Goal: Task Accomplishment & Management: Manage account settings

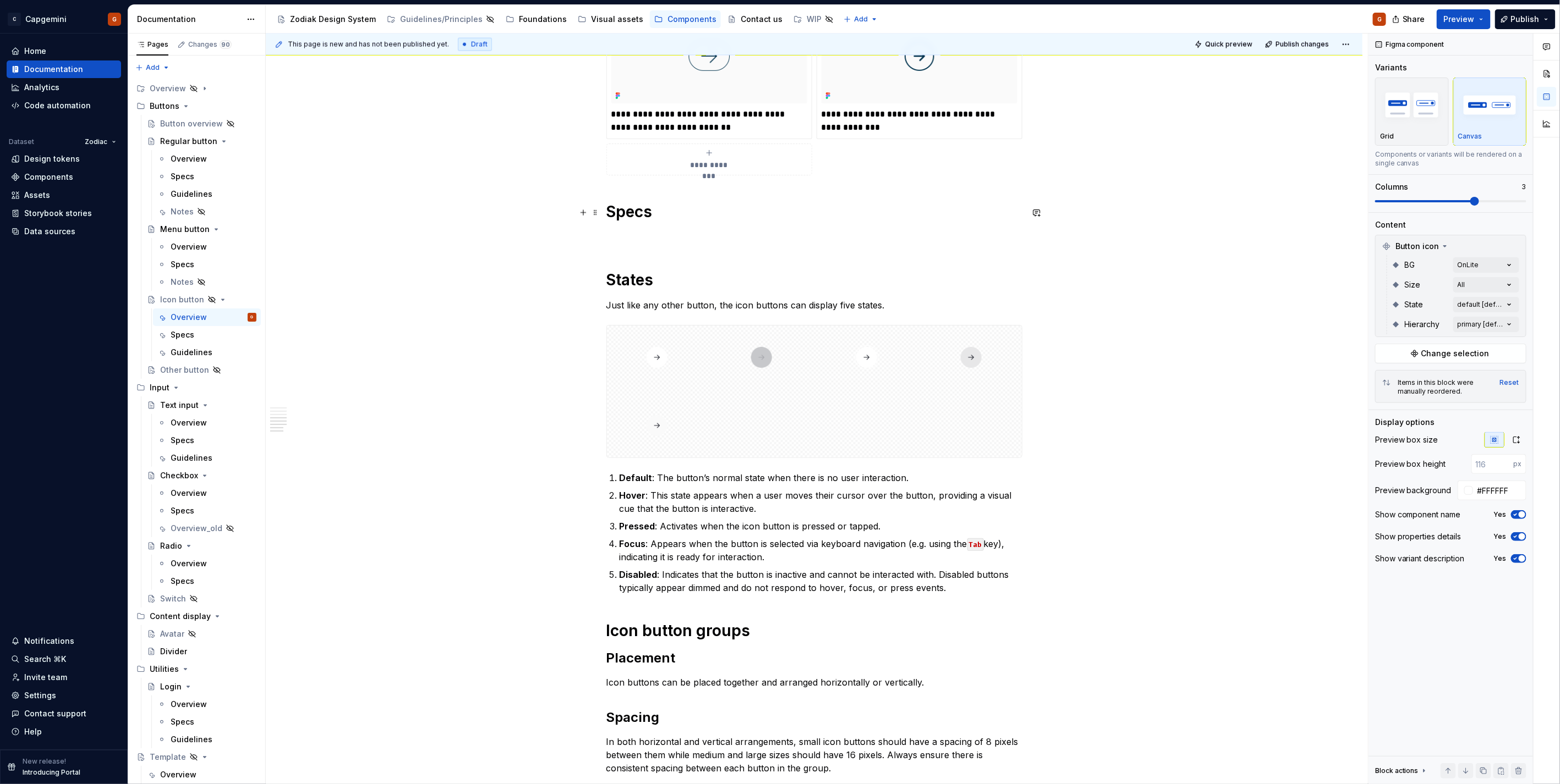
scroll to position [1408, 0]
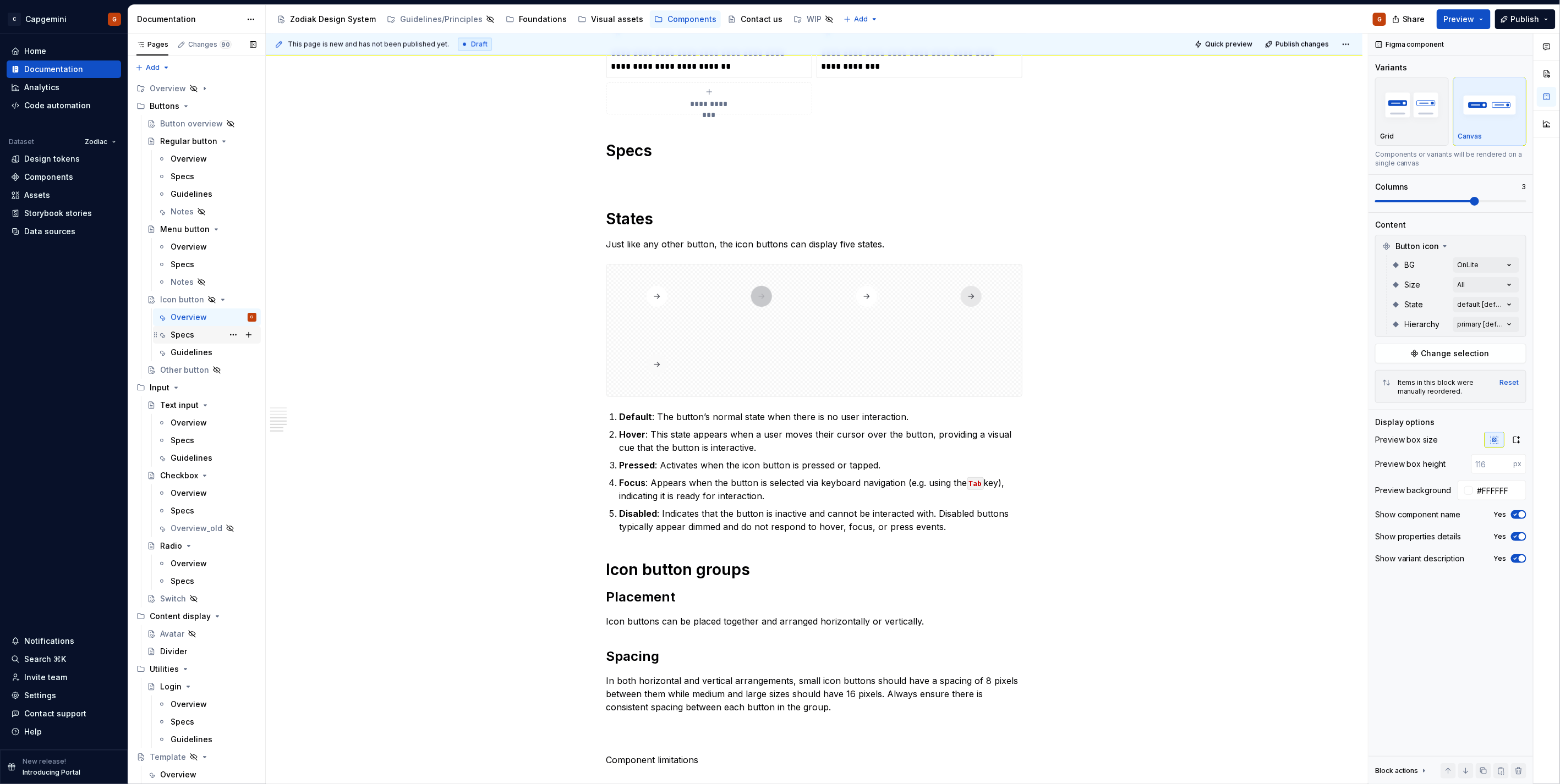
click at [193, 336] on div "Specs" at bounding box center [183, 335] width 24 height 11
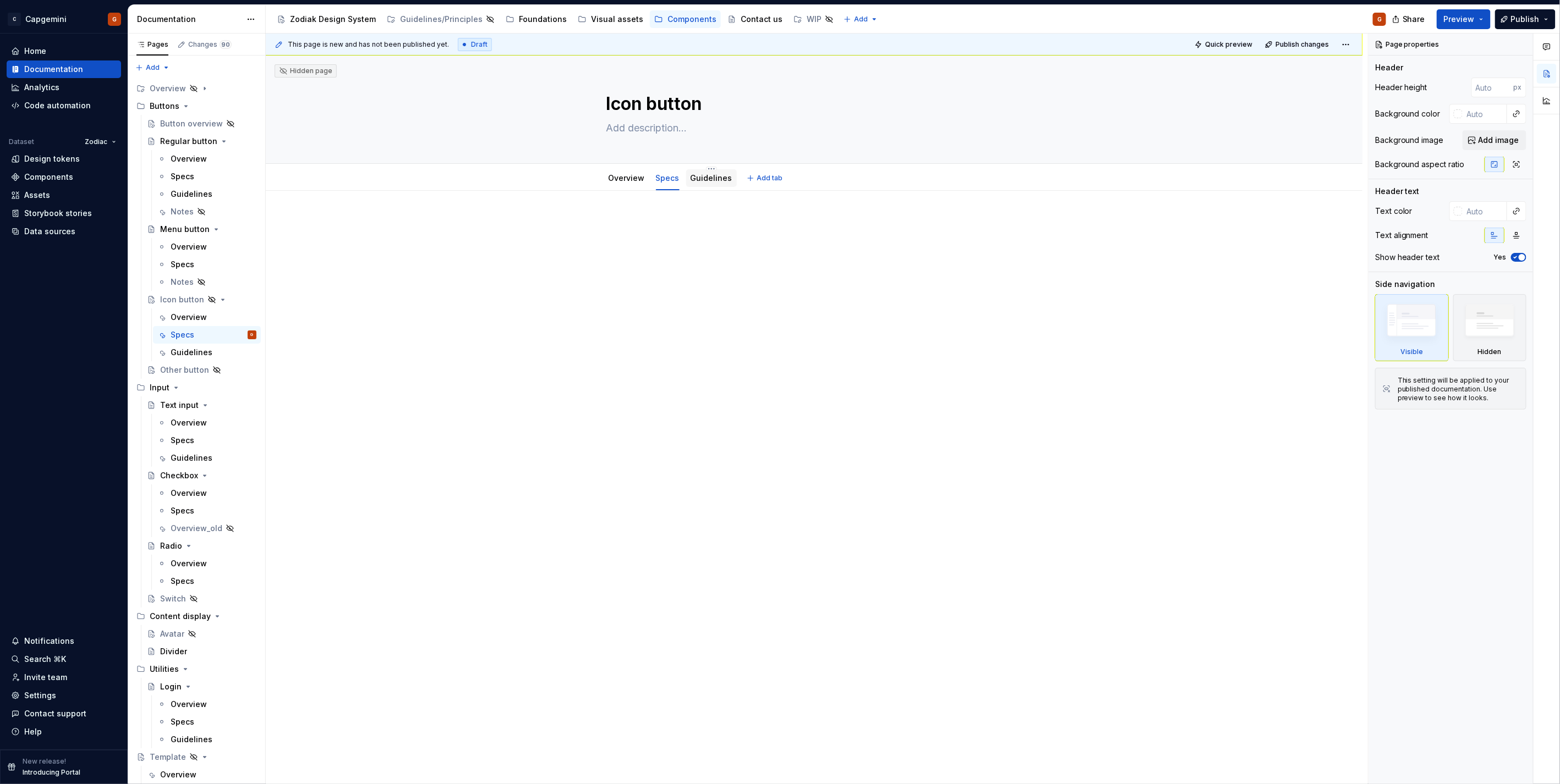
click at [693, 181] on link "Guidelines" at bounding box center [711, 178] width 42 height 9
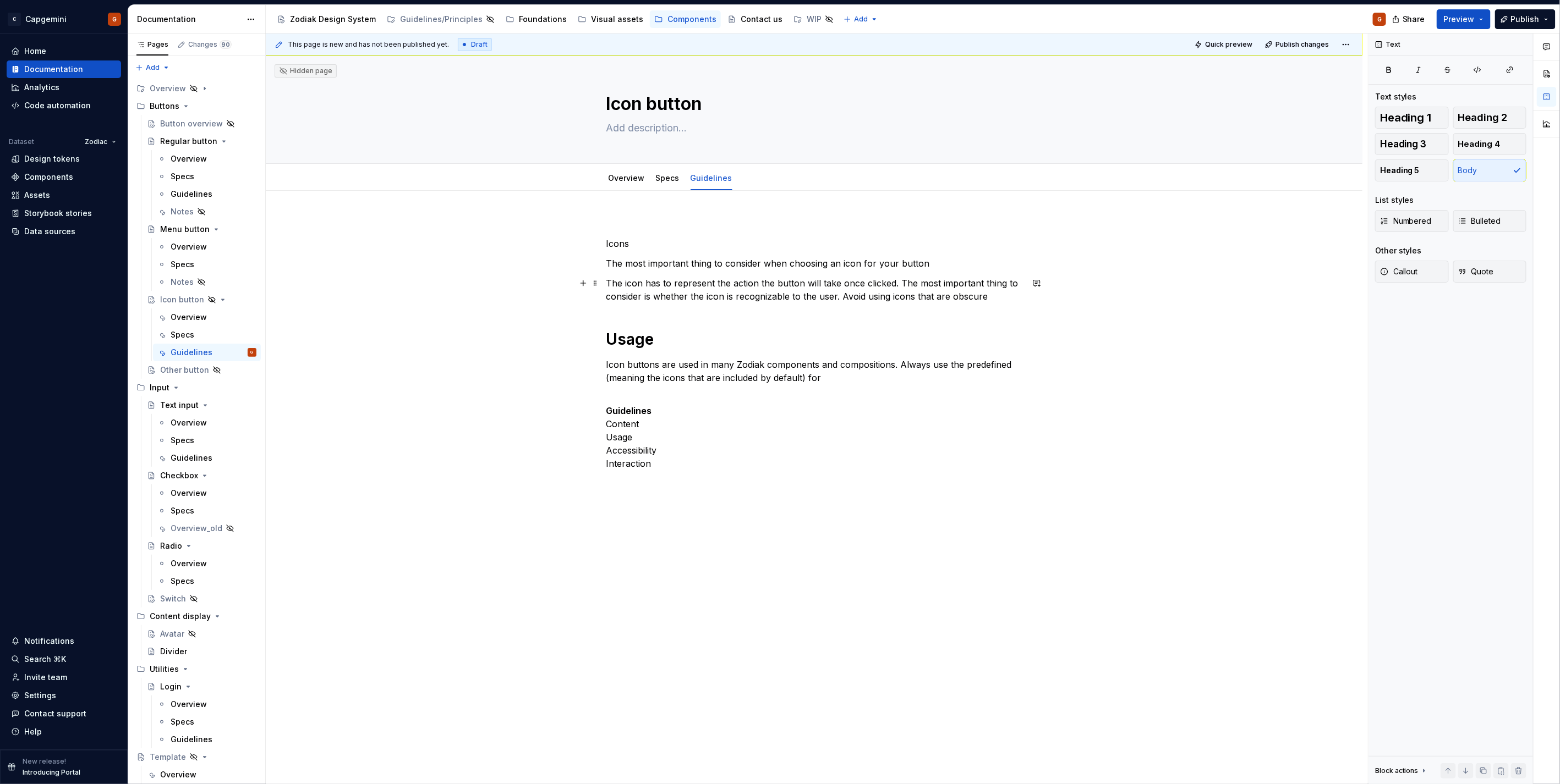
click at [847, 294] on p "The icon has to represent the action the button will take once clicked. The mos…" at bounding box center [814, 290] width 416 height 26
click at [992, 289] on p "The icon has to represent the action the button will take once clicked. The mos…" at bounding box center [814, 290] width 416 height 26
click at [1003, 297] on p "The icon has to represent the action the button will take once clicked. The mos…" at bounding box center [814, 290] width 416 height 26
type textarea "*"
click at [824, 382] on p "Icon buttons are used in many Zodiak components and compositions. Always use th…" at bounding box center [814, 371] width 416 height 26
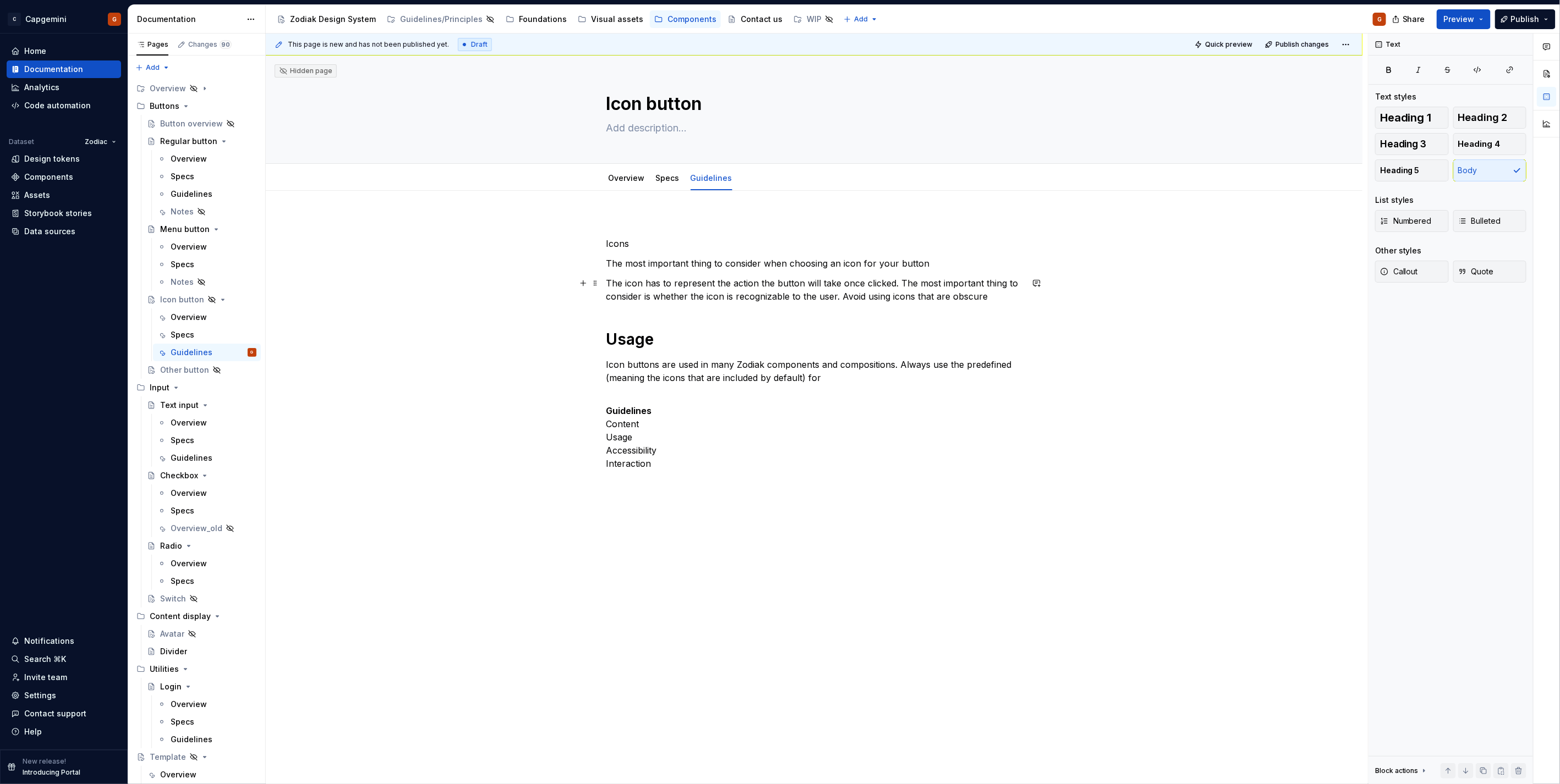
click at [976, 293] on p "The icon has to represent the action the button will take once clicked. The mos…" at bounding box center [814, 290] width 416 height 26
click at [985, 297] on p "The icon has to represent the action the button will take once clicked. The mos…" at bounding box center [814, 290] width 416 height 26
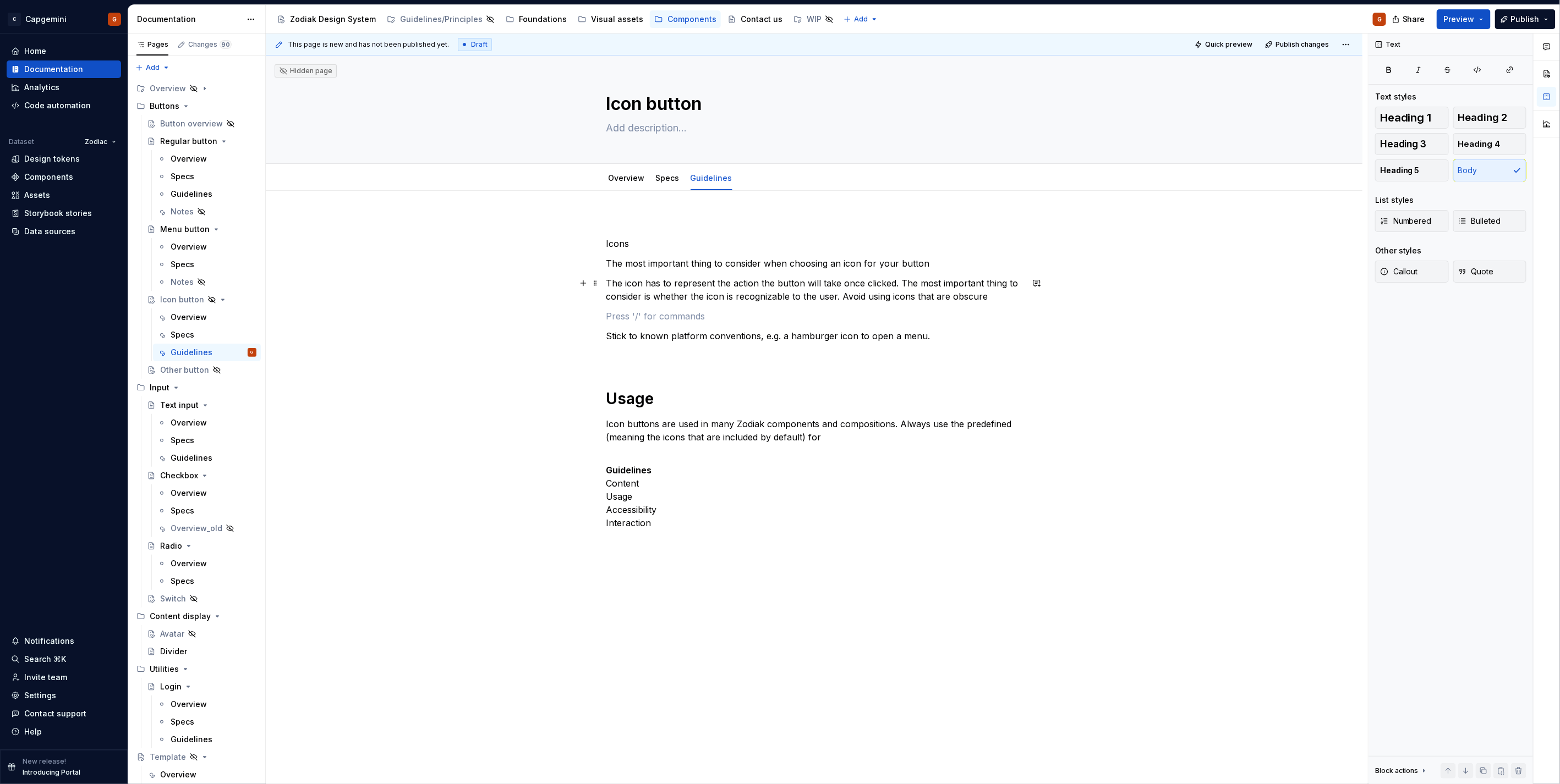
click at [967, 295] on p "The icon has to represent the action the button will take once clicked. The mos…" at bounding box center [814, 290] width 416 height 26
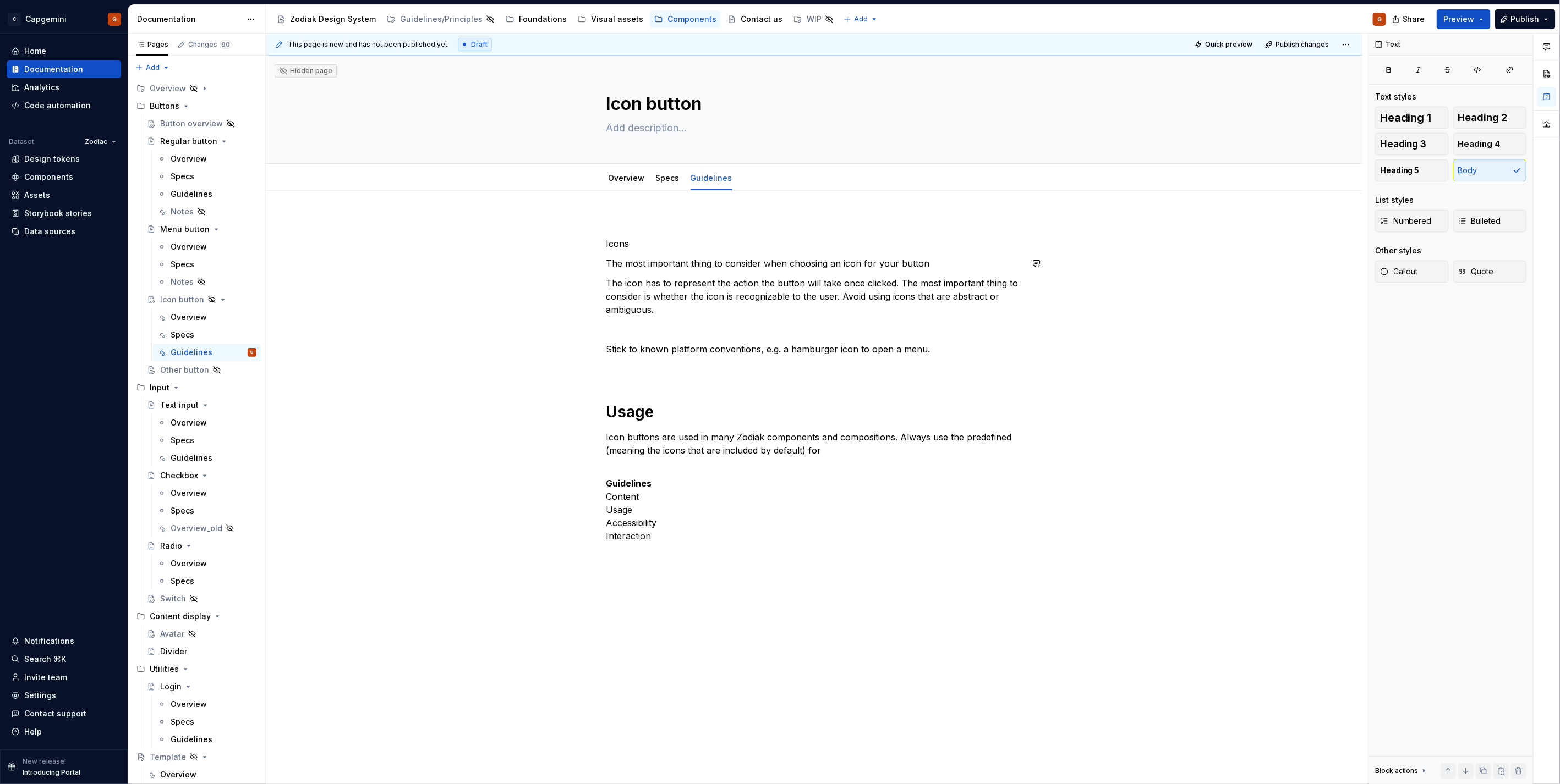
click at [619, 251] on div "Icons The most important thing to consider when choosing an icon for your butto…" at bounding box center [814, 386] width 416 height 339
click at [619, 247] on p "Icons" at bounding box center [814, 243] width 416 height 13
click at [1422, 123] on span "Heading 1" at bounding box center [1406, 117] width 51 height 11
type textarea "*"
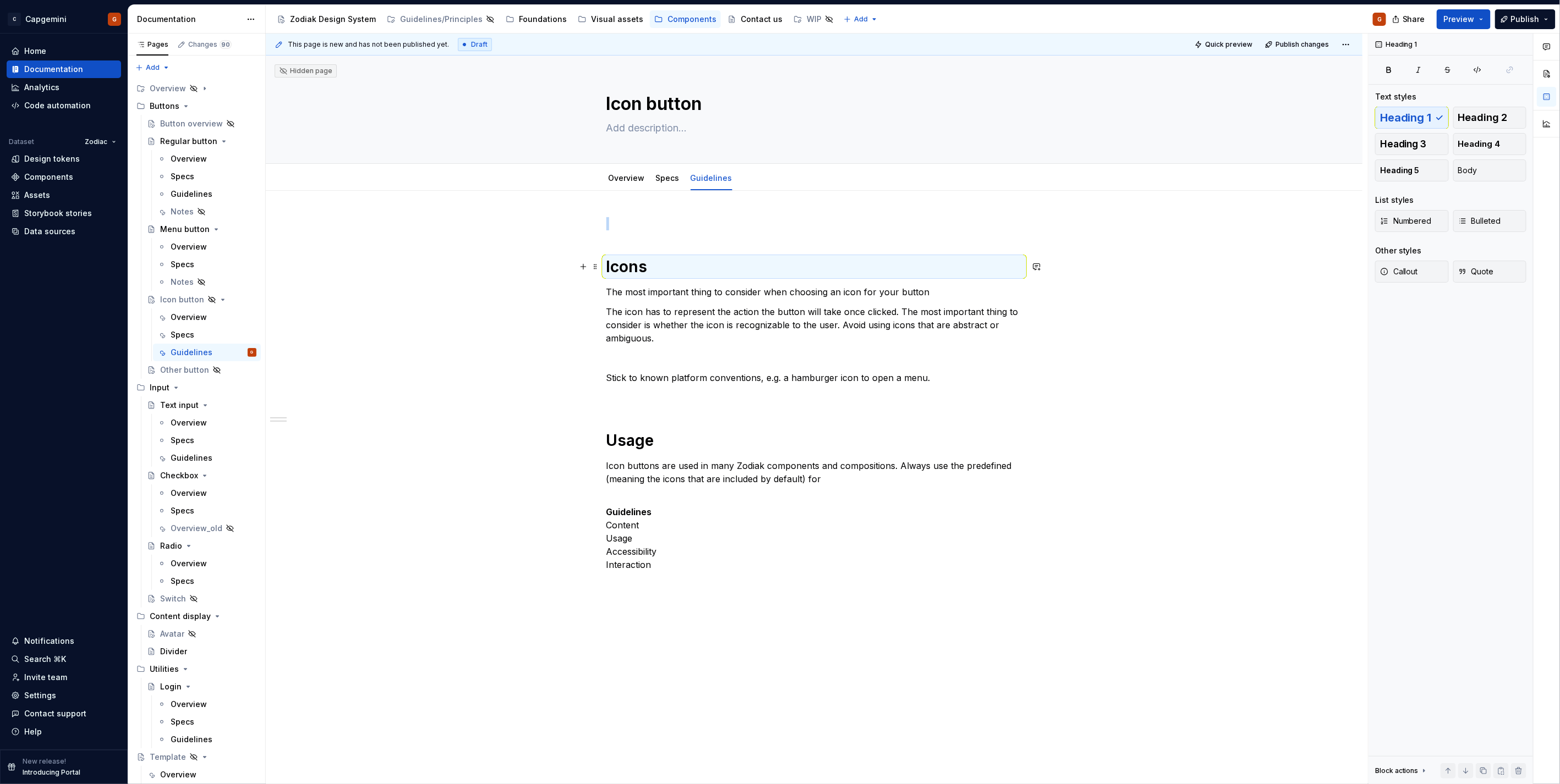
click at [673, 272] on h1 "Icons" at bounding box center [814, 267] width 416 height 20
click at [673, 276] on h1 "Icons" at bounding box center [814, 267] width 416 height 20
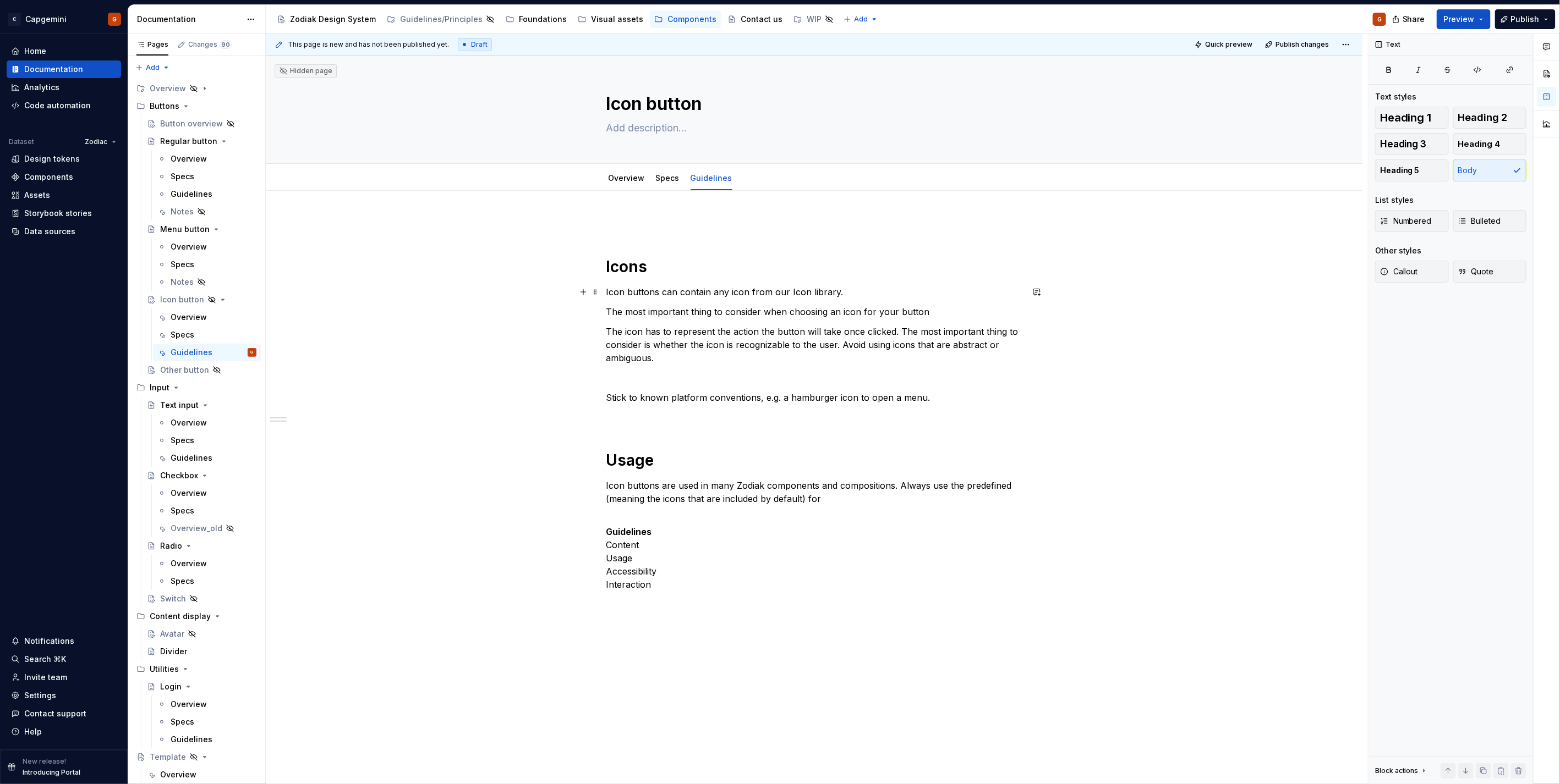
click at [778, 293] on p "Icon buttons can contain any icon from our Icon library." at bounding box center [814, 292] width 416 height 13
click at [892, 400] on p "Stick to known platform conventions, e.g. a hamburger icon to open a menu." at bounding box center [814, 398] width 416 height 13
click at [930, 400] on p "Stick to known platform conventions, e.g. a hamburger icon to open a menu." at bounding box center [814, 398] width 416 height 13
click at [605, 400] on div "Icons Icon buttons can contain any icon from the Icon library. The most importa…" at bounding box center [814, 522] width 1096 height 662
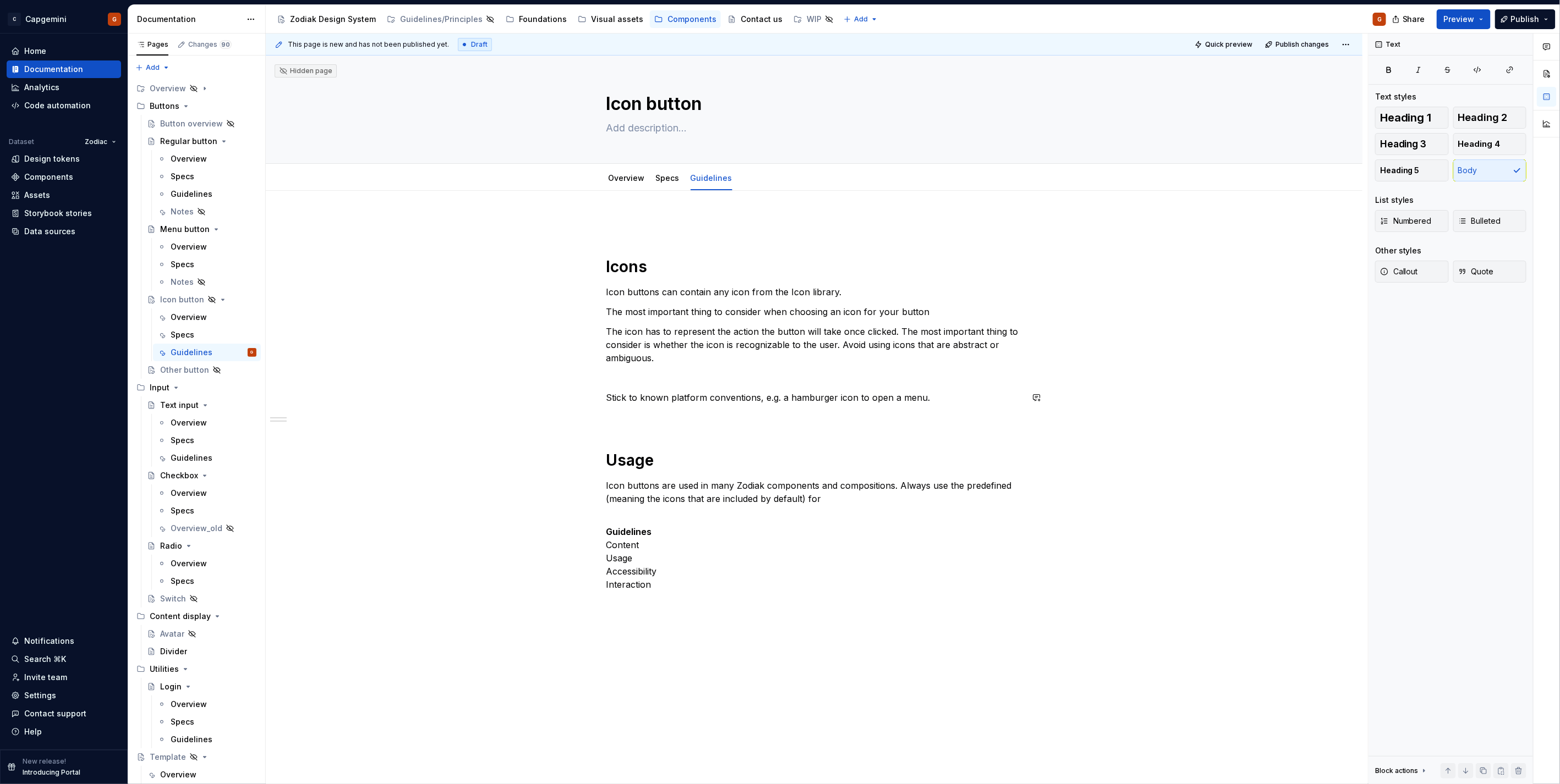
click at [659, 385] on div "Icons Icon buttons can contain any icon from the Icon library. The most importa…" at bounding box center [814, 410] width 416 height 387
click at [857, 284] on div "Icons Icon buttons can contain any icon from the Icon library. The most importa…" at bounding box center [814, 410] width 416 height 387
click at [797, 294] on p "Icon buttons can contain any icon from the Icon library." at bounding box center [814, 292] width 416 height 13
click at [799, 293] on p "Icon buttons can contain any icon from the Icon library." at bounding box center [814, 292] width 416 height 13
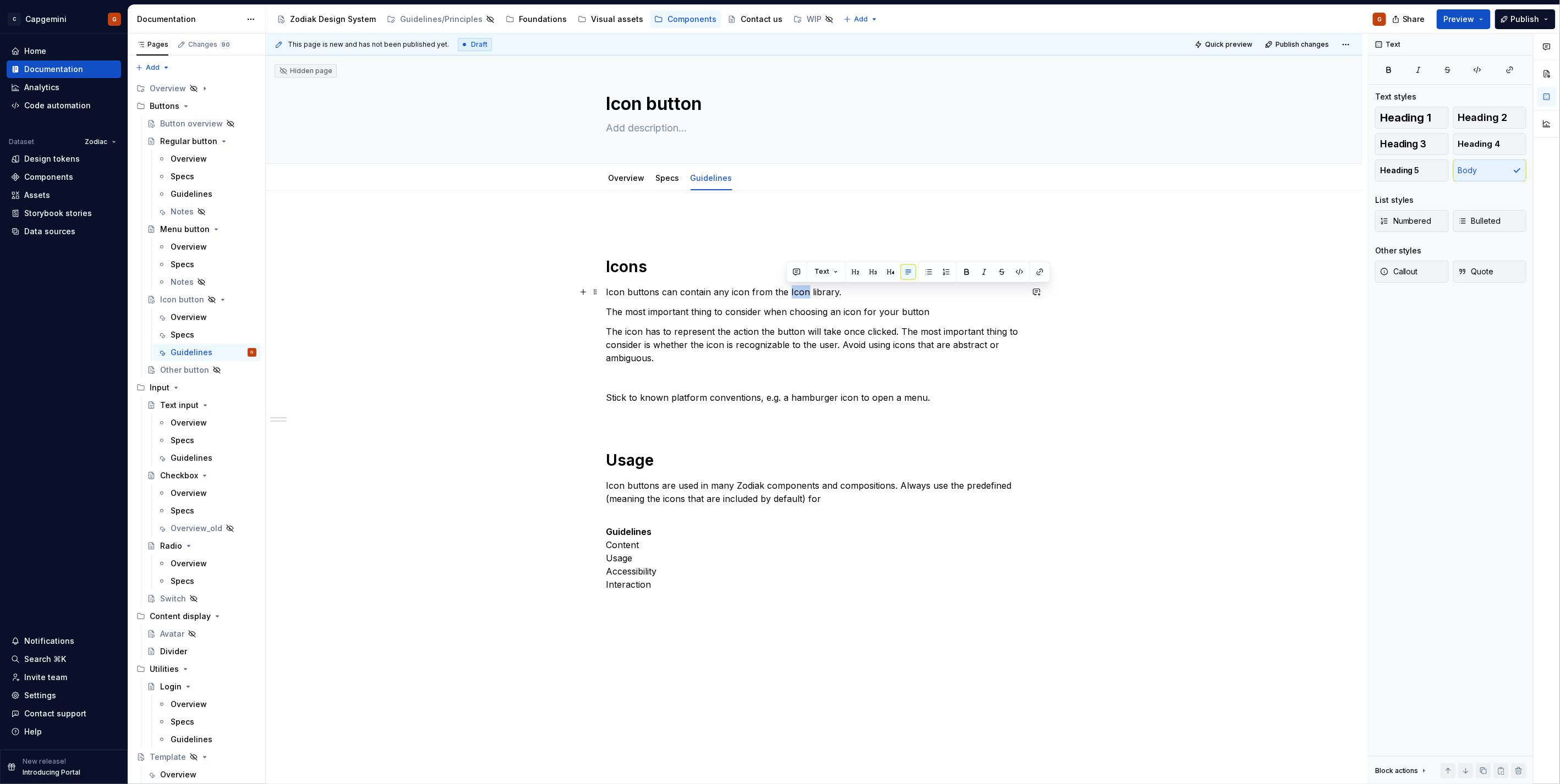
drag, startPoint x: 784, startPoint y: 293, endPoint x: 804, endPoint y: 294, distance: 20.0
click at [804, 294] on p "Icon buttons can contain any icon from the Icon library." at bounding box center [814, 292] width 416 height 13
click at [1033, 270] on button "button" at bounding box center [1040, 272] width 15 height 15
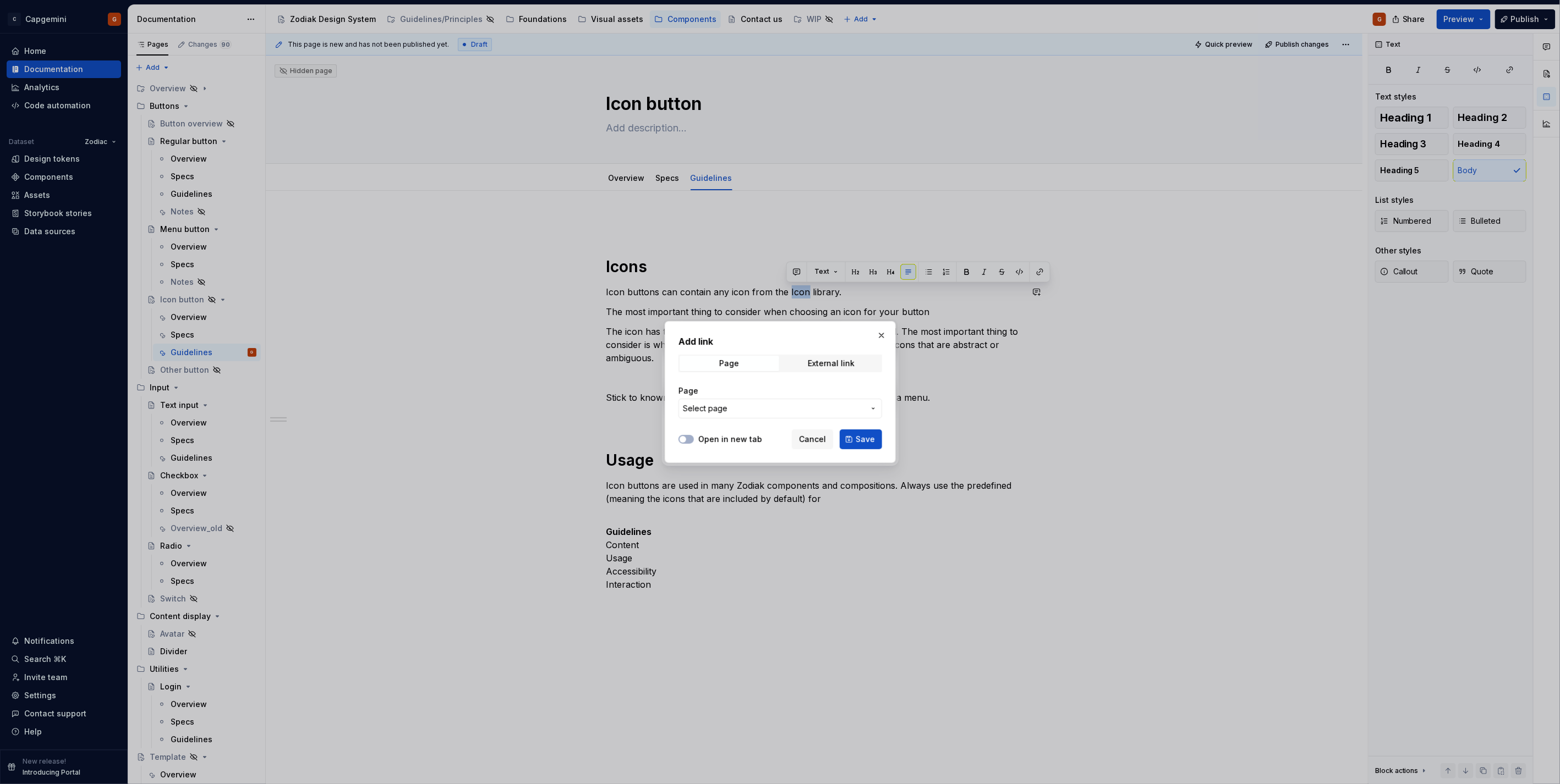
click at [764, 405] on span "Select page" at bounding box center [773, 408] width 181 height 11
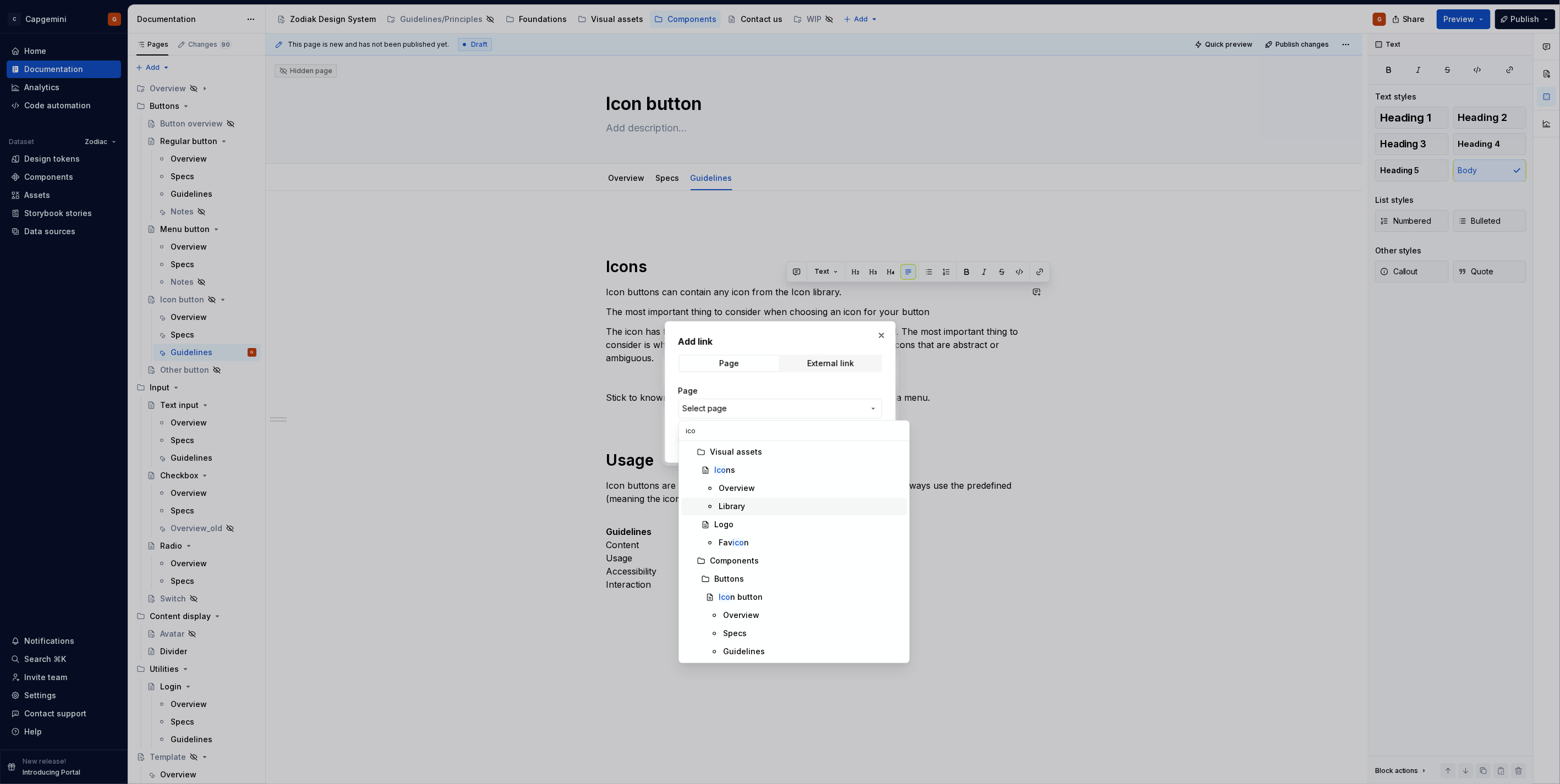
type input "ico"
click at [770, 504] on div "Library" at bounding box center [810, 506] width 184 height 11
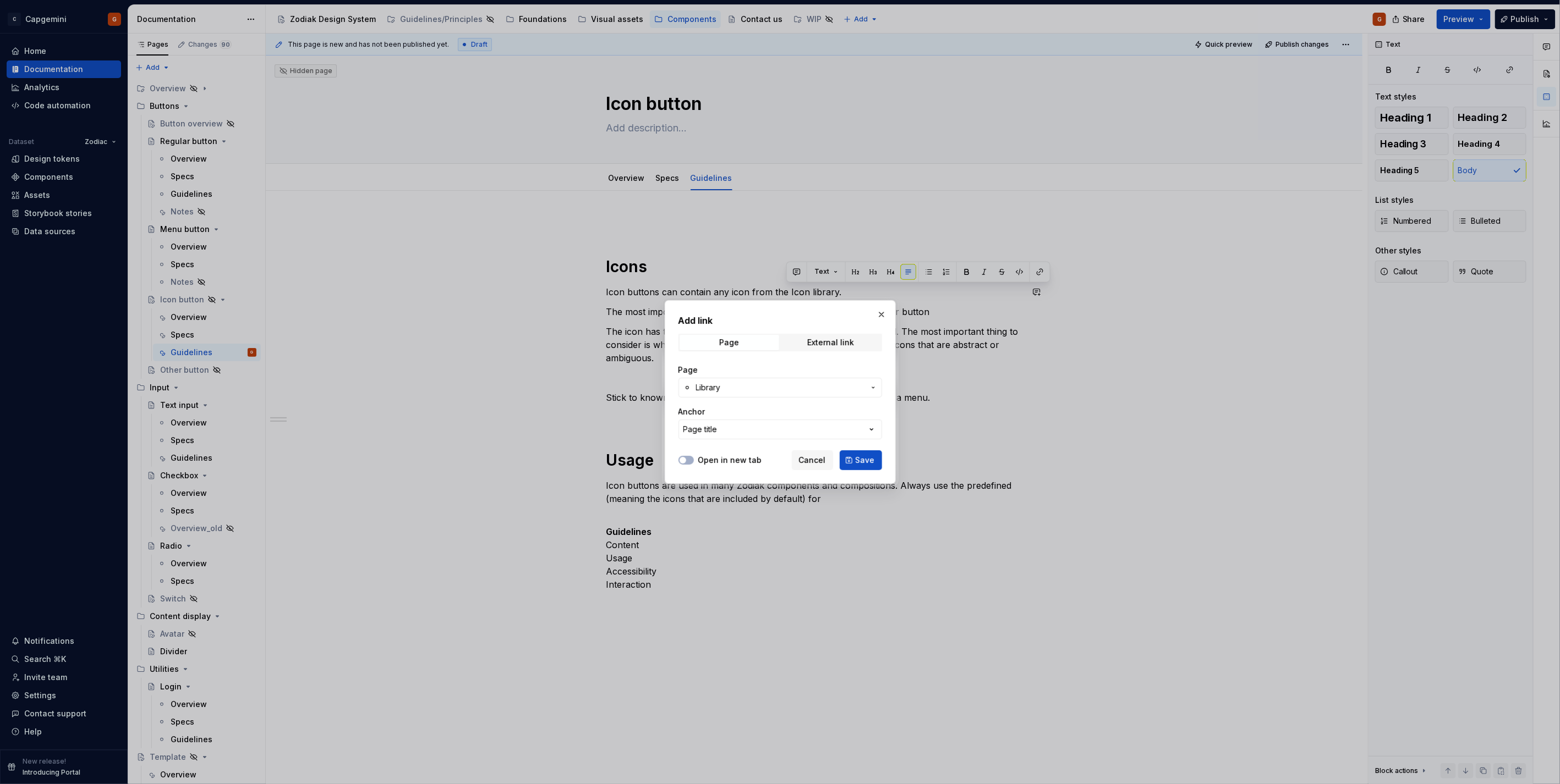
click at [708, 457] on label "Open in new tab" at bounding box center [730, 460] width 64 height 11
click at [694, 457] on button "Open in new tab" at bounding box center [685, 460] width 15 height 9
click at [871, 460] on span "Save" at bounding box center [865, 460] width 19 height 11
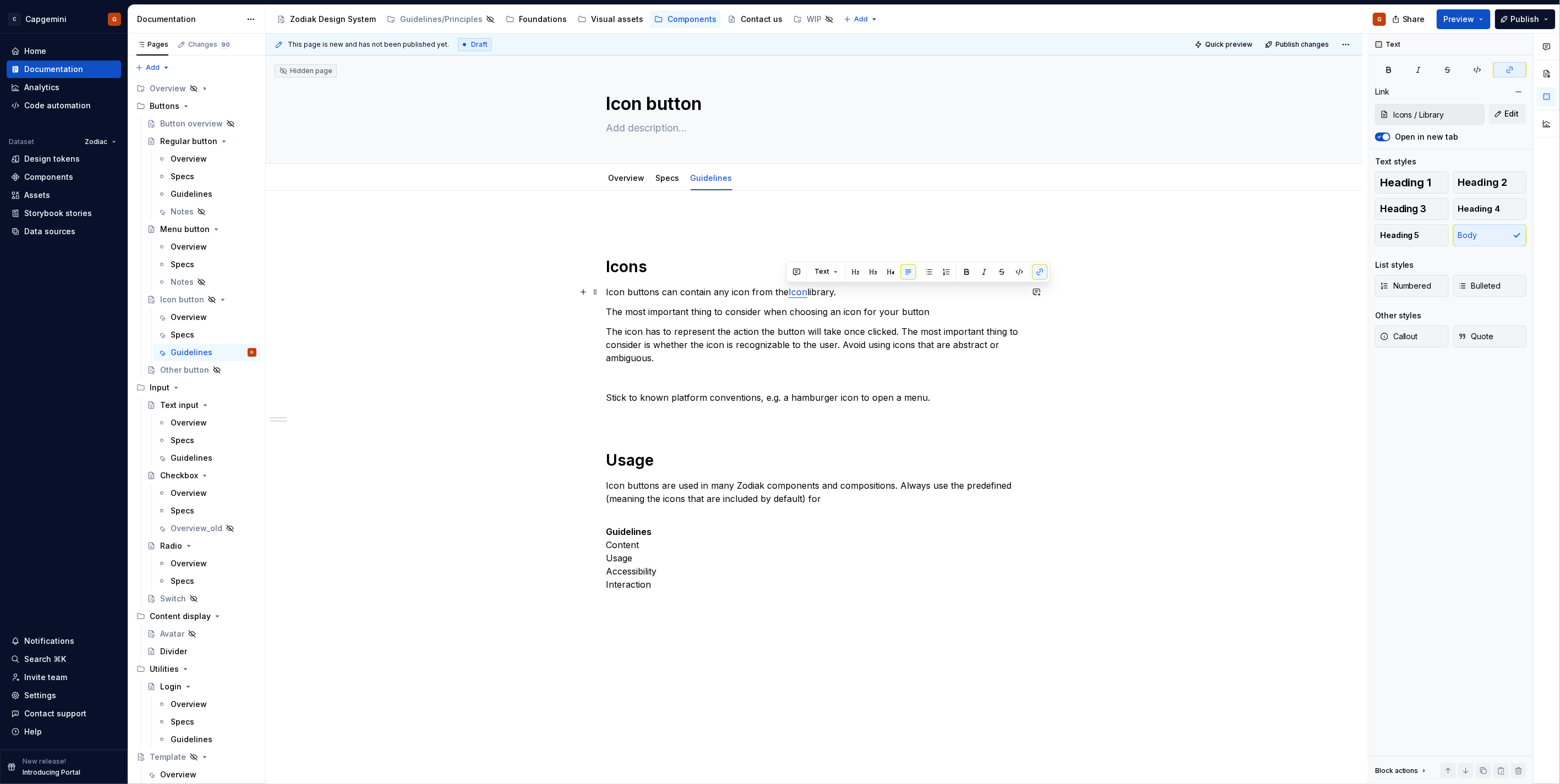
click at [803, 294] on link "Icon" at bounding box center [798, 292] width 18 height 11
click at [799, 292] on link "Icon" at bounding box center [798, 292] width 18 height 11
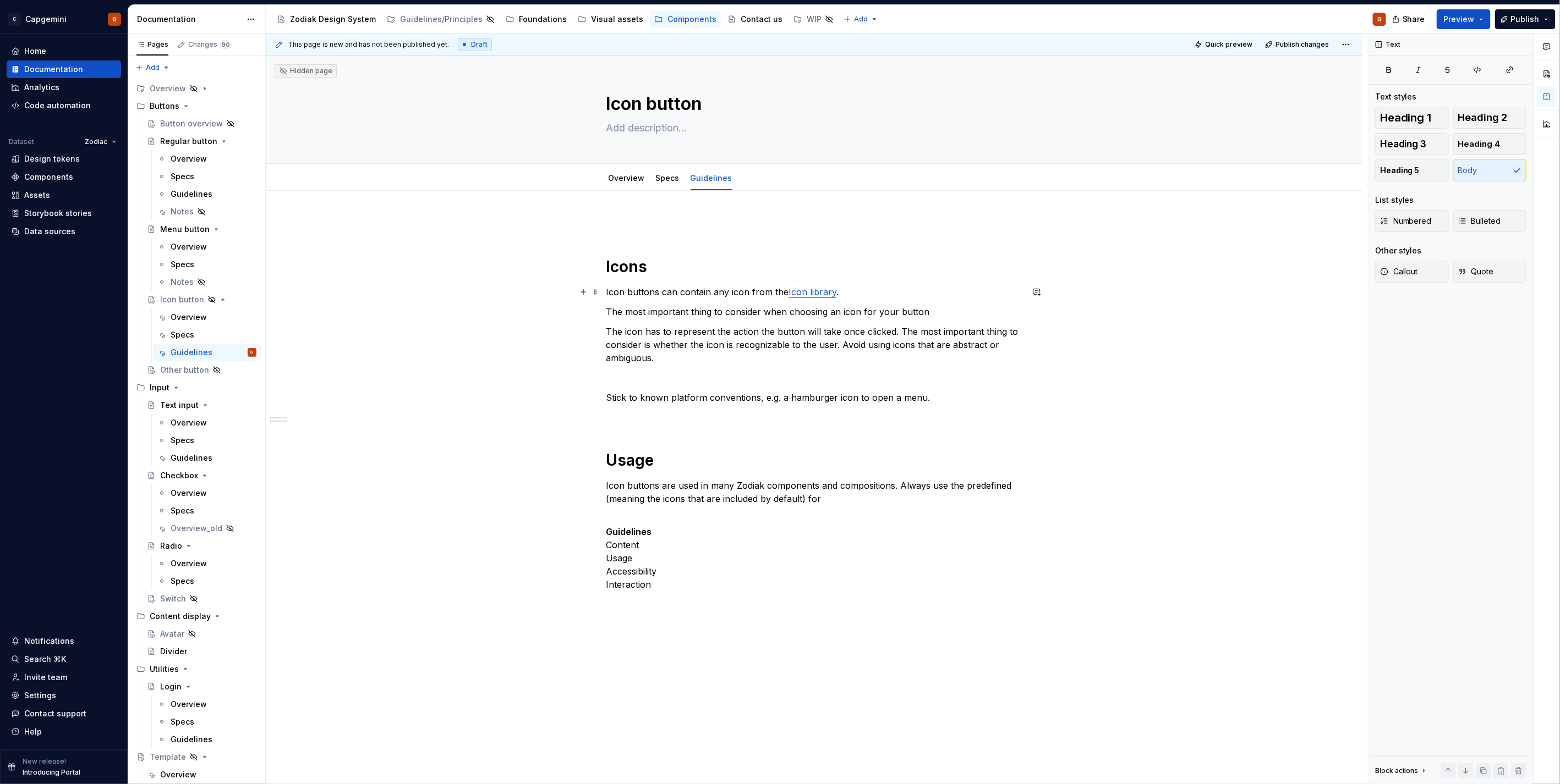
click at [854, 293] on p "Icon buttons can contain any icon from the Icon library ." at bounding box center [814, 292] width 416 height 13
click at [245, 106] on button "Page tree" at bounding box center [248, 106] width 15 height 15
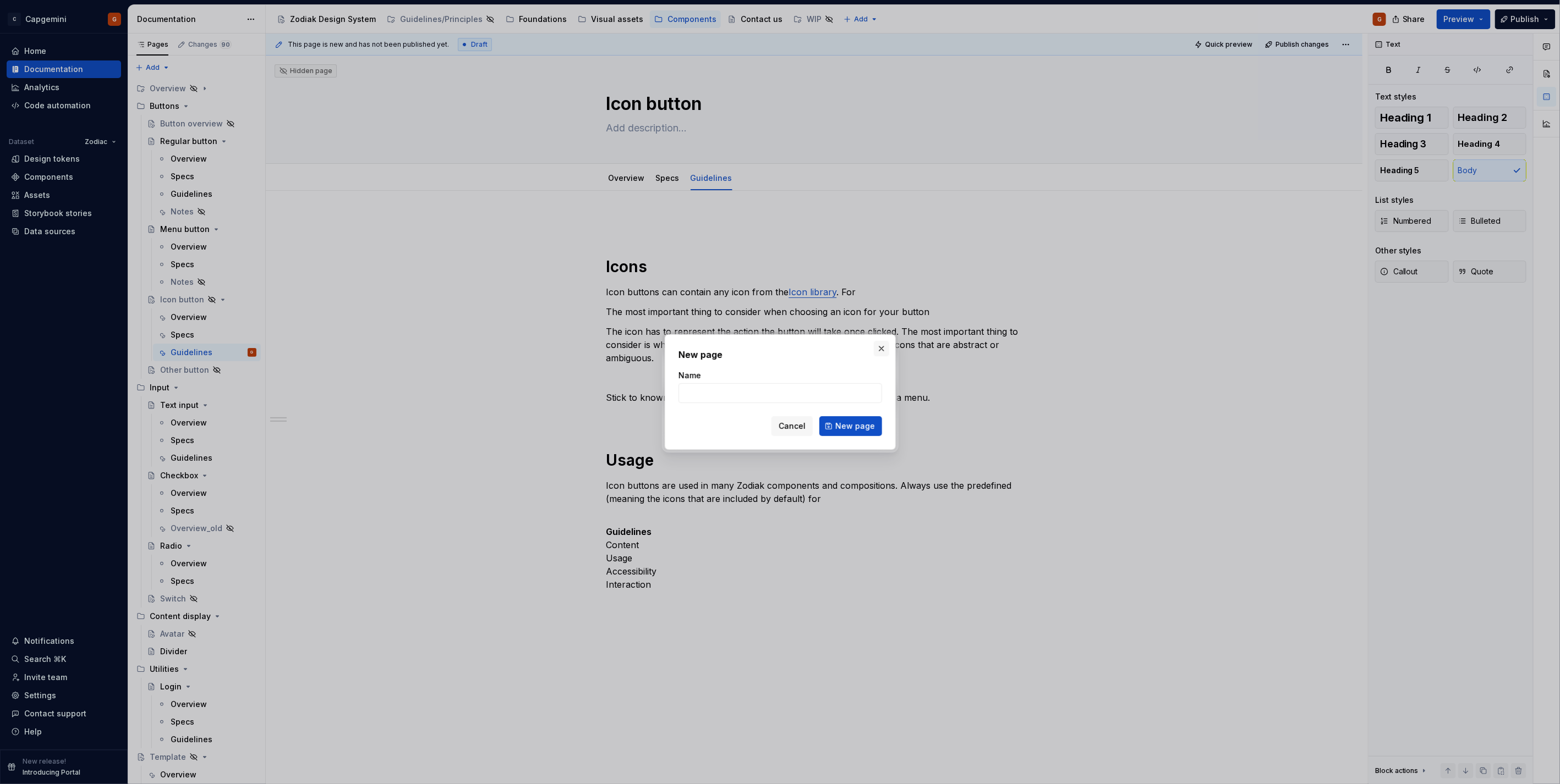
click at [887, 347] on button "button" at bounding box center [881, 348] width 15 height 15
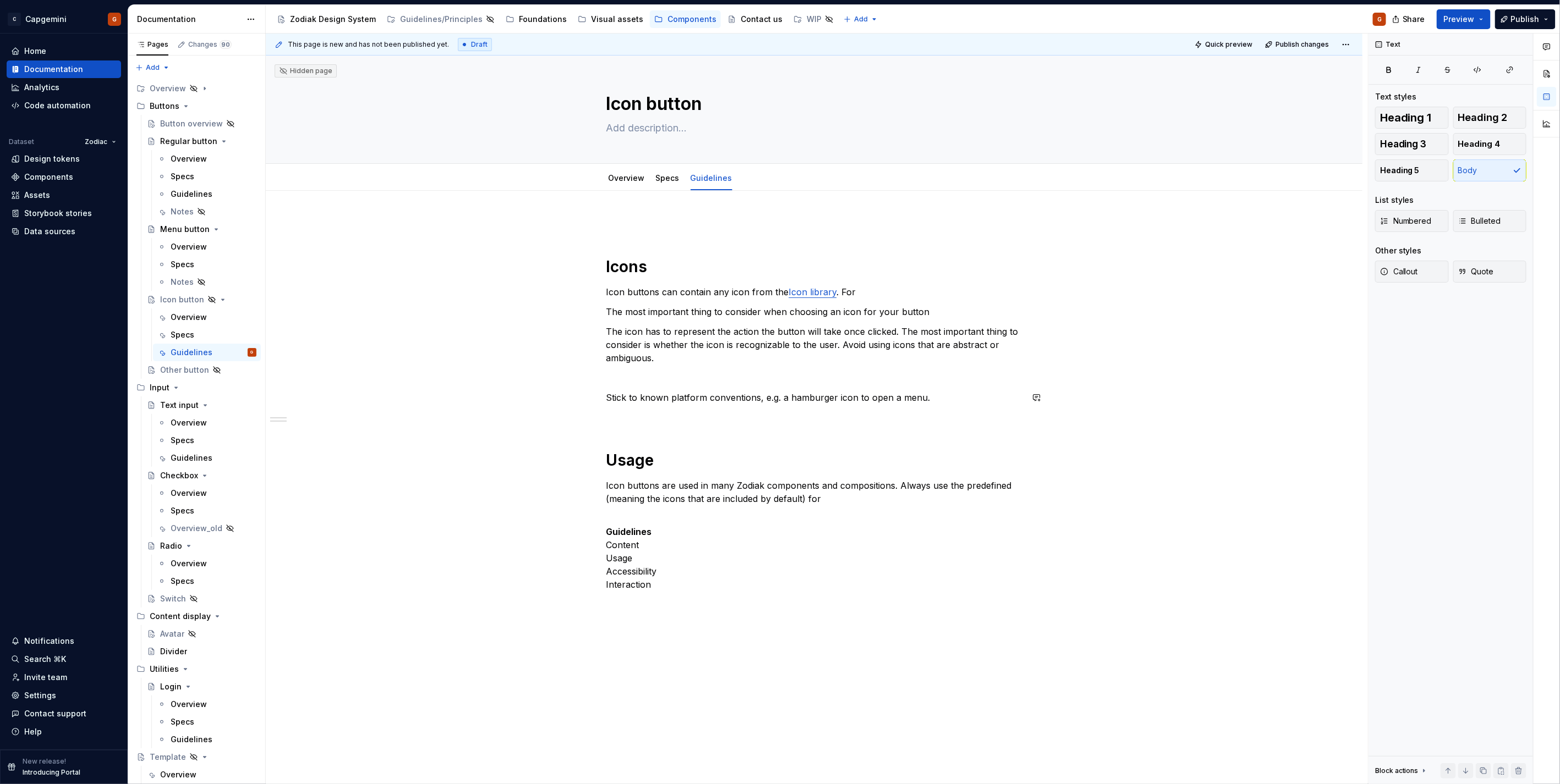
click at [763, 390] on div "Icons Icon buttons can contain any icon from the Icon library . For The most im…" at bounding box center [814, 410] width 416 height 387
click at [609, 400] on p "Stick to known platform conventions, e.g. a hamburger icon to open a menu." at bounding box center [814, 398] width 416 height 13
click at [603, 402] on div "Icons Icon buttons can contain any icon from the Icon library . For The most im…" at bounding box center [814, 522] width 1096 height 662
click at [846, 293] on p "Icon buttons can contain any icon from the Icon library . For" at bounding box center [814, 292] width 416 height 13
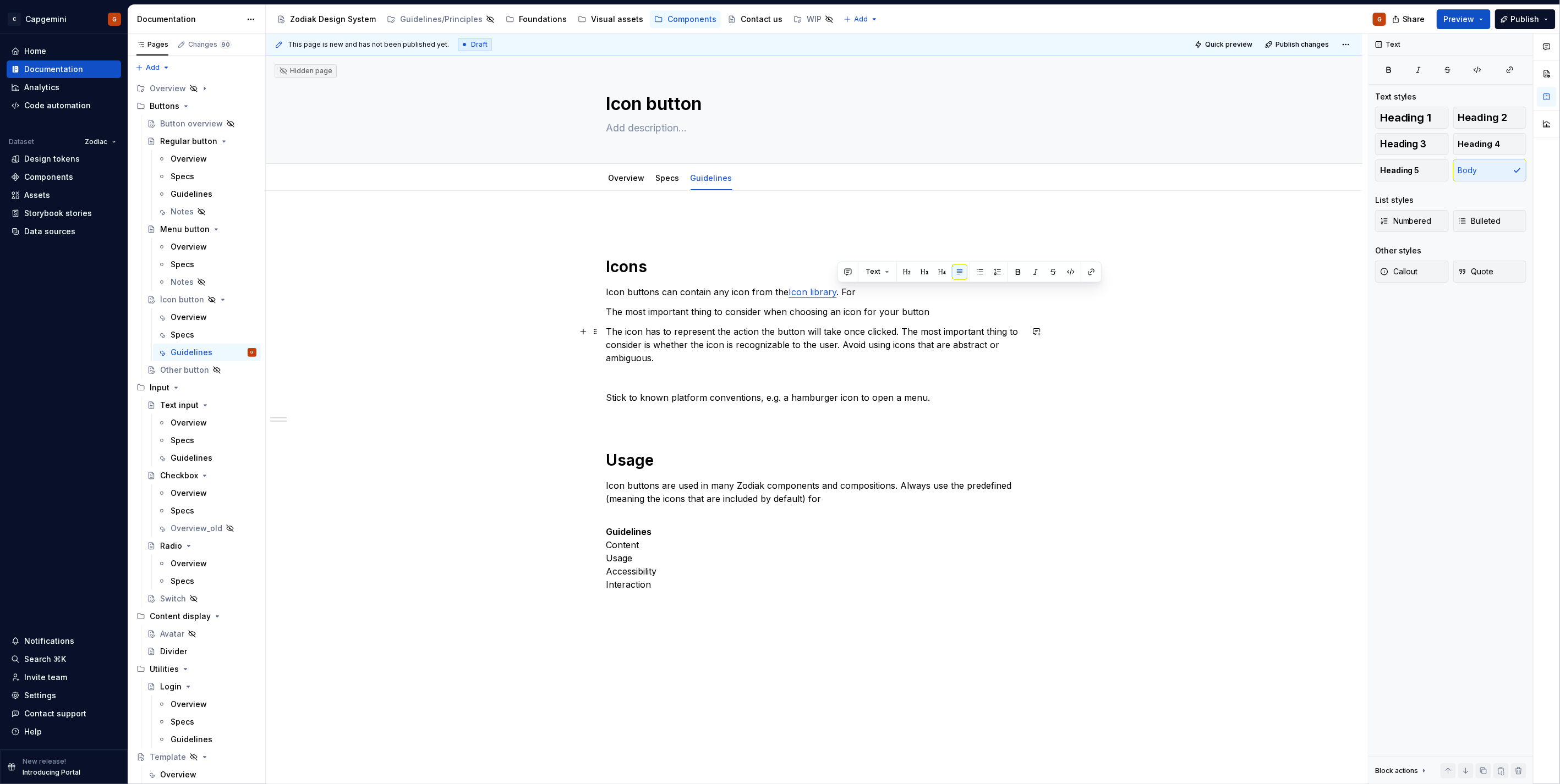
click at [621, 332] on p "The icon has to represent the action the button will take once clicked. The mos…" at bounding box center [814, 345] width 416 height 40
click at [638, 332] on p "The icon has to represent the action the button will take once clicked. The mos…" at bounding box center [814, 345] width 416 height 40
click at [640, 333] on p "The icon has to represent the action the button will take once clicked. The mos…" at bounding box center [814, 345] width 416 height 40
click at [854, 293] on p "Icon buttons can contain any icon from the Icon library . For" at bounding box center [814, 292] width 416 height 13
click at [834, 293] on p "Icon buttons can contain any icon from the Icon library . For" at bounding box center [814, 292] width 416 height 13
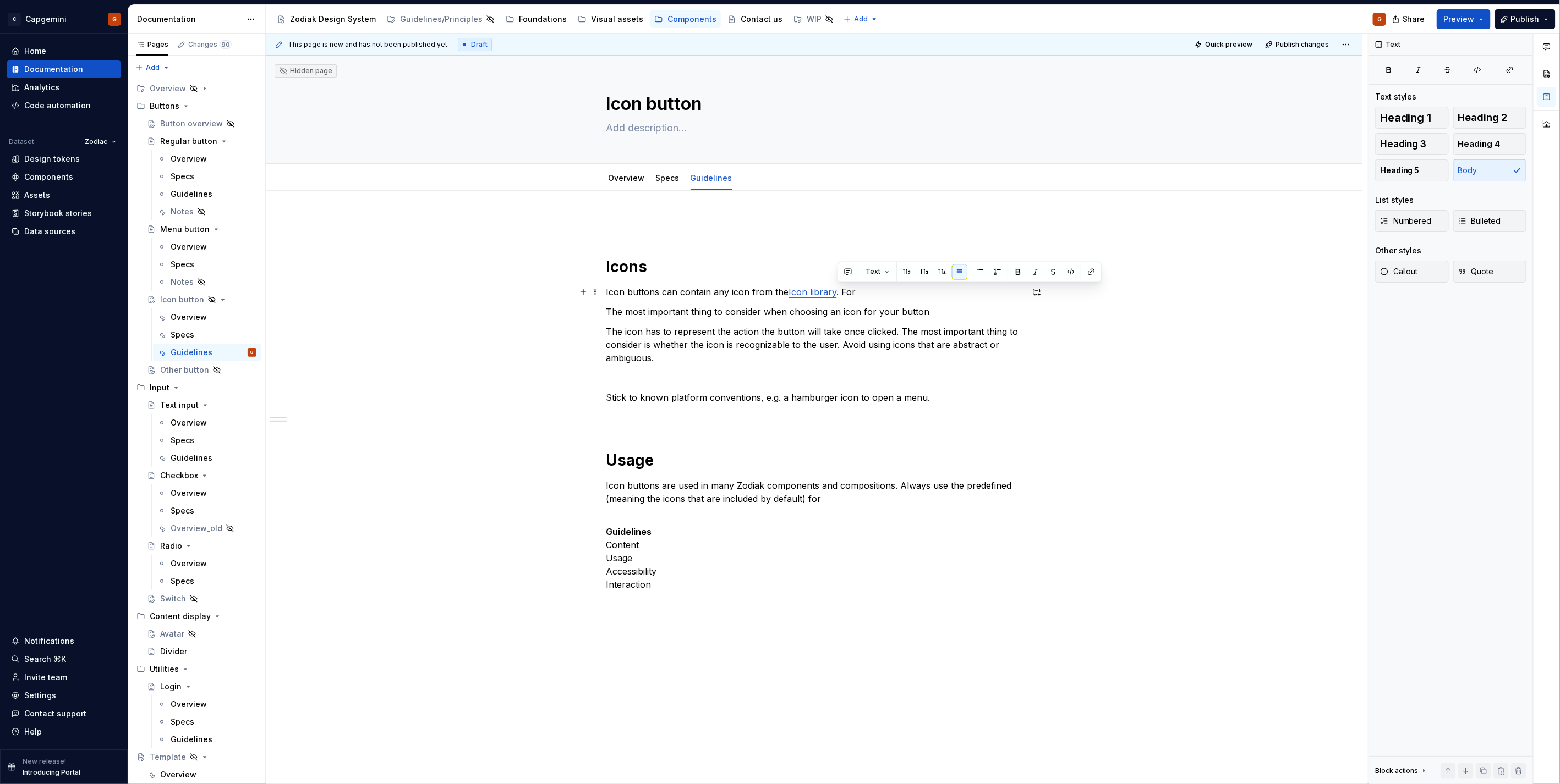
drag, startPoint x: 839, startPoint y: 291, endPoint x: 905, endPoint y: 294, distance: 66.1
click at [905, 294] on p "Icon buttons can contain any icon from the Icon library . For" at bounding box center [814, 292] width 416 height 13
click at [721, 290] on p "Icon buttons can contain any icon from the Icon library . For" at bounding box center [814, 292] width 416 height 13
click at [857, 286] on p "Icon buttons can contain any icon from the Icon library . For" at bounding box center [814, 292] width 416 height 13
click at [842, 293] on p "Icon buttons can contain any icon from the Icon library . For" at bounding box center [814, 292] width 416 height 13
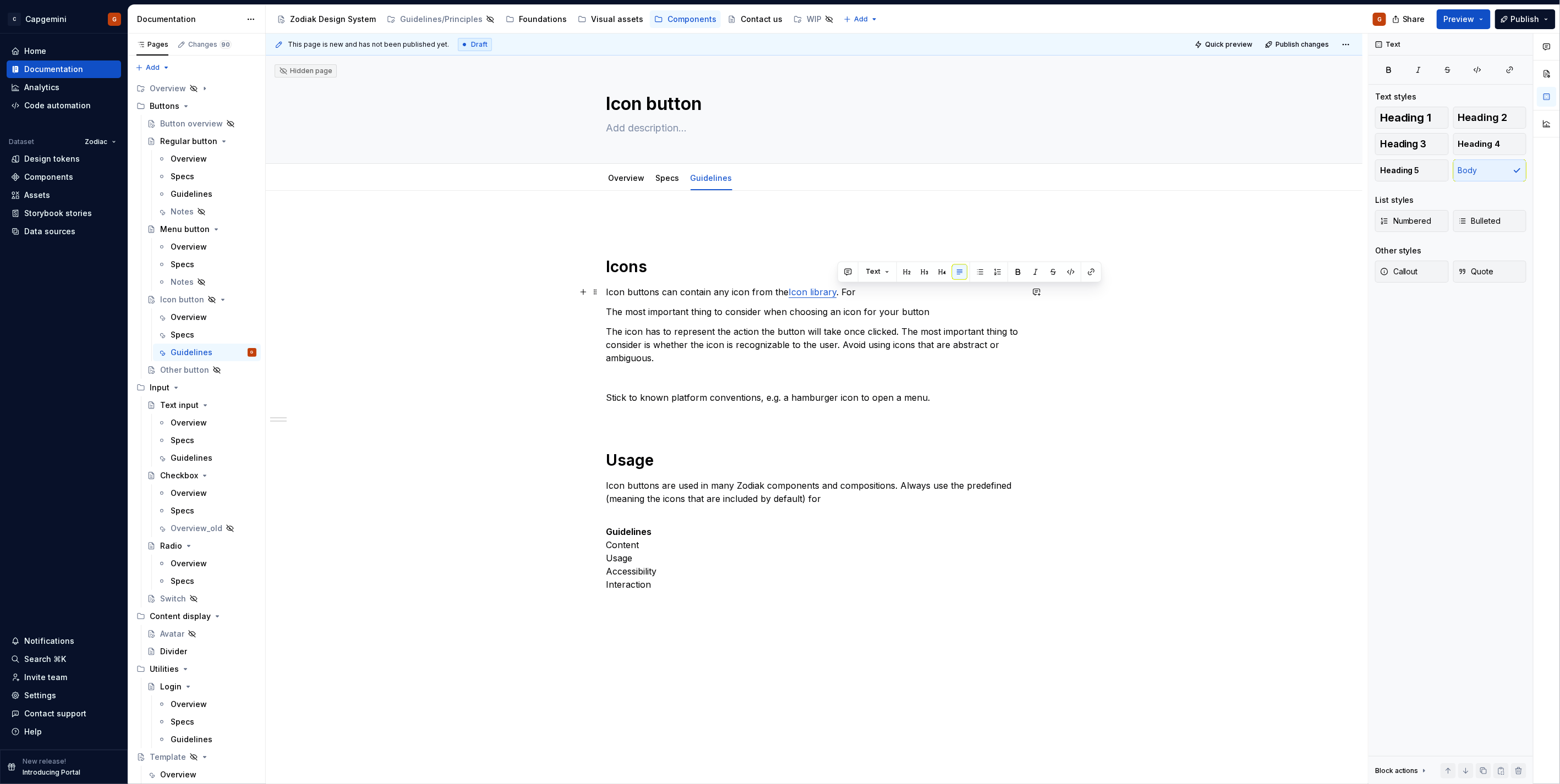
click at [842, 293] on p "Icon buttons can contain any icon from the Icon library . For" at bounding box center [814, 292] width 416 height 13
click at [855, 326] on p "The icon has to represent the action the button will take once clicked. The mos…" at bounding box center [814, 345] width 416 height 40
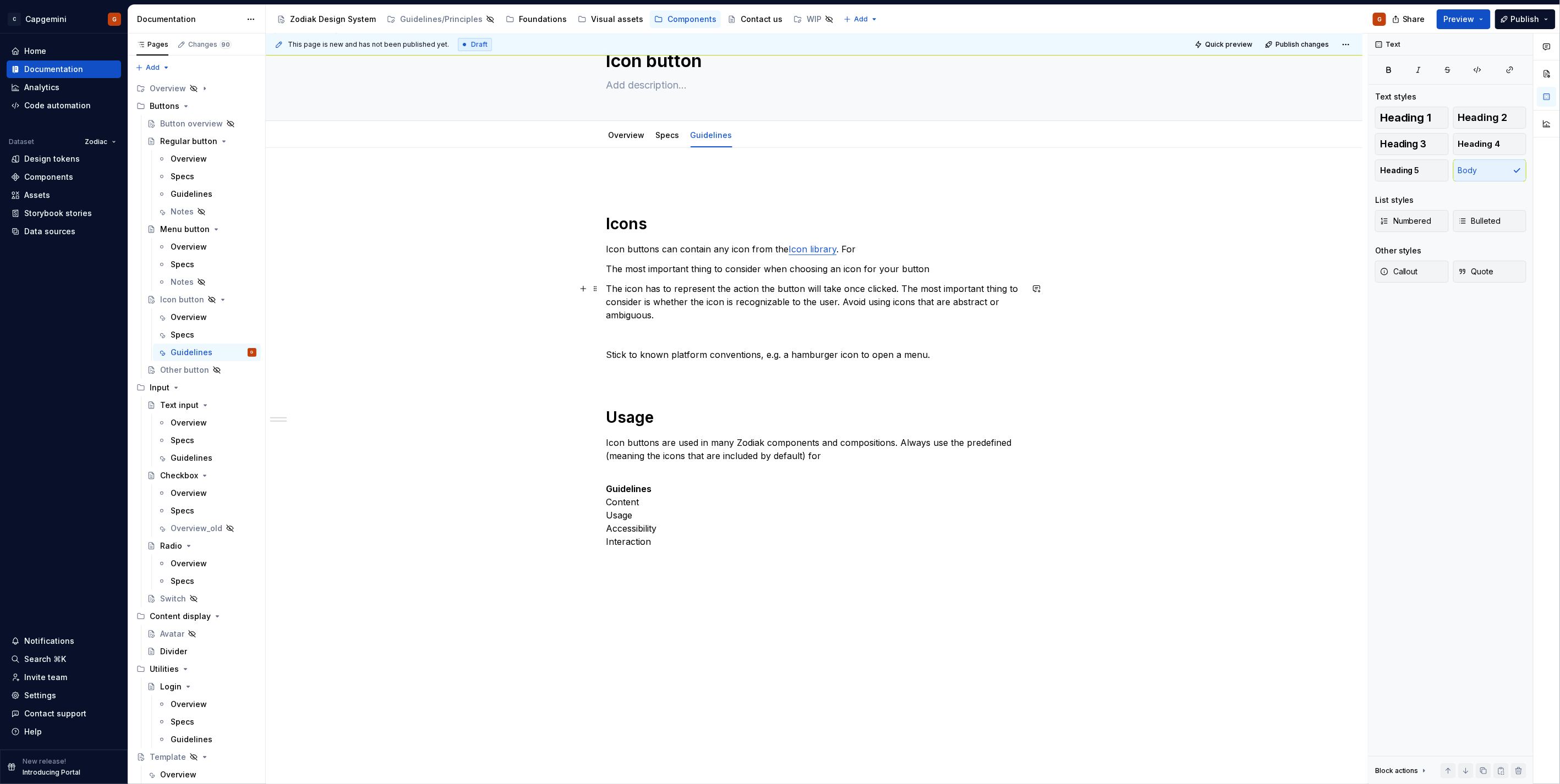
scroll to position [61, 0]
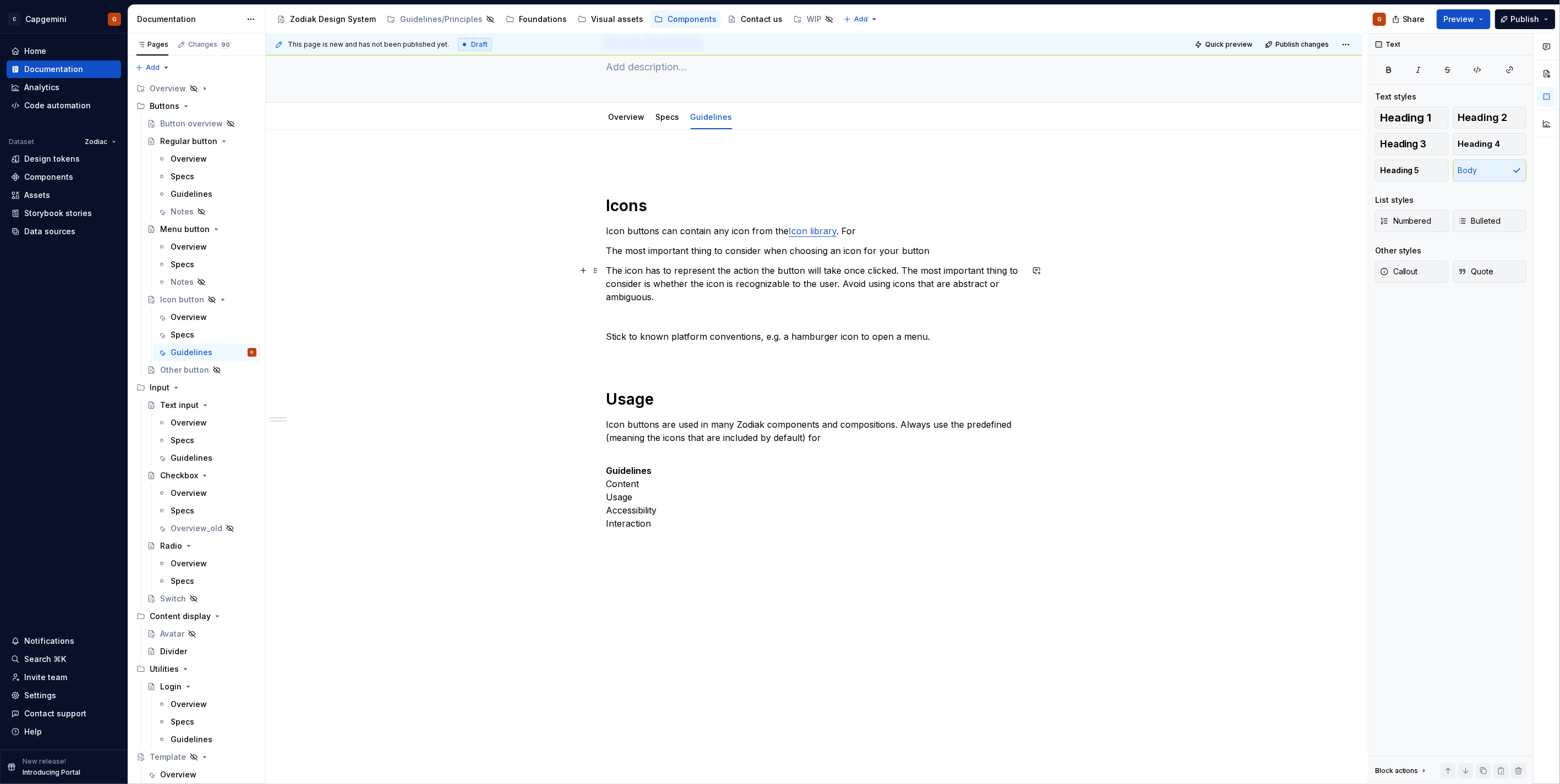
click at [666, 293] on p "The icon has to represent the action the button will take once clicked. The mos…" at bounding box center [814, 284] width 416 height 40
click at [848, 232] on p "Icon buttons can contain any icon from the Icon library . For" at bounding box center [814, 231] width 416 height 13
click at [840, 231] on p "Icon buttons can contain any icon from the Icon library . For" at bounding box center [814, 231] width 416 height 13
click at [842, 284] on p "The icon has to represent the action the button will take once clicked. The mos…" at bounding box center [814, 284] width 416 height 40
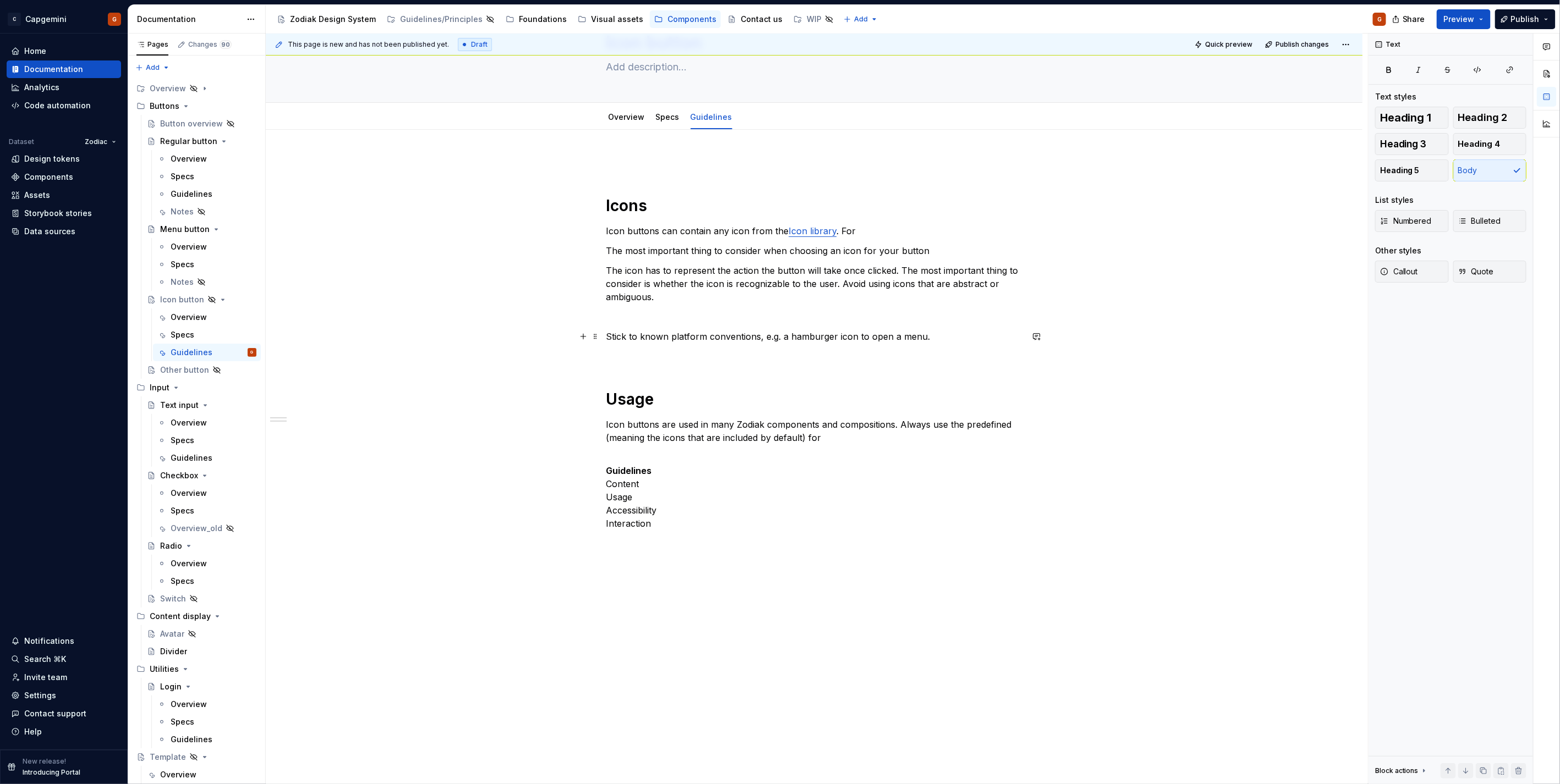
click at [805, 342] on p "Stick to known platform conventions, e.g. a hamburger icon to open a menu." at bounding box center [814, 336] width 416 height 13
click at [805, 342] on p "Stick to known platform conventions, e.g. a hamburger icon to open a menu." at bounding box center [814, 336] width 416 height 13
copy p "Stick to known platform conventions, e.g. a hamburger icon to open a menu."
click at [837, 286] on p "The icon has to represent the action the button will take once clicked. The mos…" at bounding box center [814, 284] width 416 height 40
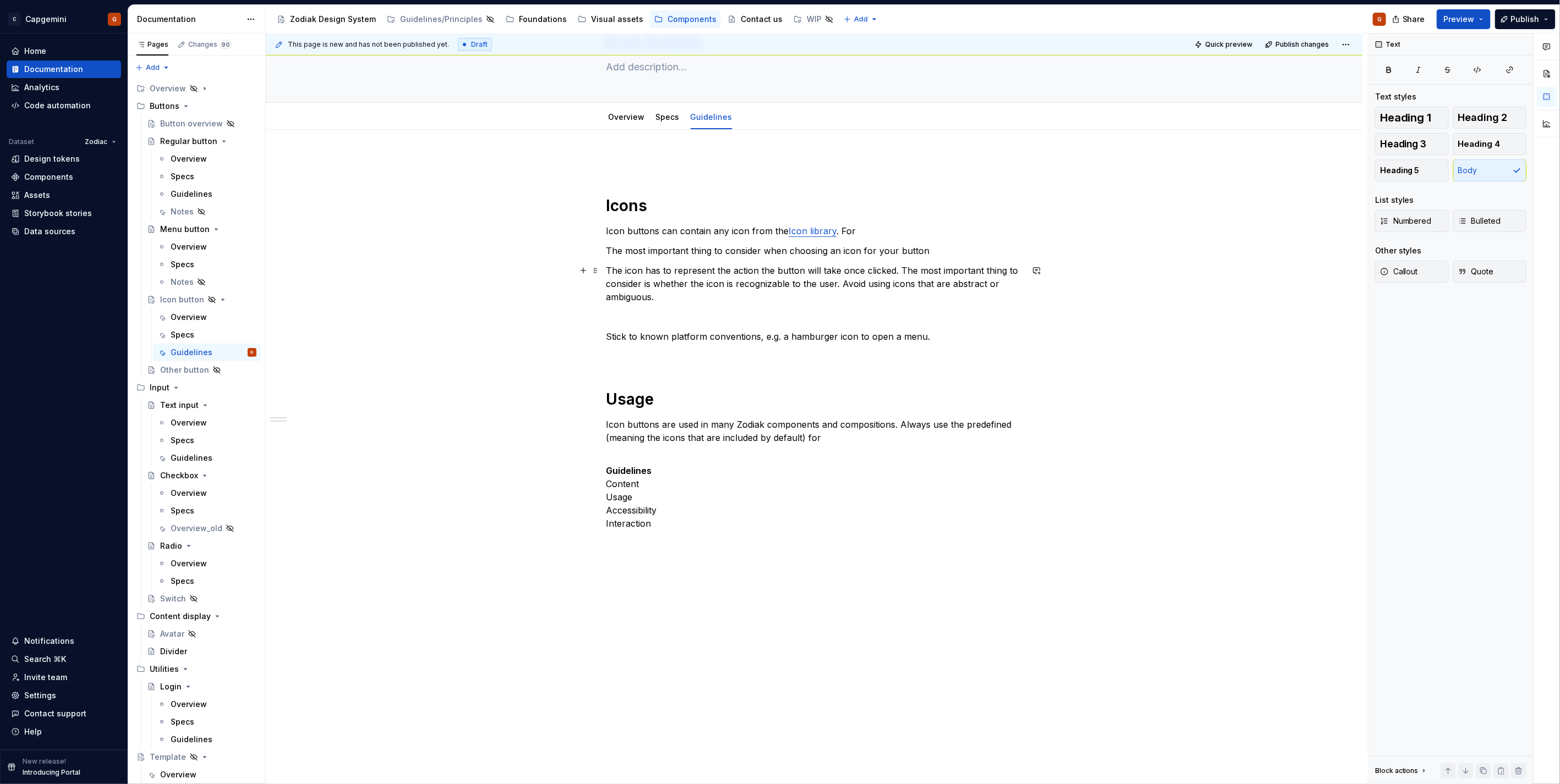
click at [839, 286] on p "The icon has to represent the action the button will take once clicked. The mos…" at bounding box center [814, 284] width 416 height 40
click at [838, 284] on p "The icon has to represent the action the button will take once clicked. The mos…" at bounding box center [814, 284] width 416 height 40
click at [745, 299] on p "The icon has to represent the action the button will take once clicked. The mos…" at bounding box center [814, 284] width 416 height 40
drag, startPoint x: 875, startPoint y: 281, endPoint x: 889, endPoint y: 282, distance: 14.0
click at [877, 281] on p "The icon has to represent the action the button will take once clicked. The mos…" at bounding box center [814, 284] width 416 height 40
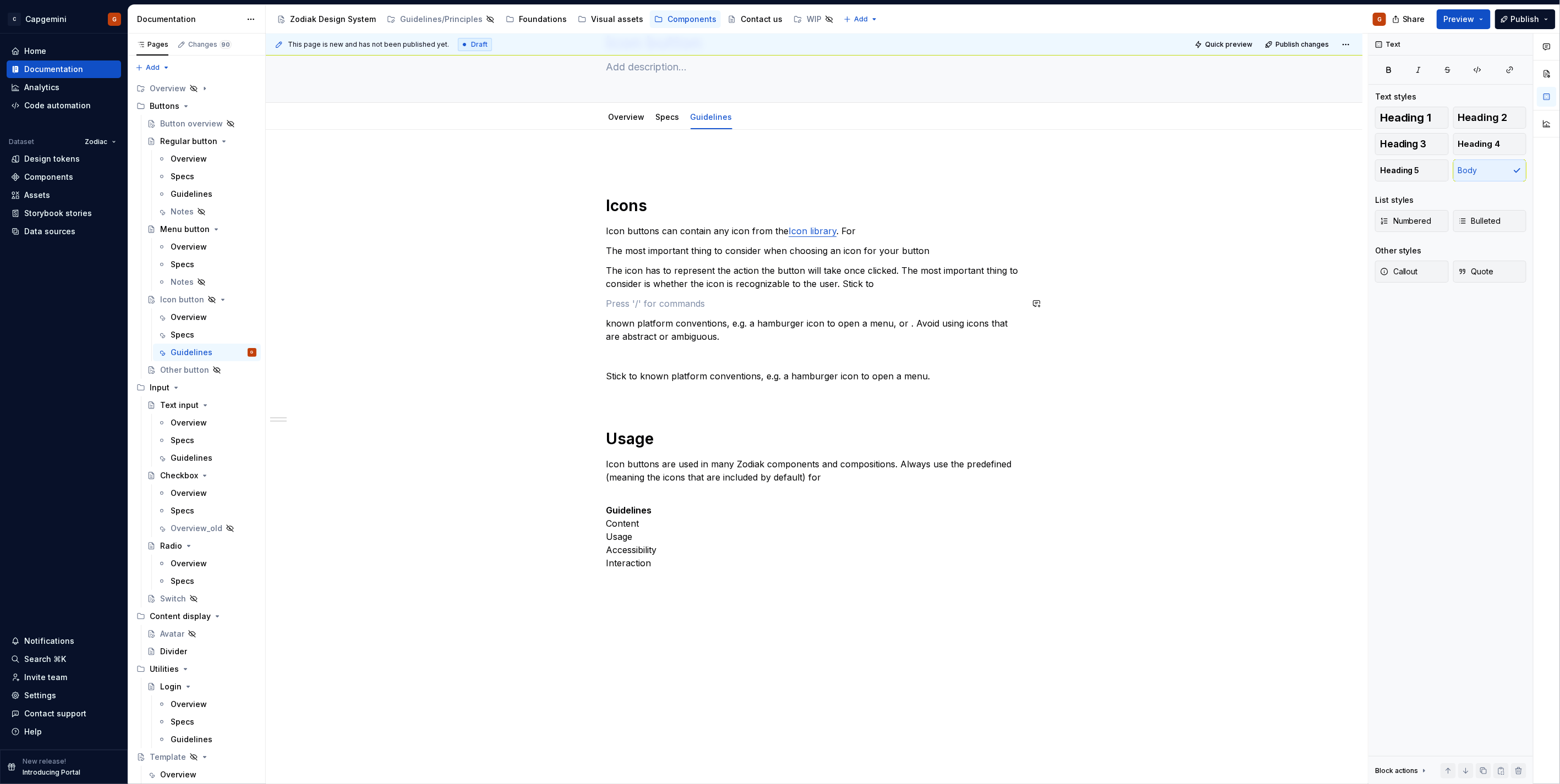
click at [985, 293] on div "Icons Icon buttons can contain any icon from the Icon library . For The most im…" at bounding box center [814, 369] width 416 height 427
click at [983, 281] on p "The icon has to represent the action the button will take once clicked. The mos…" at bounding box center [814, 277] width 416 height 26
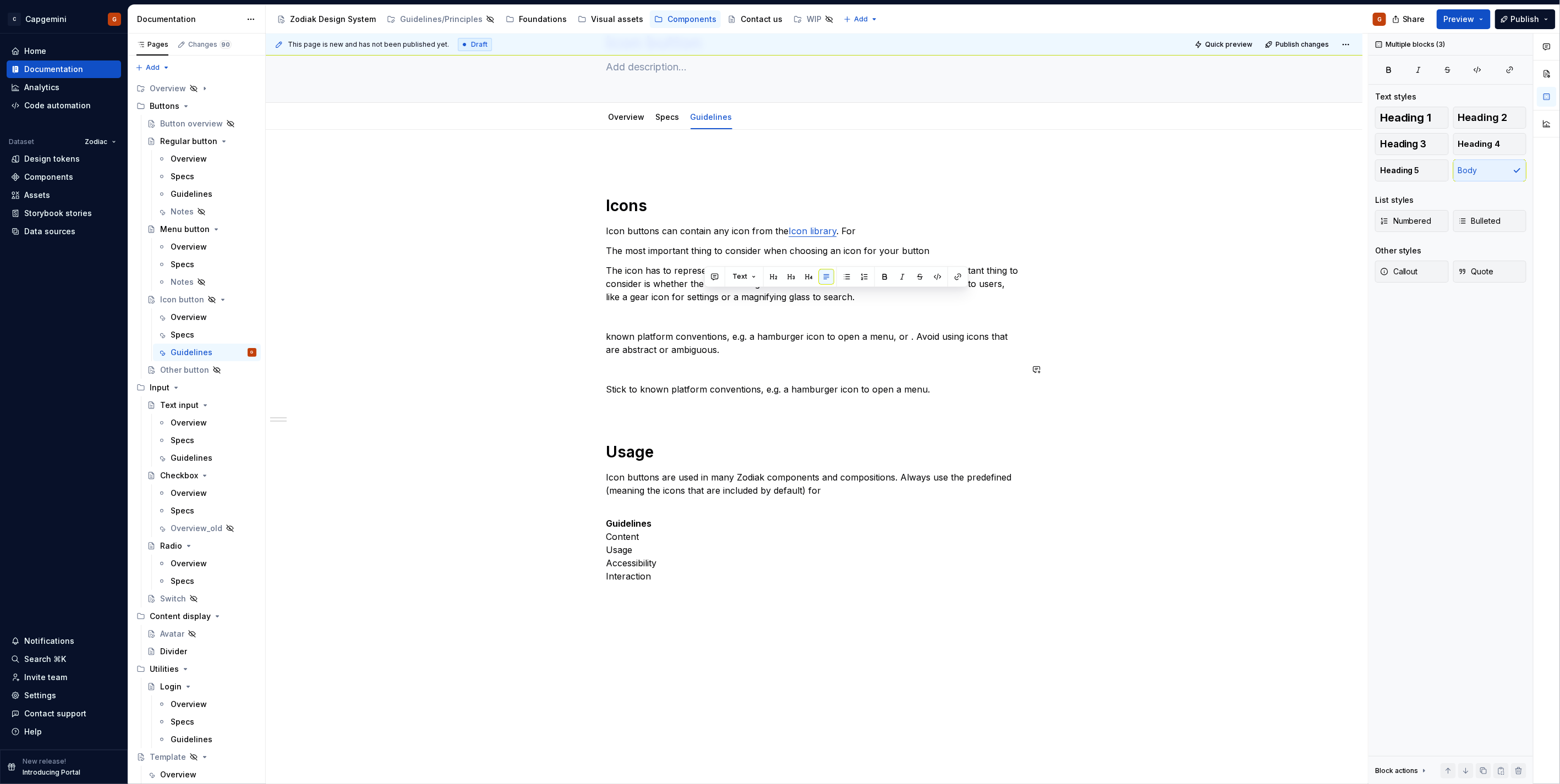
click at [893, 355] on p "known platform conventions, e.g. a hamburger icon to open a menu, or . Avoid us…" at bounding box center [814, 343] width 416 height 26
click at [910, 336] on p "known platform conventions, e.g. a hamburger icon to open a menu, or . Avoid us…" at bounding box center [814, 343] width 416 height 26
drag, startPoint x: 907, startPoint y: 338, endPoint x: 849, endPoint y: 296, distance: 71.6
click at [849, 296] on div "Icons Icon buttons can contain any icon from the Icon library . For The most im…" at bounding box center [814, 376] width 416 height 440
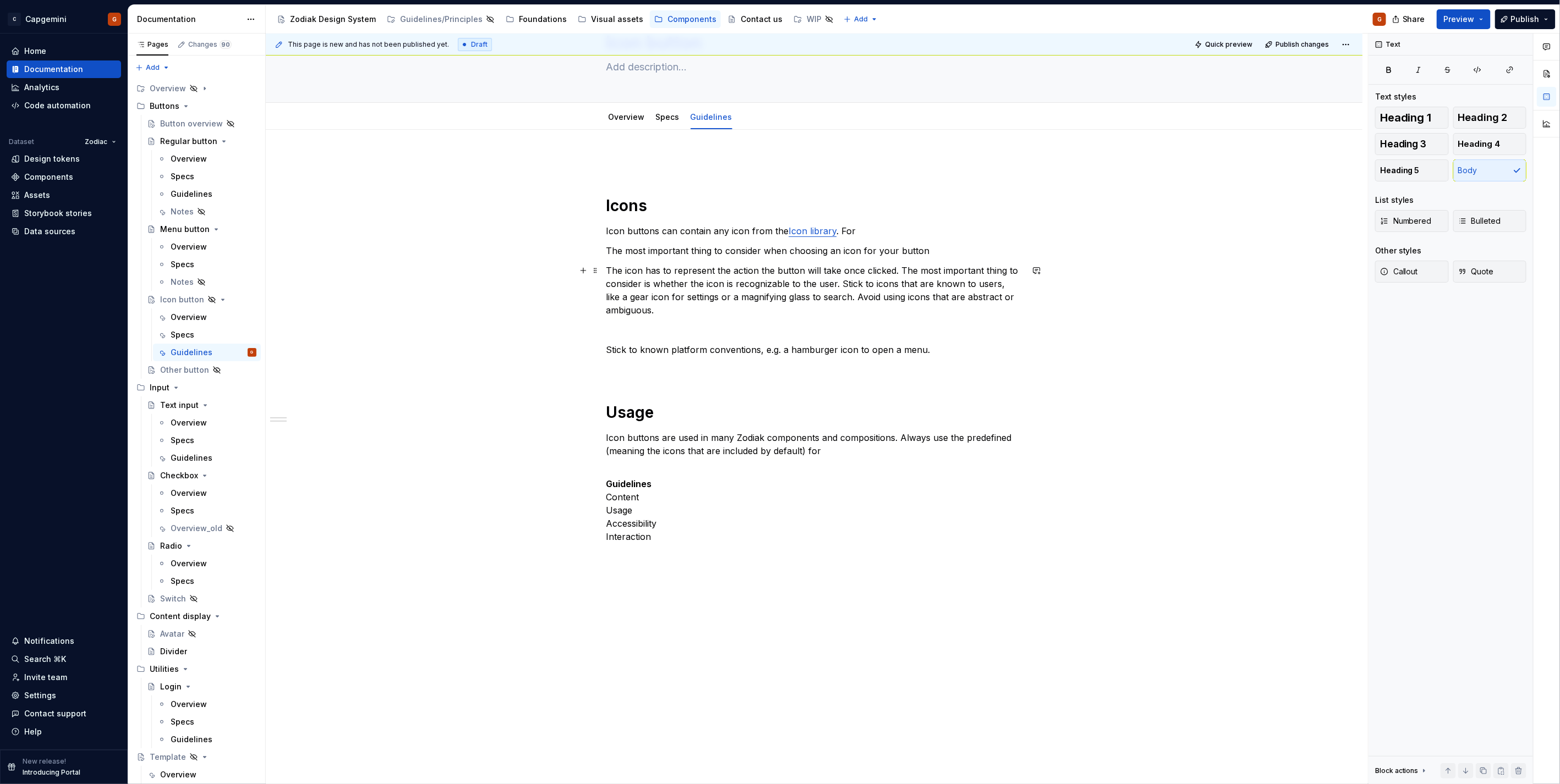
click at [817, 317] on p "The icon has to represent the action the button will take once clicked. The mos…" at bounding box center [814, 290] width 416 height 53
click at [839, 233] on p "Icon buttons can contain any icon from the Icon library . For" at bounding box center [814, 231] width 416 height 13
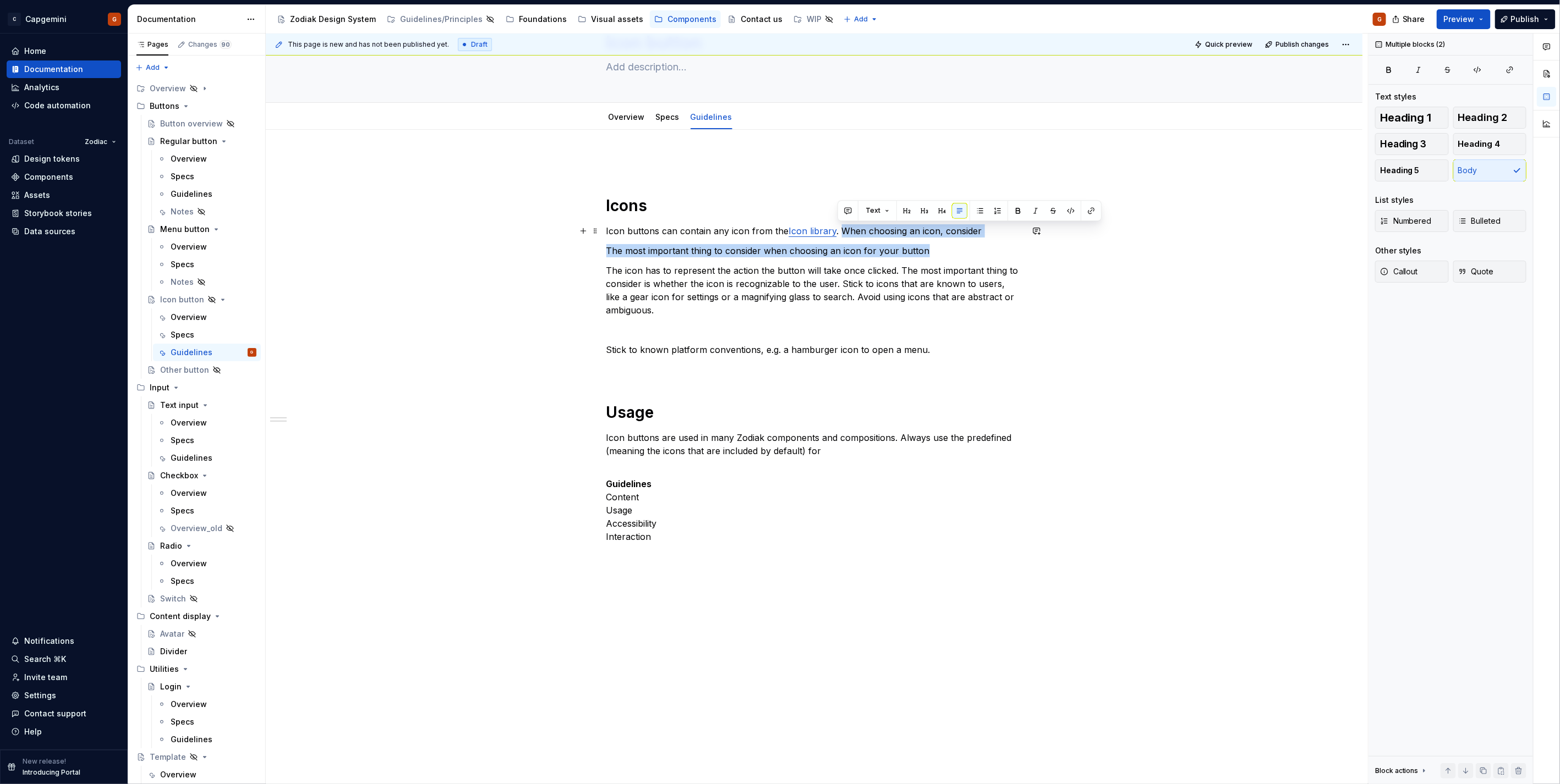
drag, startPoint x: 930, startPoint y: 249, endPoint x: 837, endPoint y: 224, distance: 96.3
click at [837, 224] on div "Icons Icon buttons can contain any icon from the Icon library . When choosing a…" at bounding box center [814, 356] width 416 height 400
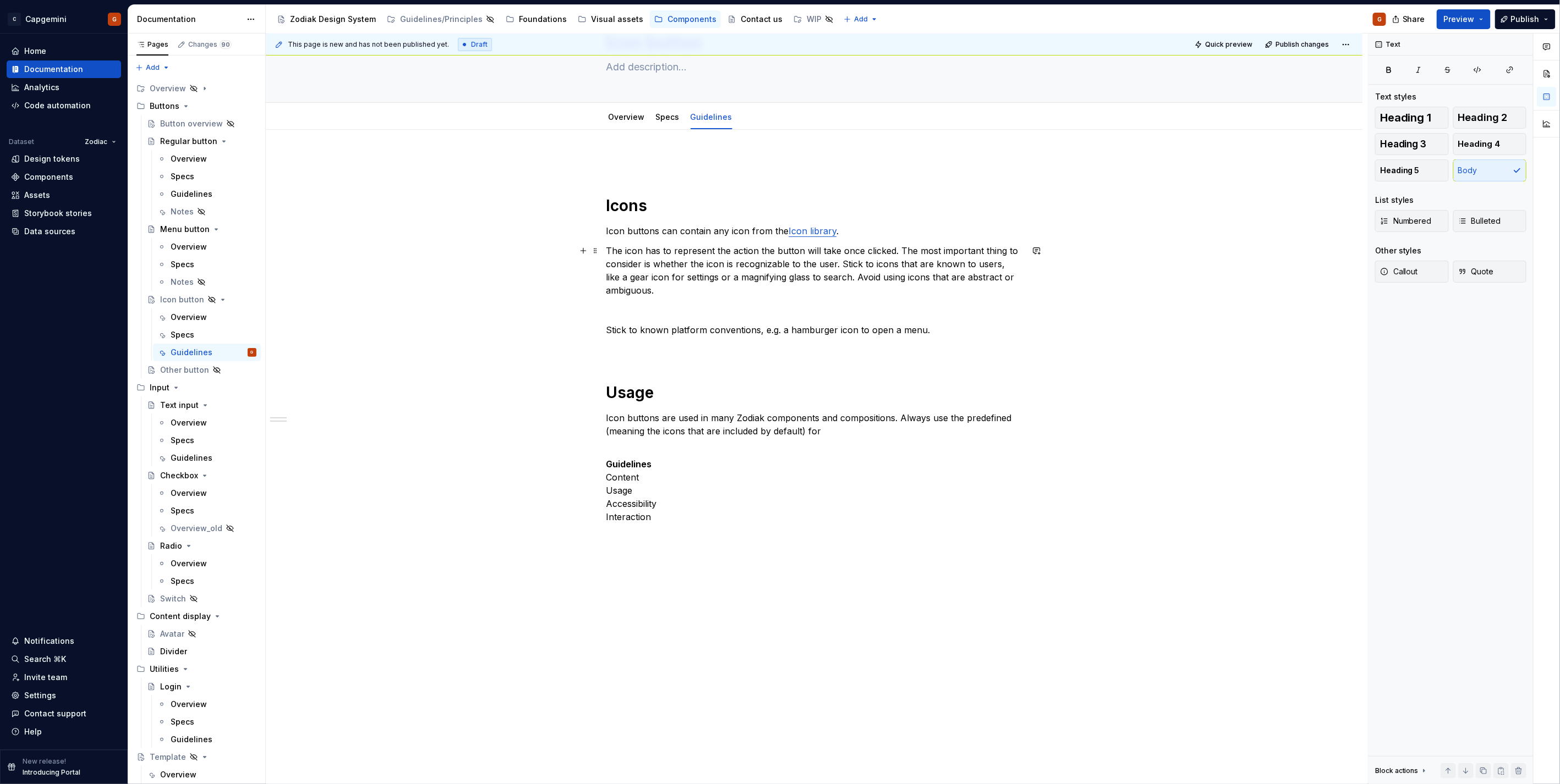
click at [900, 252] on p "The icon has to represent the action the button will take once clicked. The mos…" at bounding box center [814, 270] width 416 height 53
click at [900, 253] on p "The icon has to represent the action the button will take once clicked. The mos…" at bounding box center [814, 270] width 416 height 53
click at [898, 251] on div "Icons Icon buttons can contain any icon from the Icon library . The icon has to…" at bounding box center [814, 346] width 416 height 380
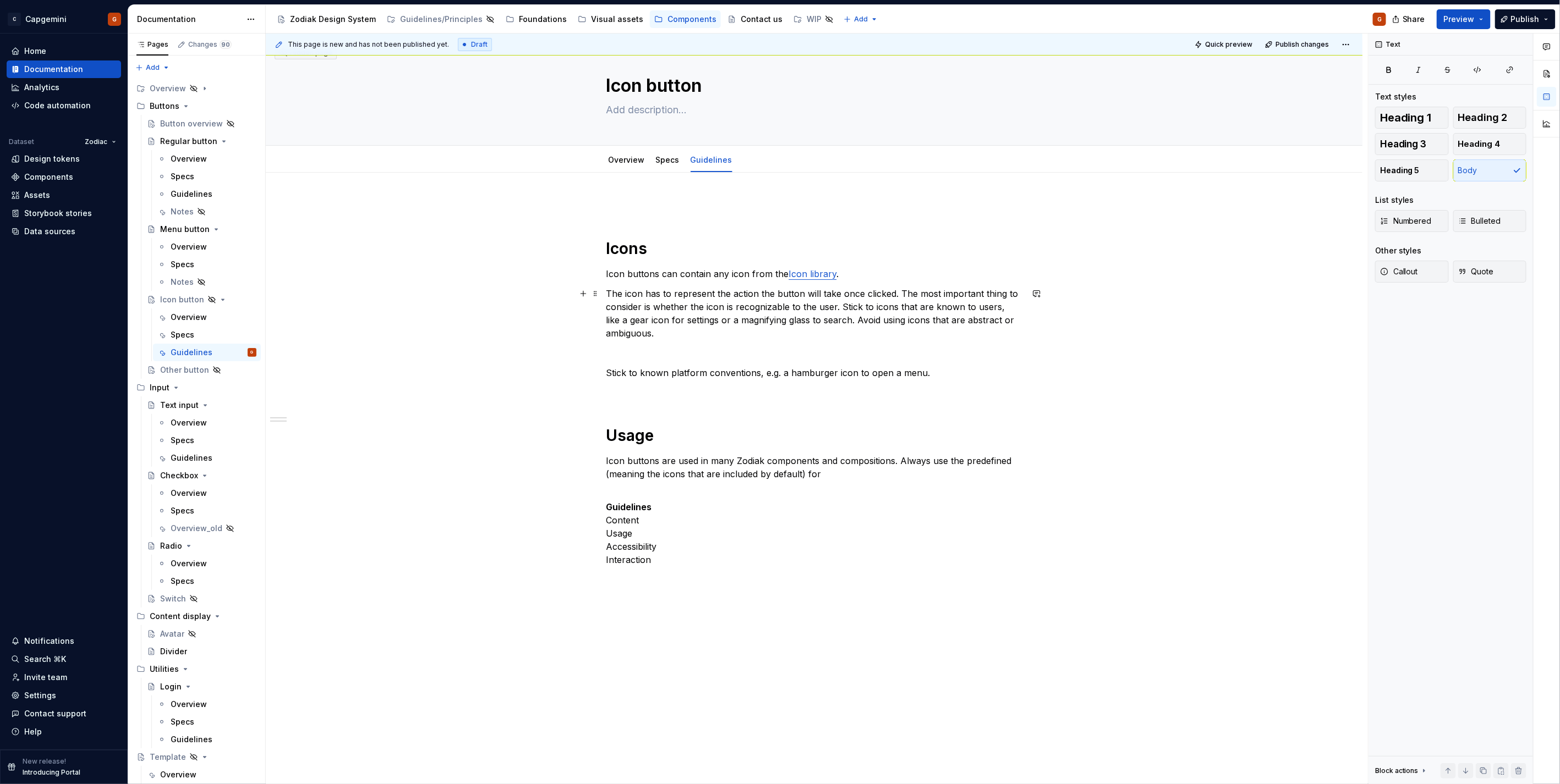
scroll to position [0, 0]
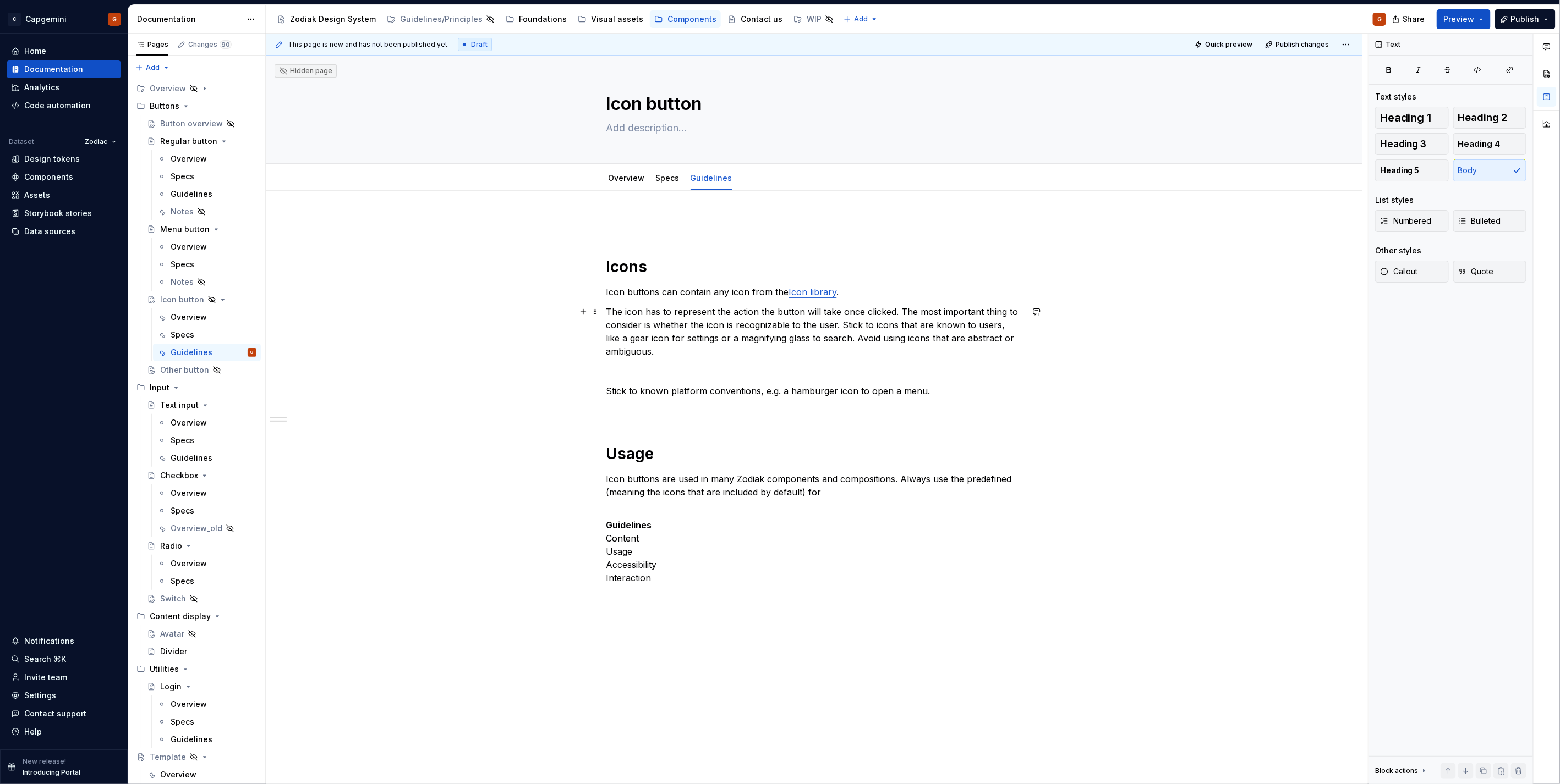
click at [898, 314] on p "The icon has to represent the action the button will take once clicked. The mos…" at bounding box center [814, 332] width 416 height 53
click at [892, 311] on p "The icon has to represent the action the button will take once clicked. The mos…" at bounding box center [814, 332] width 416 height 53
click at [780, 349] on p "The icon has to represent the action the button will take once clicked. The mos…" at bounding box center [814, 332] width 416 height 53
drag, startPoint x: 713, startPoint y: 370, endPoint x: 921, endPoint y: 392, distance: 209.2
click at [921, 392] on div "Icons Icon buttons can contain any icon from the Icon library . The icon has to…" at bounding box center [814, 407] width 416 height 380
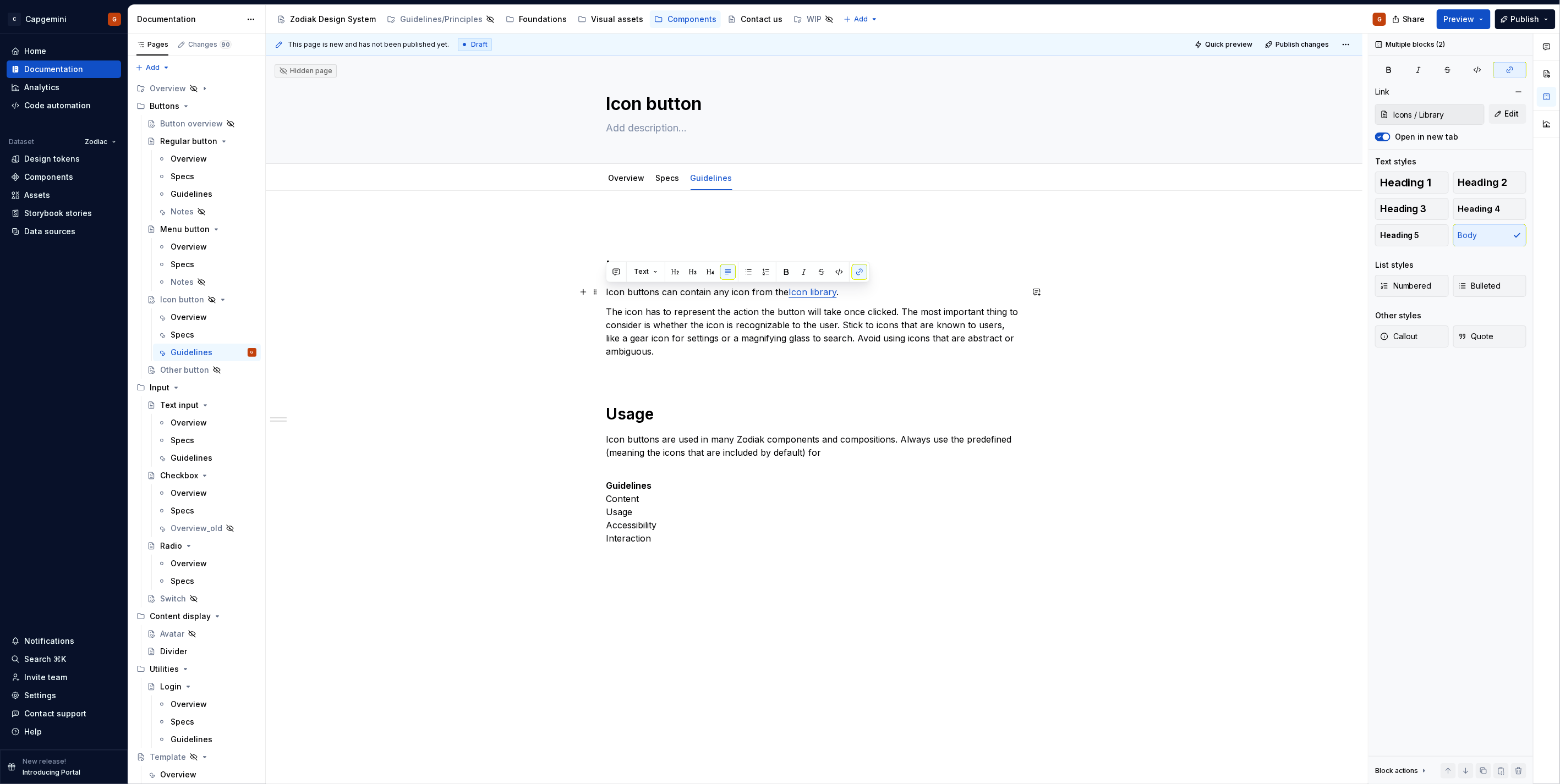
drag, startPoint x: 668, startPoint y: 354, endPoint x: 559, endPoint y: 289, distance: 126.9
click at [559, 289] on div "Icons Icon buttons can contain any icon from the Icon library . The icon has to…" at bounding box center [814, 498] width 1096 height 616
copy div "Icon buttons can contain any icon from the Icon library . The icon has to repre…"
click at [779, 327] on p "The icon has to represent the action the button will take once clicked. The mos…" at bounding box center [814, 332] width 416 height 53
drag, startPoint x: 602, startPoint y: 320, endPoint x: 558, endPoint y: 290, distance: 53.3
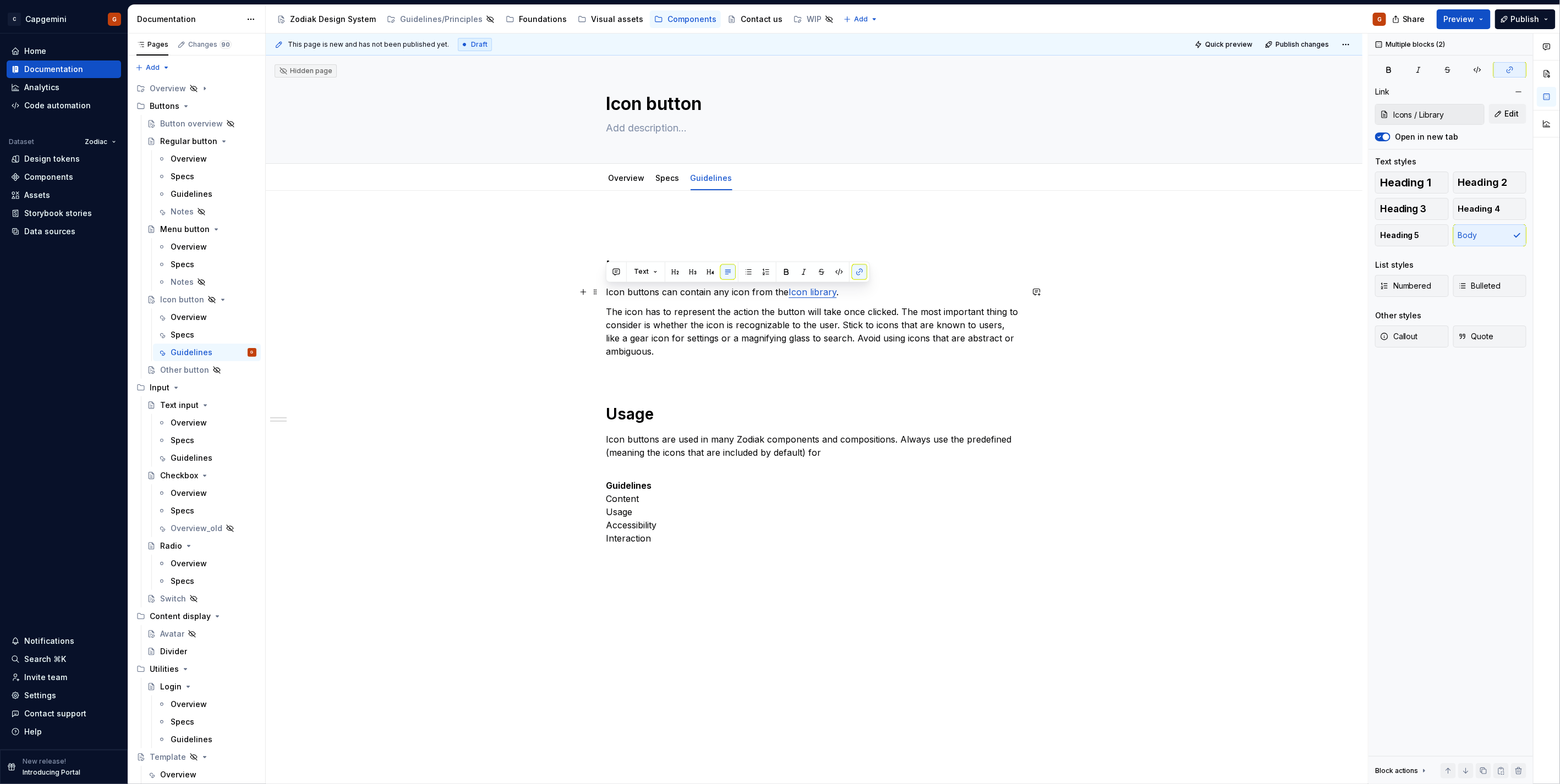
click at [558, 290] on div "Icons Icon buttons can contain any icon from the Icon library . The icon has to…" at bounding box center [814, 498] width 1096 height 616
copy div "Icon buttons can contain any icon from the Icon library . The icon has to repre…"
click at [663, 341] on p "The icon has to represent the action the button will take once clicked. The mos…" at bounding box center [814, 332] width 416 height 53
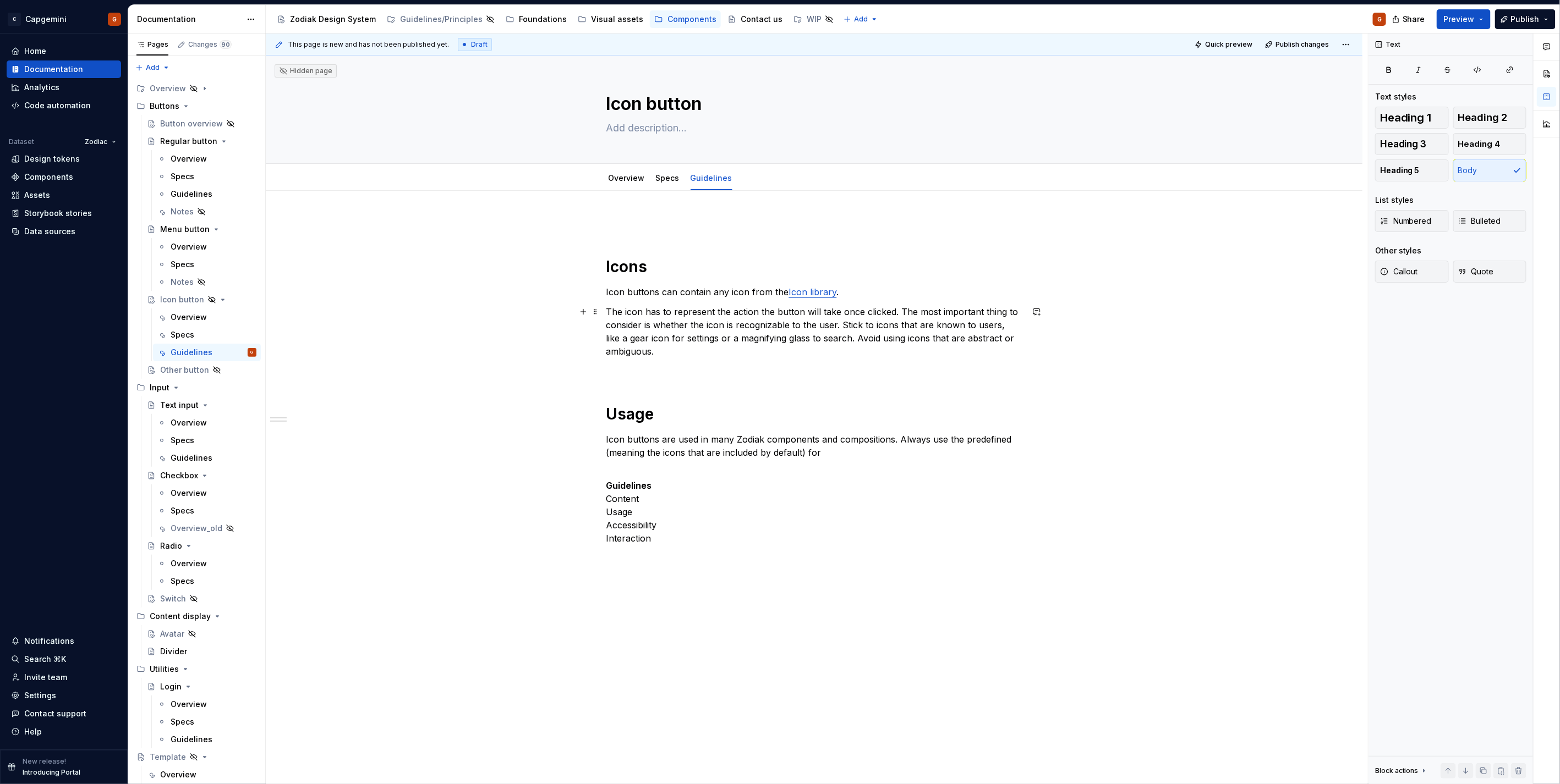
click at [712, 354] on p "The icon has to represent the action the button will take once clicked. The mos…" at bounding box center [814, 332] width 416 height 53
click at [652, 267] on h1 "Icons" at bounding box center [814, 267] width 416 height 20
click at [721, 353] on p "The icon has to represent the action the button will take once clicked. The mos…" at bounding box center [814, 332] width 416 height 53
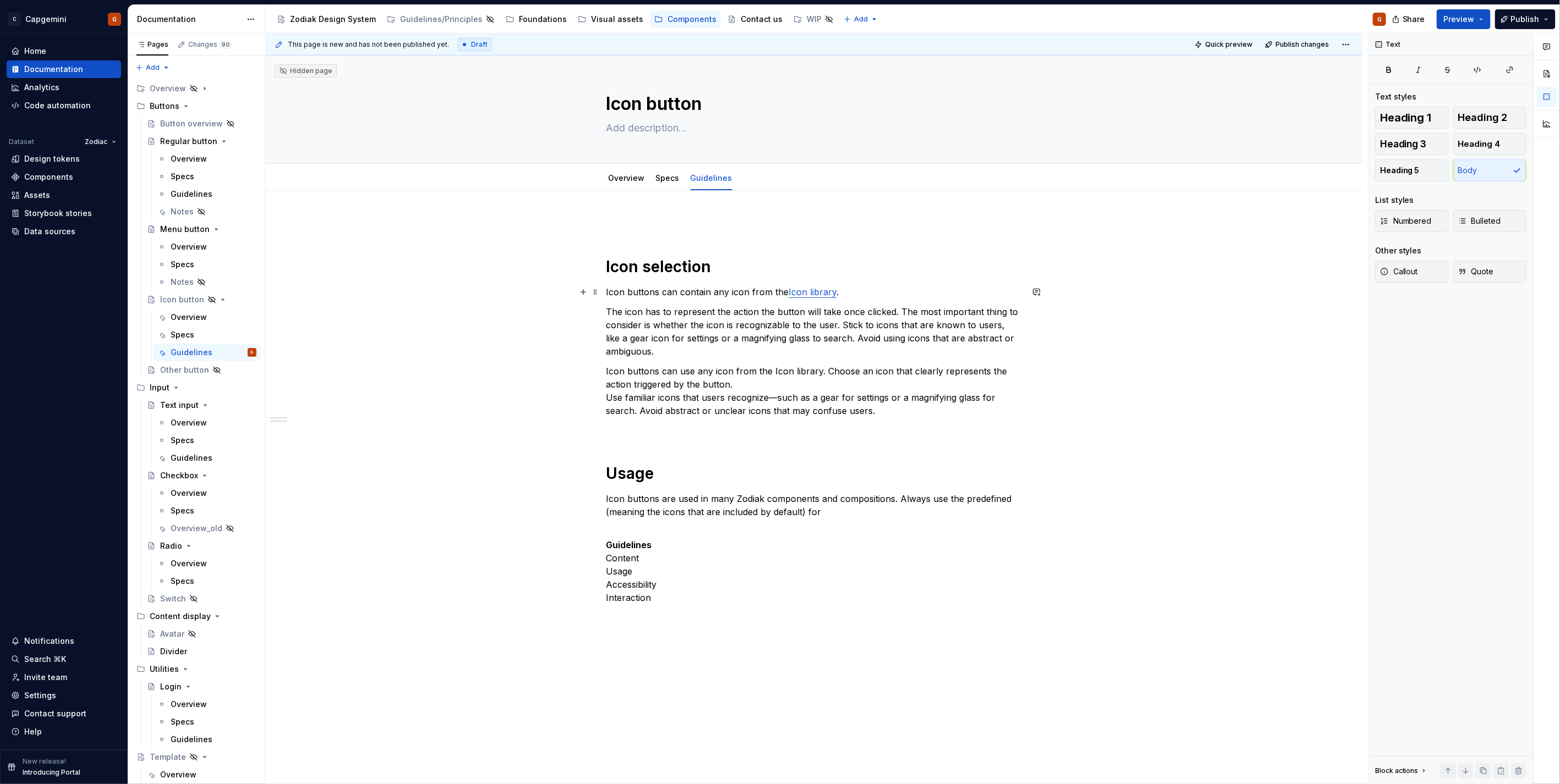
click at [691, 295] on p "Icon buttons can contain any icon from the Icon library ." at bounding box center [814, 292] width 416 height 13
click at [681, 291] on p "Icon buttons can contain any icon from the Icon library ." at bounding box center [814, 292] width 416 height 13
click at [857, 288] on p "Icon buttons can use any icon from the Icon library ." at bounding box center [814, 292] width 416 height 13
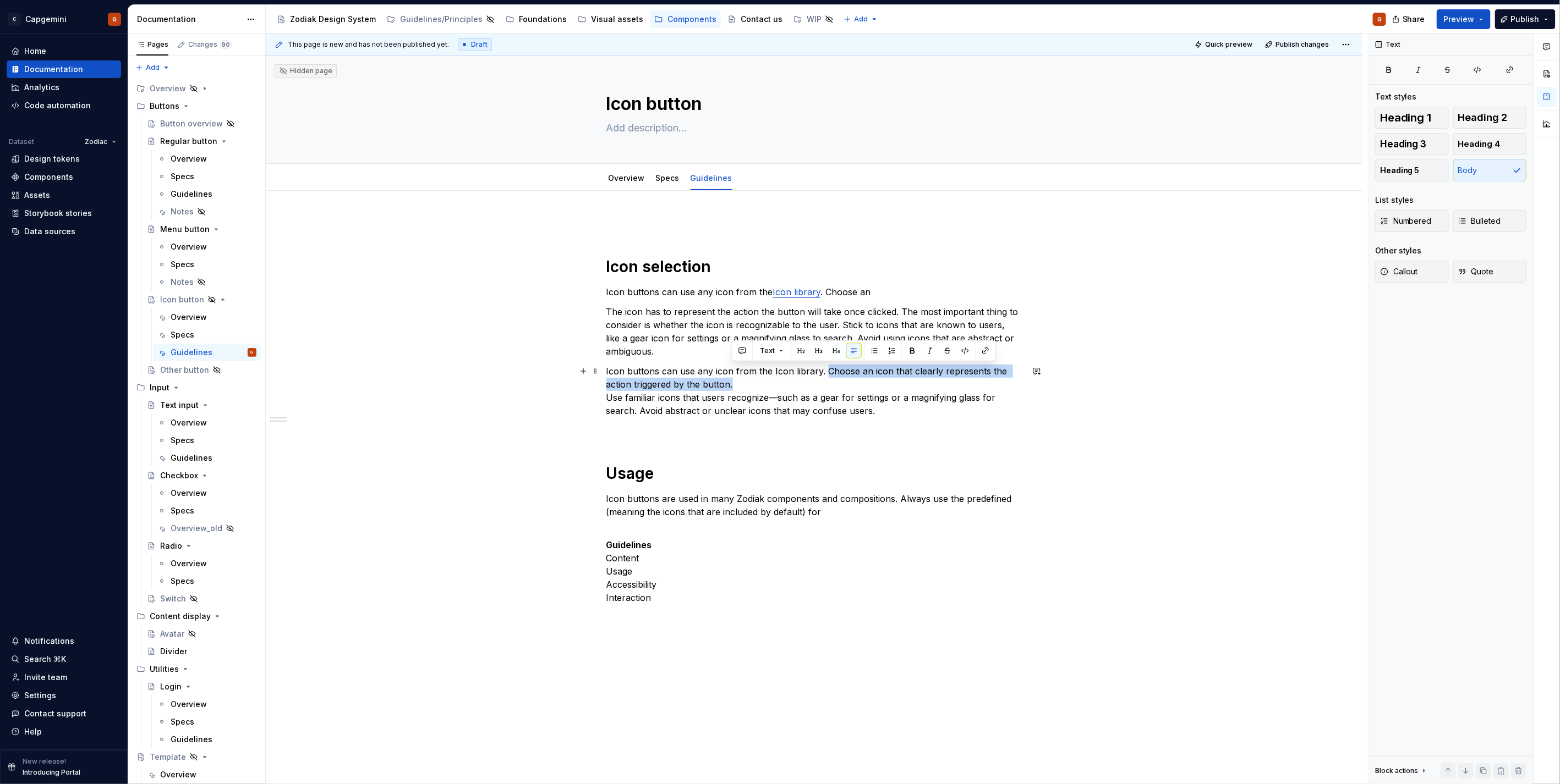
drag, startPoint x: 782, startPoint y: 388, endPoint x: 822, endPoint y: 371, distance: 43.5
click at [822, 371] on p "Icon buttons can use any icon from the Icon library. Choose an icon that clearl…" at bounding box center [814, 391] width 416 height 53
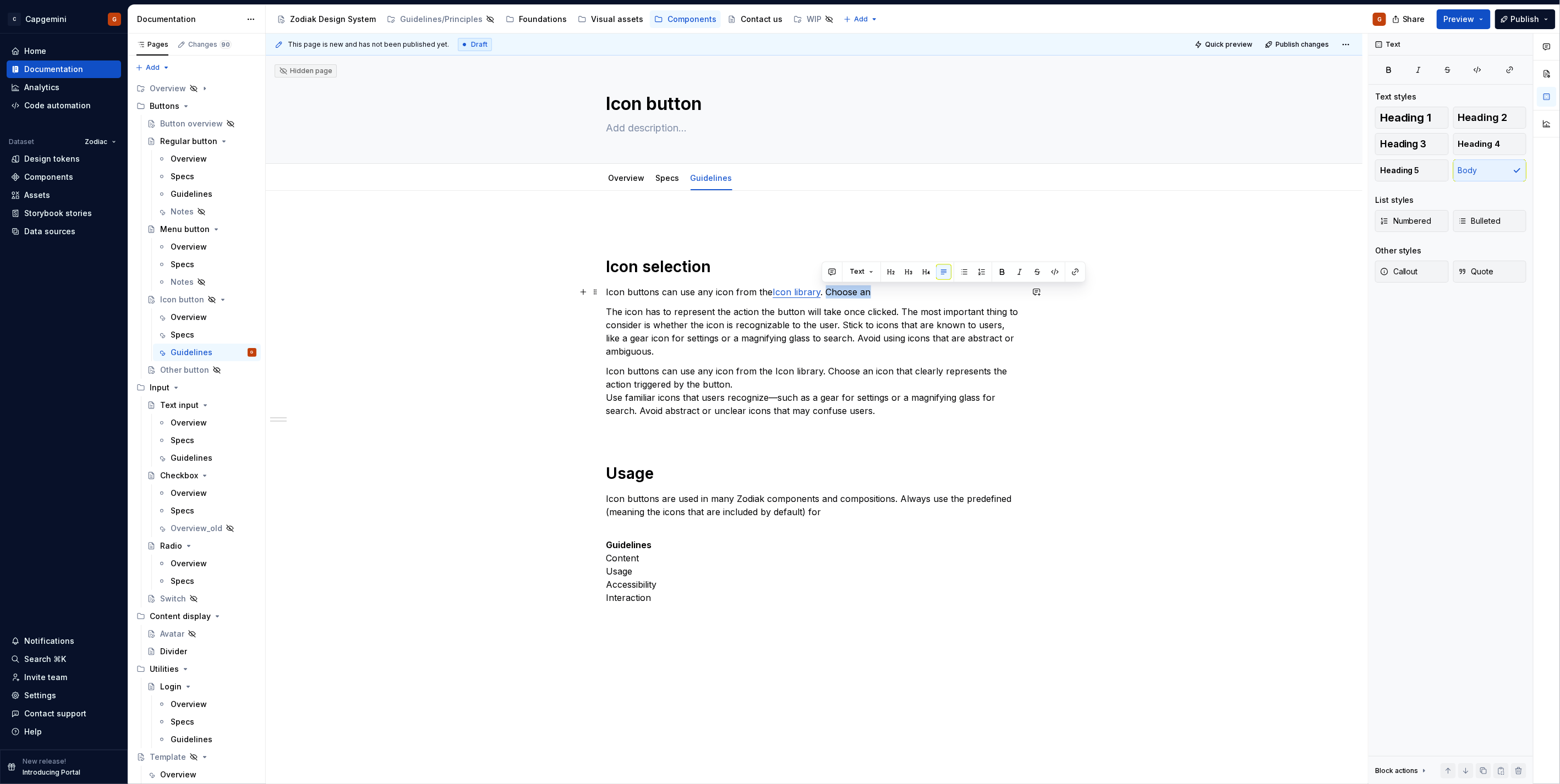
drag, startPoint x: 821, startPoint y: 293, endPoint x: 867, endPoint y: 294, distance: 46.0
click at [867, 294] on p "Icon buttons can use any icon from the Icon library . Choose an" at bounding box center [814, 292] width 416 height 13
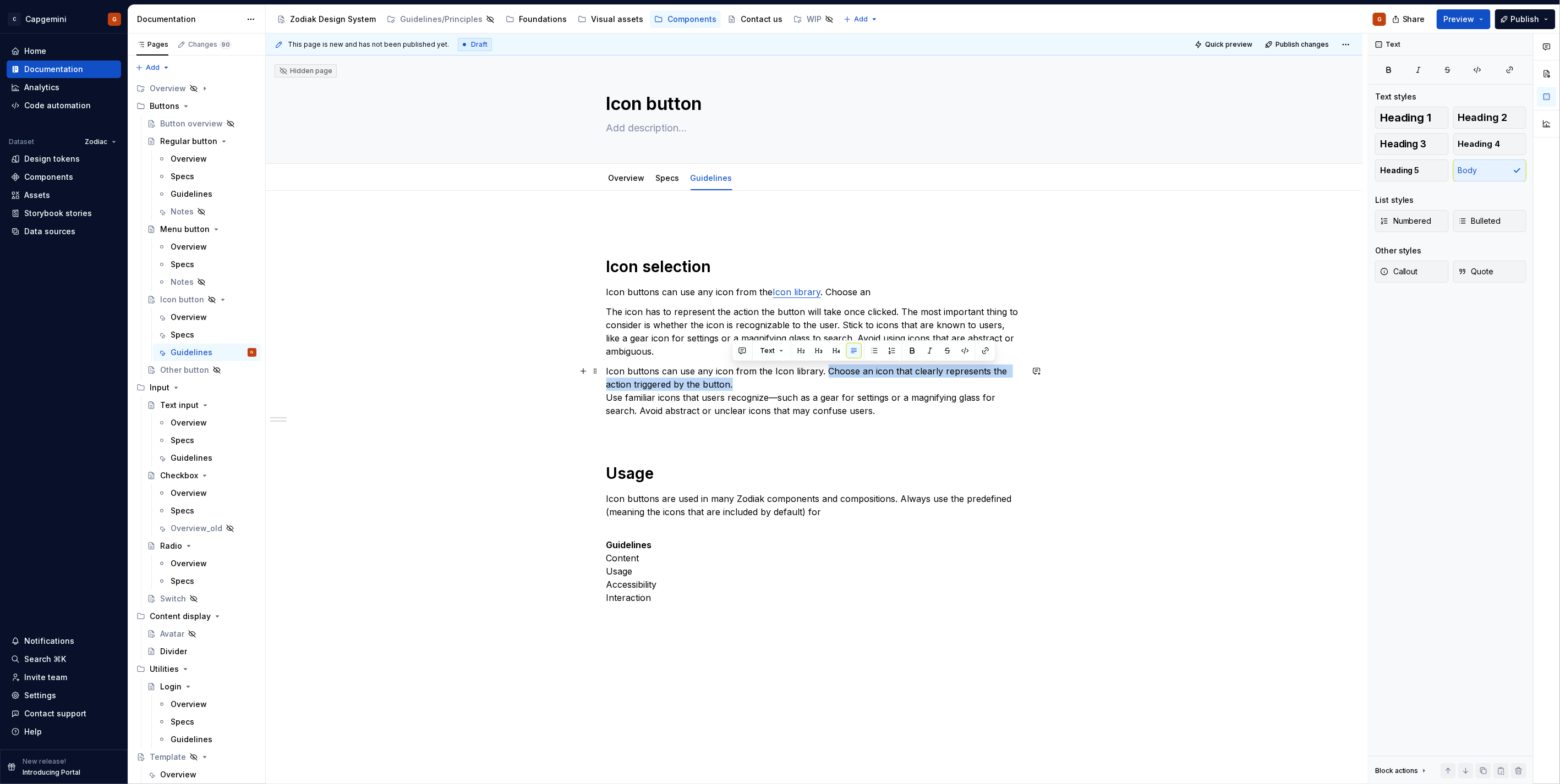
drag, startPoint x: 822, startPoint y: 367, endPoint x: 854, endPoint y: 384, distance: 36.2
click at [854, 384] on p "Icon buttons can use any icon from the Icon library. Choose an icon that clearl…" at bounding box center [814, 391] width 416 height 53
copy p "Choose an icon that clearly represents the action triggered by the button."
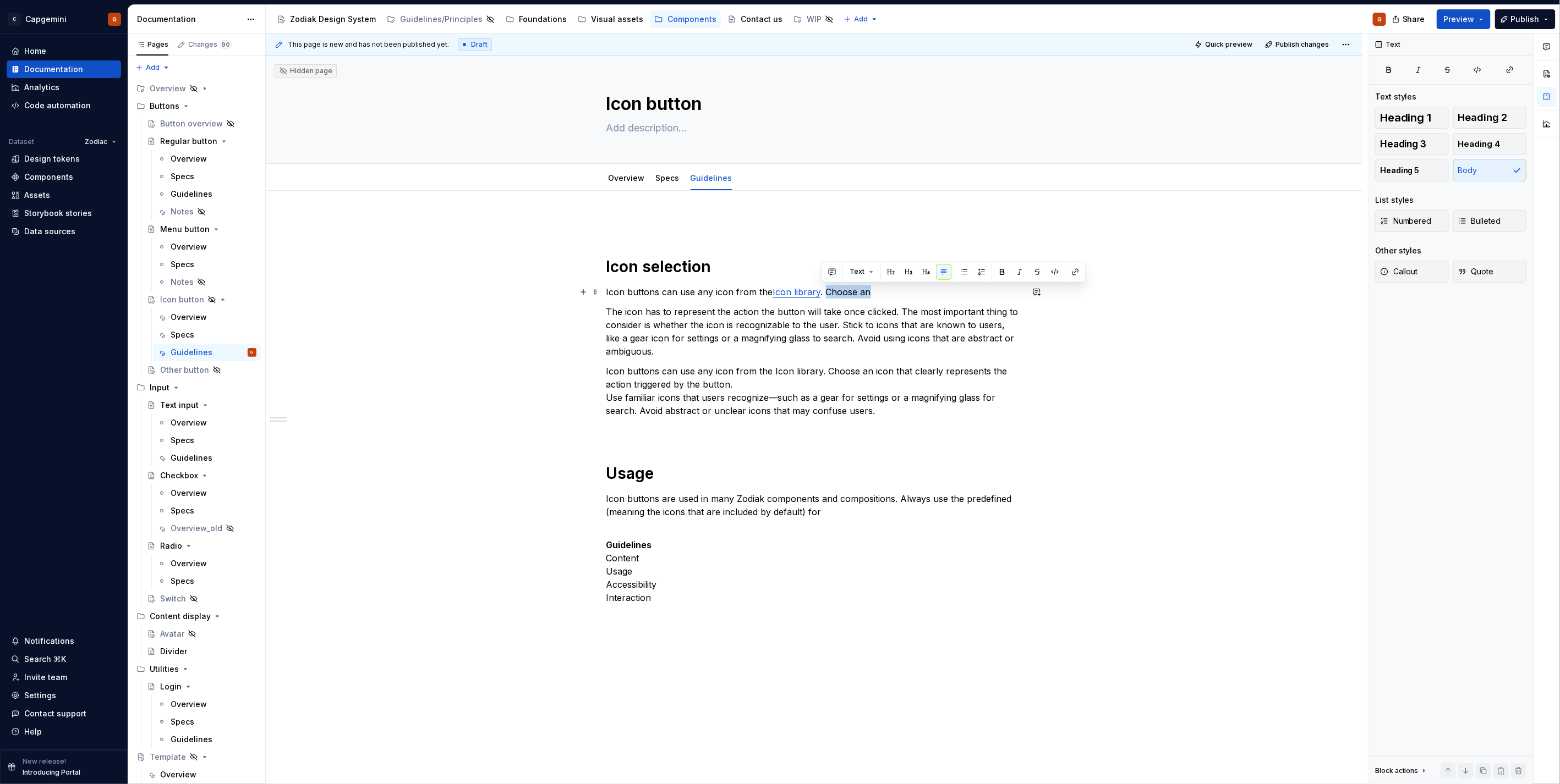
drag, startPoint x: 867, startPoint y: 289, endPoint x: 823, endPoint y: 290, distance: 44.0
click at [823, 290] on p "Icon buttons can use any icon from the Icon library . Choose an" at bounding box center [814, 292] width 416 height 13
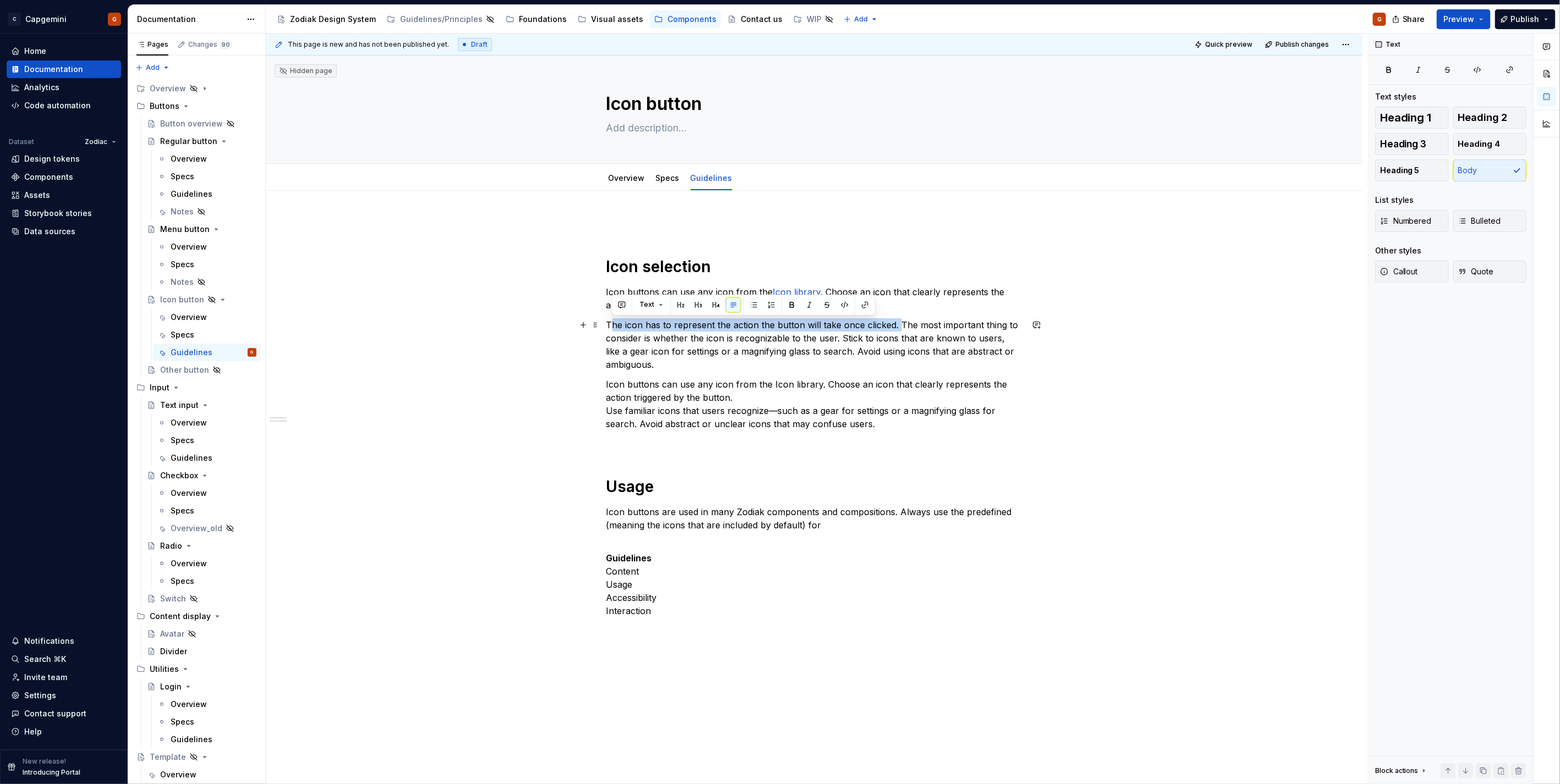
drag, startPoint x: 611, startPoint y: 326, endPoint x: 897, endPoint y: 328, distance: 286.0
click at [897, 328] on p "The icon has to represent the action the button will take once clicked. The mos…" at bounding box center [814, 345] width 416 height 53
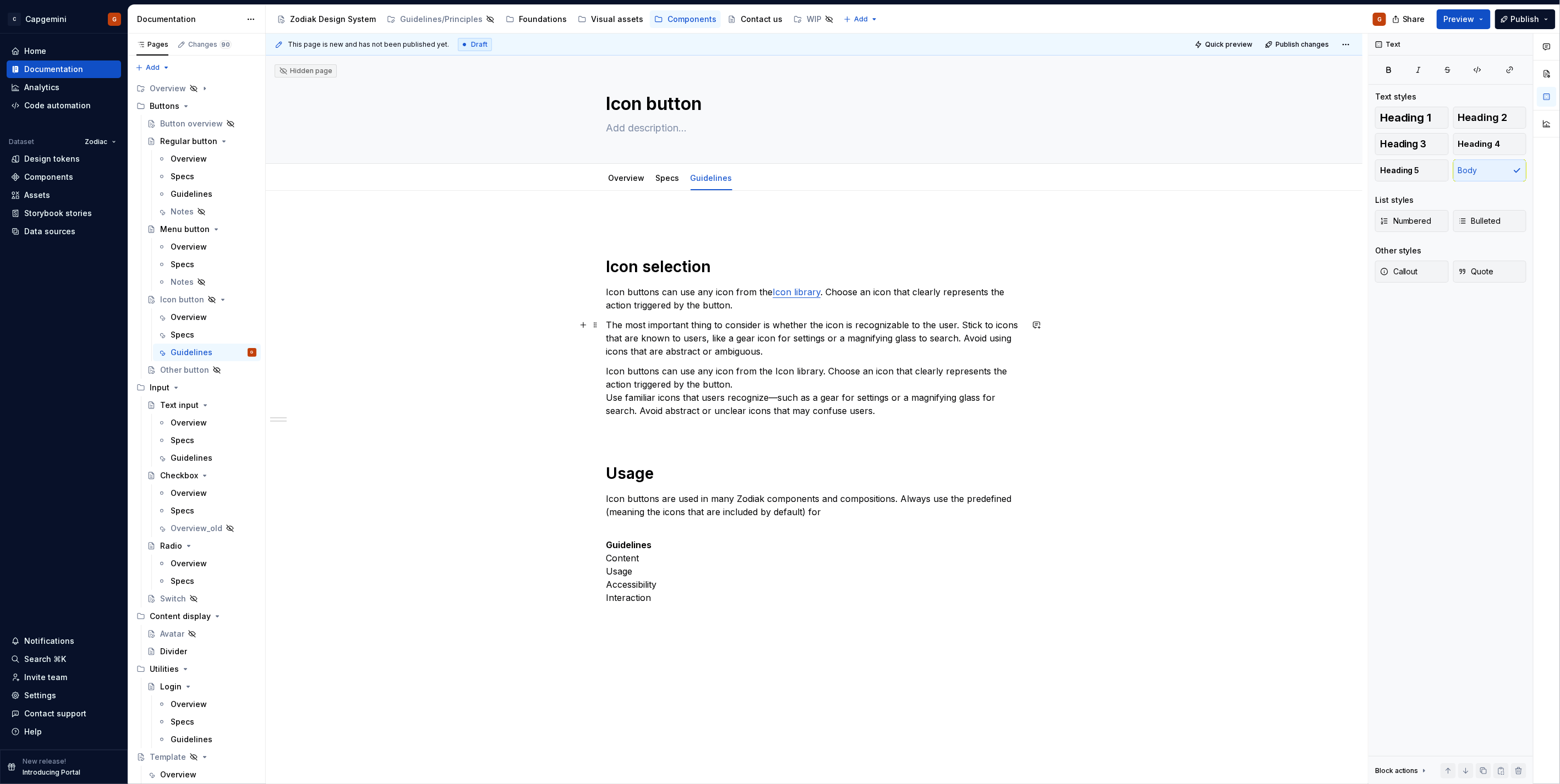
click at [662, 336] on p "The most important thing to consider is whether the icon is recognizable to the…" at bounding box center [814, 338] width 416 height 40
drag, startPoint x: 608, startPoint y: 324, endPoint x: 674, endPoint y: 329, distance: 66.2
click at [674, 329] on p "The most important thing to consider is whether the icon is recognizable to the…" at bounding box center [814, 338] width 416 height 40
click at [716, 323] on p "The most important thing to consider is whether the icon is recognizable to the…" at bounding box center [814, 338] width 416 height 40
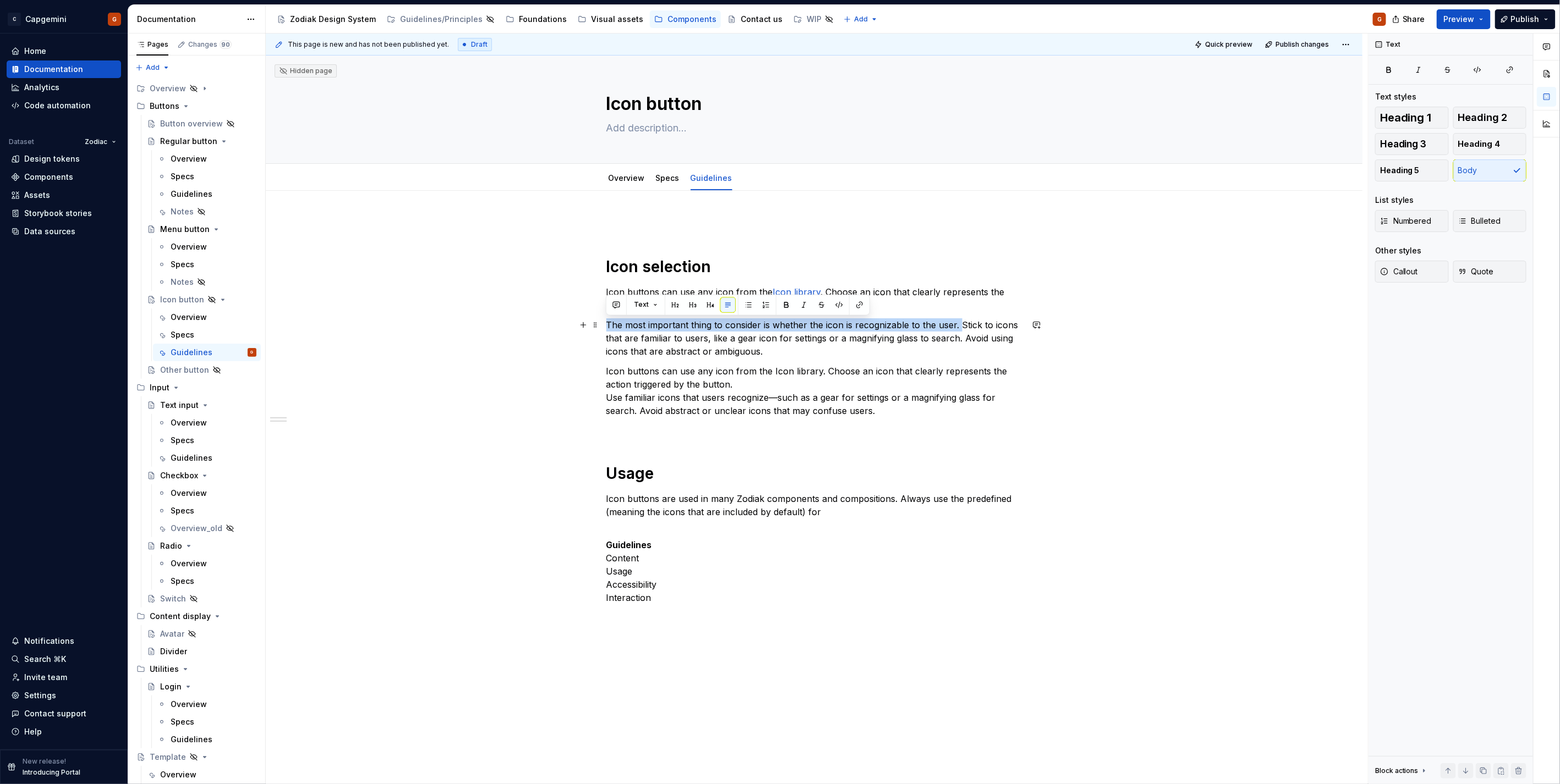
drag, startPoint x: 955, startPoint y: 324, endPoint x: 607, endPoint y: 329, distance: 348.0
click at [607, 329] on p "The most important thing to consider is whether the icon is recognizable to the…" at bounding box center [814, 338] width 416 height 40
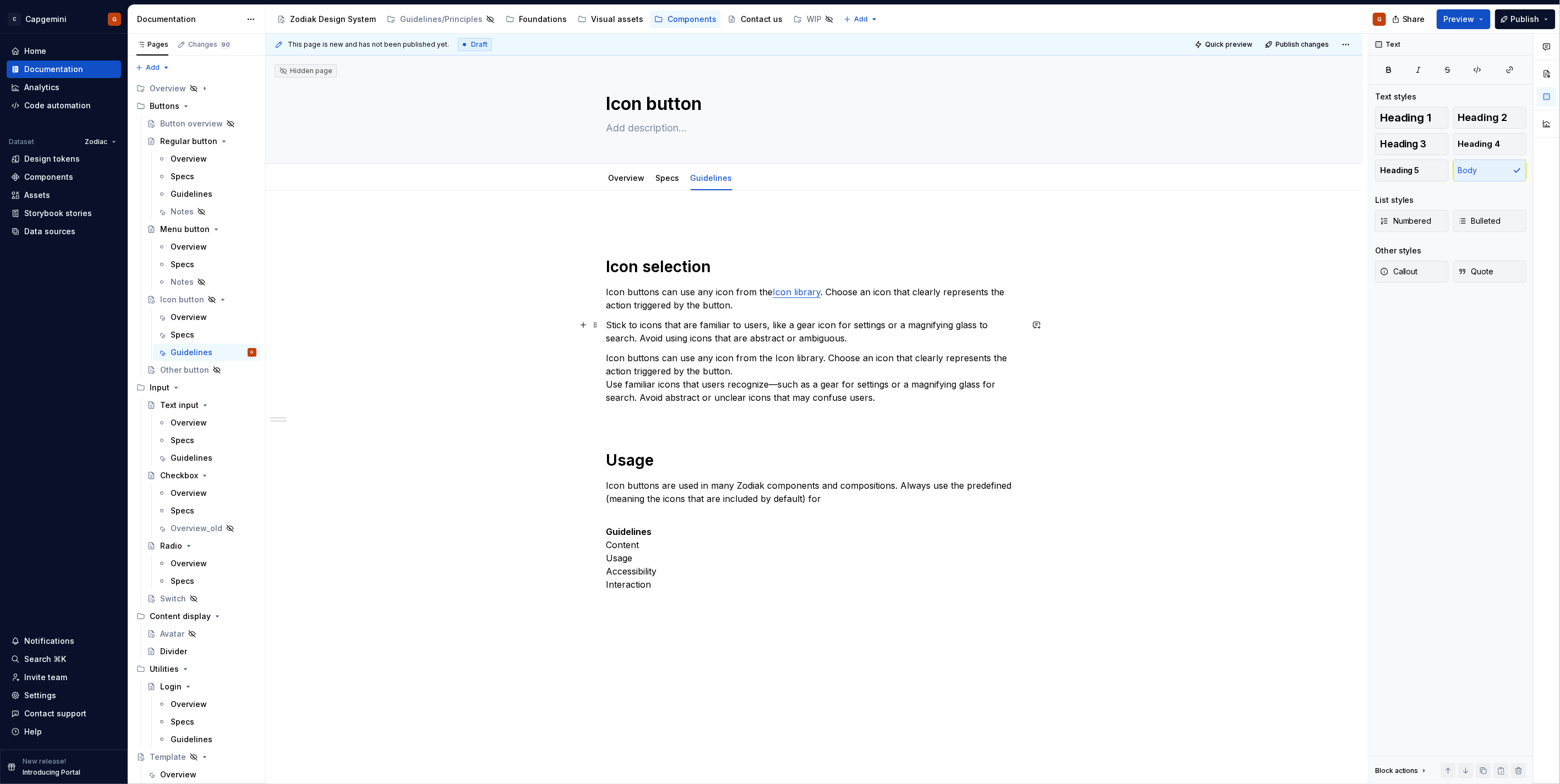
click at [827, 338] on p "Stick to icons that are familiar to users, like a gear icon for settings or a m…" at bounding box center [814, 332] width 416 height 26
click at [813, 339] on p "Stick to icons that are familiar to users, like a gear icon for settings or a m…" at bounding box center [814, 332] width 416 height 26
click at [811, 340] on p "Stick to icons that are familiar to users, like a gear icon for settings or a m…" at bounding box center [814, 332] width 416 height 26
click at [807, 336] on p "Stick to icons that are familiar to users, like a gear icon for settings or a m…" at bounding box center [814, 332] width 416 height 26
click at [823, 340] on p "Stick to icons that are familiar to users, like a gear icon for settings or a m…" at bounding box center [814, 332] width 416 height 26
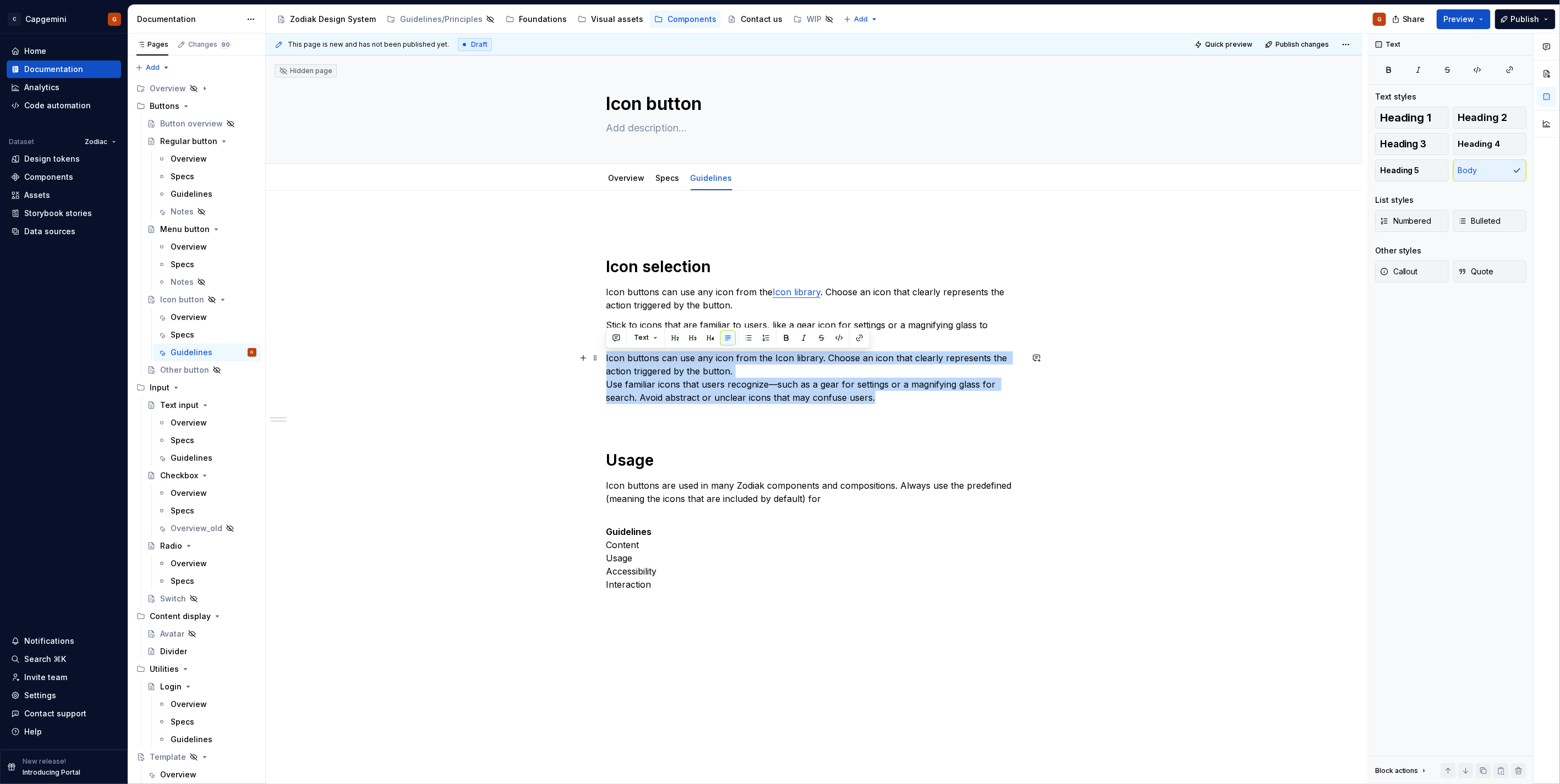
drag, startPoint x: 916, startPoint y: 397, endPoint x: 556, endPoint y: 356, distance: 362.3
click at [556, 356] on div "Icon selection Icon buttons can use any icon from the Icon library . Choose an …" at bounding box center [814, 522] width 1096 height 662
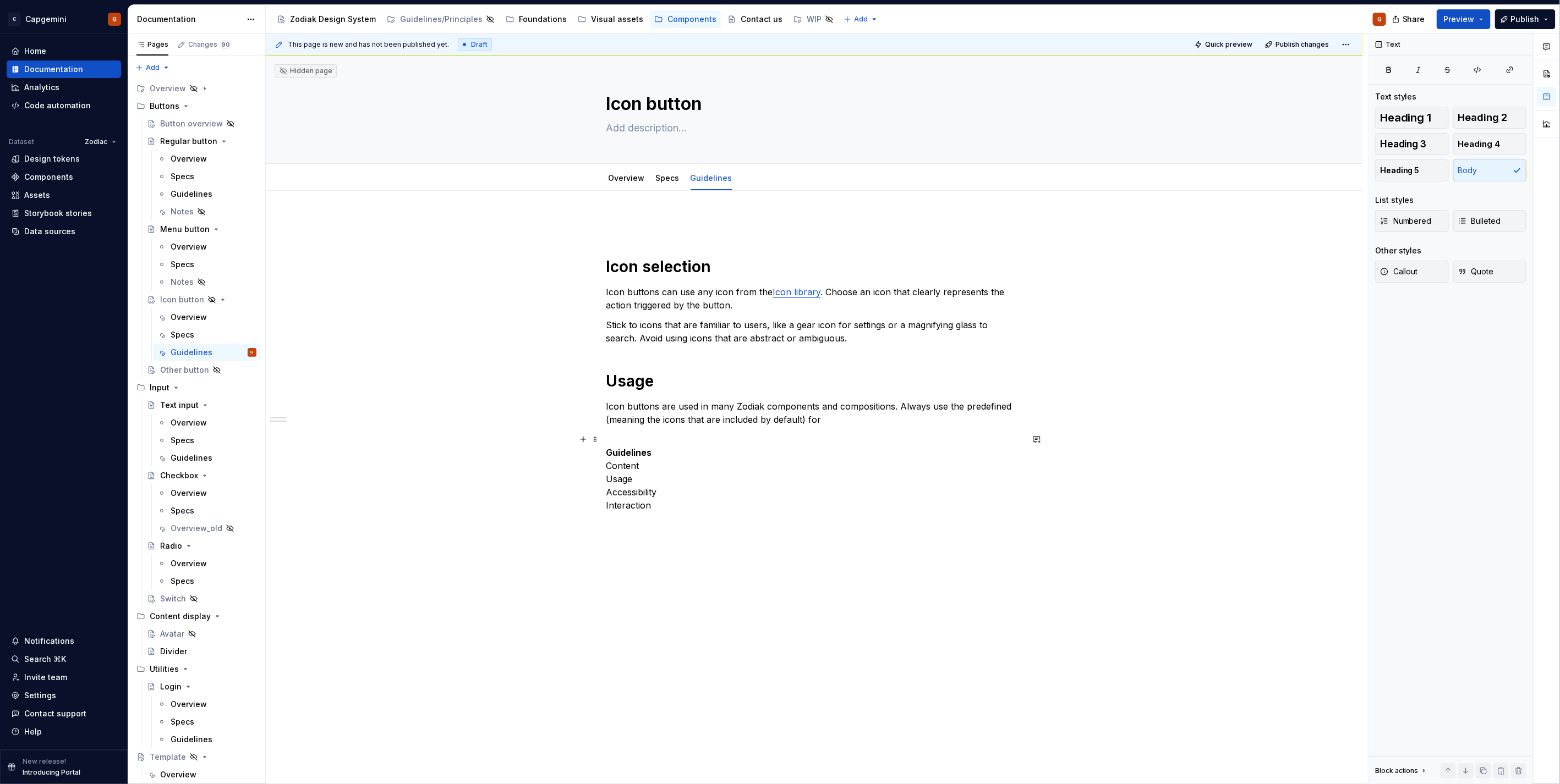
click at [708, 523] on p "Guidelines Content Usage Accessibility Interaction" at bounding box center [814, 479] width 416 height 92
click at [685, 545] on p "Choose an icon that clearly represents the action triggered by the button." at bounding box center [814, 539] width 416 height 13
click at [628, 553] on div "Icon selection Icon buttons can use any icon from the Icon library . Choose an …" at bounding box center [814, 387] width 416 height 341
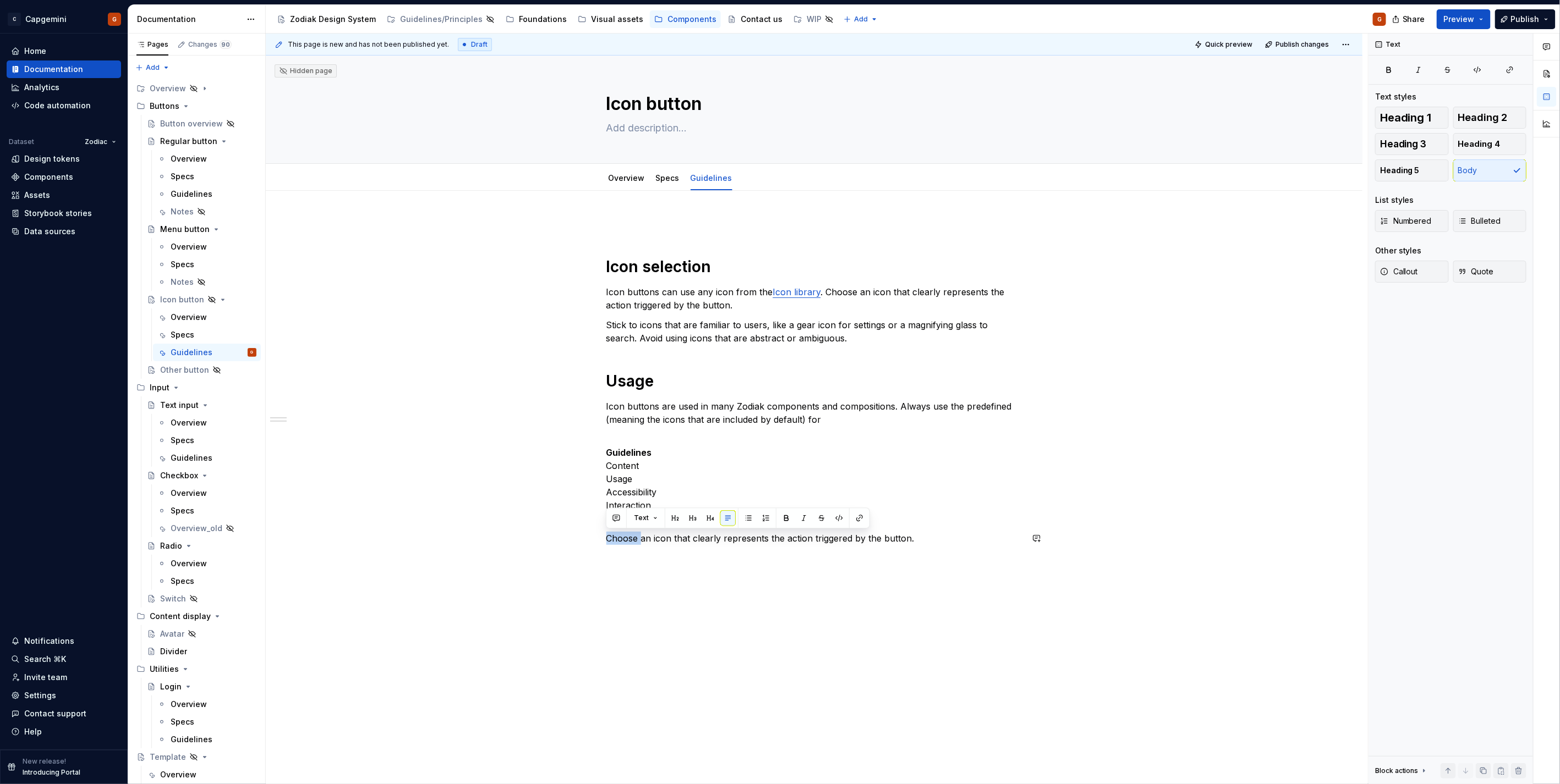
click at [628, 553] on div "Icon selection Icon buttons can use any icon from the Icon library . Choose an …" at bounding box center [814, 387] width 416 height 341
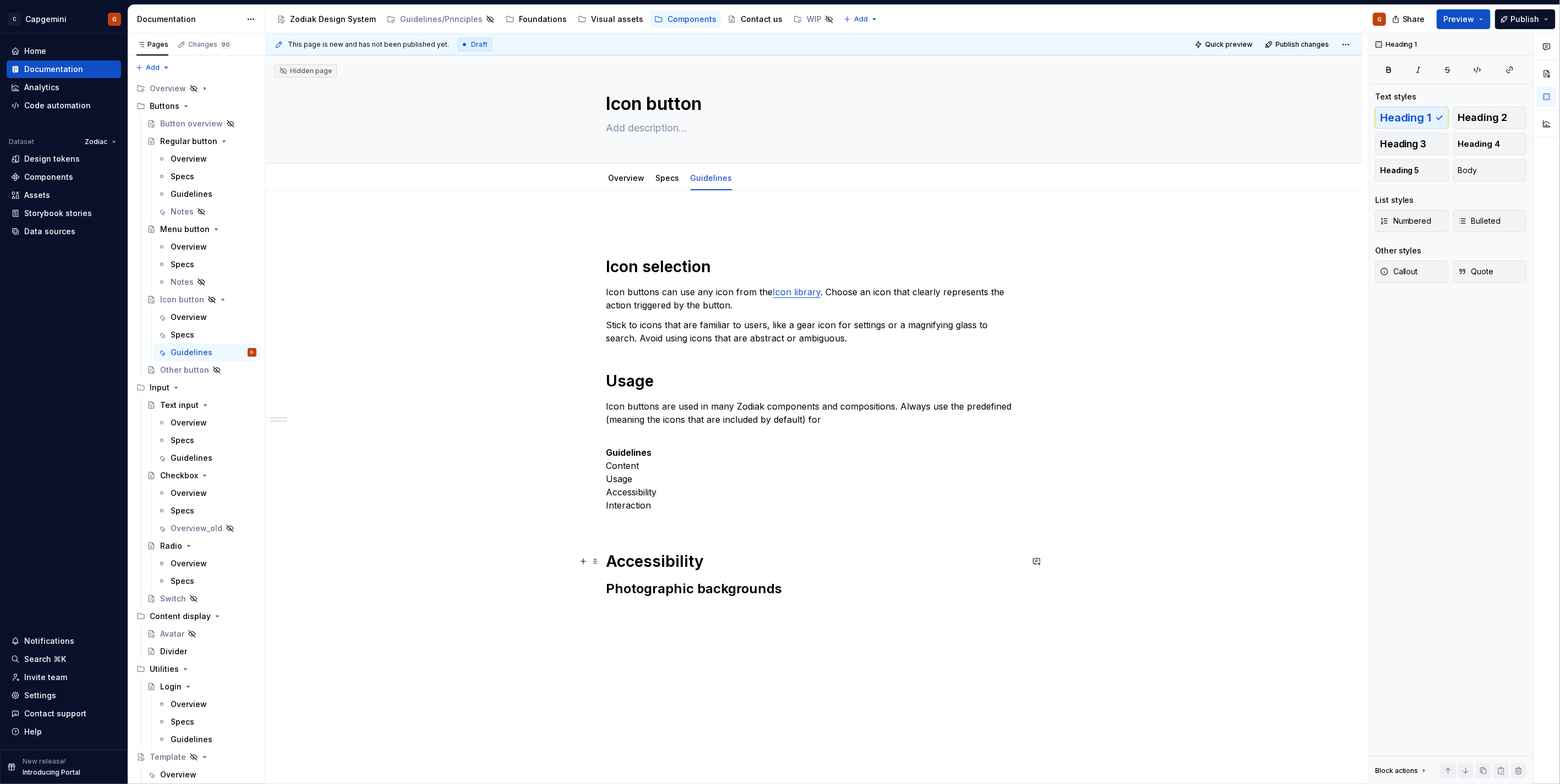
click at [652, 557] on h1 "Accessibility" at bounding box center [814, 562] width 416 height 20
click at [729, 586] on h2 "Photographic backgrounds" at bounding box center [814, 589] width 416 height 18
click at [647, 537] on div "Icon selection Icon buttons can use any icon from the Icon library . Choose an …" at bounding box center [814, 407] width 416 height 380
click at [760, 621] on div "Icon selection Icon buttons can use any icon from the Icon library . Choose an …" at bounding box center [814, 518] width 1096 height 655
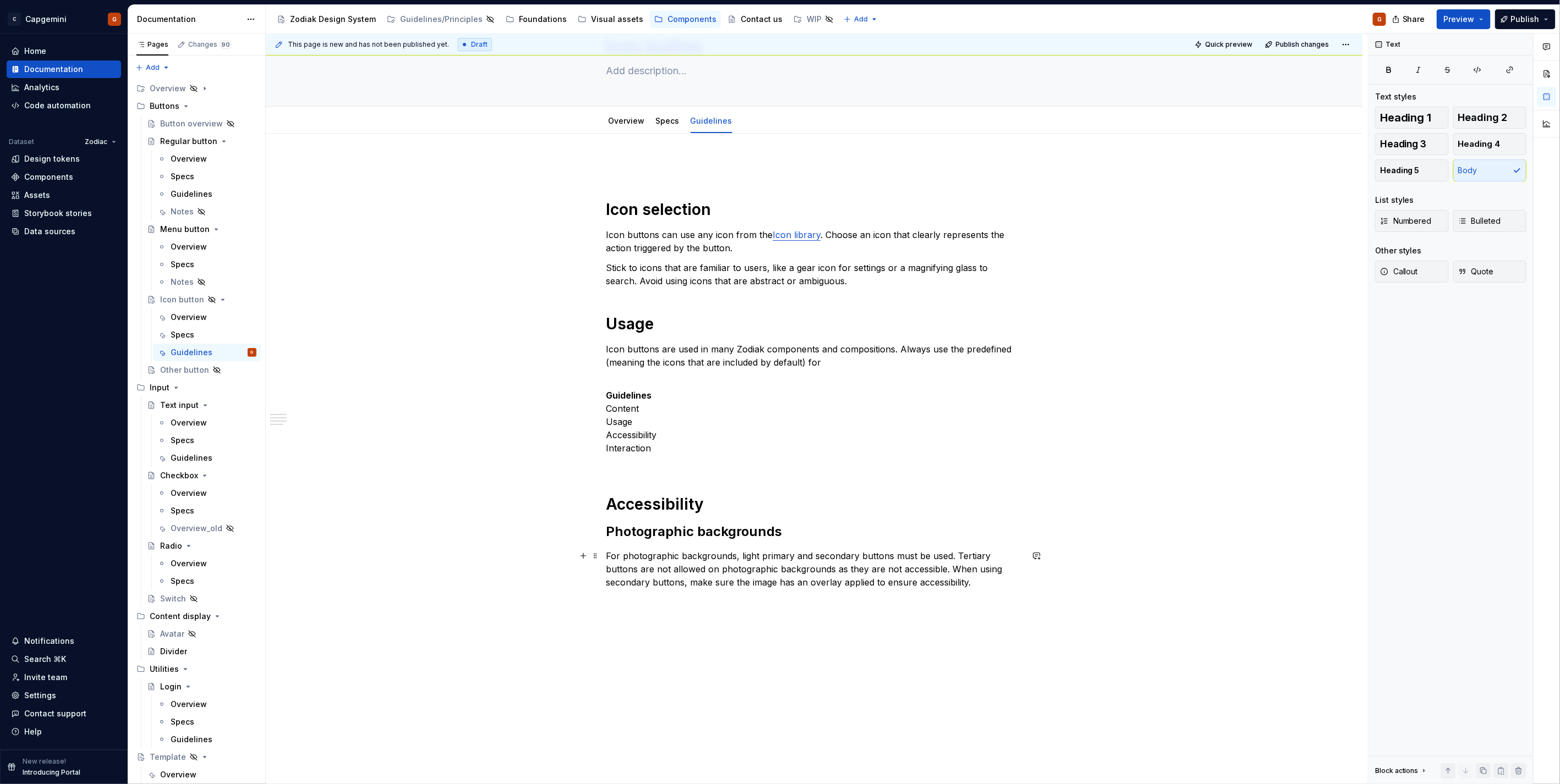
scroll to position [109, 0]
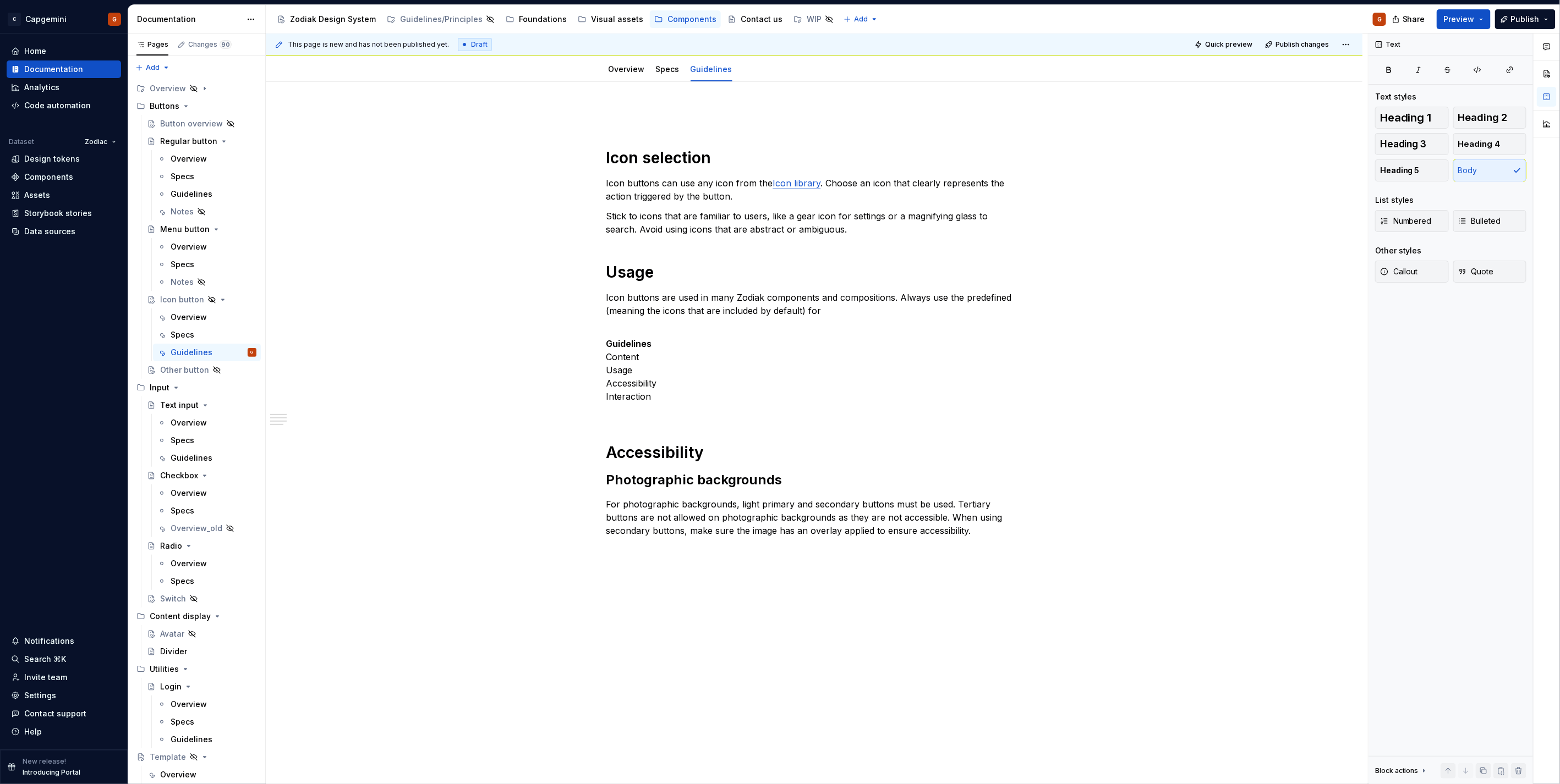
type textarea "*"
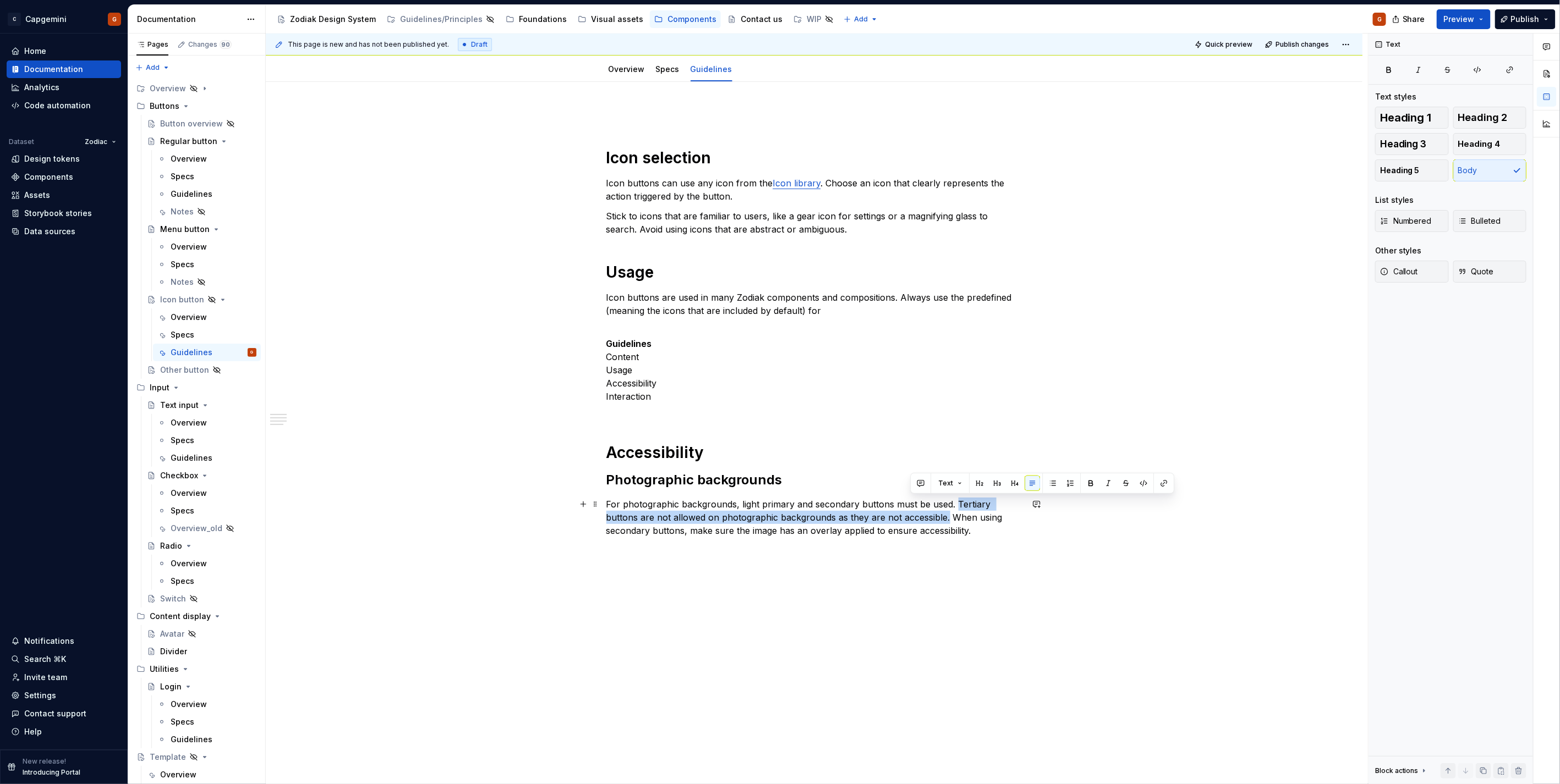
drag, startPoint x: 954, startPoint y: 501, endPoint x: 910, endPoint y: 513, distance: 45.6
click at [910, 513] on p "For photographic backgrounds, light primary and secondary buttons must be used.…" at bounding box center [814, 518] width 416 height 40
drag, startPoint x: 908, startPoint y: 514, endPoint x: 621, endPoint y: 520, distance: 287.1
click at [621, 520] on p "For photographic backgrounds, light primary and secondary buttons must be used.…" at bounding box center [814, 518] width 416 height 40
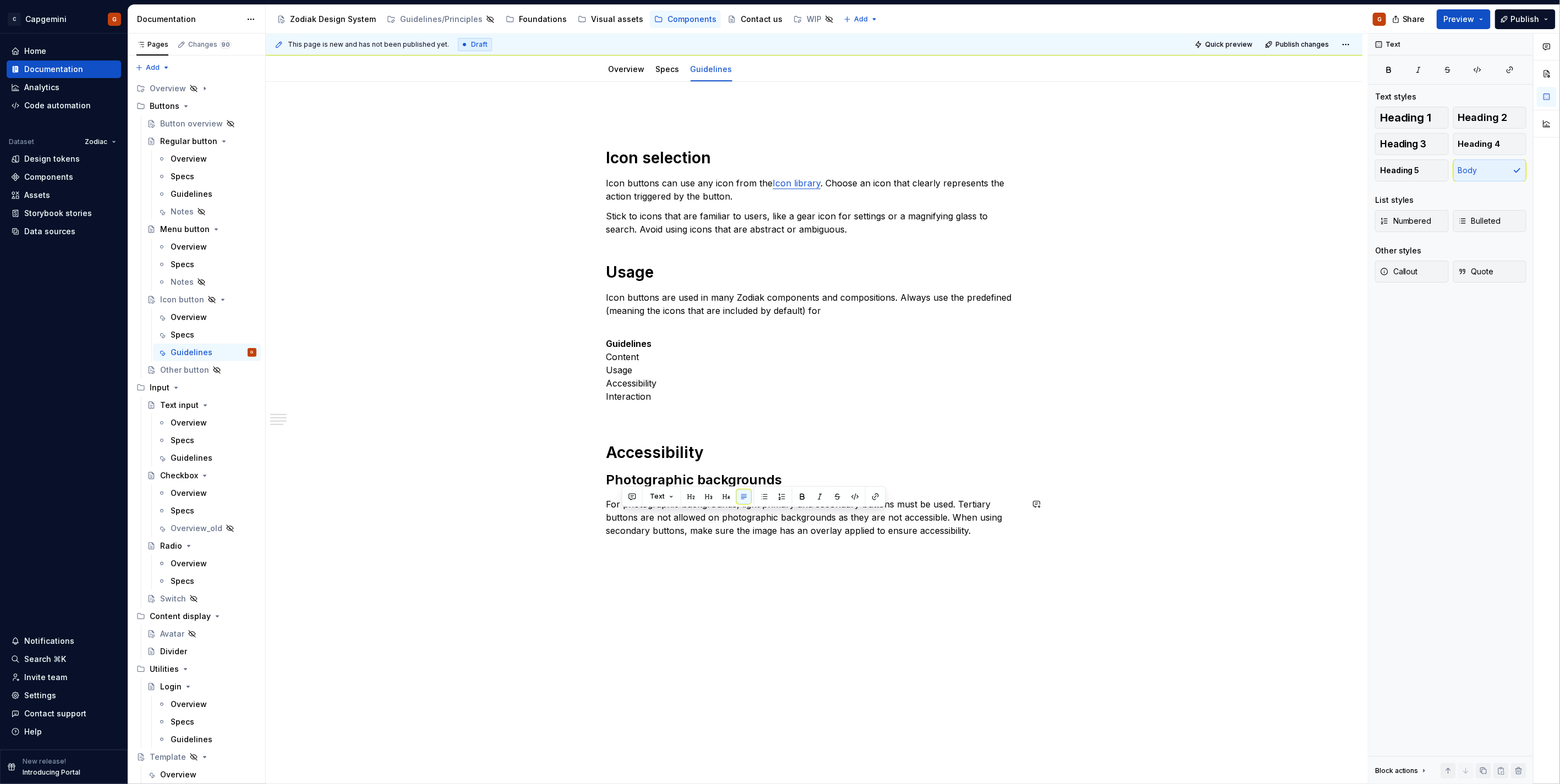
click at [958, 506] on p "For photographic backgrounds, light primary and secondary buttons must be used.…" at bounding box center [814, 518] width 416 height 40
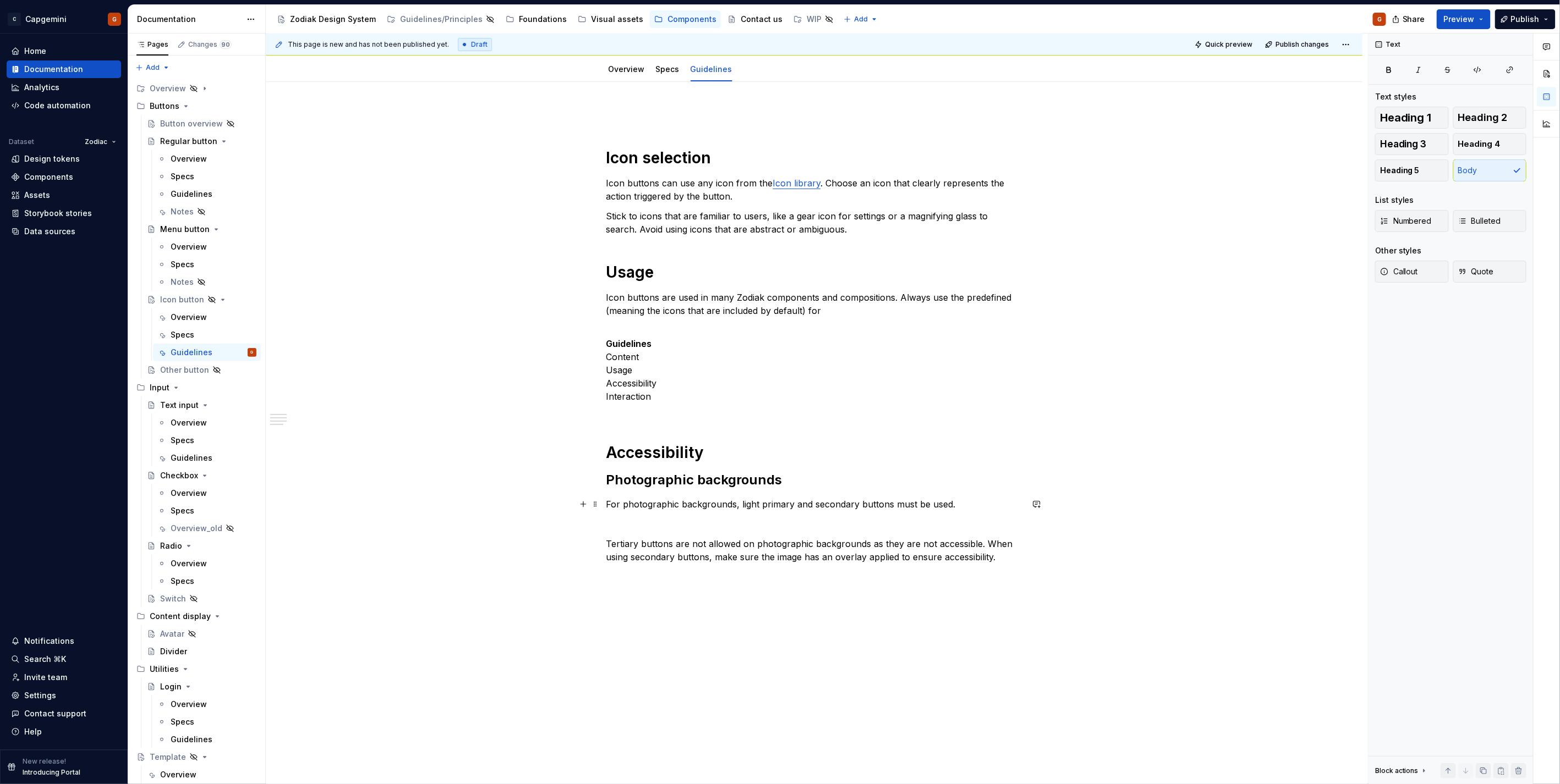
click at [981, 505] on p "For photographic backgrounds, light primary and secondary buttons must be used." at bounding box center [814, 504] width 416 height 13
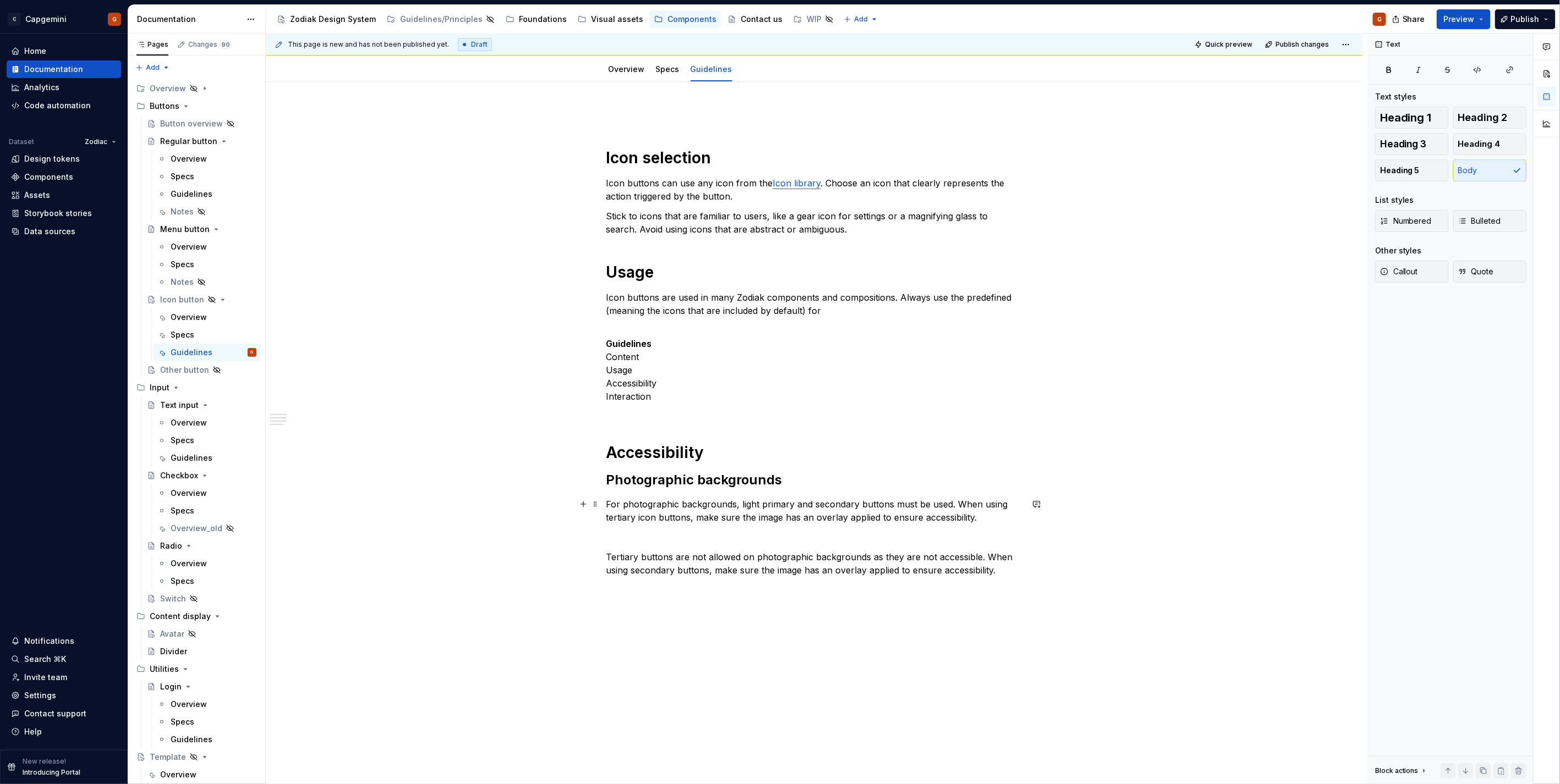
click at [804, 520] on p "For photographic backgrounds, light primary and secondary buttons must be used.…" at bounding box center [814, 511] width 416 height 26
click at [805, 520] on p "For photographic backgrounds, light primary and secondary buttons must be used.…" at bounding box center [814, 511] width 416 height 26
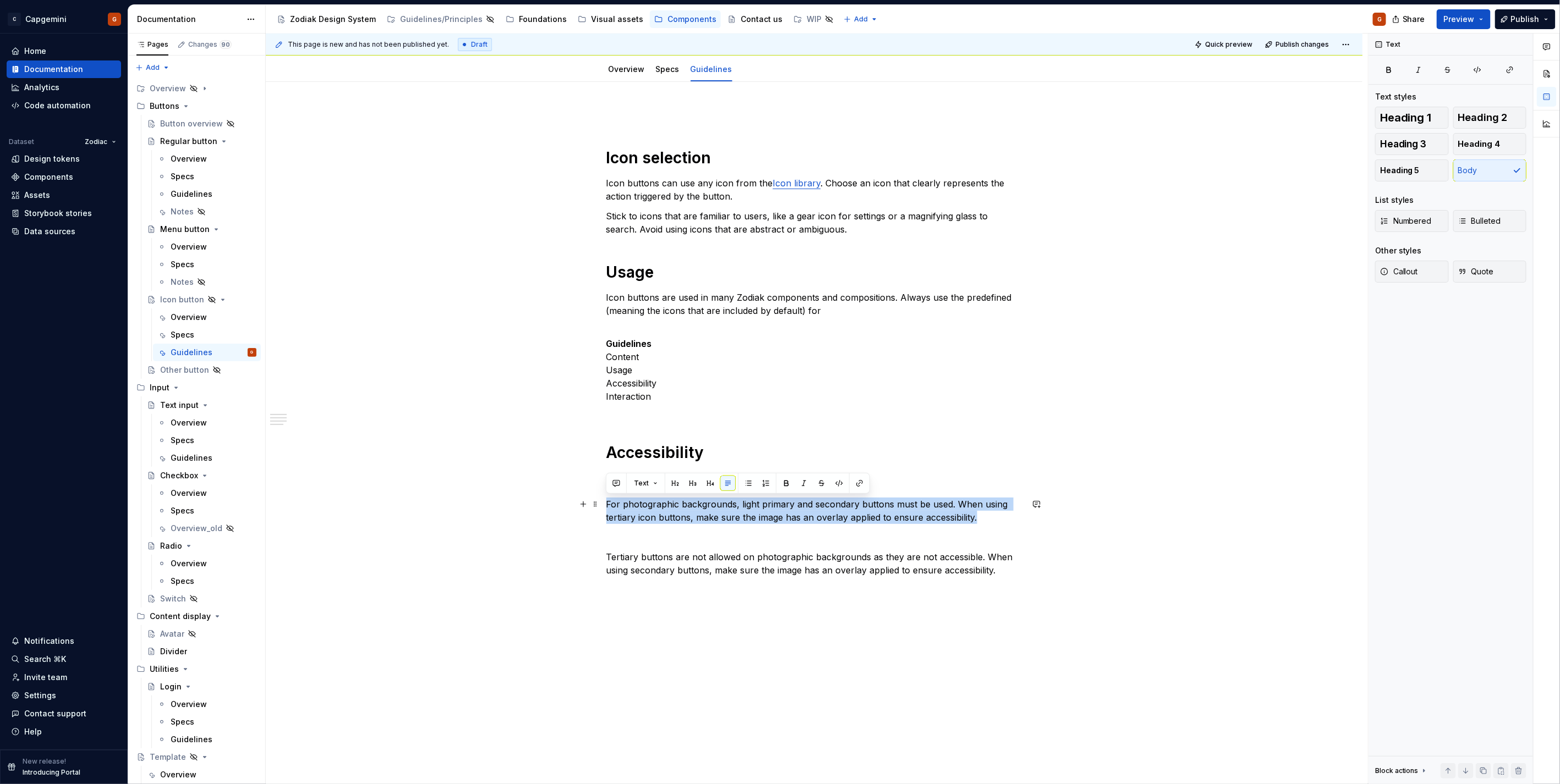
click at [806, 520] on p "For photographic backgrounds, light primary and secondary buttons must be used.…" at bounding box center [814, 511] width 416 height 26
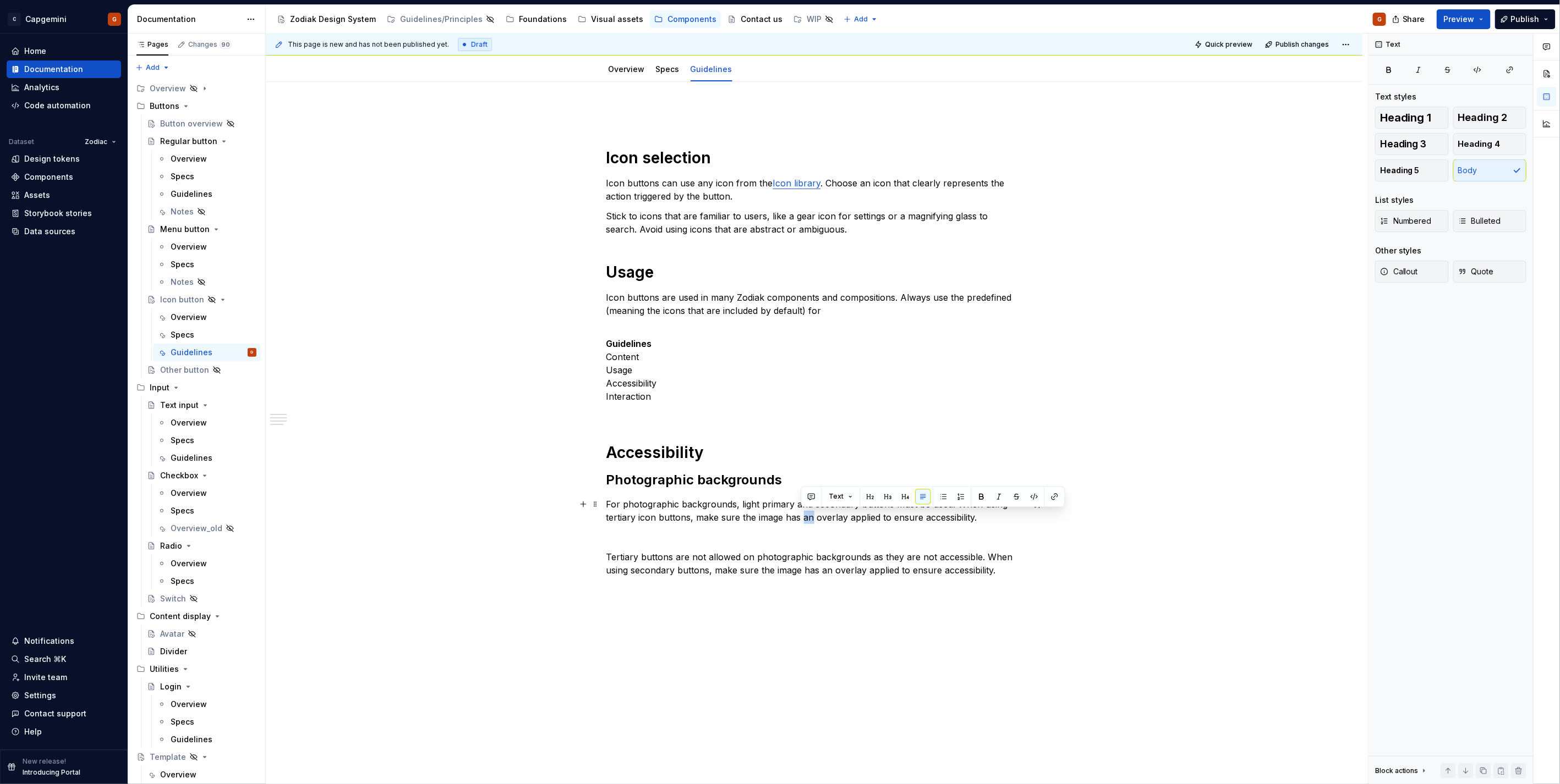
drag, startPoint x: 809, startPoint y: 518, endPoint x: 801, endPoint y: 517, distance: 8.1
click at [801, 517] on p "For photographic backgrounds, light primary and secondary buttons must be used.…" at bounding box center [814, 511] width 416 height 26
click at [835, 518] on p "For photographic backgrounds, light primary and secondary buttons must be used.…" at bounding box center [814, 511] width 416 height 26
click at [858, 508] on p "For photographic backgrounds, light primary and secondary buttons must be used.…" at bounding box center [814, 511] width 416 height 26
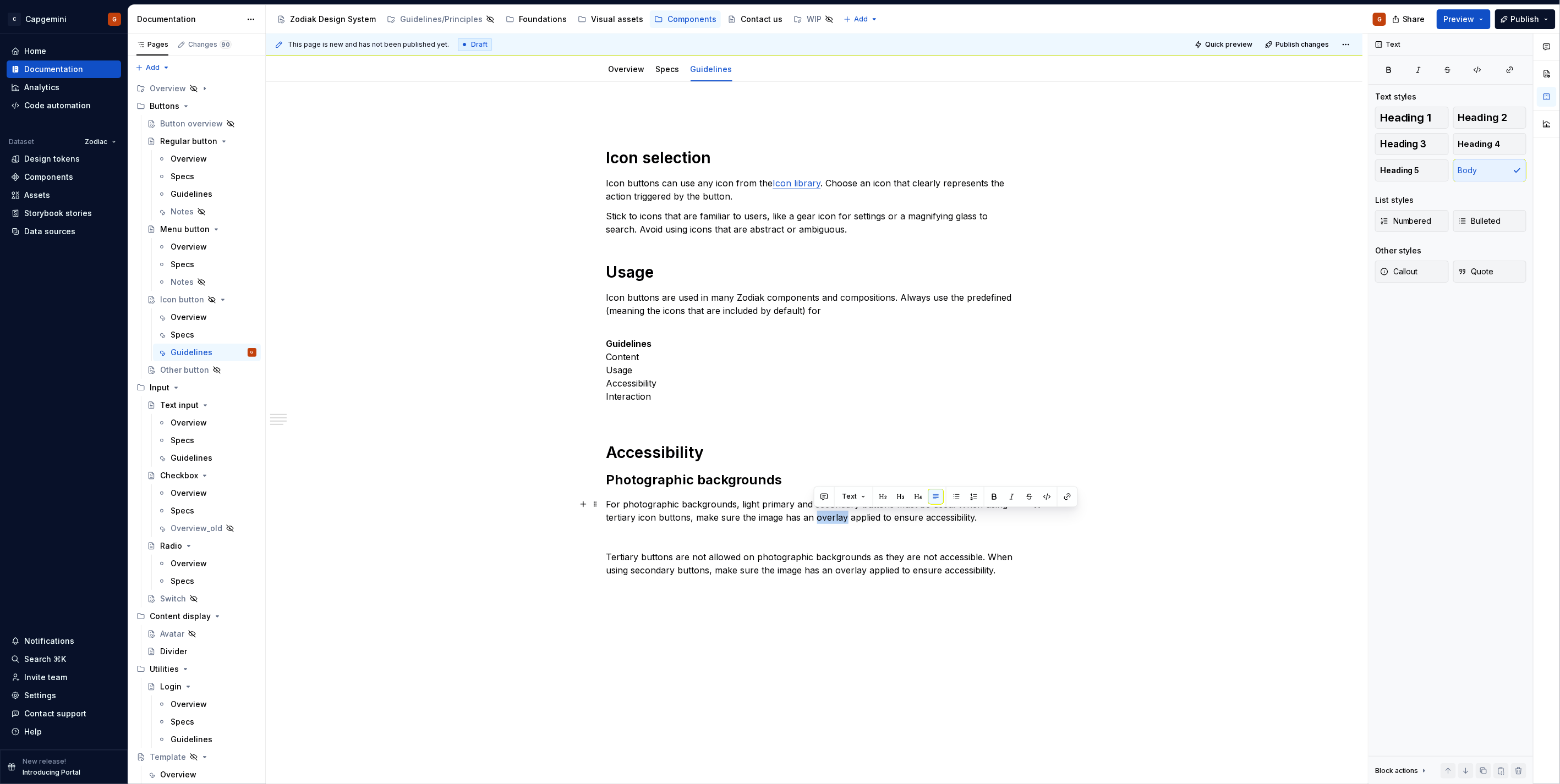
drag, startPoint x: 815, startPoint y: 518, endPoint x: 842, endPoint y: 516, distance: 27.1
click at [842, 516] on p "For photographic backgrounds, light primary and secondary buttons must be used.…" at bounding box center [814, 511] width 416 height 26
click at [1065, 492] on button "button" at bounding box center [1067, 496] width 15 height 15
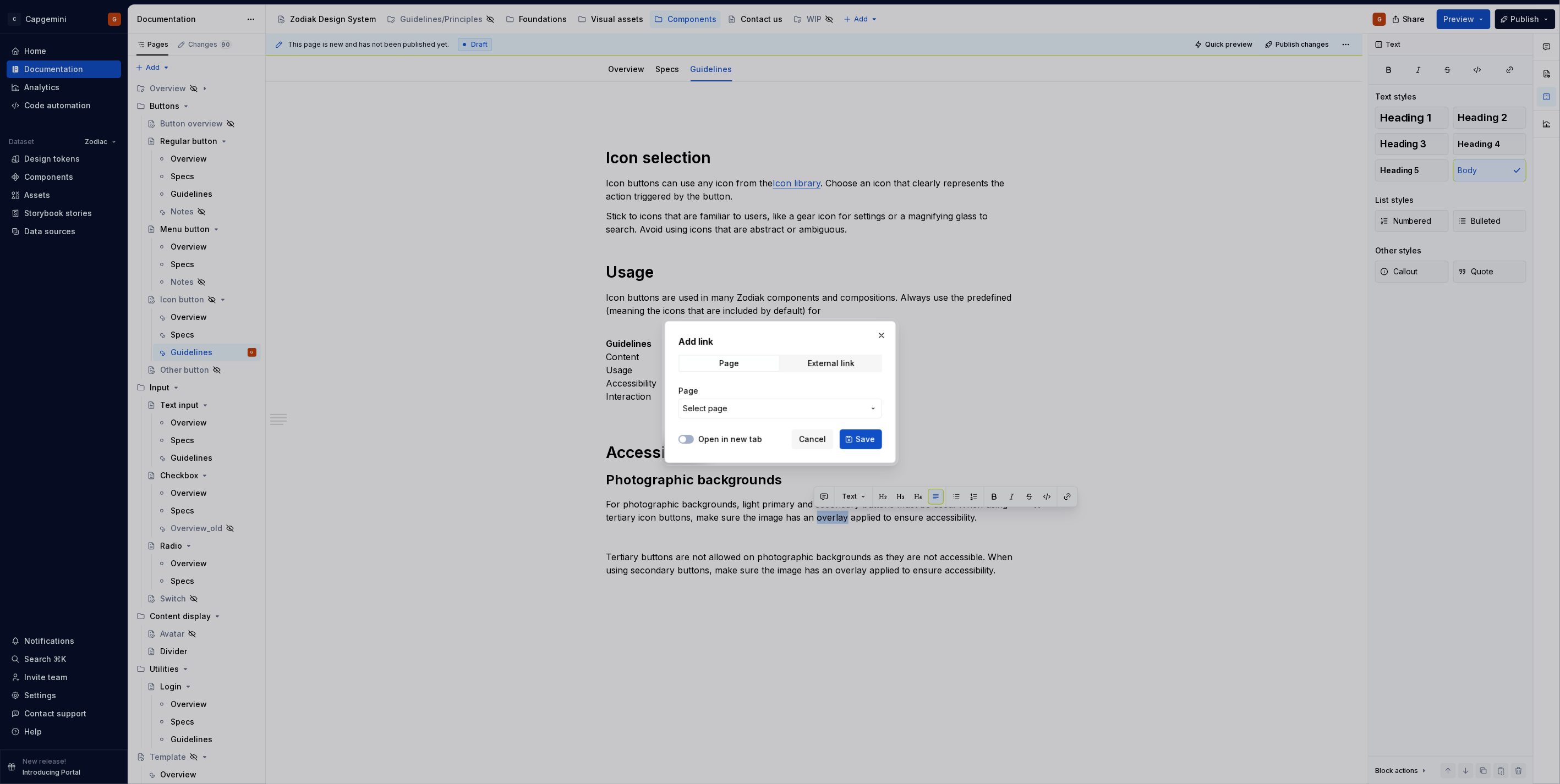
click at [757, 399] on button "Select page" at bounding box center [780, 409] width 204 height 20
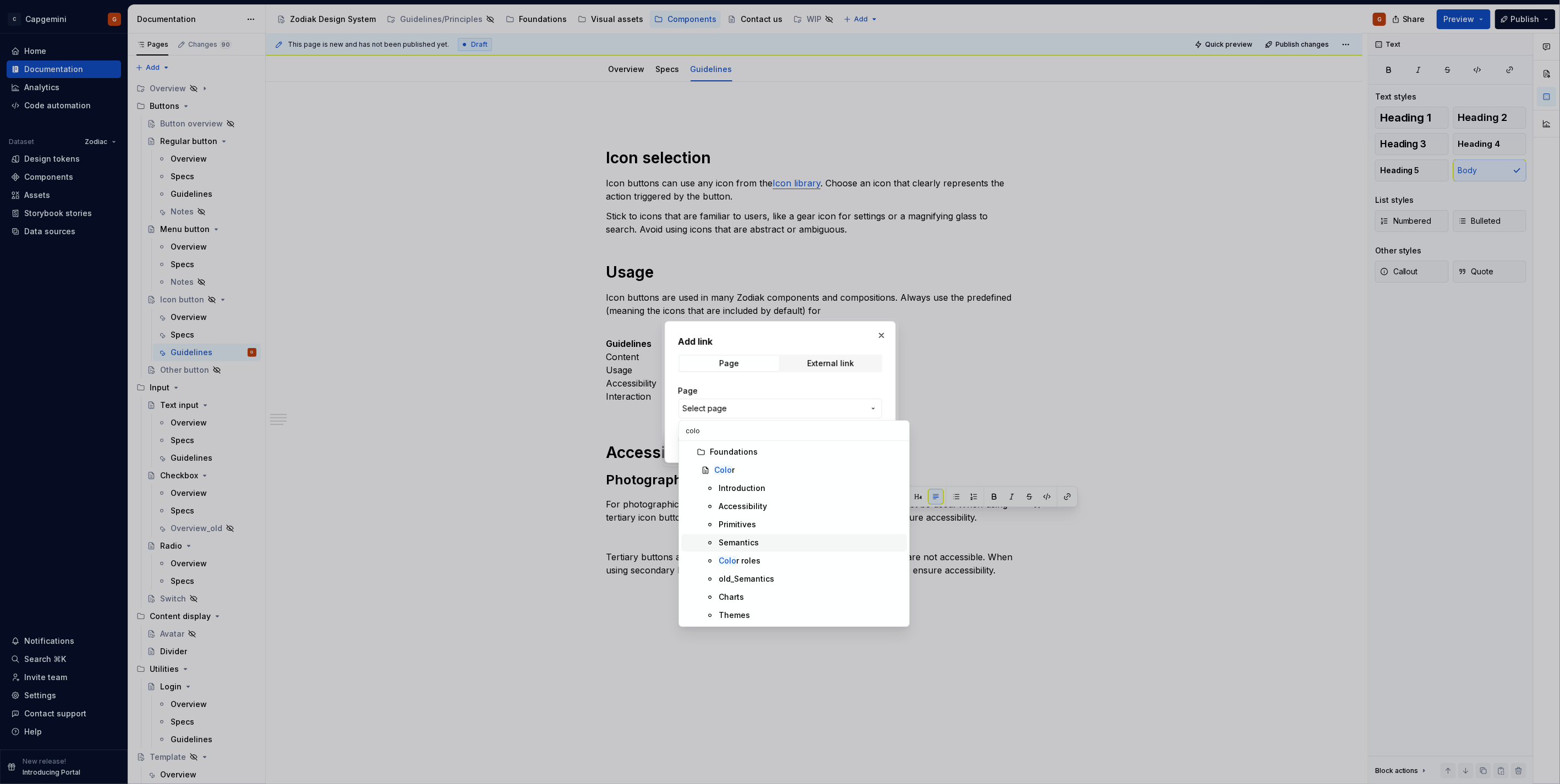
type input "colo"
click at [754, 545] on div "Semantics" at bounding box center [738, 543] width 40 height 11
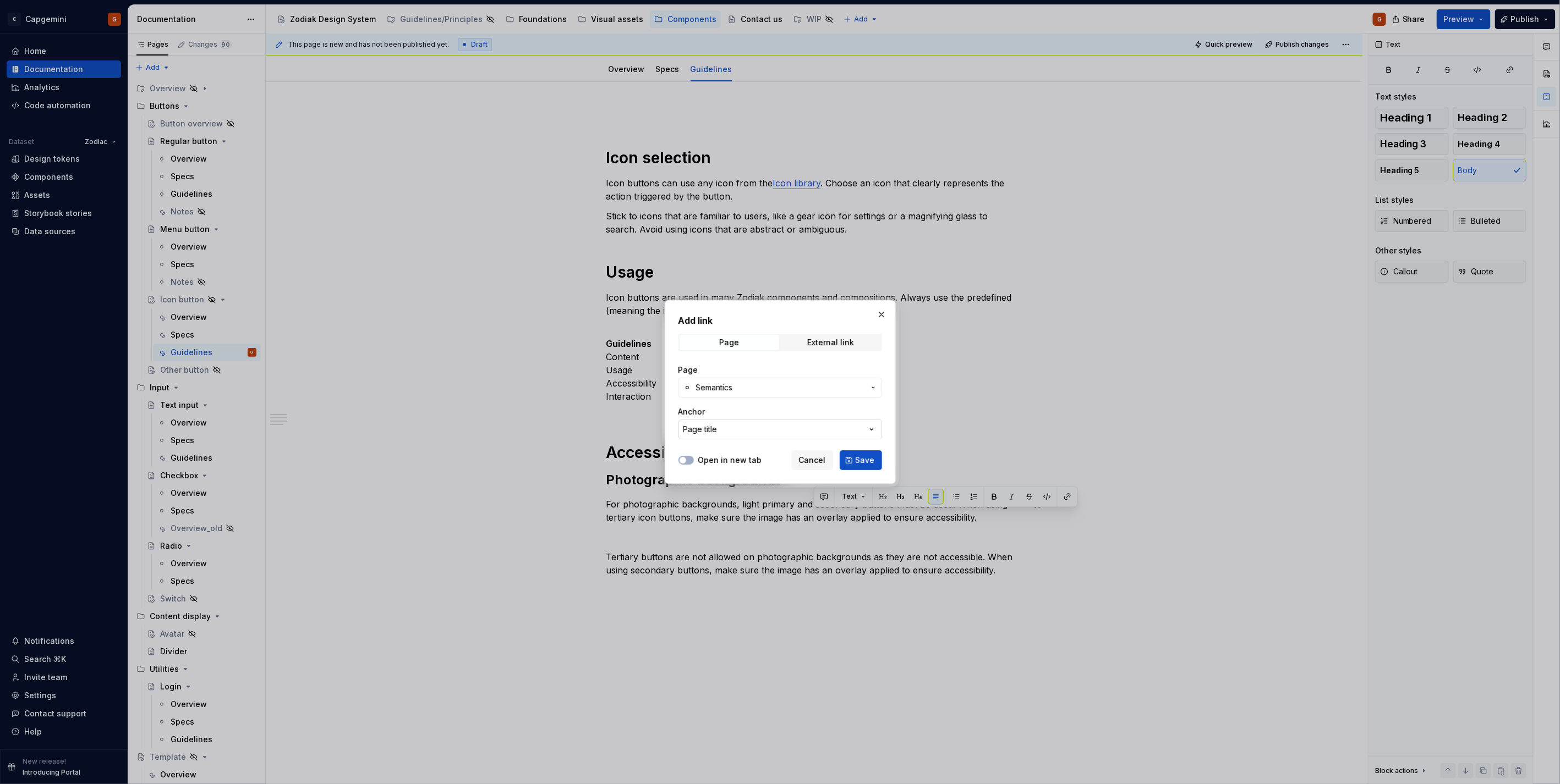
click at [731, 431] on button "Page title" at bounding box center [780, 429] width 204 height 20
click at [716, 452] on input "text" at bounding box center [794, 452] width 230 height 20
type input "overl"
click at [774, 369] on div "Add link Page External link Page Semantics Anchor Page title Open in new tab Ca…" at bounding box center [780, 392] width 1560 height 784
click at [711, 462] on label "Open in new tab" at bounding box center [730, 460] width 64 height 11
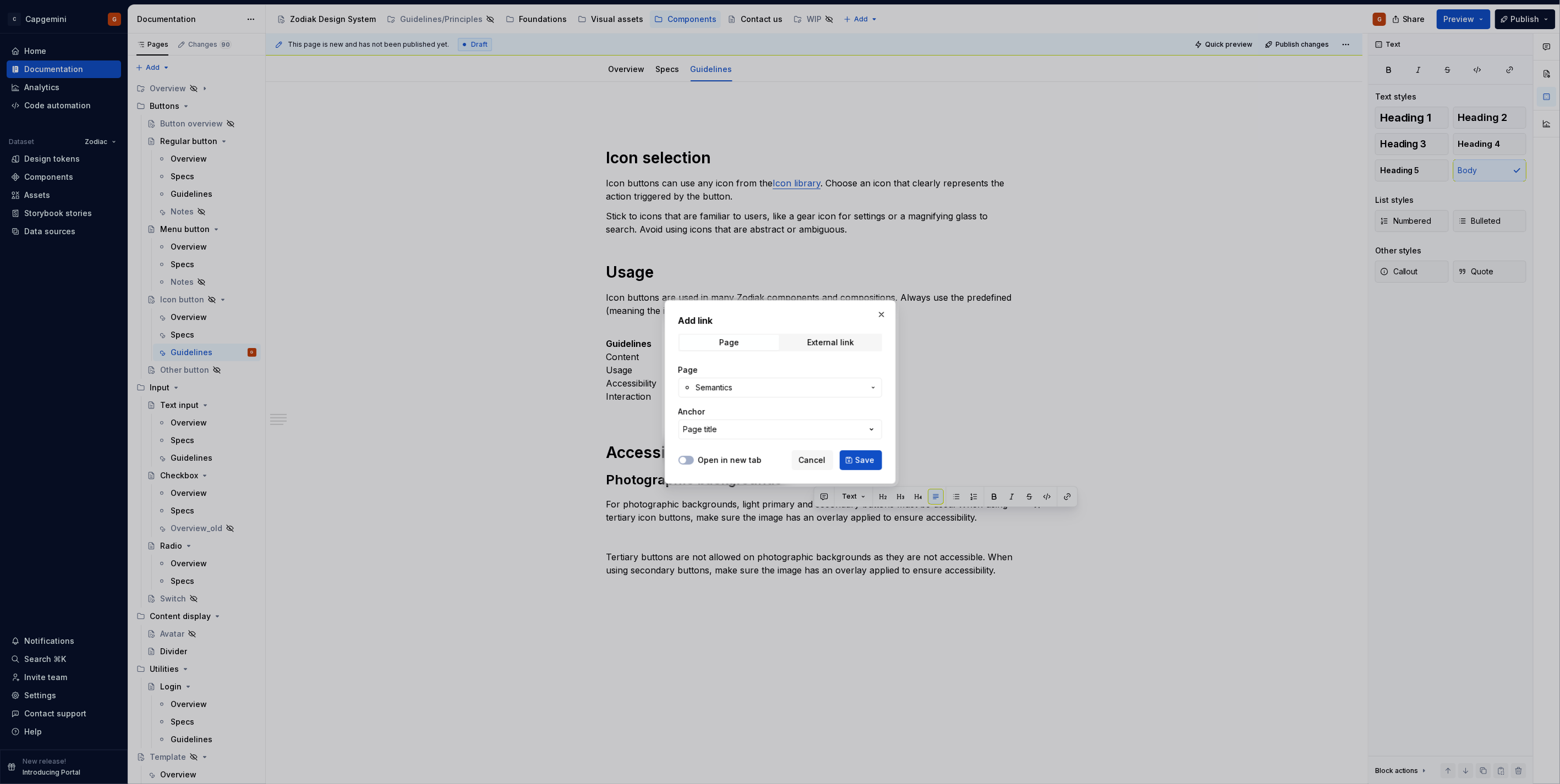
click at [694, 462] on button "Open in new tab" at bounding box center [685, 460] width 15 height 9
click at [853, 455] on button "Save" at bounding box center [861, 460] width 42 height 20
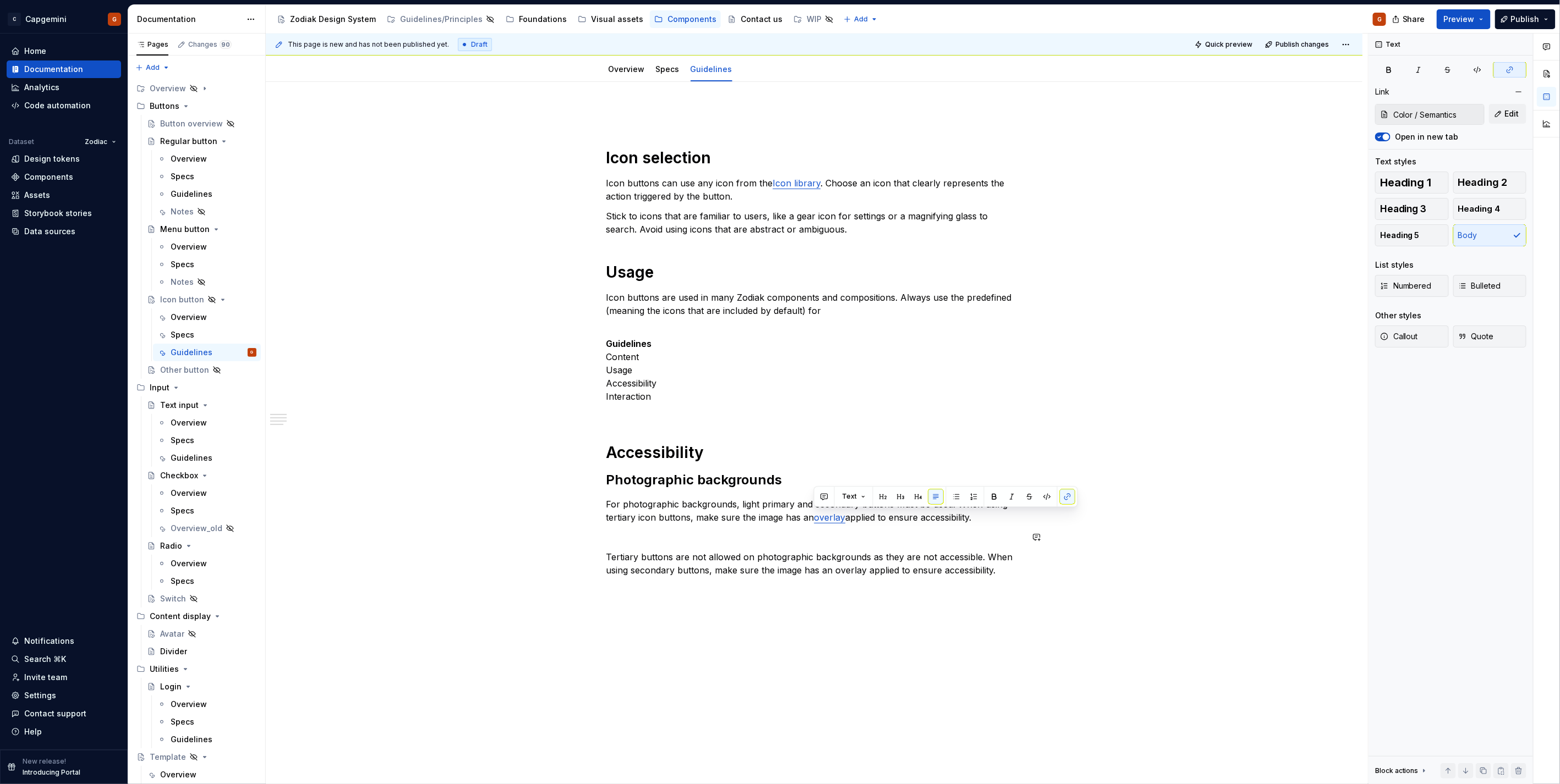
click at [813, 549] on div "Icon selection Icon buttons can use any icon from the Icon library . Choose an …" at bounding box center [814, 342] width 416 height 469
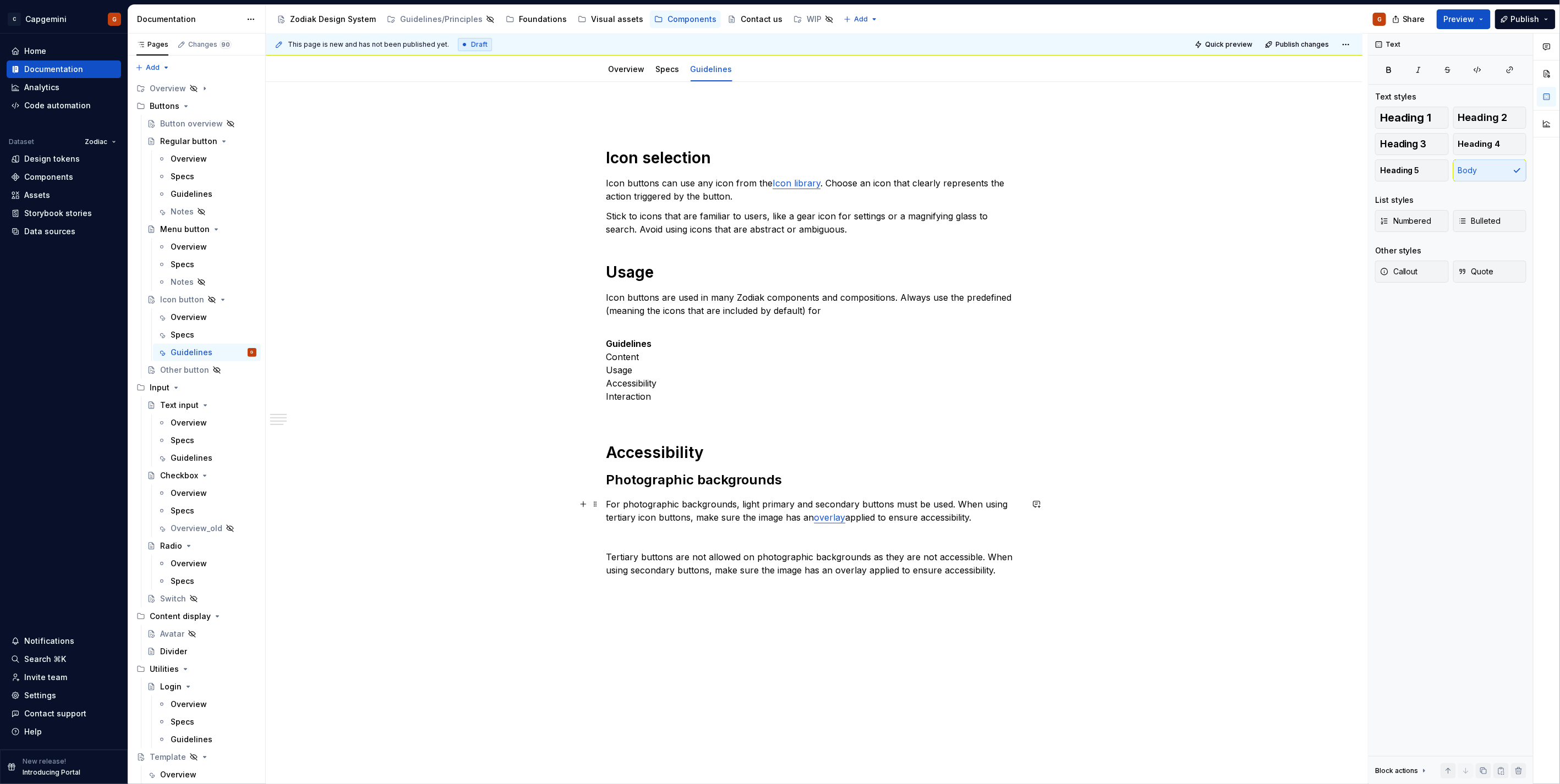
click at [846, 516] on p "For photographic backgrounds, light primary and secondary buttons must be used.…" at bounding box center [814, 511] width 416 height 26
click at [806, 516] on p "For photographic backgrounds, light primary and secondary buttons must be used.…" at bounding box center [814, 511] width 416 height 26
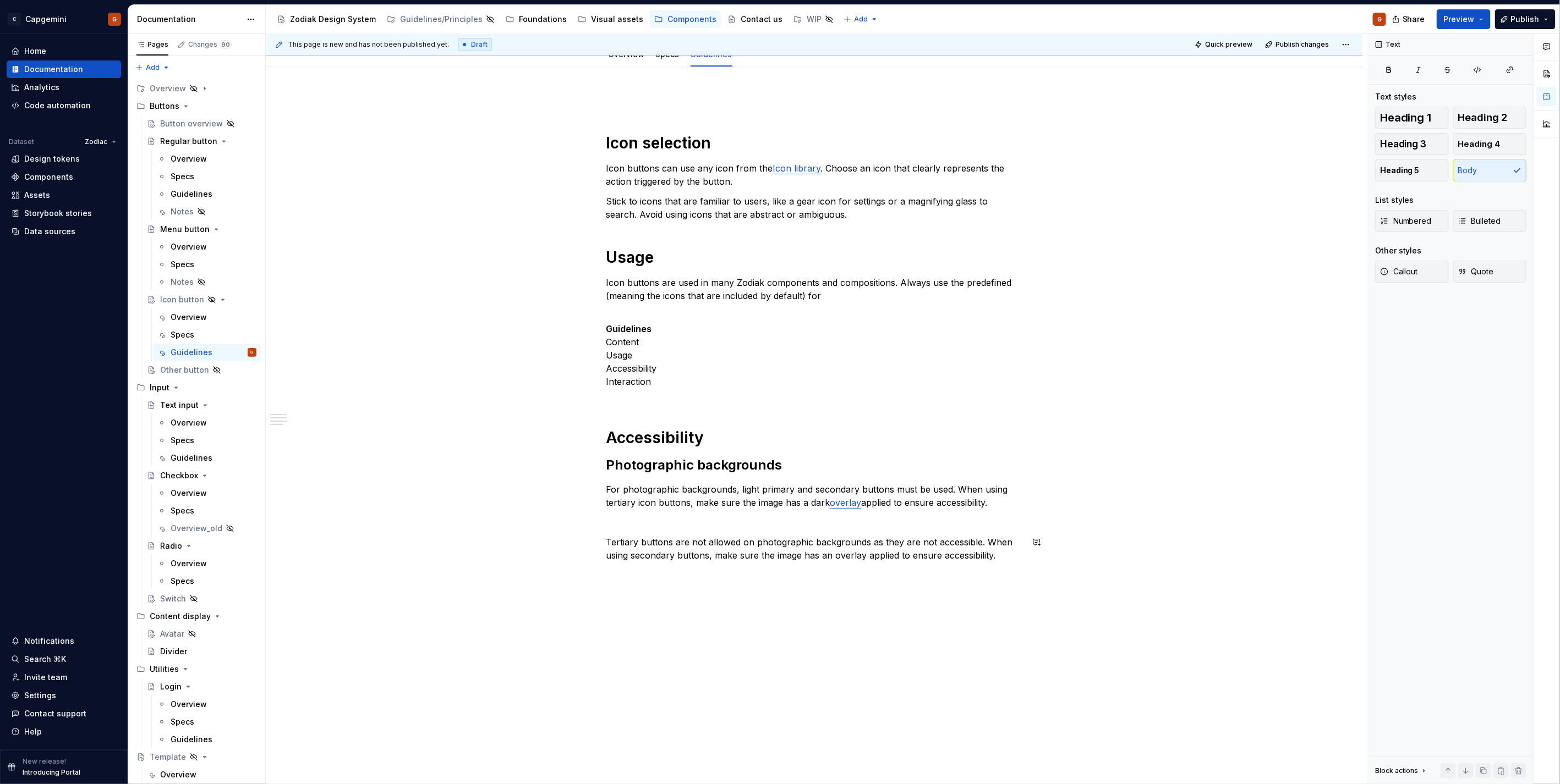
scroll to position [149, 0]
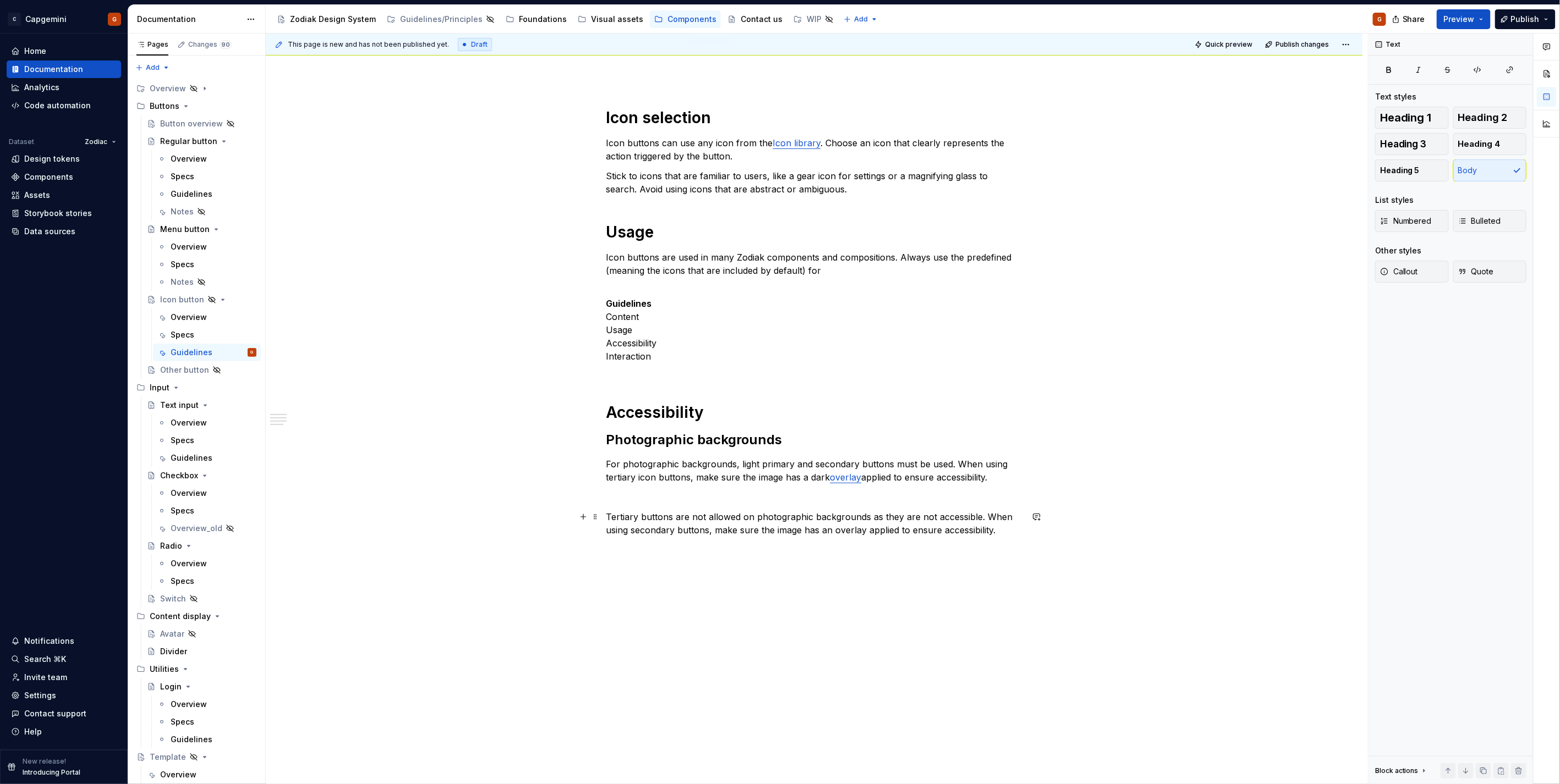
click at [691, 528] on p "Tertiary buttons are not allowed on photographic backgrounds as they are not ac…" at bounding box center [814, 524] width 416 height 26
drag, startPoint x: 1003, startPoint y: 535, endPoint x: 587, endPoint y: 514, distance: 416.5
click at [606, 514] on div "Icon selection Icon buttons can use any icon from the Icon library . Choose an …" at bounding box center [814, 309] width 416 height 482
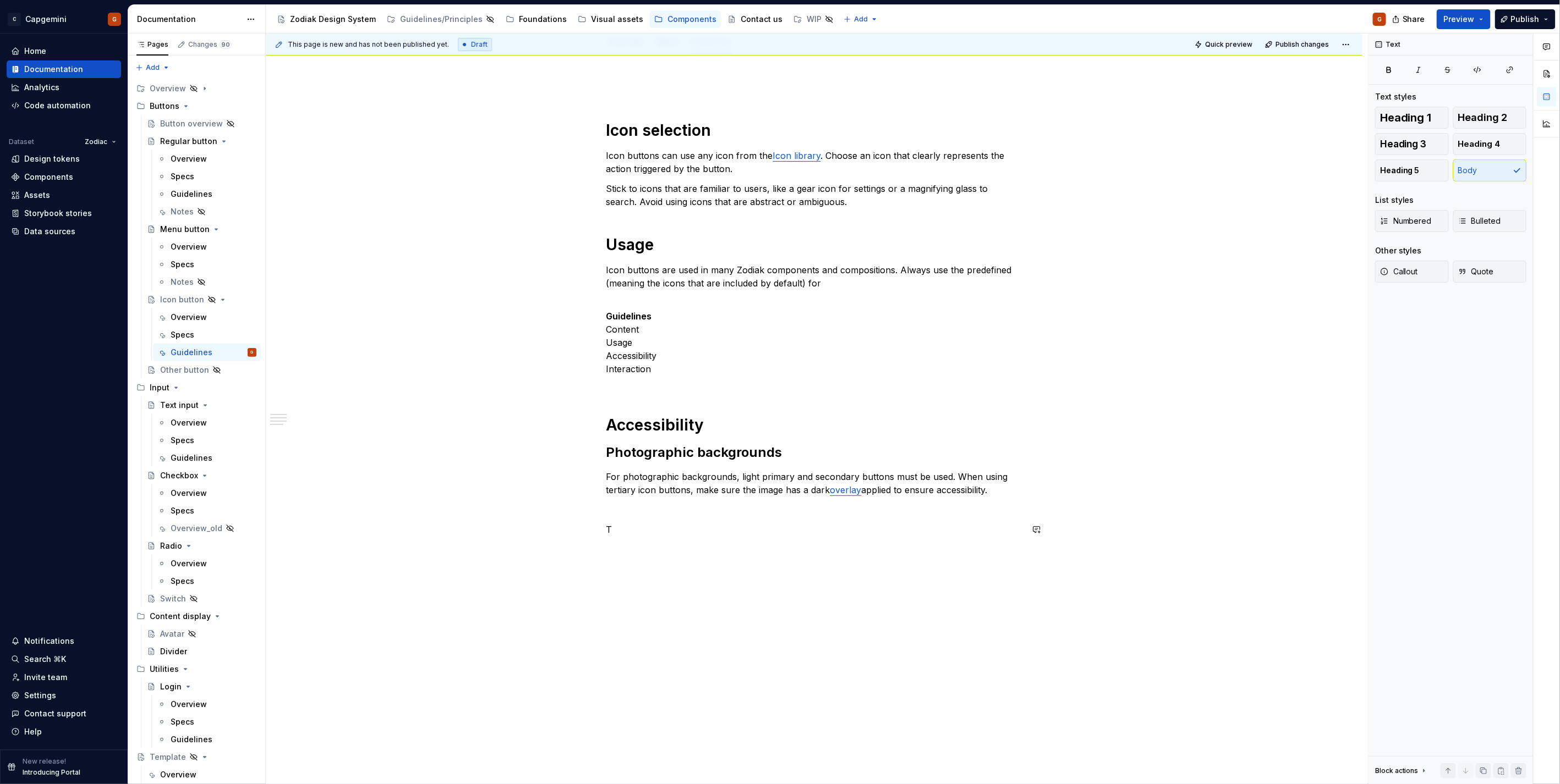
scroll to position [136, 0]
click at [1018, 492] on p "For photographic backgrounds, light primary and secondary buttons must be used.…" at bounding box center [814, 484] width 416 height 26
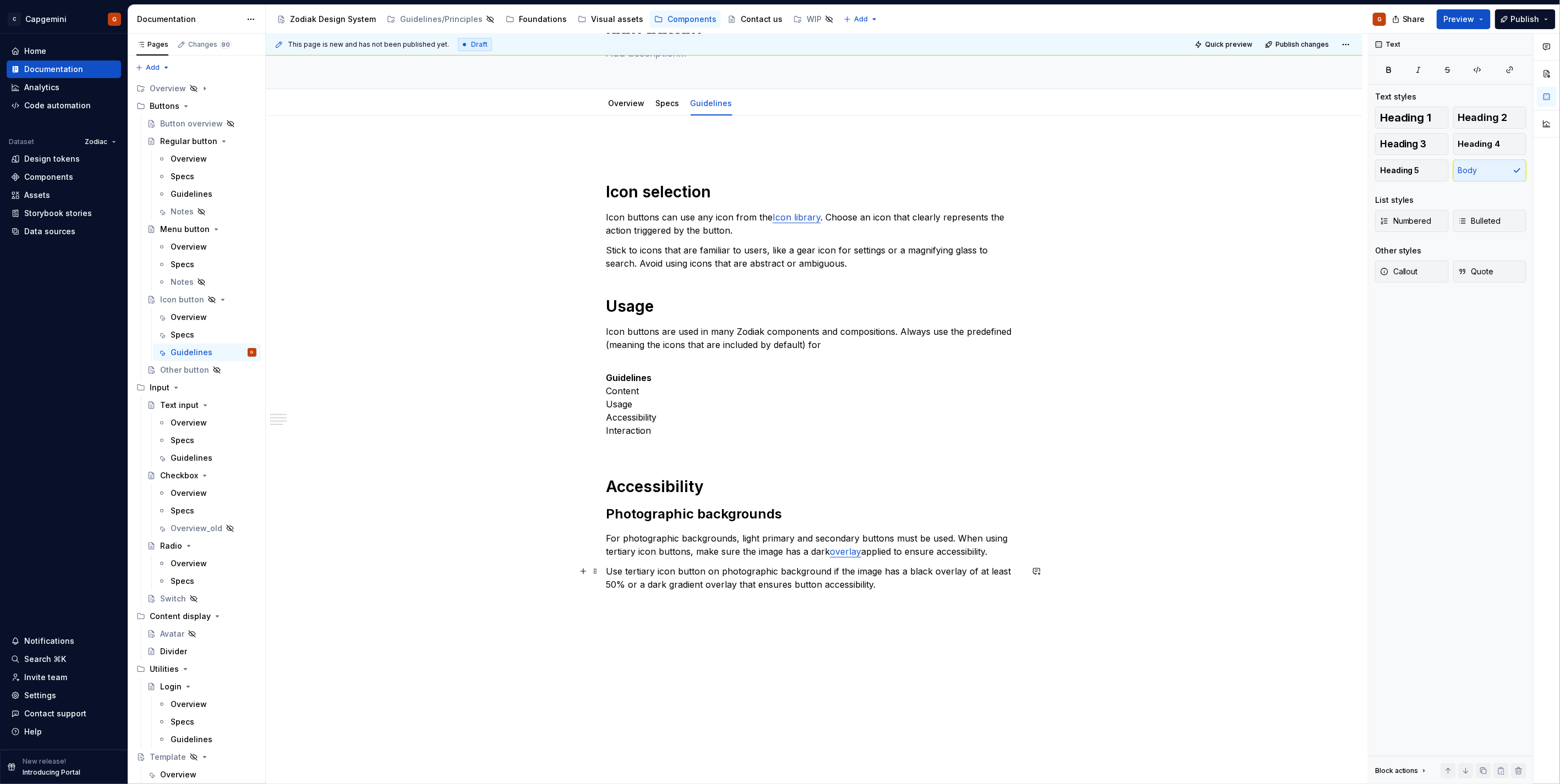
click at [611, 571] on p "Use tertiary icon button on photographic background if the image has a black ov…" at bounding box center [814, 578] width 416 height 26
click at [871, 618] on p at bounding box center [814, 624] width 416 height 13
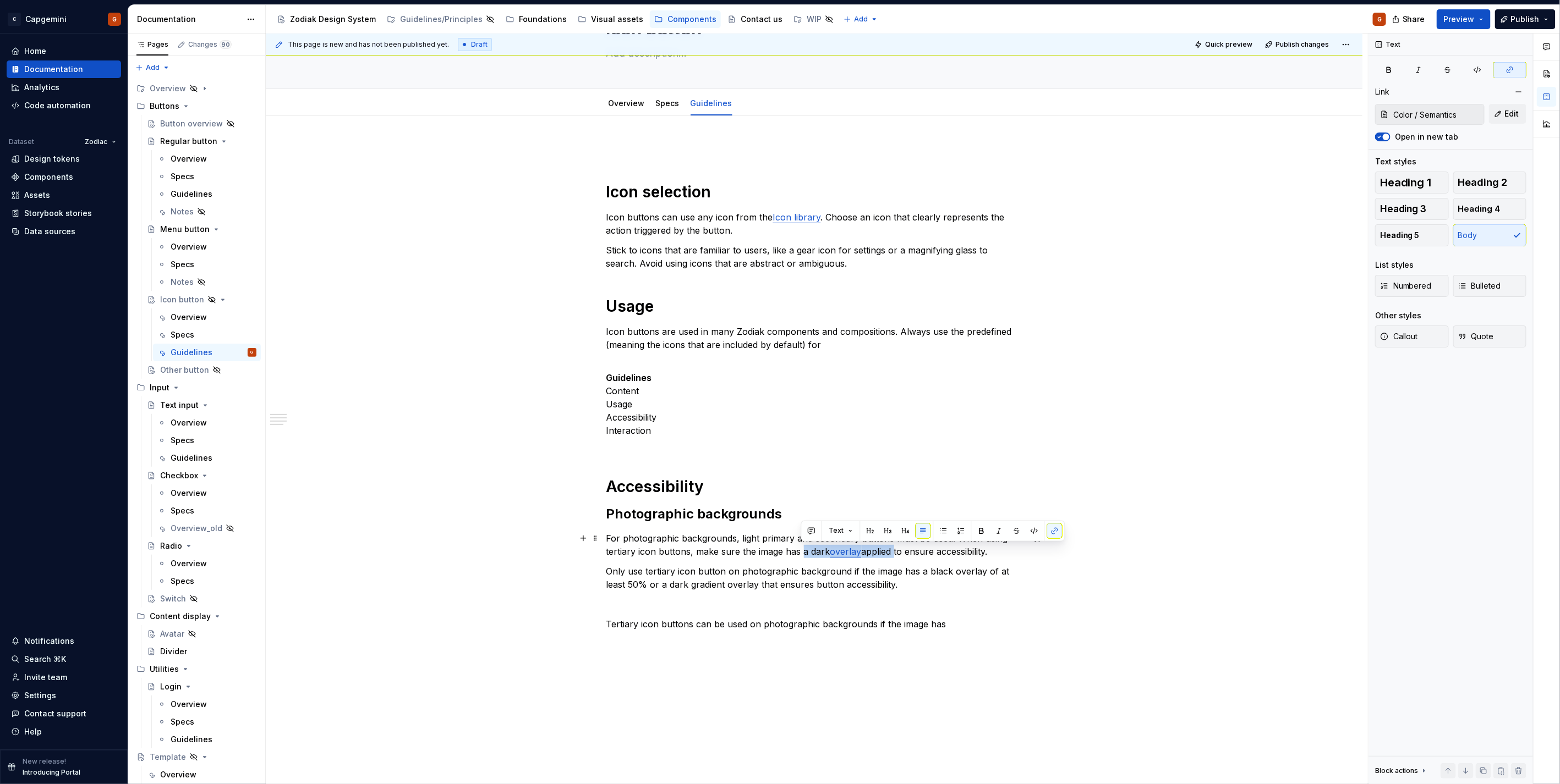
drag, startPoint x: 800, startPoint y: 553, endPoint x: 890, endPoint y: 550, distance: 90.0
click at [890, 550] on p "For photographic backgrounds, light primary and secondary buttons must be used.…" at bounding box center [814, 545] width 416 height 26
copy p "a dark overlay applied"
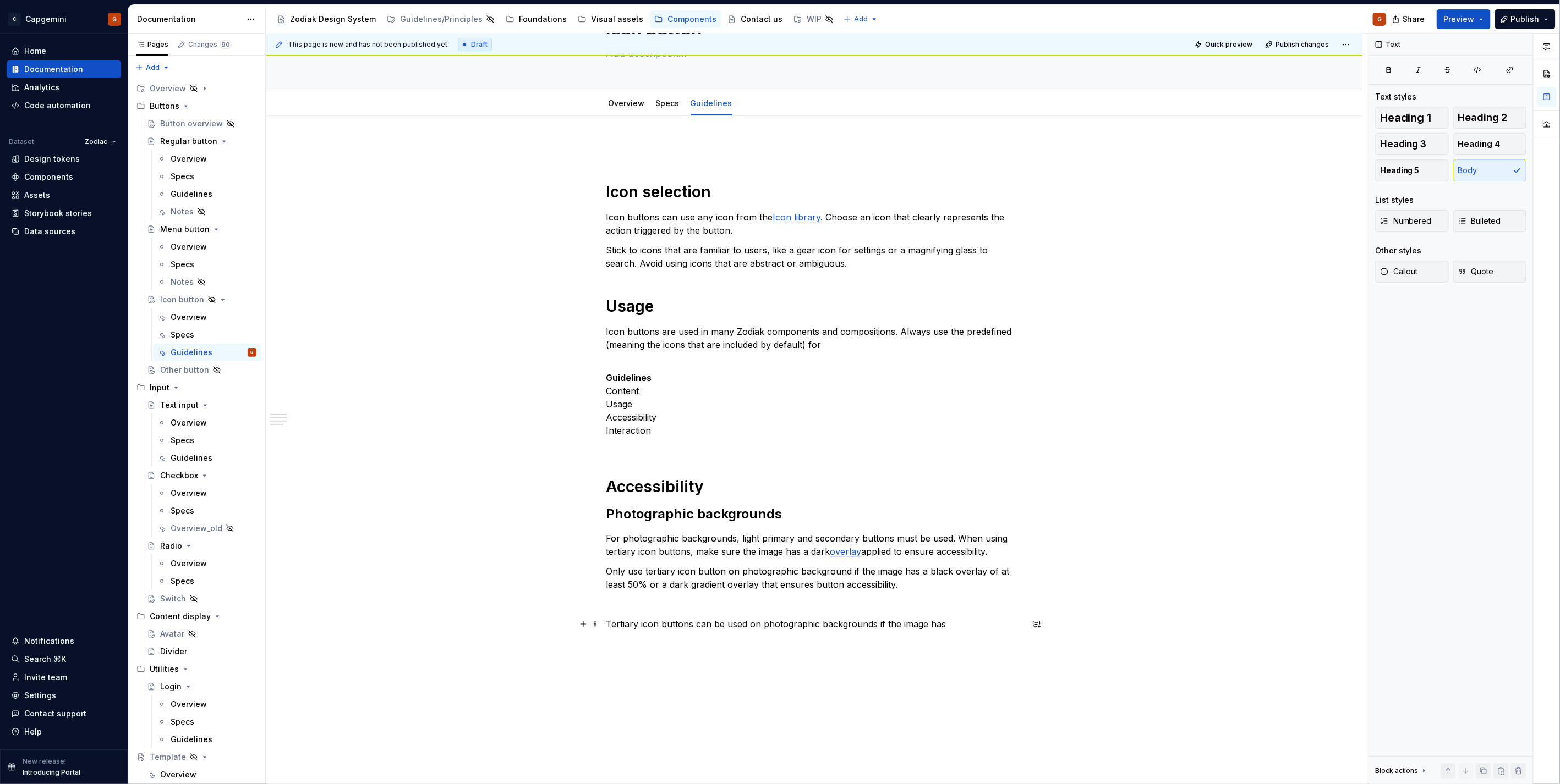
click at [945, 630] on p "Tertiary icon buttons can be used on photographic backgrounds if the image has" at bounding box center [814, 624] width 416 height 13
click at [924, 633] on p "Tertiary icon buttons can be used on photographic backgrounds if the image has …" at bounding box center [814, 631] width 416 height 26
click at [656, 632] on link "overlay" at bounding box center [640, 637] width 32 height 11
click at [941, 649] on div "Icon selection Icon buttons can use any icon from the Icon library . Choose an …" at bounding box center [814, 400] width 416 height 515
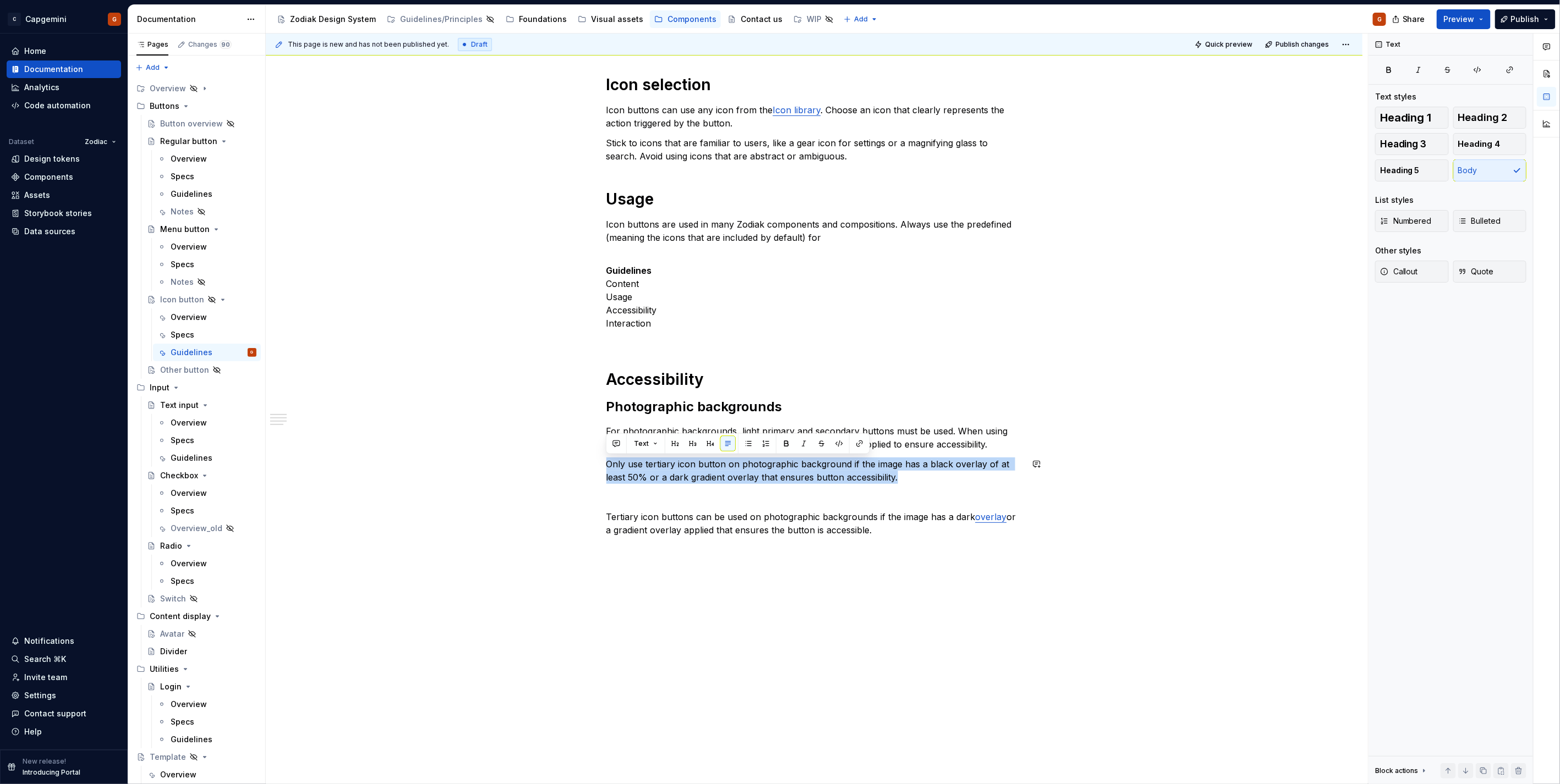
drag, startPoint x: 910, startPoint y: 475, endPoint x: 592, endPoint y: 454, distance: 318.7
click at [592, 454] on div "Icon selection Icon buttons can use any icon from the Icon library . Choose an …" at bounding box center [814, 397] width 1096 height 777
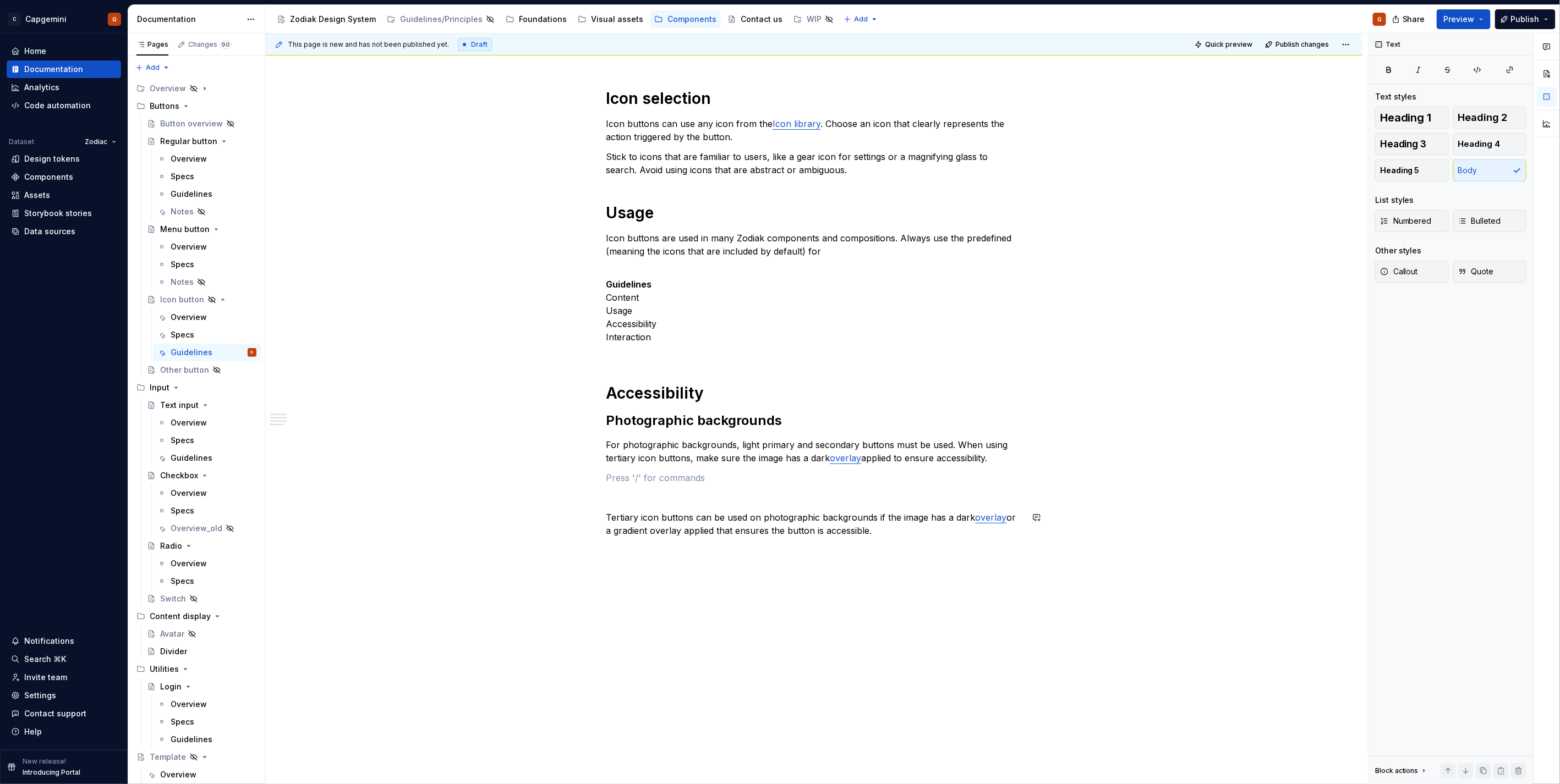
scroll to position [149, 0]
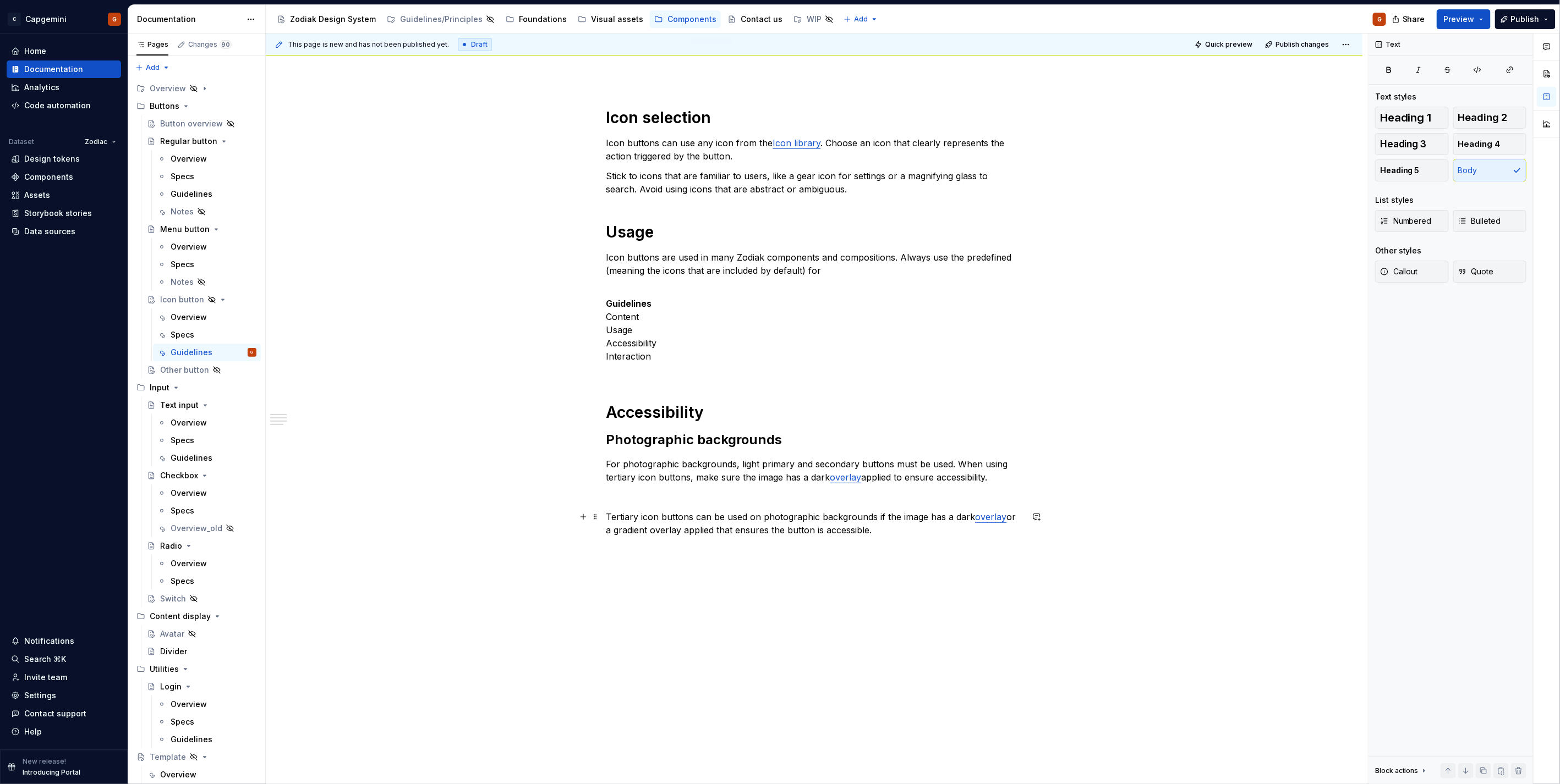
click at [875, 515] on p "Tertiary icon buttons can be used on photographic backgrounds if the image has …" at bounding box center [814, 524] width 416 height 26
click at [683, 465] on p "For photographic backgrounds, light primary and secondary buttons must be used.…" at bounding box center [814, 471] width 416 height 26
click at [735, 466] on p "For photographic backgrounds, light primary and secondary buttons must be used.…" at bounding box center [814, 471] width 416 height 26
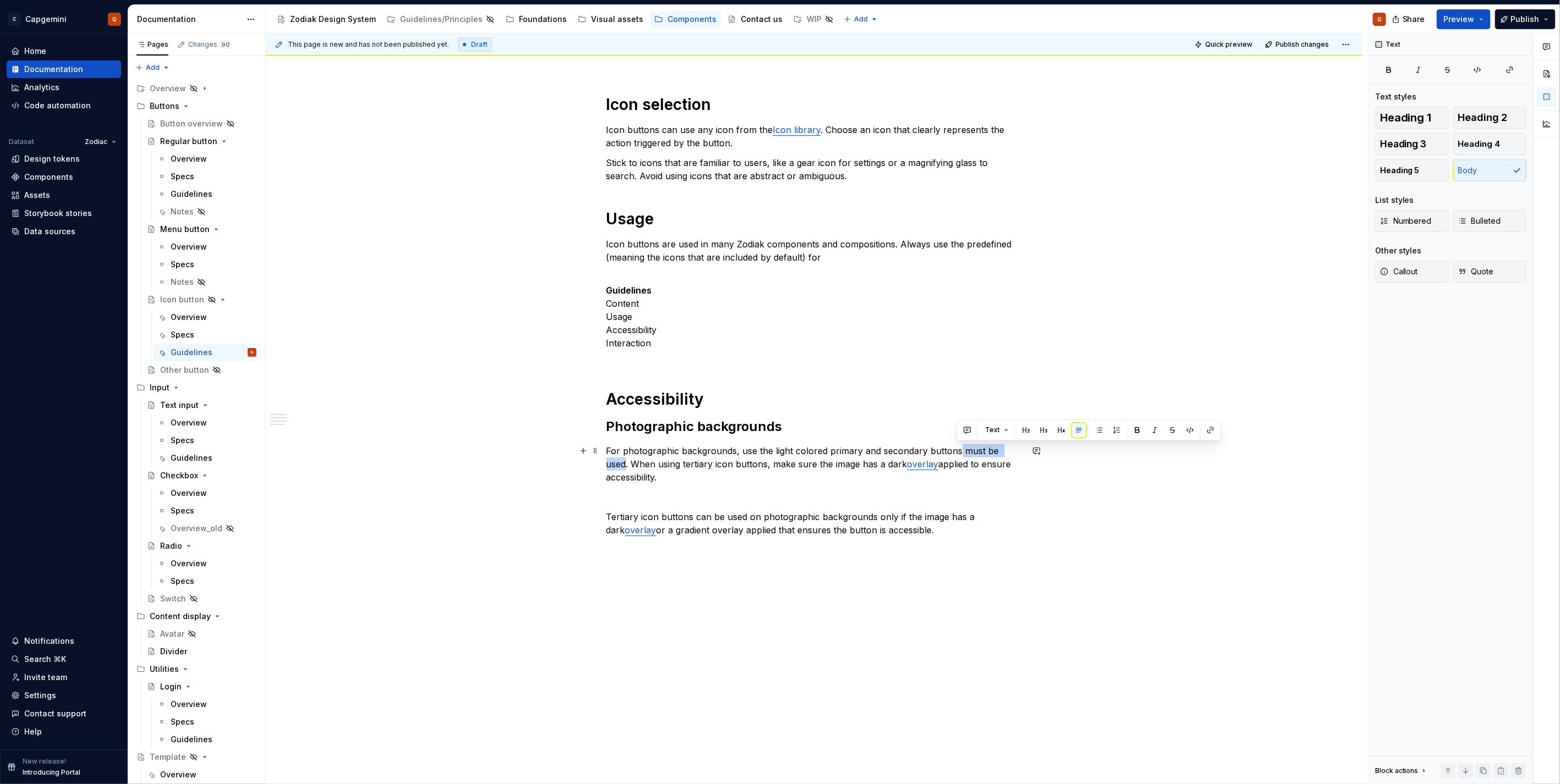
drag, startPoint x: 956, startPoint y: 451, endPoint x: 1015, endPoint y: 454, distance: 59.1
click at [1015, 454] on p "For photographic backgrounds, use the light colored primary and secondary butto…" at bounding box center [814, 464] width 416 height 40
click at [801, 472] on p "For photographic backgrounds, use the light colored primary and secondary butto…" at bounding box center [814, 464] width 416 height 40
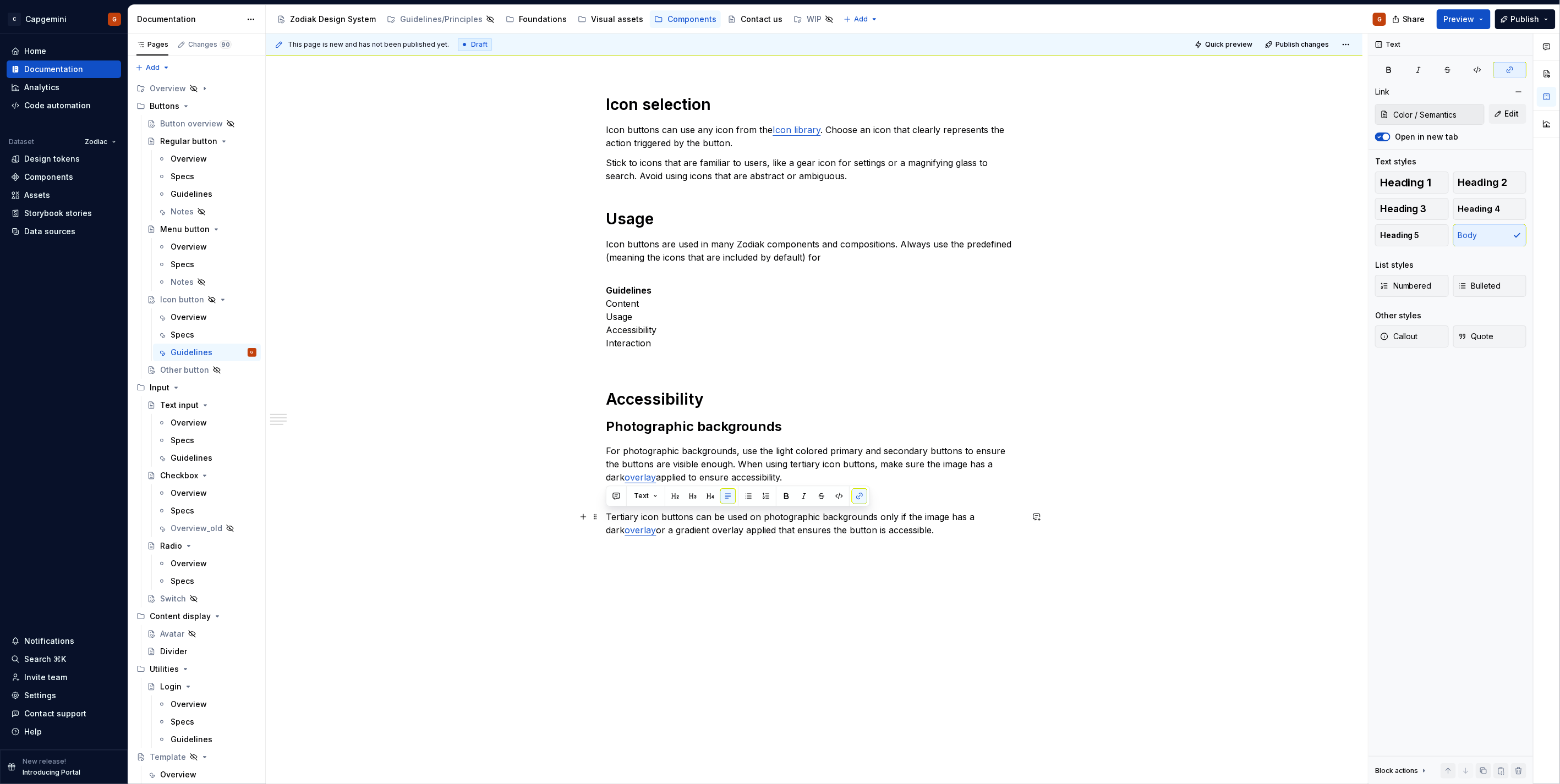
drag, startPoint x: 941, startPoint y: 536, endPoint x: 571, endPoint y: 516, distance: 370.5
click at [571, 516] on div "Icon selection Icon buttons can use any icon from the Icon library . Choose an …" at bounding box center [814, 407] width 1096 height 757
copy p "Tertiary icon buttons can be used on photographic backgrounds only if the image…"
click at [721, 464] on p "For photographic backgrounds, use the light colored primary and secondary butto…" at bounding box center [814, 464] width 416 height 40
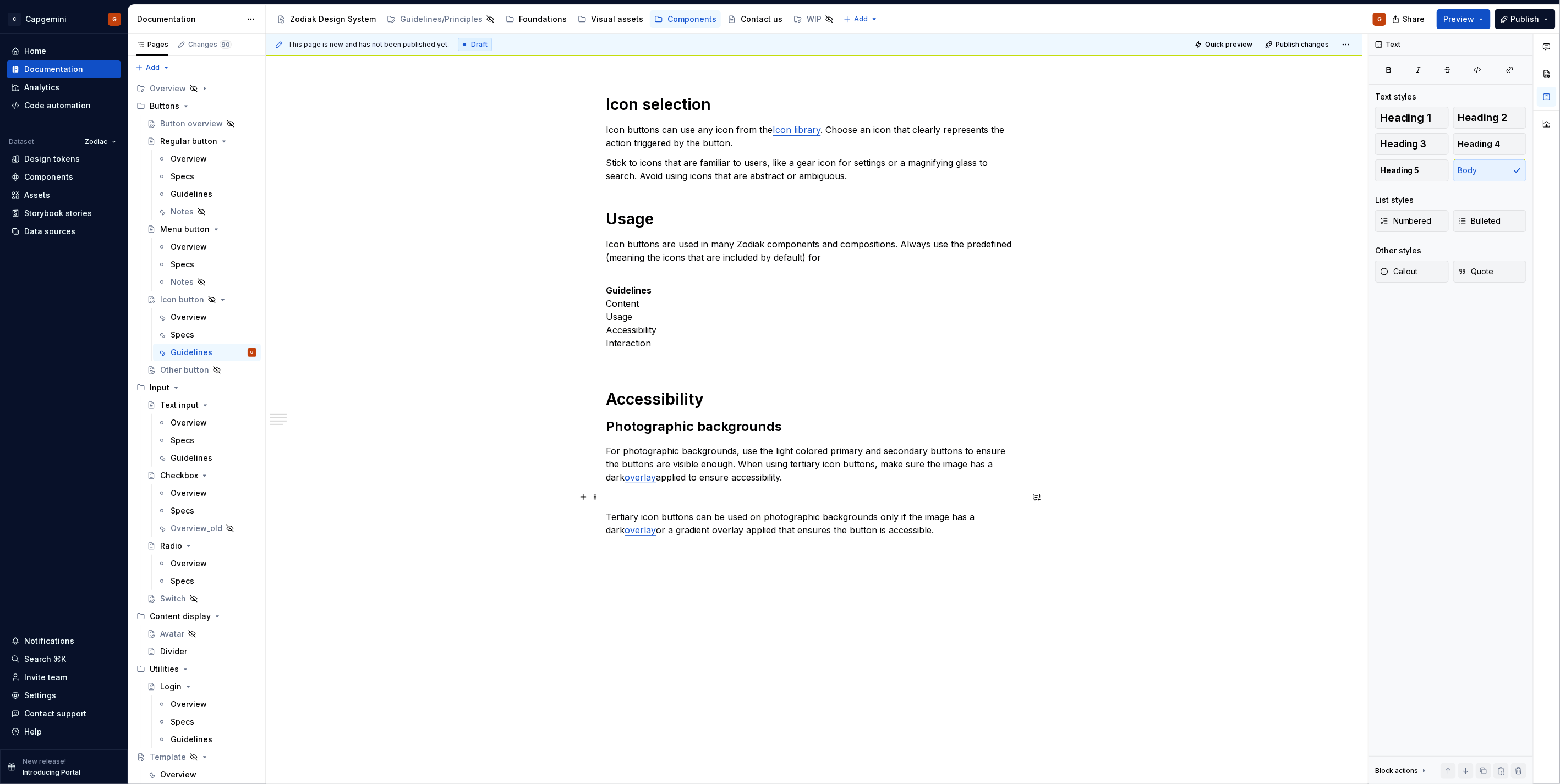
scroll to position [182, 0]
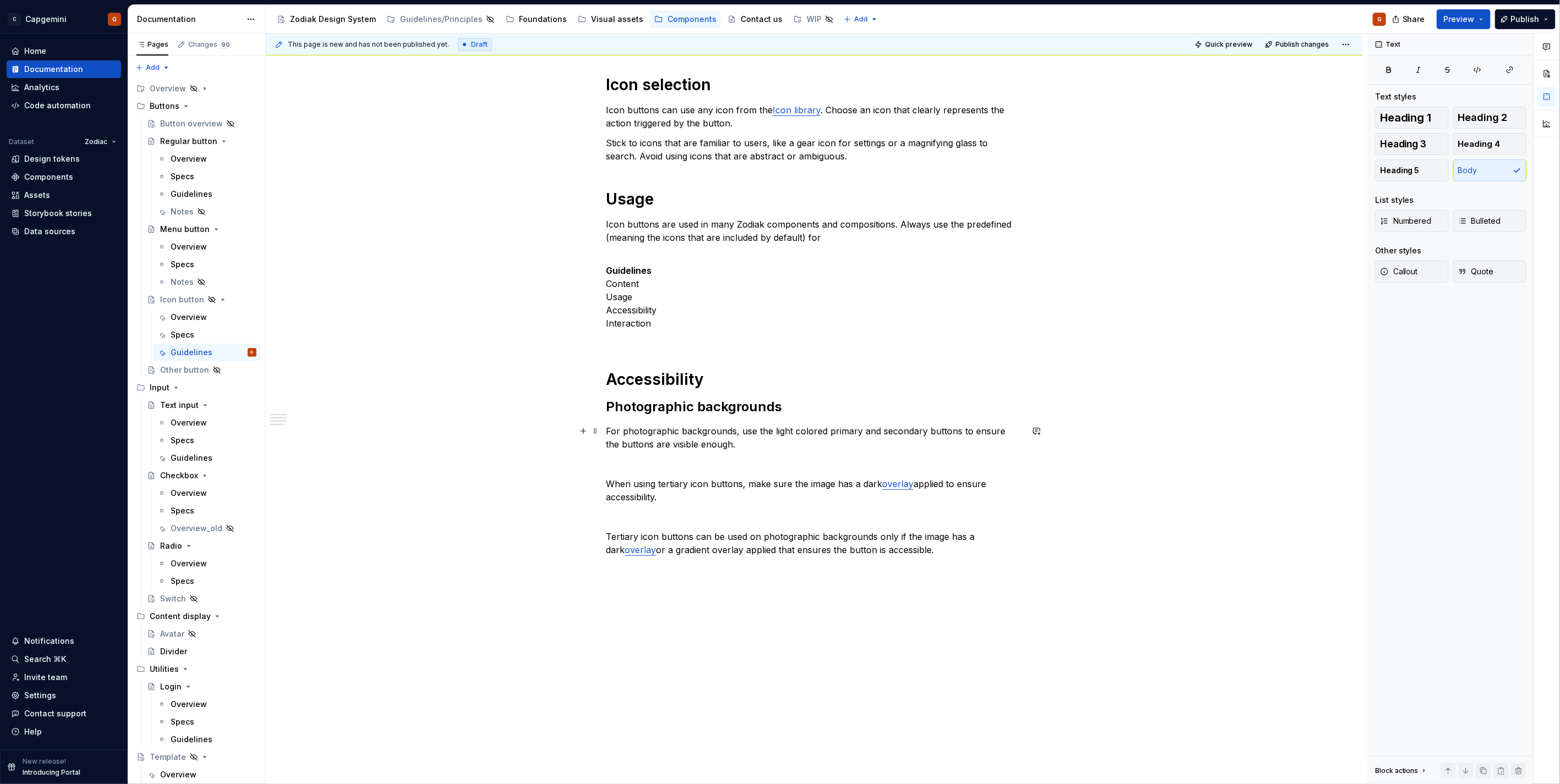
click at [838, 448] on p "For photographic backgrounds, use the light colored primary and secondary butto…" at bounding box center [814, 438] width 416 height 26
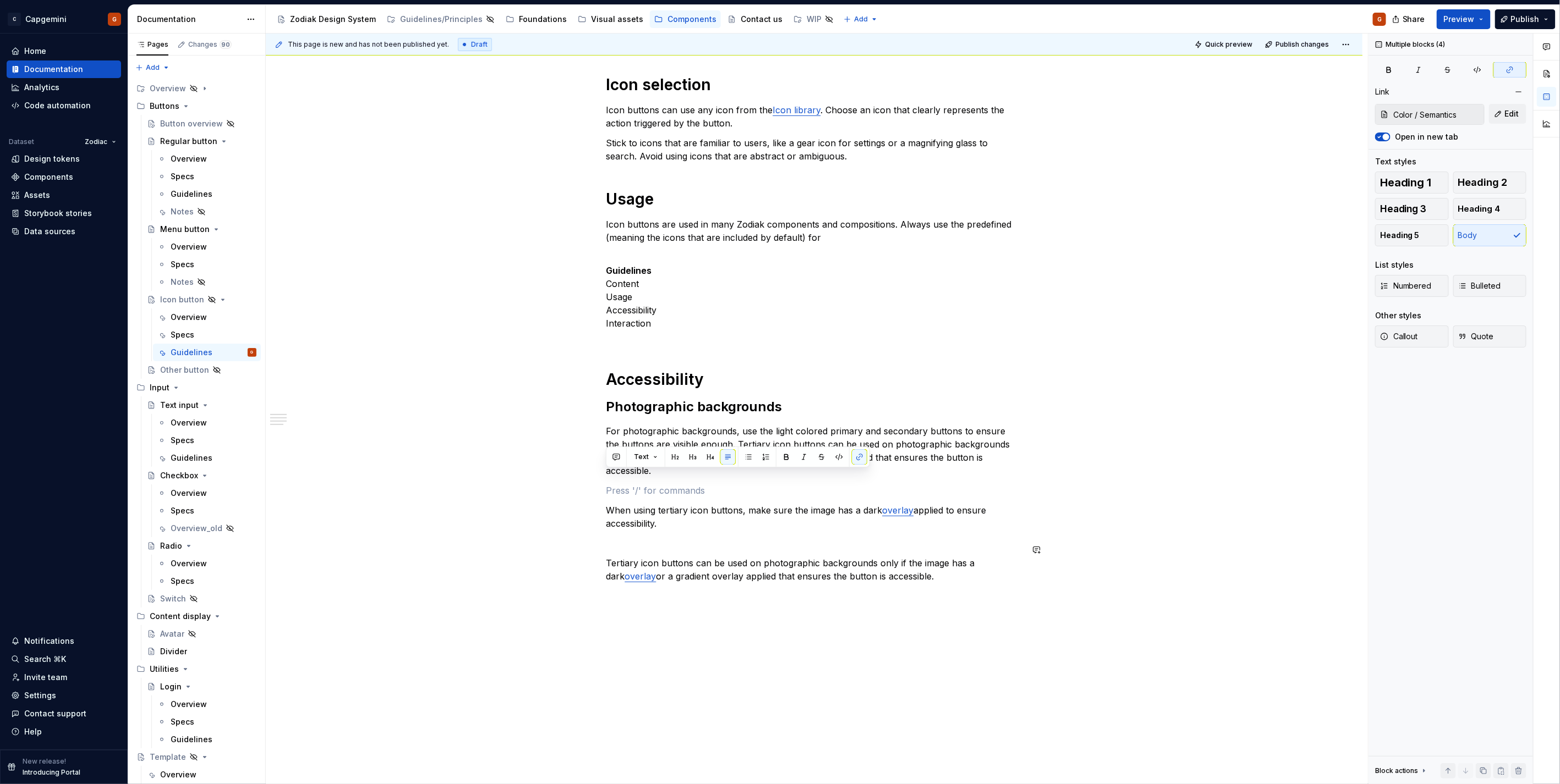
drag, startPoint x: 730, startPoint y: 482, endPoint x: 970, endPoint y: 624, distance: 278.9
click at [970, 624] on div "Icon selection Icon buttons can use any icon from the Icon library . Choose an …" at bounding box center [814, 420] width 1096 height 823
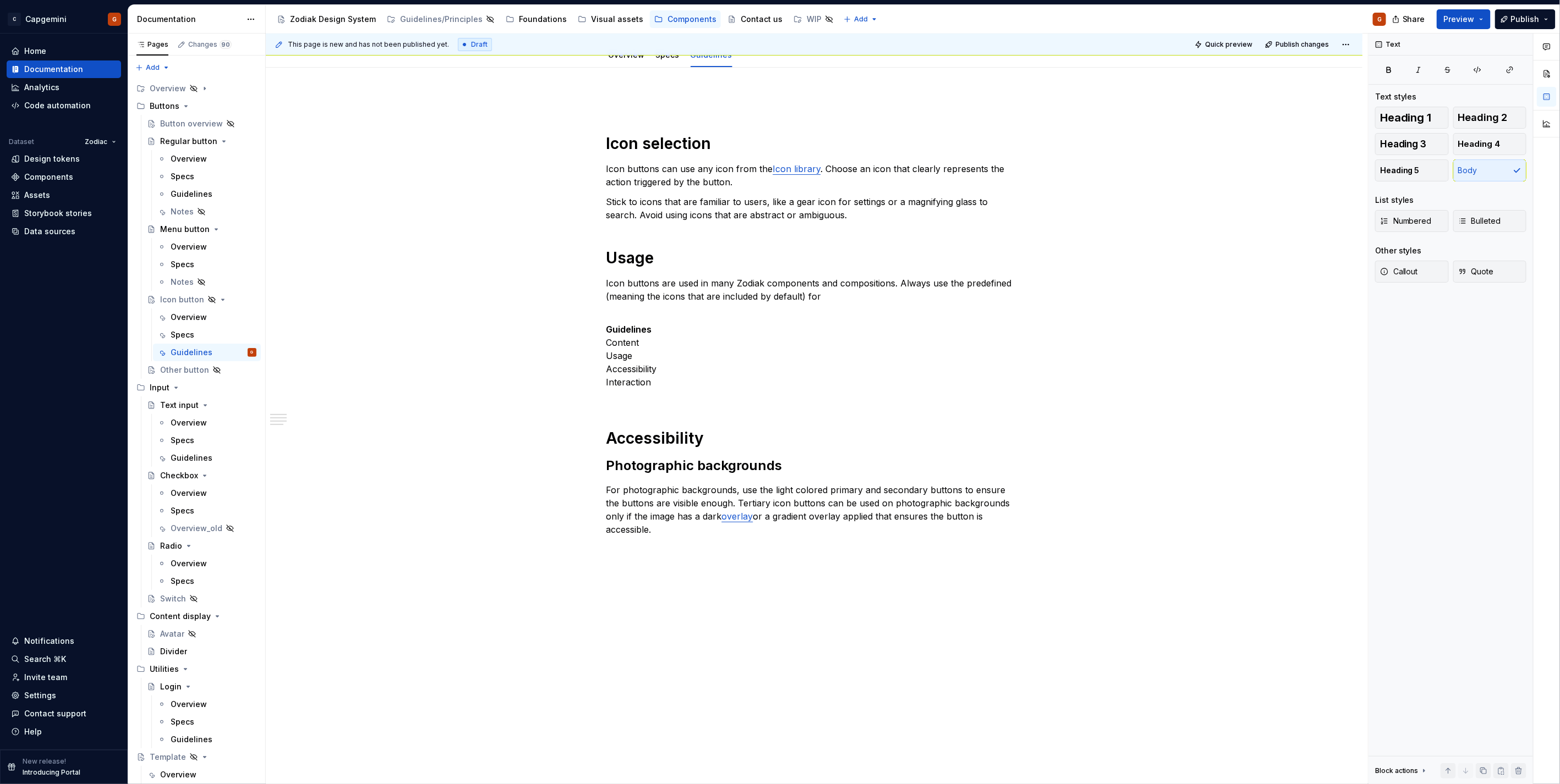
scroll to position [109, 0]
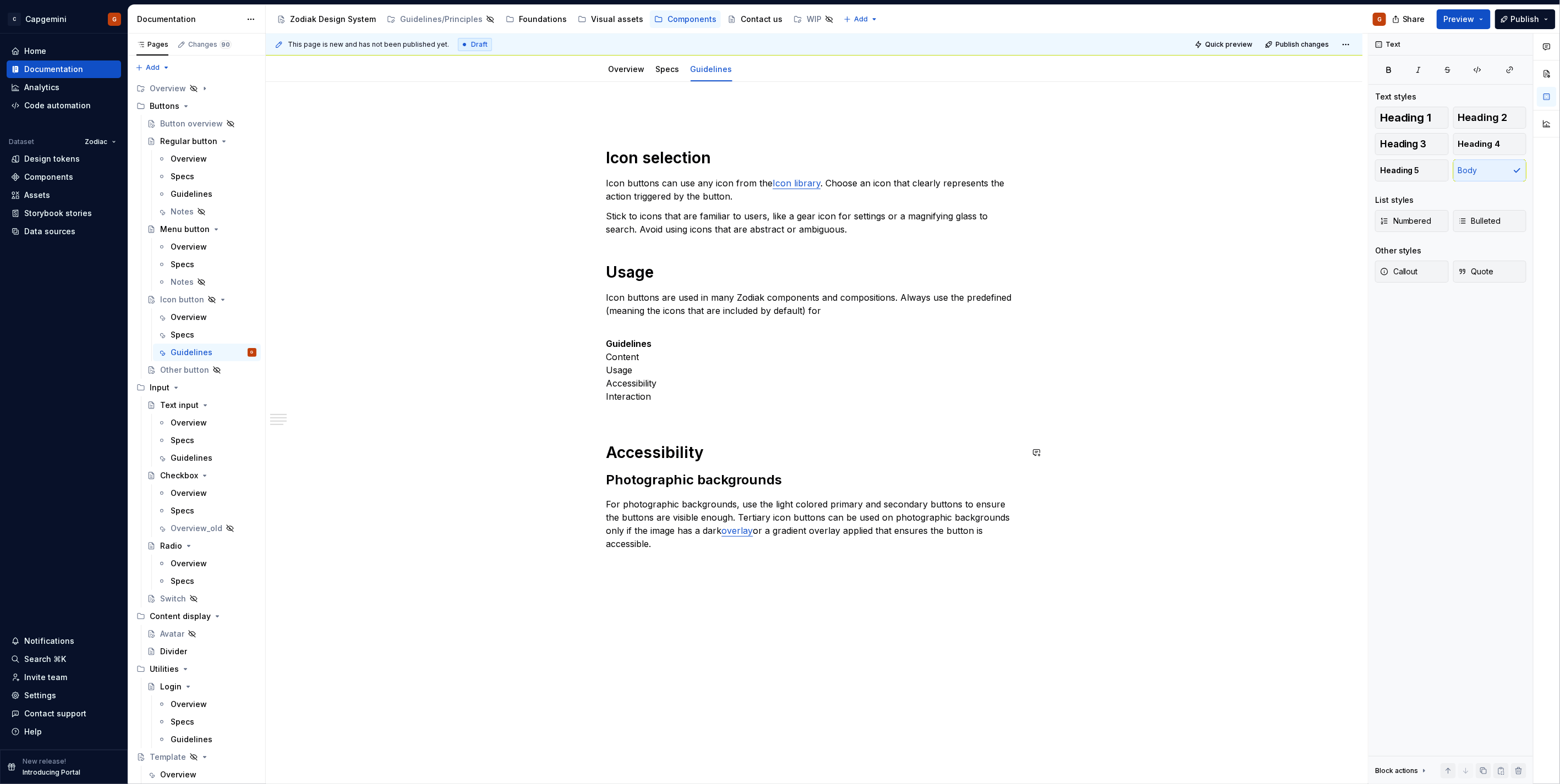
click at [628, 421] on div "Icon selection Icon buttons can use any icon from the Icon library . Choose an …" at bounding box center [814, 329] width 416 height 442
drag, startPoint x: 682, startPoint y: 399, endPoint x: 603, endPoint y: 350, distance: 93.0
click at [603, 350] on div "Icon selection Icon buttons can use any icon from the Icon library . Choose an …" at bounding box center [814, 440] width 1096 height 717
click at [649, 400] on p "Guidelines Content Usage Accessibility Interaction" at bounding box center [814, 370] width 416 height 92
drag, startPoint x: 668, startPoint y: 387, endPoint x: 663, endPoint y: 382, distance: 7.1
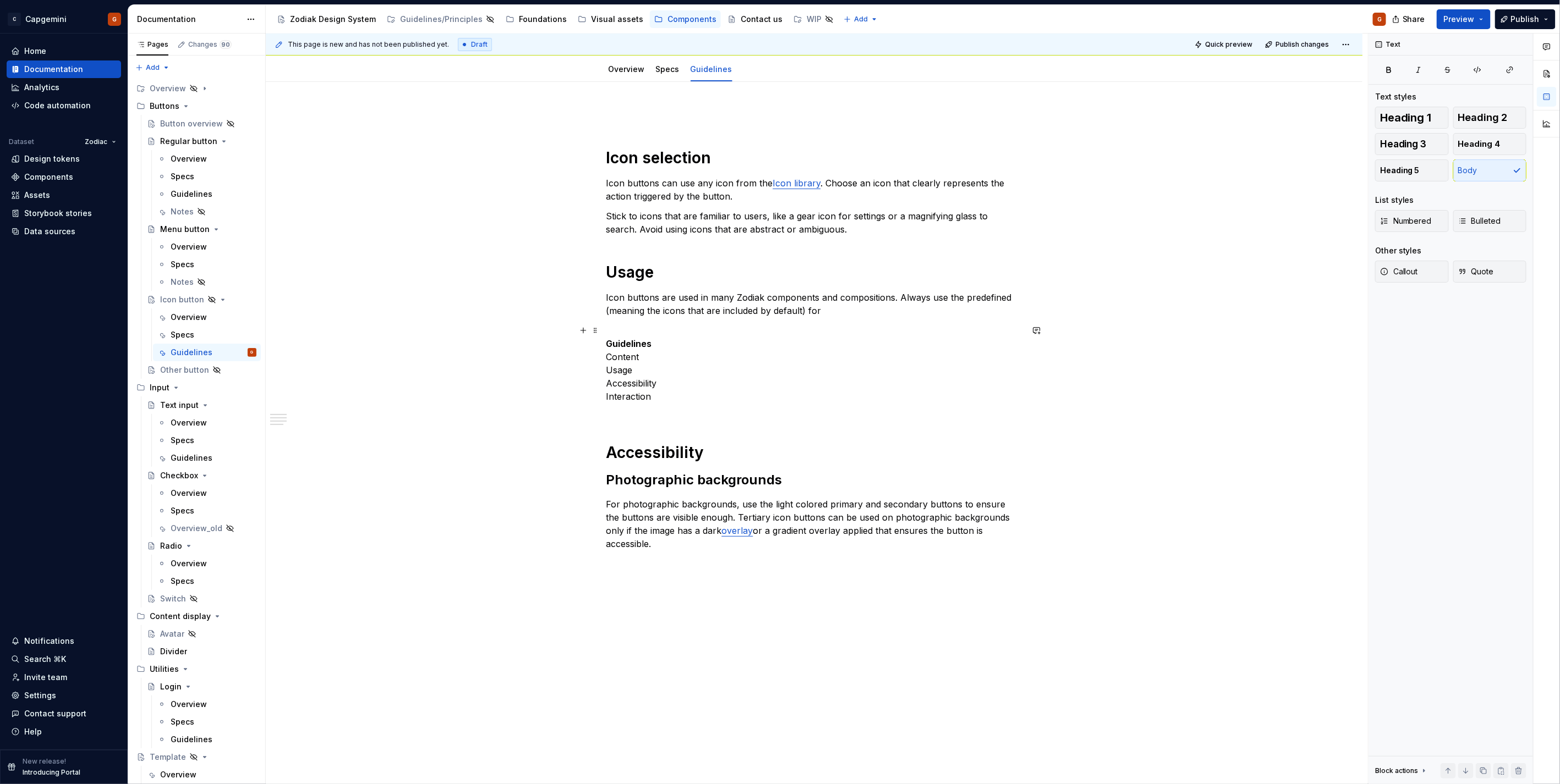
click at [663, 382] on p "Guidelines Content Usage Accessibility Interaction" at bounding box center [814, 370] width 416 height 92
drag, startPoint x: 678, startPoint y: 403, endPoint x: 575, endPoint y: 323, distance: 130.4
click at [606, 324] on div "Icon selection Icon buttons can use any icon from the Icon library . Choose an …" at bounding box center [814, 336] width 416 height 456
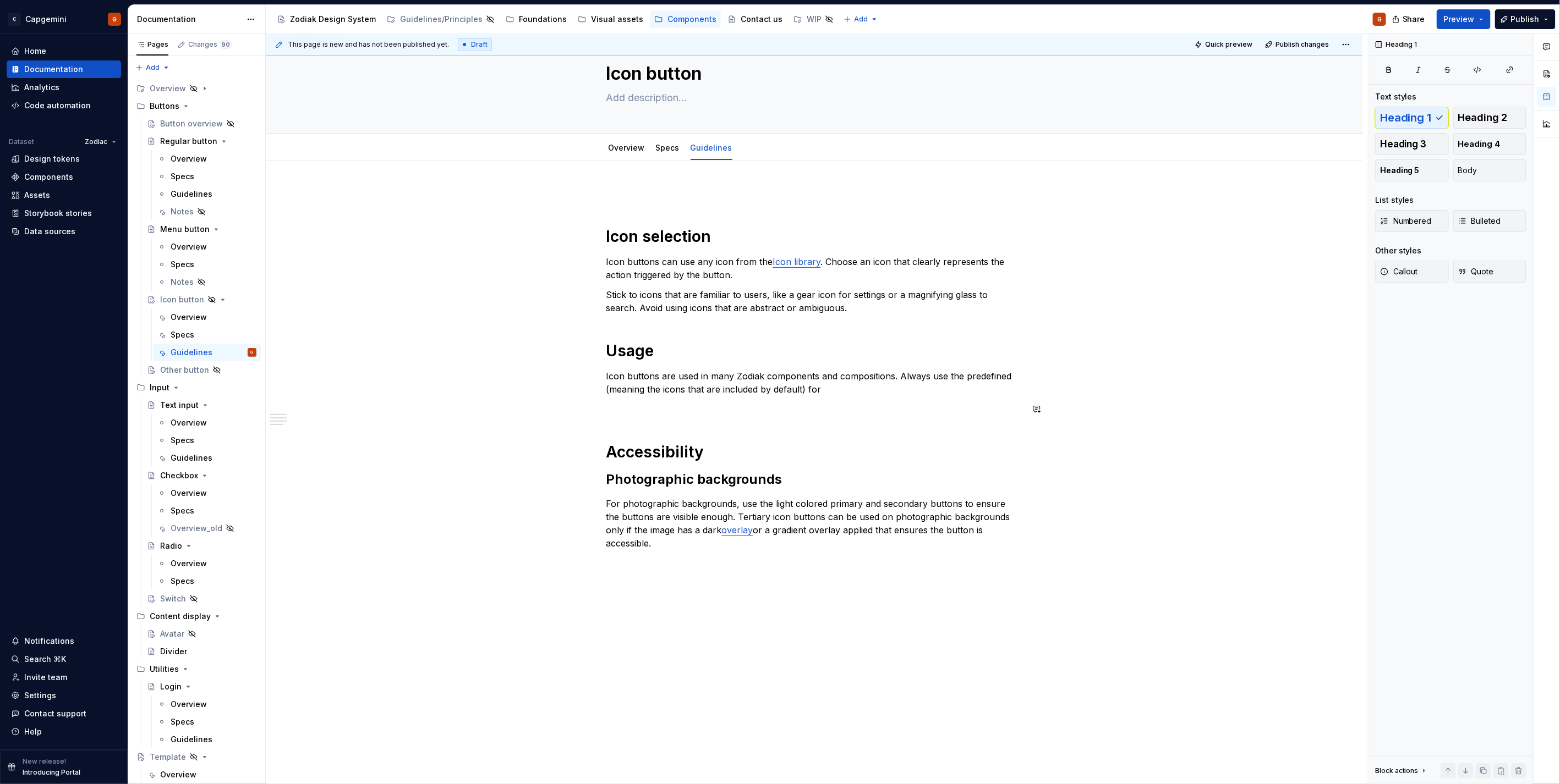
click at [627, 326] on div "Icon selection Icon buttons can use any icon from the Icon library . Choose an …" at bounding box center [814, 369] width 416 height 363
click at [633, 320] on div "Icon selection Icon buttons can use any icon from the Icon library . Choose an …" at bounding box center [814, 369] width 416 height 363
click at [697, 361] on div "Icon selection Icon buttons can use any icon from the Icon library . Choose an …" at bounding box center [814, 369] width 416 height 363
click at [677, 423] on div "Icon selection Icon buttons can use any icon from the Icon library . Choose an …" at bounding box center [814, 369] width 416 height 363
click at [666, 415] on div "Icon selection Icon buttons can use any icon from the Icon library . Choose an …" at bounding box center [814, 369] width 416 height 363
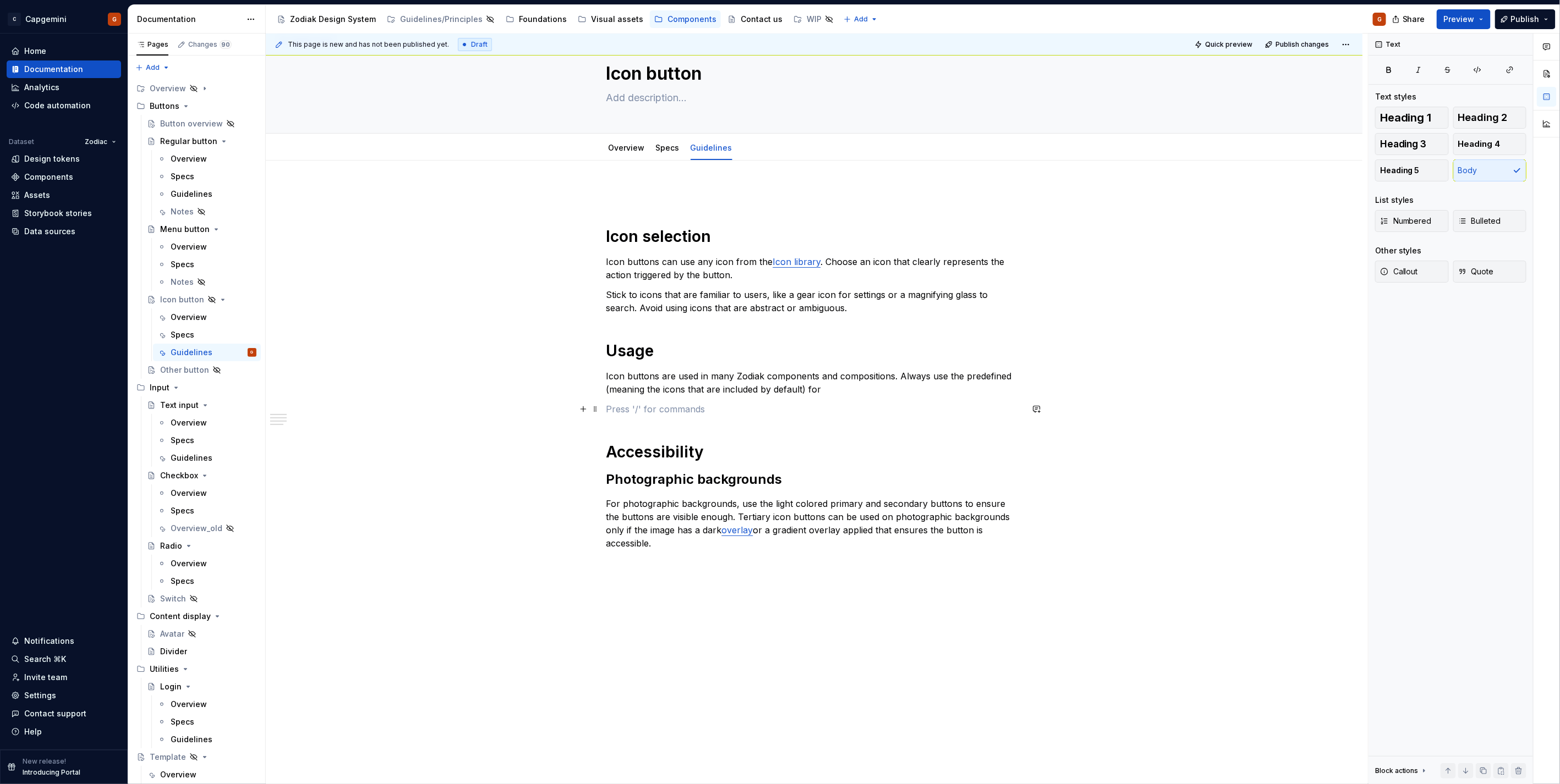
click at [645, 408] on p at bounding box center [814, 409] width 416 height 13
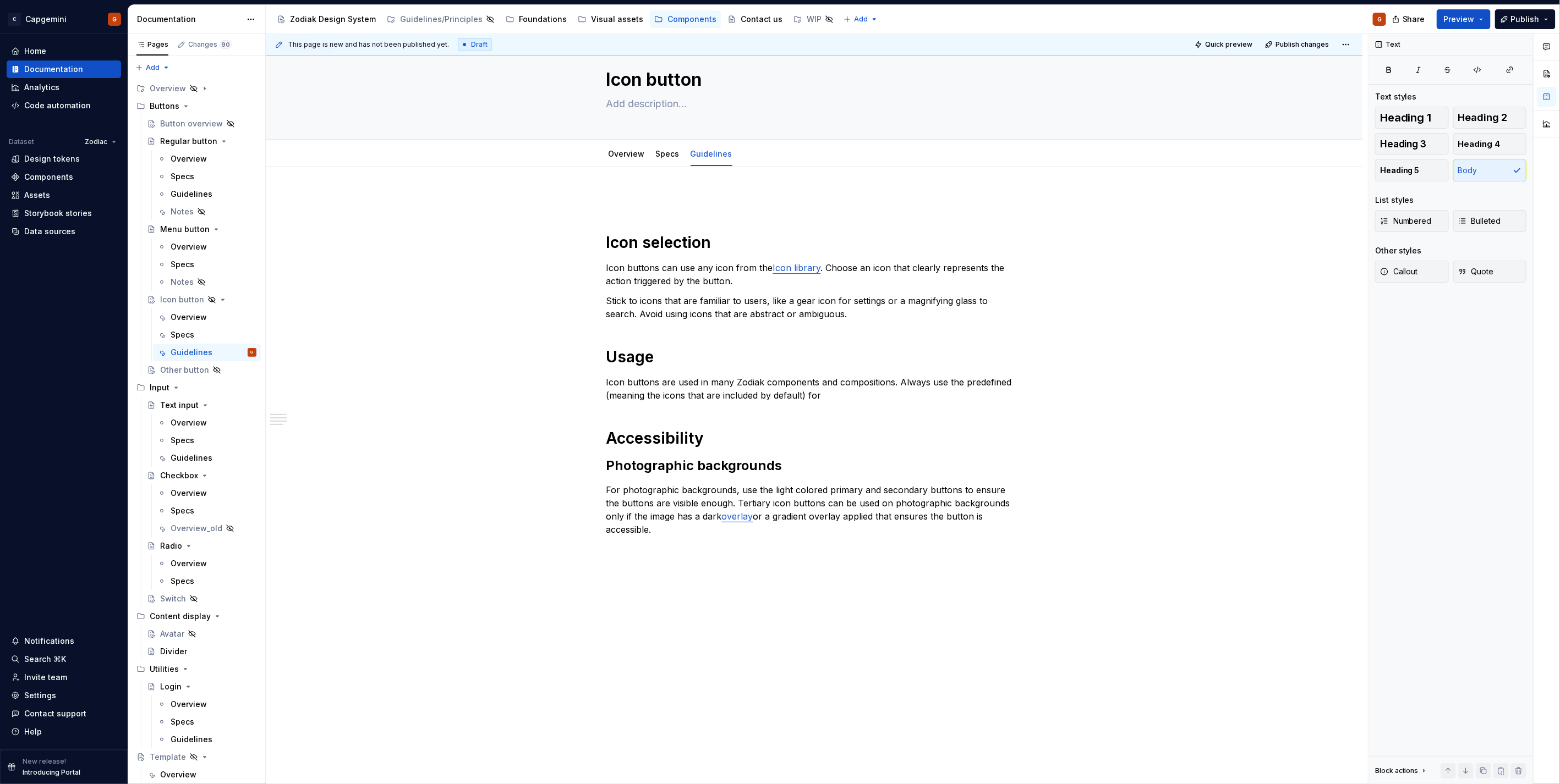
scroll to position [10, 0]
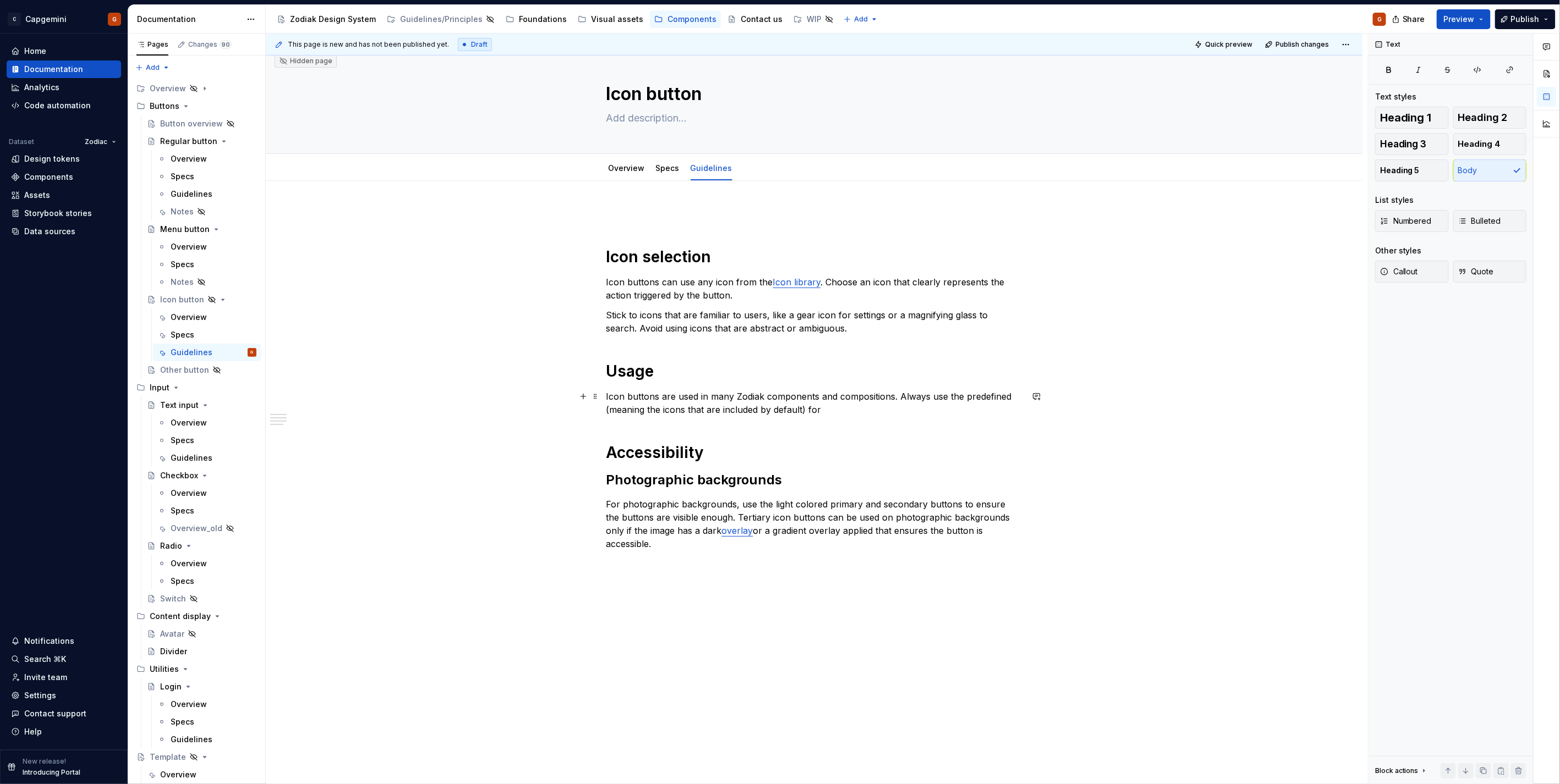
drag, startPoint x: 665, startPoint y: 405, endPoint x: 707, endPoint y: 407, distance: 42.0
click at [665, 405] on p "Icon buttons are used in many Zodiak components and compositions. Always use th…" at bounding box center [814, 403] width 416 height 26
drag, startPoint x: 839, startPoint y: 406, endPoint x: 581, endPoint y: 367, distance: 260.9
click at [606, 367] on div "Icon selection Icon buttons can use any icon from the Icon library . Choose an …" at bounding box center [814, 385] width 416 height 356
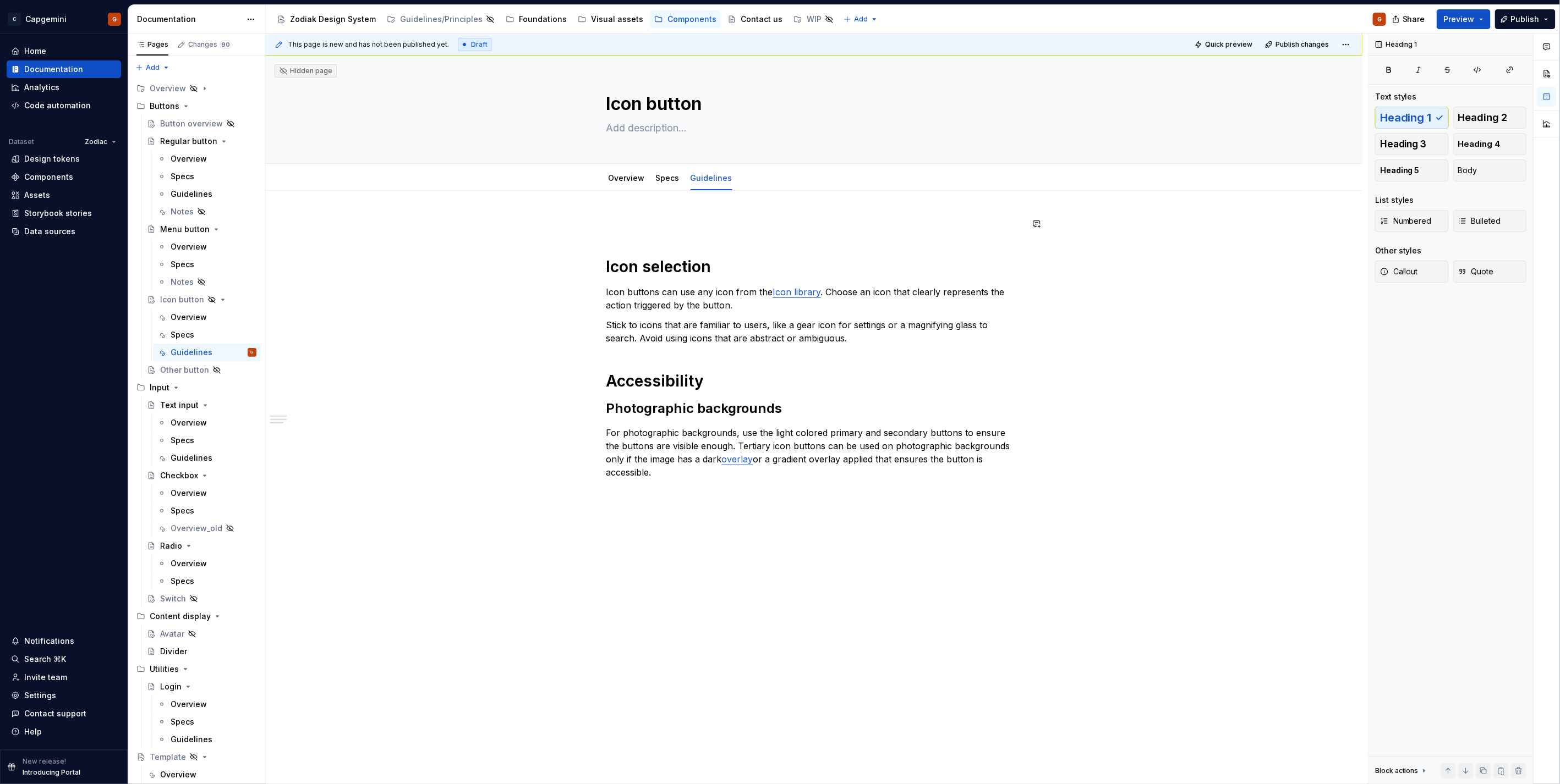
click at [688, 232] on div "Icon selection Icon buttons can use any icon from the Icon library . Choose an …" at bounding box center [814, 347] width 416 height 262
click at [615, 222] on p at bounding box center [814, 224] width 416 height 13
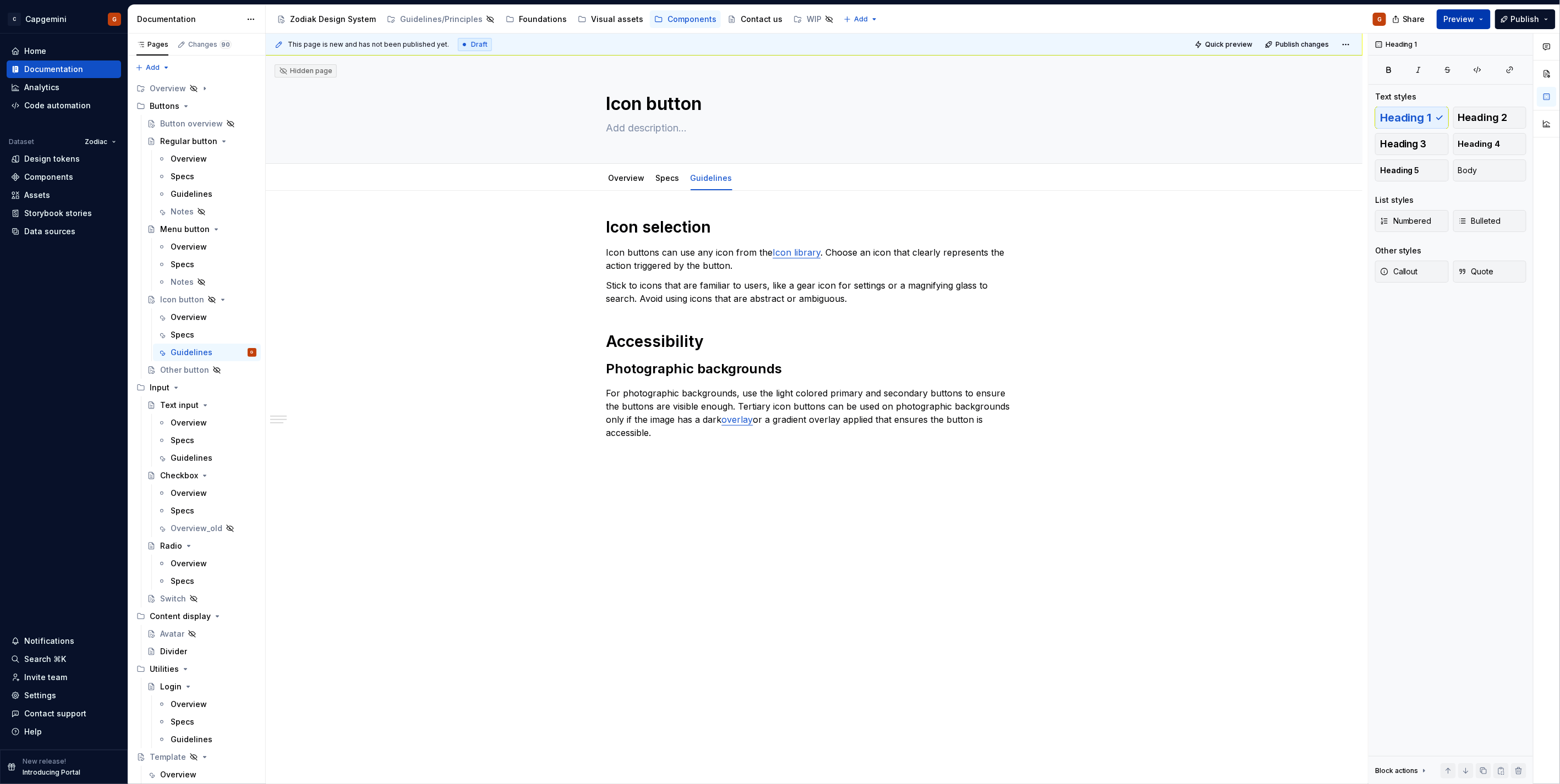
click at [1465, 18] on span "Preview" at bounding box center [1459, 19] width 31 height 11
click at [658, 250] on p "Icon buttons can use any icon from the Icon library . Choose an icon that clear…" at bounding box center [814, 259] width 416 height 26
click at [665, 252] on p "Icon buttons can use any icon from the Icon library . Choose an icon that clear…" at bounding box center [814, 259] width 416 height 26
click at [692, 249] on p "Icon buttons can use any icon from the Icon library . Choose an icon that clear…" at bounding box center [814, 259] width 416 height 26
click at [685, 249] on p "Icon buttons can use any icon from the Icon library . Choose an icon that clear…" at bounding box center [814, 259] width 416 height 26
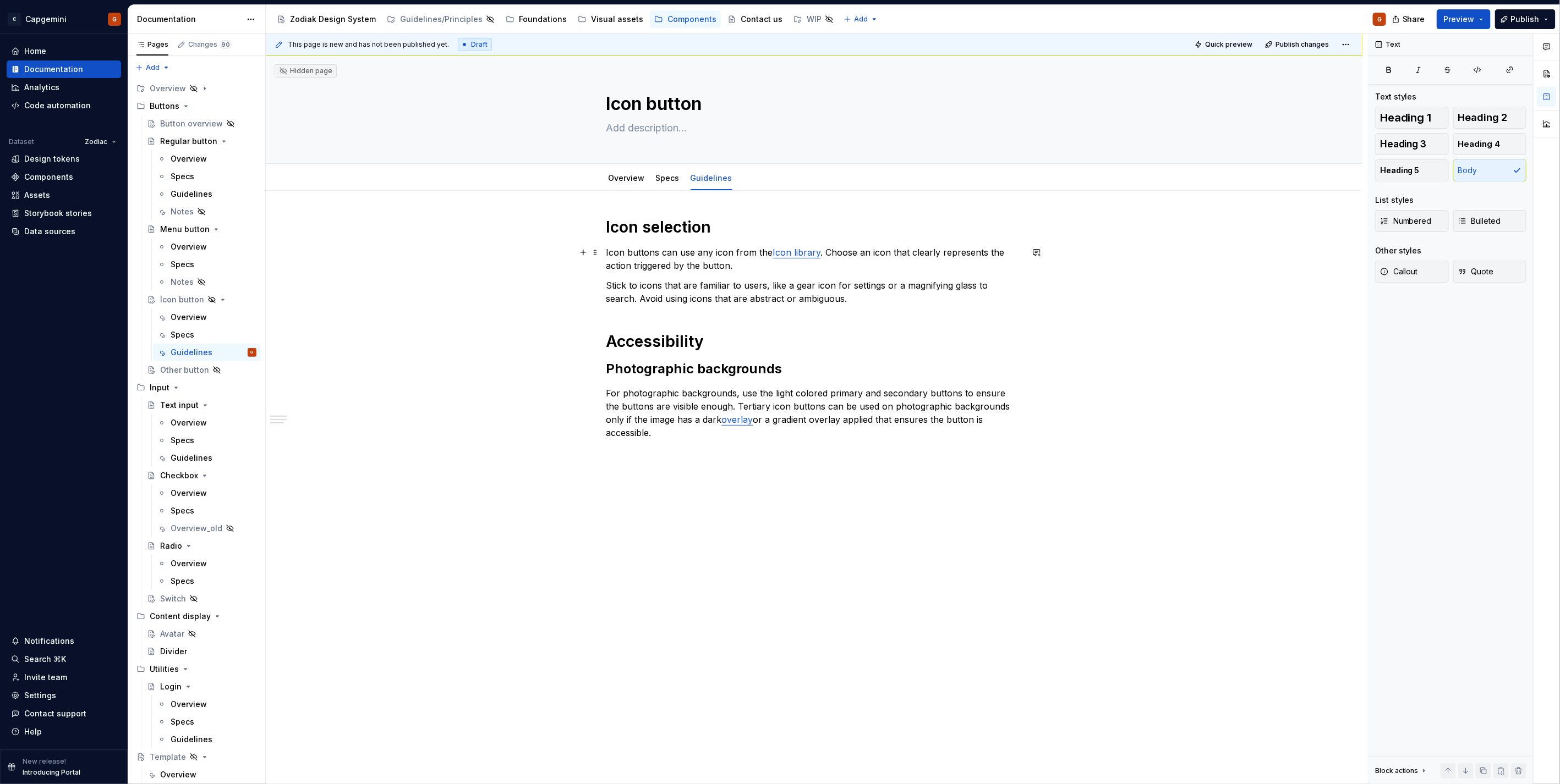
click at [685, 249] on p "Icon buttons can use any icon from the Icon library . Choose an icon that clear…" at bounding box center [814, 259] width 416 height 26
click at [852, 294] on p "Stick to icons that are familiar to users, like a gear icon for settings or a m…" at bounding box center [814, 292] width 416 height 26
click at [633, 180] on link "Overview" at bounding box center [626, 178] width 36 height 9
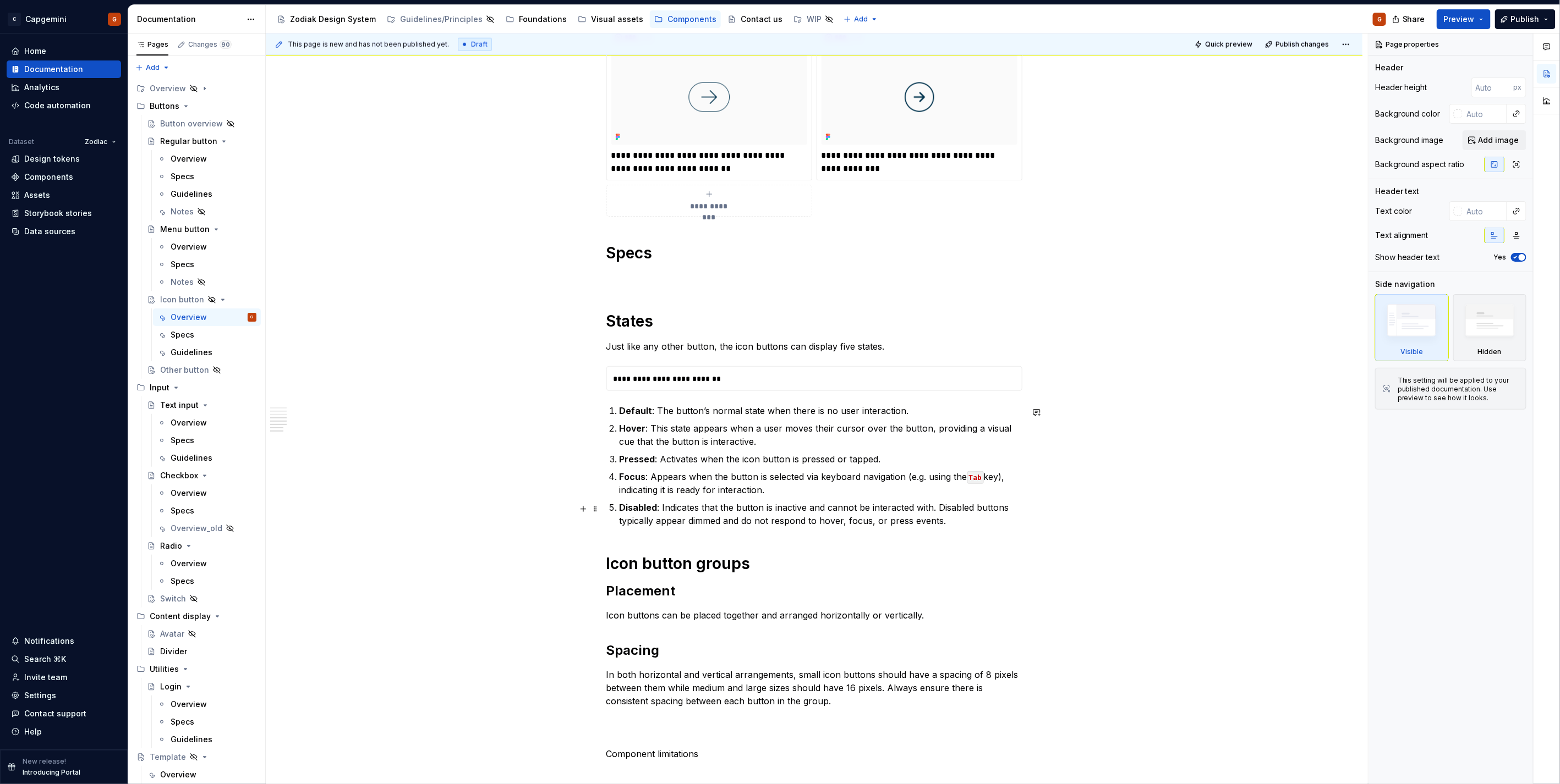
scroll to position [1100, 0]
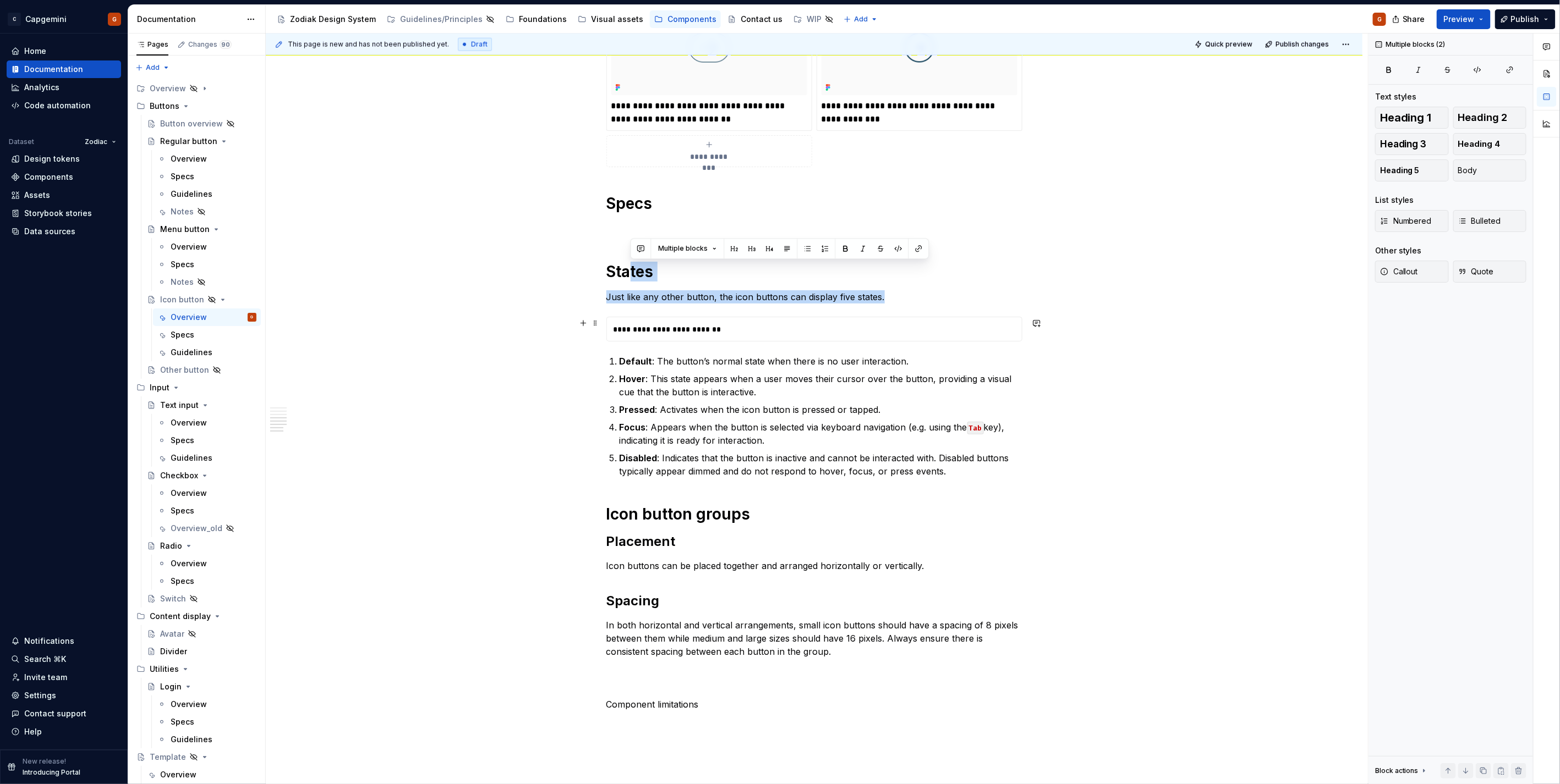
drag, startPoint x: 631, startPoint y: 245, endPoint x: 663, endPoint y: 315, distance: 77.0
click at [615, 207] on h1 "Specs" at bounding box center [814, 204] width 416 height 20
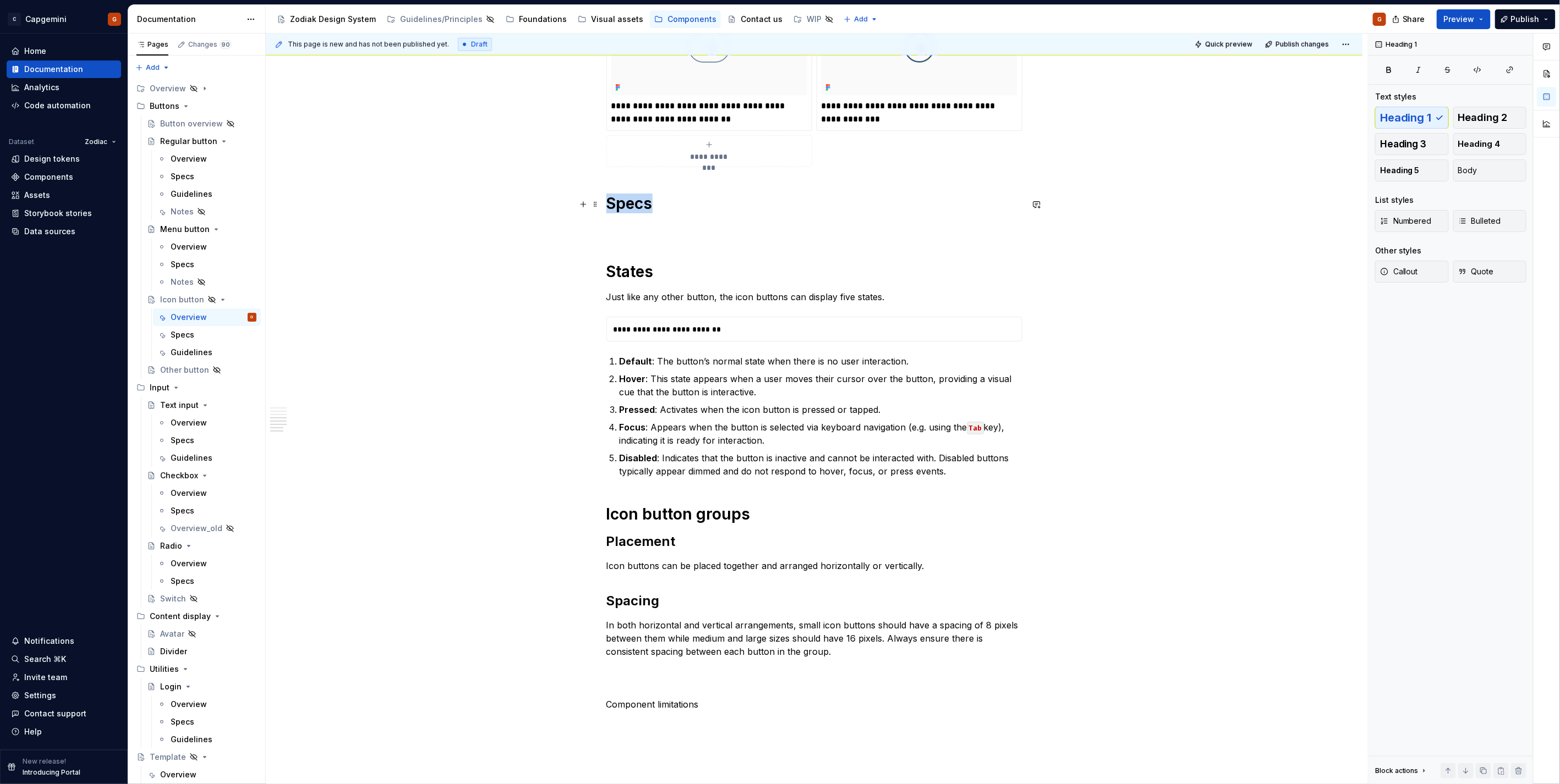
click at [615, 207] on h1 "Specs" at bounding box center [814, 204] width 416 height 20
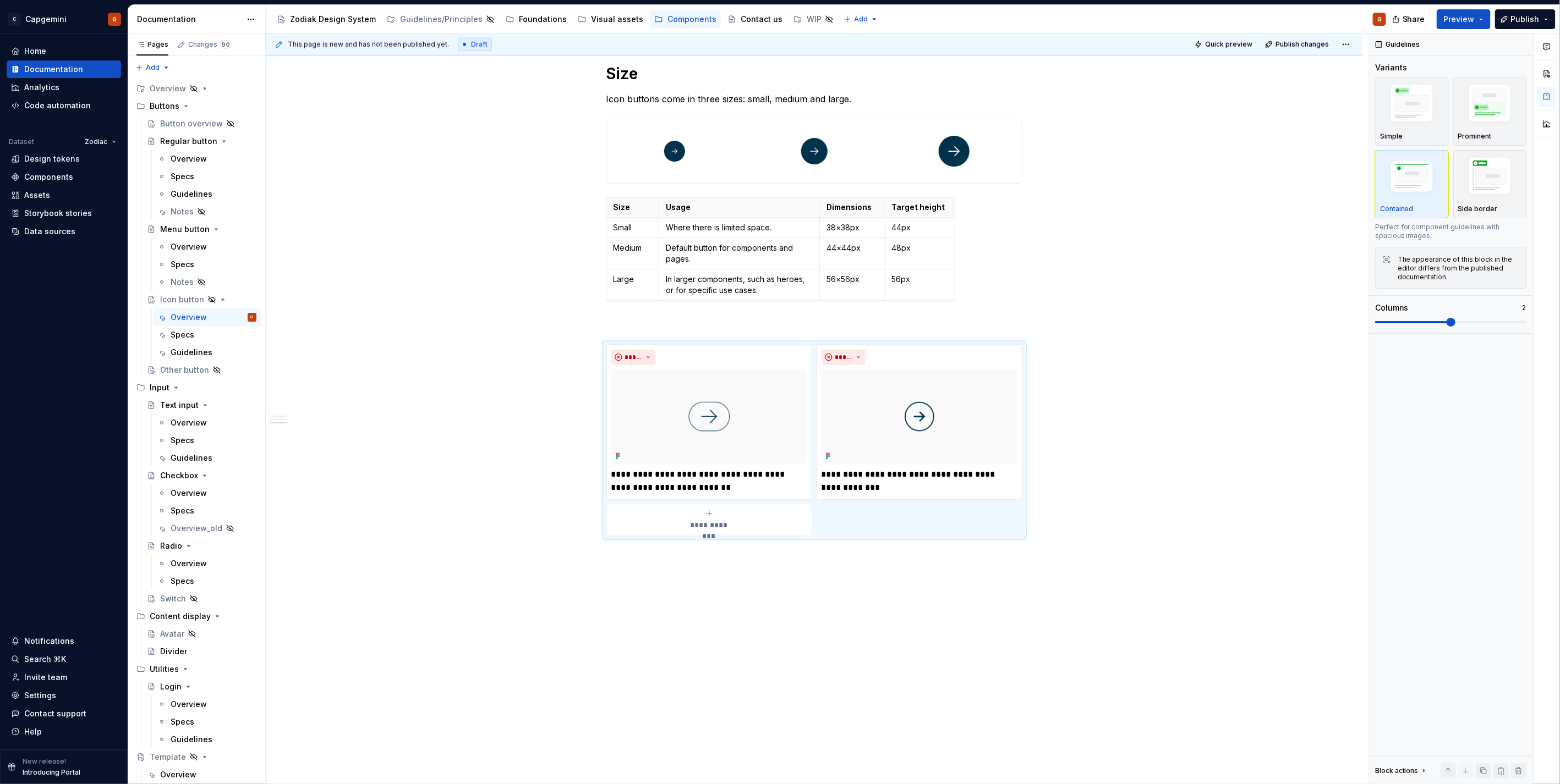
scroll to position [987, 0]
click at [171, 343] on div "Specs" at bounding box center [206, 335] width 108 height 18
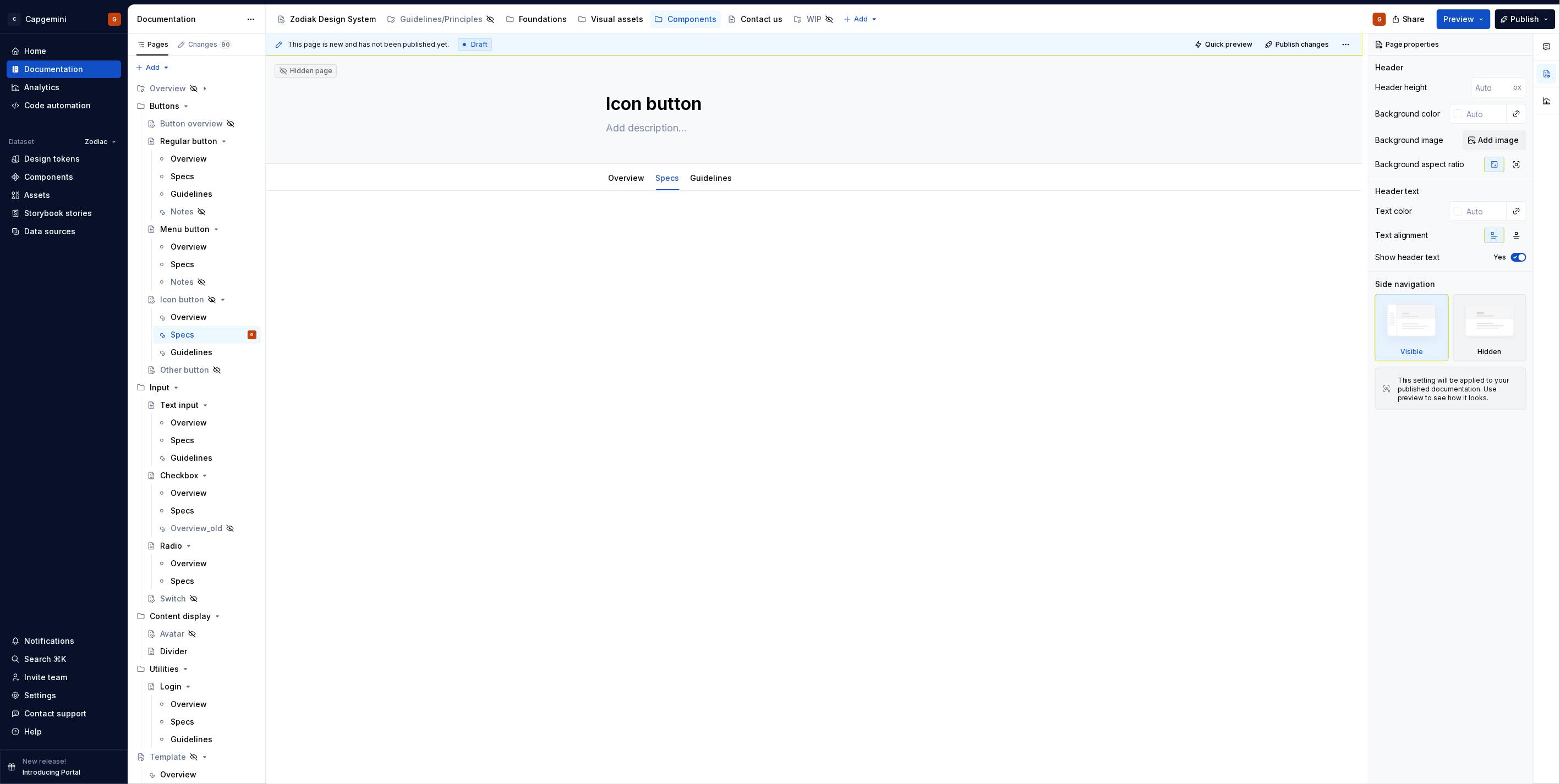
type textarea "*"
click at [658, 245] on div at bounding box center [814, 237] width 416 height 42
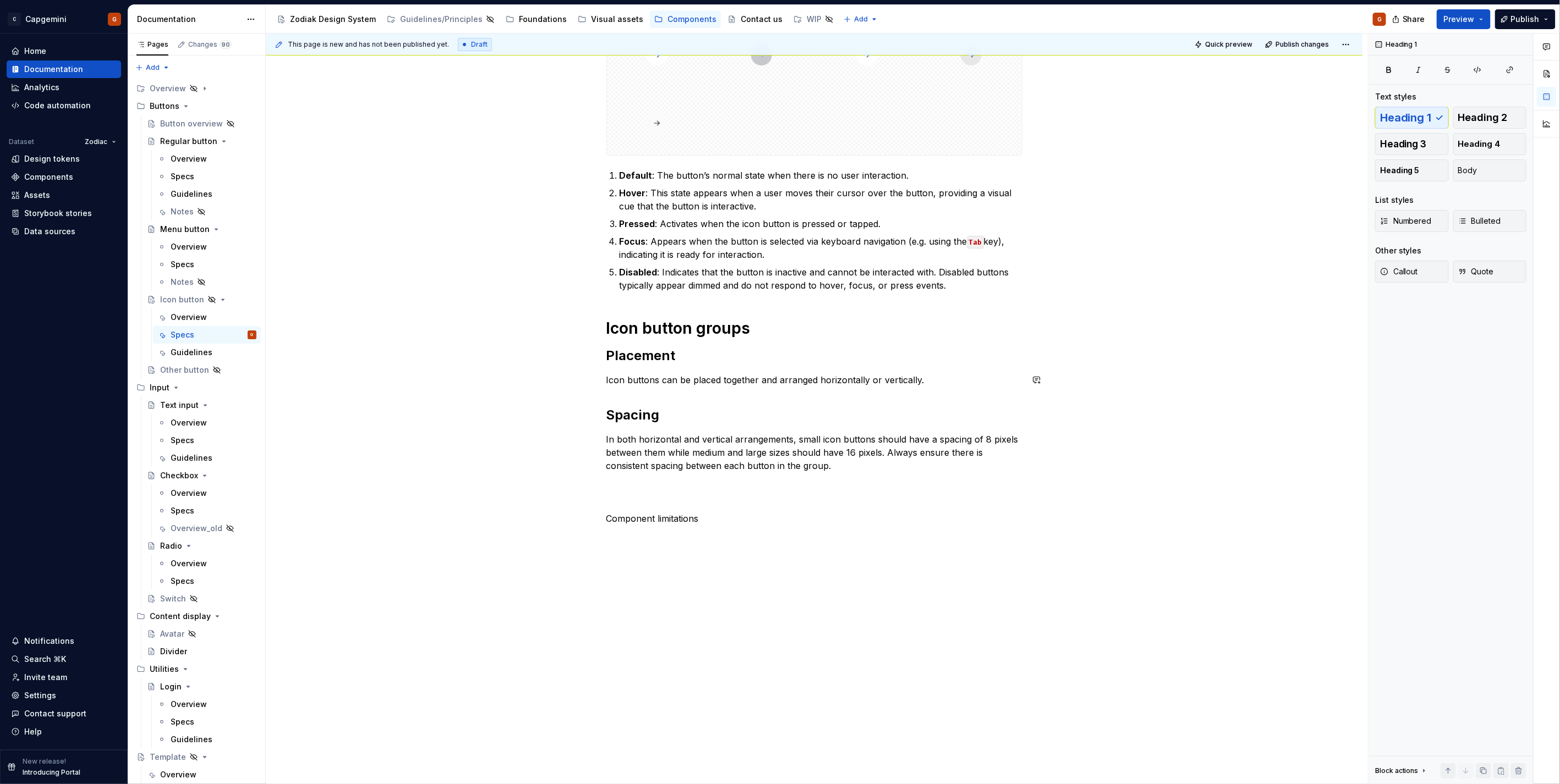
scroll to position [251, 0]
drag, startPoint x: 611, startPoint y: 529, endPoint x: 590, endPoint y: 505, distance: 31.9
click at [606, 505] on div "States Just like any other button, the icon buttons can display five states. De…" at bounding box center [814, 258] width 416 height 584
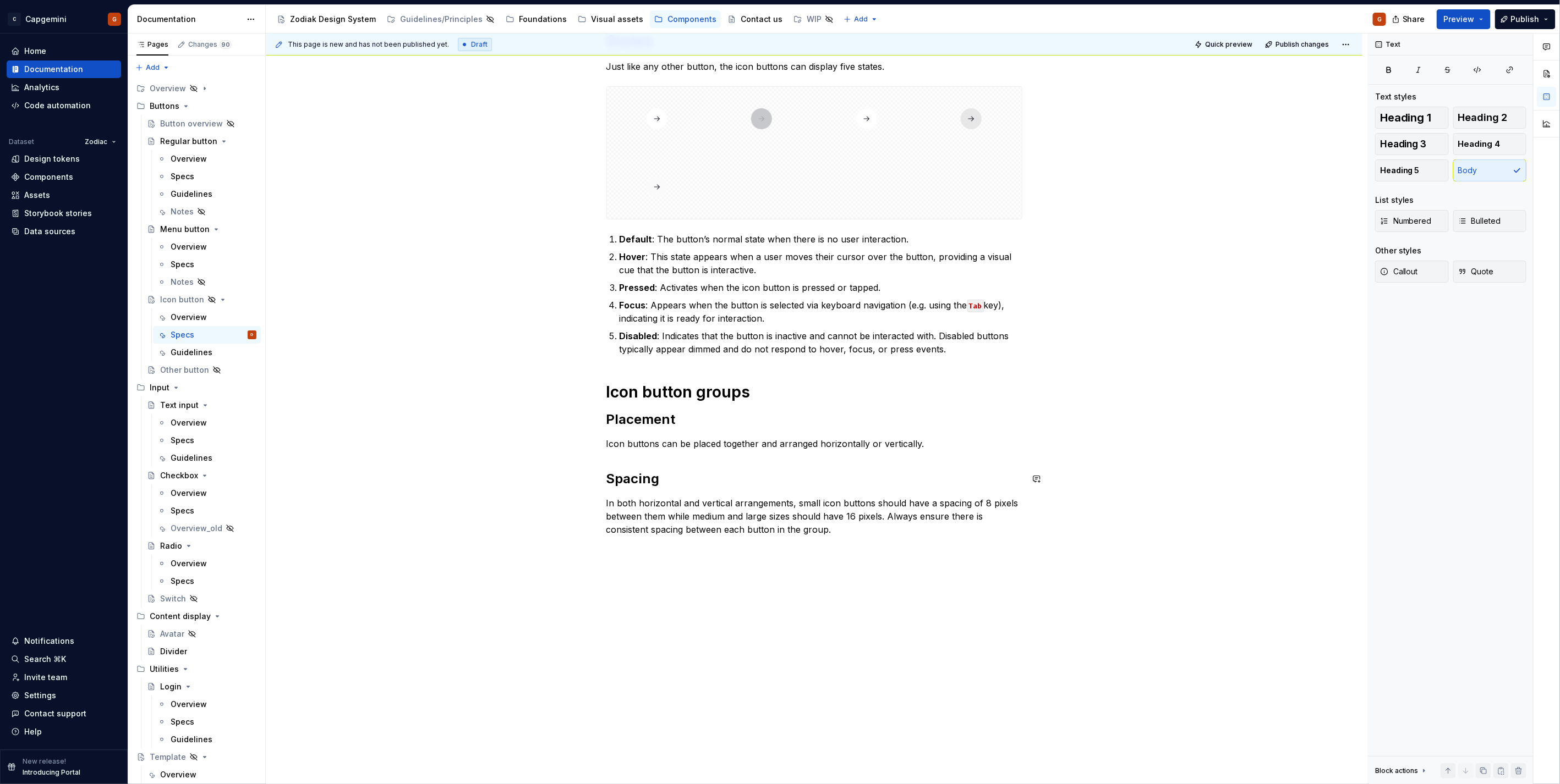
scroll to position [185, 0]
click at [695, 509] on p "In both horizontal and vertical arrangements, small icon buttons should have a …" at bounding box center [814, 517] width 416 height 40
click at [695, 444] on p "Icon buttons can be placed together and arranged horizontally or vertically." at bounding box center [814, 444] width 416 height 13
click at [756, 444] on p "Icon buttons can be placed together and arranged horizontally or vertically." at bounding box center [814, 444] width 416 height 13
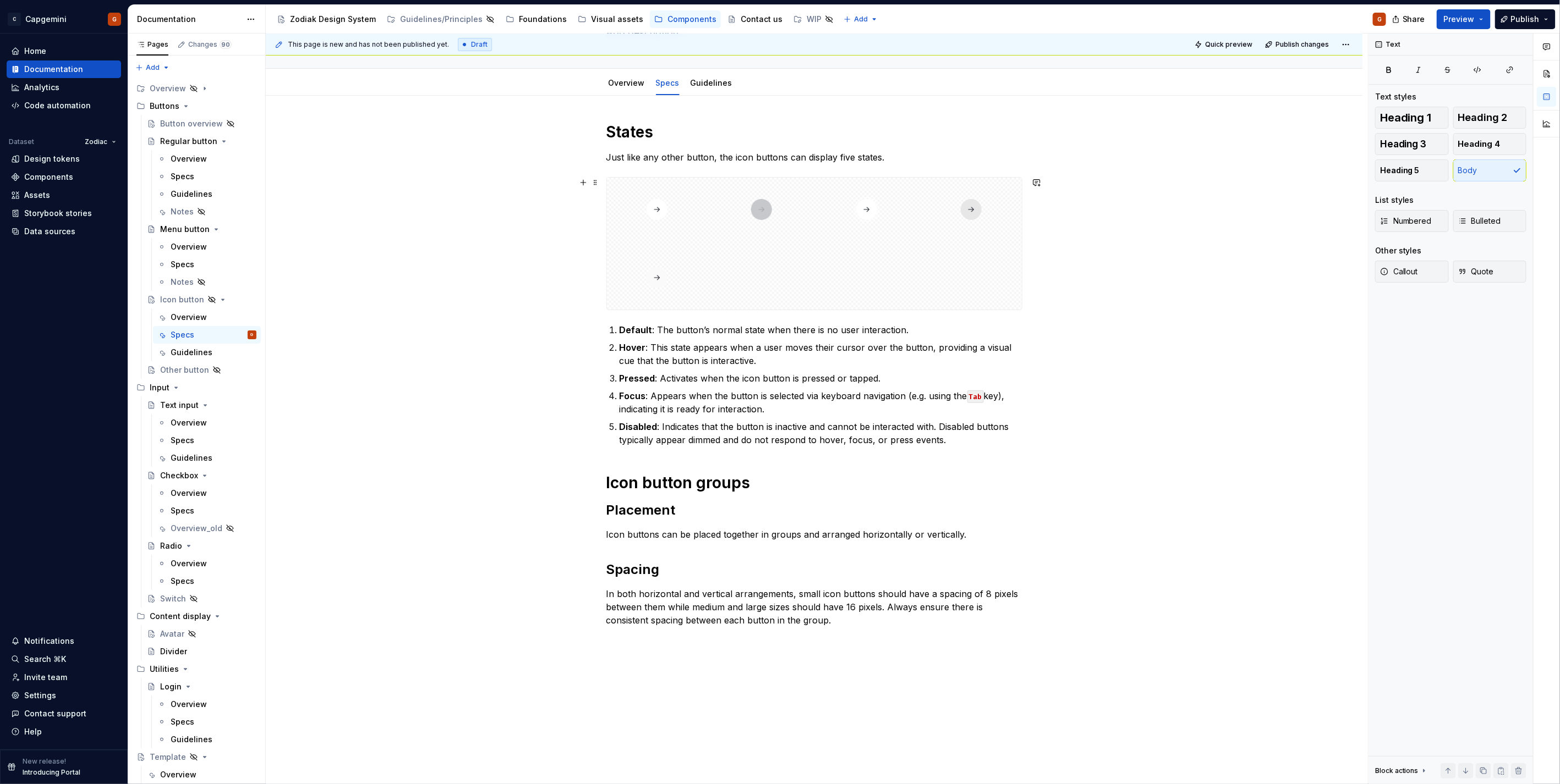
scroll to position [0, 0]
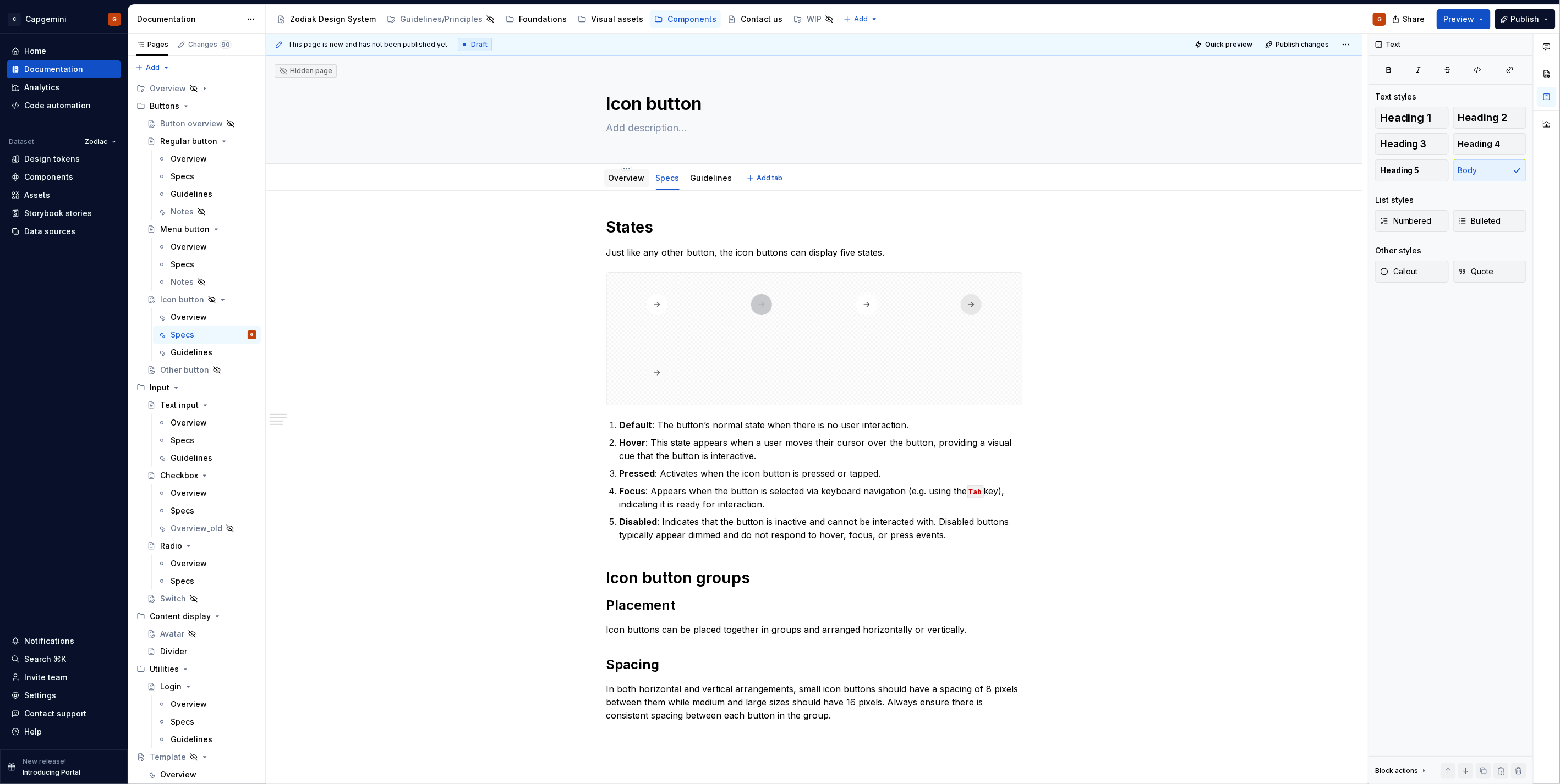
click at [617, 179] on link "Overview" at bounding box center [626, 178] width 36 height 9
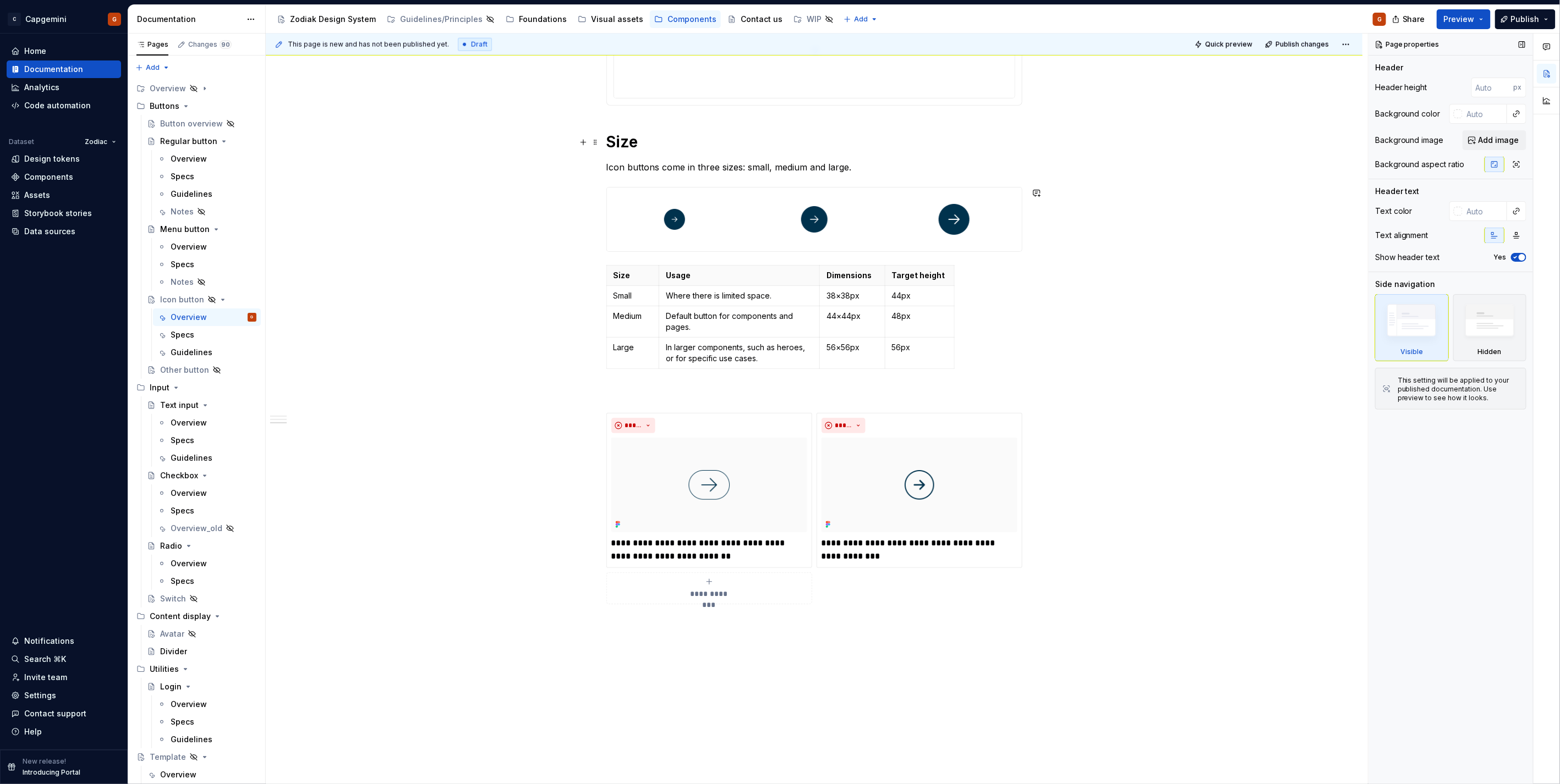
scroll to position [682, 0]
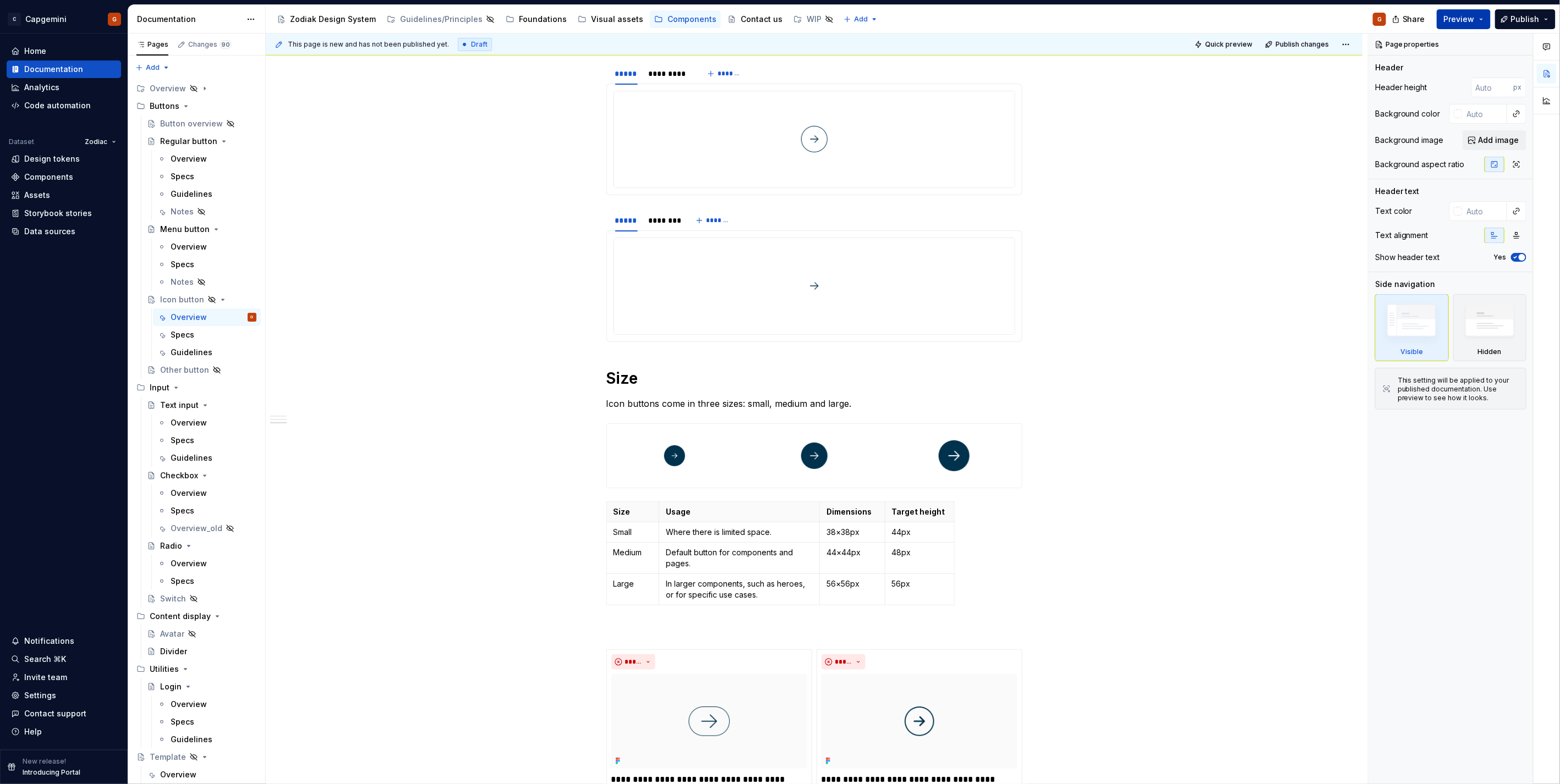
click at [1480, 15] on button "Preview" at bounding box center [1464, 19] width 54 height 20
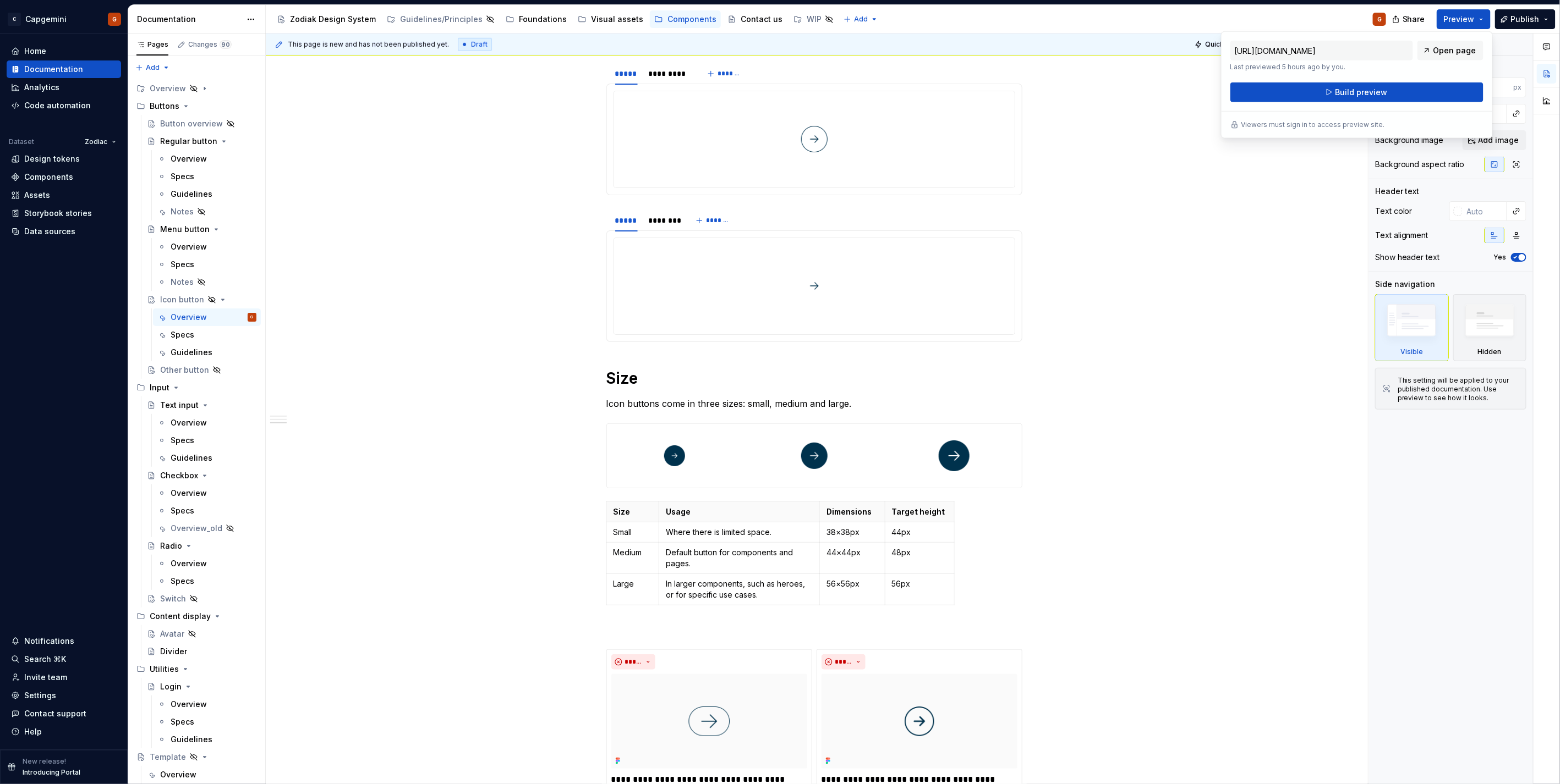
drag, startPoint x: 1480, startPoint y: 15, endPoint x: 1371, endPoint y: 103, distance: 140.1
click at [1371, 103] on div "[URL][DOMAIN_NAME] Last previewed 5 hours ago by you. Open page Build preview V…" at bounding box center [1357, 85] width 272 height 107
click at [1377, 91] on span "Build preview" at bounding box center [1360, 92] width 52 height 11
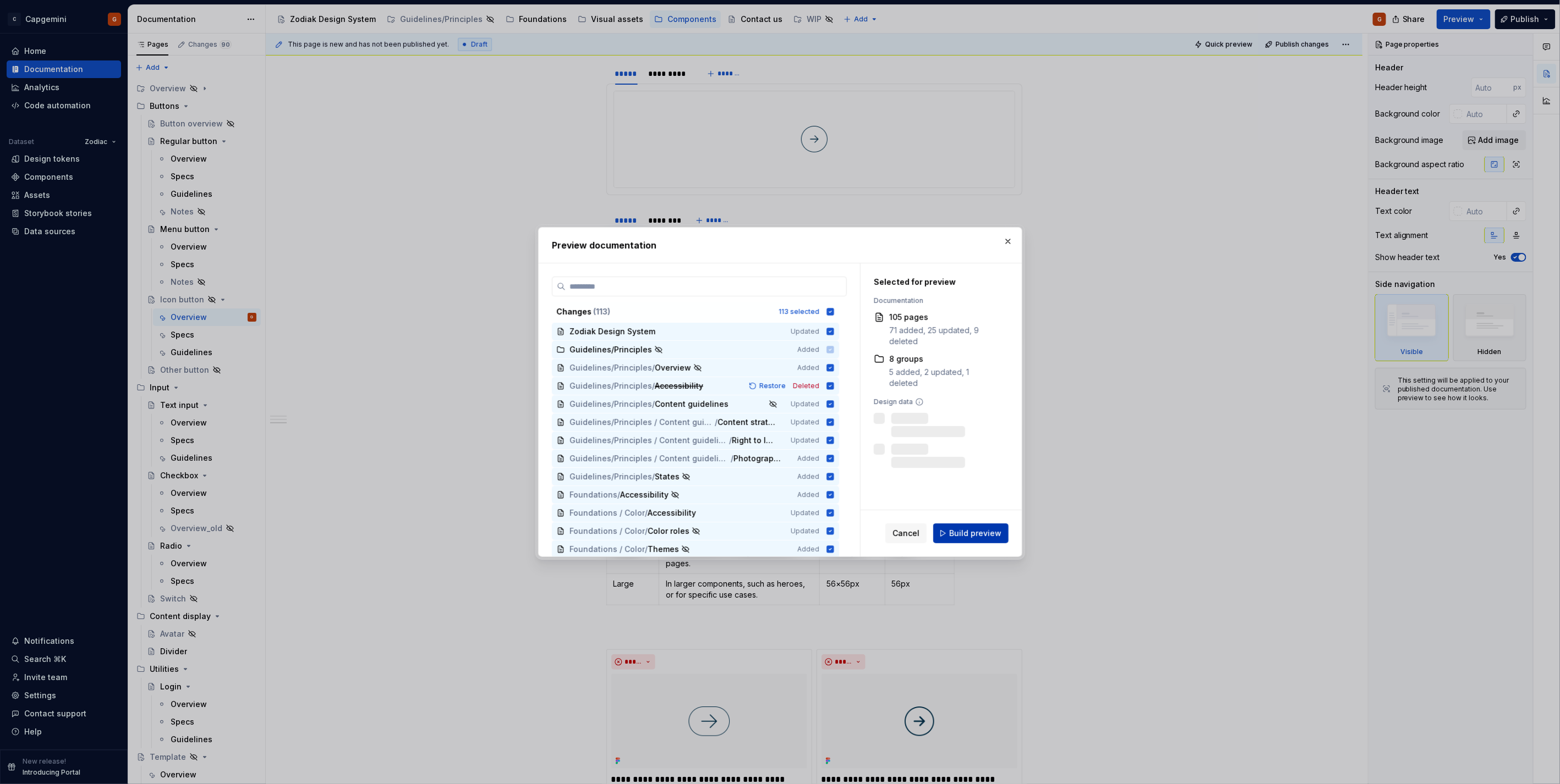
click at [973, 527] on button "Build preview" at bounding box center [971, 533] width 75 height 20
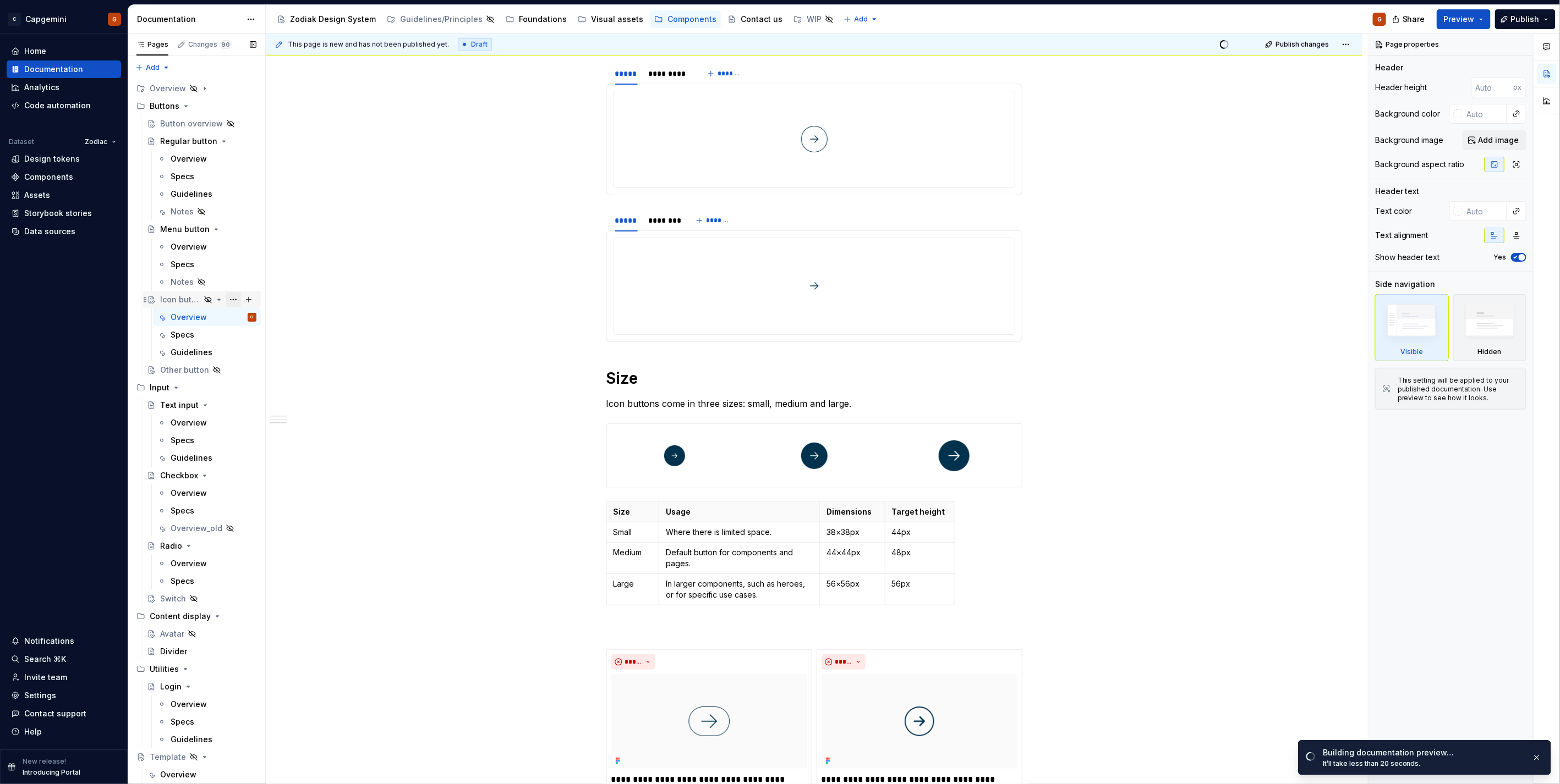
click at [226, 303] on button "Page tree" at bounding box center [233, 299] width 15 height 15
click at [260, 365] on div "Show page" at bounding box center [287, 359] width 130 height 18
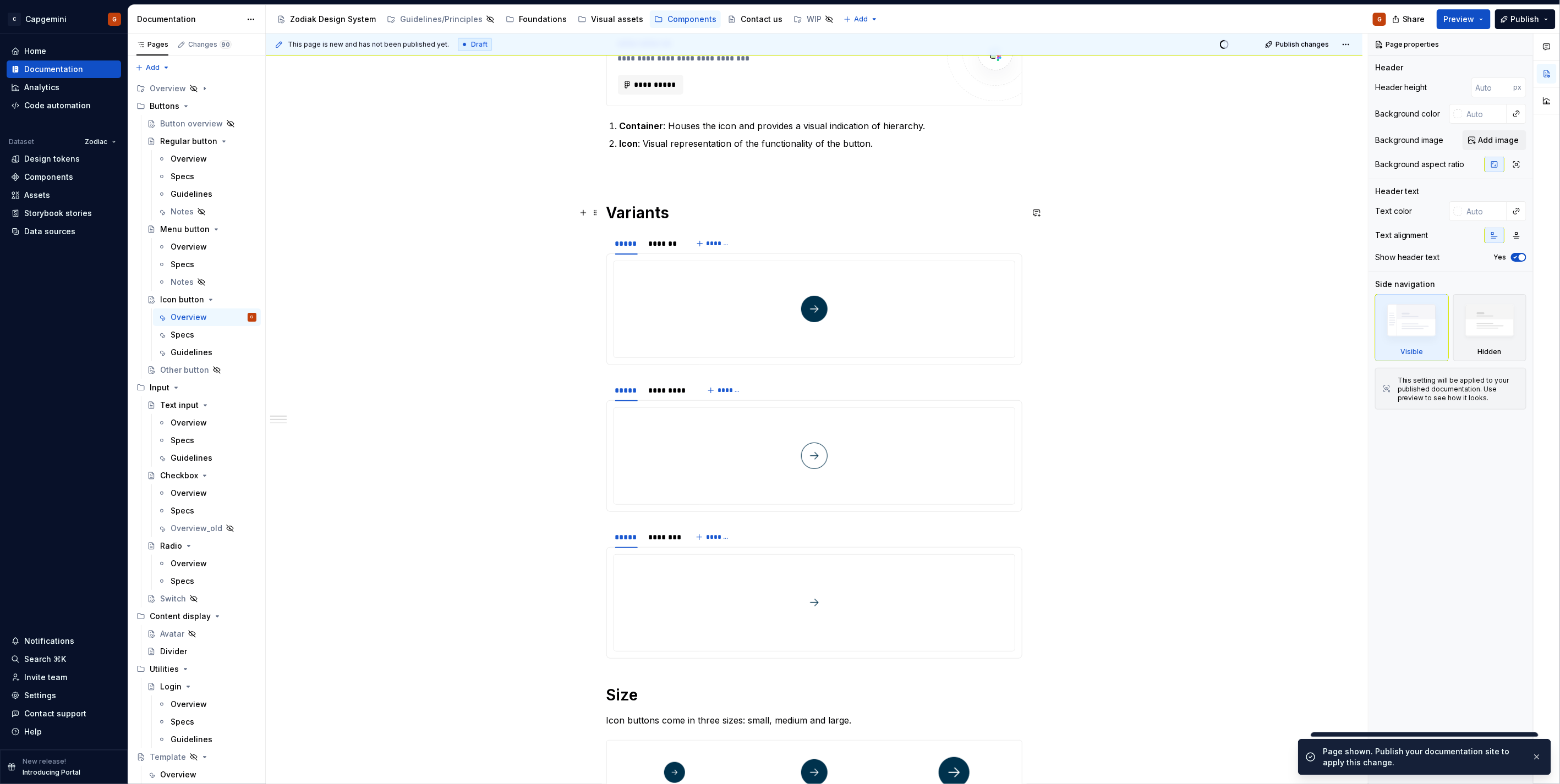
scroll to position [193, 0]
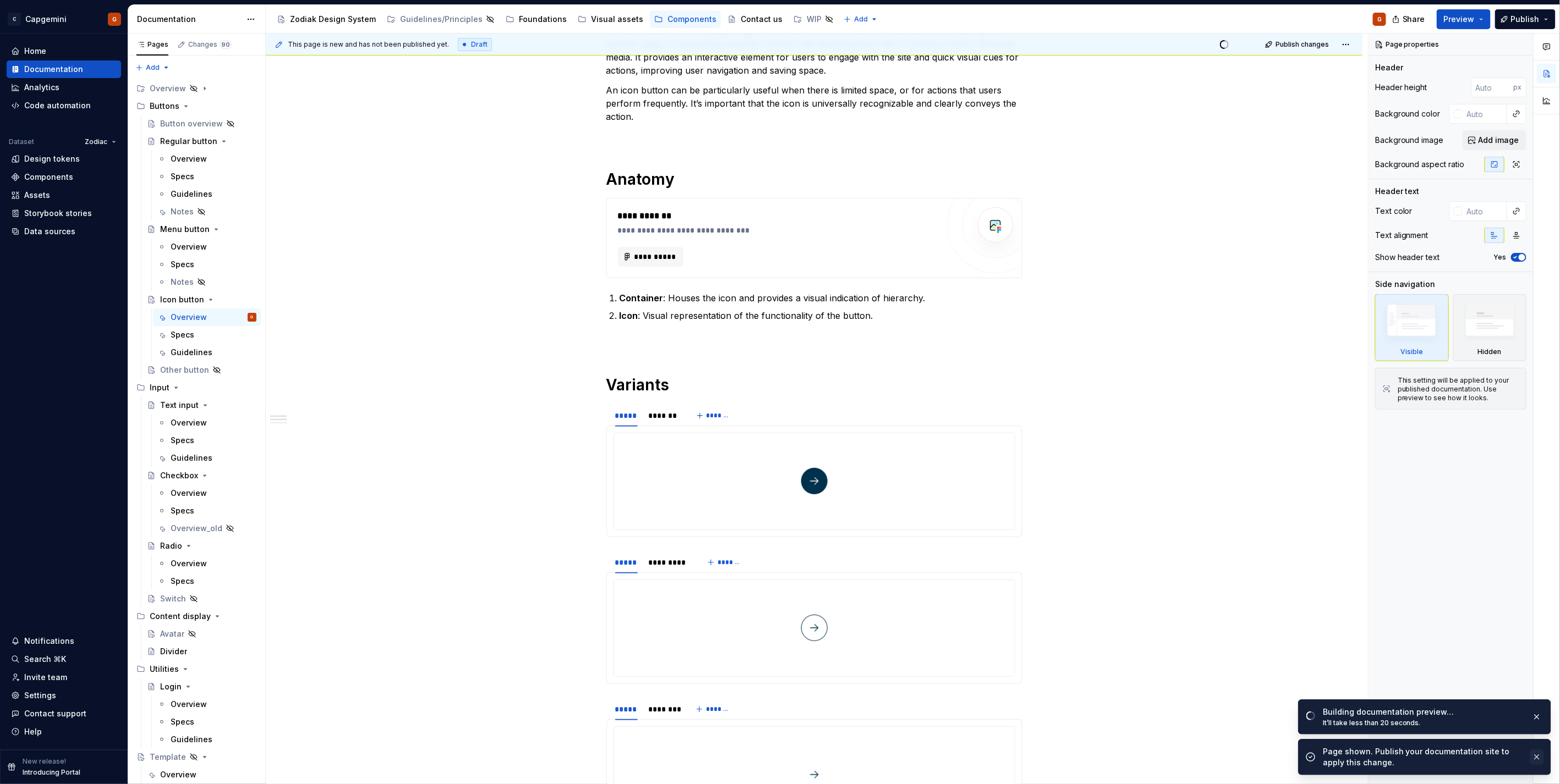
click at [1534, 757] on button "button" at bounding box center [1537, 757] width 15 height 15
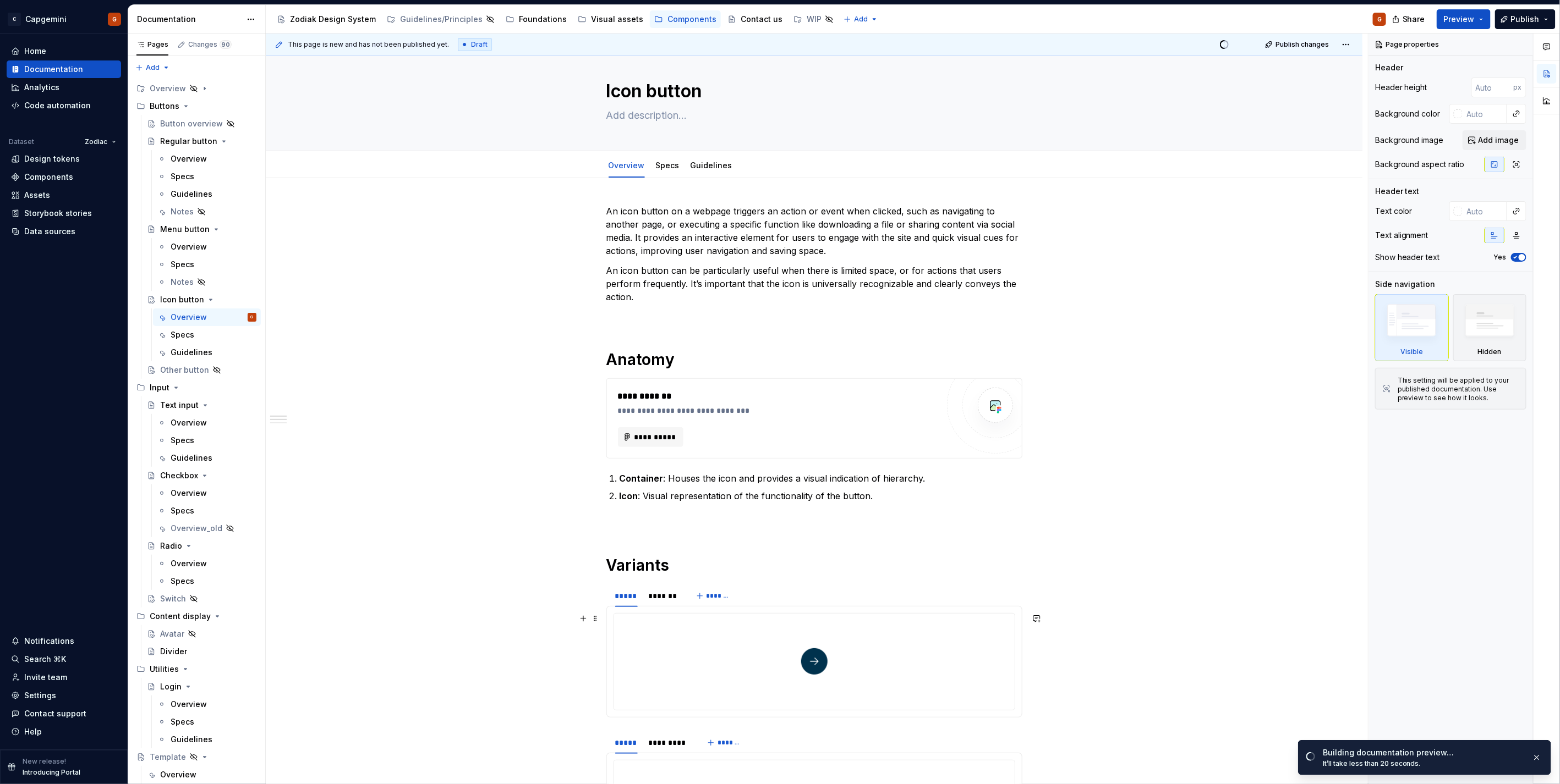
scroll to position [0, 0]
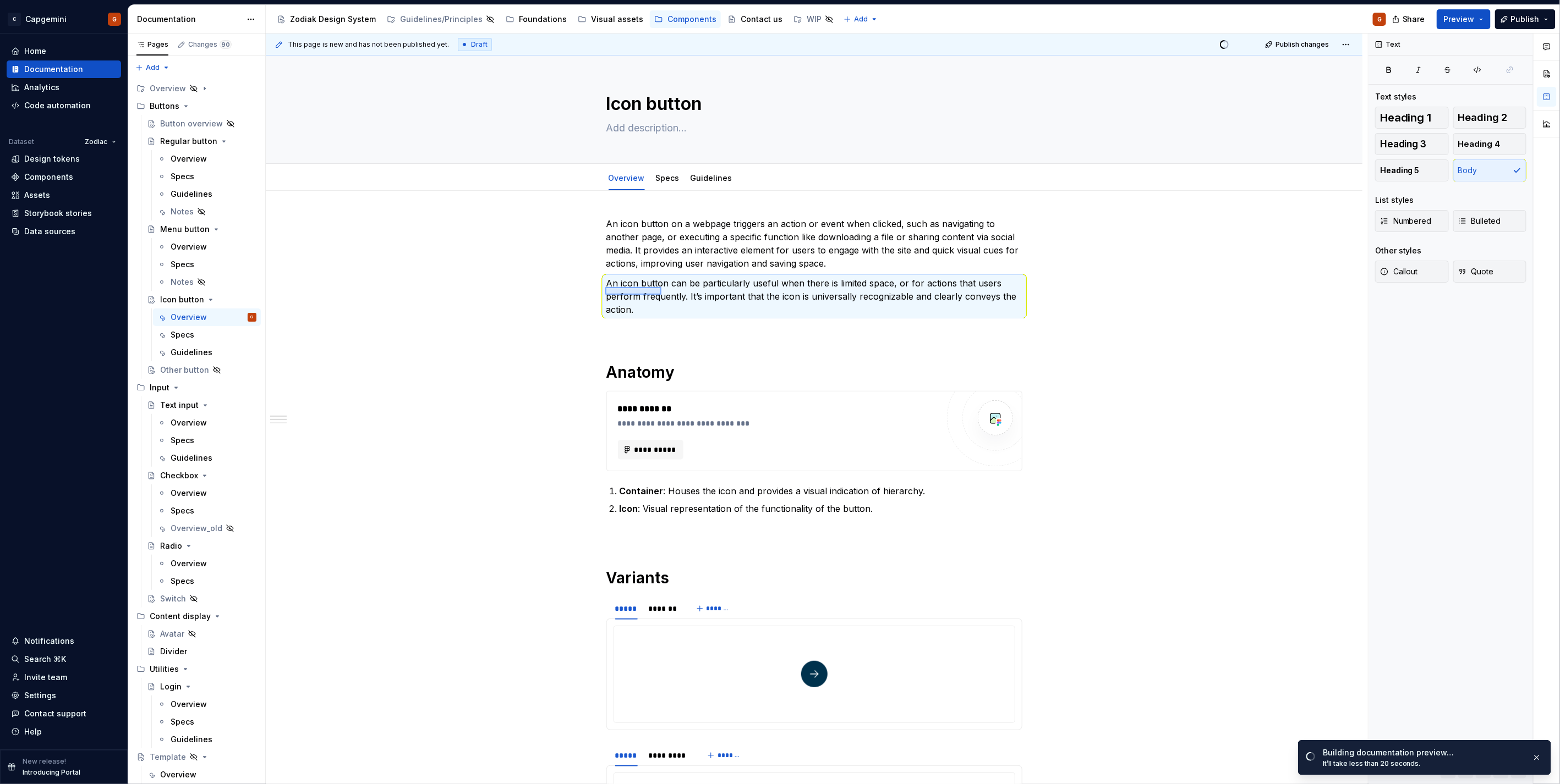
drag, startPoint x: 616, startPoint y: 294, endPoint x: 665, endPoint y: 295, distance: 49.0
click at [665, 295] on div "**********" at bounding box center [817, 409] width 1102 height 751
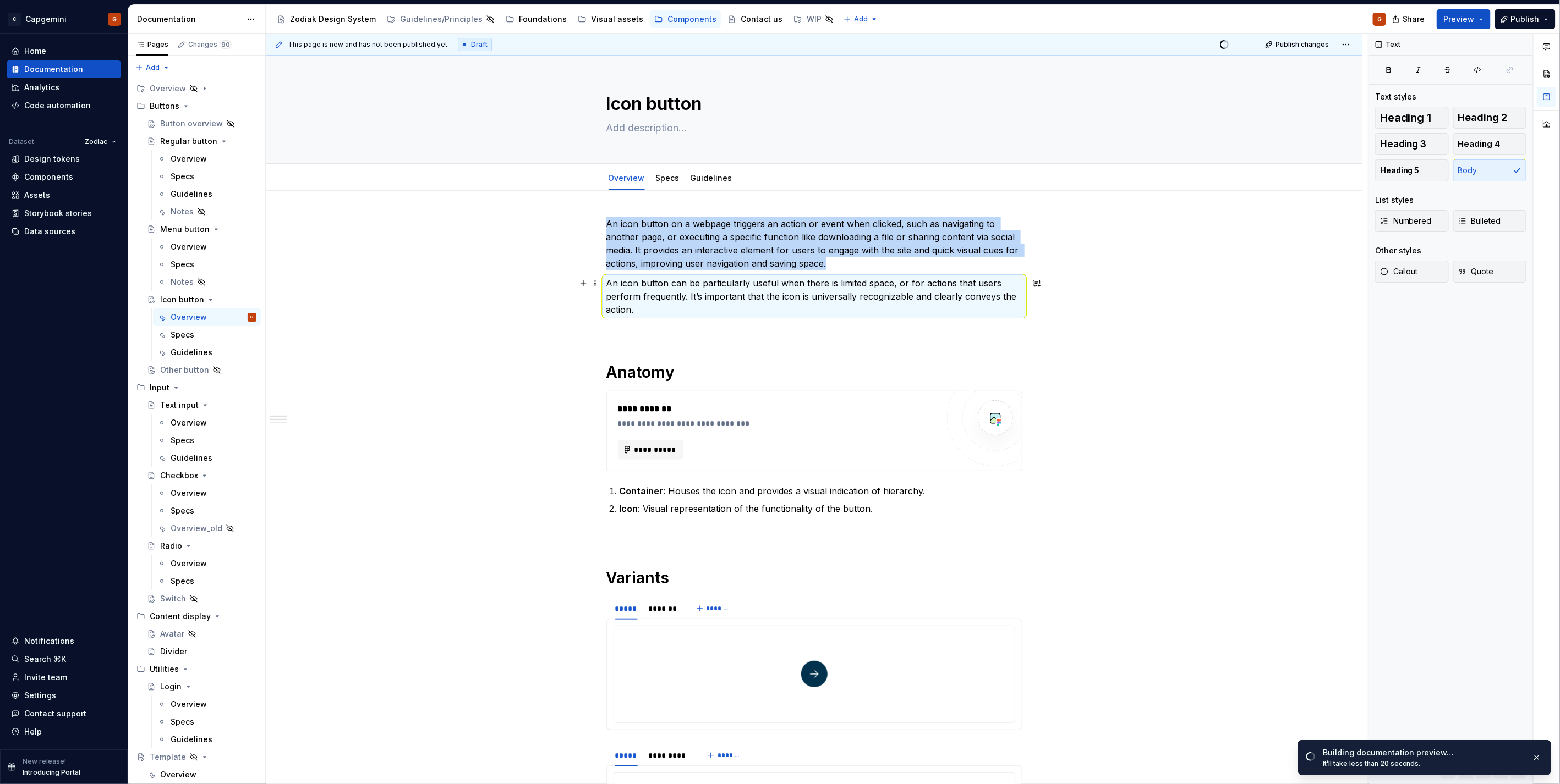
click at [665, 295] on p "An icon button can be particularly useful when there is limited space, or for a…" at bounding box center [814, 297] width 416 height 40
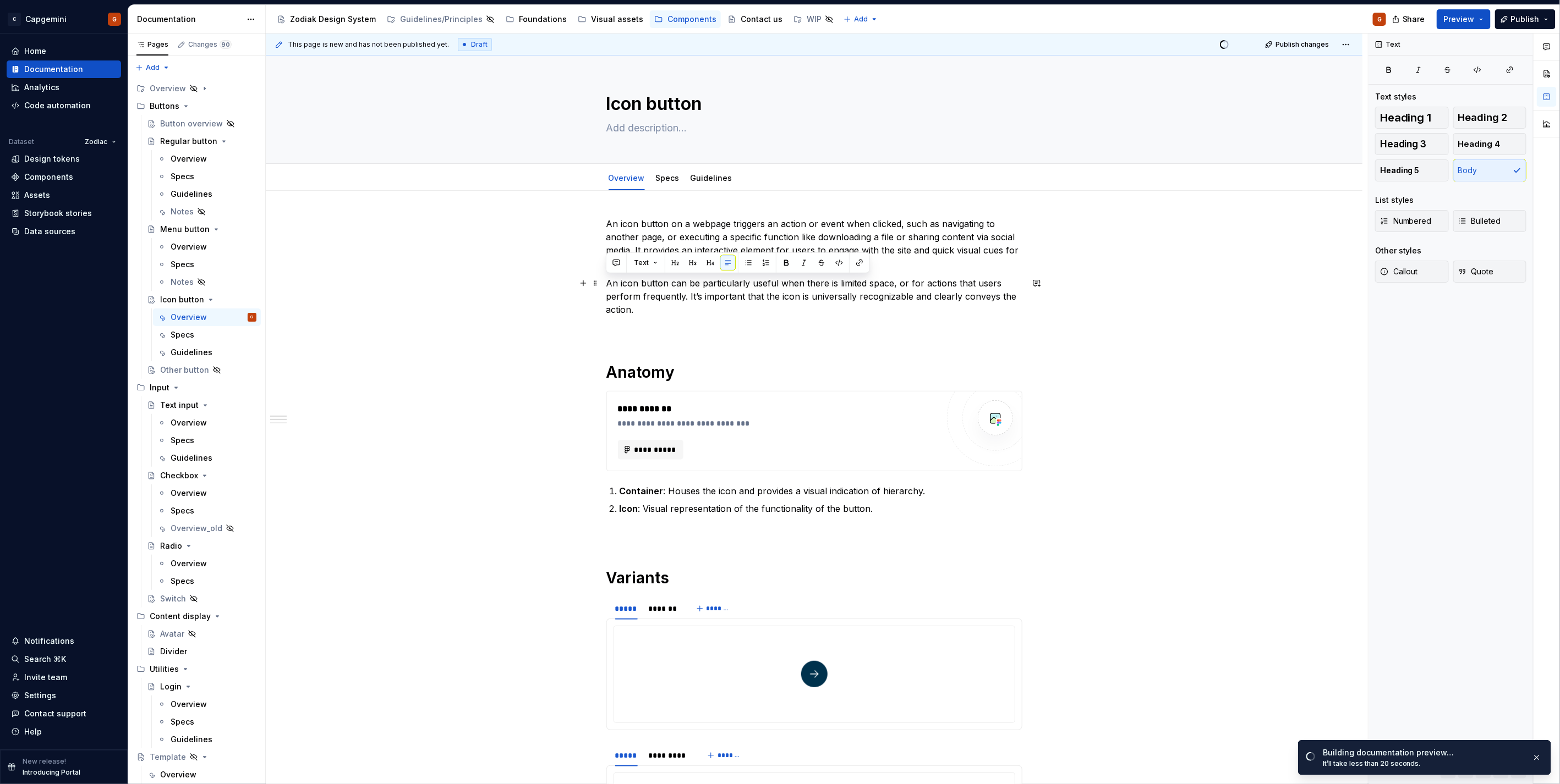
drag, startPoint x: 652, startPoint y: 312, endPoint x: 608, endPoint y: 284, distance: 52.2
click at [608, 284] on p "An icon button can be particularly useful when there is limited space, or for a…" at bounding box center [814, 297] width 416 height 40
copy p "An icon button can be particularly useful when there is limited space, or for a…"
click at [706, 177] on link "Guidelines" at bounding box center [711, 178] width 42 height 9
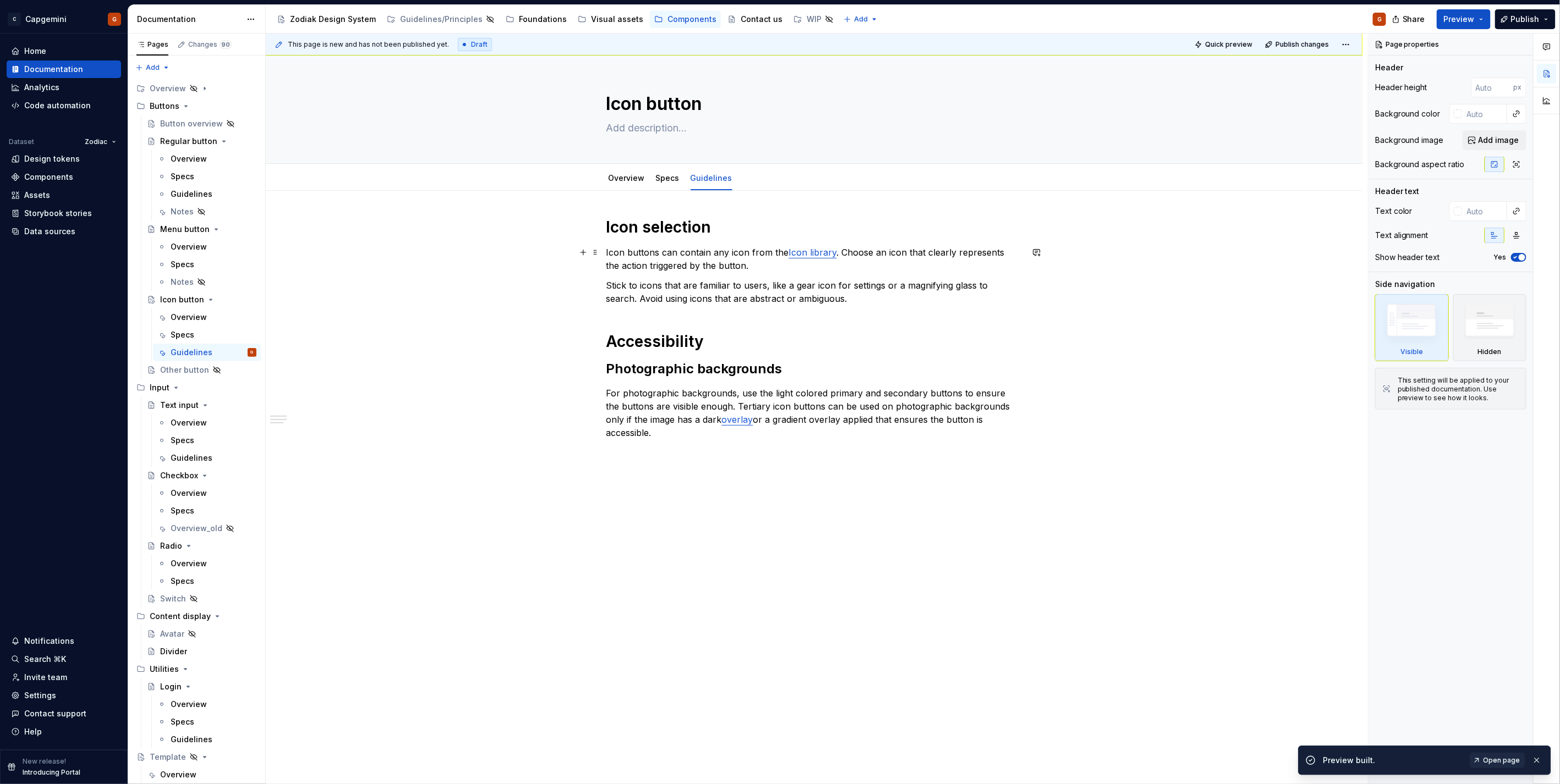
click at [737, 264] on p "Icon buttons can contain any icon from the Icon library . Choose an icon that c…" at bounding box center [814, 259] width 416 height 26
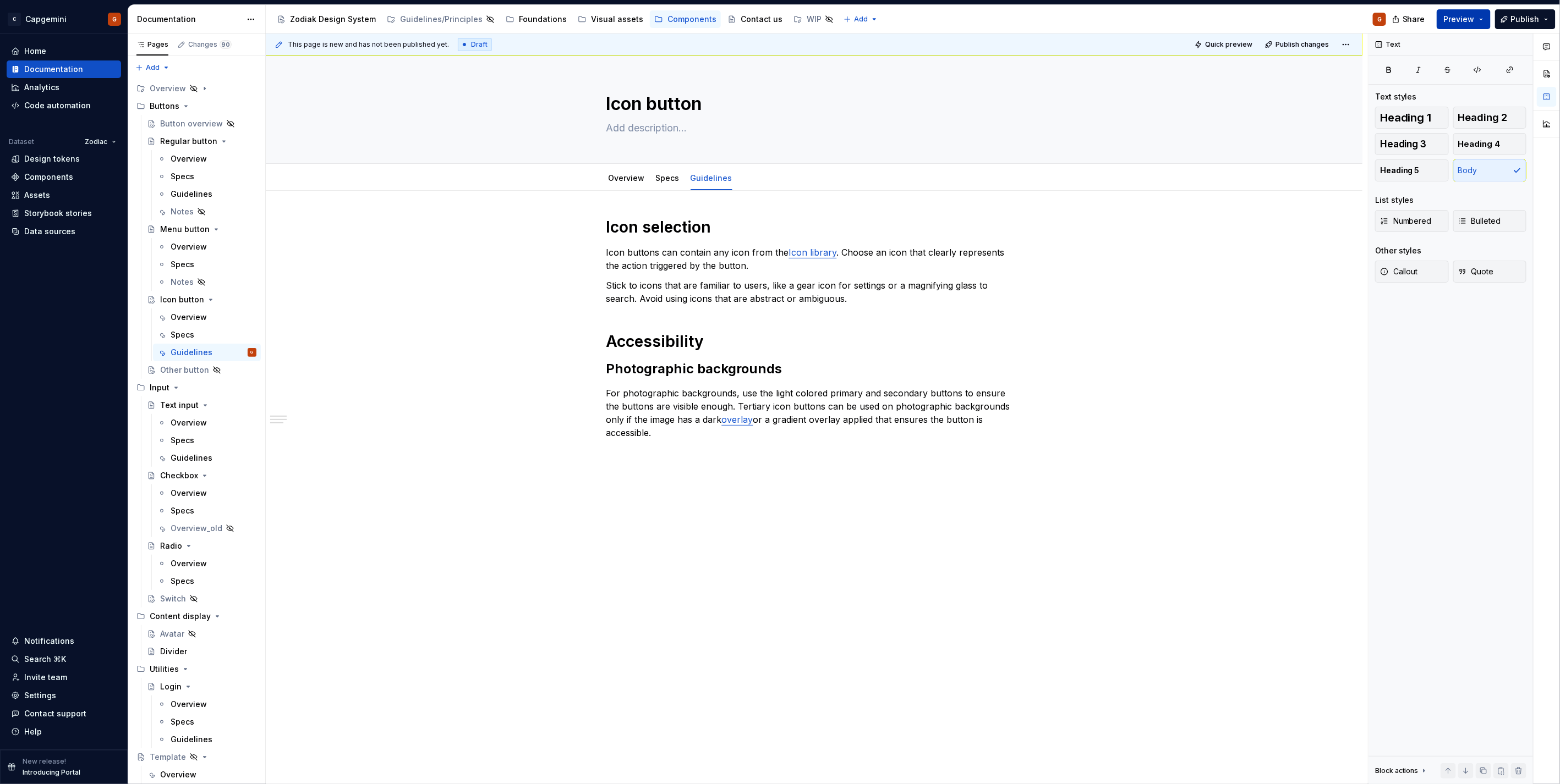
click at [1464, 21] on span "Preview" at bounding box center [1459, 19] width 31 height 11
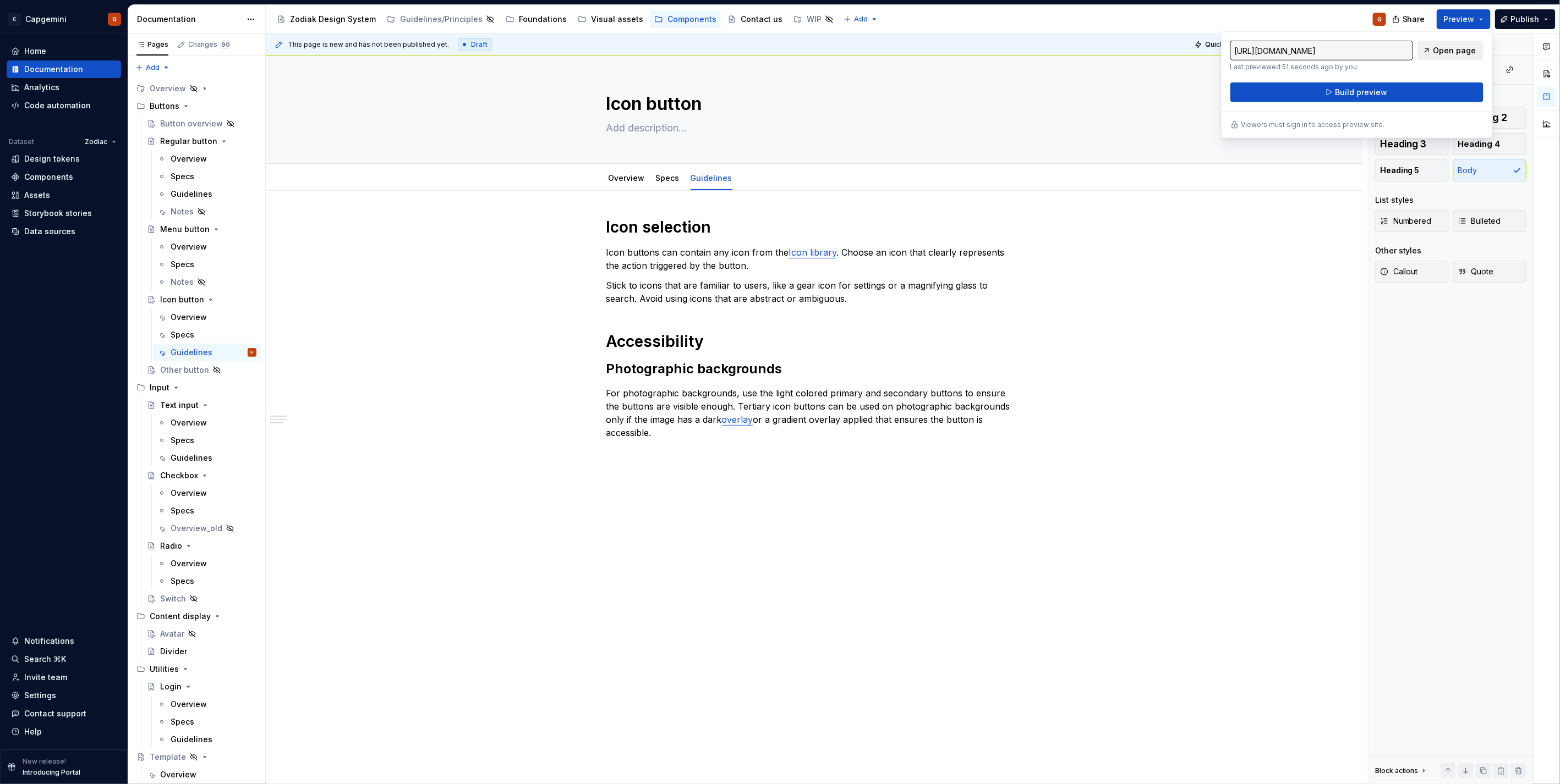
drag, startPoint x: 1464, startPoint y: 21, endPoint x: 1434, endPoint y: 55, distance: 45.3
click at [1434, 55] on link "Open page" at bounding box center [1451, 51] width 66 height 20
click at [1418, 89] on button "Build preview" at bounding box center [1357, 92] width 253 height 20
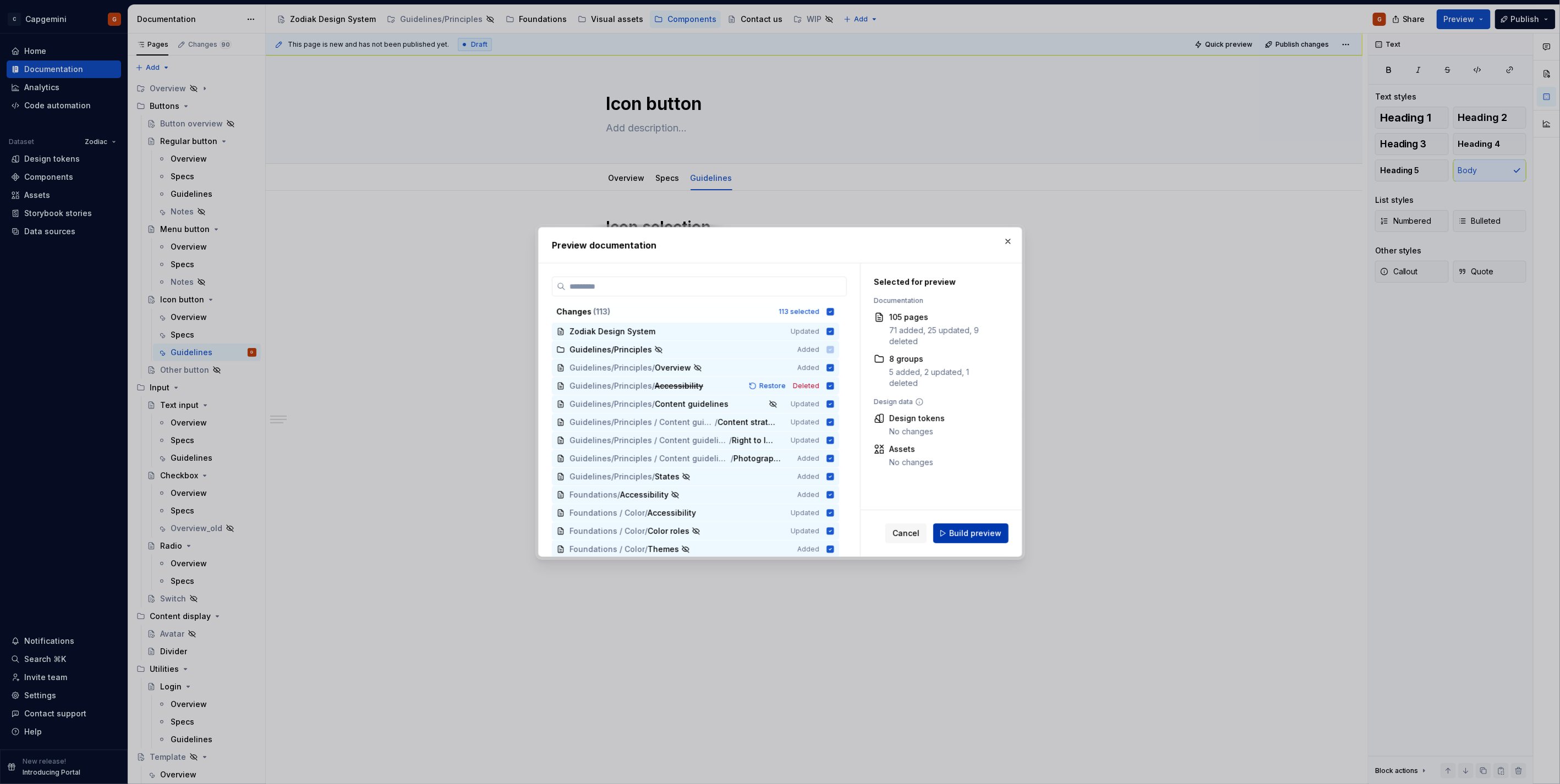
click at [982, 526] on button "Build preview" at bounding box center [971, 533] width 75 height 20
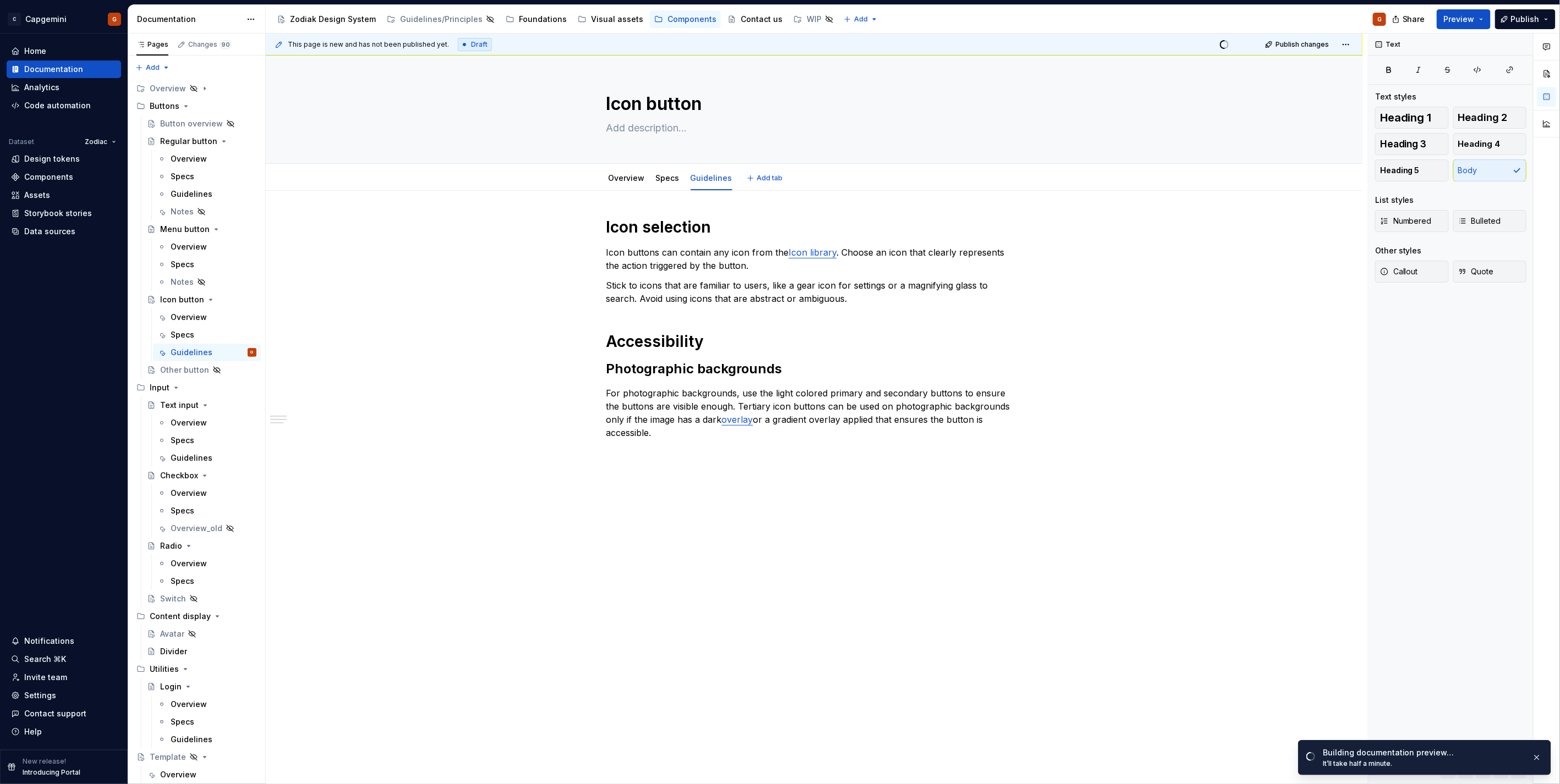
type textarea "*"
click at [692, 425] on p "For photographic backgrounds, use the light colored primary and secondary butto…" at bounding box center [814, 413] width 416 height 53
drag, startPoint x: 776, startPoint y: 420, endPoint x: 864, endPoint y: 419, distance: 88.0
click at [864, 419] on p "For photographic backgrounds, use the light colored primary and secondary butto…" at bounding box center [814, 413] width 416 height 53
click at [1494, 759] on span "Open page" at bounding box center [1502, 760] width 37 height 9
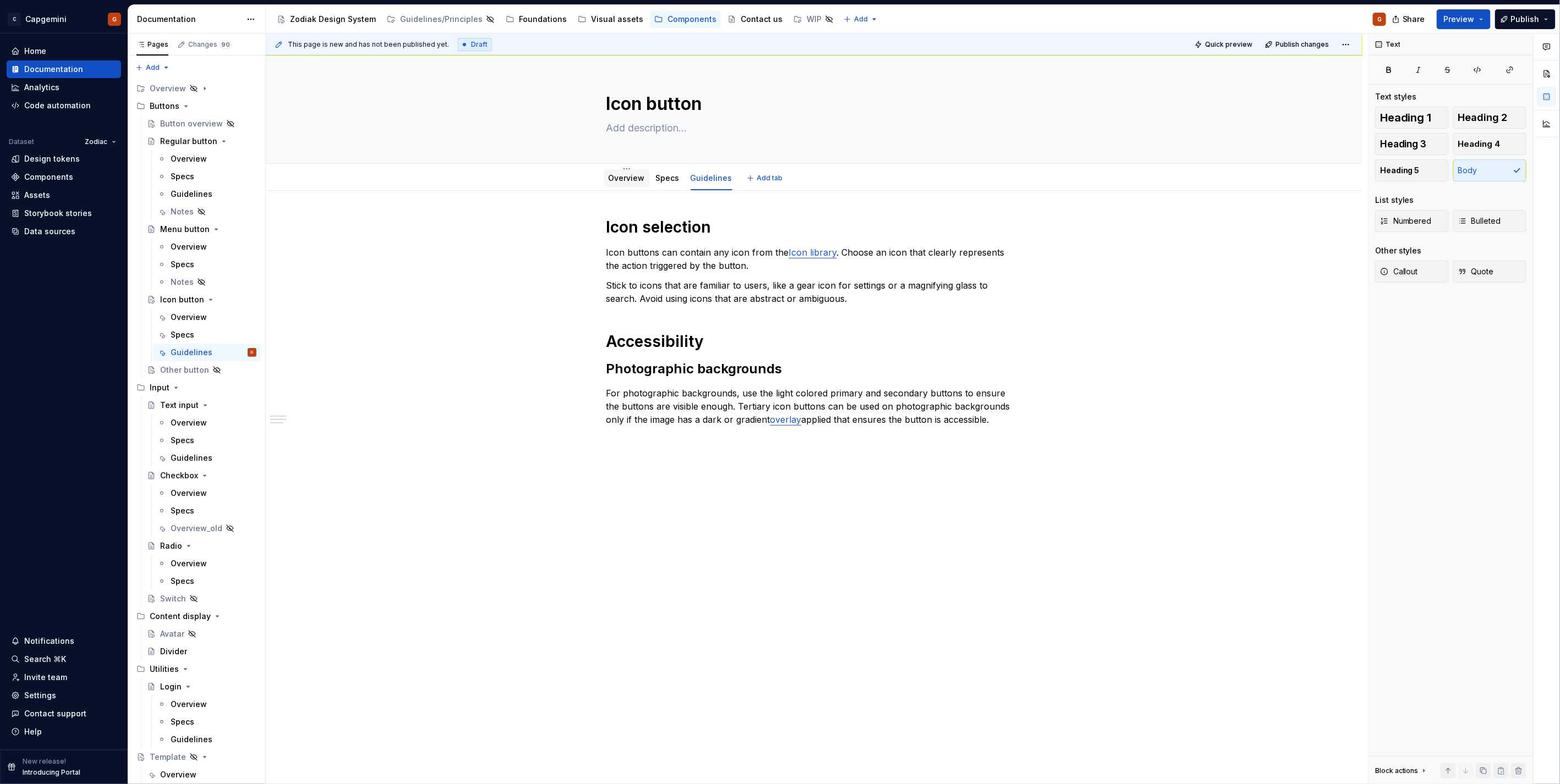
click at [617, 176] on link "Overview" at bounding box center [626, 178] width 36 height 9
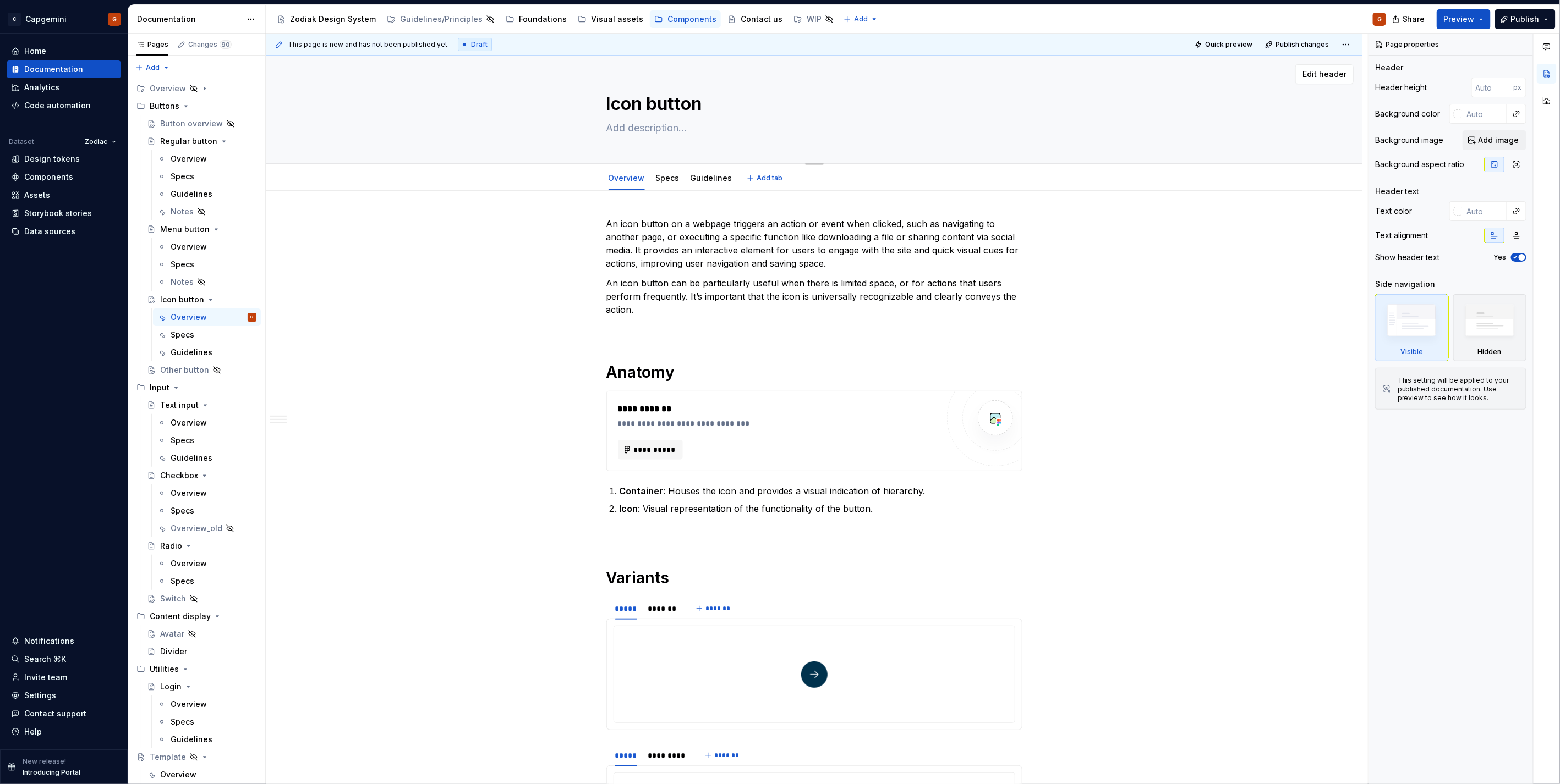
drag, startPoint x: 627, startPoint y: 127, endPoint x: 584, endPoint y: 107, distance: 47.4
click at [627, 127] on textarea at bounding box center [812, 128] width 416 height 18
click at [177, 140] on div "Regular button" at bounding box center [186, 141] width 52 height 11
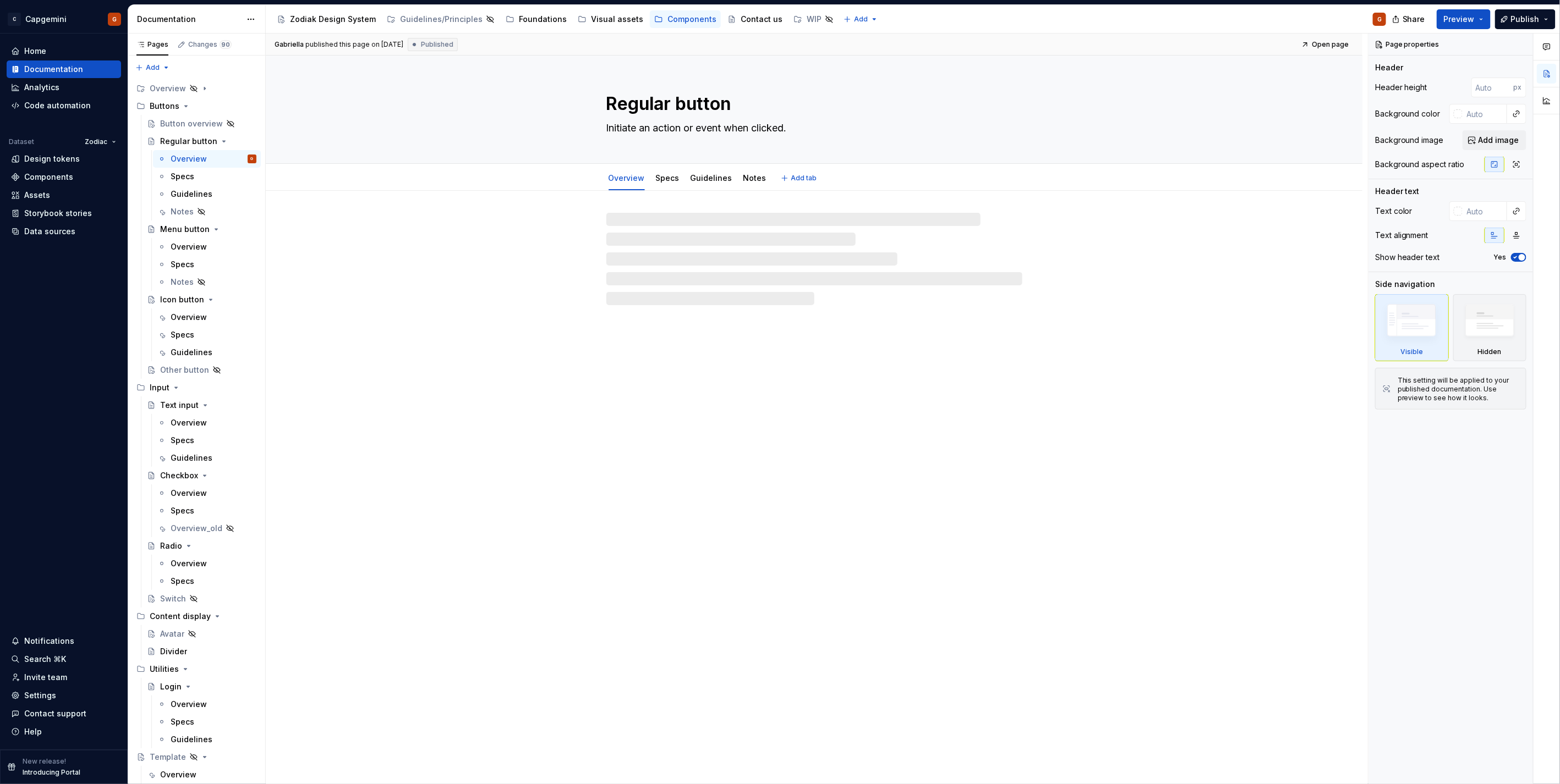
click at [629, 127] on textarea "Initiate an action or event when clicked." at bounding box center [812, 128] width 416 height 18
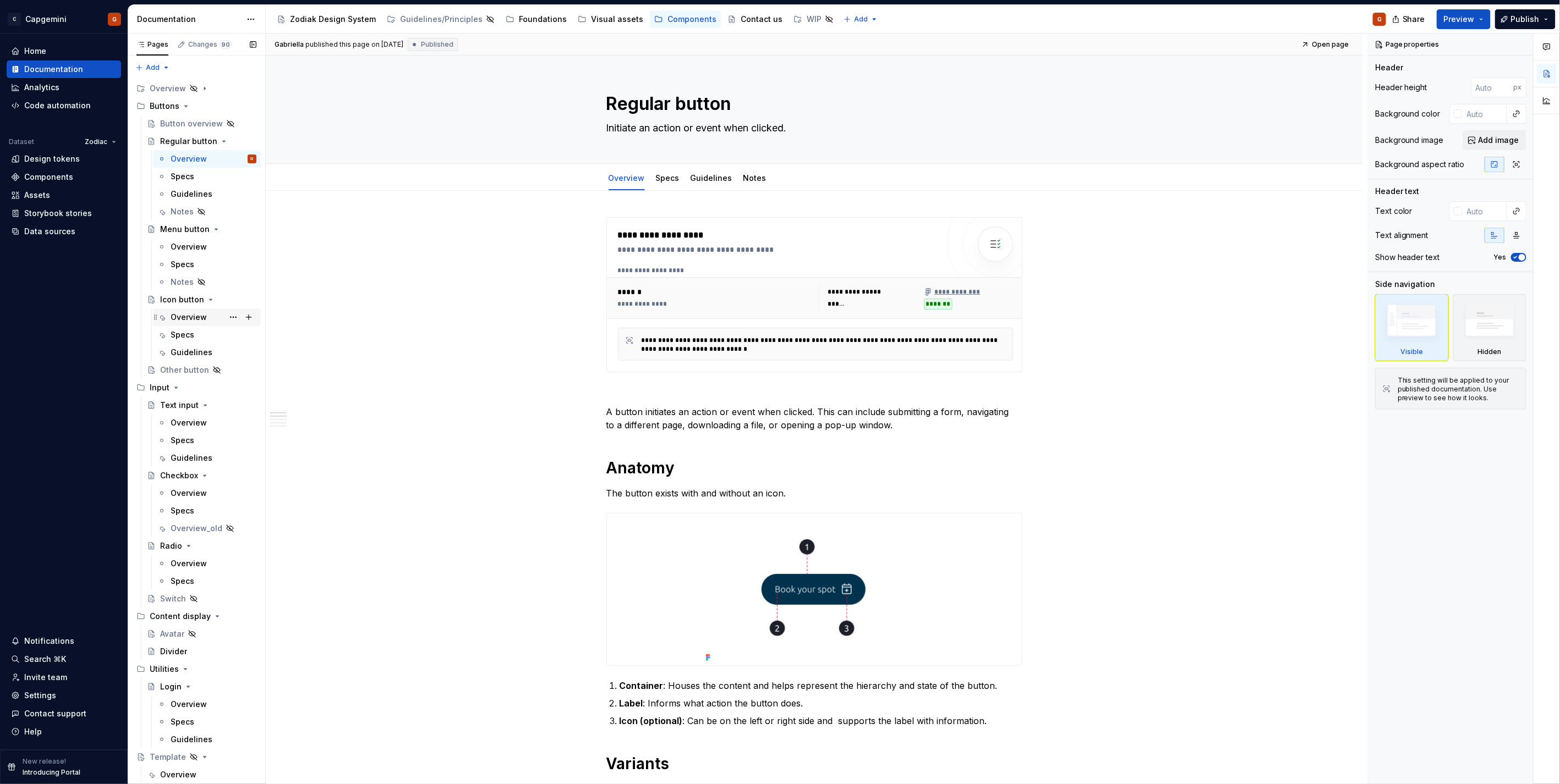
click at [183, 315] on div "Overview" at bounding box center [189, 317] width 36 height 11
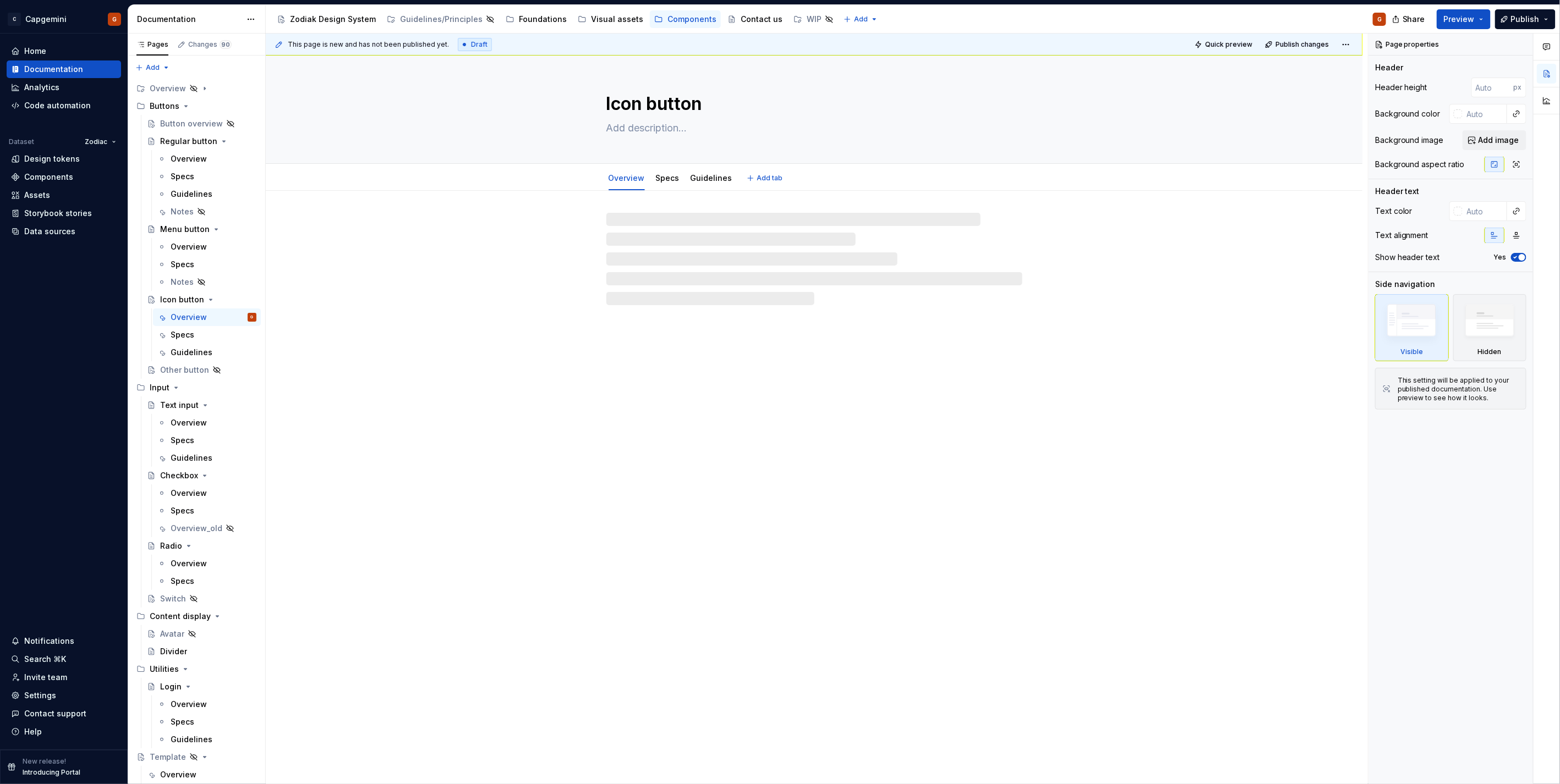
click at [631, 130] on textarea at bounding box center [812, 128] width 416 height 18
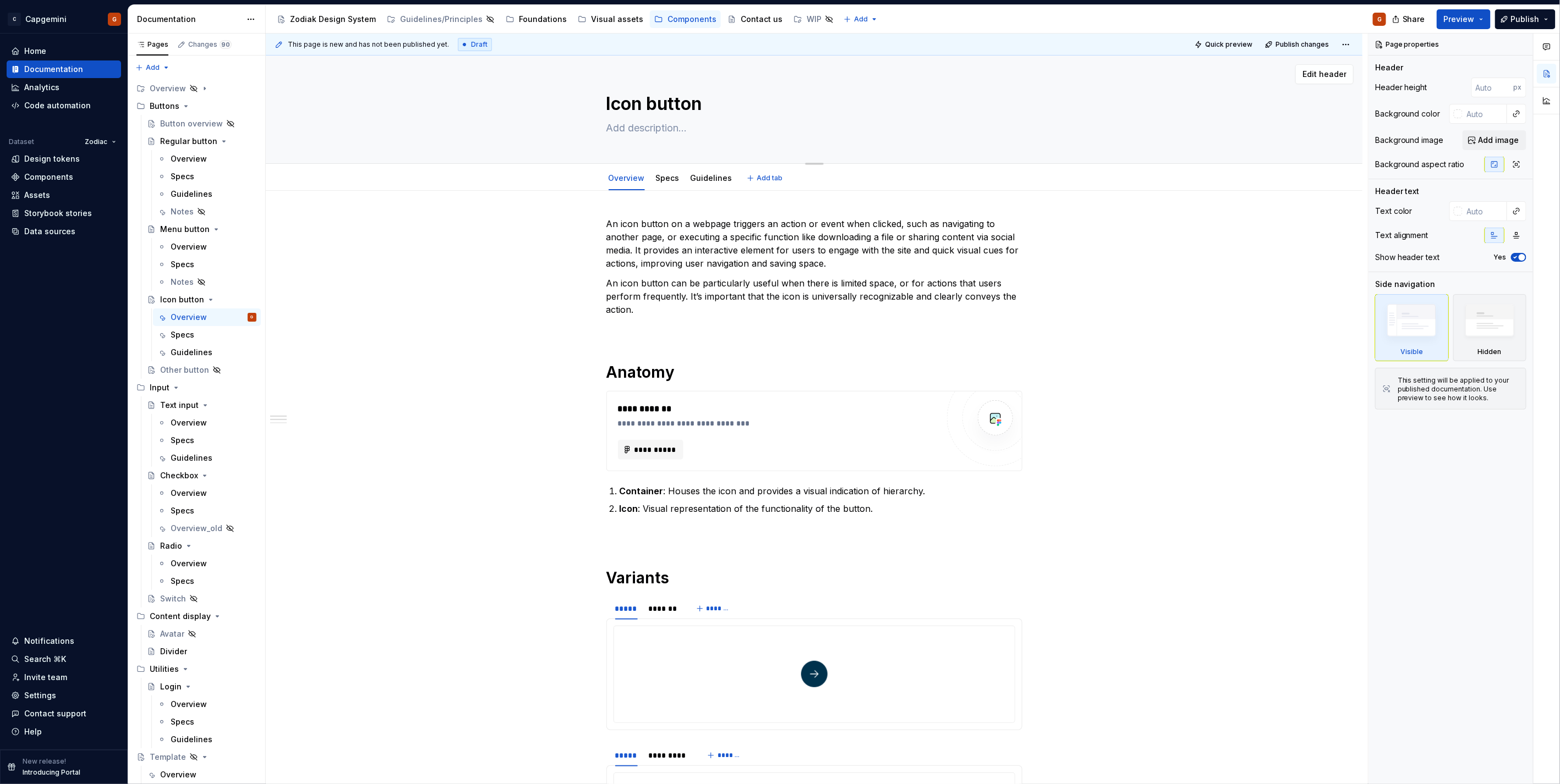
click at [631, 125] on textarea at bounding box center [812, 128] width 416 height 18
paste textarea "Trigger an action using a recognizable symbol"
type textarea "*"
type textarea "Trigger an action using a recognizable symbol"
type textarea "*"
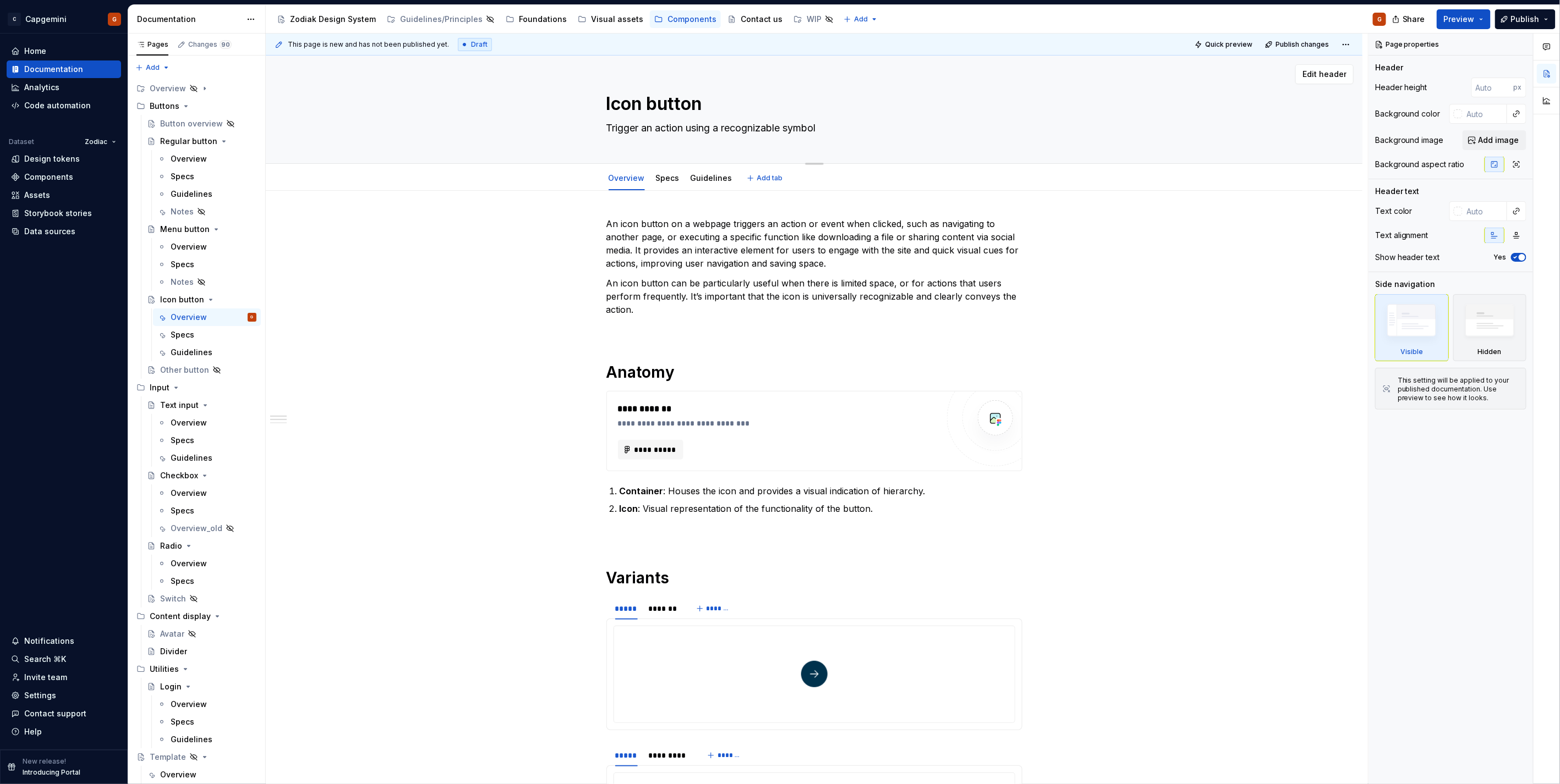
type textarea "Trigger an action using a recognizable symbol."
type textarea "*"
type textarea "Trigger an action using a recognizable symbol."
click at [756, 133] on textarea "Trigger an action using a recognizable symbol." at bounding box center [812, 128] width 416 height 18
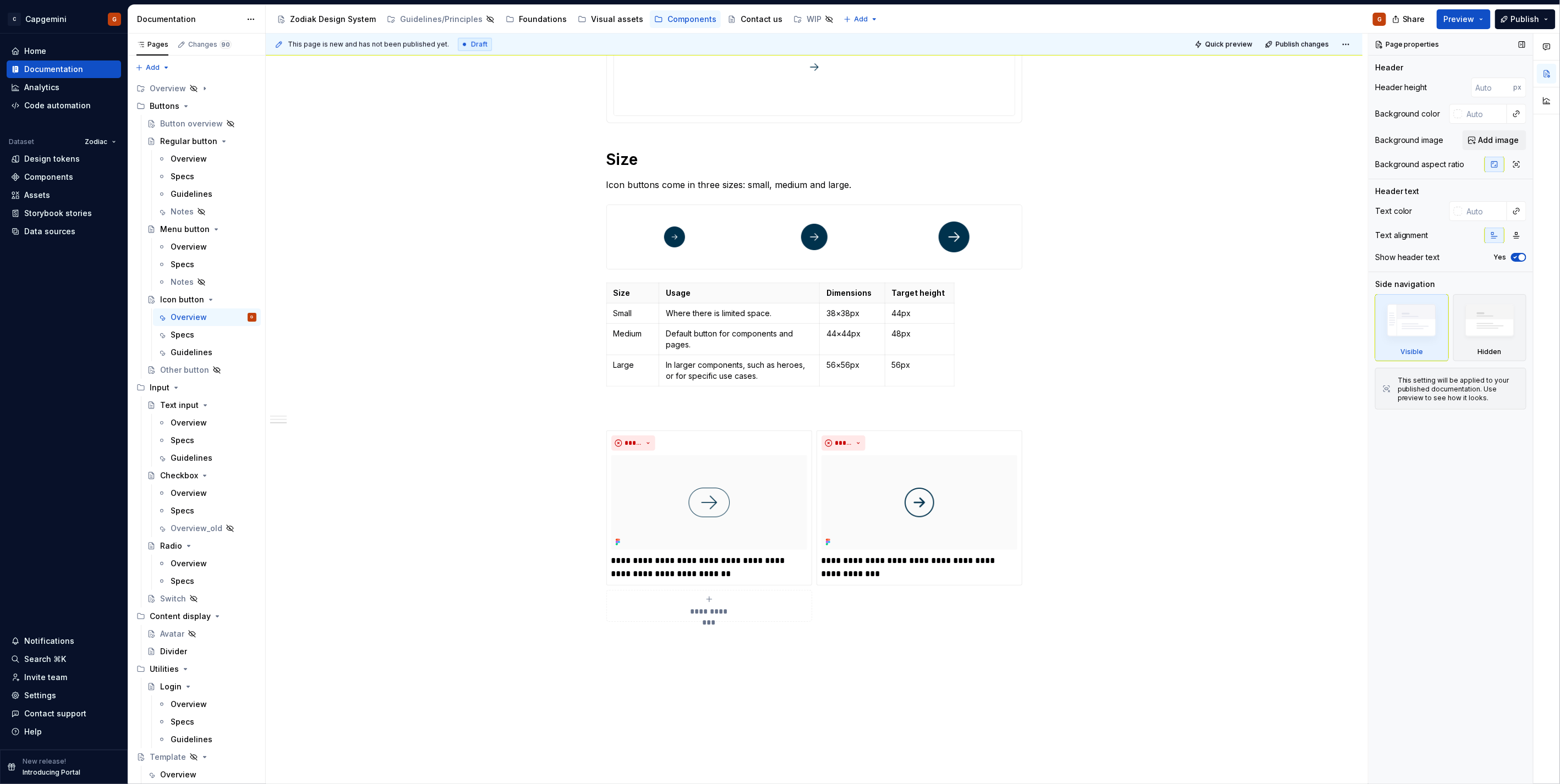
scroll to position [917, 0]
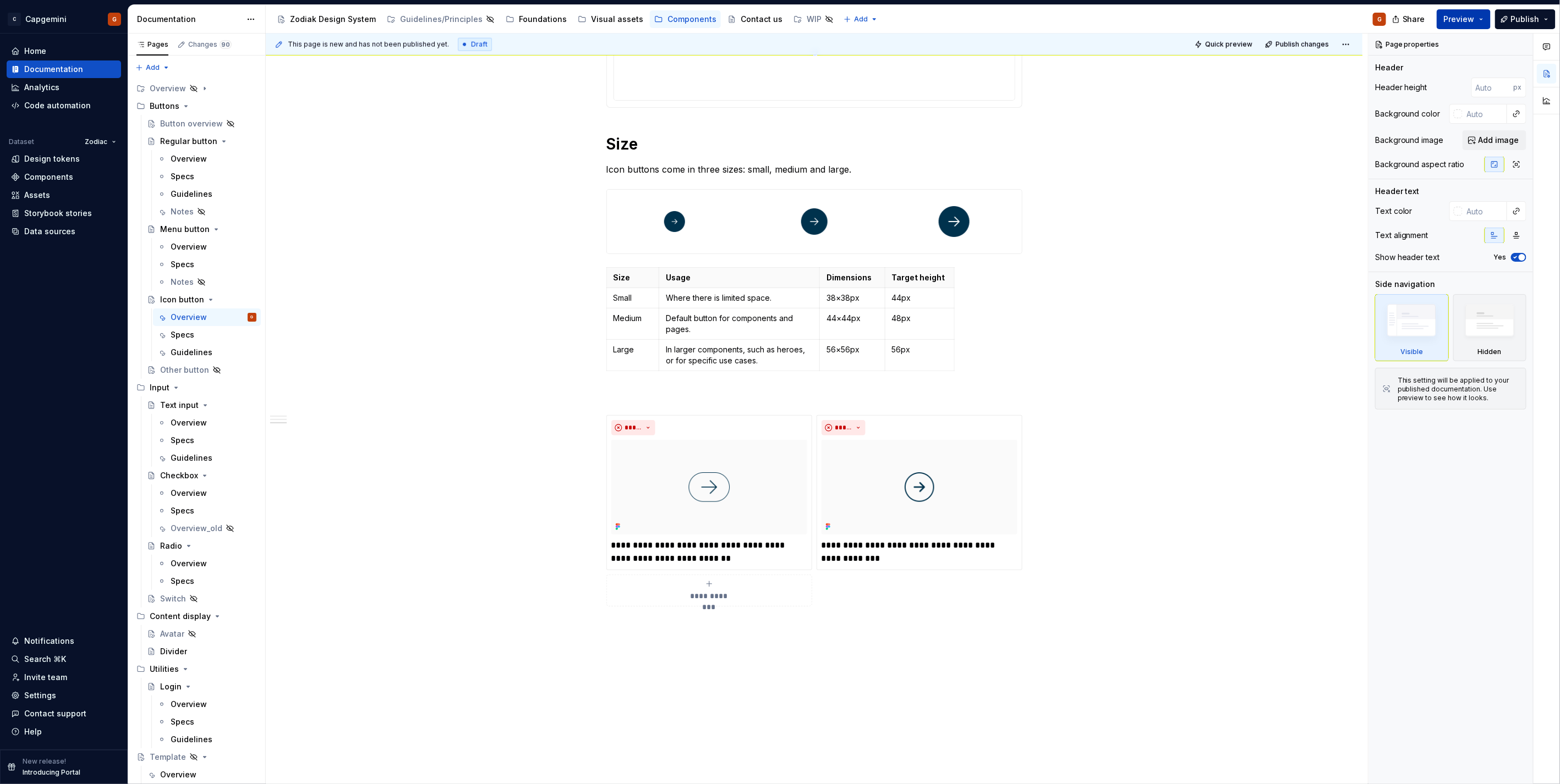
click at [1458, 23] on span "Preview" at bounding box center [1459, 19] width 31 height 11
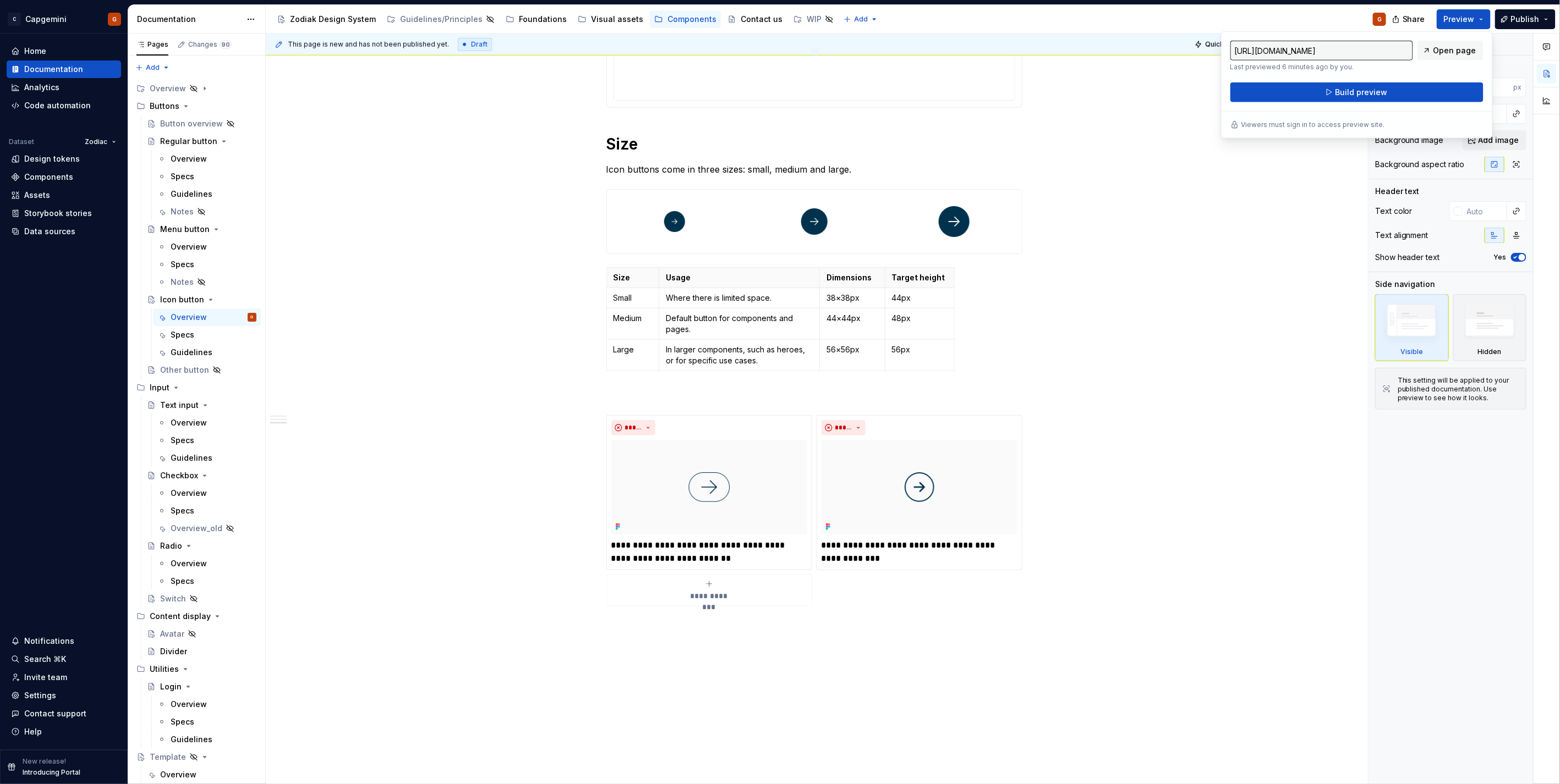
drag, startPoint x: 1458, startPoint y: 23, endPoint x: 1380, endPoint y: 102, distance: 111.0
click at [1380, 102] on div "[URL][DOMAIN_NAME] Last previewed 6 minutes ago by you. Open page Build preview" at bounding box center [1357, 71] width 253 height 61
click at [1380, 98] on button "Build preview" at bounding box center [1357, 92] width 253 height 20
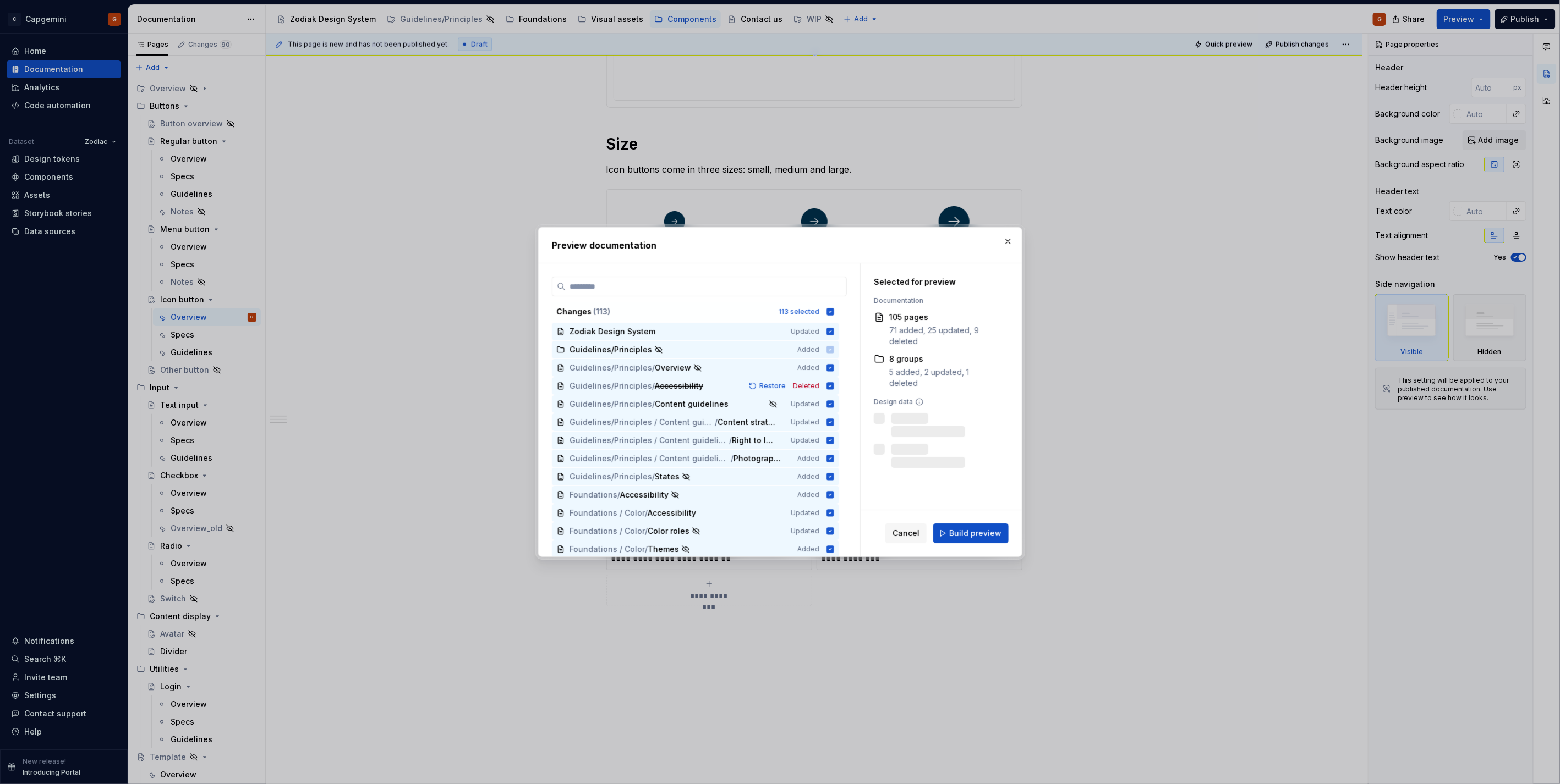
click at [983, 539] on span "Build preview" at bounding box center [975, 533] width 52 height 11
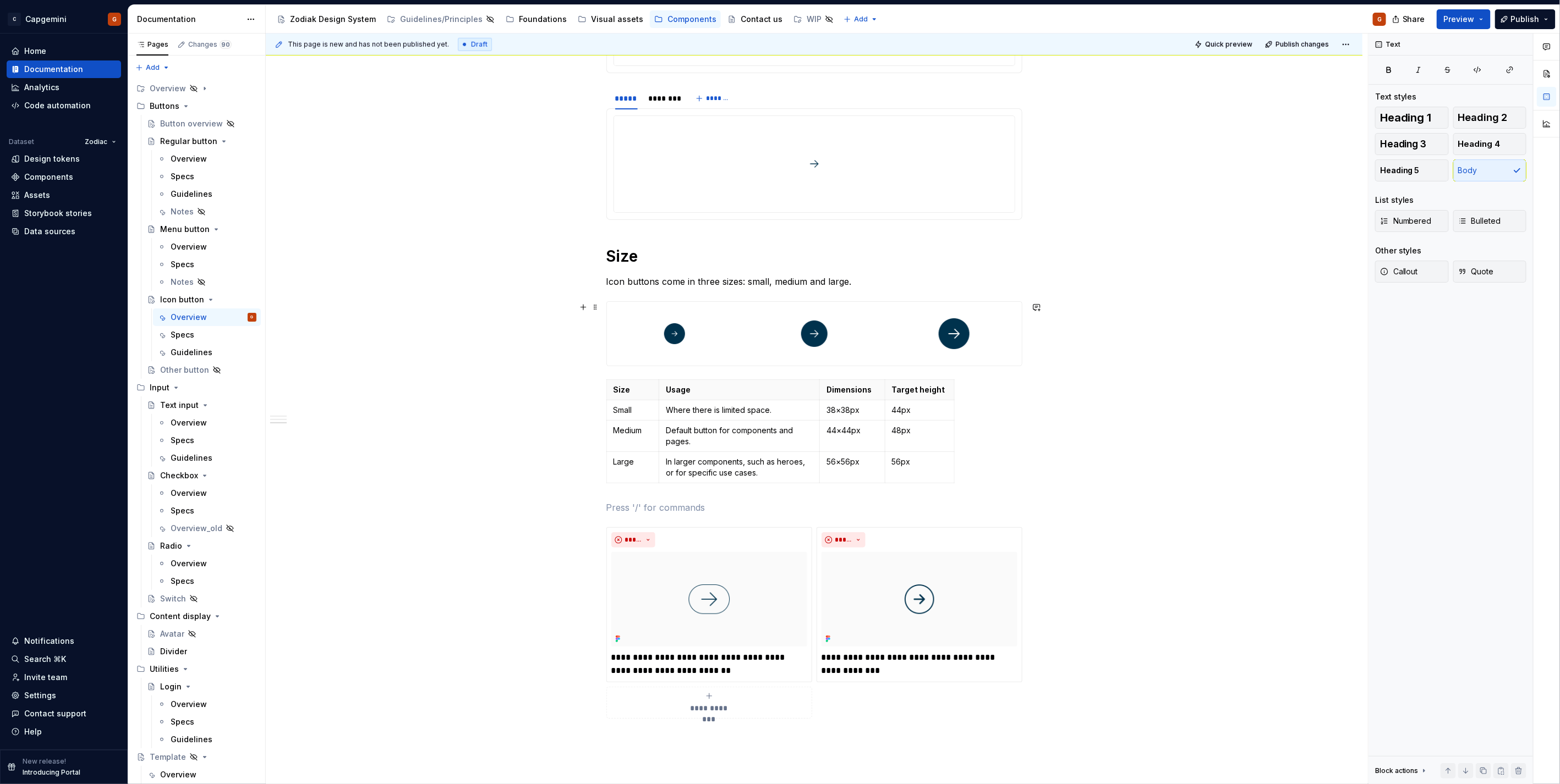
scroll to position [987, 0]
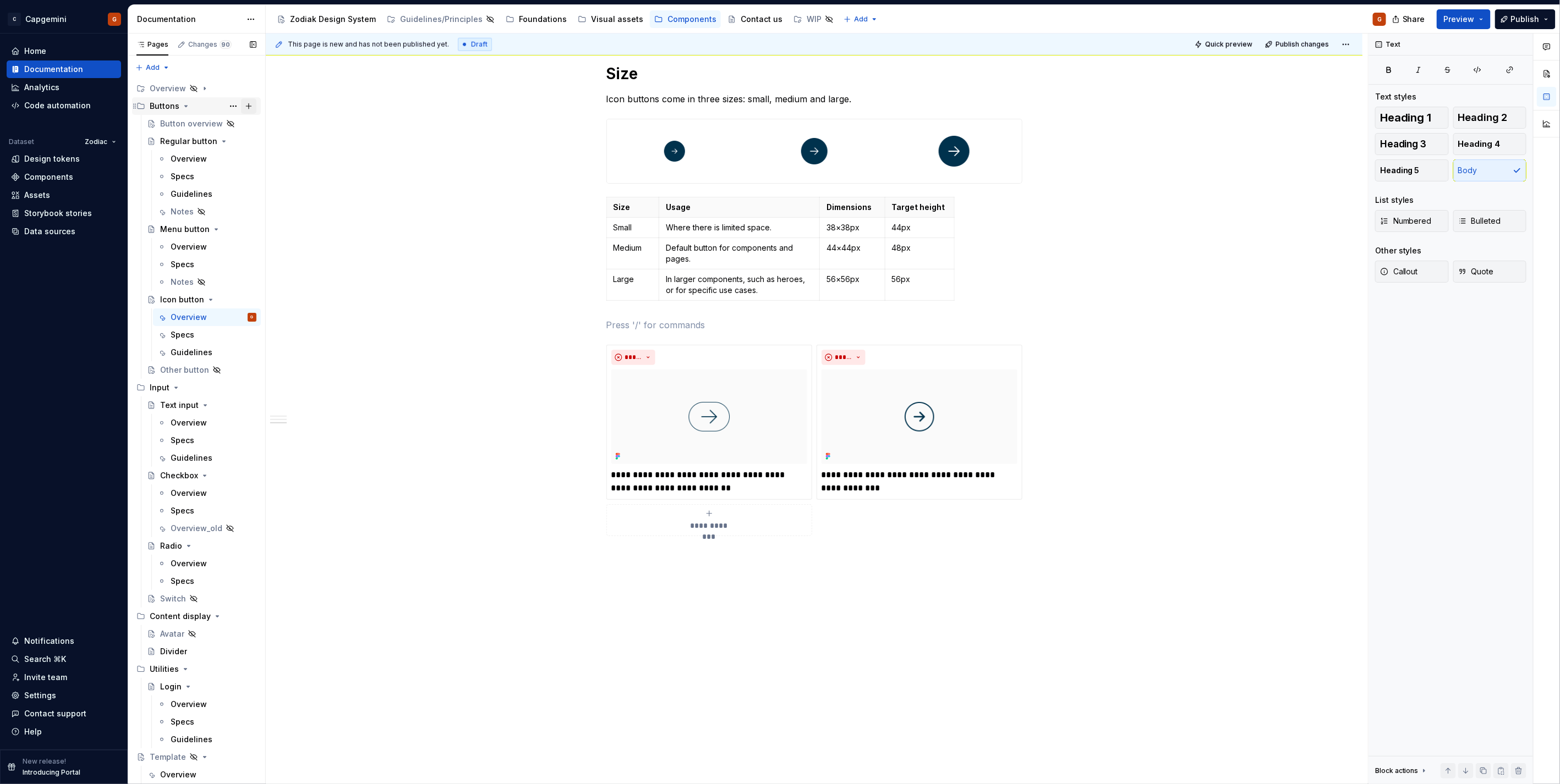
click at [247, 104] on button "Page tree" at bounding box center [248, 106] width 15 height 15
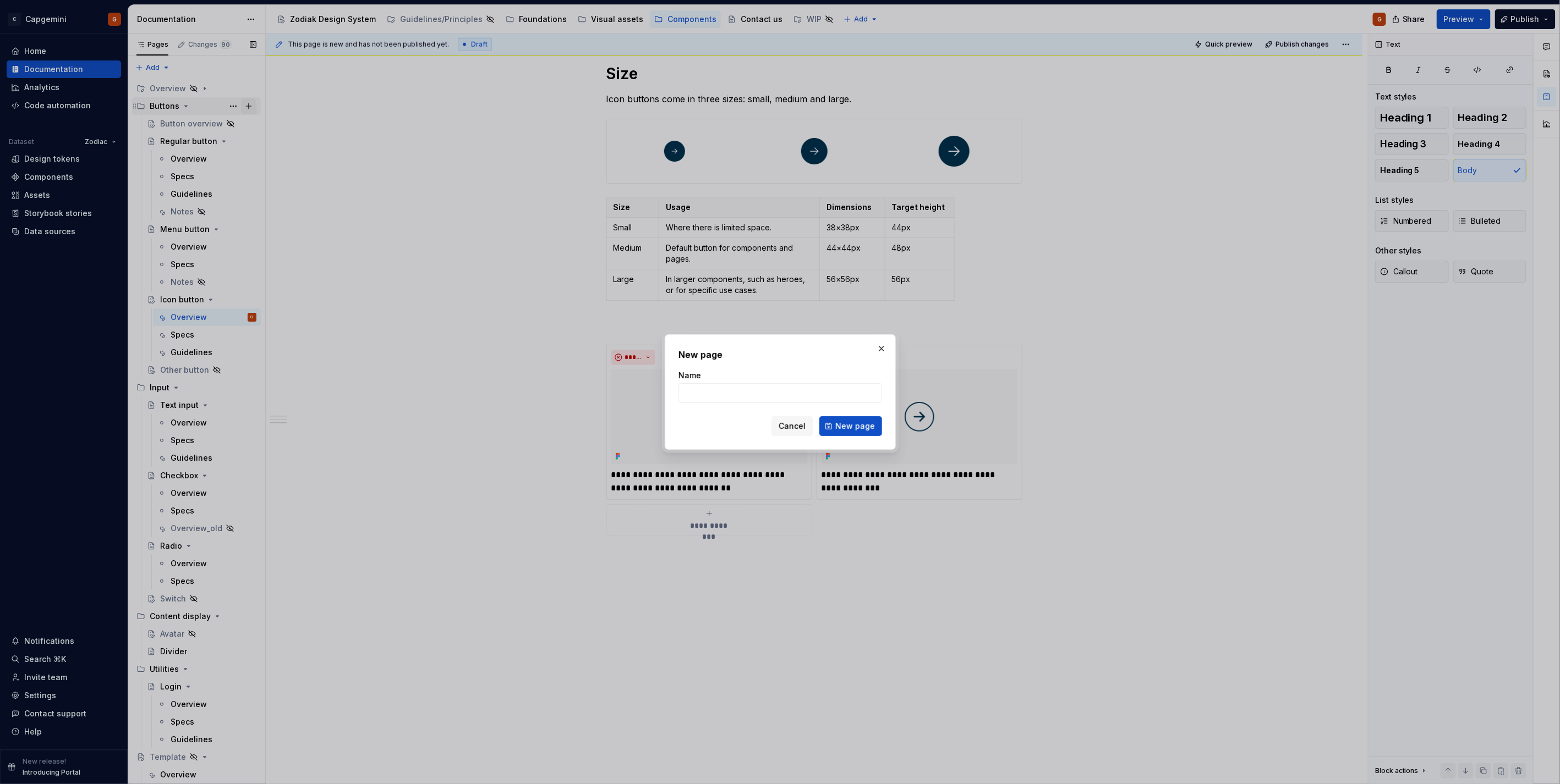
type textarea "*"
type input "Arrow button"
click button "New page" at bounding box center [850, 426] width 63 height 20
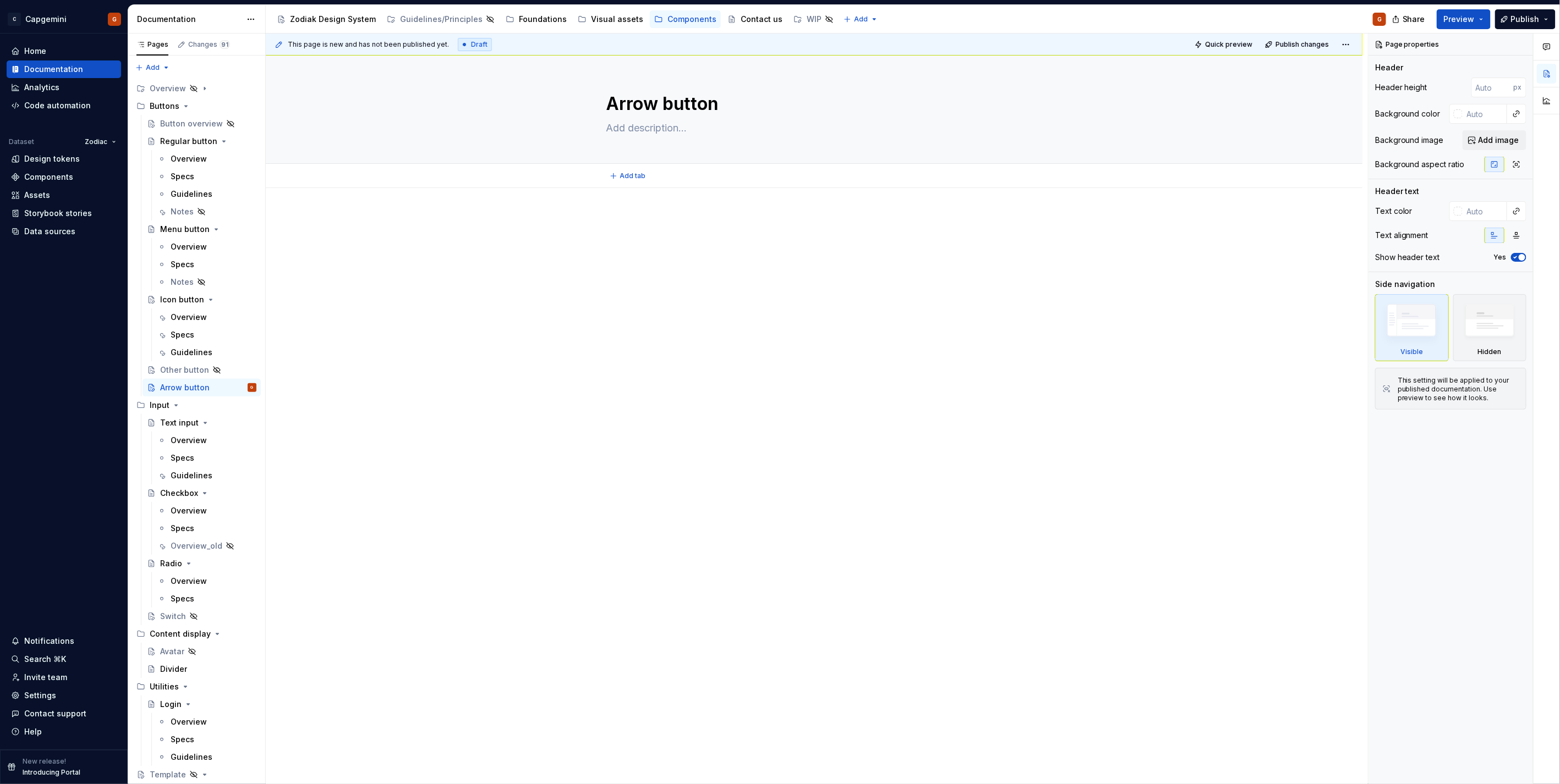
type textarea "*"
click at [621, 200] on div at bounding box center [814, 346] width 1096 height 317
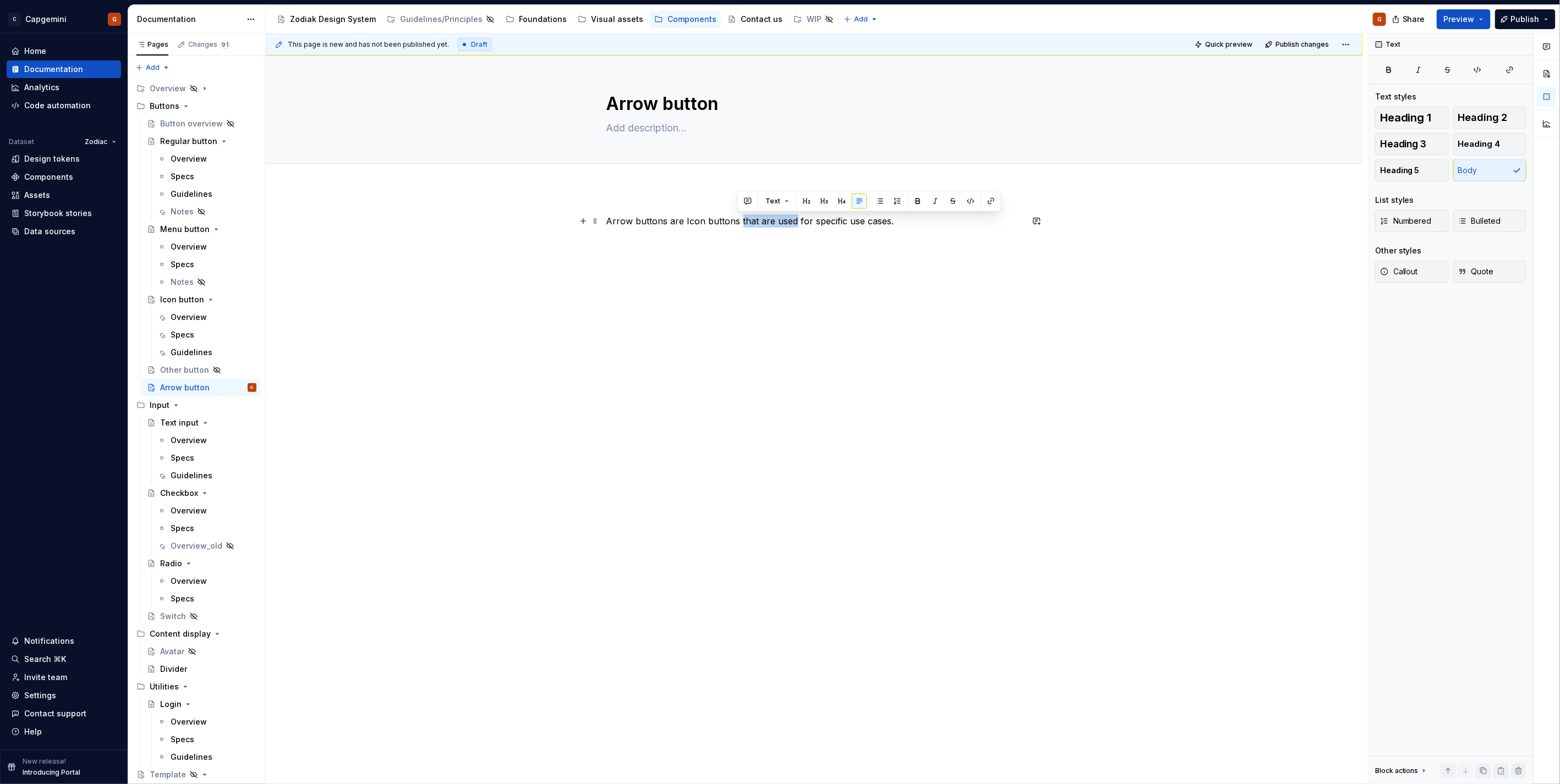
drag, startPoint x: 735, startPoint y: 222, endPoint x: 793, endPoint y: 220, distance: 58.0
click at [793, 220] on p "Arrow buttons are Icon buttons that are used for specific use cases." at bounding box center [814, 221] width 416 height 13
click at [668, 221] on p "Arrow buttons are Icon buttons for specific use cases." at bounding box center [814, 221] width 416 height 13
click at [685, 217] on p "Arrow buttons are Icon buttons for specific use cases." at bounding box center [814, 221] width 416 height 13
click at [736, 220] on p "Arrow buttons are Icon buttons for specific use cases." at bounding box center [814, 221] width 416 height 13
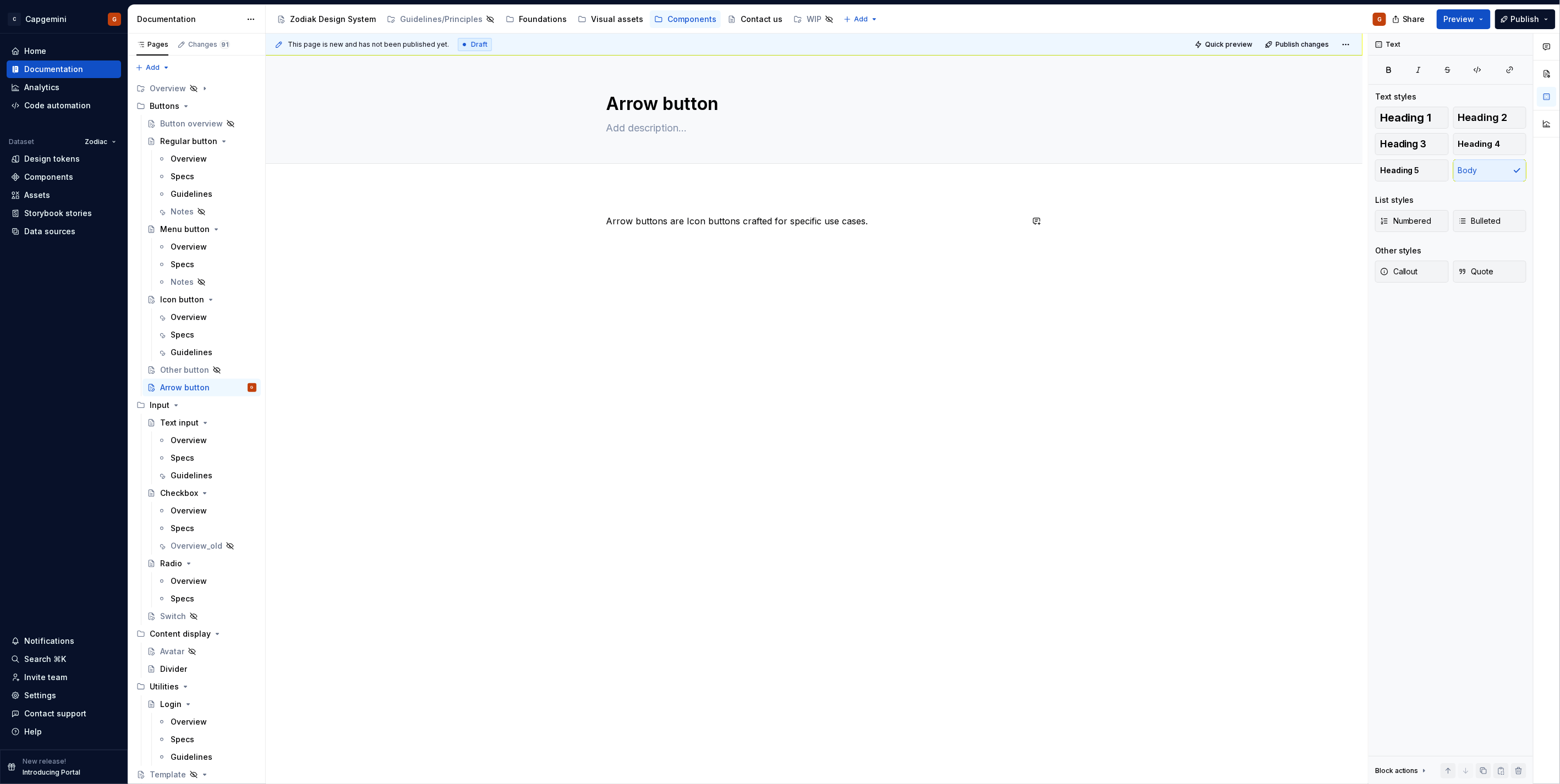
click at [898, 251] on div "Arrow buttons are Icon buttons crafted for specific use cases." at bounding box center [814, 235] width 416 height 42
click at [177, 306] on div "Icon button" at bounding box center [208, 299] width 96 height 15
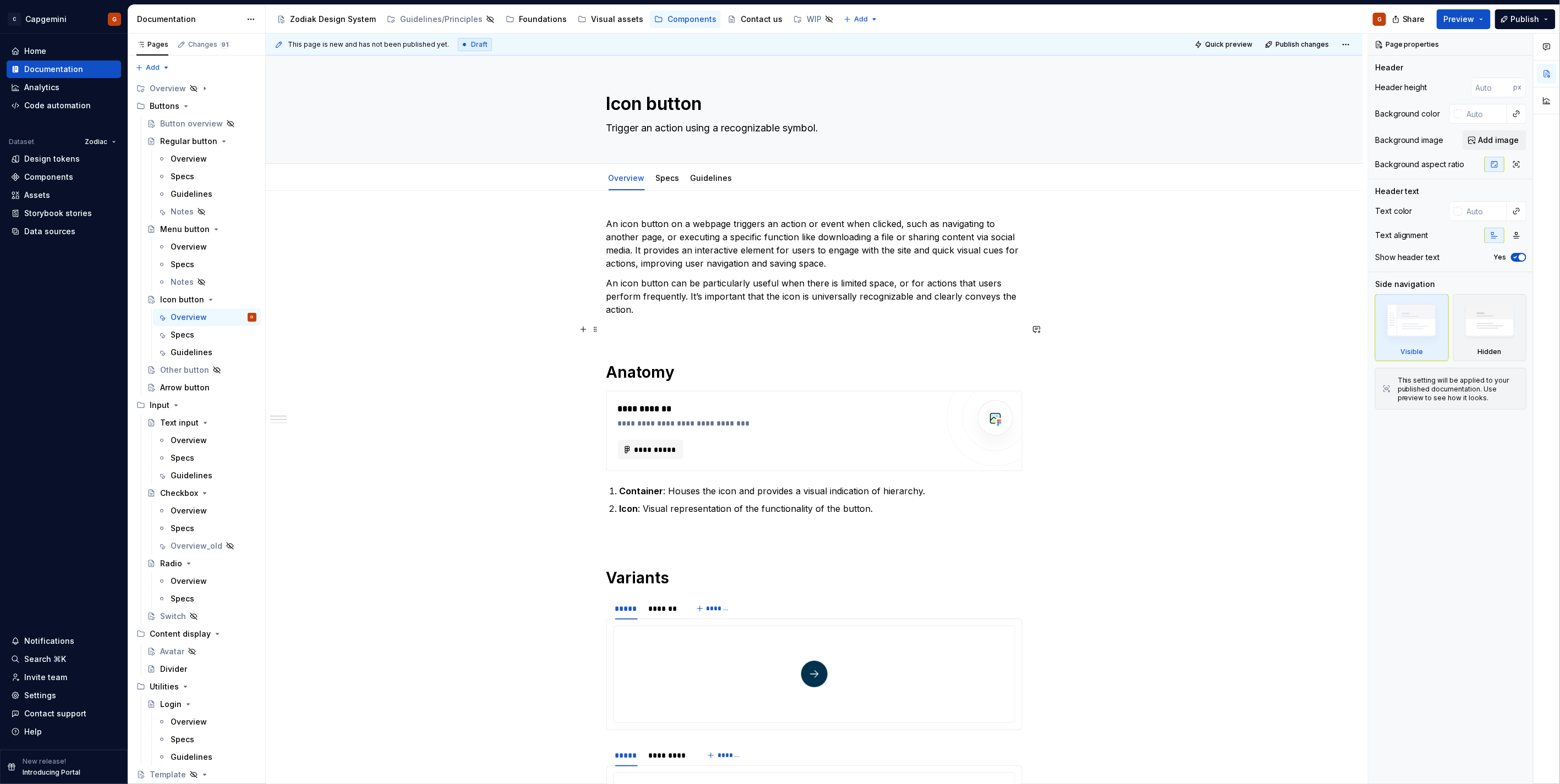
click at [663, 333] on p at bounding box center [814, 330] width 416 height 13
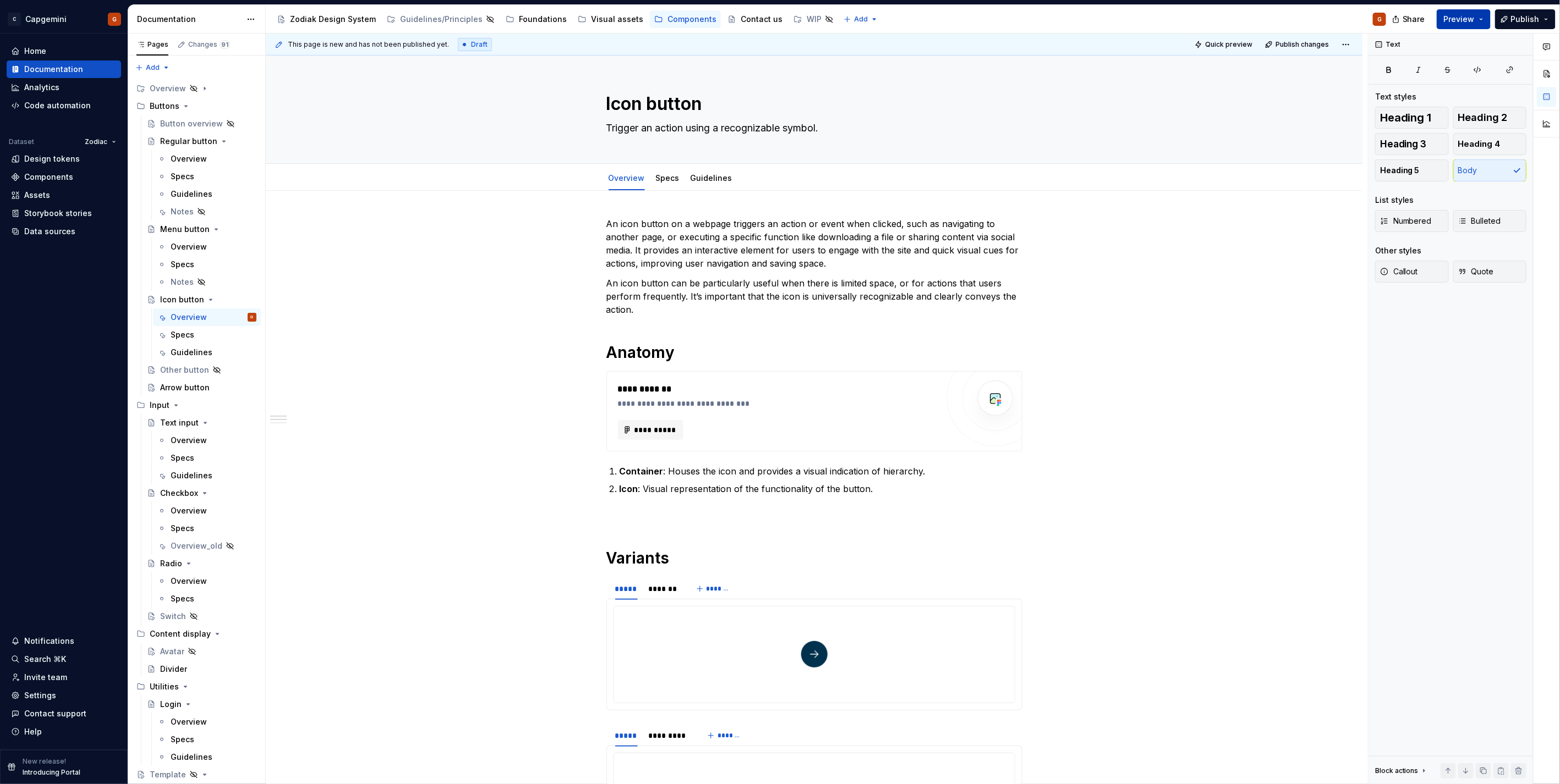
click at [1459, 20] on span "Preview" at bounding box center [1459, 19] width 31 height 11
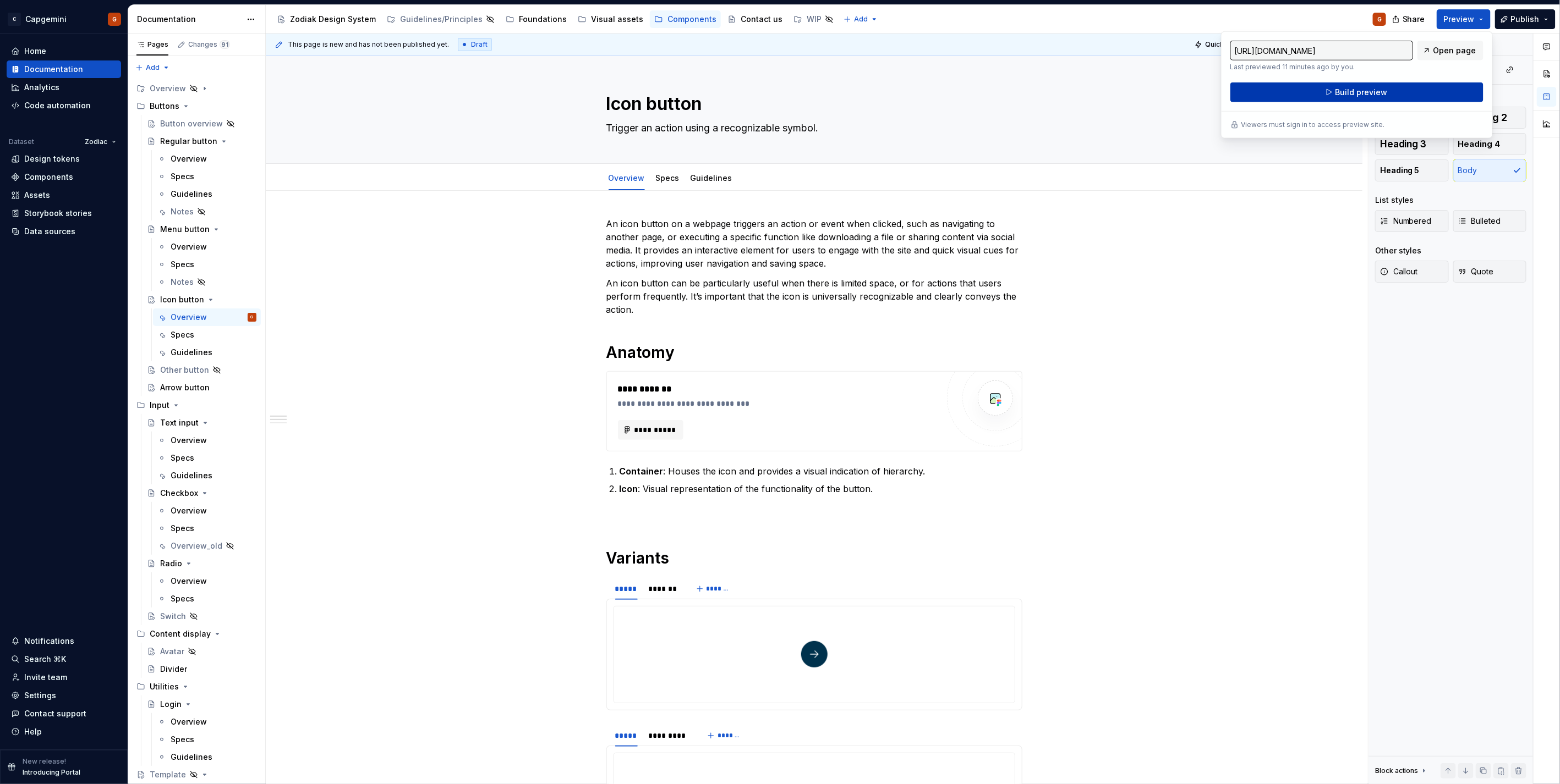
click at [1338, 91] on span "Build preview" at bounding box center [1360, 92] width 52 height 11
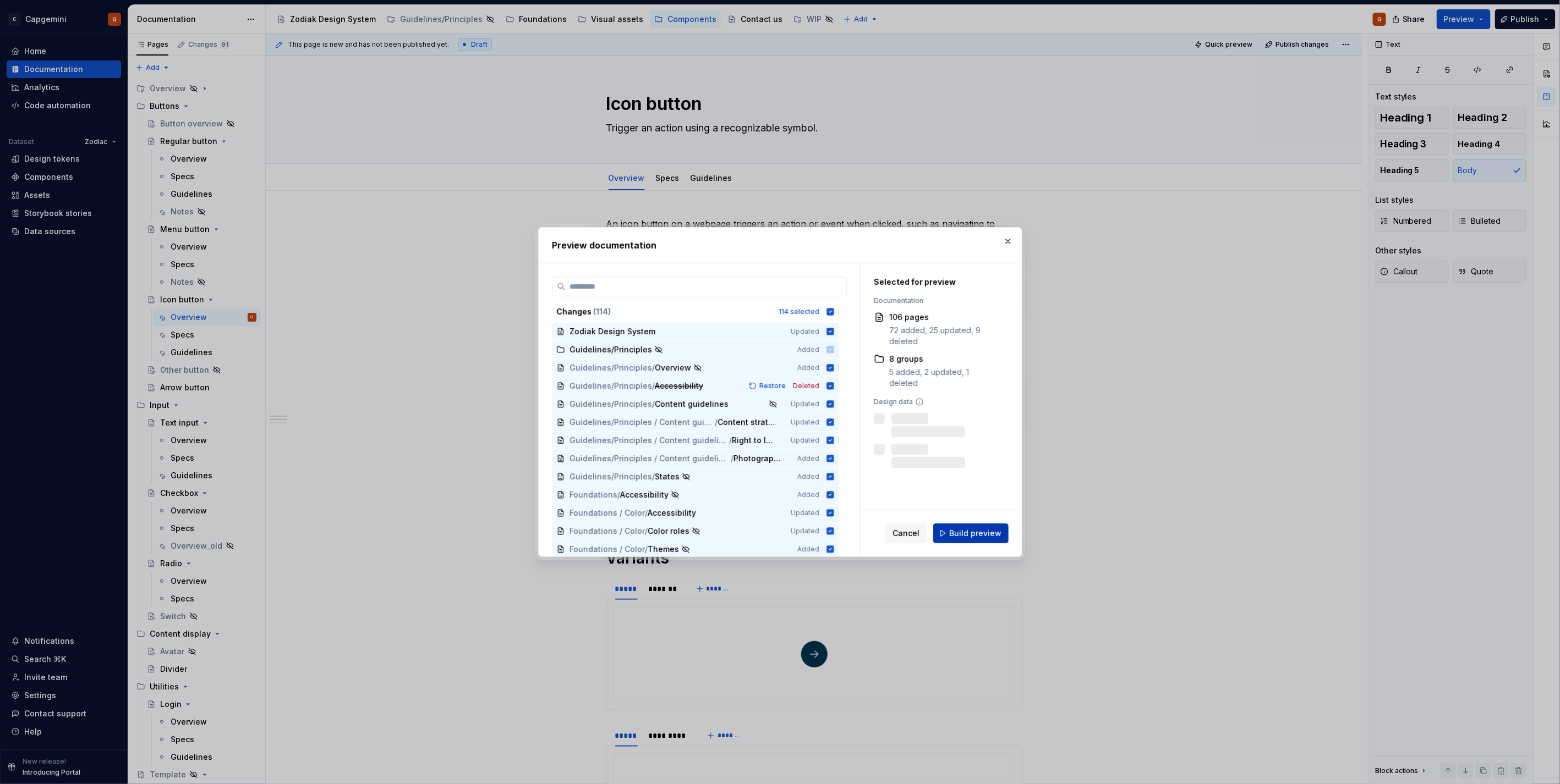
click at [982, 542] on button "Build preview" at bounding box center [971, 533] width 75 height 20
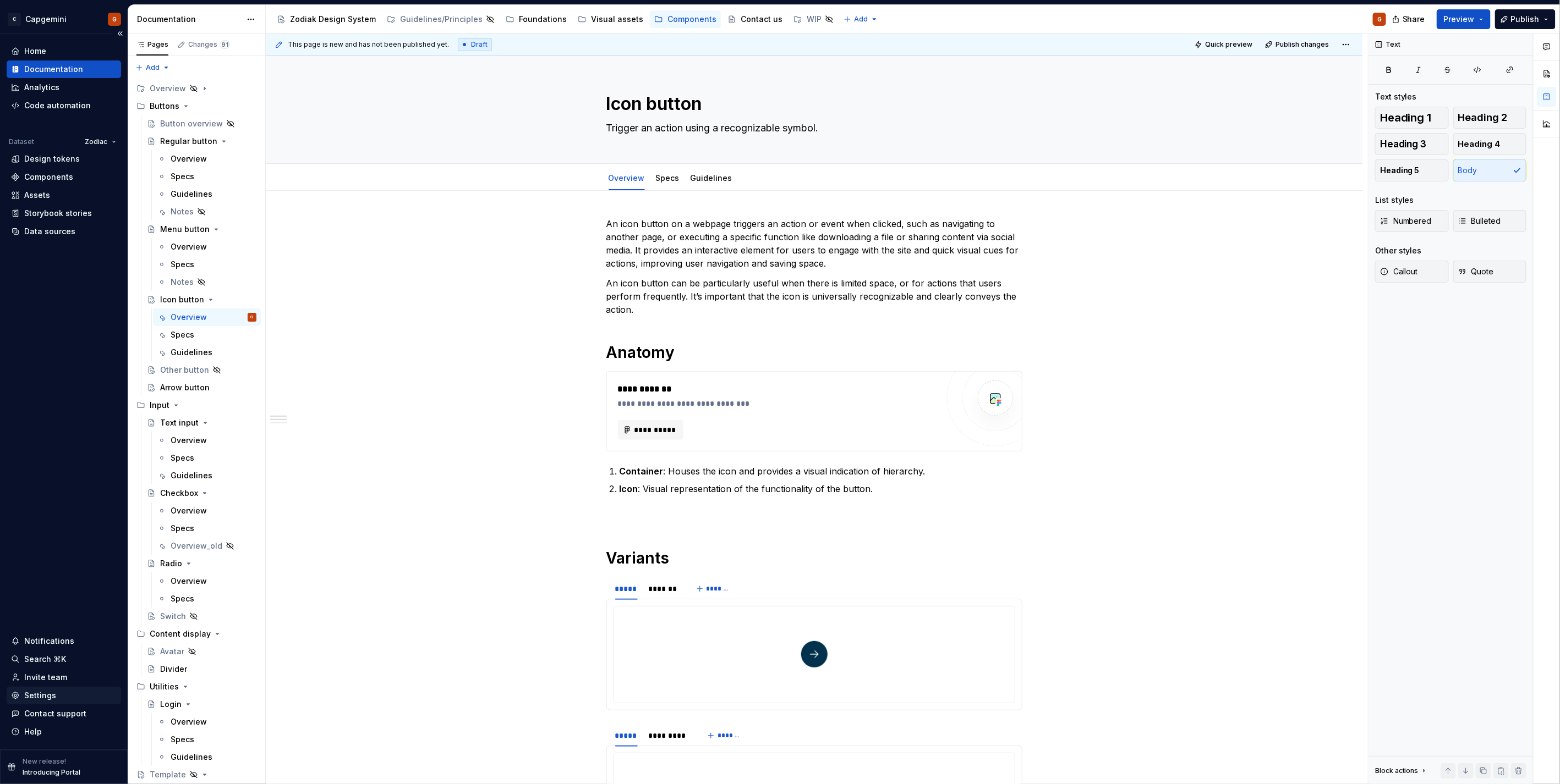
click at [70, 701] on div "Settings" at bounding box center [63, 696] width 114 height 18
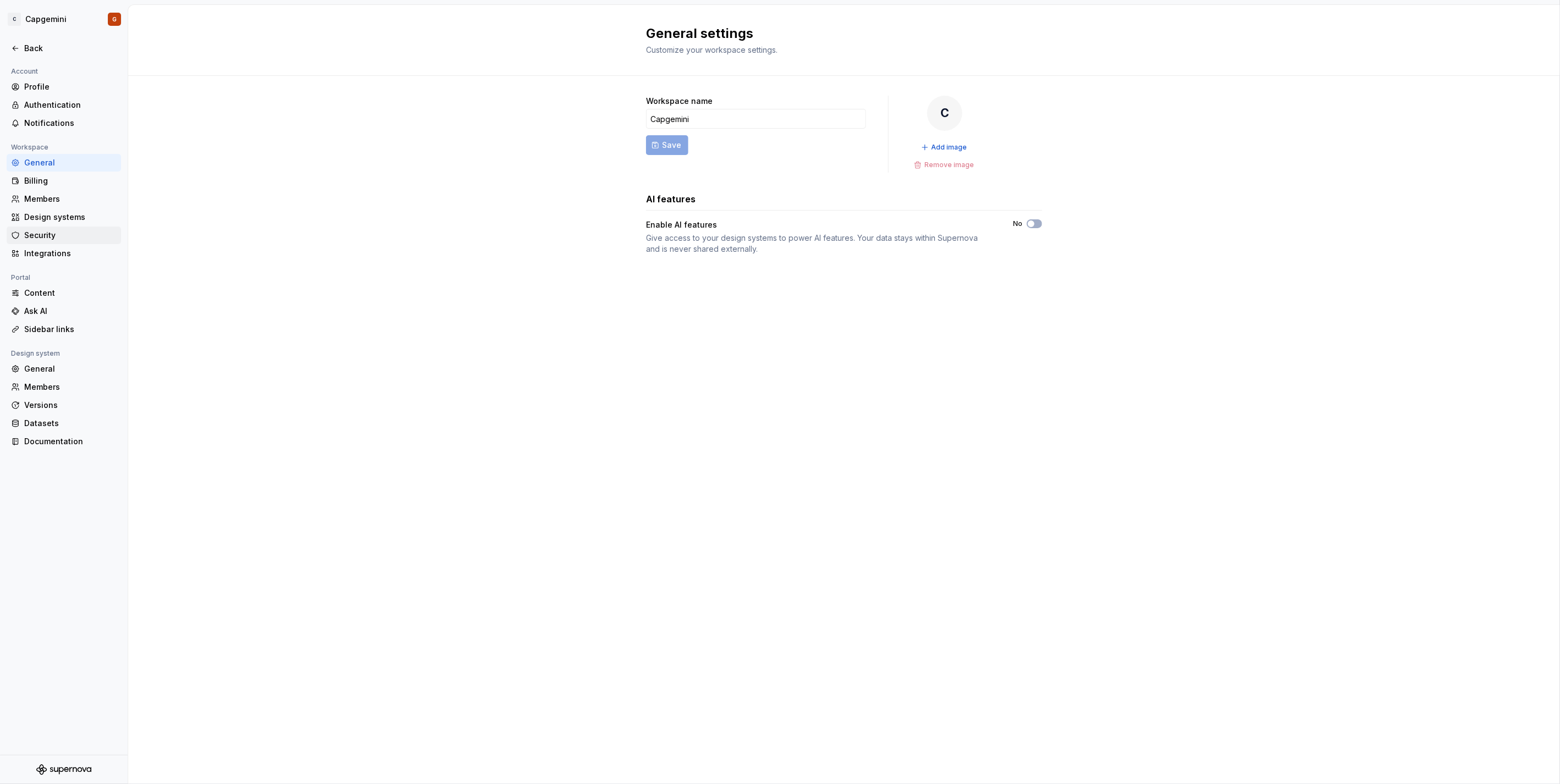
click at [57, 233] on div "Security" at bounding box center [71, 235] width 92 height 11
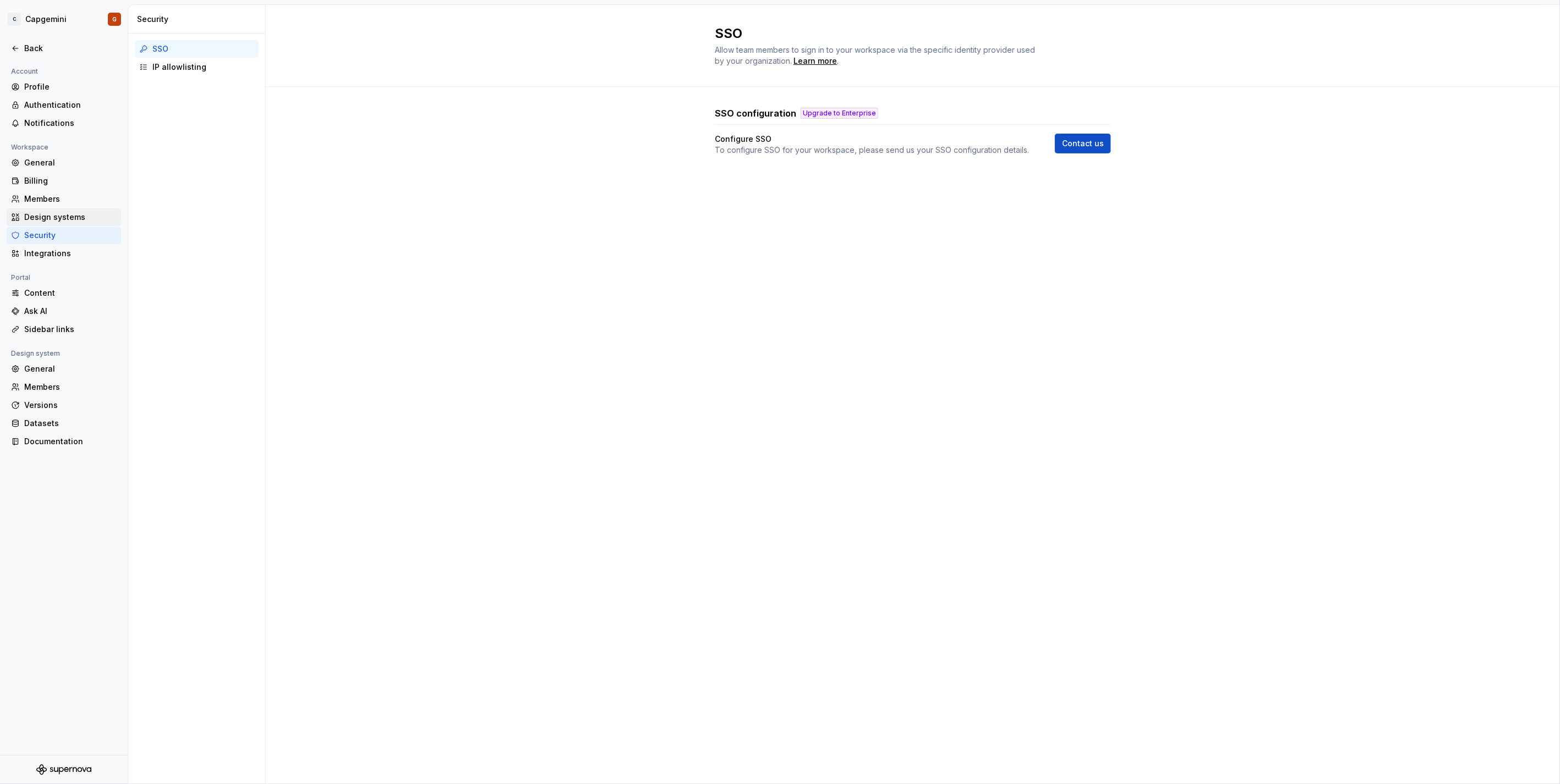
click at [76, 219] on div "Design systems" at bounding box center [71, 217] width 92 height 11
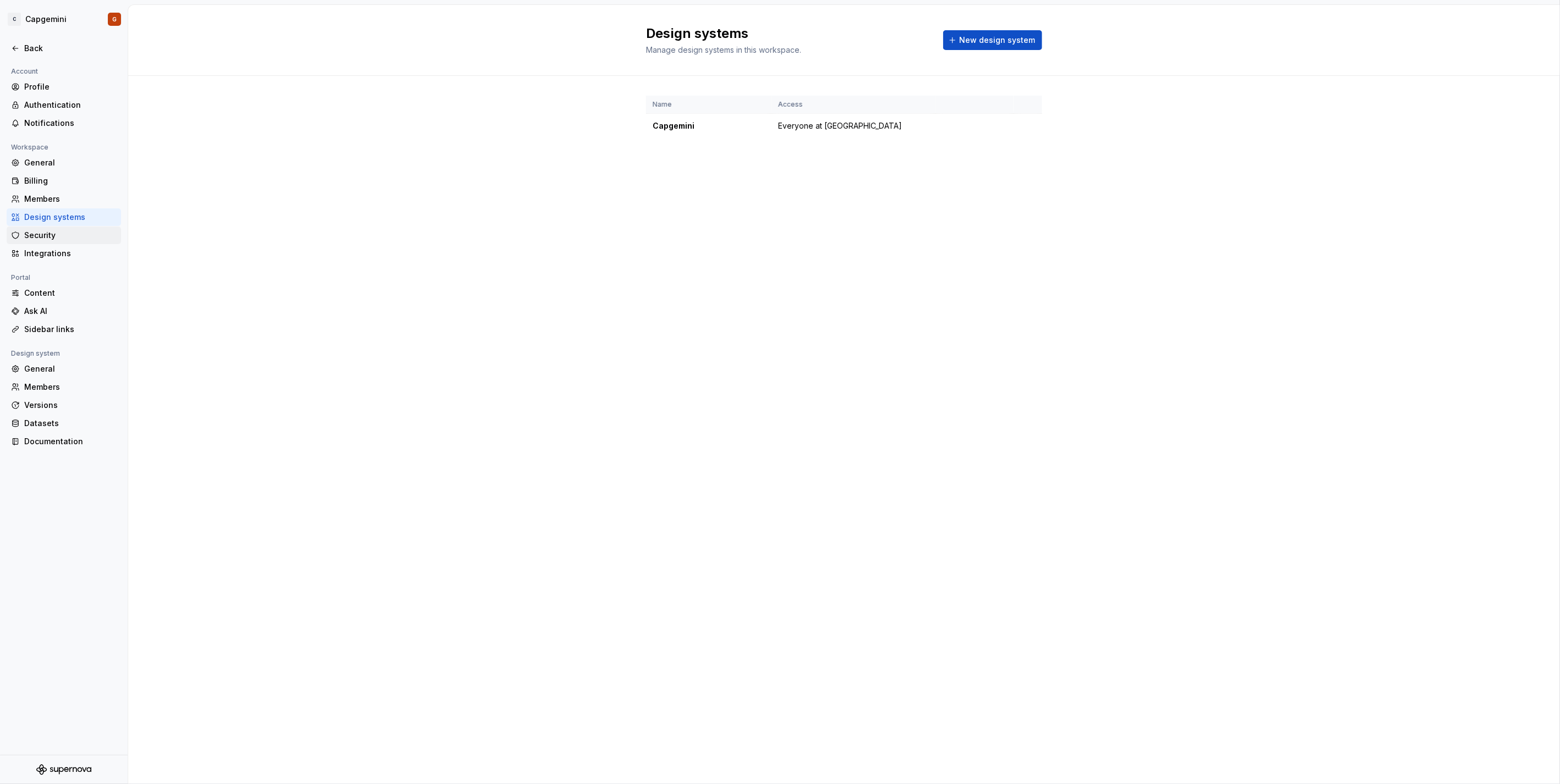
click at [59, 234] on div "Security" at bounding box center [71, 235] width 92 height 11
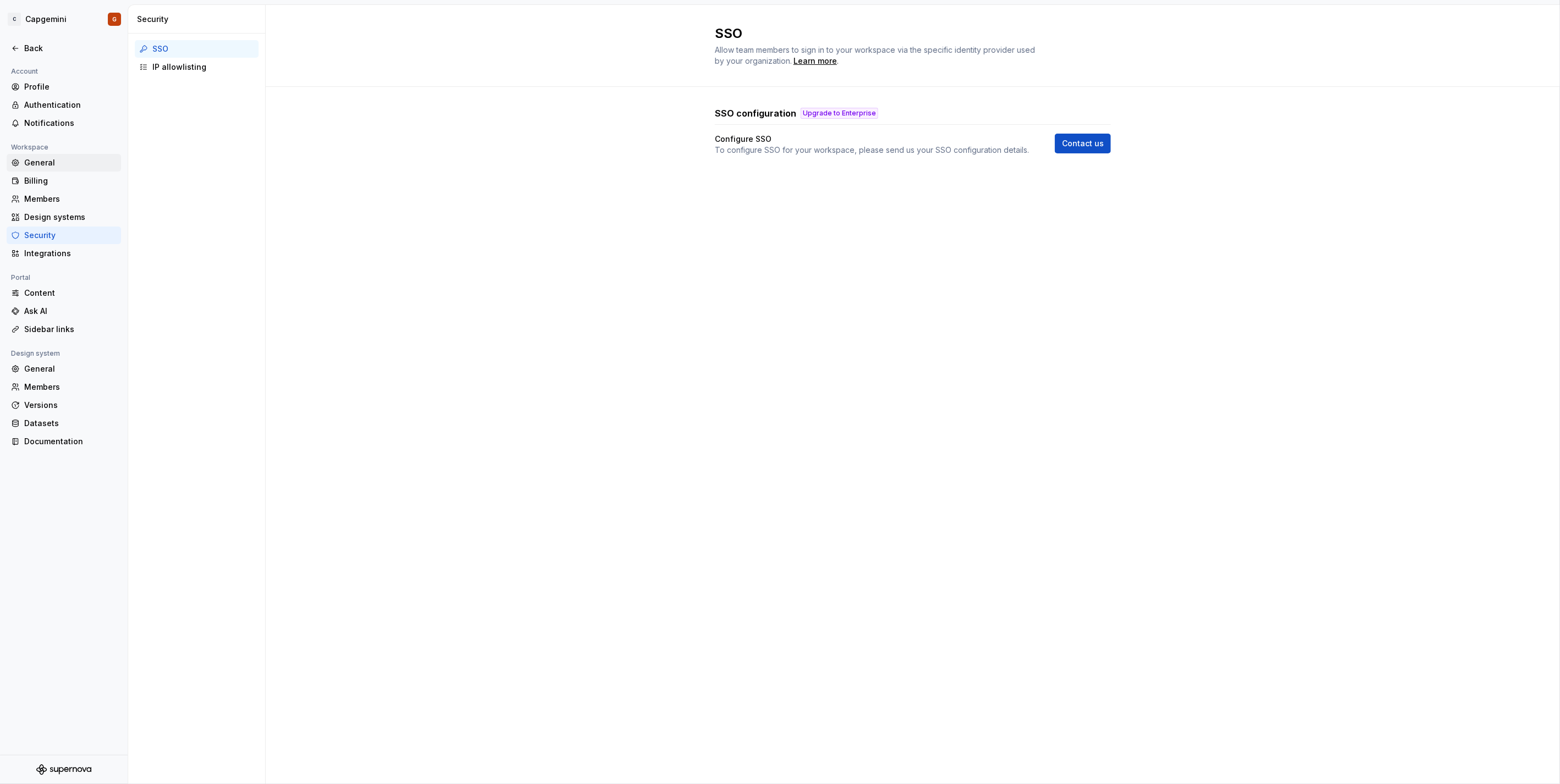
click at [37, 161] on div "General" at bounding box center [71, 163] width 92 height 11
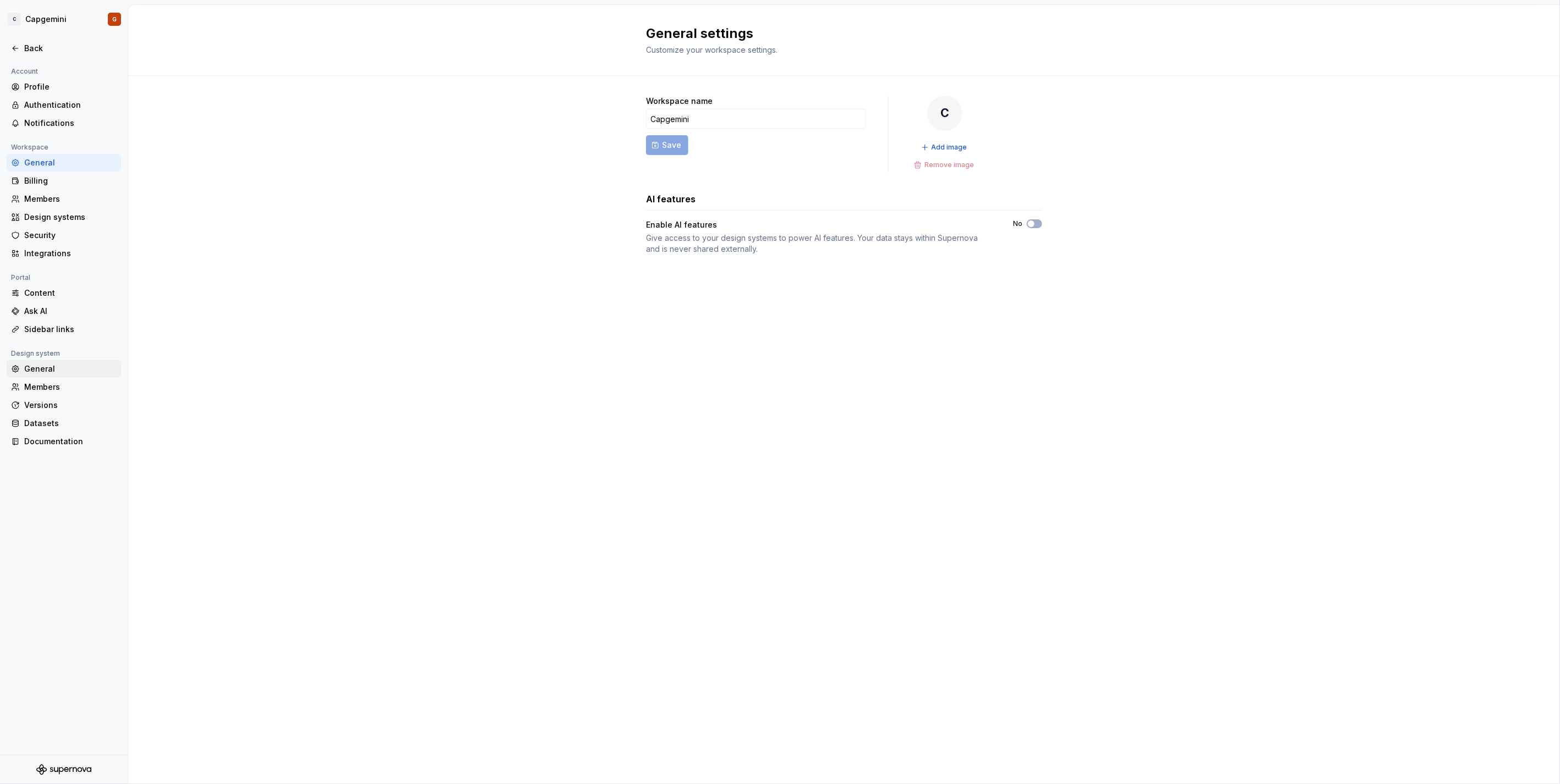
click at [53, 373] on div "General" at bounding box center [71, 369] width 92 height 11
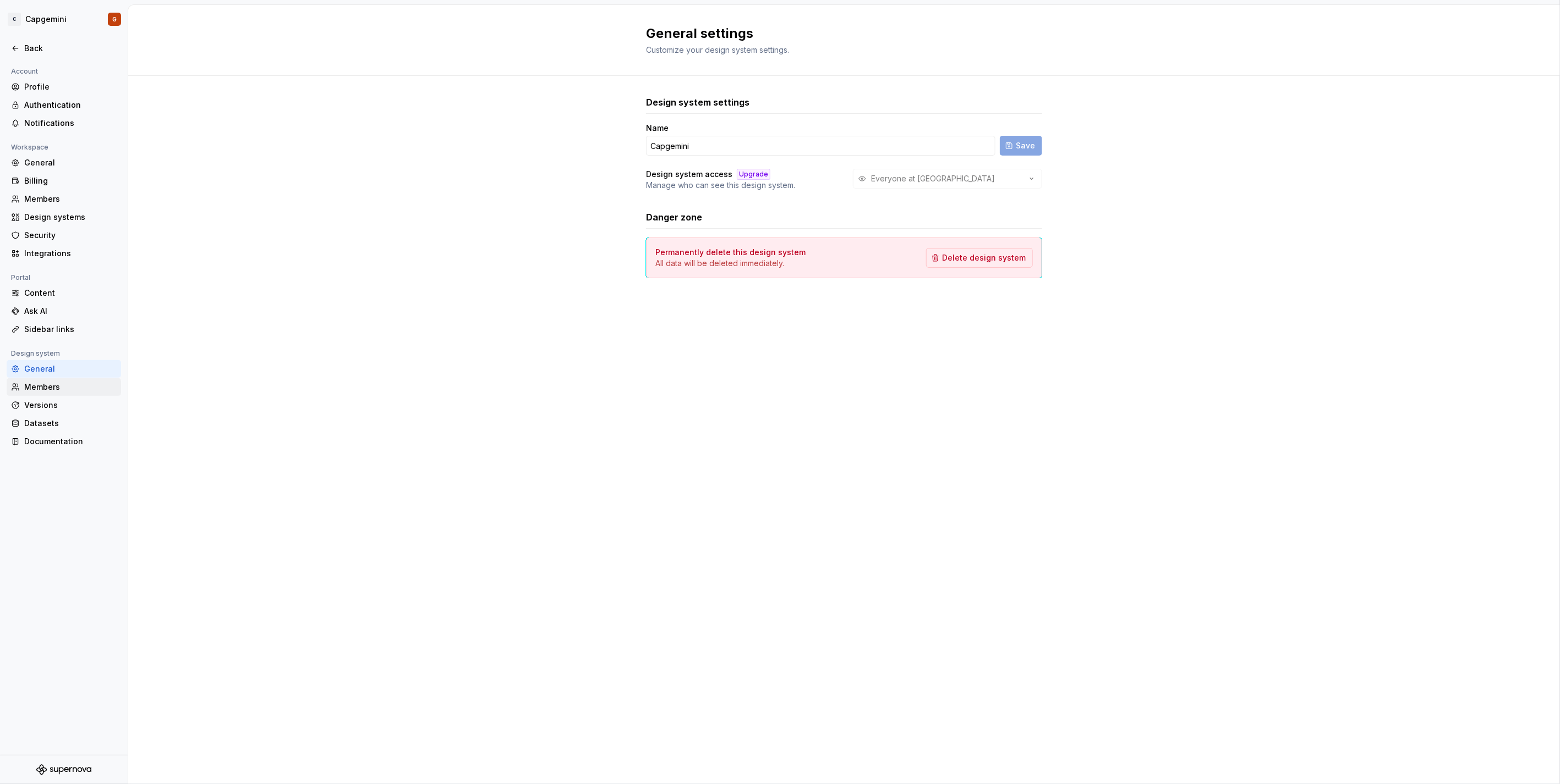
click at [59, 378] on div "Members" at bounding box center [63, 387] width 114 height 18
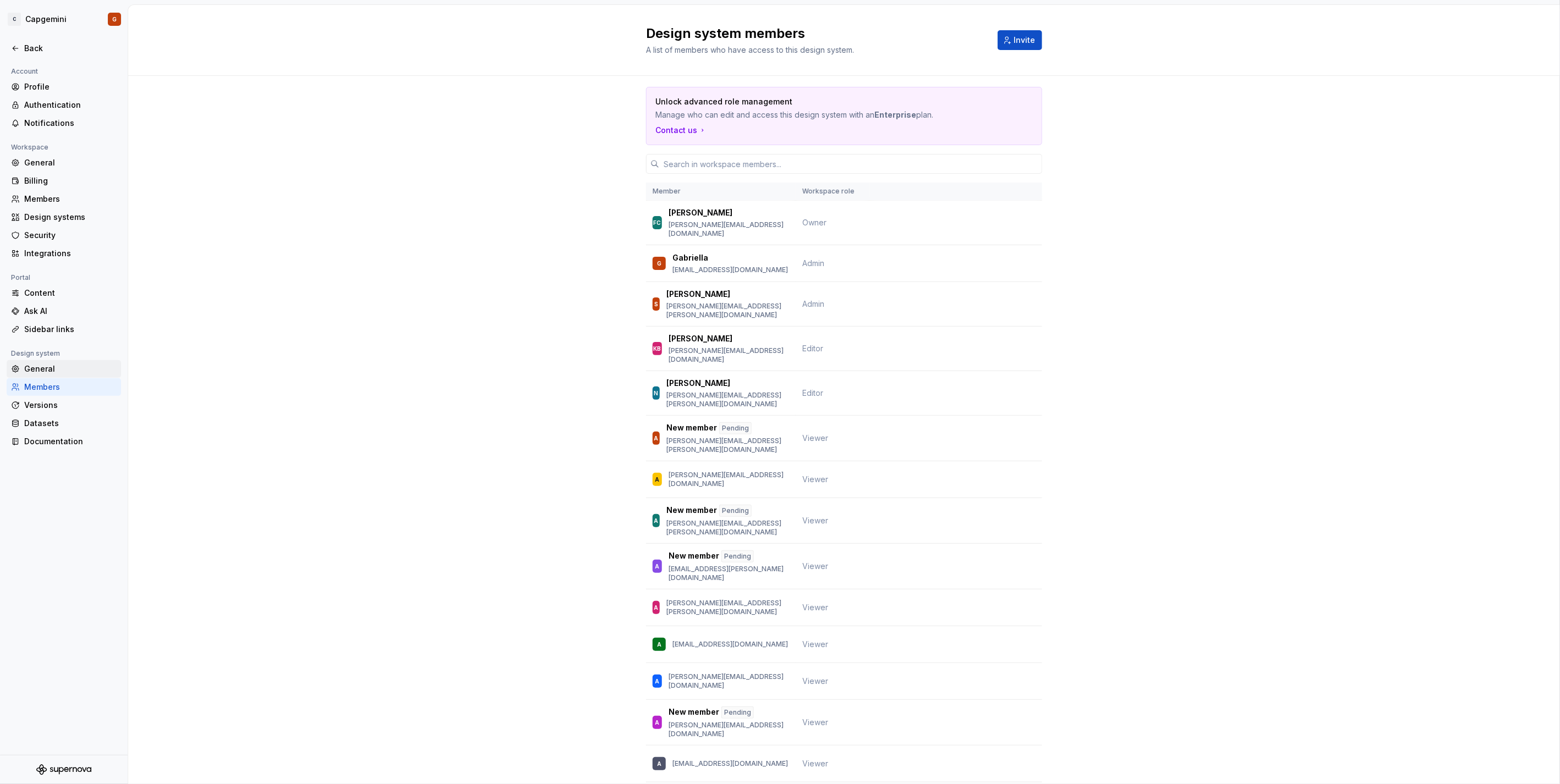
click at [61, 365] on div "General" at bounding box center [71, 369] width 92 height 11
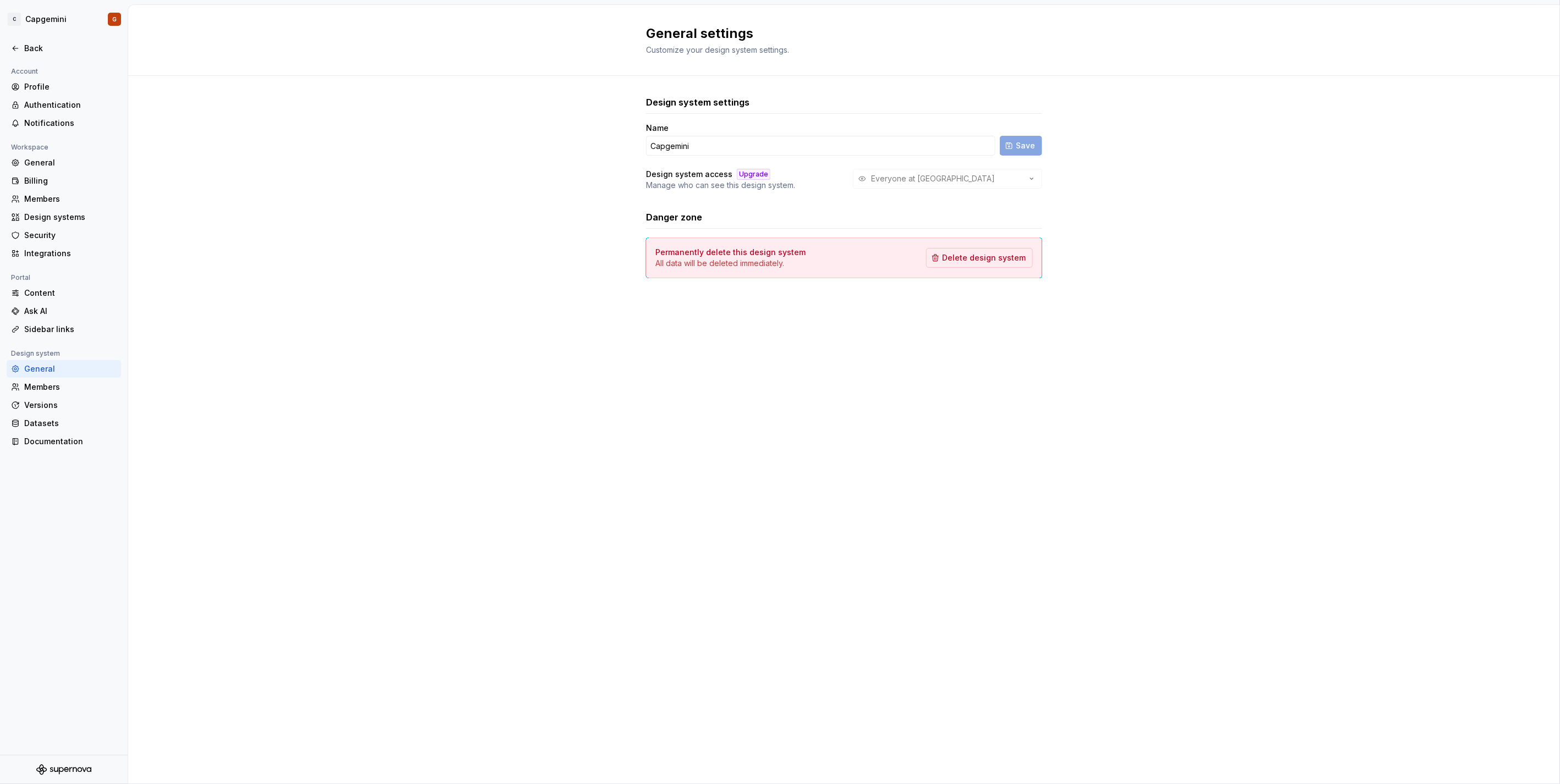
click at [925, 177] on div "Everyone at [GEOGRAPHIC_DATA]" at bounding box center [947, 179] width 189 height 20
click at [56, 406] on div "Versions" at bounding box center [71, 405] width 92 height 11
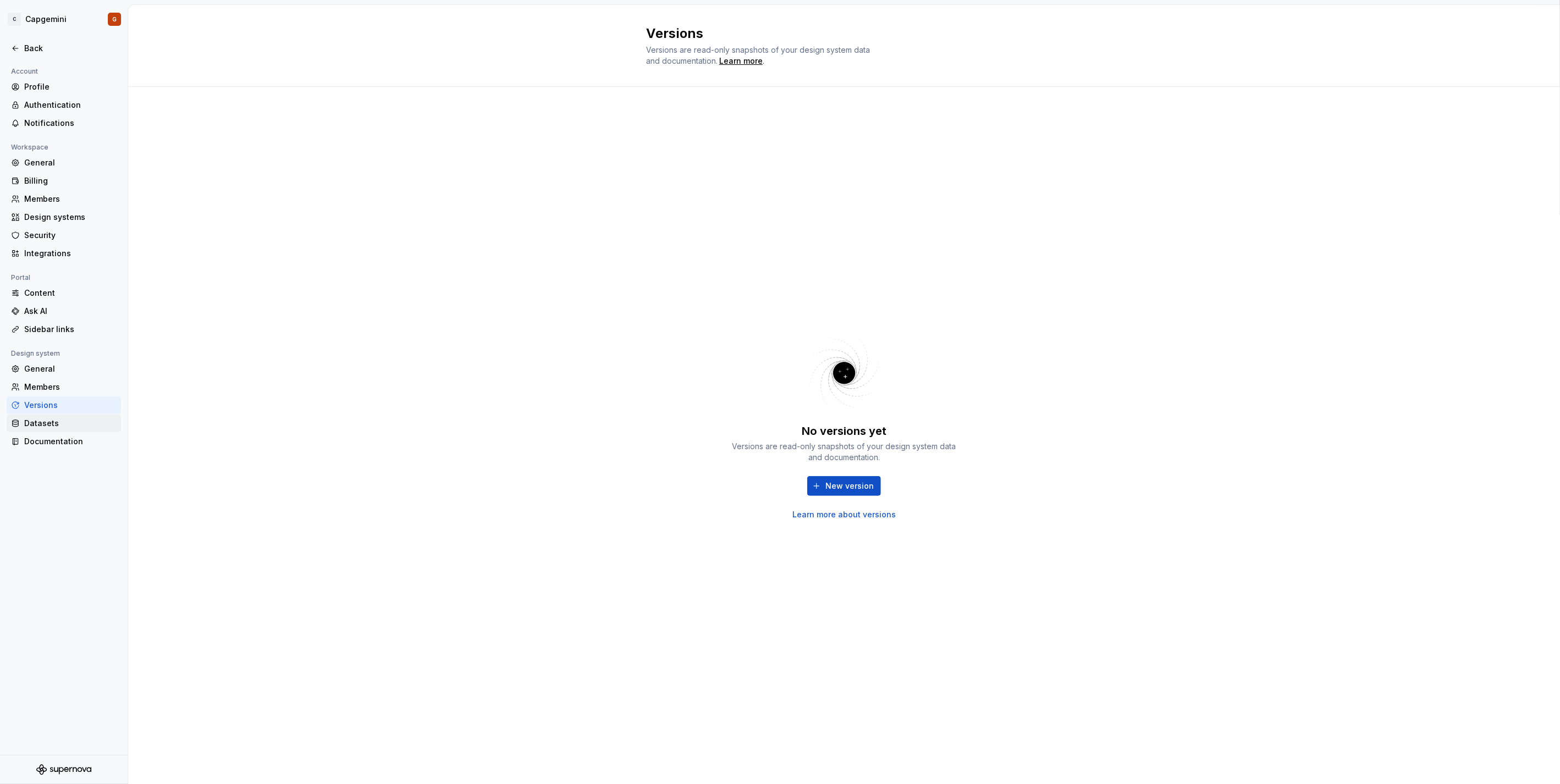
click at [65, 425] on div "Datasets" at bounding box center [71, 423] width 92 height 11
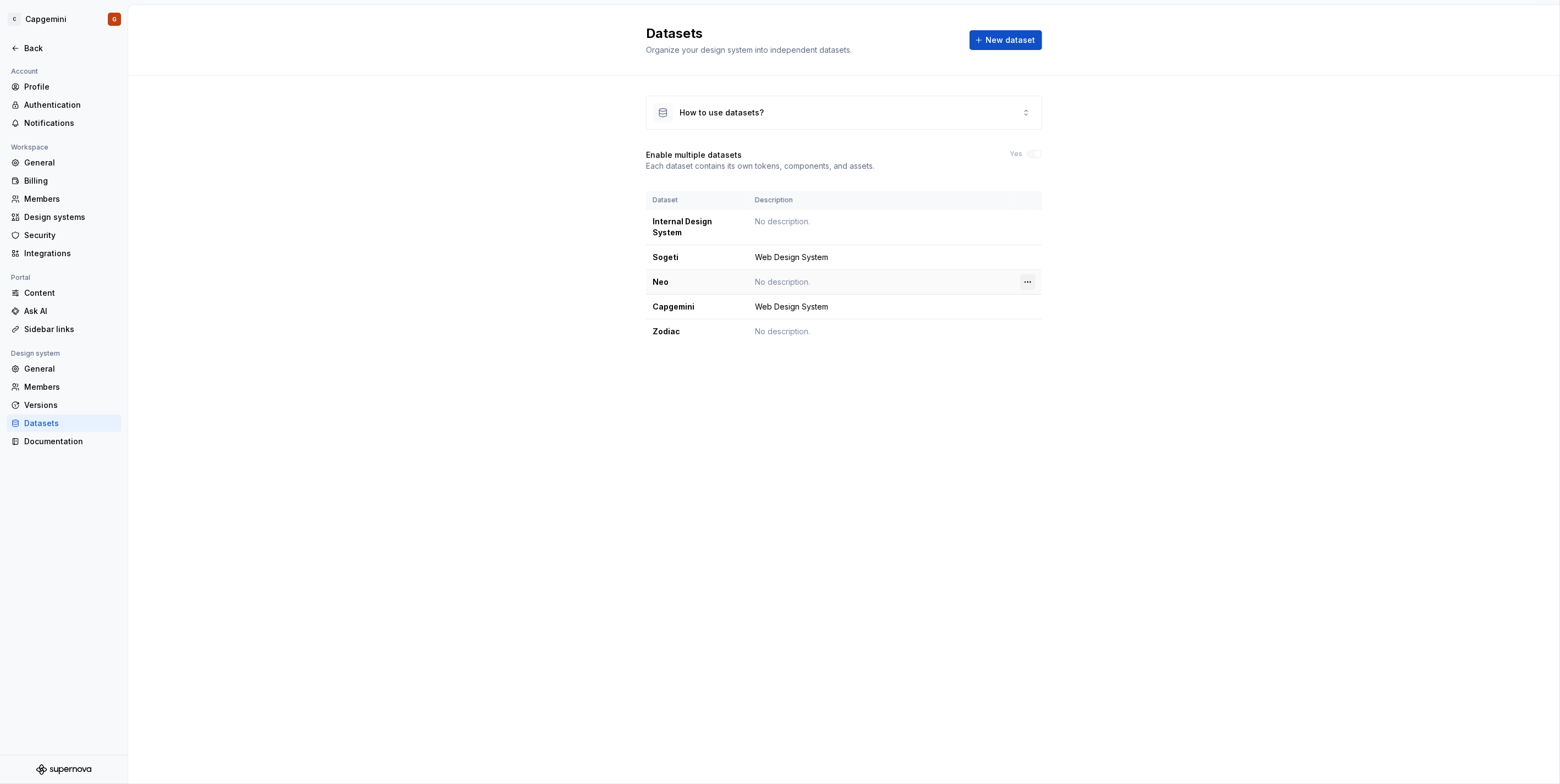
click at [1036, 271] on html "C Capgemini G Back Account Profile Authentication Notifications Workspace Gener…" at bounding box center [780, 392] width 1560 height 784
click at [1030, 272] on html "C Capgemini G Back Account Profile Authentication Notifications Workspace Gener…" at bounding box center [780, 392] width 1560 height 784
click at [815, 270] on html "C Capgemini G Back Account Profile Authentication Notifications Workspace Gener…" at bounding box center [780, 392] width 1560 height 784
click at [74, 19] on html "C Capgemini G Back Account Profile Authentication Notifications Workspace Gener…" at bounding box center [780, 392] width 1560 height 784
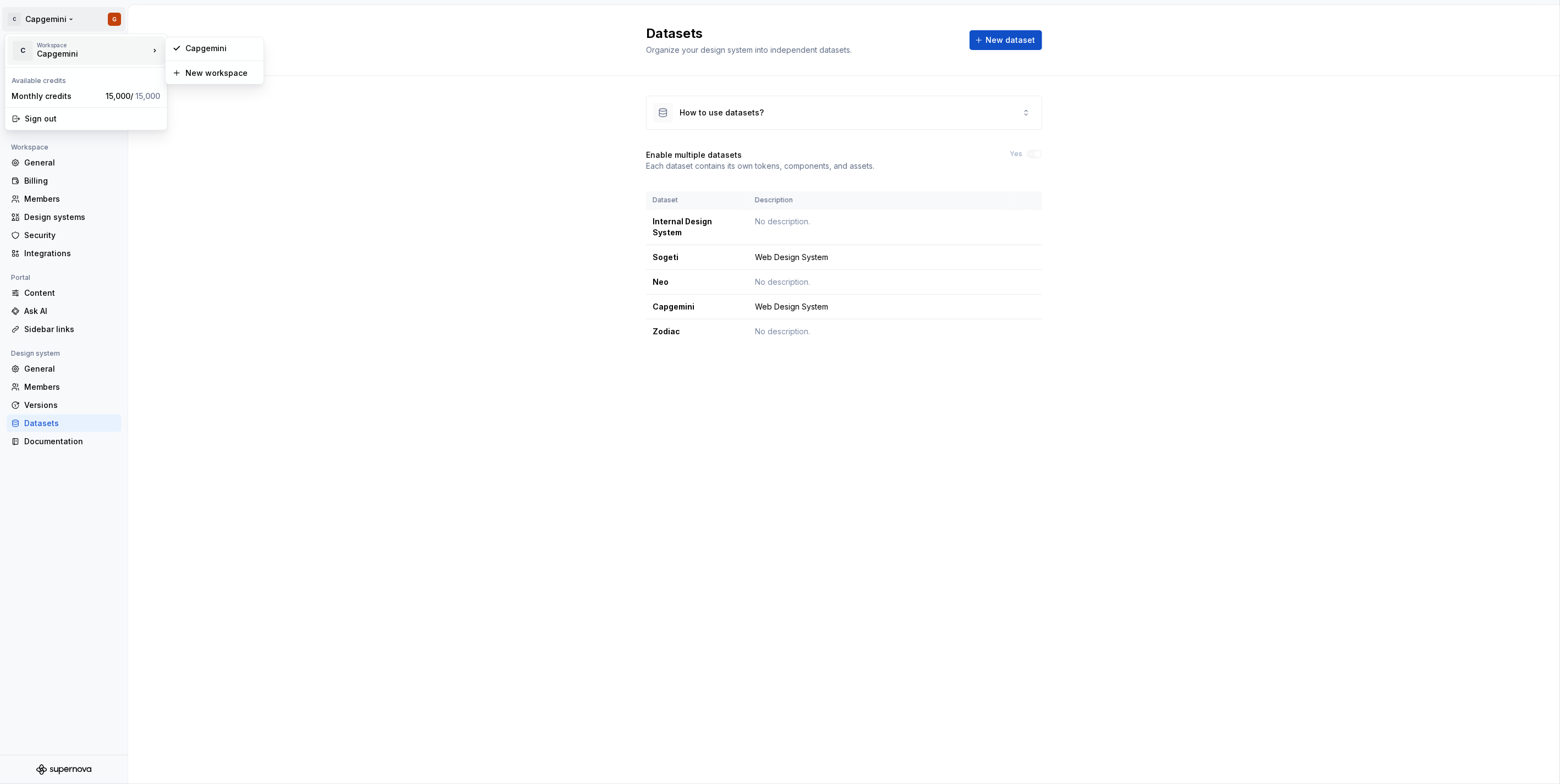
click at [140, 52] on div "Workspace Capgemini" at bounding box center [93, 50] width 112 height 18
click at [894, 257] on html "C Capgemini G Back Account Profile Authentication Notifications Workspace Gener…" at bounding box center [780, 392] width 1560 height 784
click at [1030, 323] on html "C Capgemini G Back Account Profile Authentication Notifications Workspace Gener…" at bounding box center [780, 392] width 1560 height 784
click at [1042, 340] on div "Edit details" at bounding box center [1076, 342] width 71 height 11
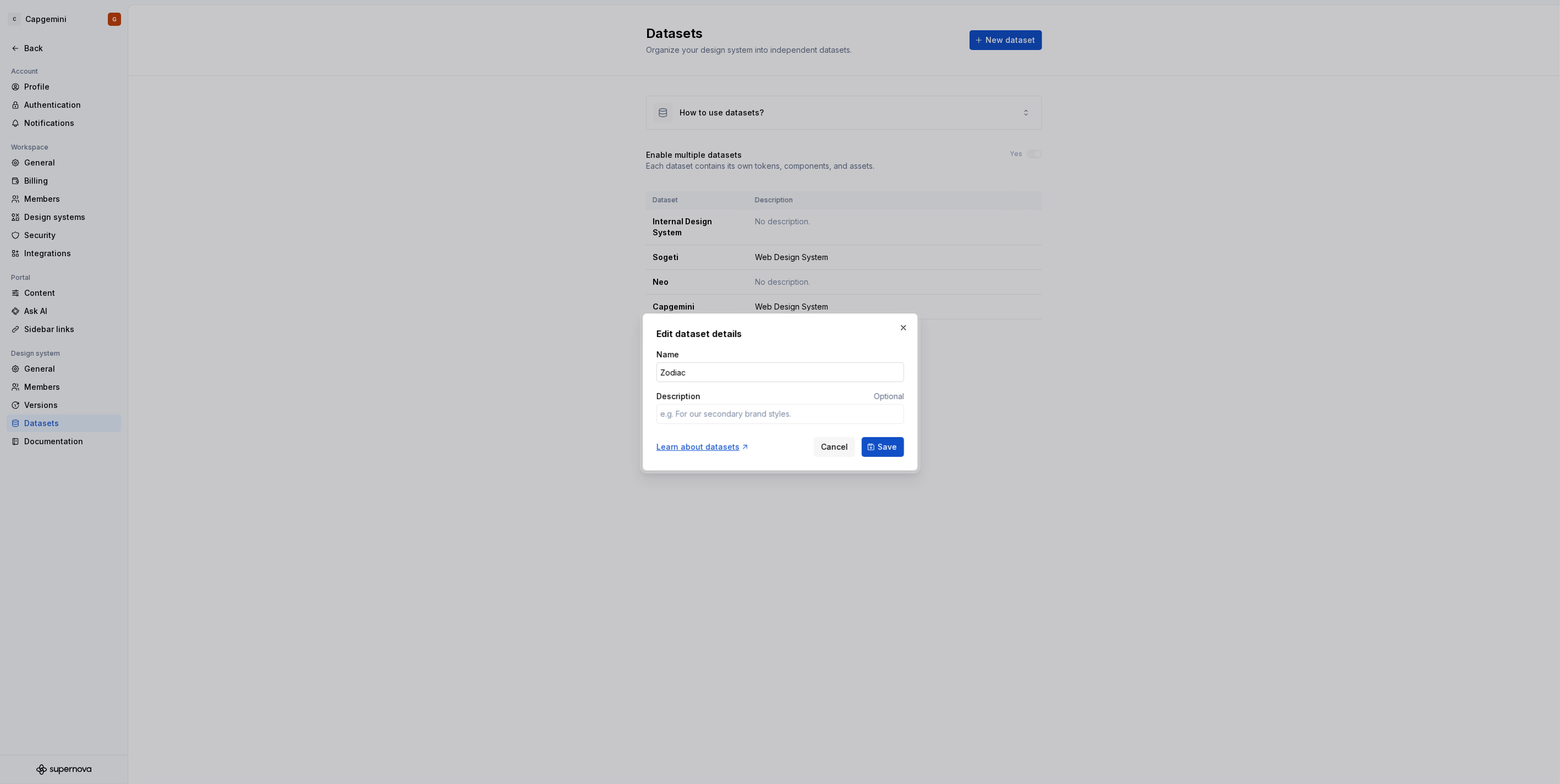
click at [691, 374] on input "Zodiac" at bounding box center [780, 373] width 247 height 20
type textarea "*"
type input "Zodiak"
click at [871, 446] on button "Save" at bounding box center [883, 447] width 42 height 20
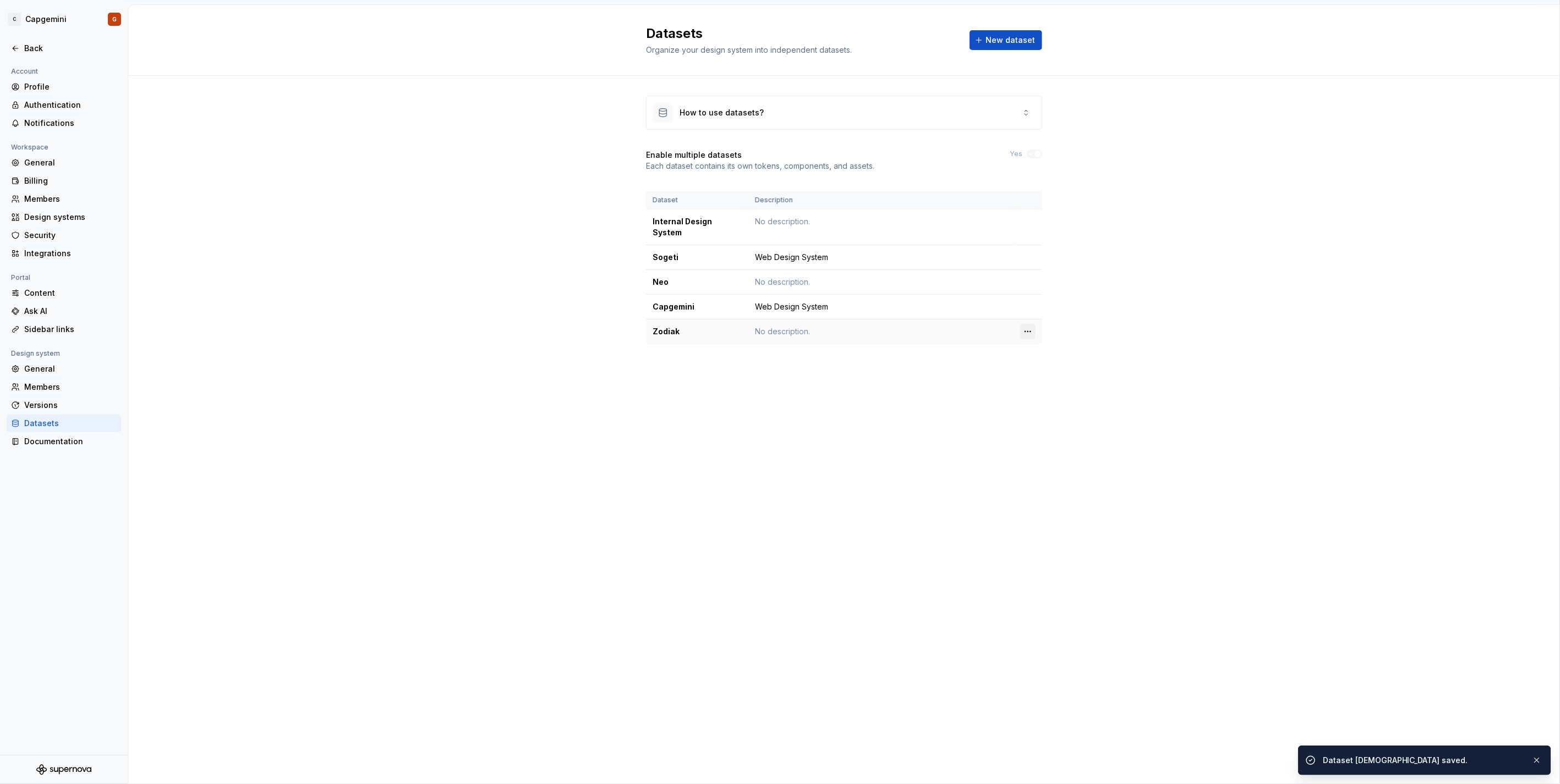
click at [1023, 321] on html "C Capgemini G Back Account Profile Authentication Notifications Workspace Gener…" at bounding box center [780, 392] width 1560 height 784
click at [1044, 343] on div "Edit details" at bounding box center [1076, 342] width 71 height 11
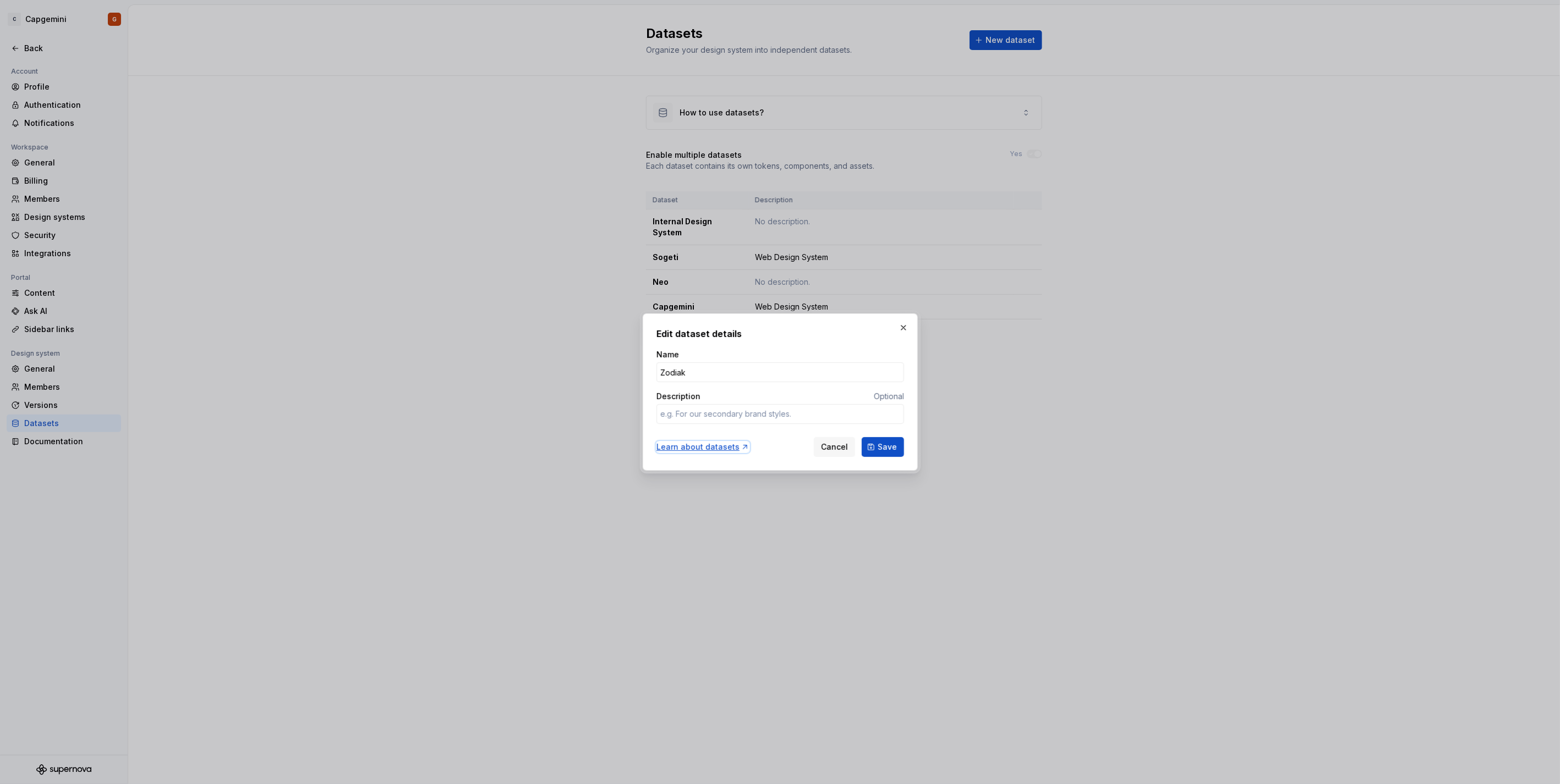
click at [681, 449] on div "Learn about datasets" at bounding box center [702, 447] width 93 height 11
click at [904, 322] on button "button" at bounding box center [903, 327] width 15 height 15
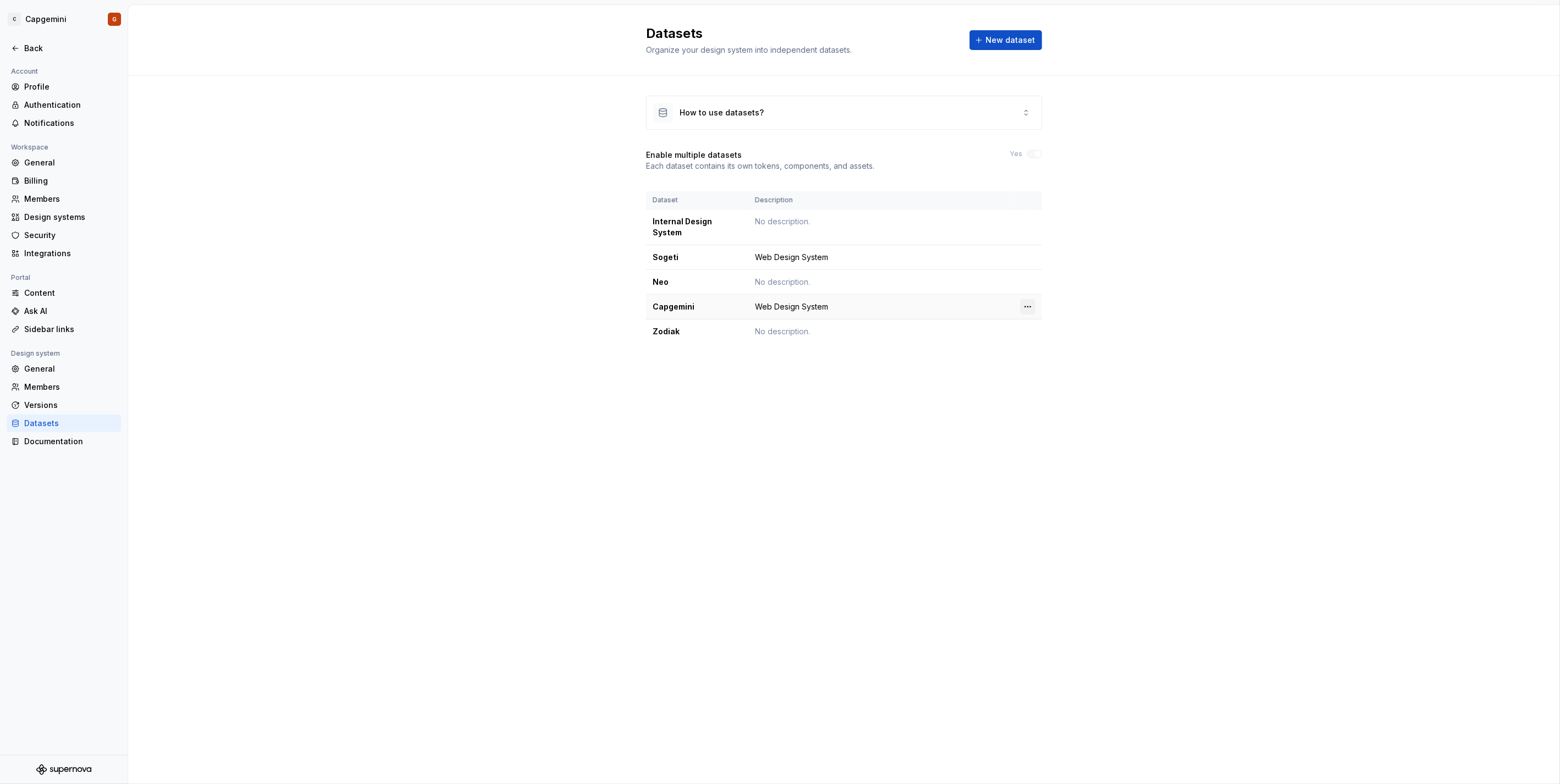
click at [1024, 300] on html "C Capgemini G Back Account Profile Authentication Notifications Workspace Gener…" at bounding box center [780, 392] width 1560 height 784
click at [1046, 314] on div "Edit details" at bounding box center [1076, 318] width 71 height 11
type textarea "*"
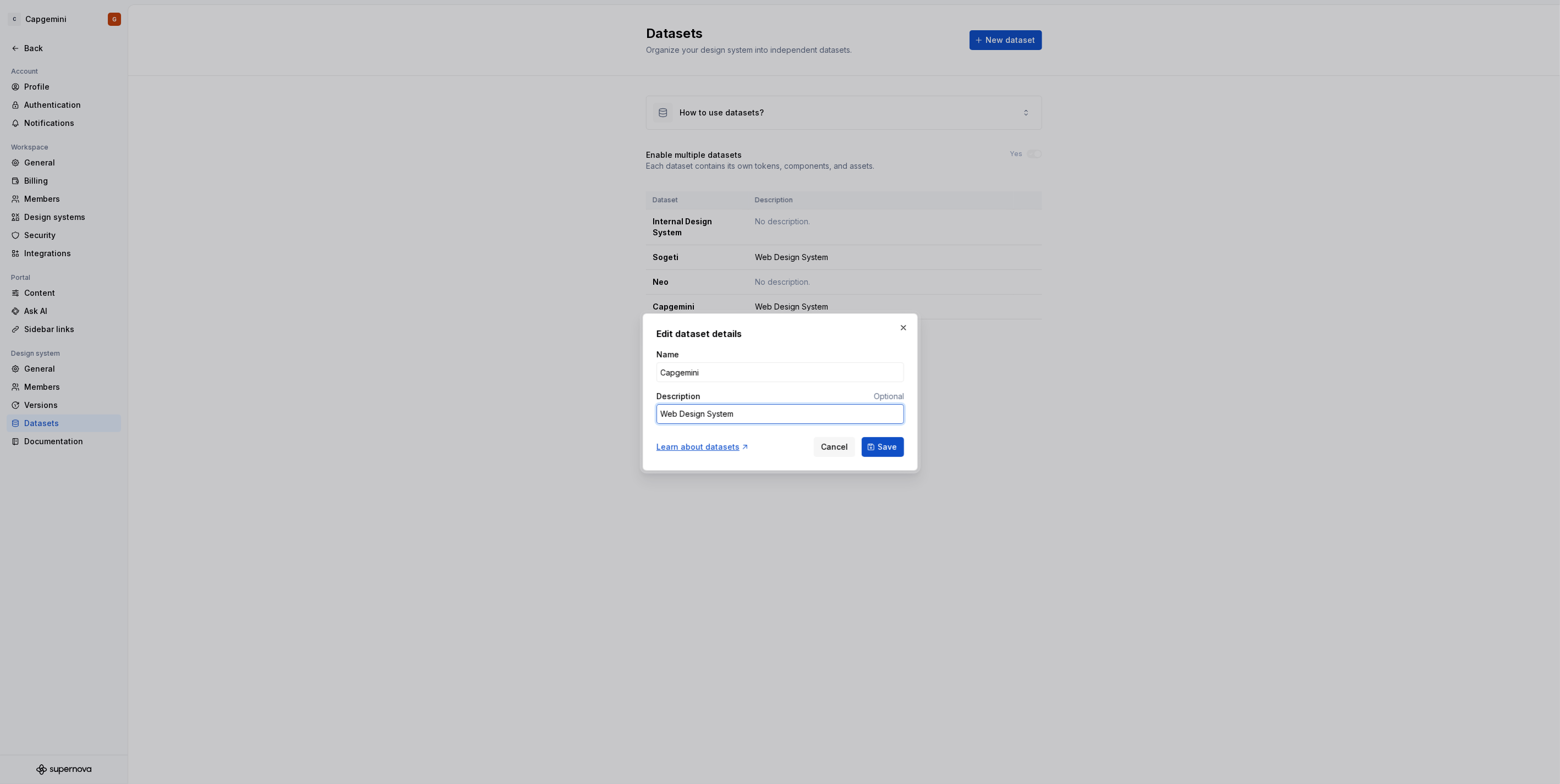
click at [741, 408] on textarea "Web Design System" at bounding box center [780, 414] width 247 height 20
click at [899, 326] on button "button" at bounding box center [903, 327] width 15 height 15
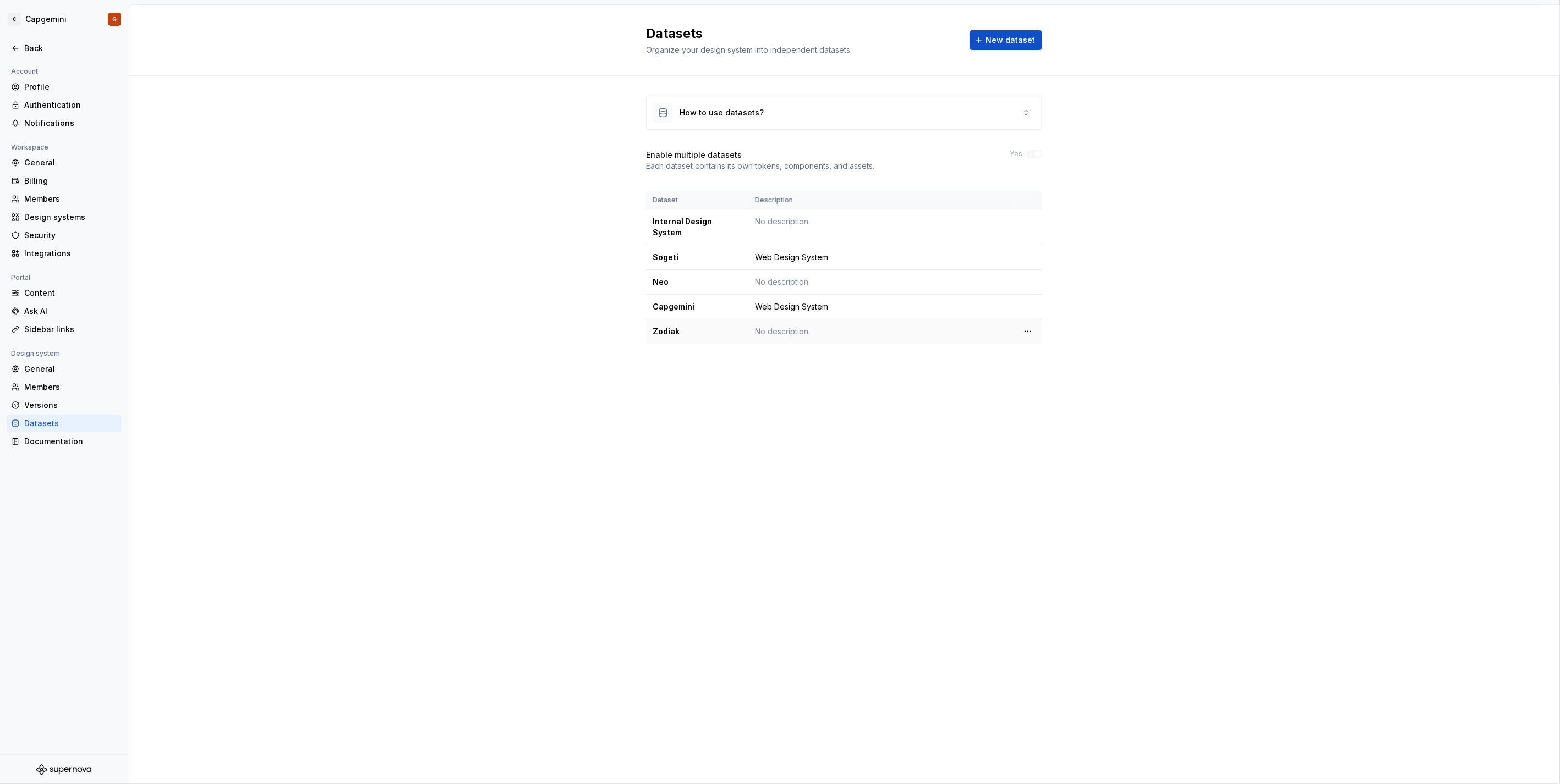
click at [894, 326] on td "No description." at bounding box center [881, 332] width 265 height 25
click at [1033, 326] on html "C Capgemini G Back Account Profile Authentication Notifications Workspace Gener…" at bounding box center [780, 392] width 1560 height 784
click at [1028, 344] on icon at bounding box center [1031, 342] width 9 height 9
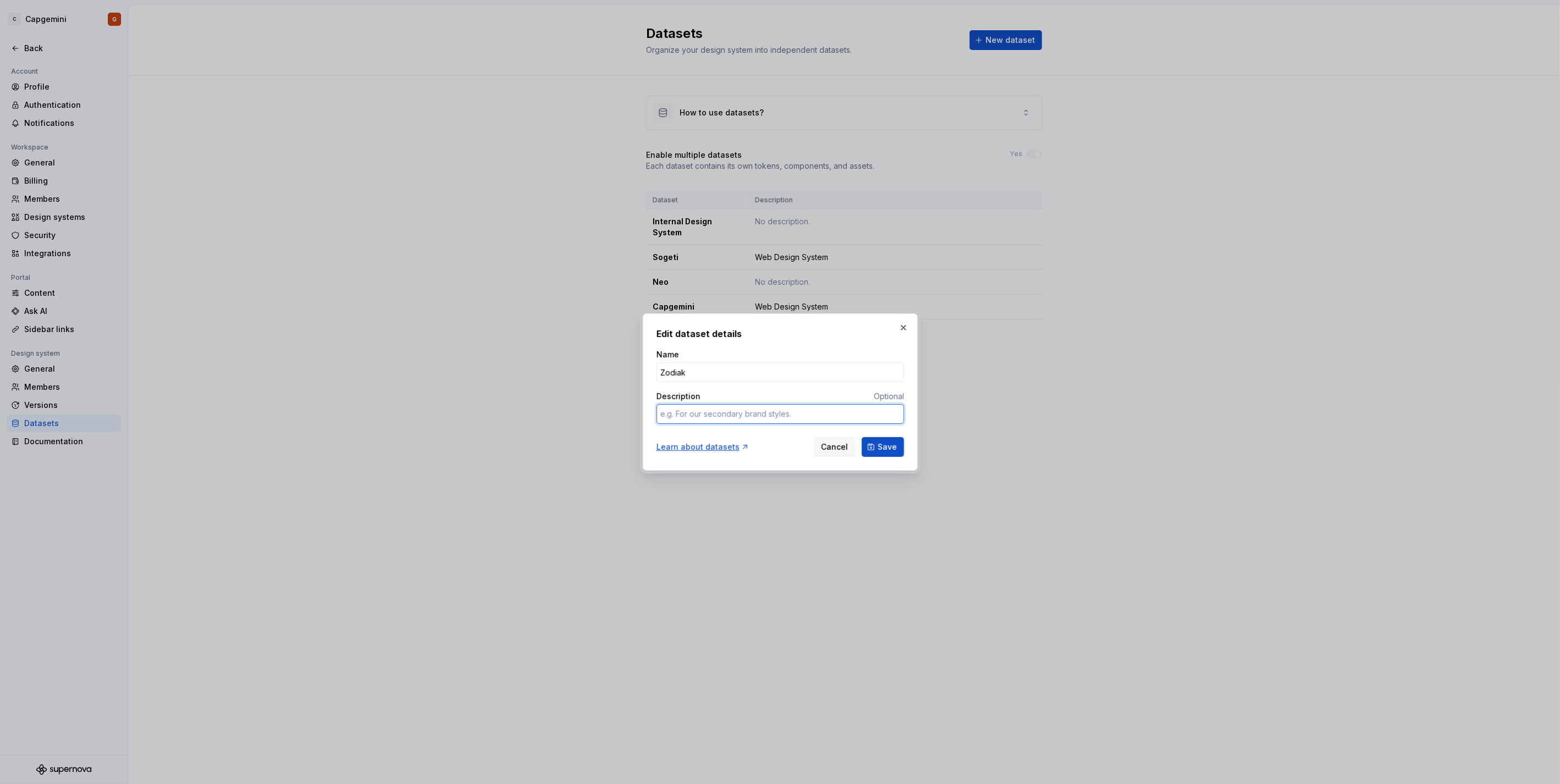
click at [745, 413] on textarea "Description" at bounding box center [780, 414] width 247 height 20
paste textarea "Web Design System"
type textarea "*"
type textarea "Web Design System"
click at [873, 449] on button "Save" at bounding box center [883, 447] width 42 height 20
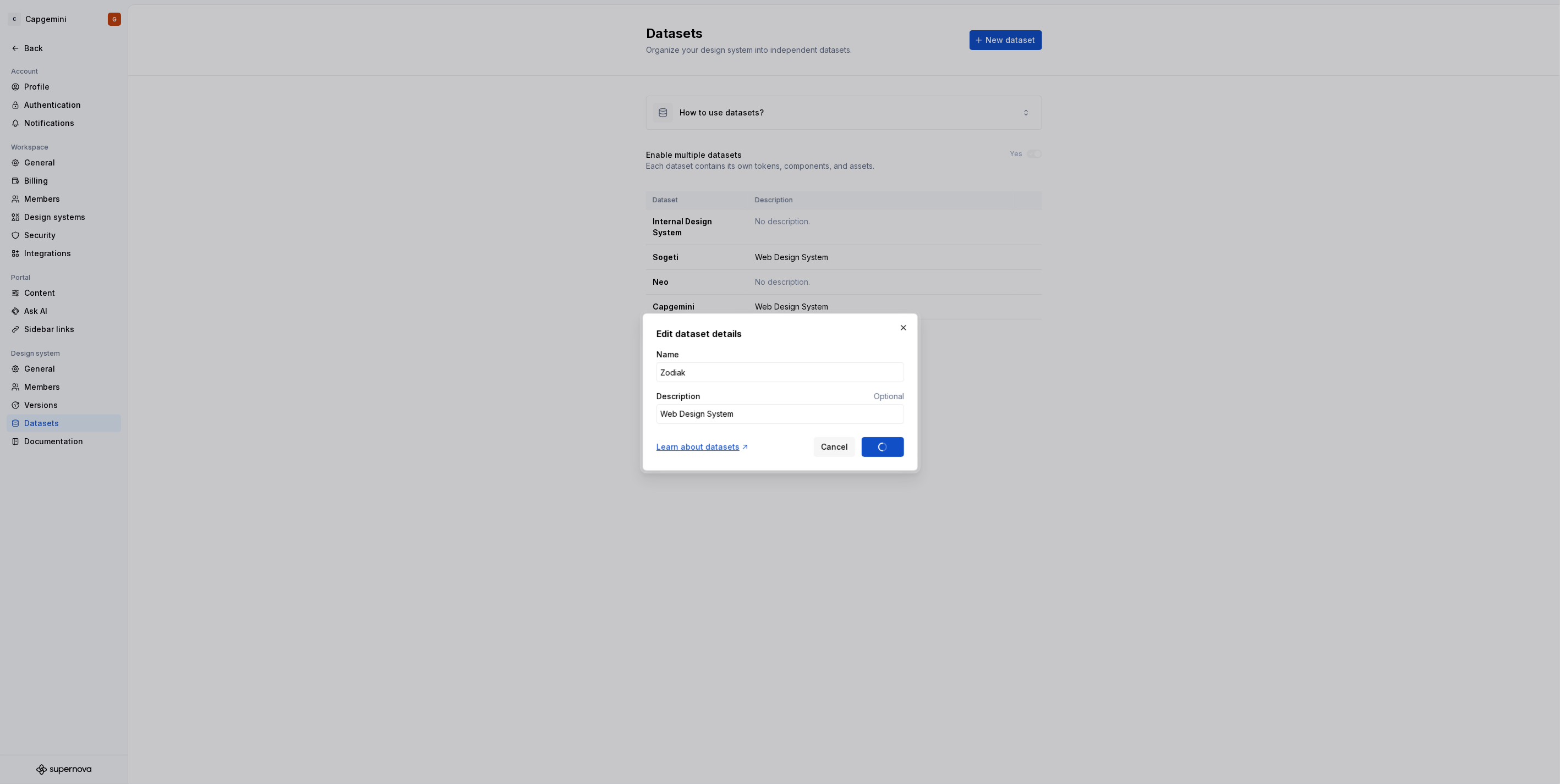
type textarea "*"
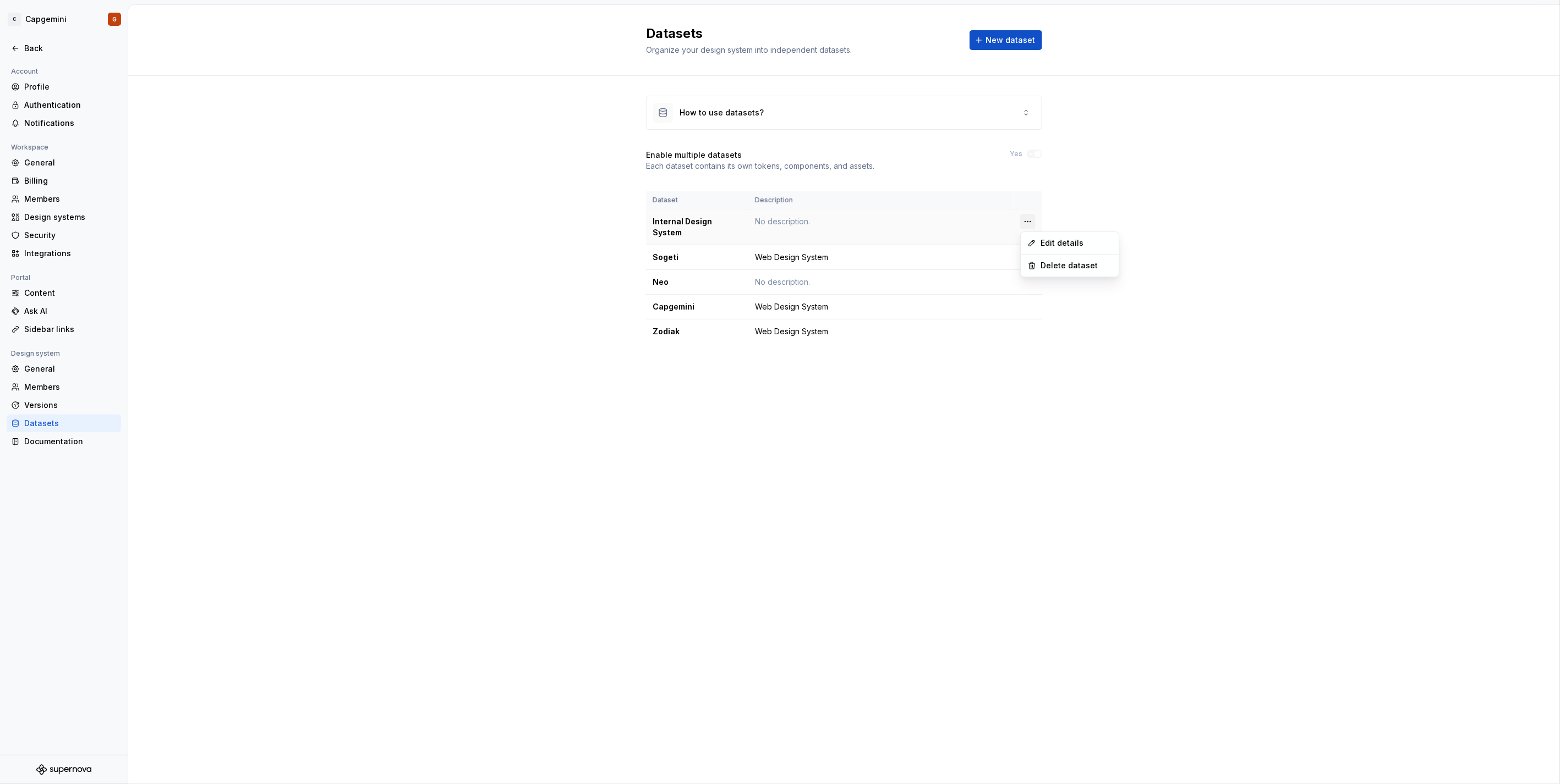
click at [1029, 218] on html "C Capgemini G Back Account Profile Authentication Notifications Workspace Gener…" at bounding box center [780, 392] width 1560 height 784
click at [1043, 270] on div "Delete dataset" at bounding box center [1076, 266] width 71 height 11
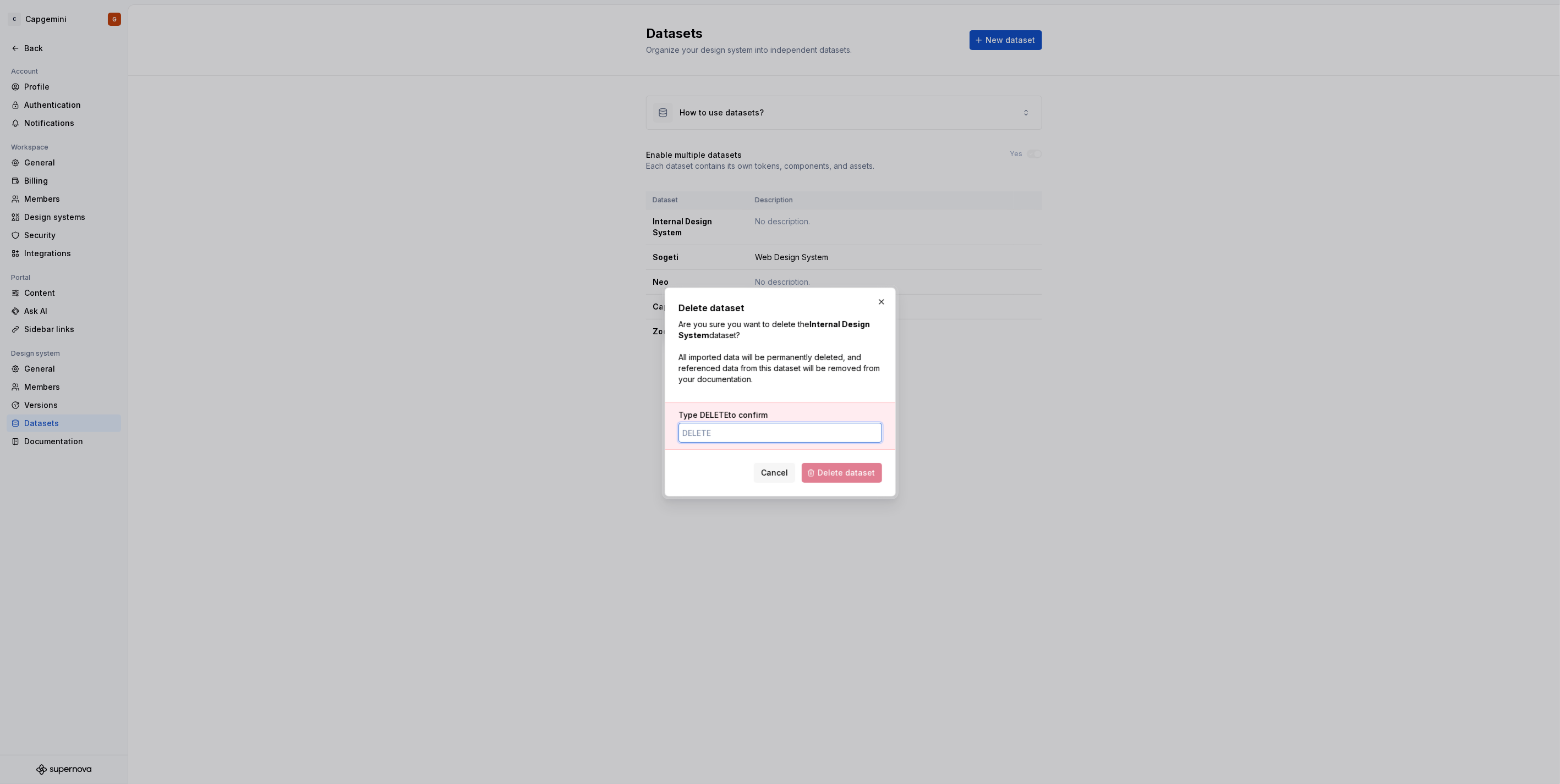
click at [759, 430] on input "Type DELETE to confirm" at bounding box center [780, 433] width 204 height 20
type input "DELETE"
click at [876, 303] on button "button" at bounding box center [881, 301] width 15 height 15
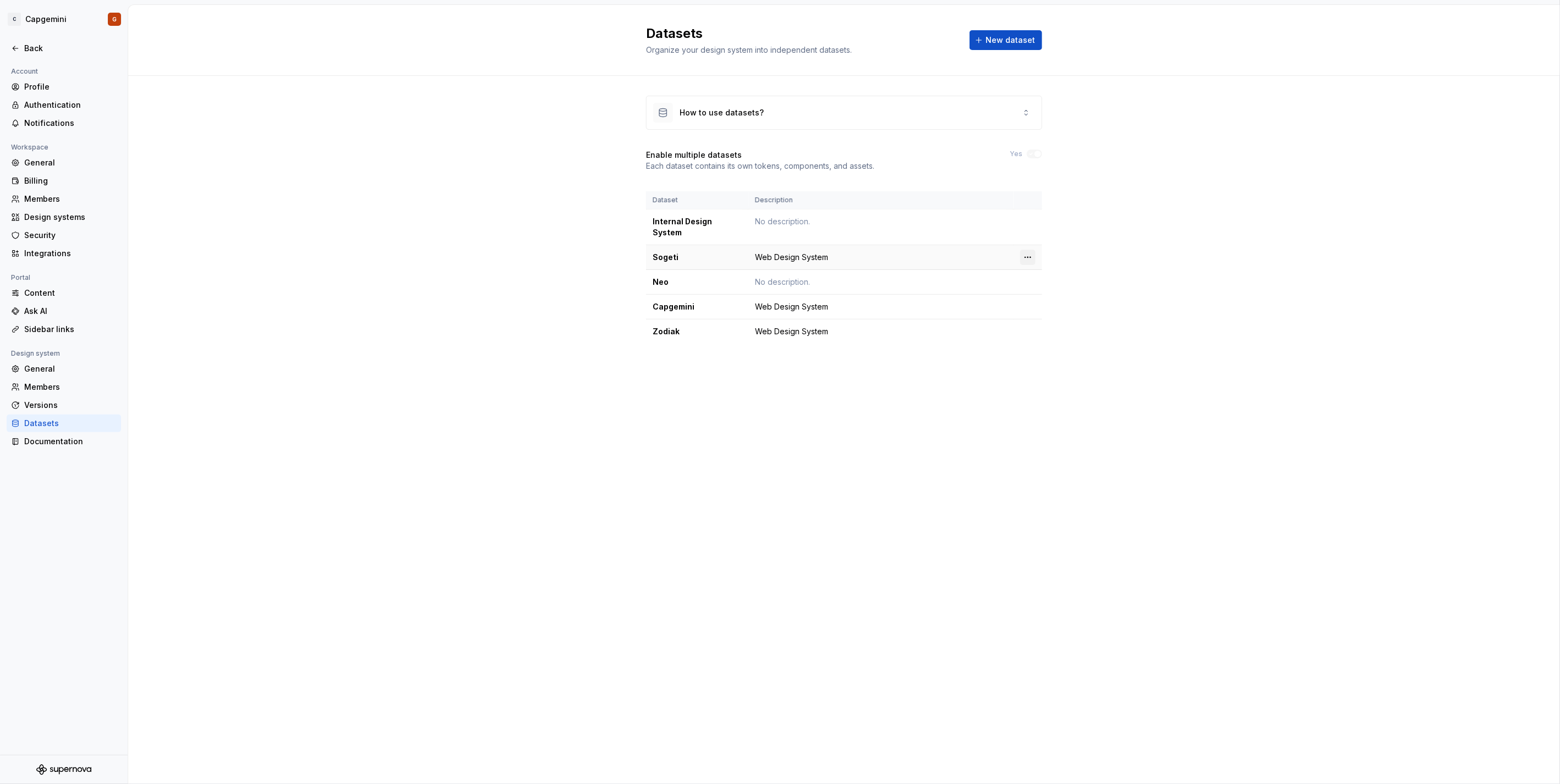
click at [1023, 246] on html "C Capgemini G Back Account Profile Authentication Notifications Workspace Gener…" at bounding box center [780, 392] width 1560 height 784
click at [1065, 263] on div "Edit details" at bounding box center [1076, 268] width 71 height 11
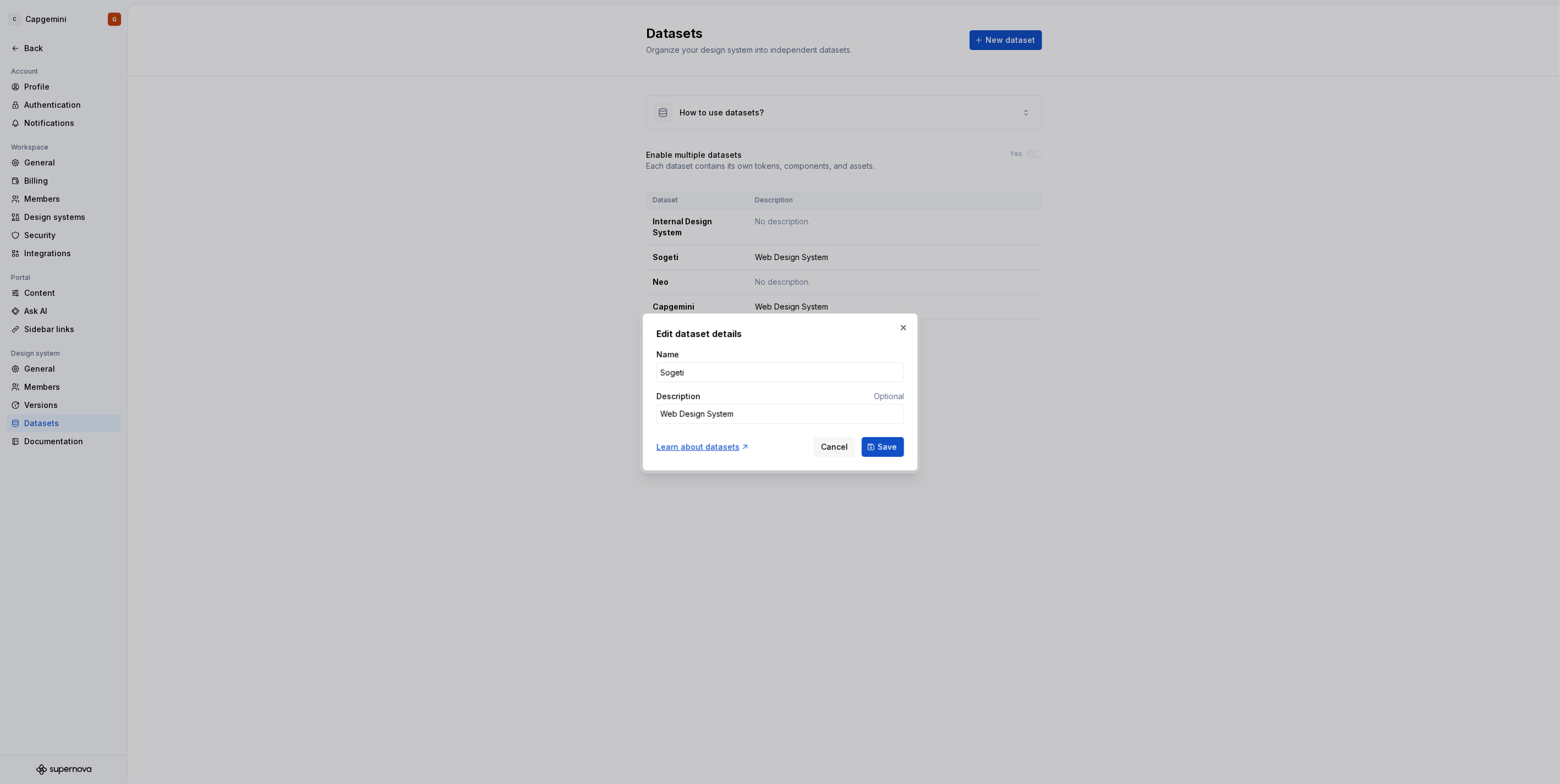
click at [701, 454] on div "Learn about datasets Cancel Save" at bounding box center [780, 444] width 247 height 24
click at [702, 448] on div "Learn about datasets" at bounding box center [702, 447] width 93 height 11
click at [904, 326] on button "button" at bounding box center [903, 327] width 15 height 15
type textarea "*"
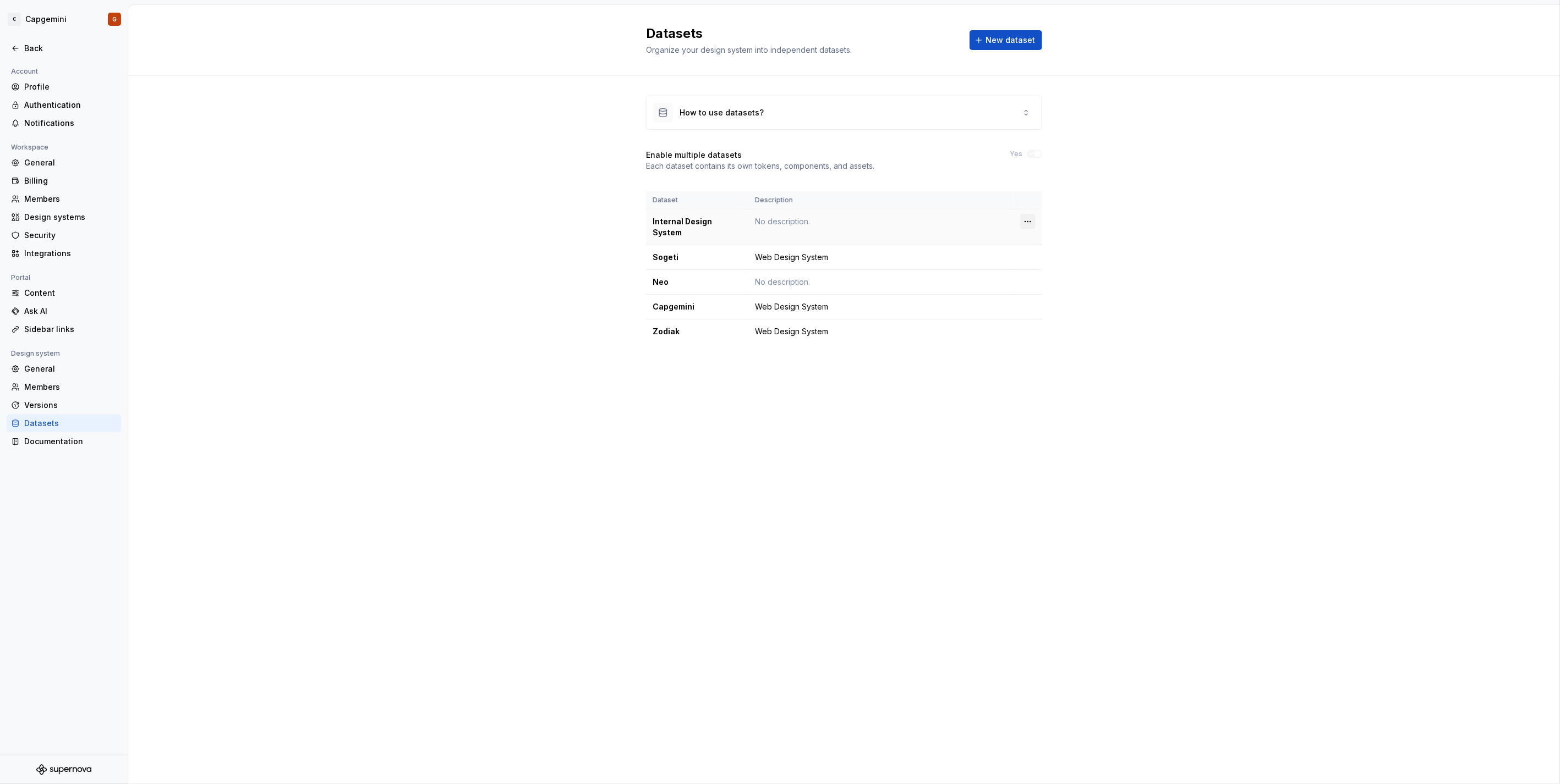
click at [1033, 215] on html "C Capgemini G Back Account Profile Authentication Notifications Workspace Gener…" at bounding box center [780, 392] width 1560 height 784
click at [1044, 272] on div "Delete dataset" at bounding box center [1070, 266] width 94 height 18
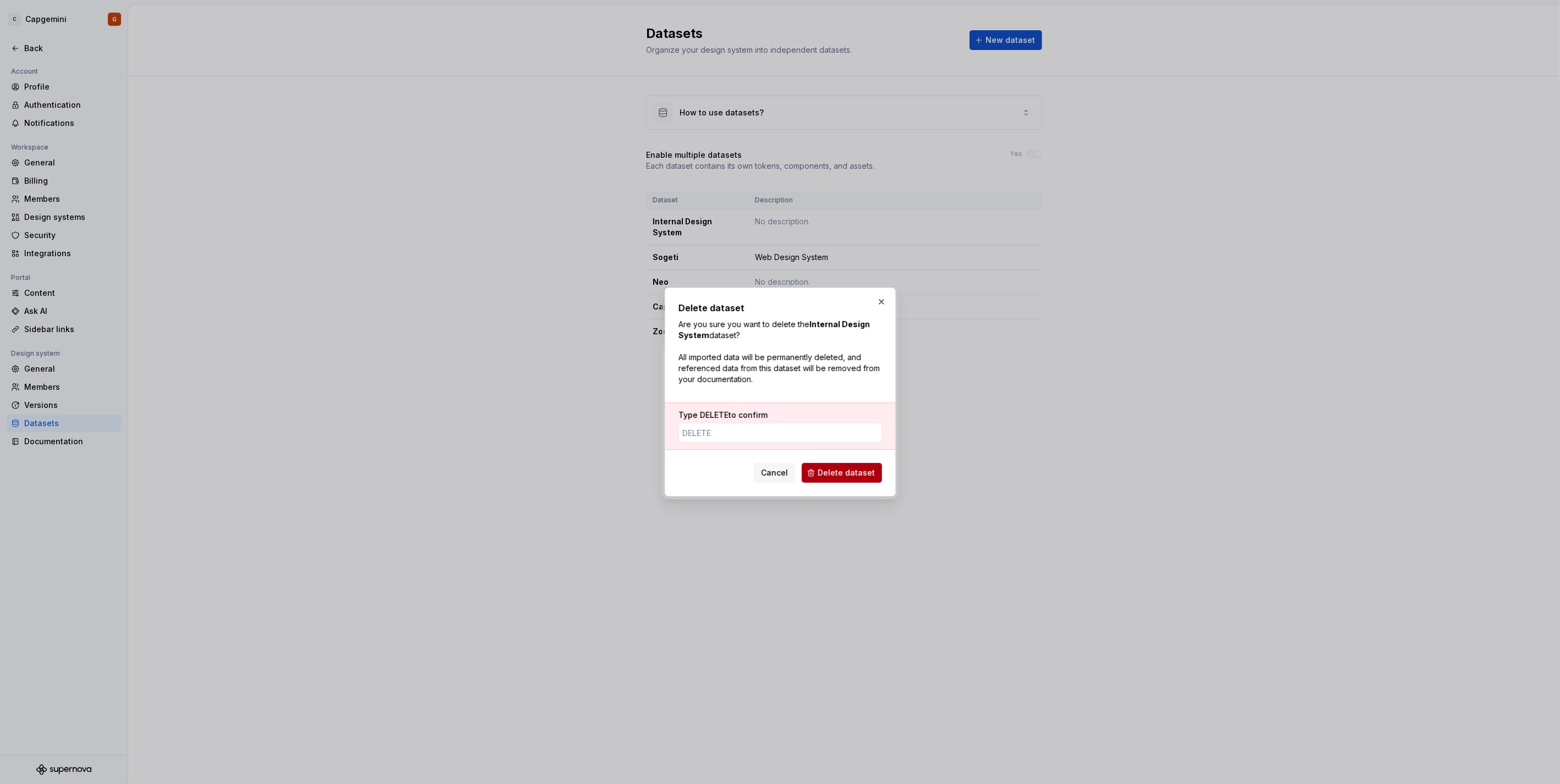
click at [859, 473] on span "Delete dataset" at bounding box center [846, 473] width 57 height 11
click at [782, 437] on input "Type DELETE to confirm" at bounding box center [780, 433] width 204 height 20
type input "DELETE"
click at [831, 477] on div "Cancel Delete dataset" at bounding box center [818, 473] width 128 height 20
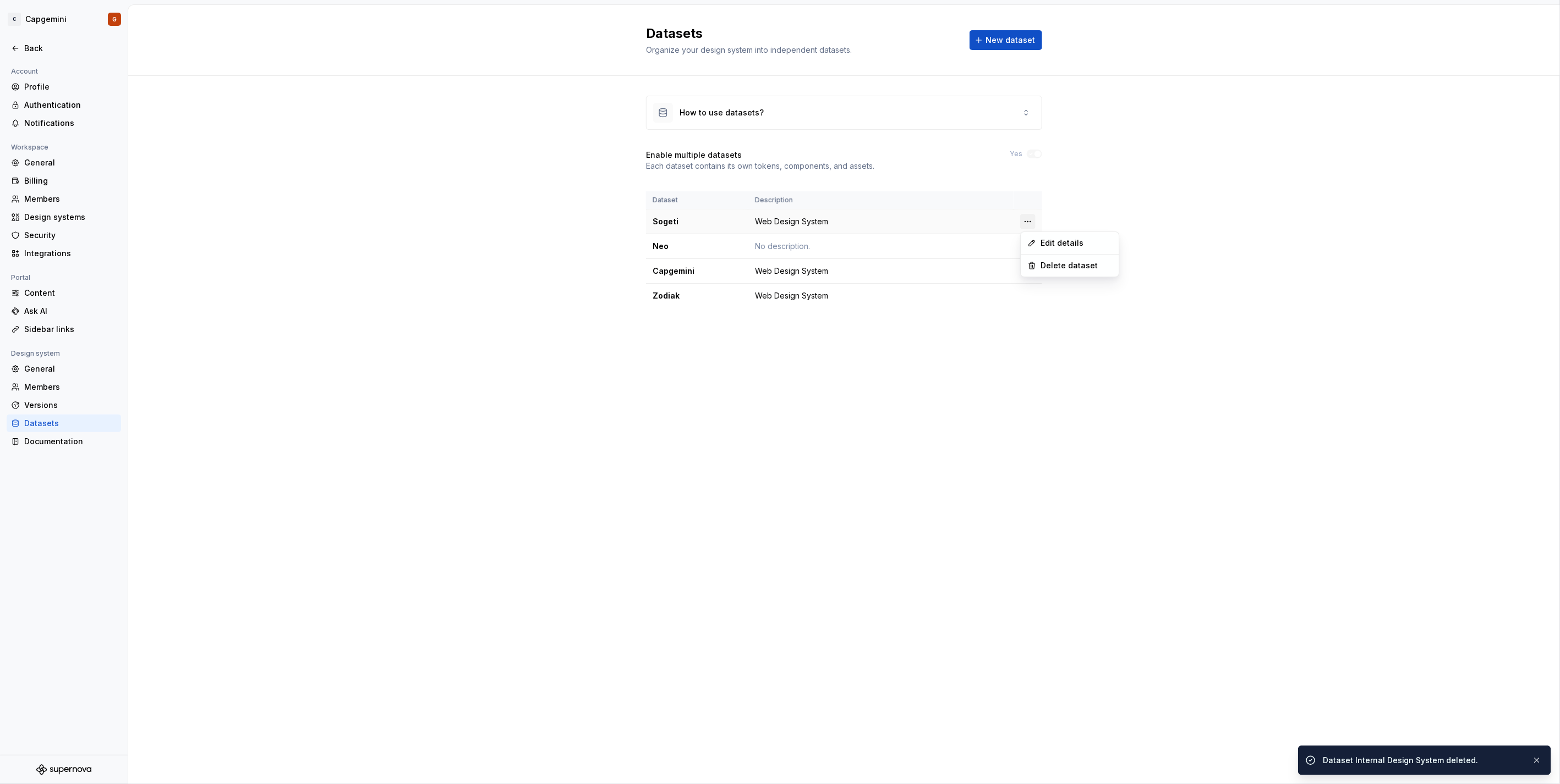
click at [1030, 218] on html "C Capgemini G Back Account Profile Authentication Notifications Workspace Gener…" at bounding box center [780, 392] width 1560 height 784
click at [1054, 263] on div "Delete dataset" at bounding box center [1076, 266] width 71 height 11
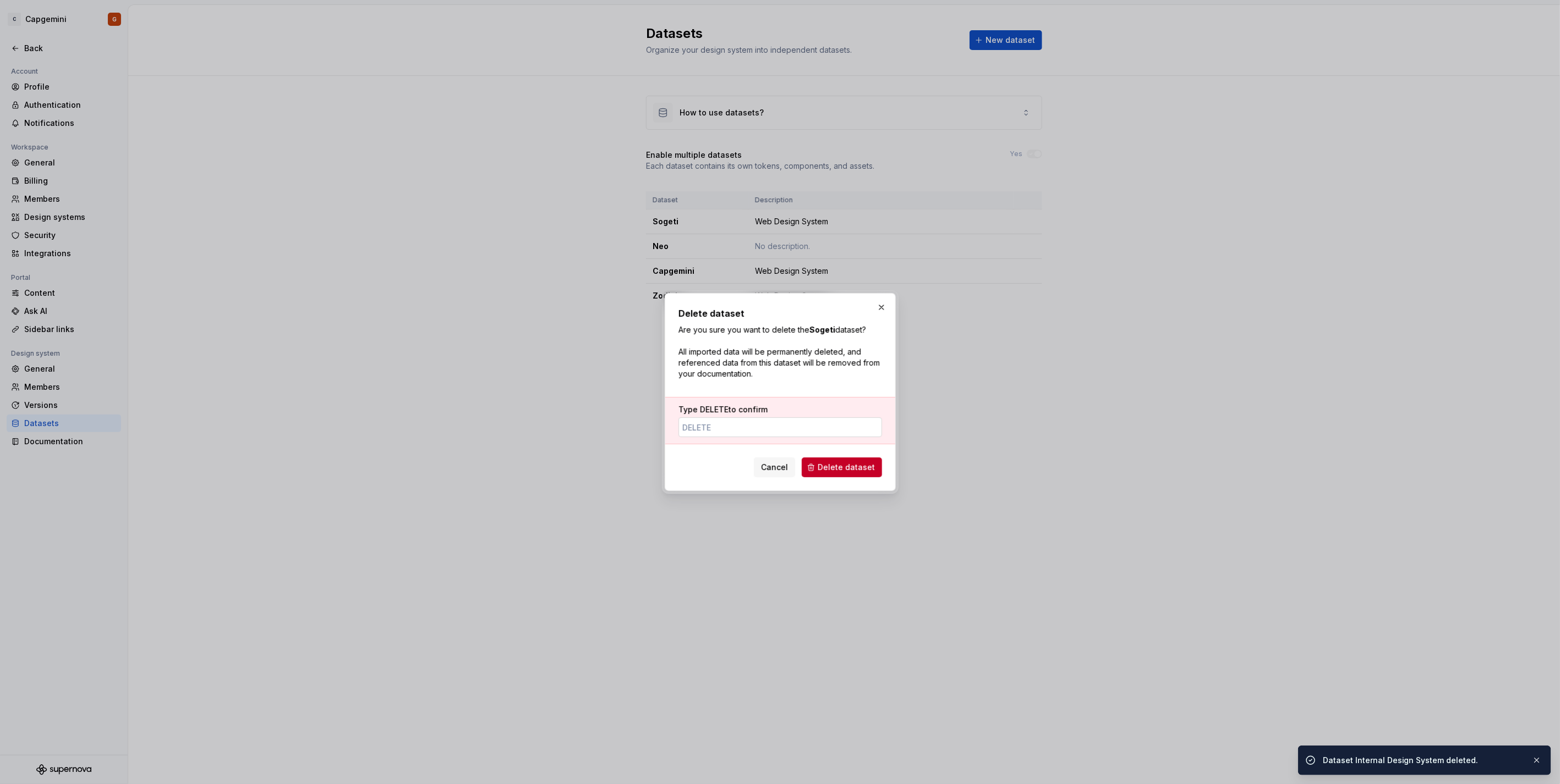
click at [772, 436] on input "Type DELETE to confirm" at bounding box center [780, 427] width 204 height 20
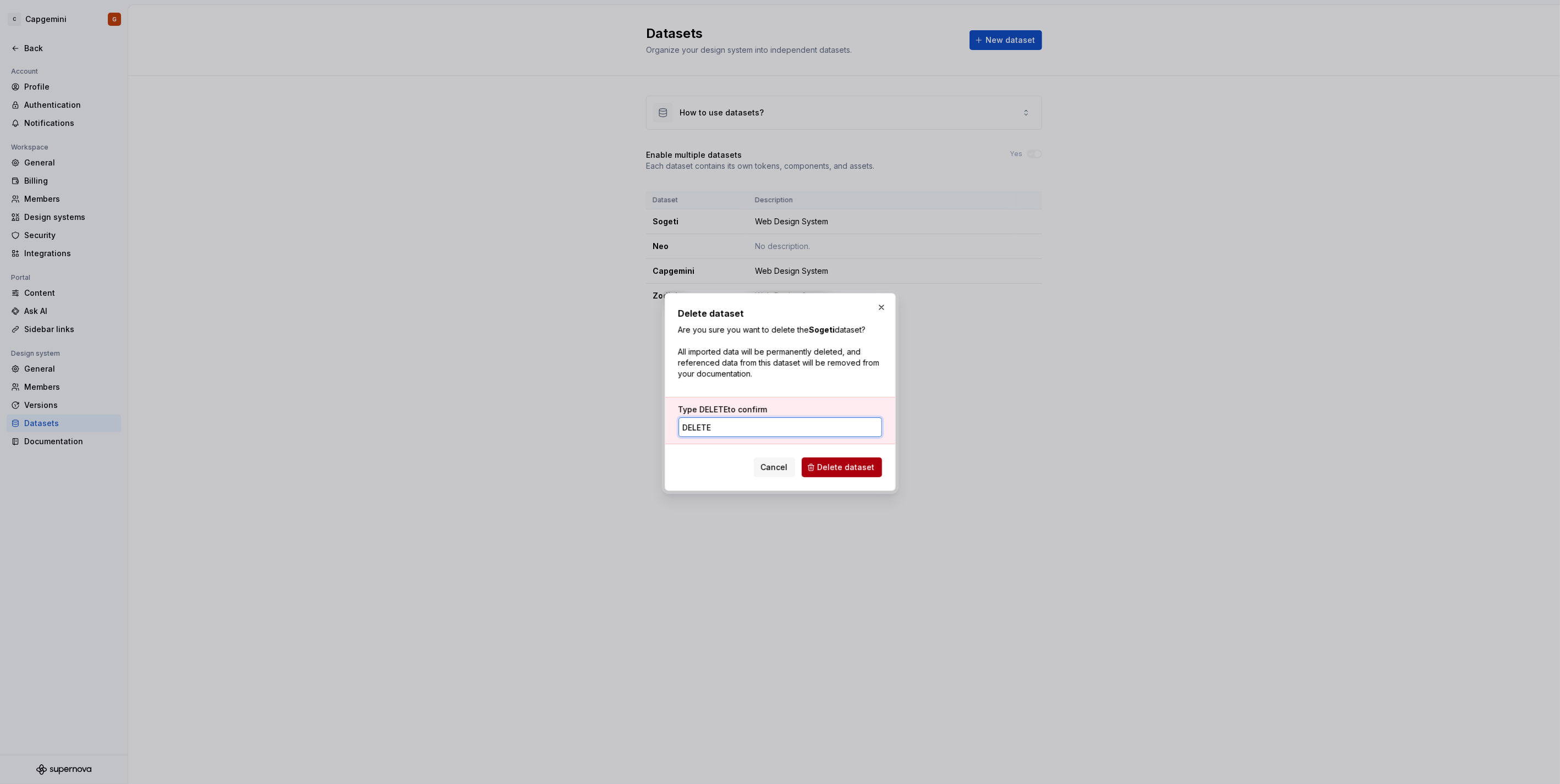
type input "DELETE"
click at [827, 471] on span "Delete dataset" at bounding box center [846, 467] width 57 height 11
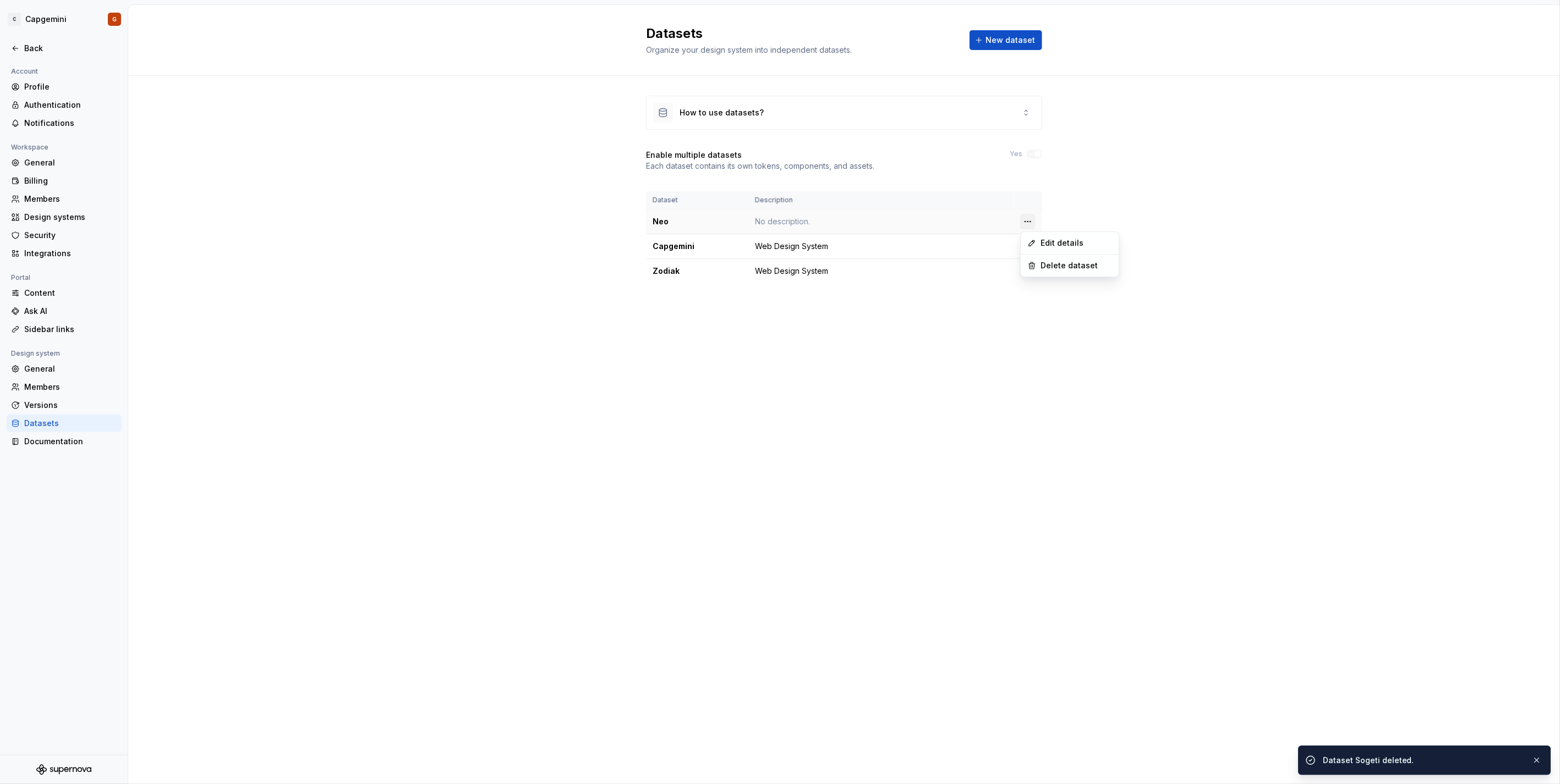
click at [1030, 216] on html "C Capgemini G Back Account Profile Authentication Notifications Workspace Gener…" at bounding box center [780, 392] width 1560 height 784
click at [1046, 267] on div "Delete dataset" at bounding box center [1076, 266] width 71 height 11
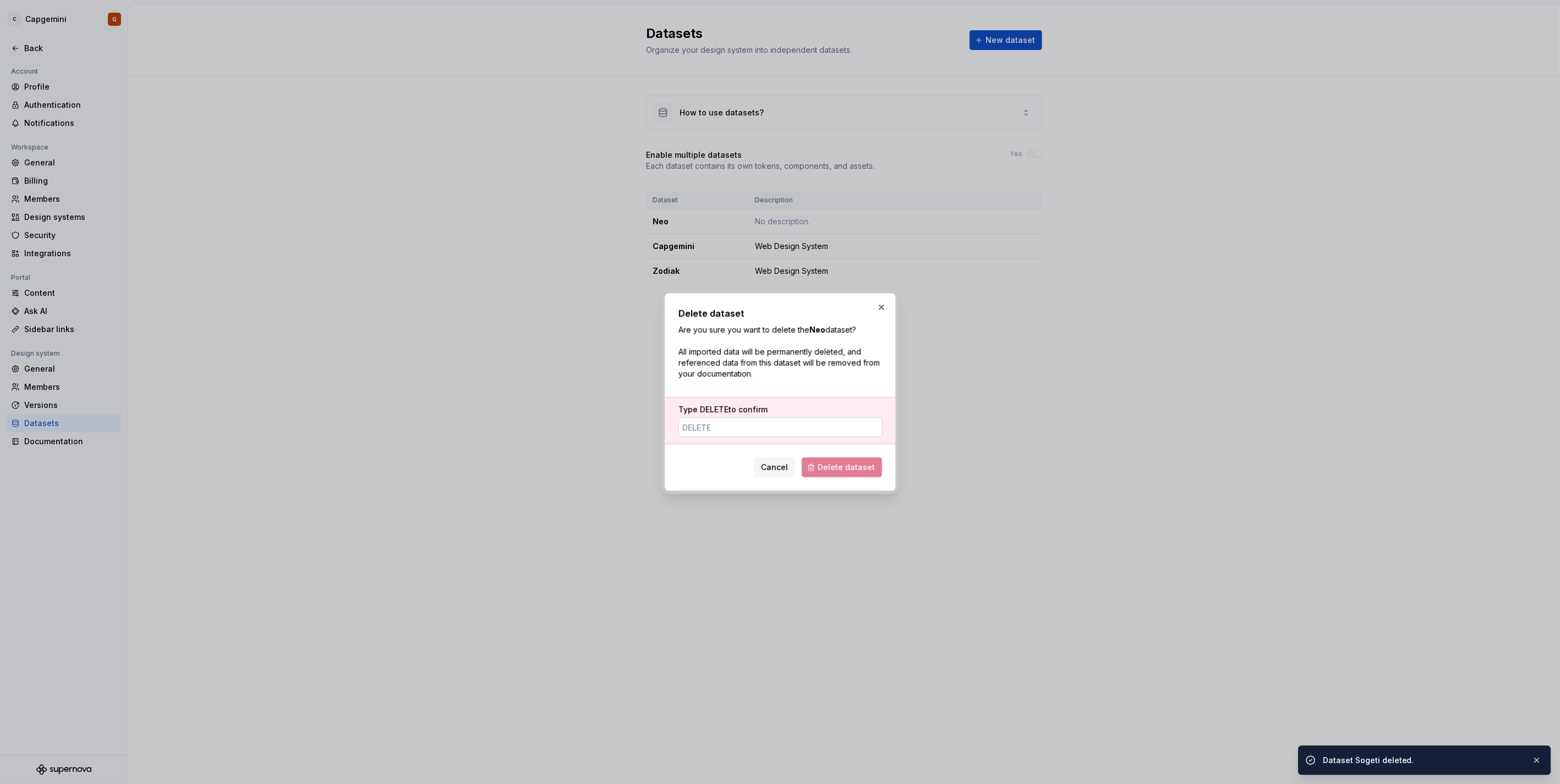
click at [753, 427] on input "Type DELETE to confirm" at bounding box center [780, 427] width 204 height 20
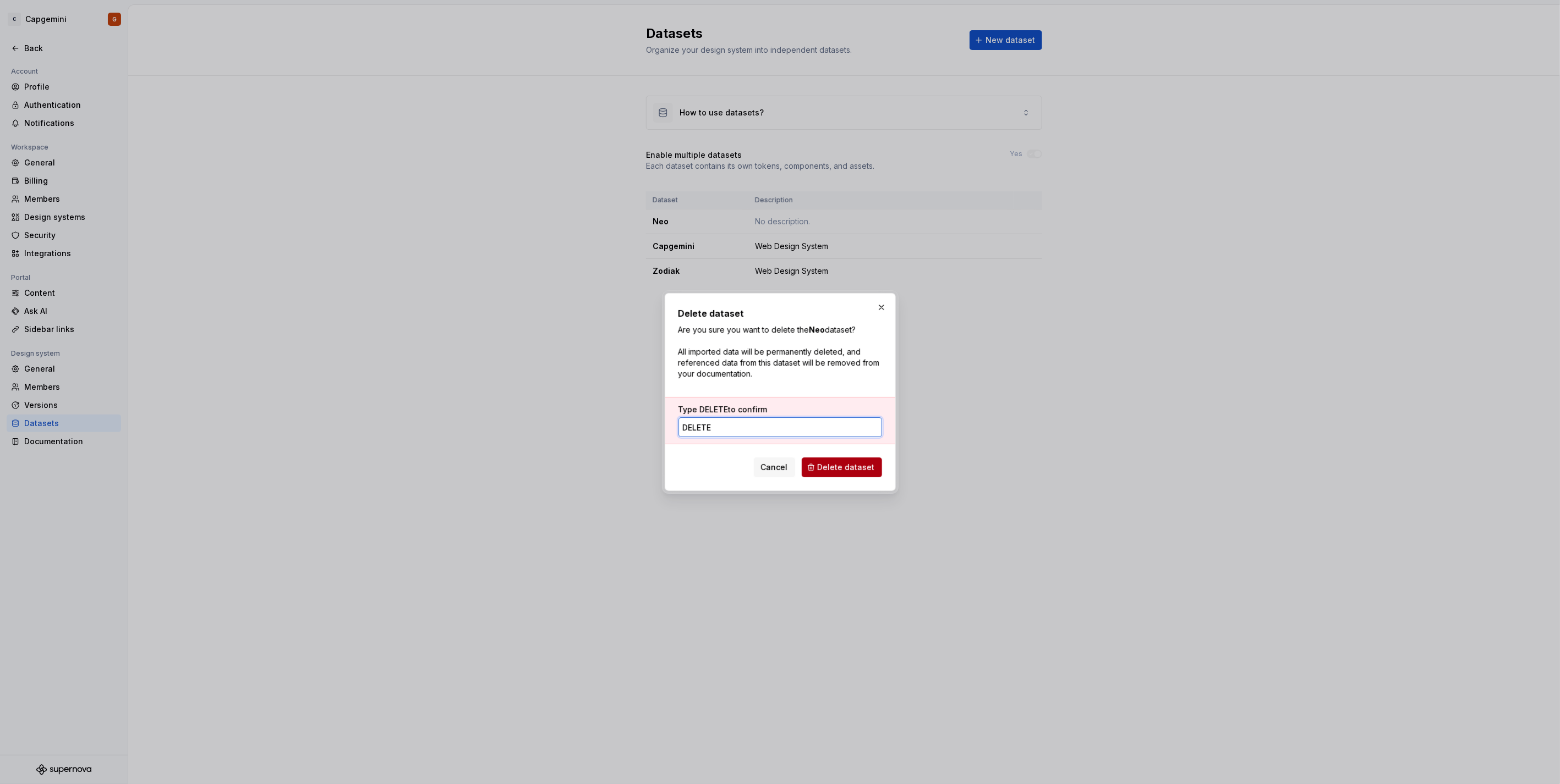
type input "DELETE"
click at [861, 475] on button "Delete dataset" at bounding box center [842, 467] width 80 height 20
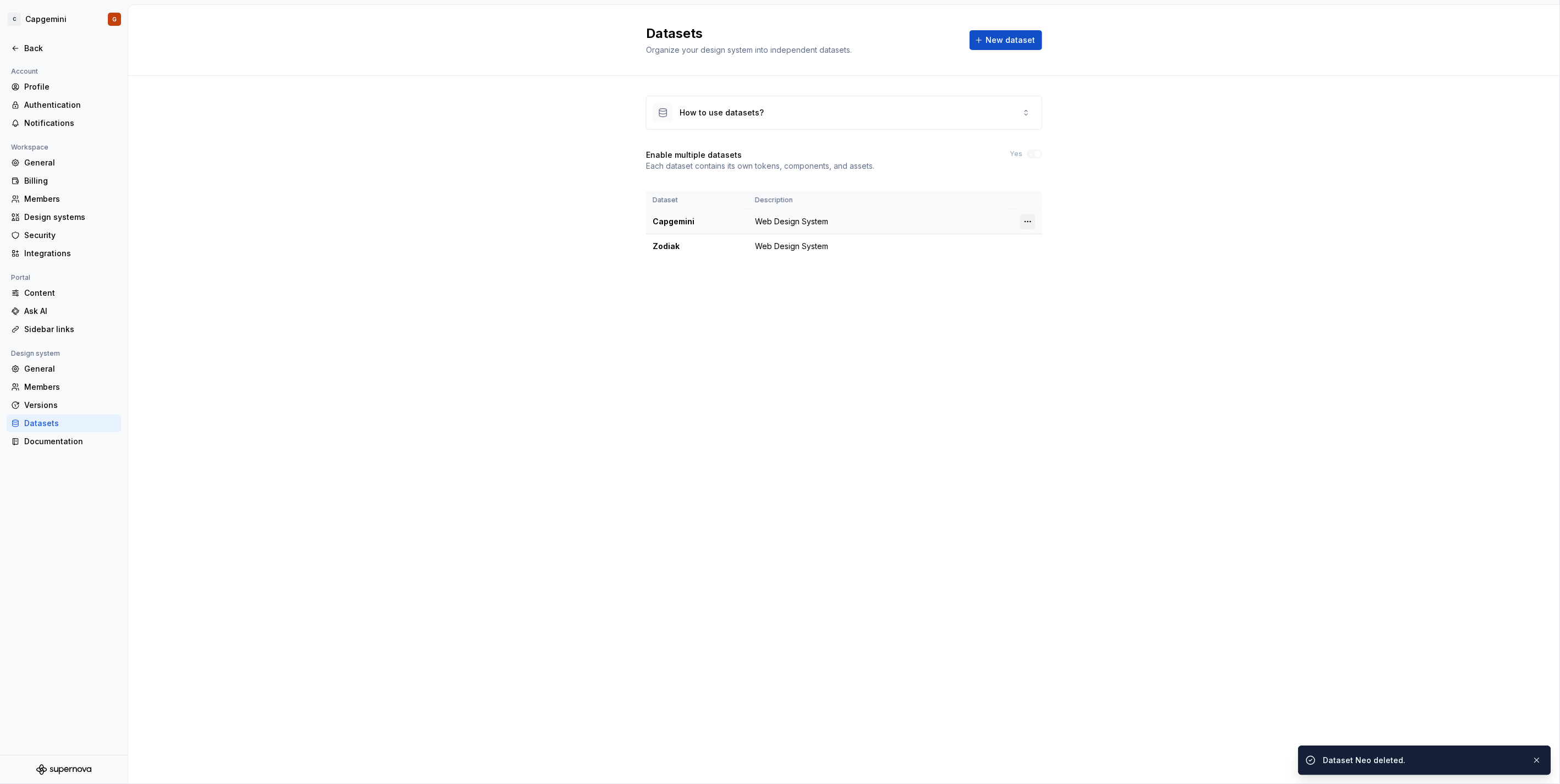
click at [1023, 215] on html "C Capgemini G Back Account Profile Authentication Notifications Workspace Gener…" at bounding box center [780, 392] width 1560 height 784
click at [1023, 216] on html "C Capgemini G Back Account Profile Authentication Notifications Workspace Gener…" at bounding box center [780, 392] width 1560 height 784
click at [1052, 270] on div "Delete dataset" at bounding box center [1076, 266] width 71 height 11
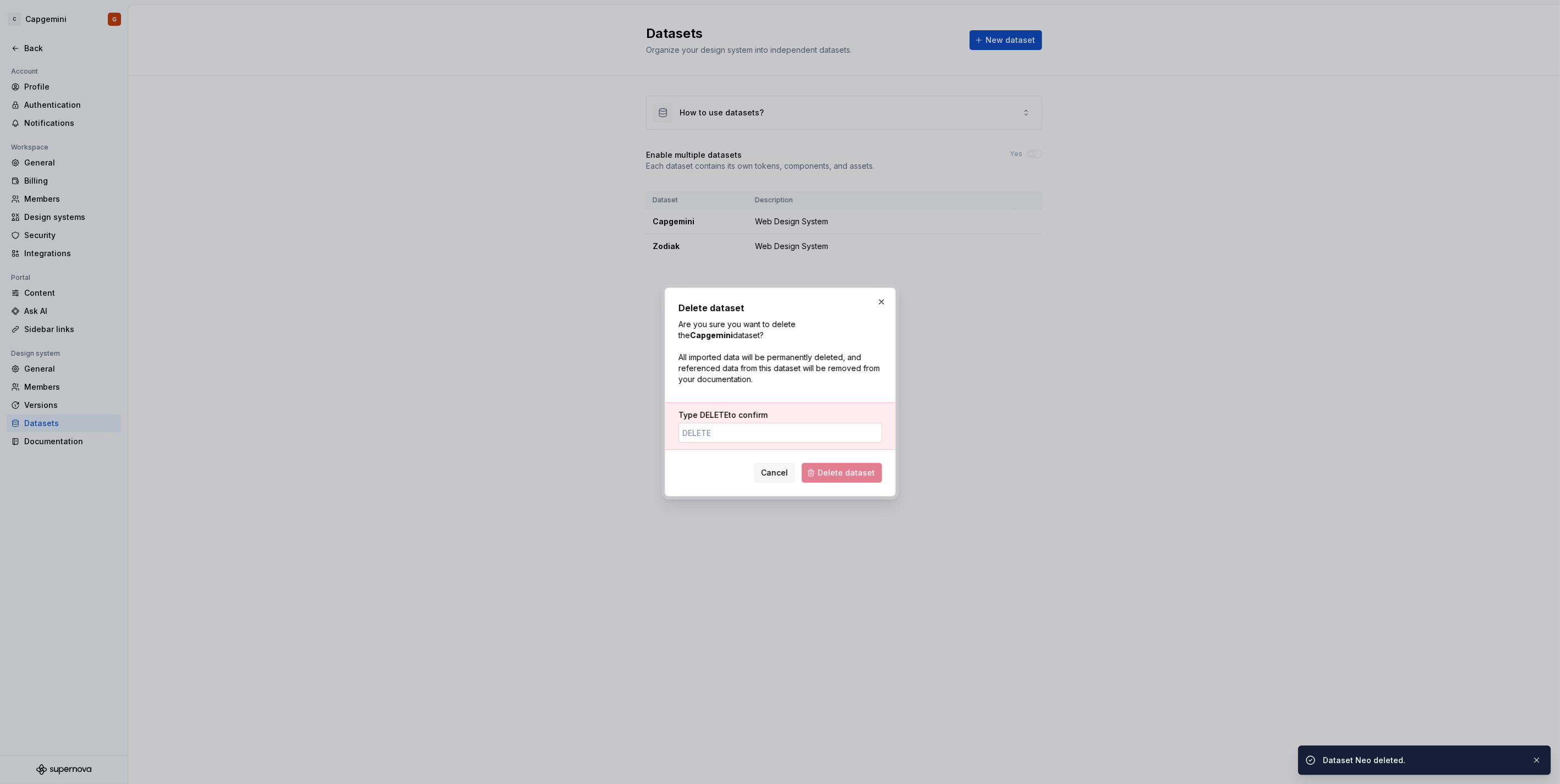
click at [770, 430] on input "Type DELETE to confirm" at bounding box center [780, 433] width 204 height 20
type input "DELETE"
click at [848, 469] on span "Delete dataset" at bounding box center [846, 473] width 57 height 11
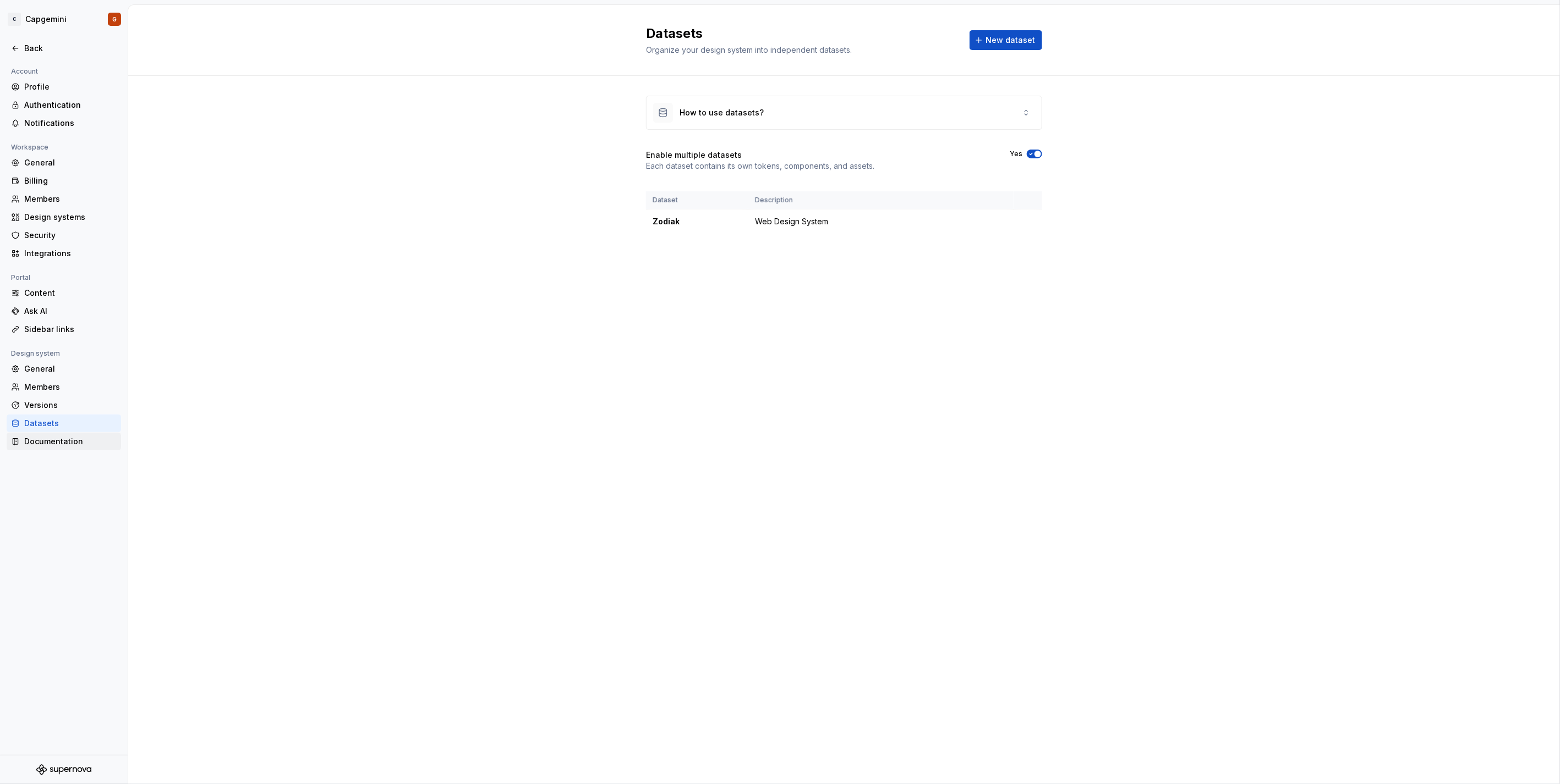
click at [92, 440] on div "Documentation" at bounding box center [71, 441] width 92 height 11
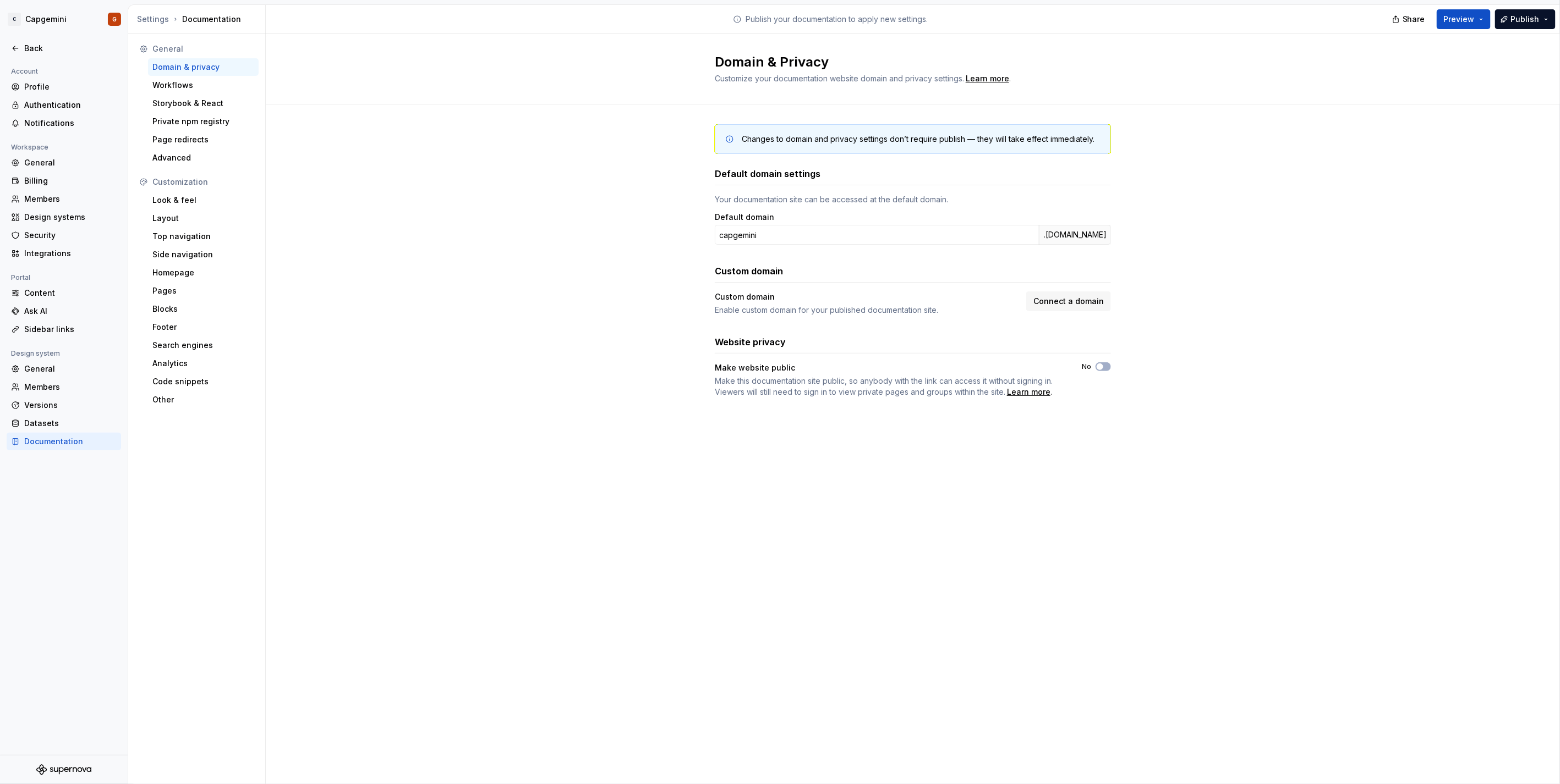
click at [441, 180] on div "Changes to domain and privacy settings don’t require publish — they will take e…" at bounding box center [913, 272] width 1294 height 335
click at [42, 38] on div at bounding box center [63, 36] width 127 height 6
click at [43, 45] on div "Back" at bounding box center [71, 48] width 92 height 11
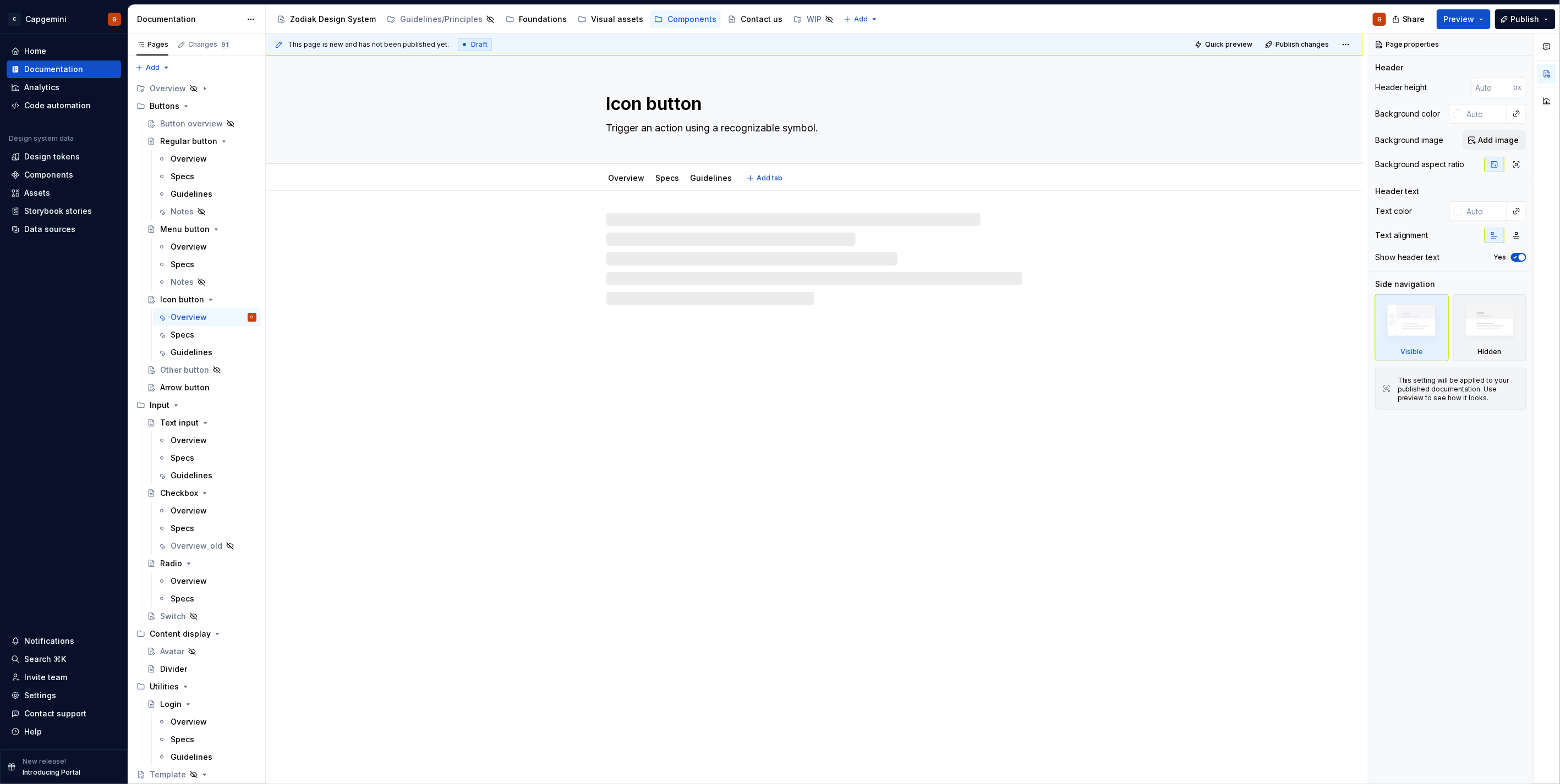
click at [708, 125] on textarea "Trigger an action using a recognizable symbol." at bounding box center [812, 128] width 416 height 18
click at [752, 129] on textarea "Trigger an action using a recognizable symbol." at bounding box center [812, 128] width 416 height 18
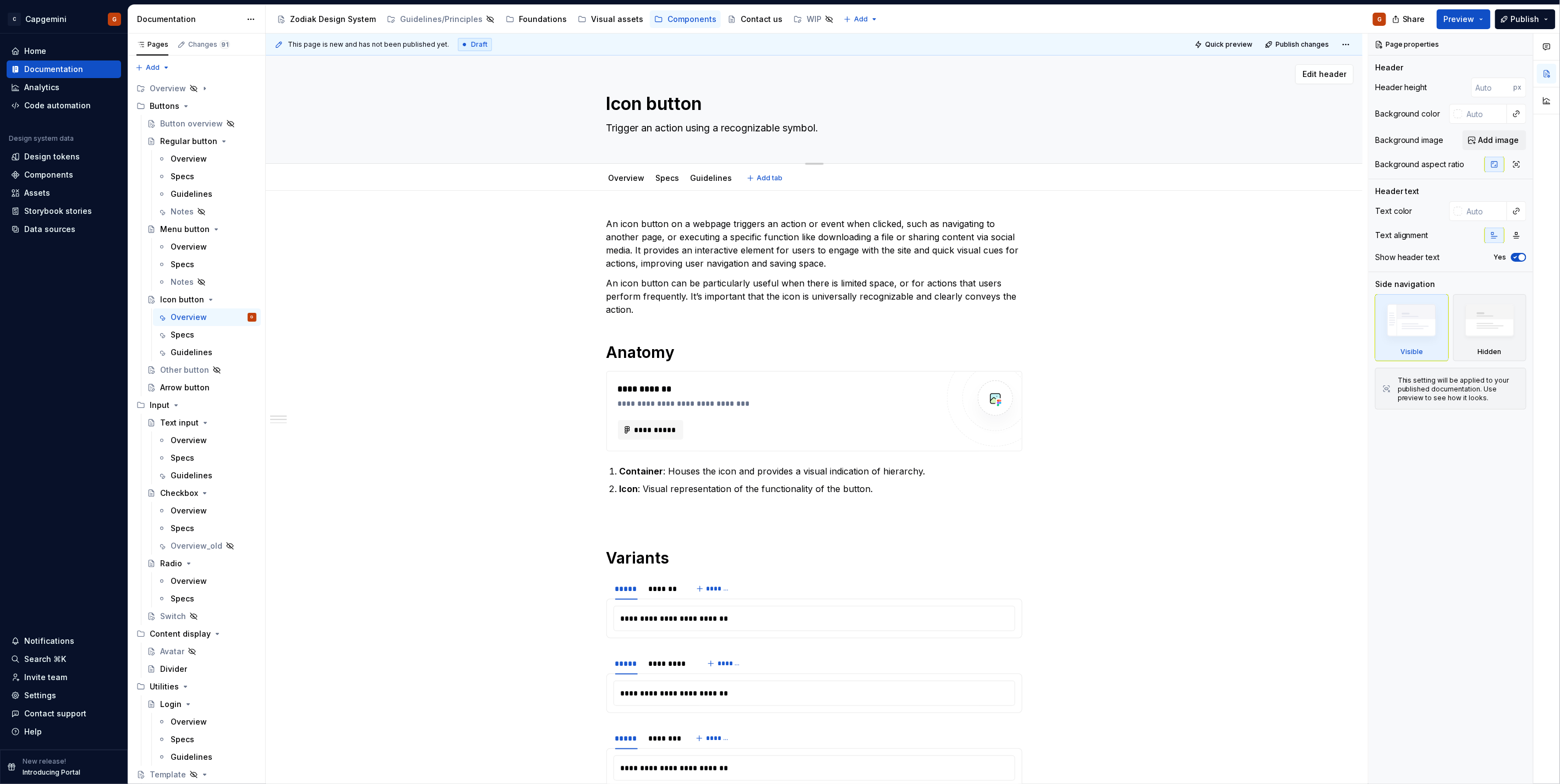
drag, startPoint x: 726, startPoint y: 129, endPoint x: 911, endPoint y: 132, distance: 185.0
click at [911, 132] on textarea "Trigger an action using a recognizable symbol." at bounding box center [812, 128] width 416 height 18
type textarea "*"
type textarea "Trigger an action using a v"
type textarea "*"
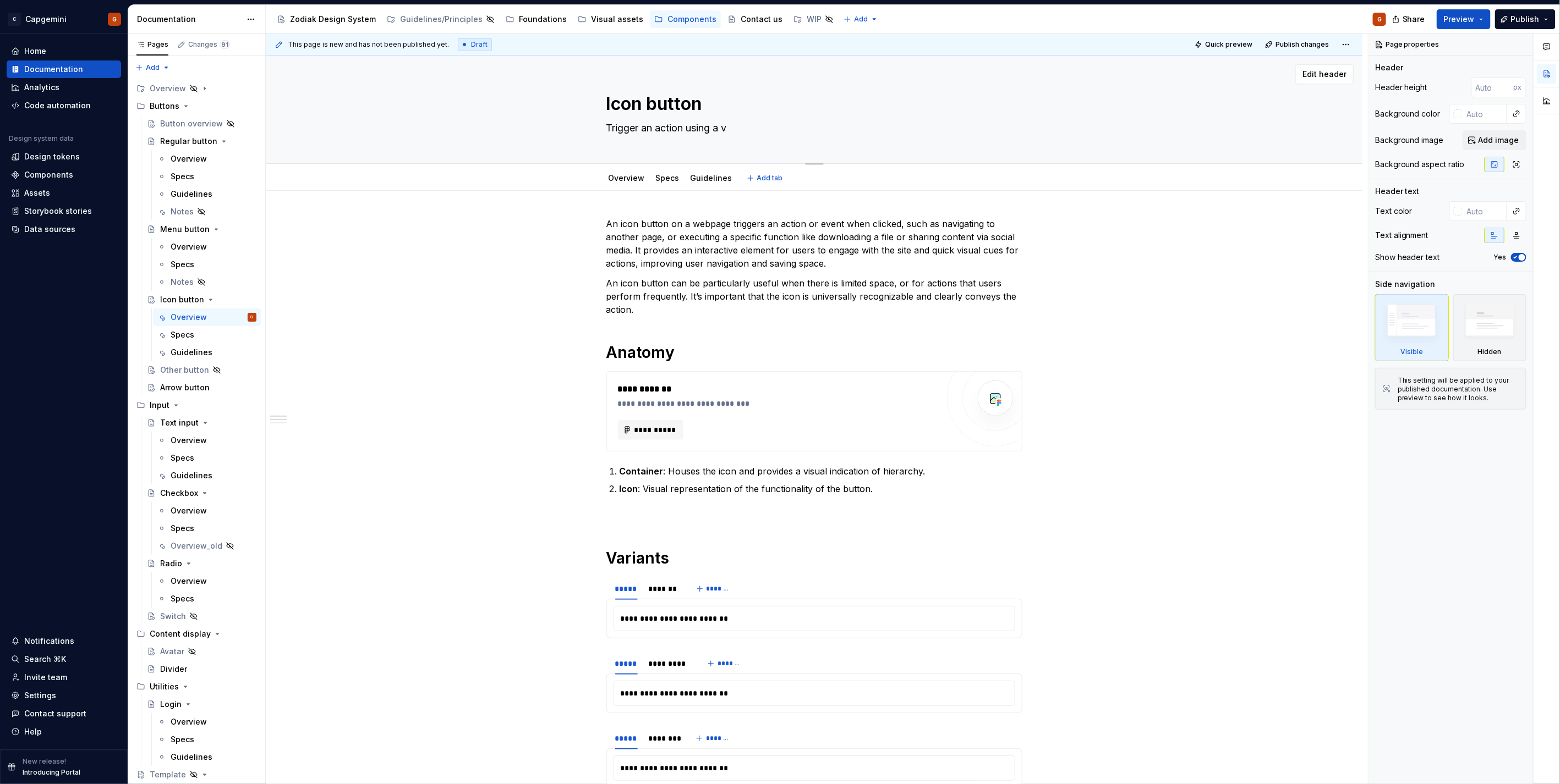
type textarea "Trigger an action using a vi"
type textarea "*"
type textarea "Trigger an action using a vis"
type textarea "*"
type textarea "Trigger an action using a visu"
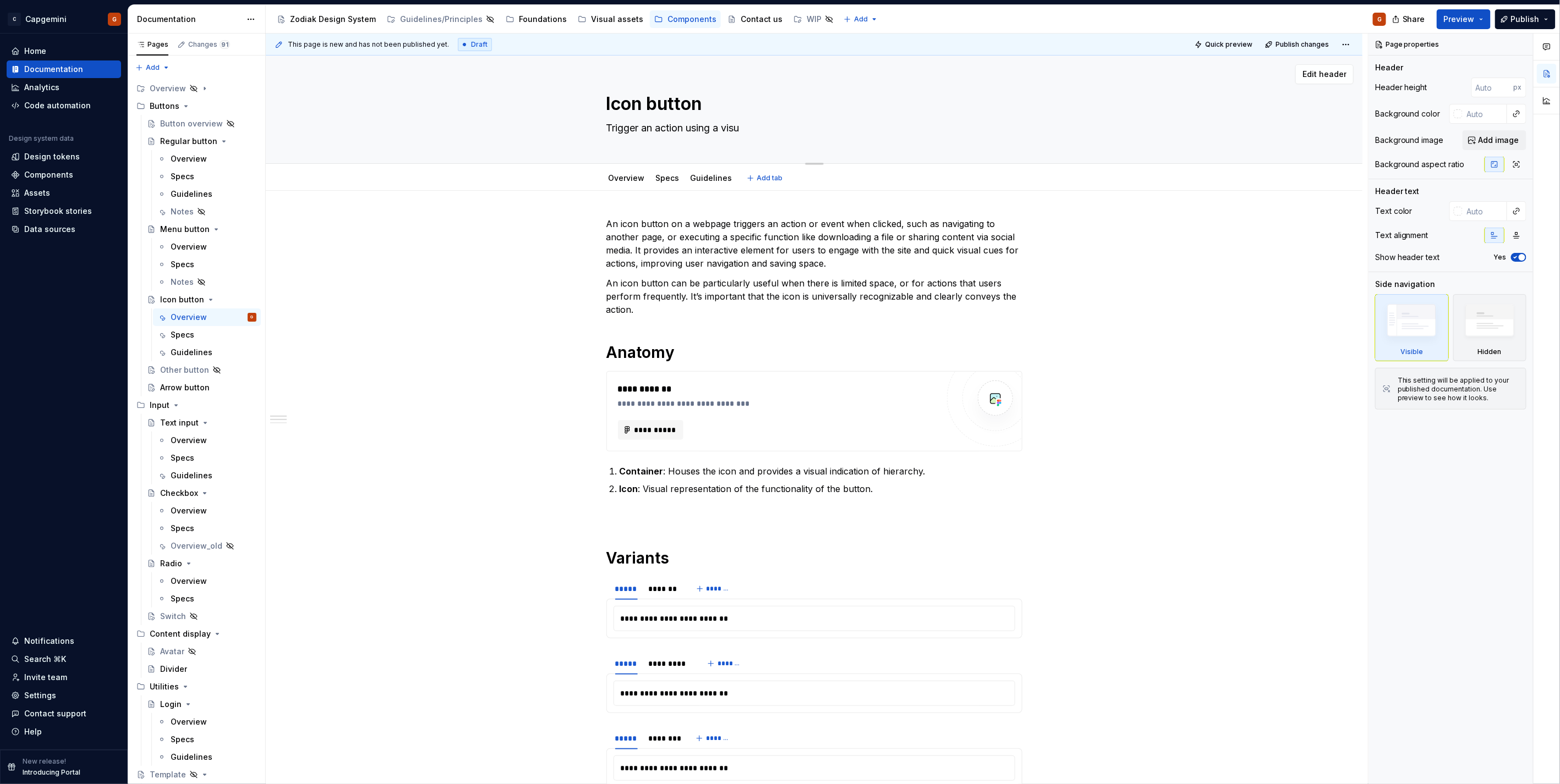
type textarea "*"
type textarea "Trigger an action using a visua"
type textarea "*"
type textarea "Trigger an action using a visual"
type textarea "*"
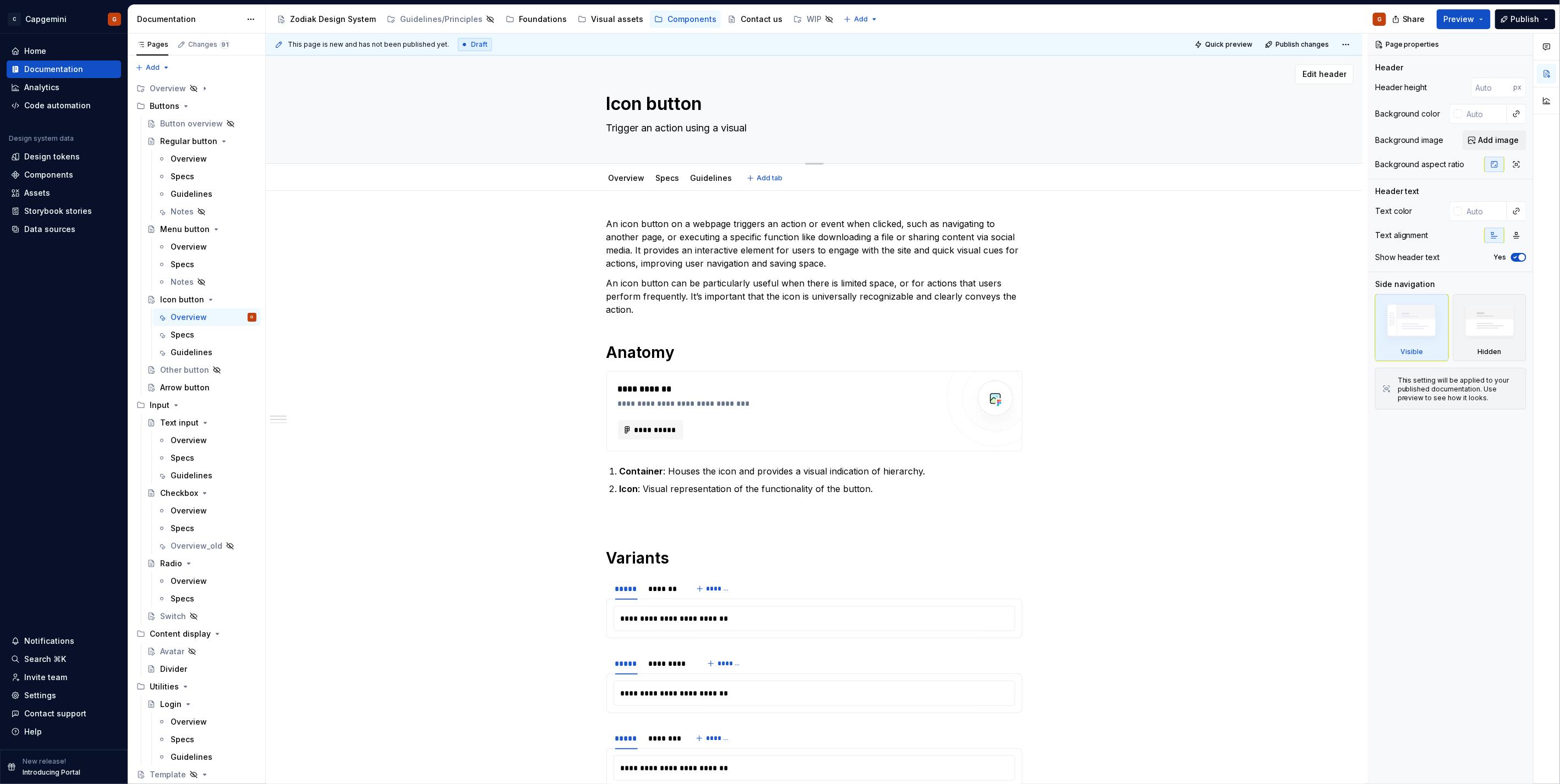
type textarea "Trigger an action using a visual"
type textarea "*"
type textarea "Trigger an action using a visual s"
type textarea "*"
type textarea "Trigger an action using a visual sh"
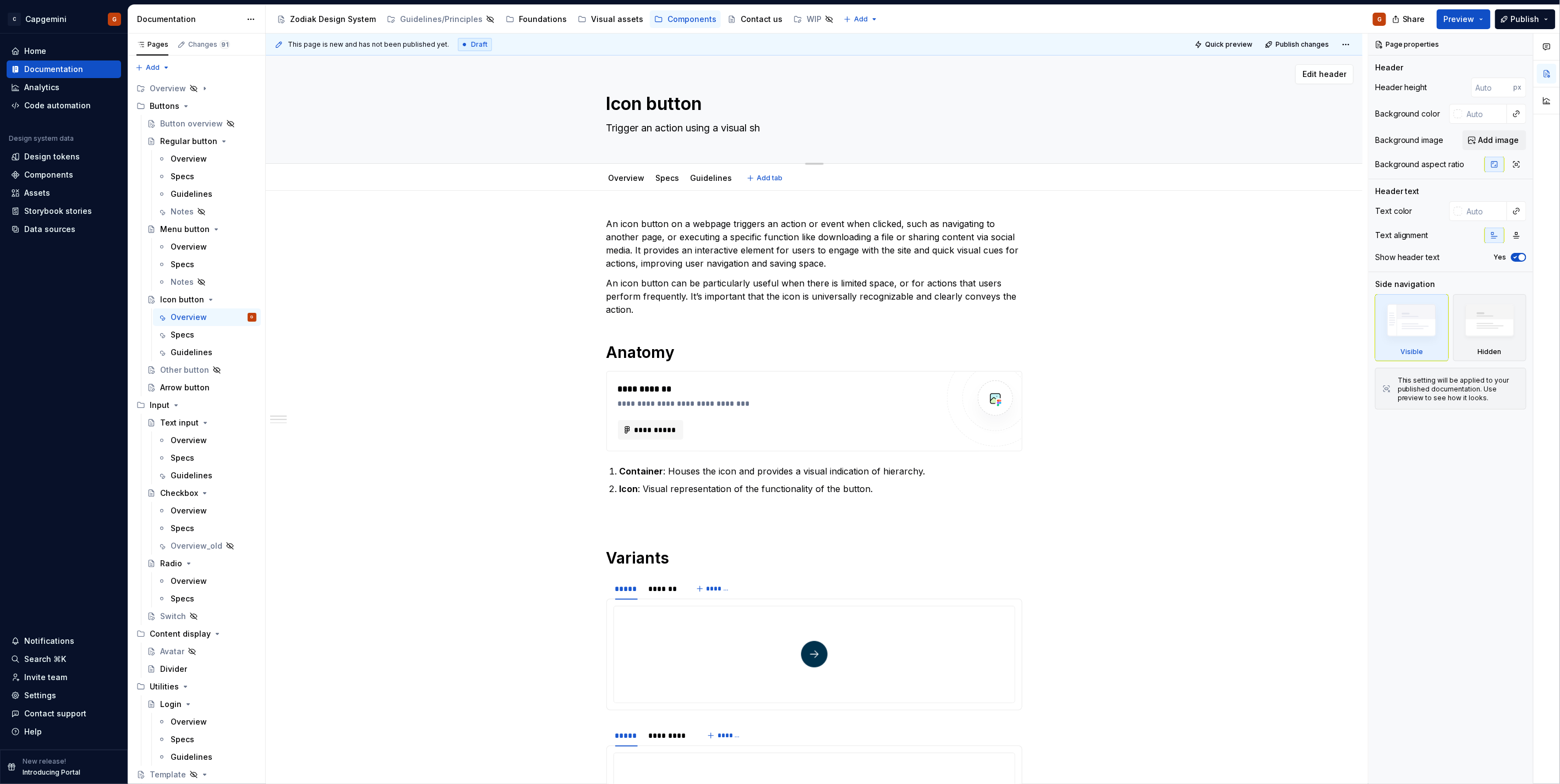
type textarea "*"
type textarea "Trigger an action using a visual sho"
type textarea "*"
type textarea "Trigger an action using a visual short"
type textarea "*"
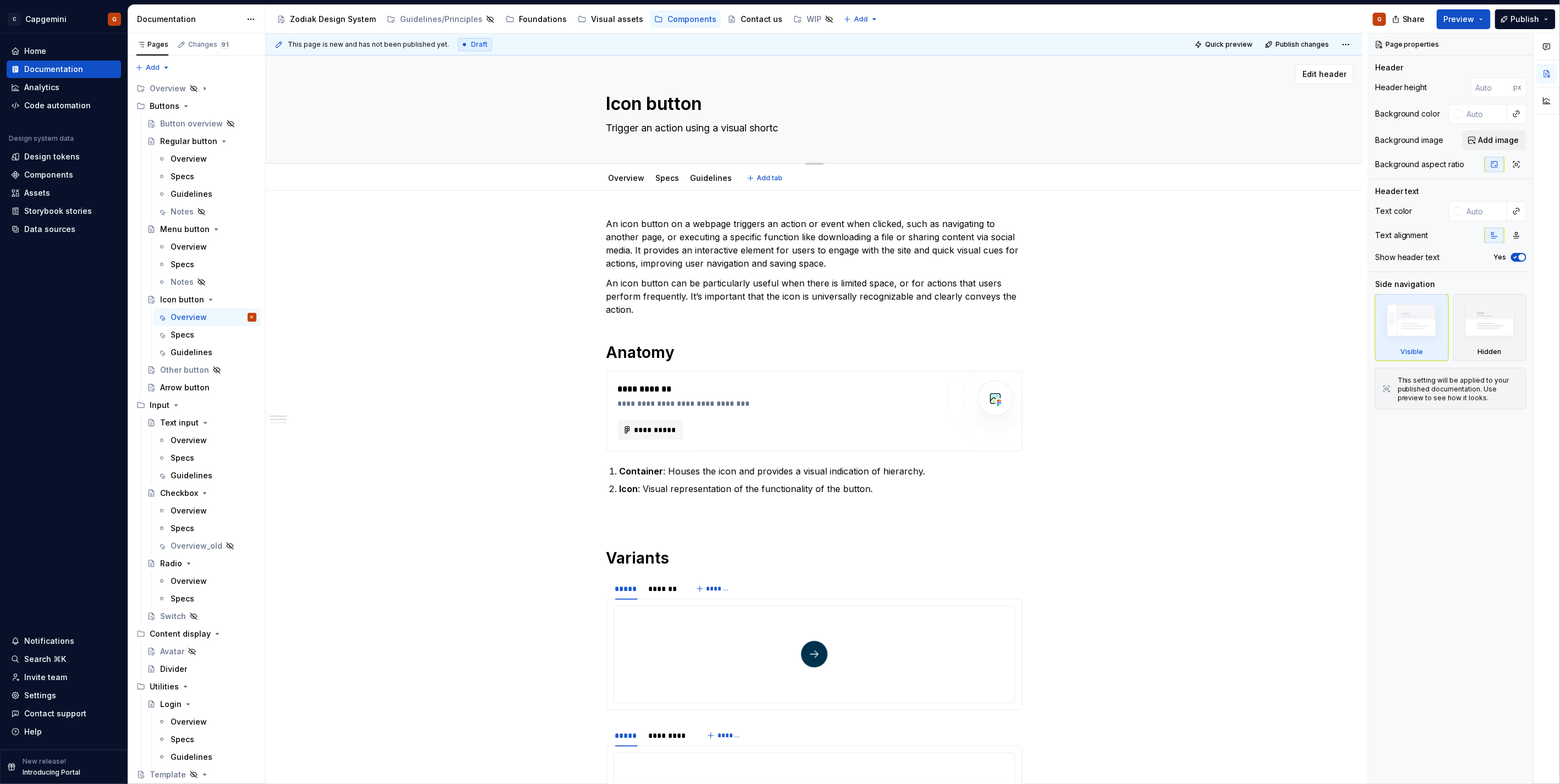
type textarea "Trigger an action using a visual shortcu"
type textarea "*"
type textarea "Trigger an action using a visual shortcut"
type textarea "*"
type textarea "Trigger an action using a visual shortcute"
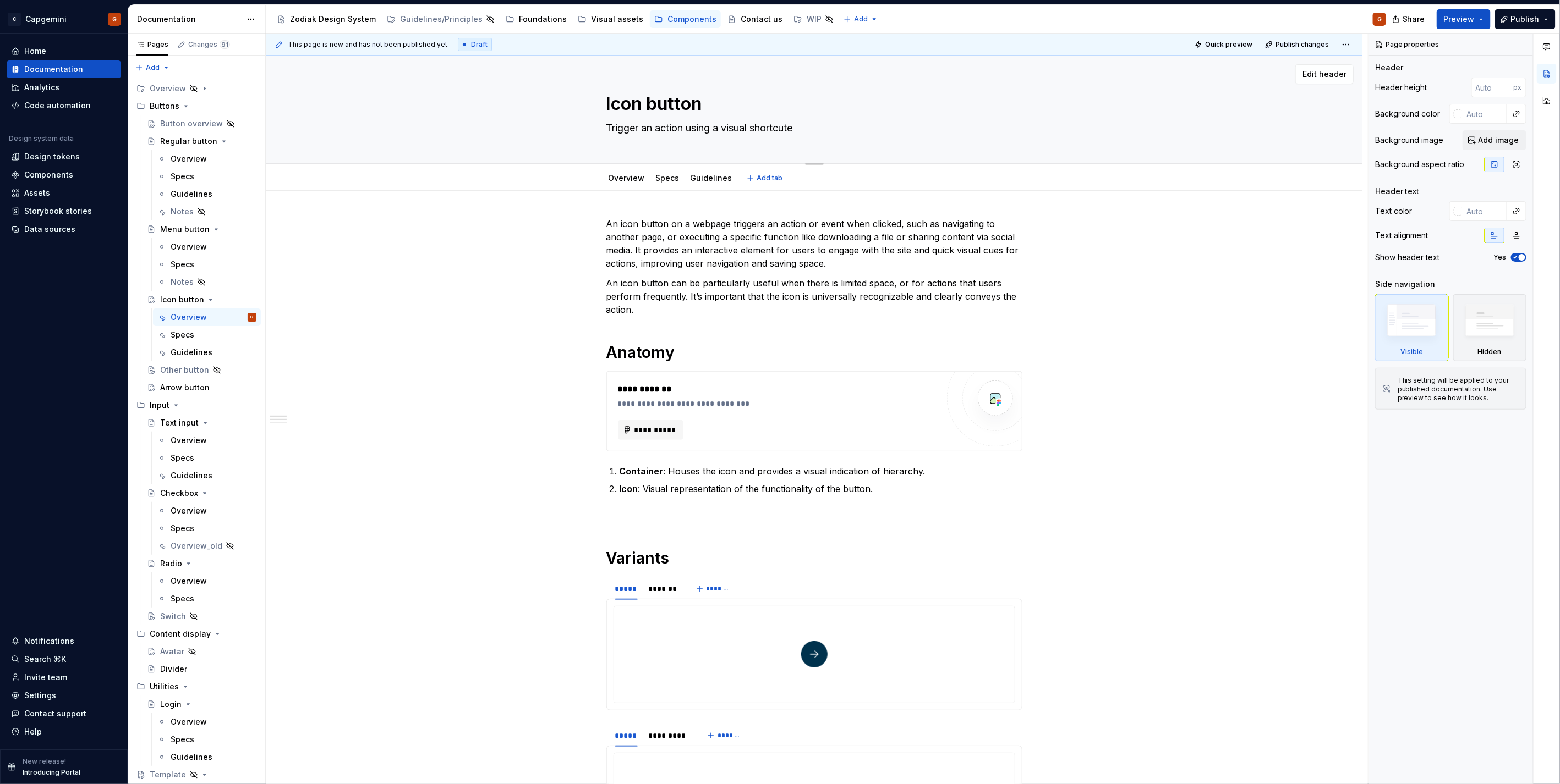
type textarea "*"
type textarea "Trigger an action using a visual shortcute."
type textarea "*"
type textarea "Trigger an action using a visual shortcute.="
type textarea "*"
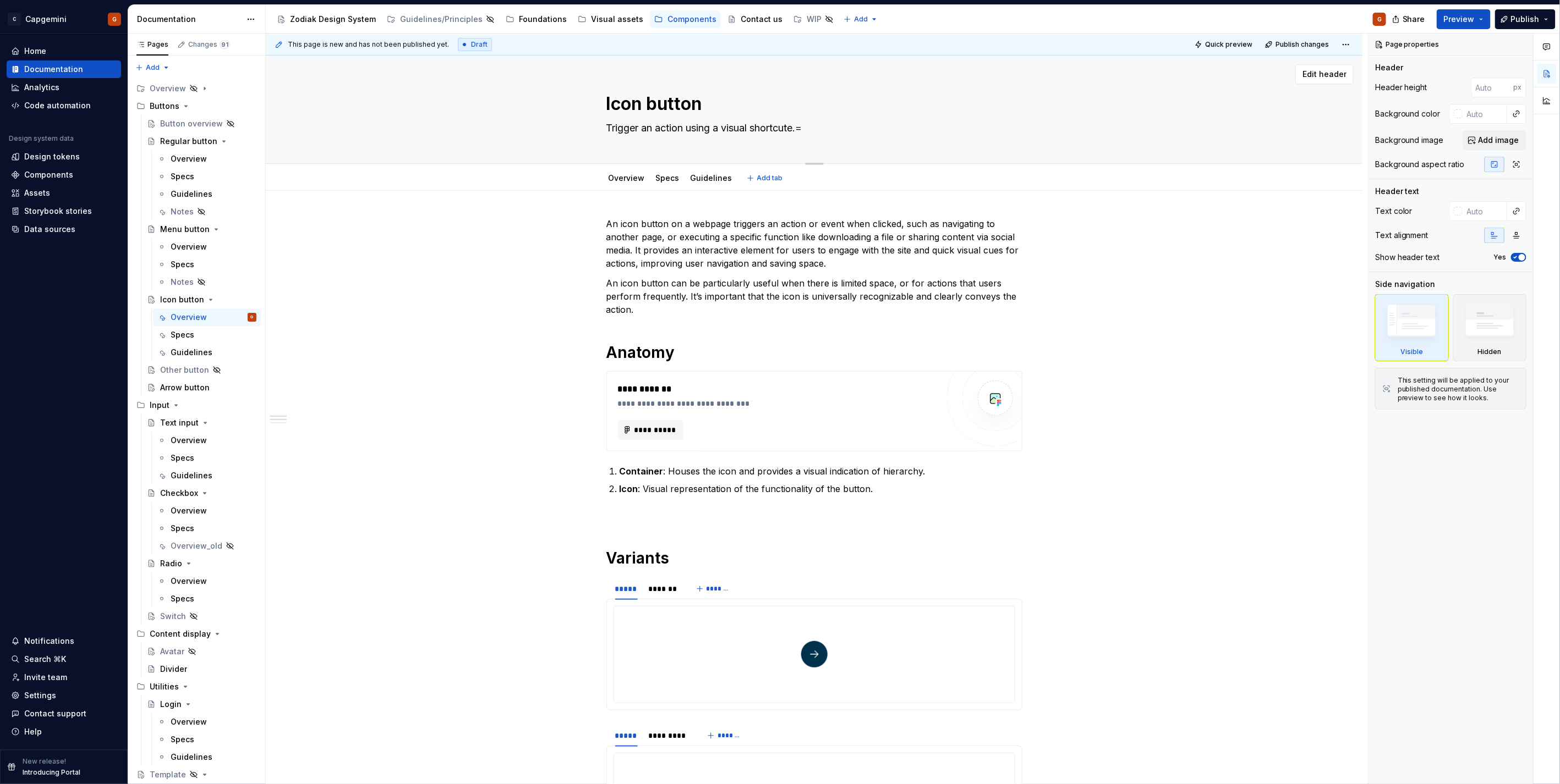
type textarea "Trigger an action using a visual shortcute."
type textarea "*"
type textarea "Trigger an action using a visual shortcute"
type textarea "*"
type textarea "Trigger an action using a visual shortcut."
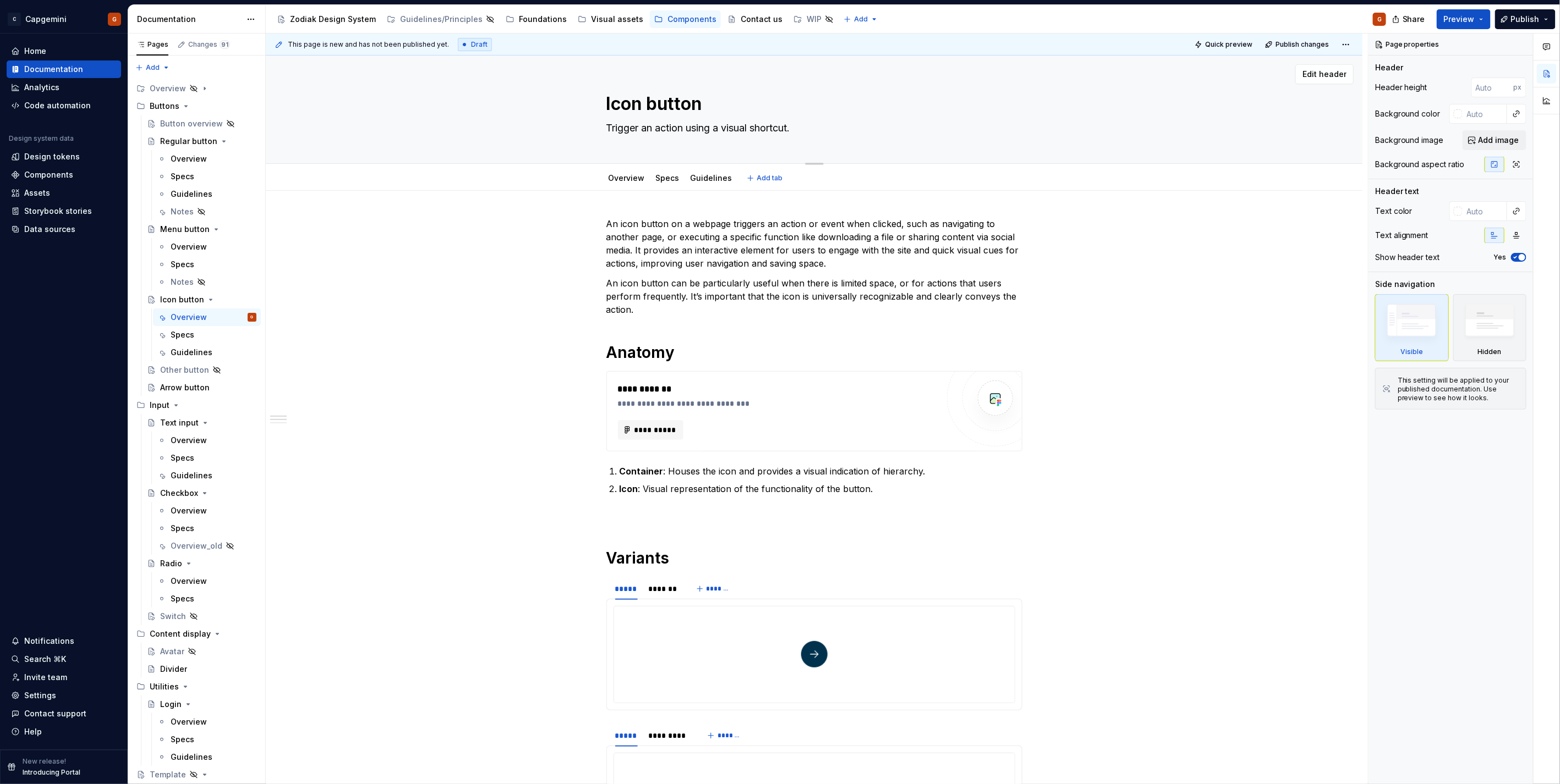
type textarea "*"
type textarea "Trigger an action using a visual shortcut"
type textarea "*"
type textarea "Trigger an action using a visual shortcute"
type textarea "*"
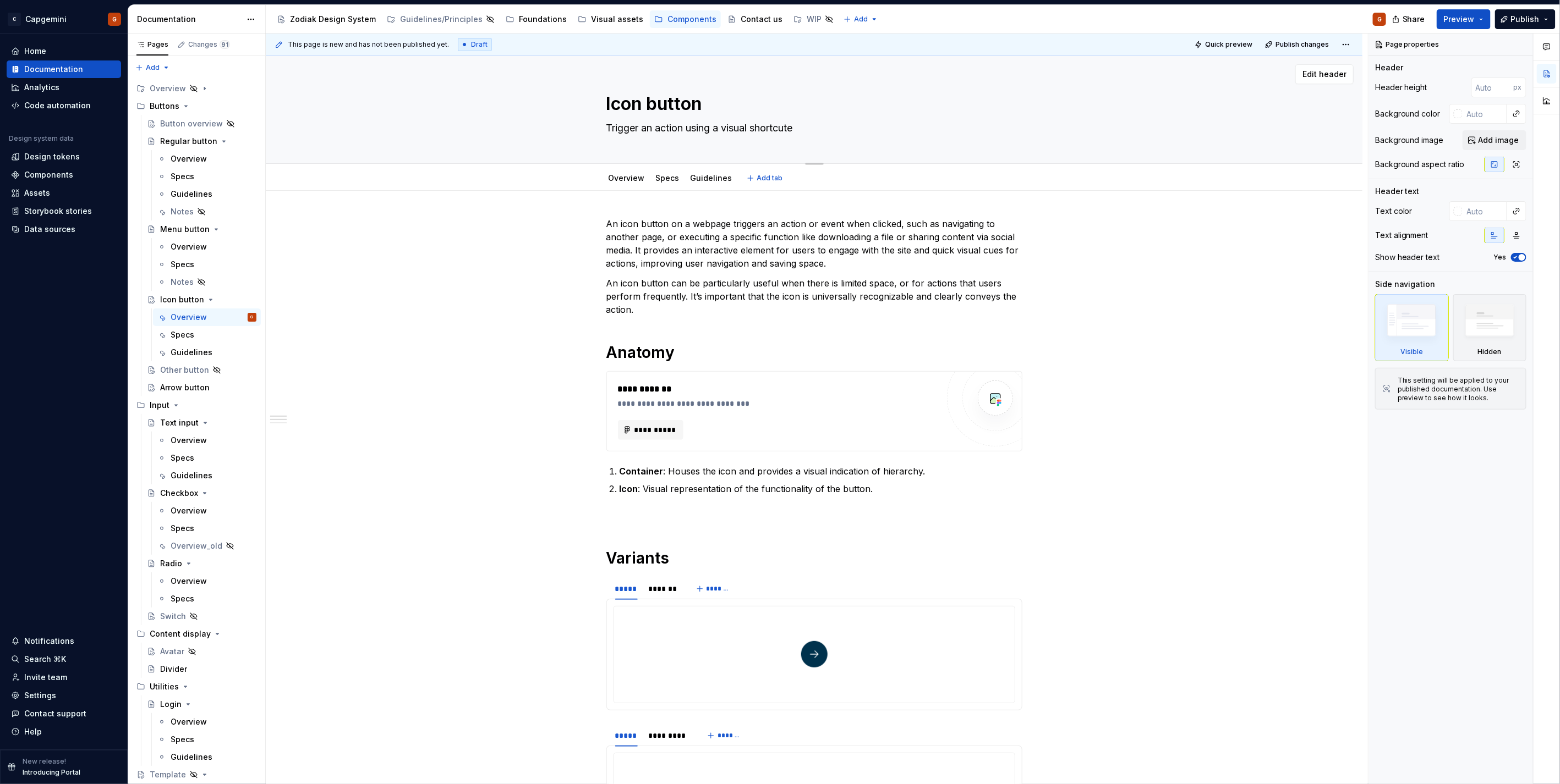
type textarea "Trigger an action using a visual shortcute."
type textarea "*"
type textarea "Trigger an action using a visual shortcute.="
type textarea "*"
type textarea "Trigger an action using a visual shortcute."
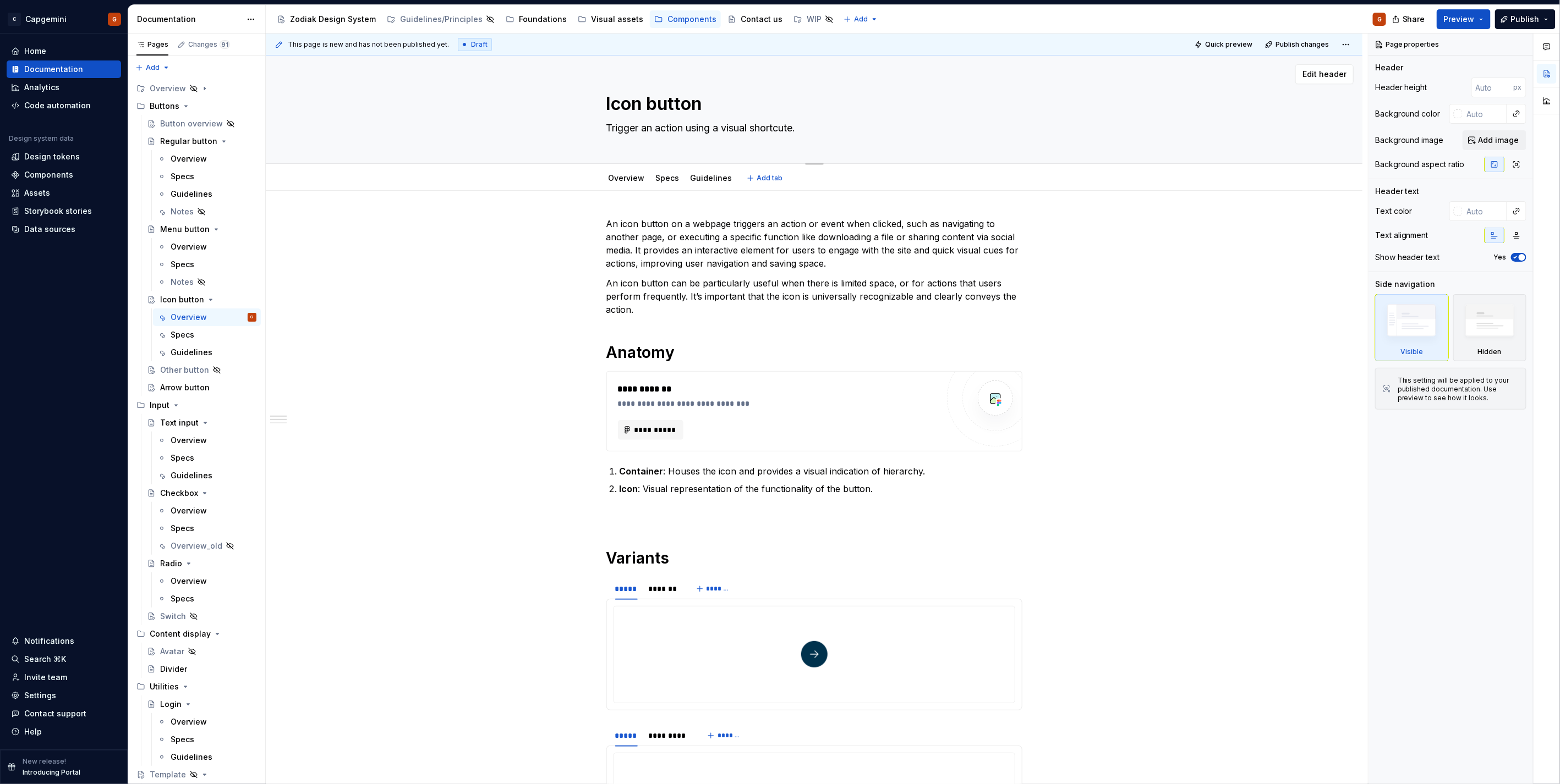
type textarea "*"
type textarea "Trigger an action using a visual shortcute"
type textarea "*"
type textarea "Trigger an action using a visual shortcut"
type textarea "*"
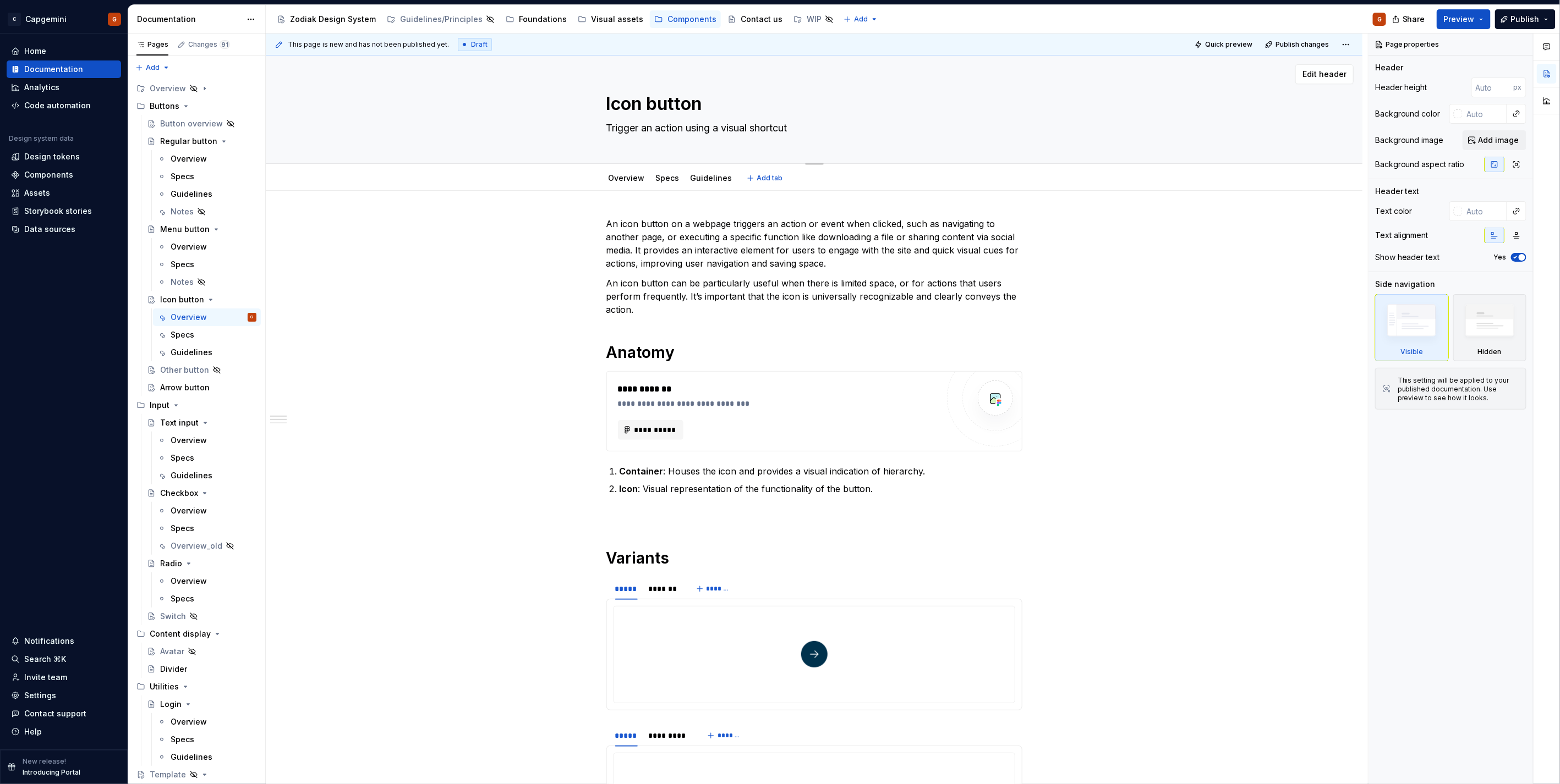
type textarea "Trigger an action using a visual shortcu"
type textarea "*"
type textarea "Trigger an action using a visual shortc"
type textarea "*"
type textarea "Trigger an action using a visual short"
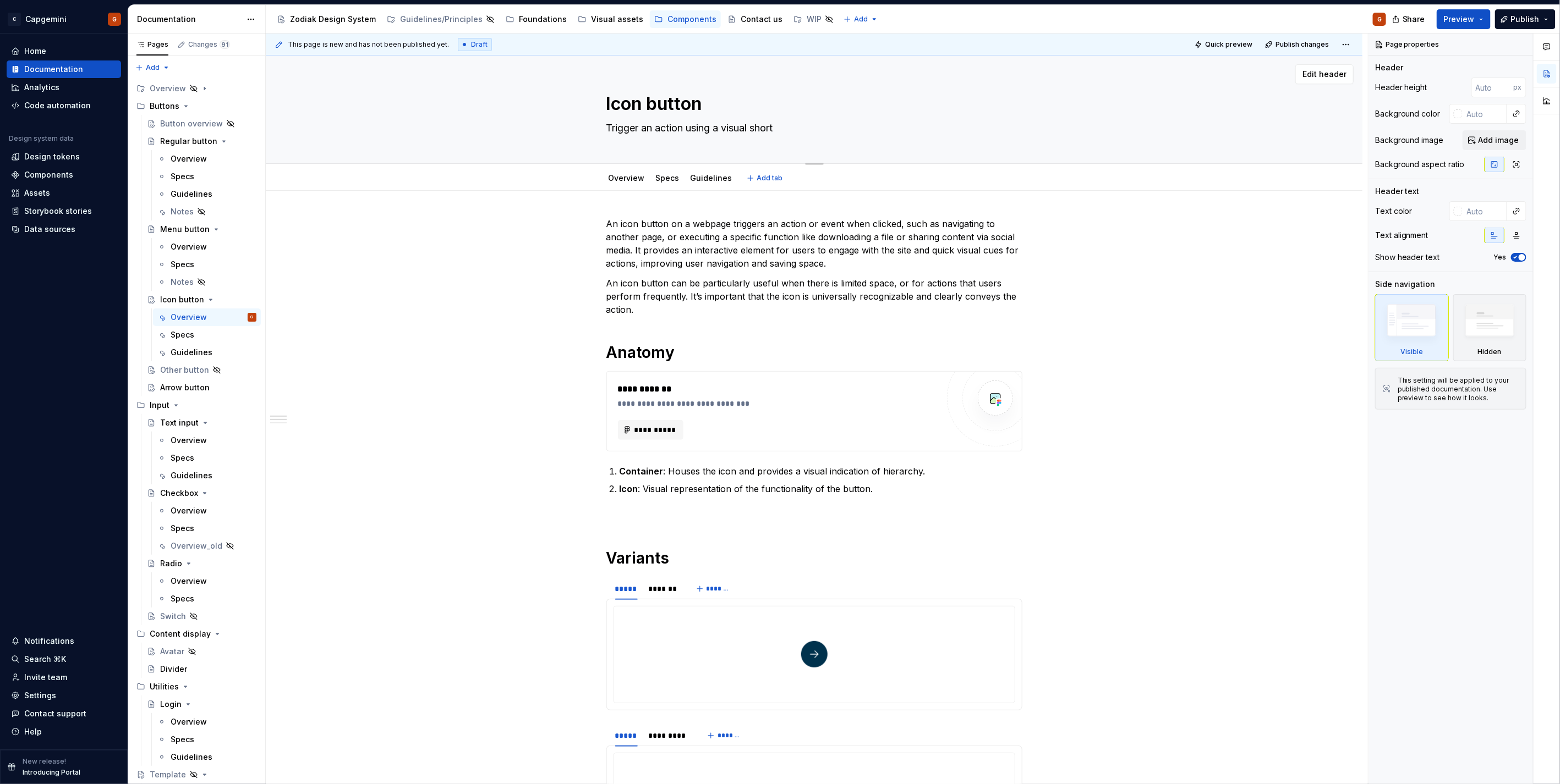
type textarea "*"
type textarea "Trigger an action using a visual shor"
type textarea "*"
type textarea "Trigger an action using a visual sho"
type textarea "*"
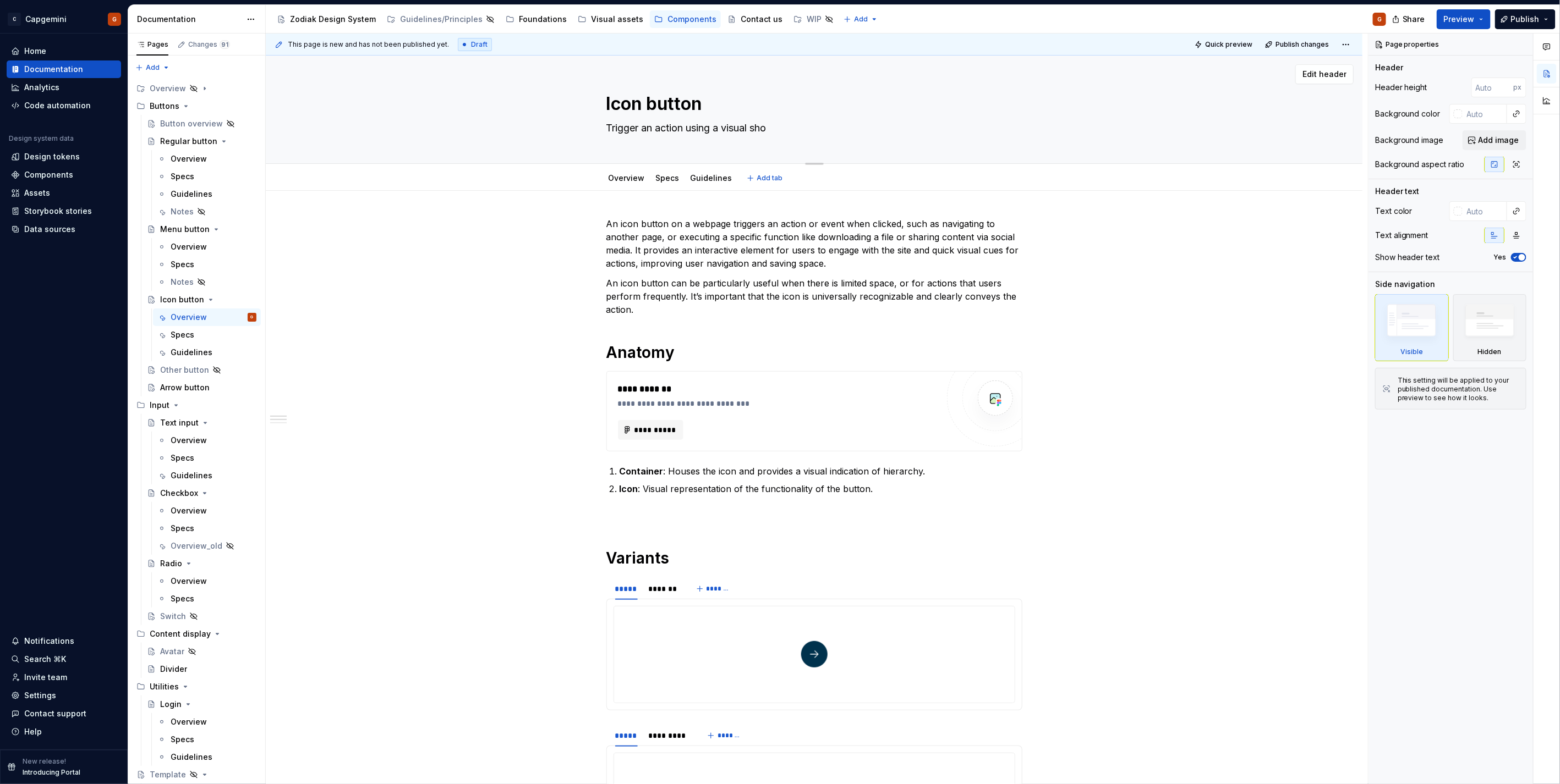
type textarea "Trigger an action using a visual sh"
type textarea "*"
type textarea "Trigger an action using a visual s"
type textarea "*"
type textarea "Trigger an action using a vis"
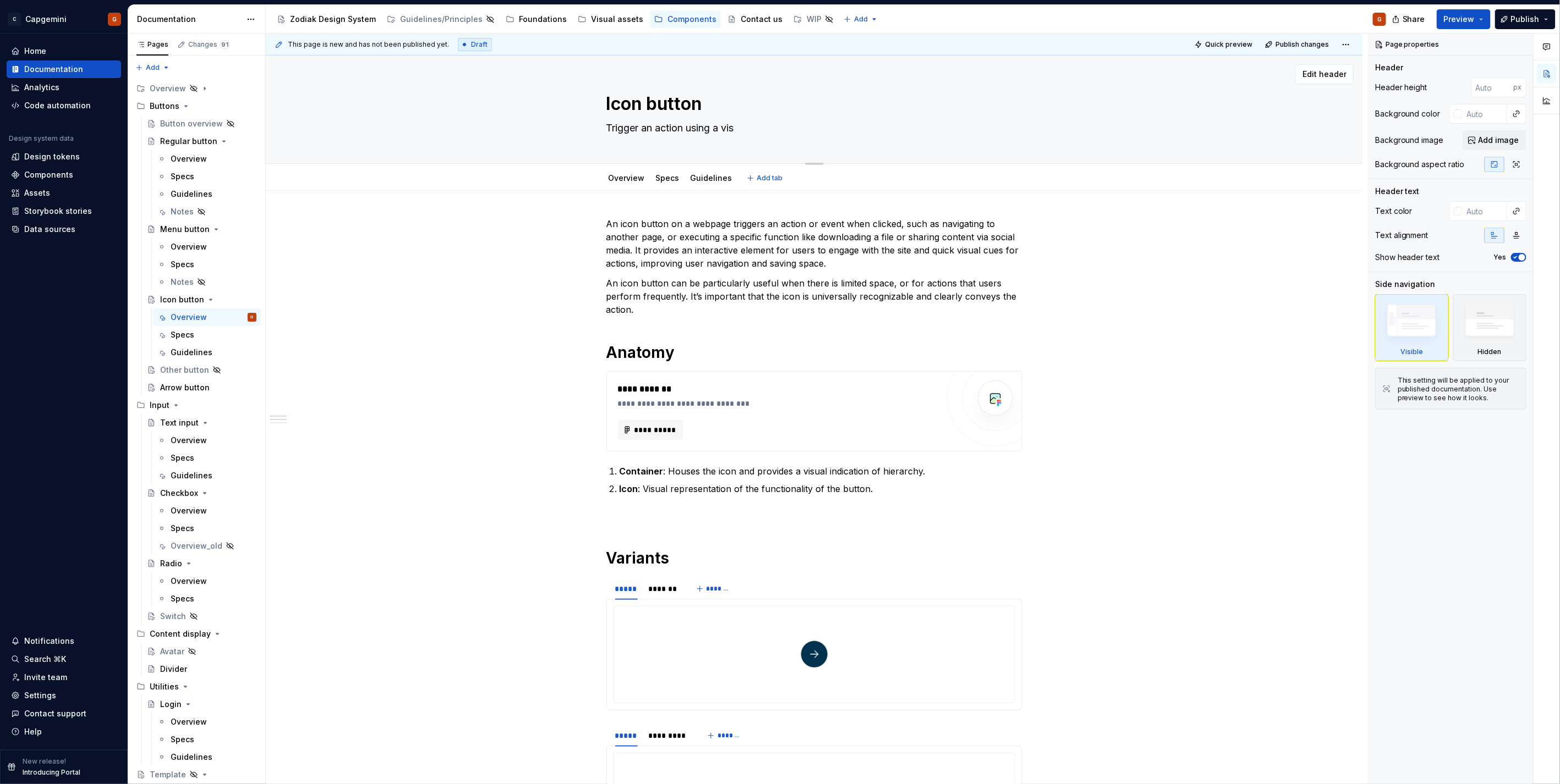
type textarea "*"
type textarea "Trigger an action using a vi"
type textarea "*"
type textarea "Trigger an action using a recognizable symbol."
click at [771, 241] on p "An icon button on a webpage triggers an action or event when clicked, such as n…" at bounding box center [814, 243] width 416 height 53
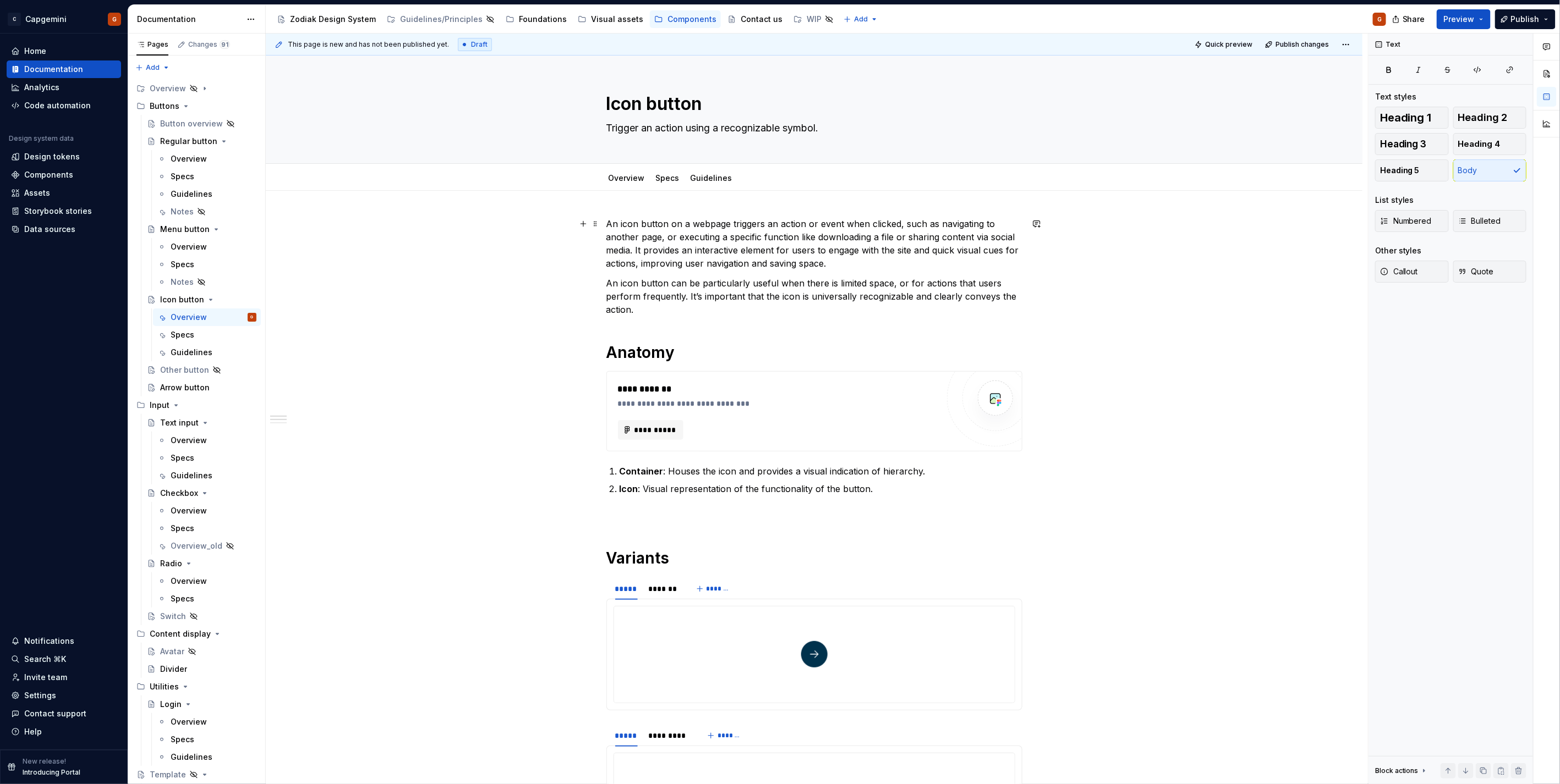
click at [708, 224] on p "An icon button on a webpage triggers an action or event when clicked, such as n…" at bounding box center [814, 243] width 416 height 53
type textarea "*"
click at [642, 223] on p "An icon button triggers an action or event when clicked, such as navigating to …" at bounding box center [814, 243] width 416 height 53
click at [608, 226] on p "An icon button triggers an action or event when clicked, such as navigating to …" at bounding box center [814, 243] width 416 height 53
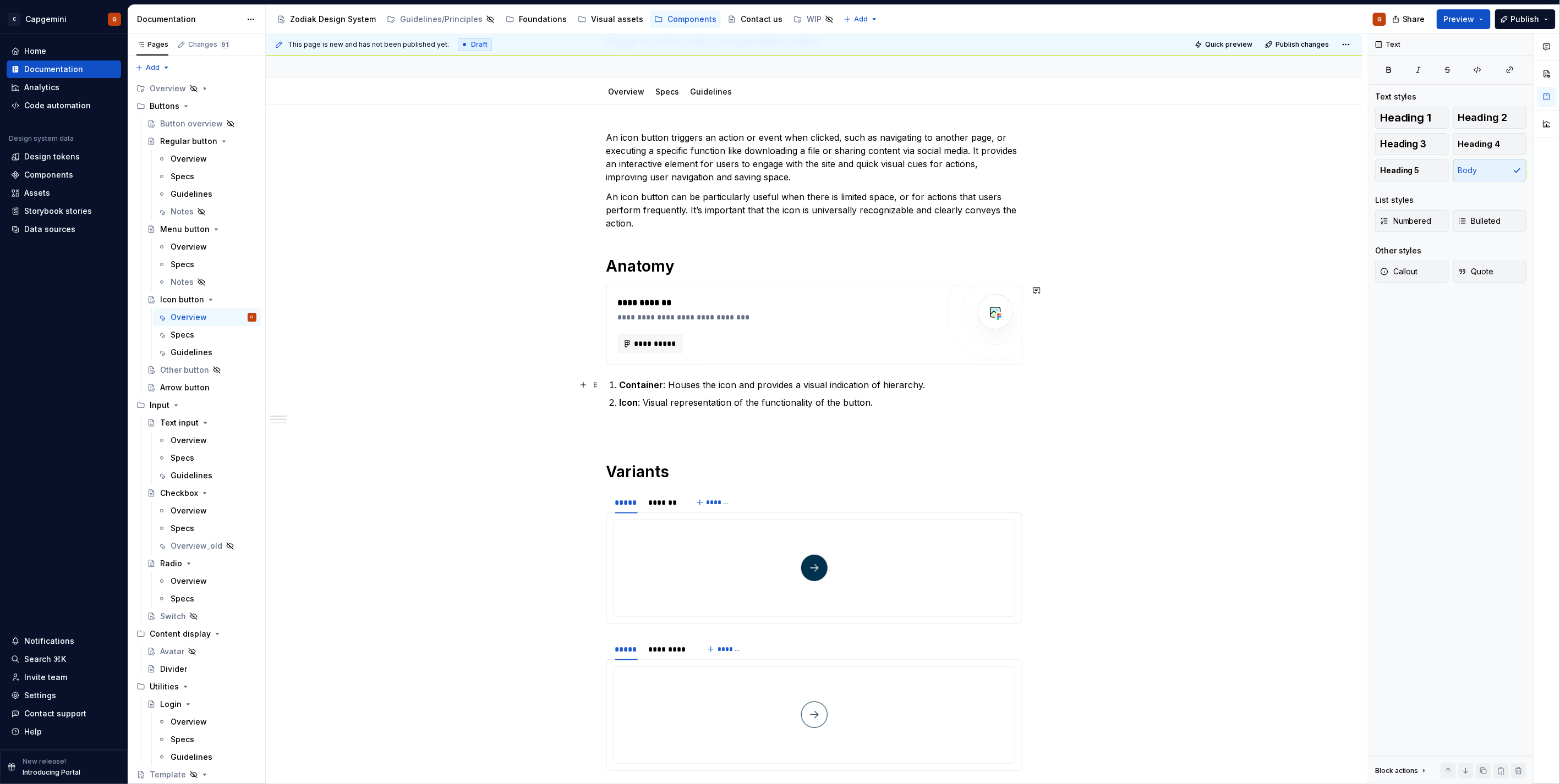
scroll to position [244, 0]
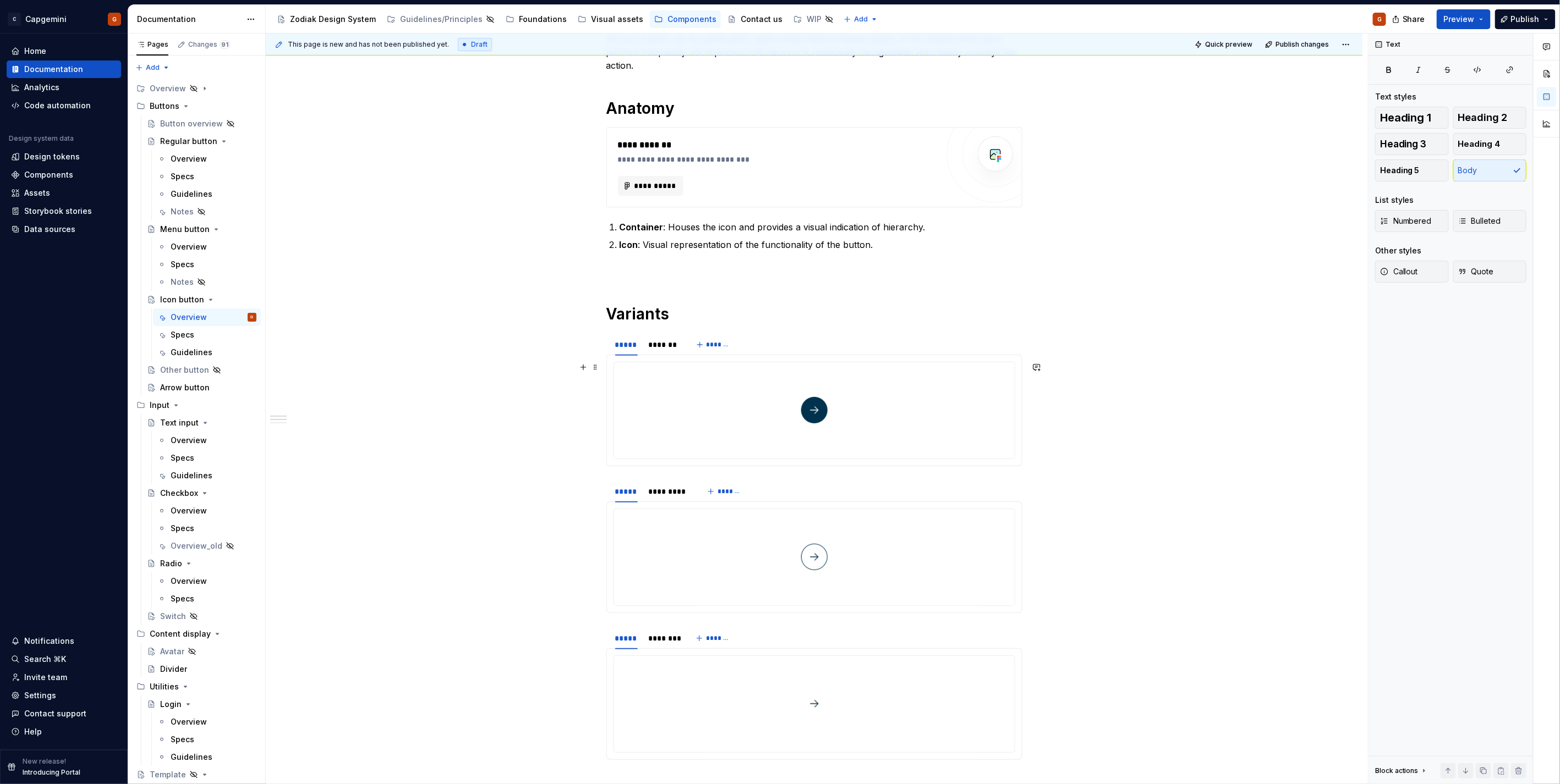
click at [608, 388] on div "Primary Primary buttons are used for main action on a page. Limit to no more th…" at bounding box center [814, 410] width 416 height 111
click at [613, 388] on div at bounding box center [814, 411] width 402 height 98
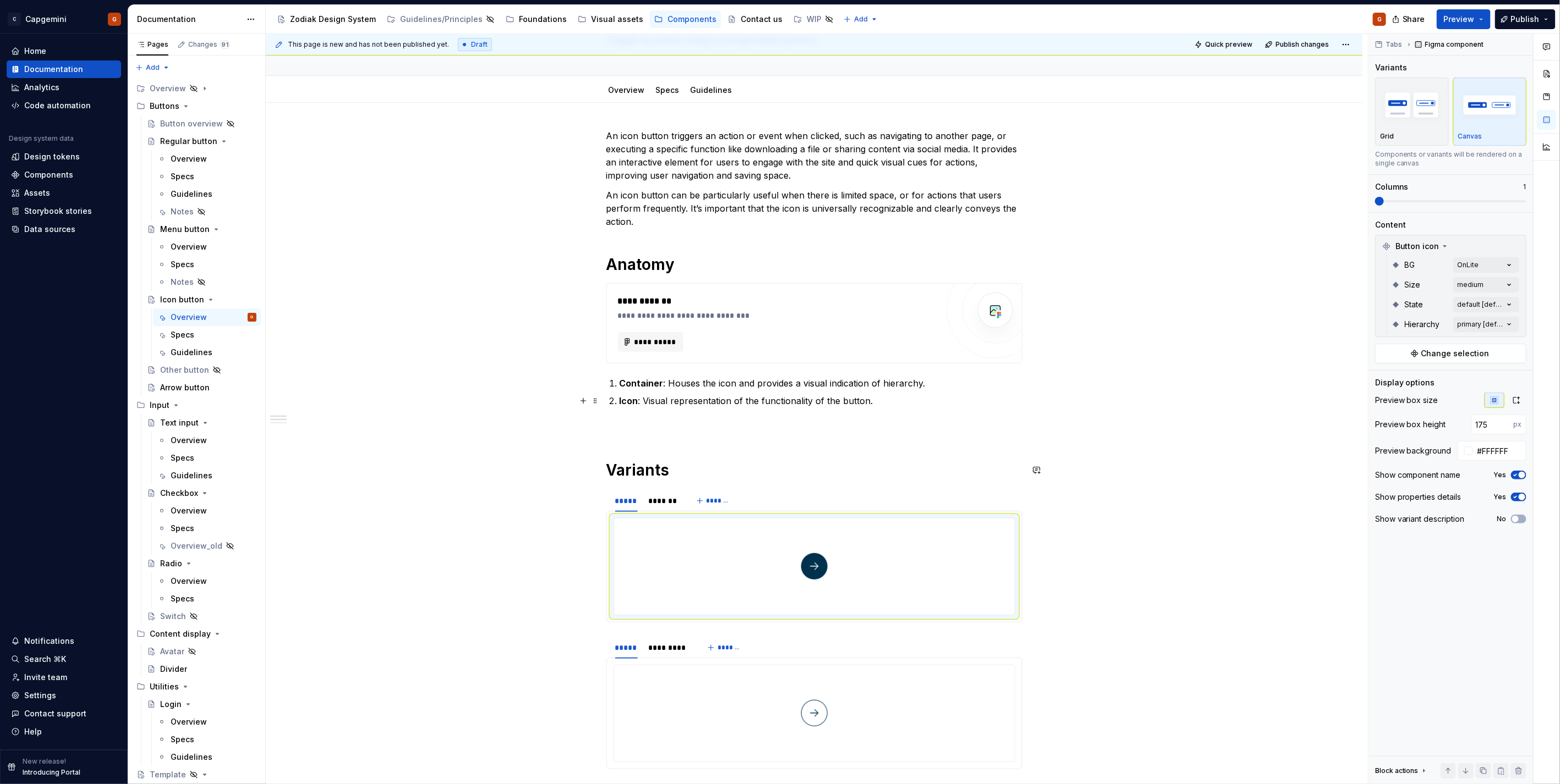
scroll to position [0, 0]
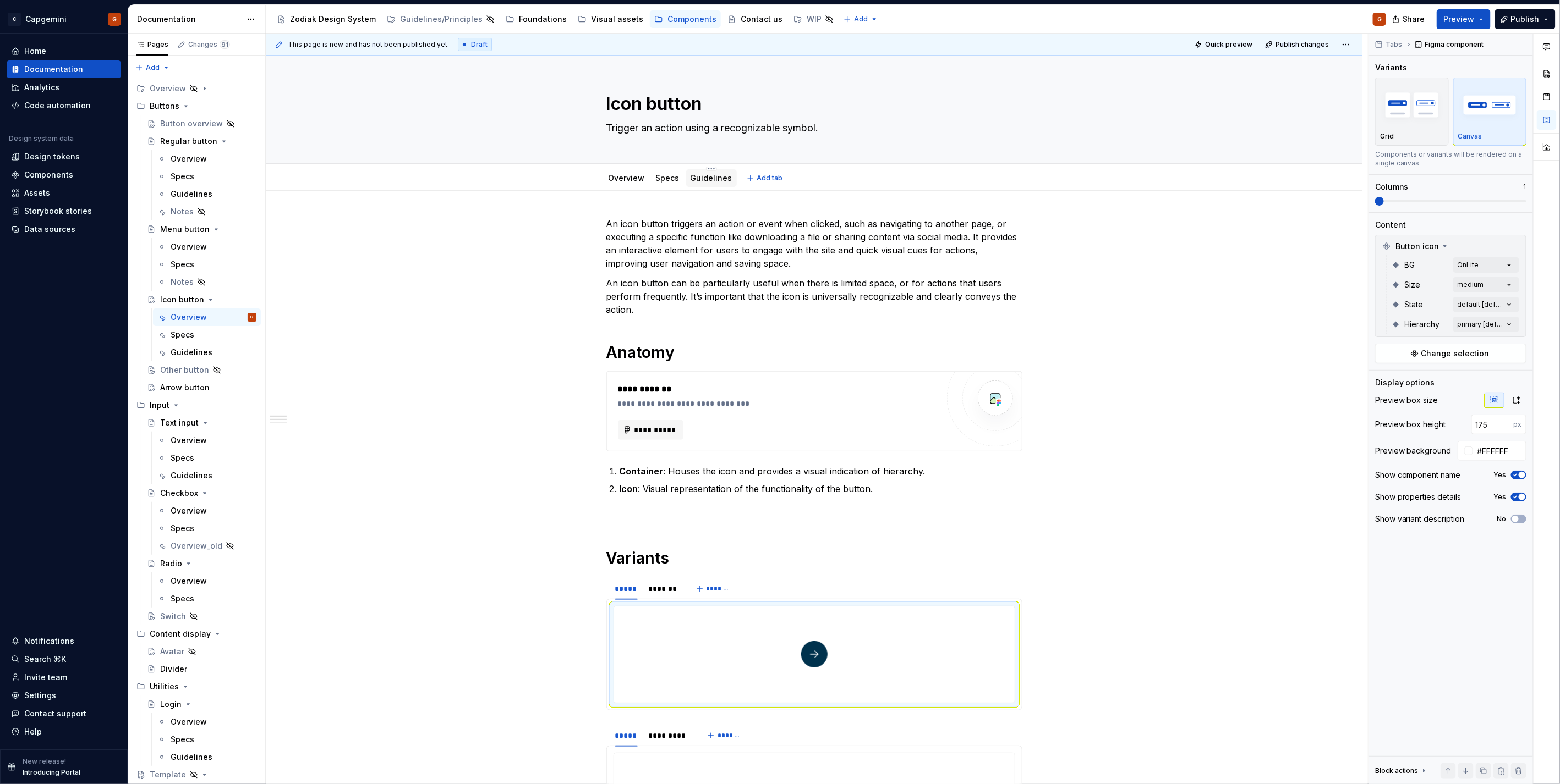
click at [705, 179] on link "Guidelines" at bounding box center [711, 178] width 42 height 9
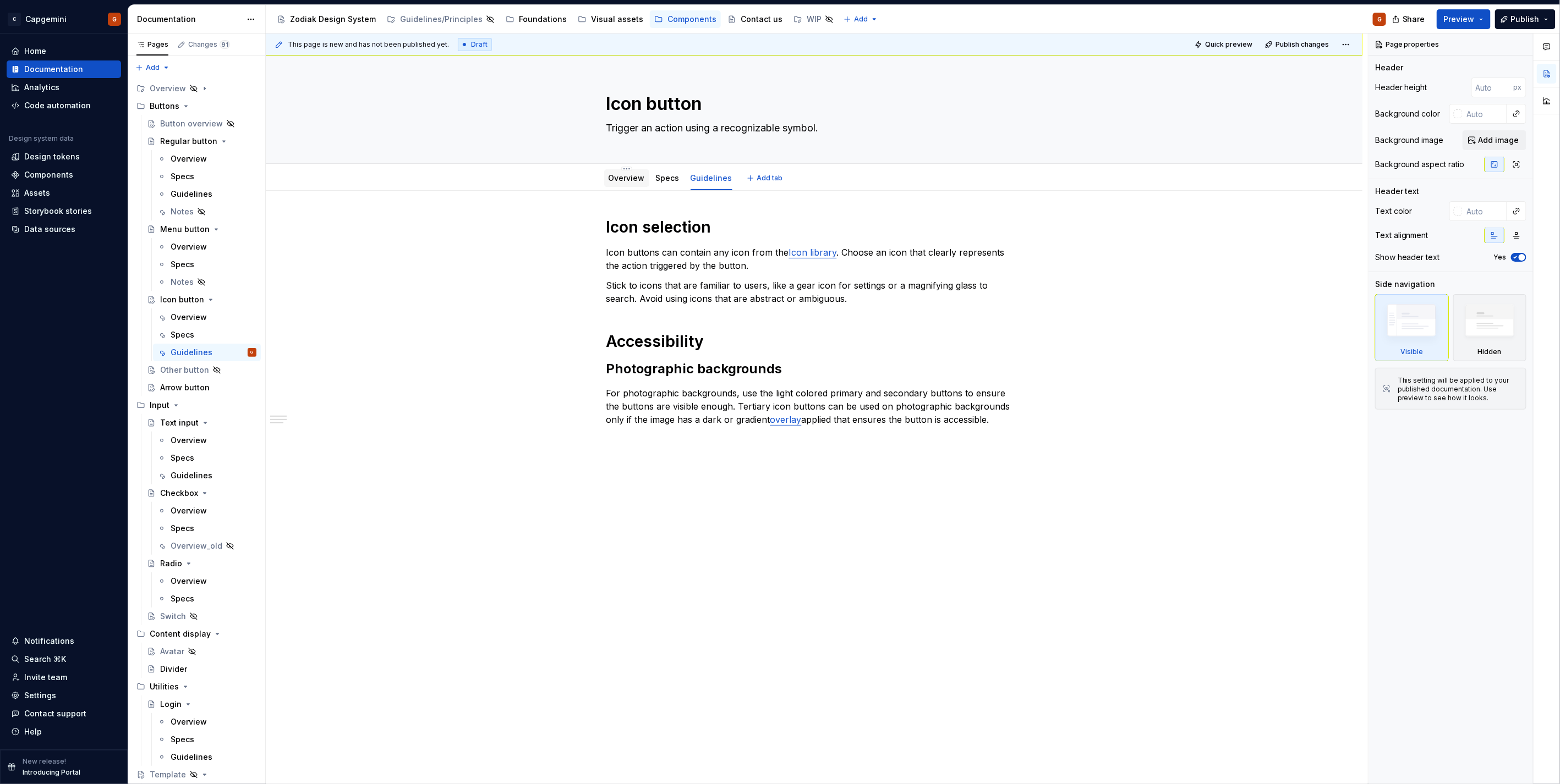
click at [615, 184] on div "Overview" at bounding box center [626, 178] width 36 height 13
click at [635, 179] on link "Overview" at bounding box center [626, 178] width 36 height 9
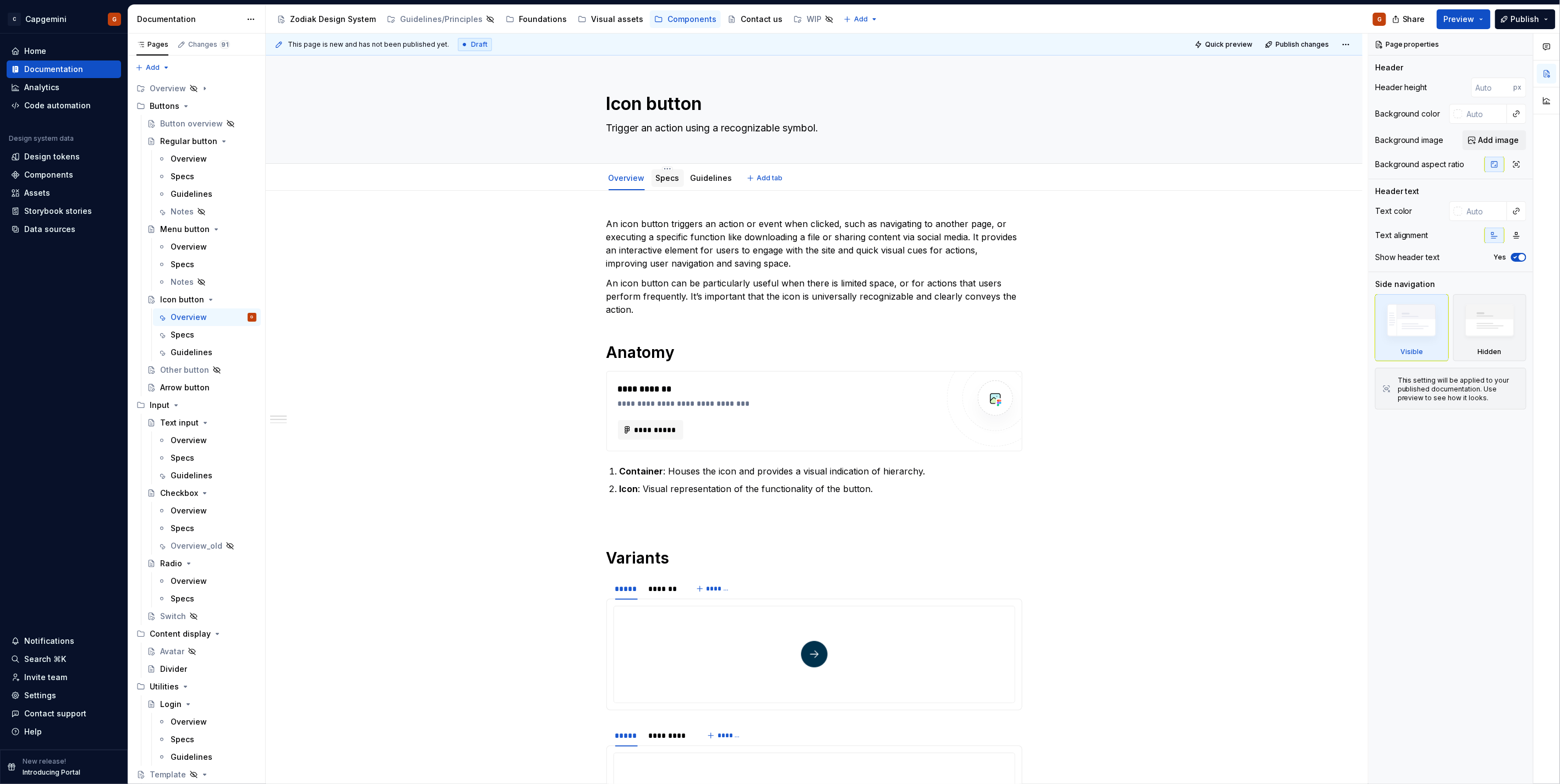
click at [667, 181] on link "Specs" at bounding box center [668, 178] width 24 height 9
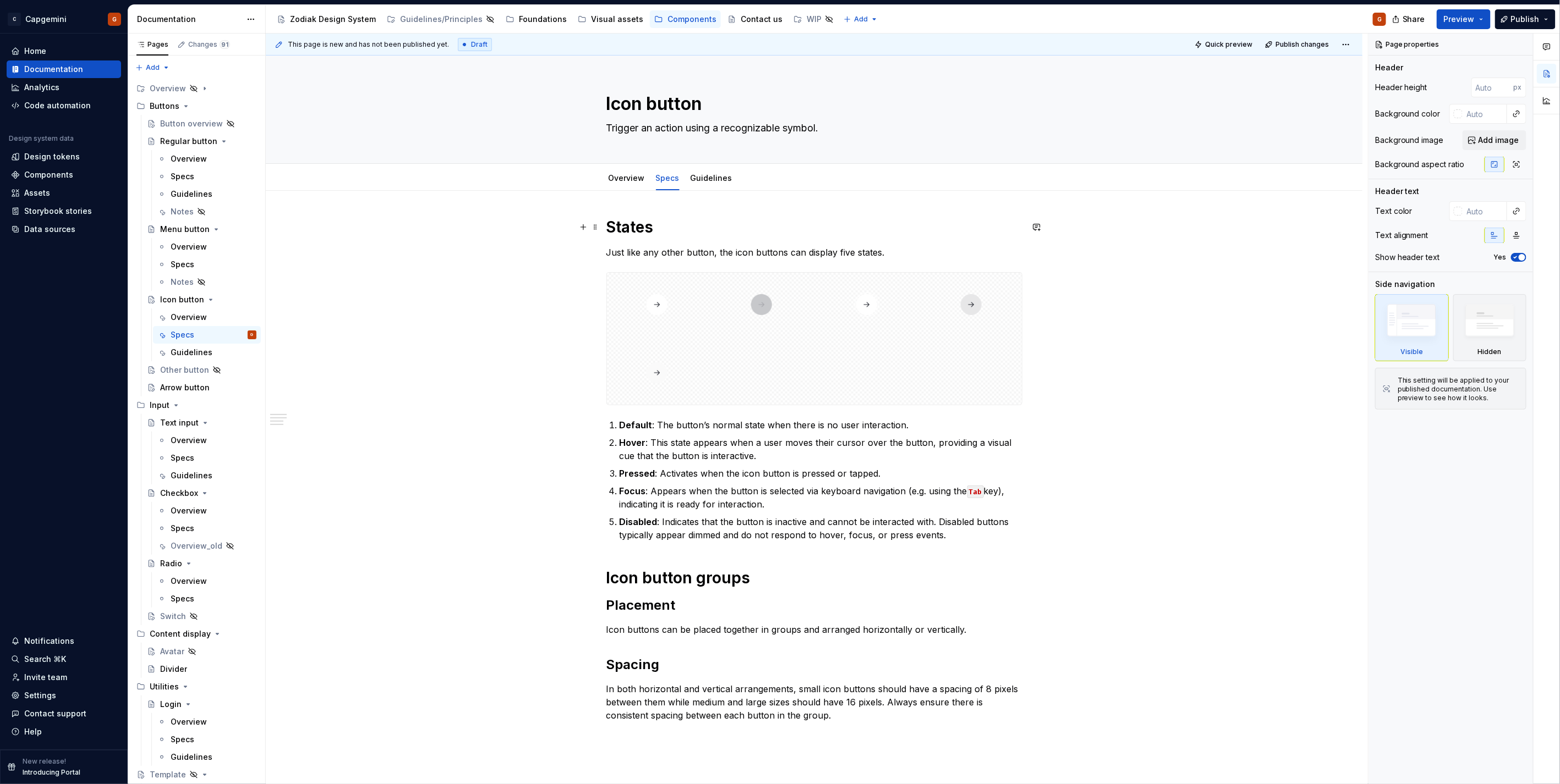
click at [629, 235] on h1 "States" at bounding box center [814, 227] width 416 height 20
drag, startPoint x: 606, startPoint y: 226, endPoint x: 617, endPoint y: 227, distance: 11.0
click at [617, 227] on h1 "States" at bounding box center [814, 227] width 416 height 20
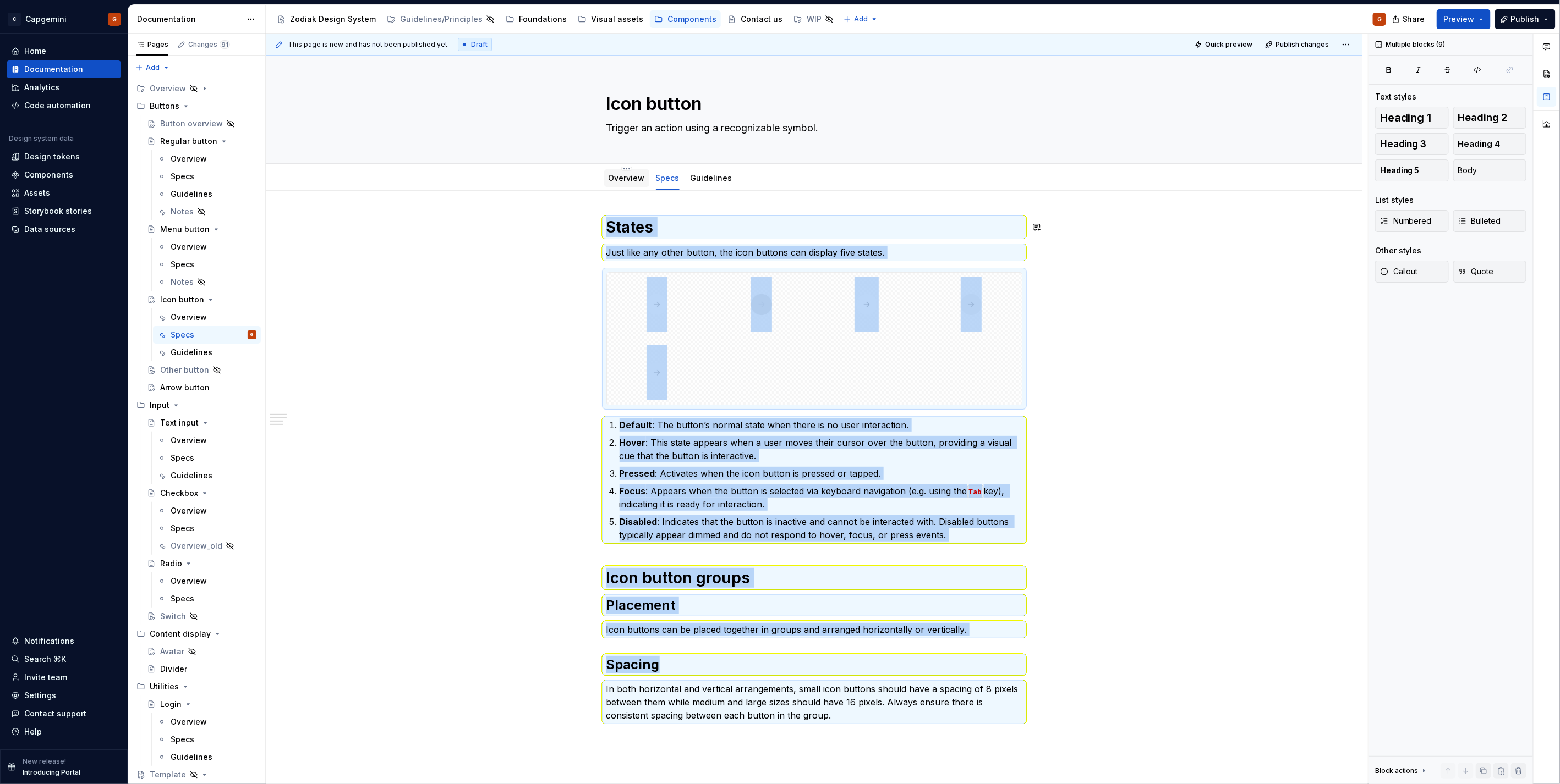
copy div "States Just like any other button, the icon buttons can display five states. De…"
click at [633, 179] on link "Overview" at bounding box center [626, 178] width 36 height 9
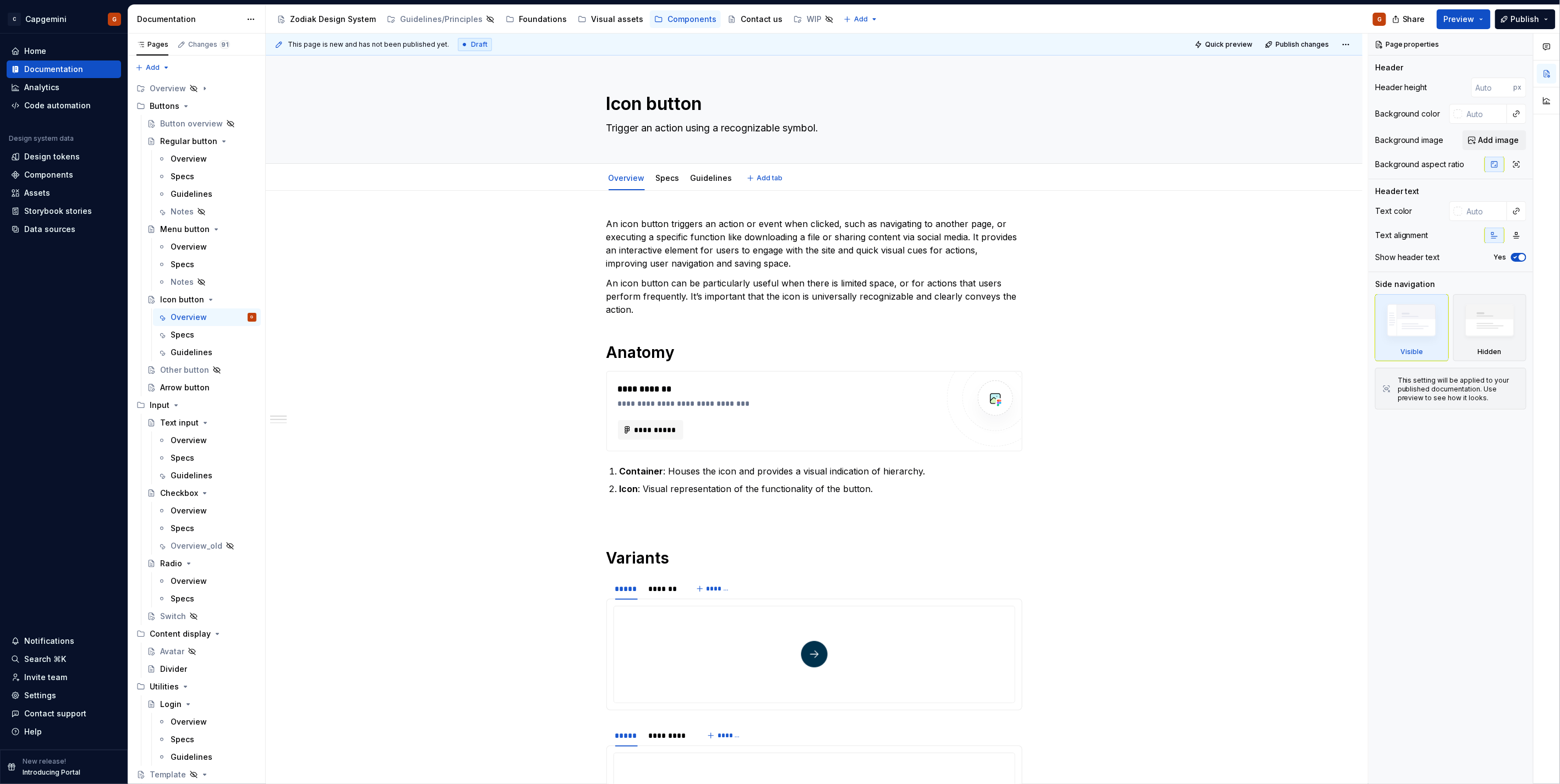
type textarea "*"
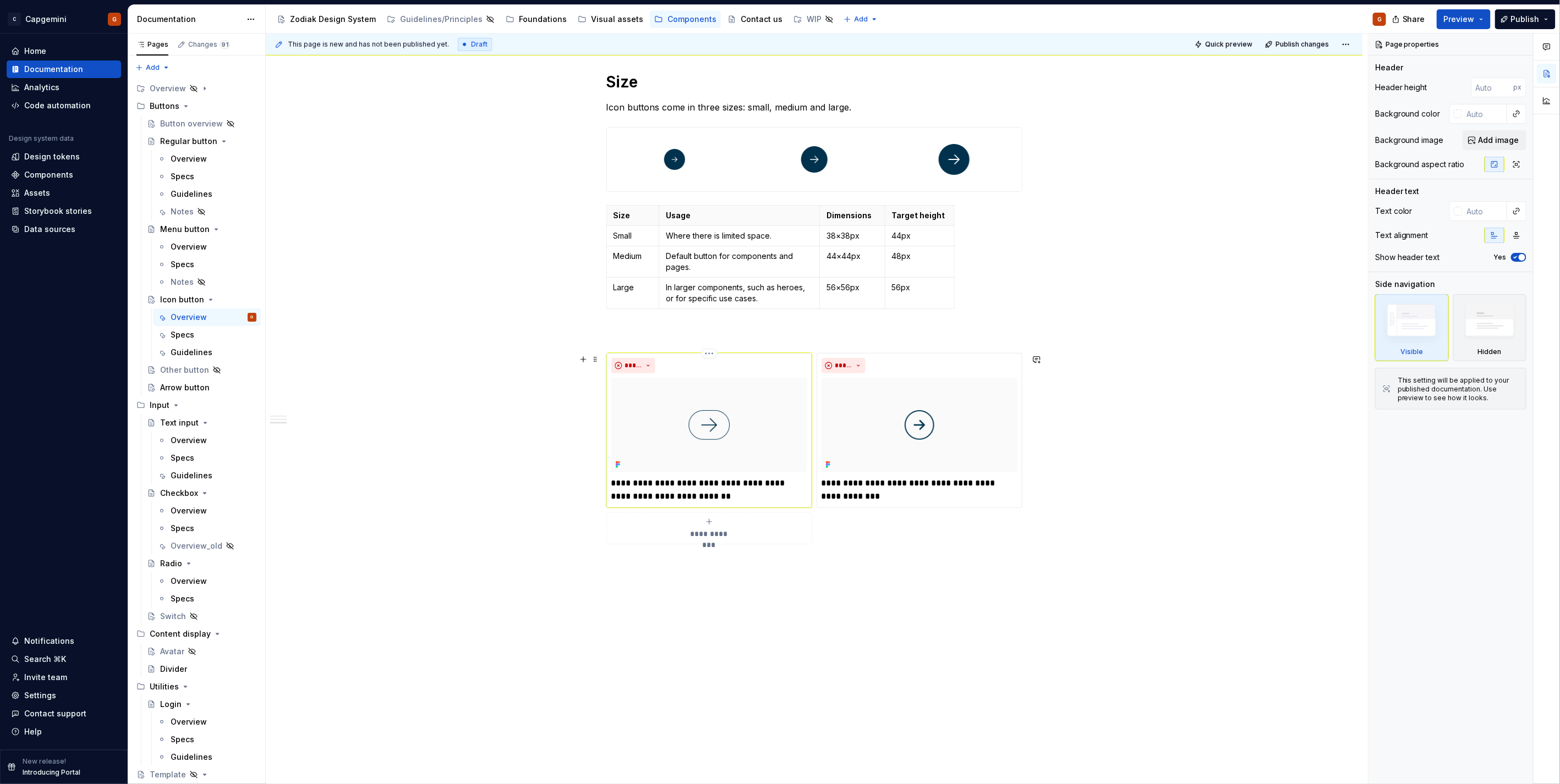
scroll to position [968, 0]
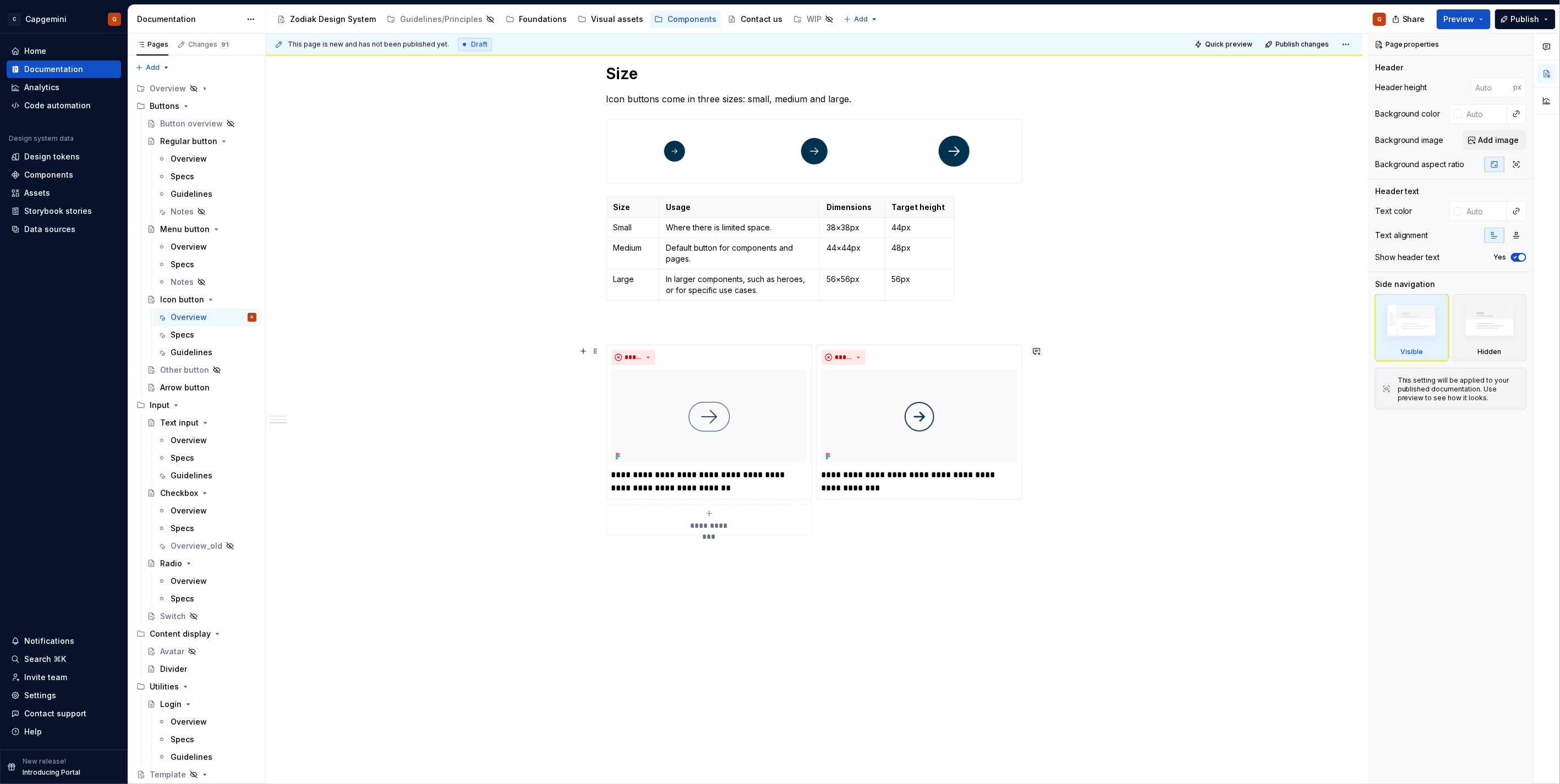
click at [732, 583] on div "**********" at bounding box center [814, 4] width 1096 height 1561
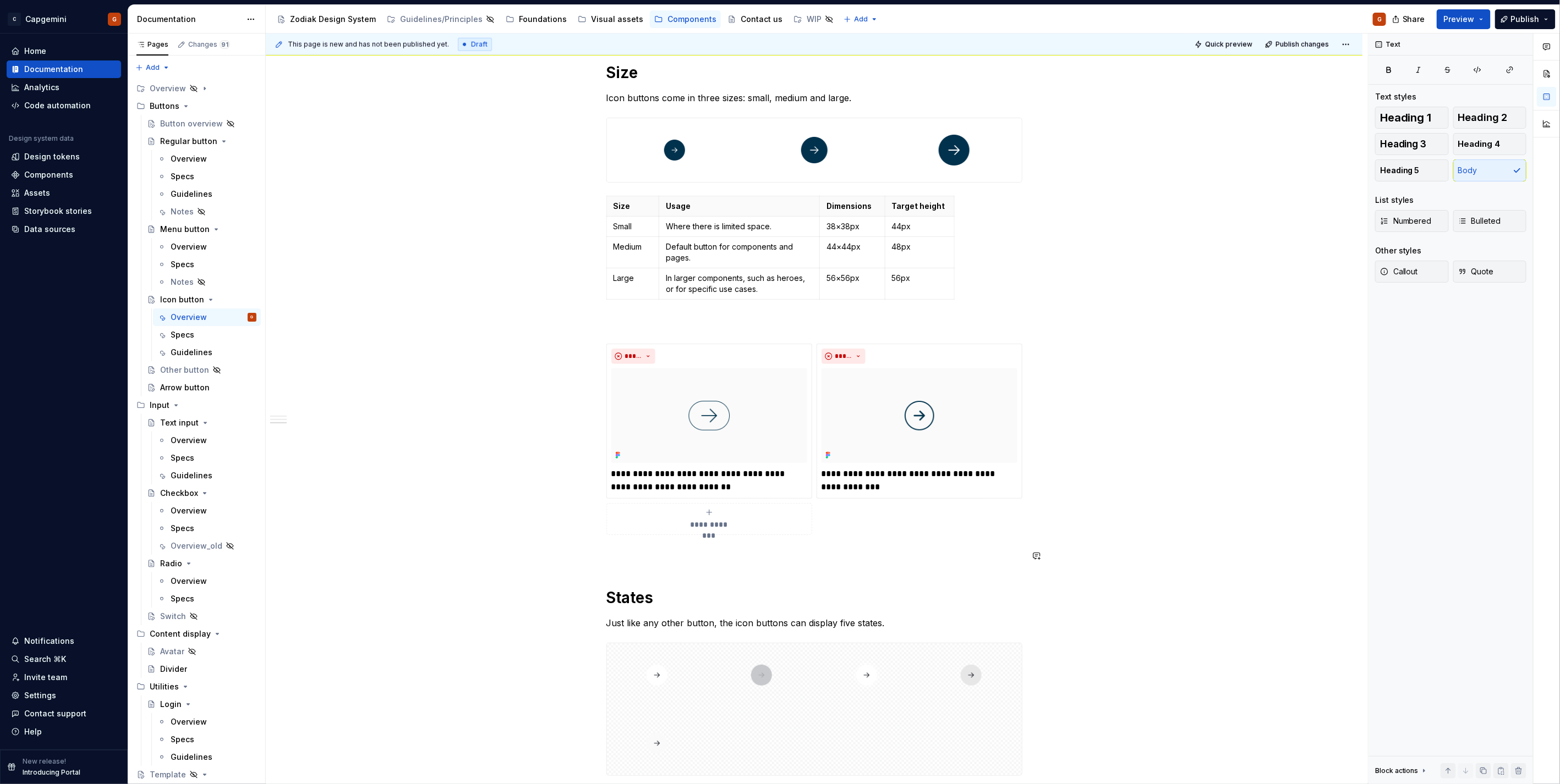
click at [697, 568] on div "**********" at bounding box center [814, 171] width 416 height 1844
click at [662, 562] on p at bounding box center [814, 555] width 416 height 13
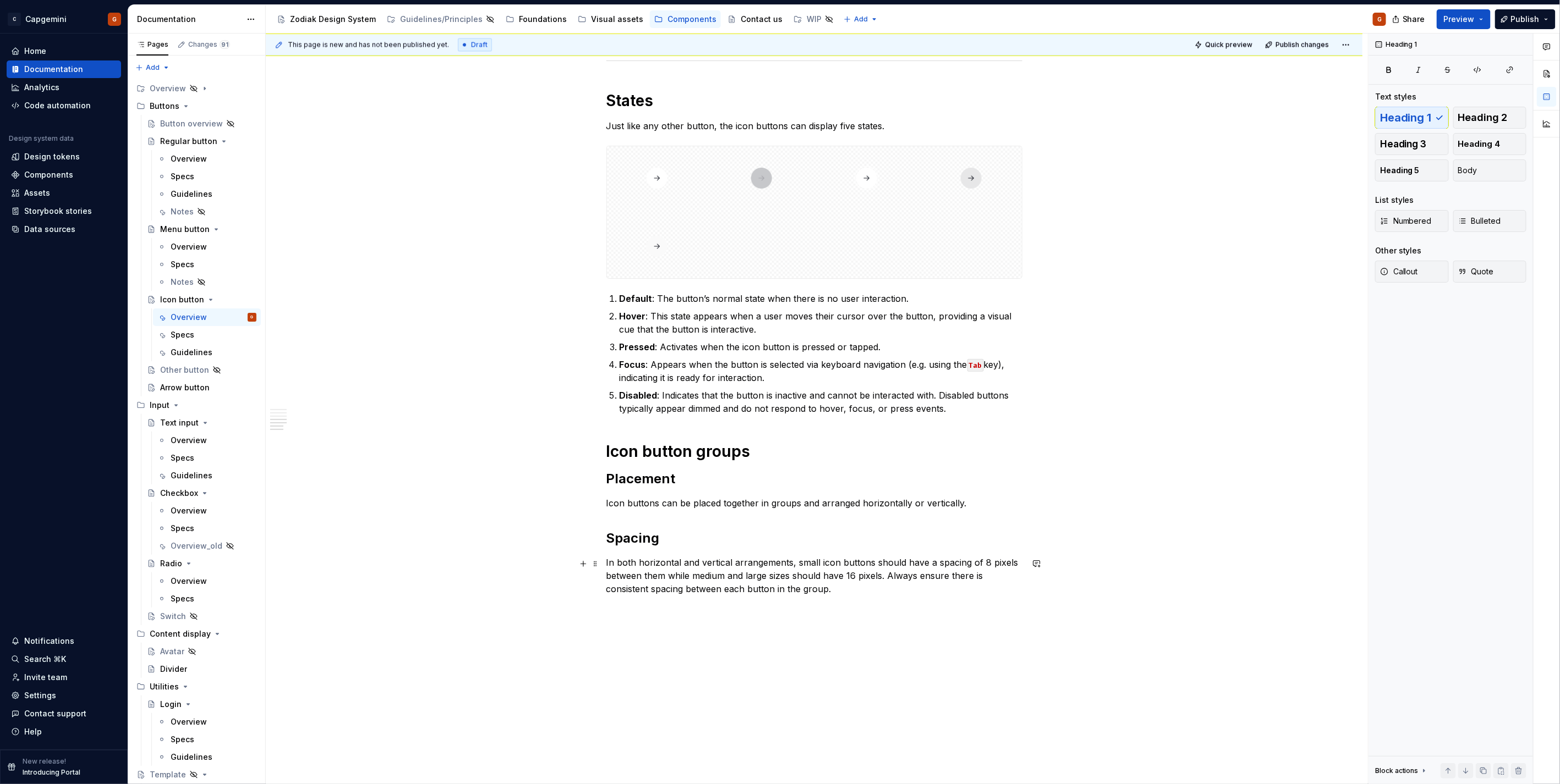
scroll to position [1546, 0]
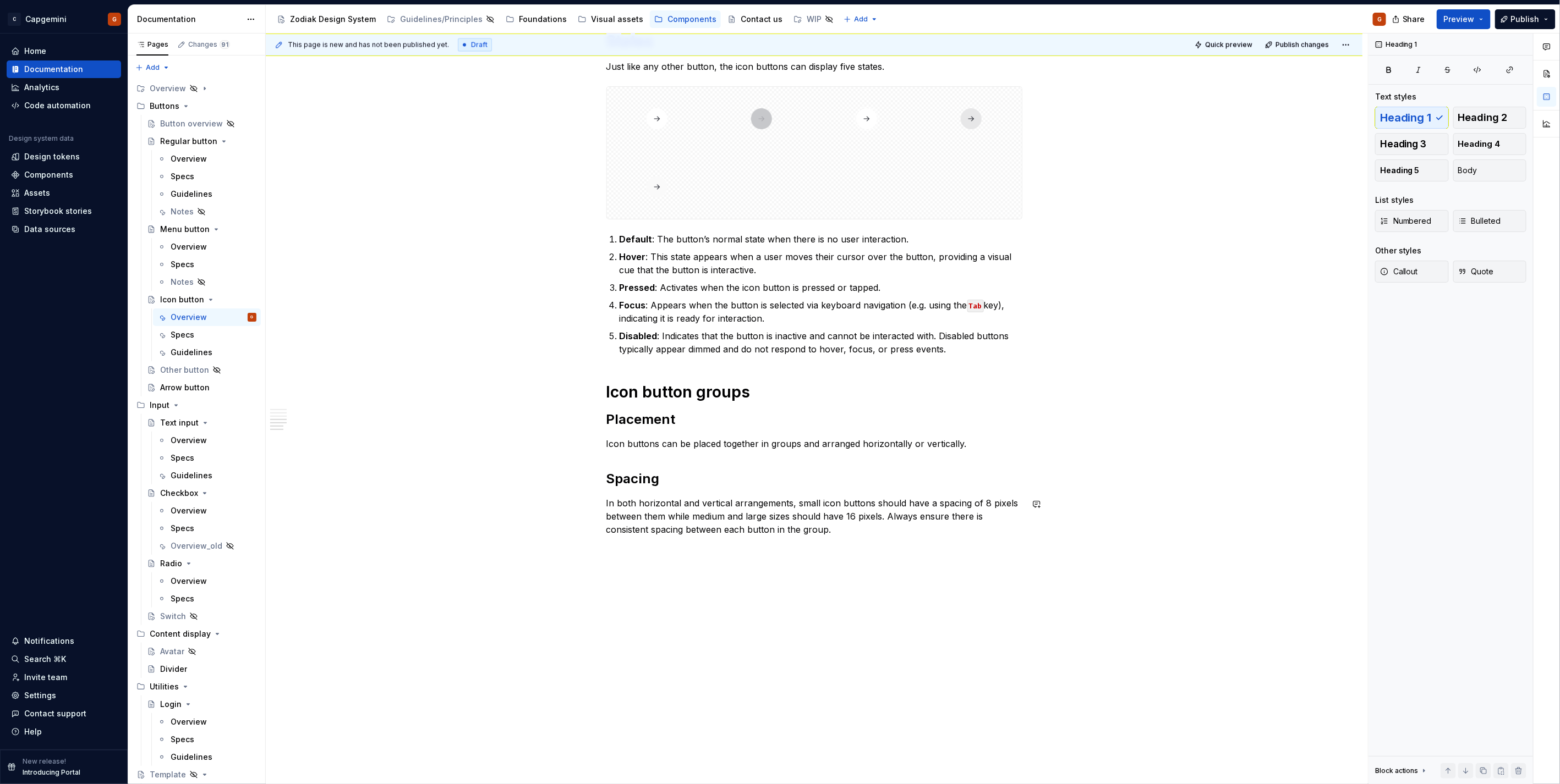
click at [186, 349] on div "Guidelines" at bounding box center [191, 352] width 42 height 11
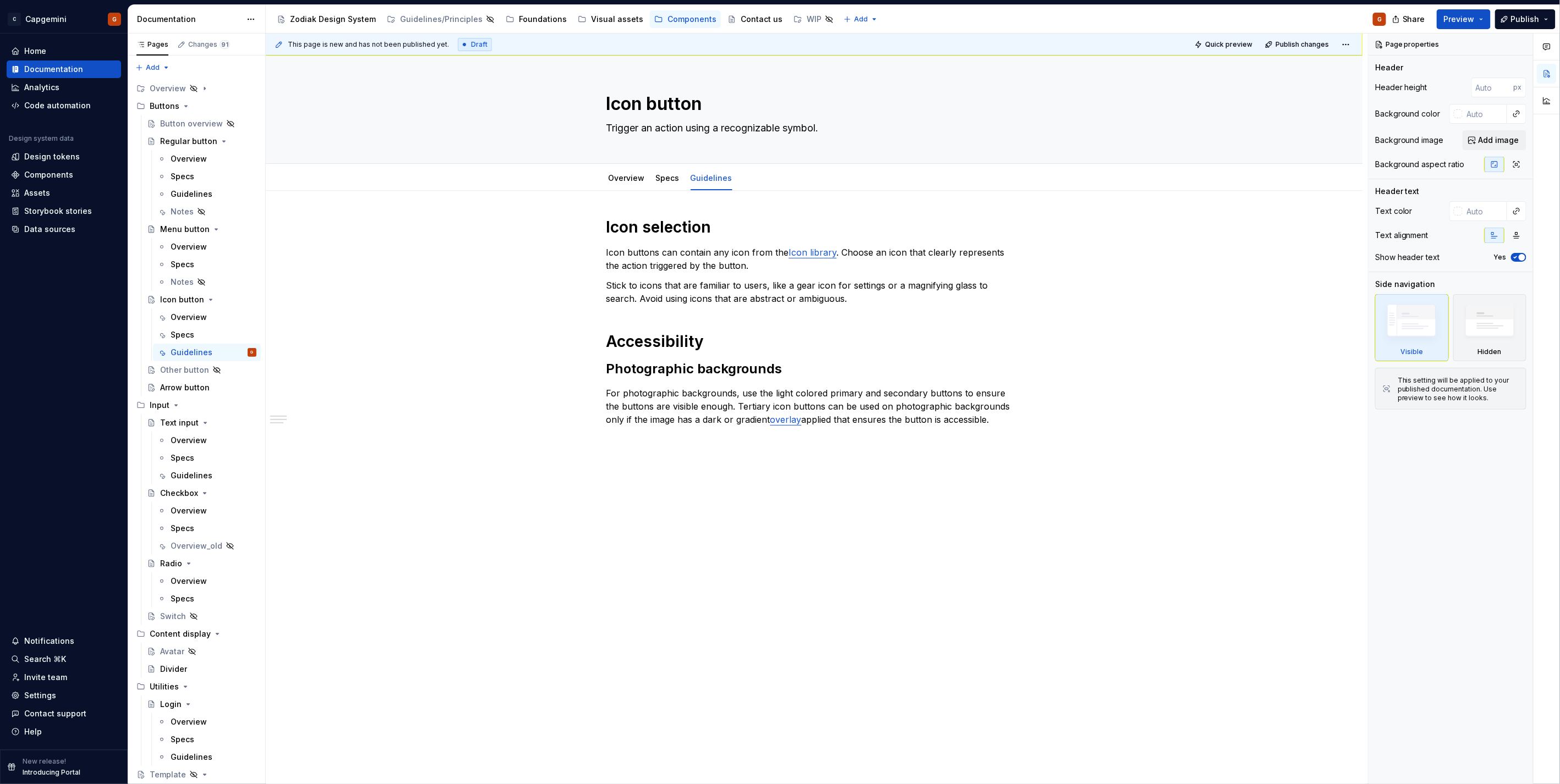
click at [582, 303] on div "Icon selection Icon buttons can contain any icon from the Icon library . Choose…" at bounding box center [814, 433] width 1096 height 484
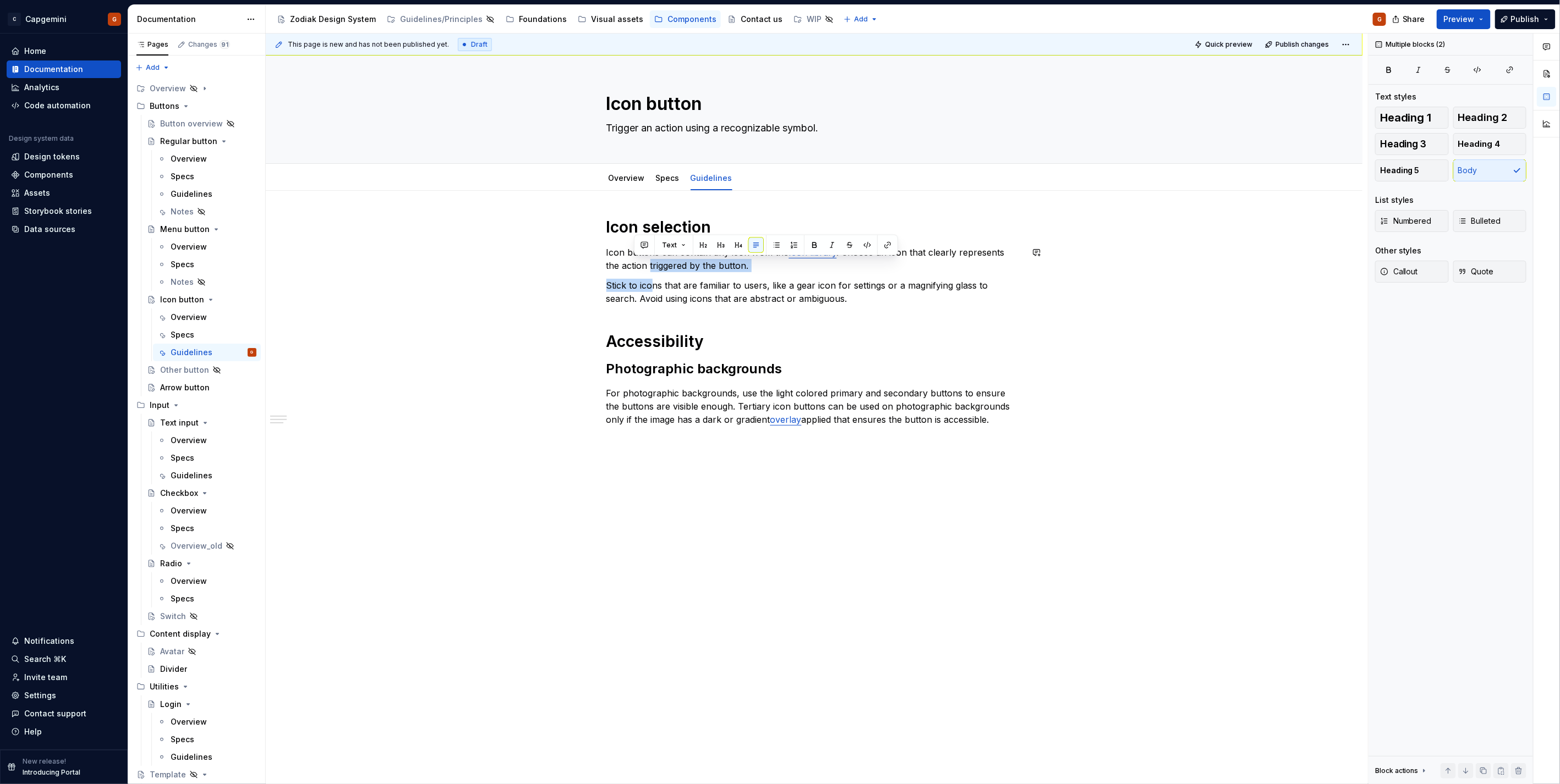
click at [651, 278] on div "Icon selection Icon buttons can contain any icon from the Icon library . Choose…" at bounding box center [814, 321] width 416 height 209
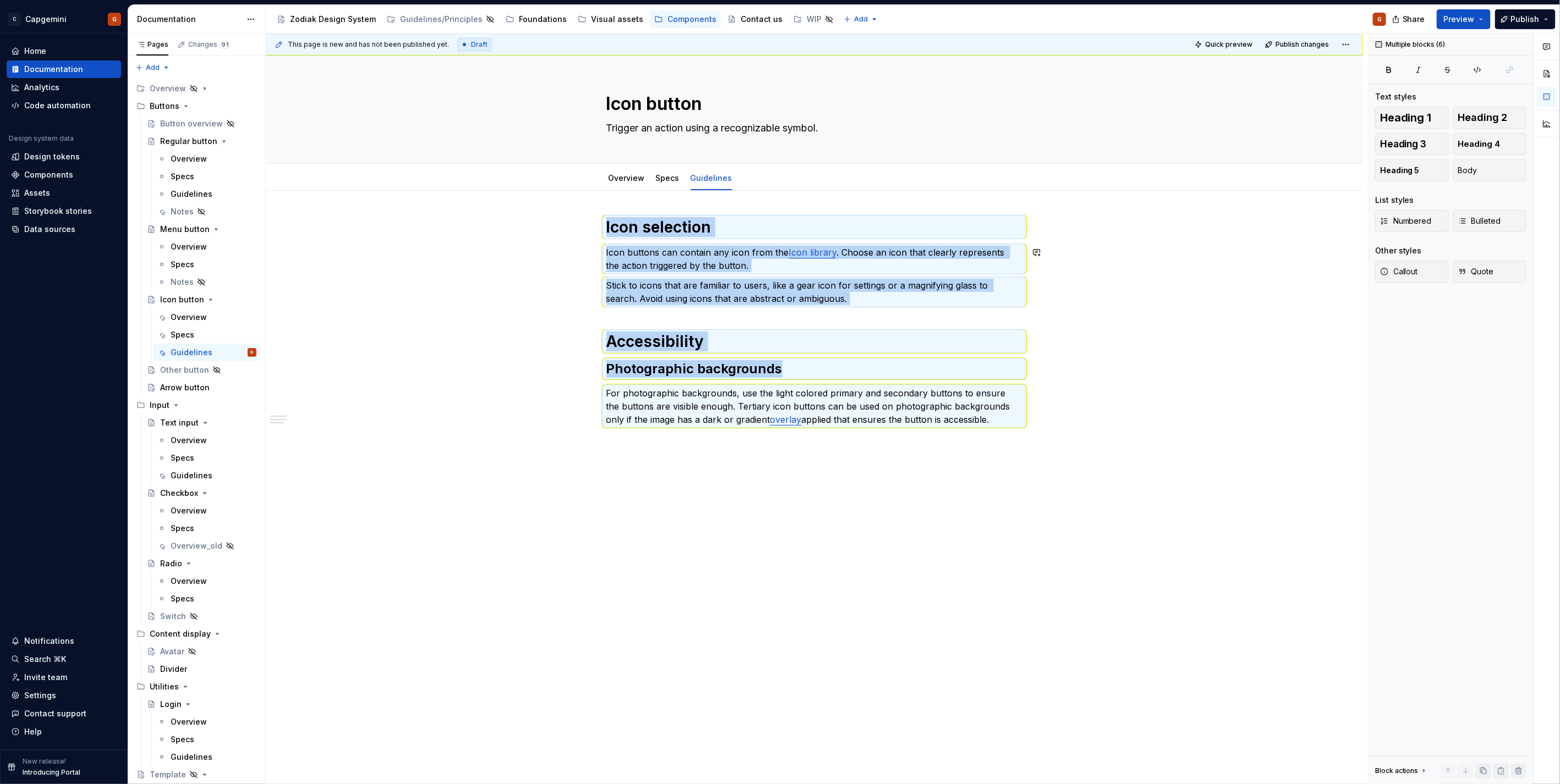
copy div "Icon selection Icon buttons can contain any icon from the Icon library . Choose…"
click at [615, 177] on link "Overview" at bounding box center [626, 178] width 36 height 9
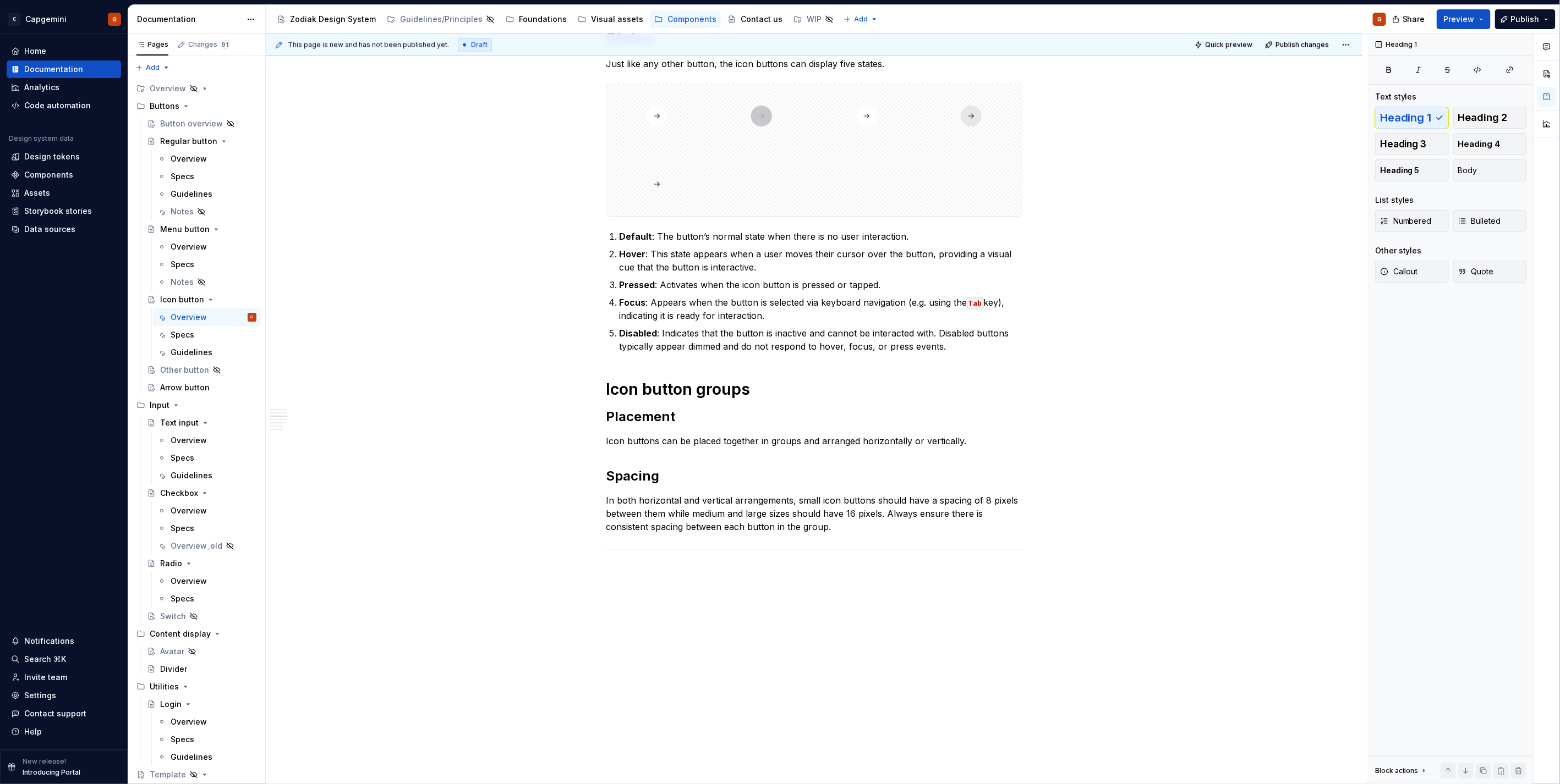
scroll to position [1592, 0]
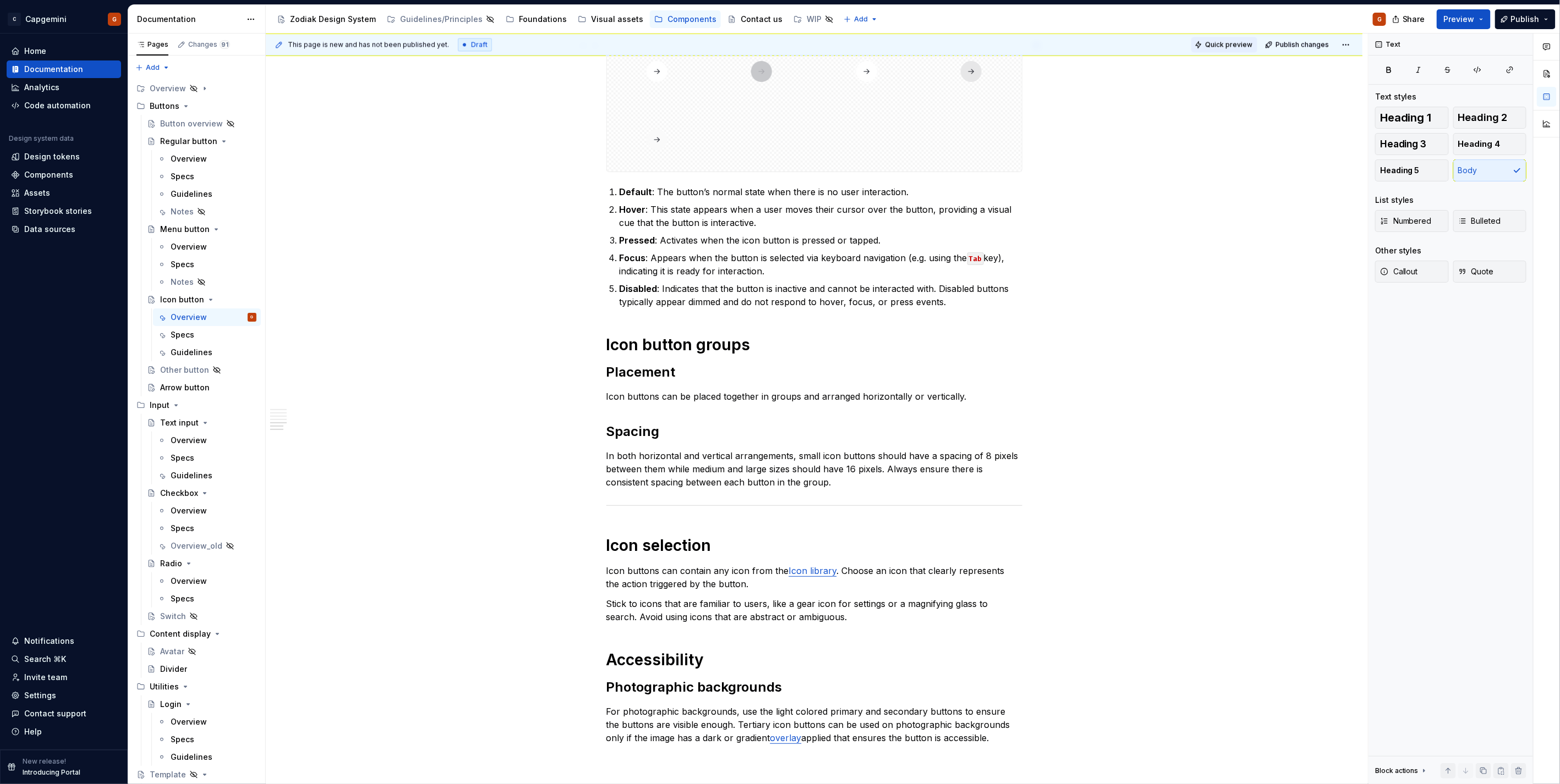
click at [1251, 45] on span "Quick preview" at bounding box center [1229, 44] width 47 height 9
click at [1481, 765] on div "It’ll take less than 10 seconds." at bounding box center [1423, 764] width 201 height 9
click at [1488, 763] on link "Open page" at bounding box center [1497, 758] width 55 height 15
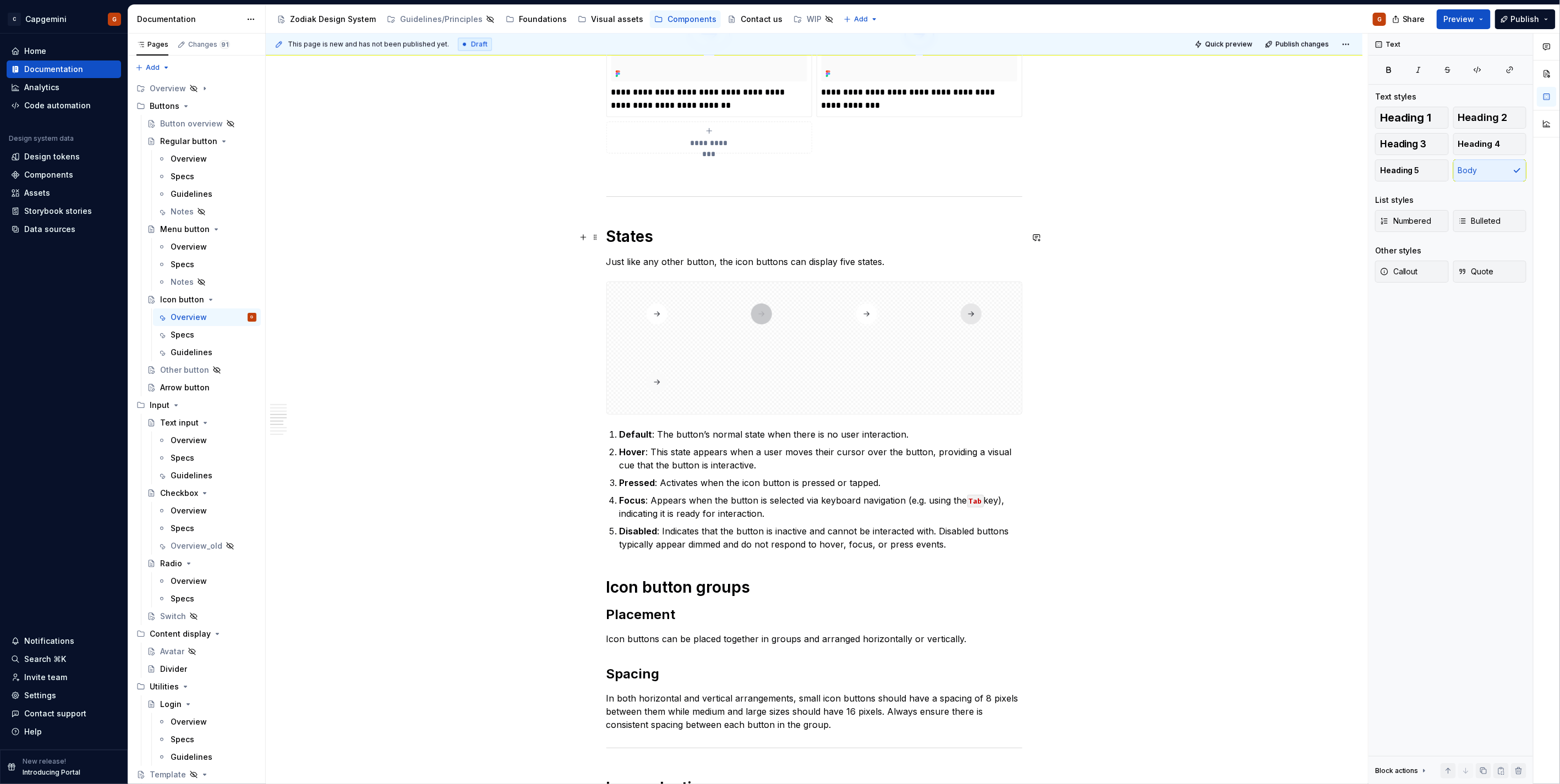
scroll to position [1470, 0]
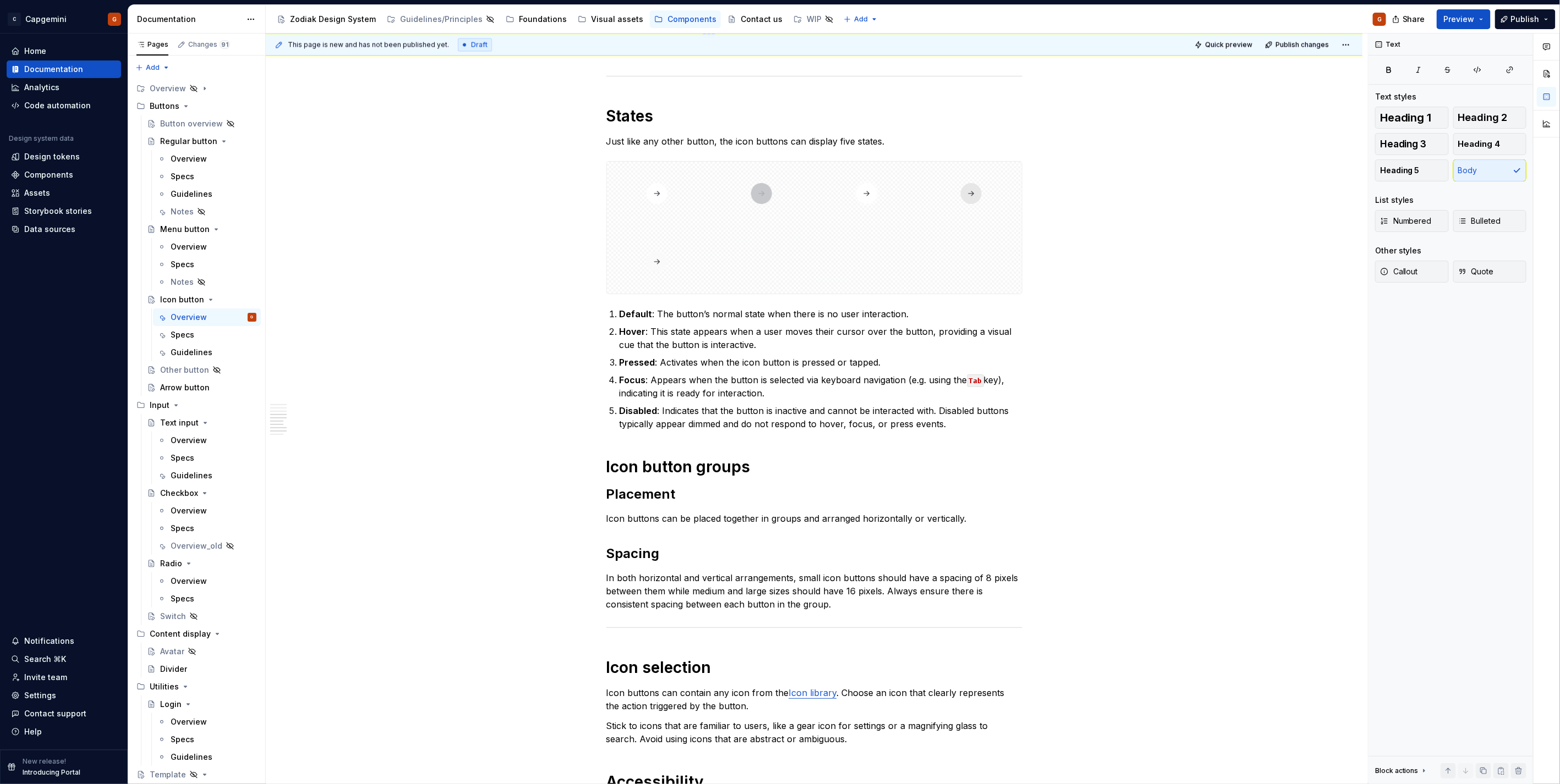
type textarea "*"
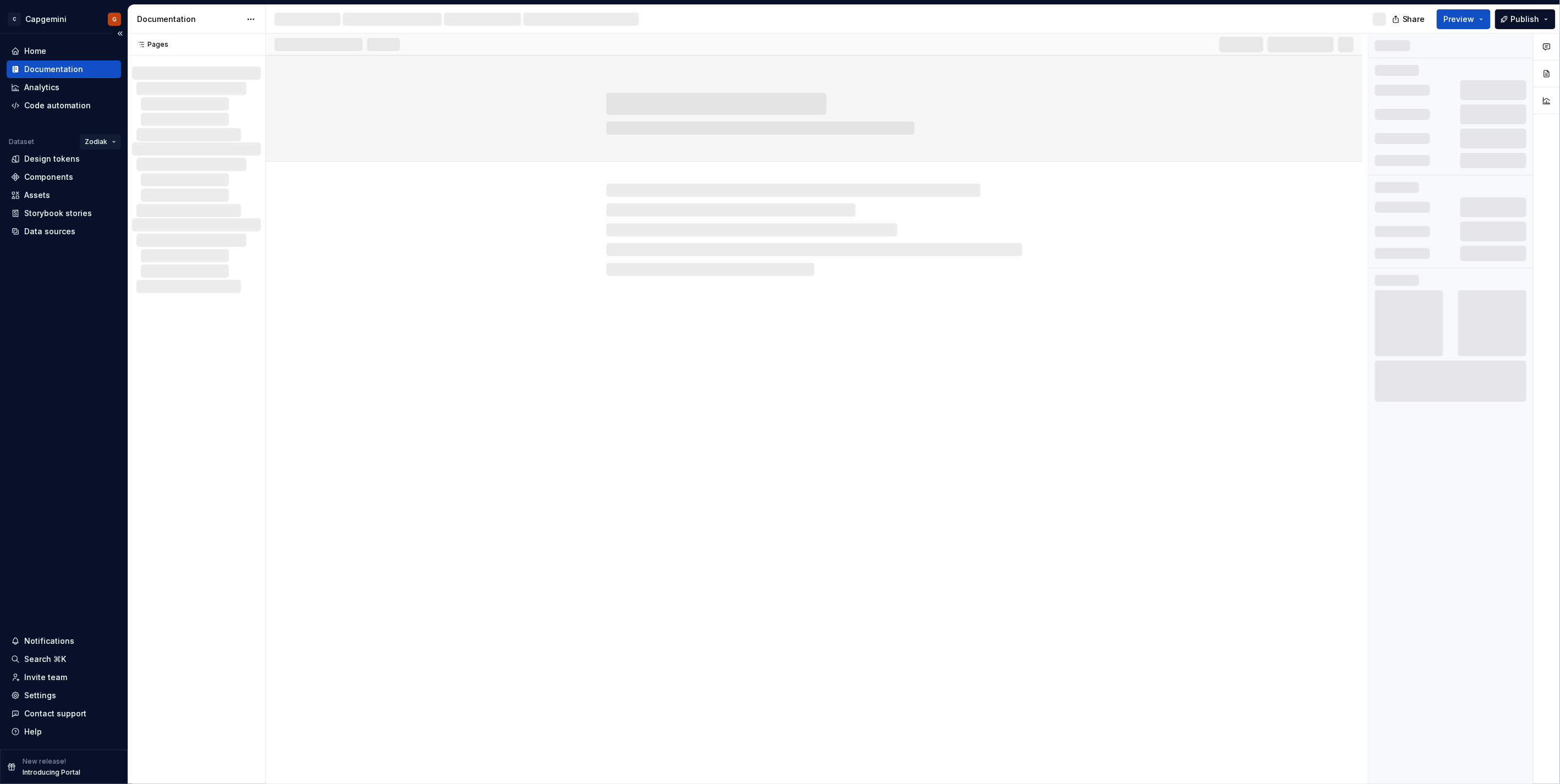
click at [98, 138] on html "C Capgemini G Home Documentation Analytics Code automation Dataset Zodiak Desig…" at bounding box center [780, 392] width 1560 height 784
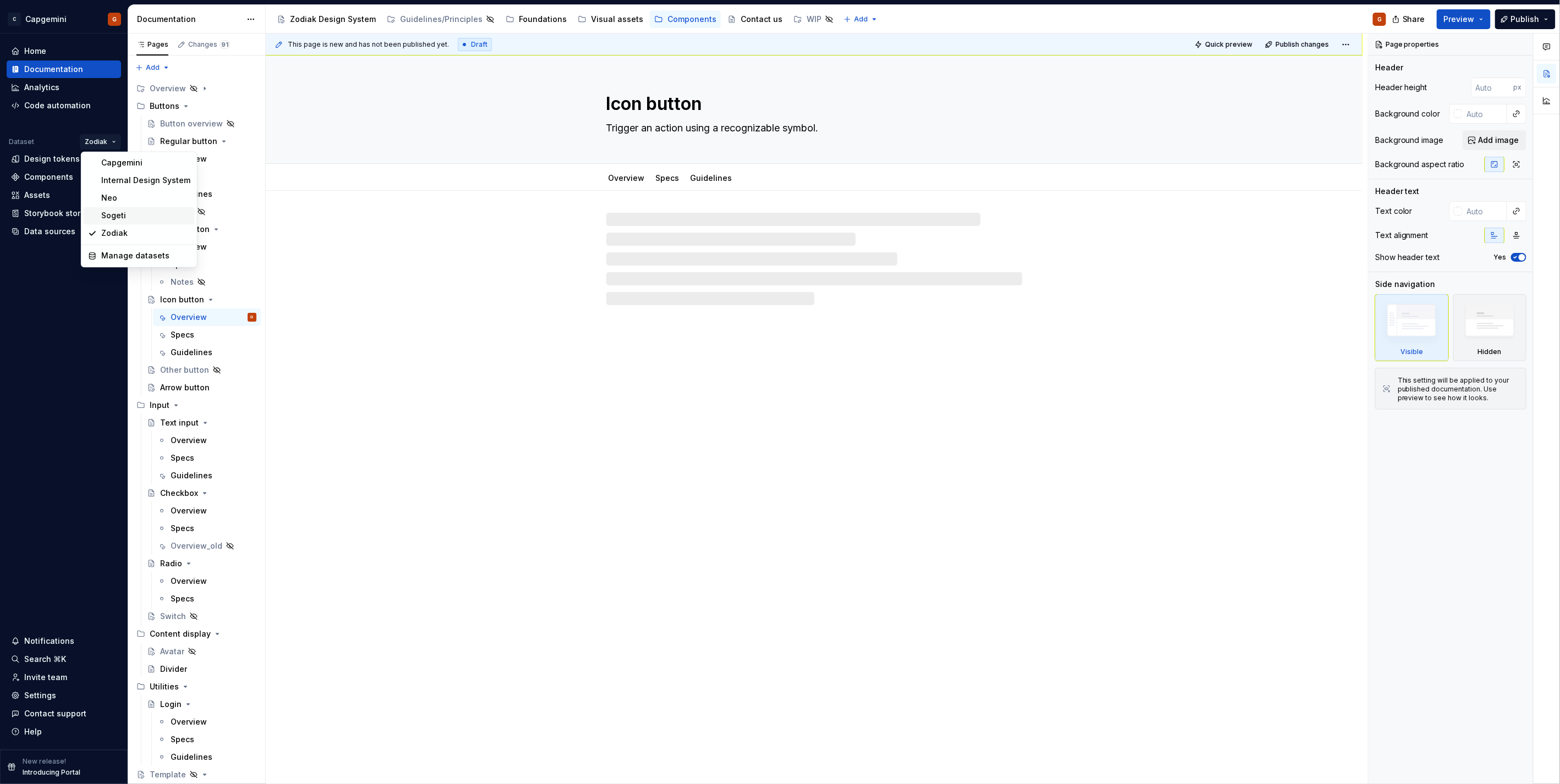
click at [127, 216] on div "Sogeti" at bounding box center [145, 216] width 89 height 11
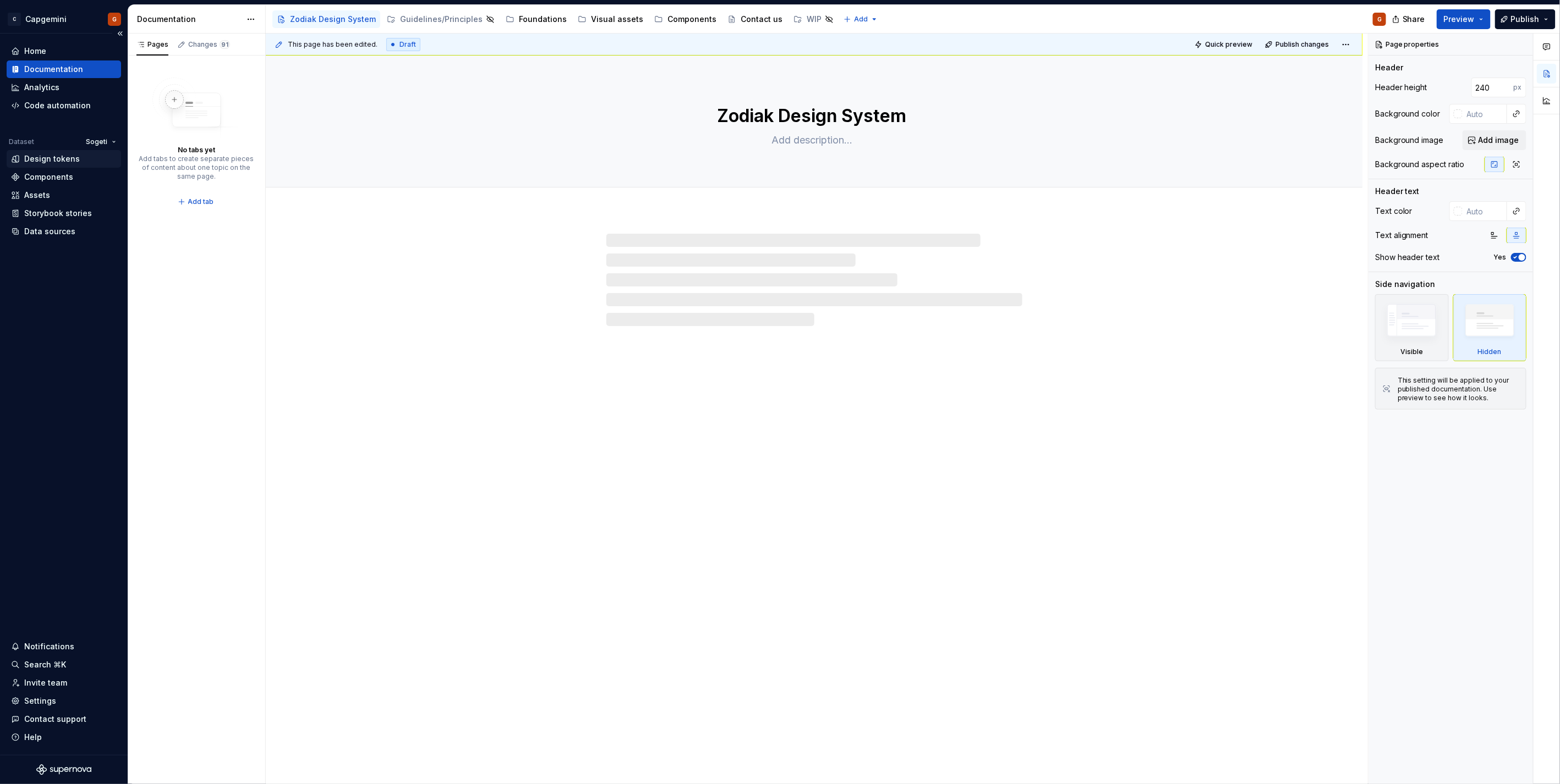
type textarea "*"
click at [65, 160] on div "Design tokens" at bounding box center [52, 159] width 55 height 11
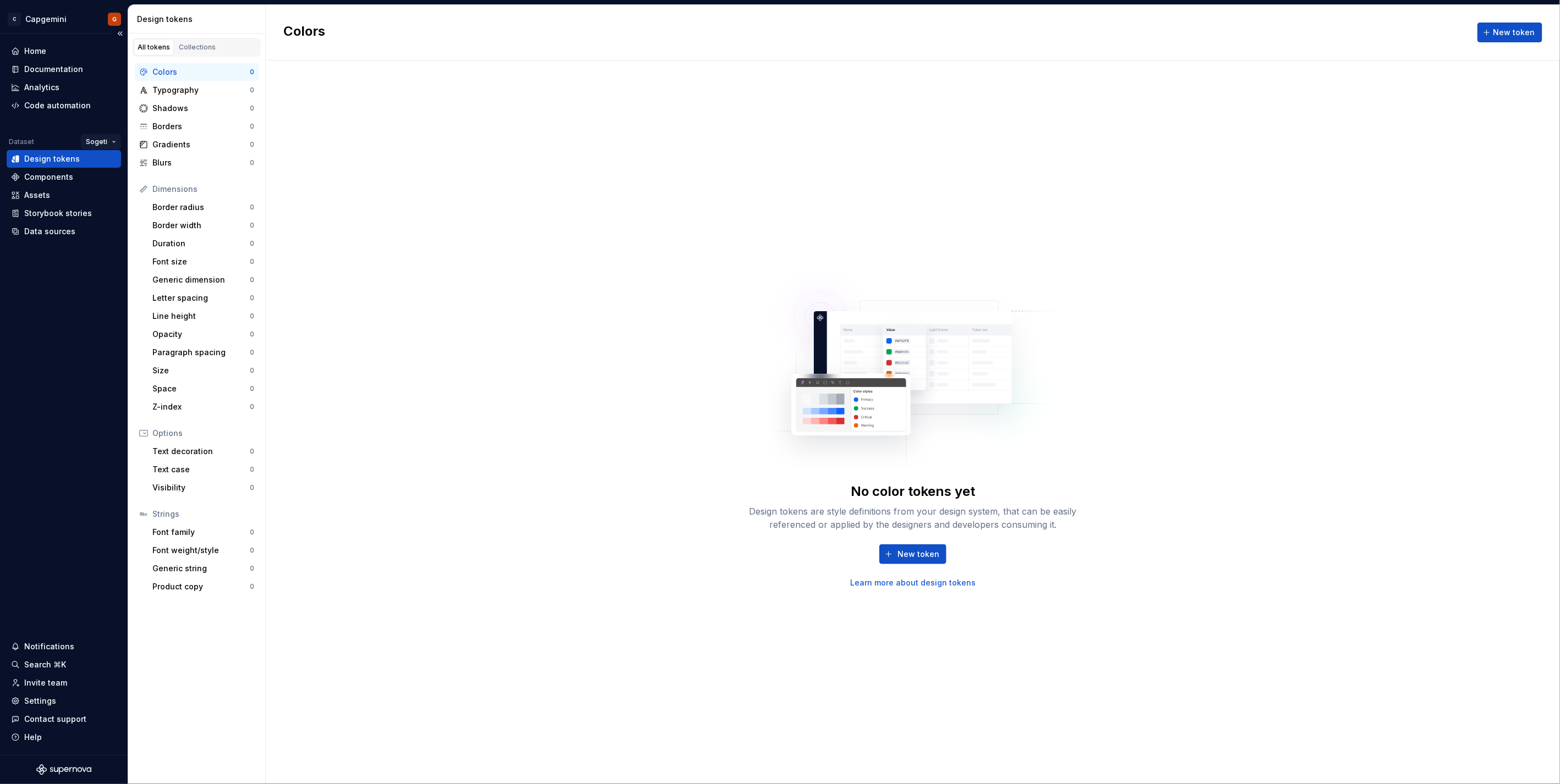
click at [91, 139] on html "C Capgemini G Home Documentation Analytics Code automation Dataset Sogeti Desig…" at bounding box center [780, 392] width 1560 height 784
click at [117, 200] on div "Neo" at bounding box center [146, 198] width 89 height 11
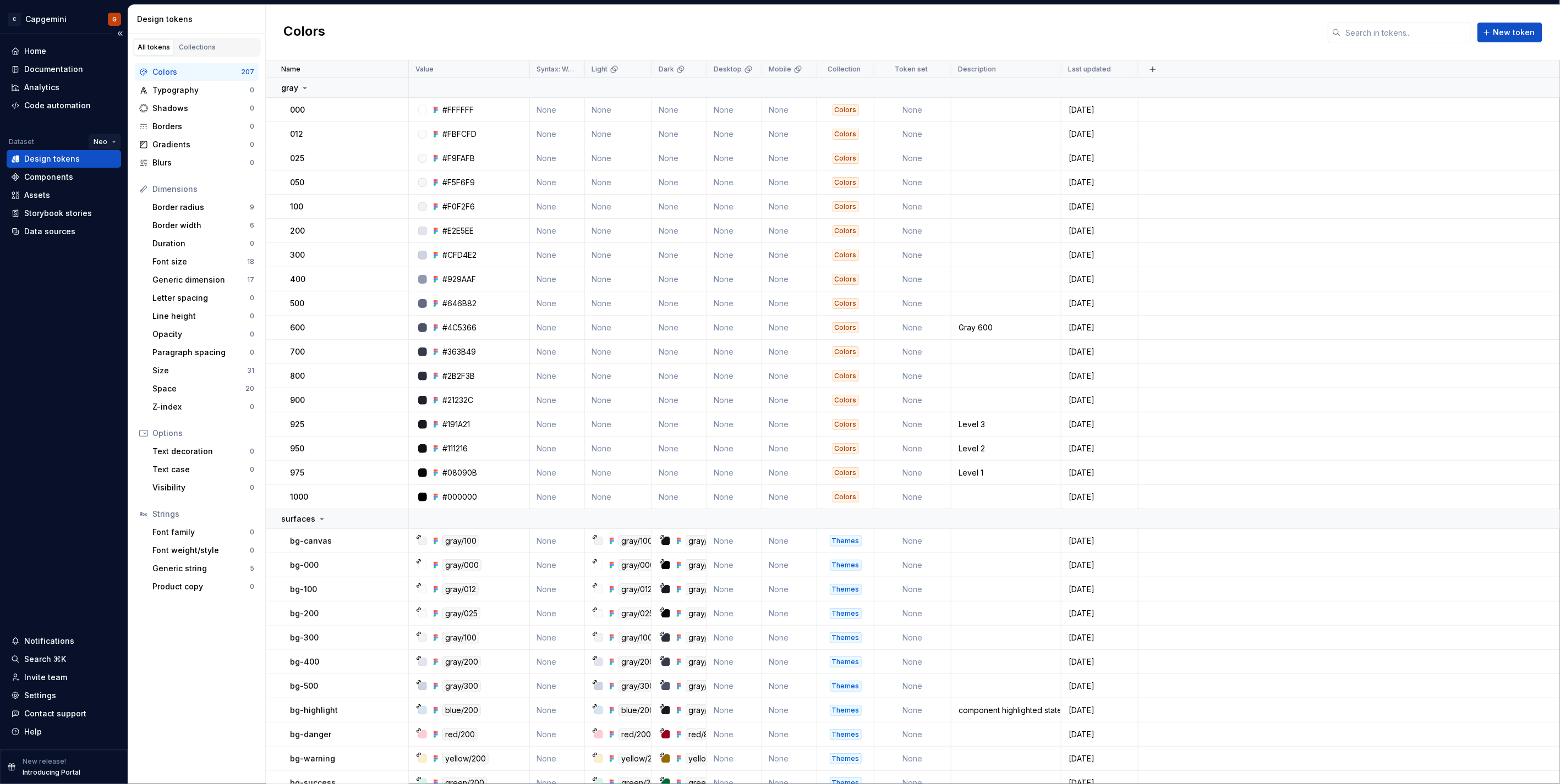
click at [106, 140] on html "C Capgemini G Home Documentation Analytics Code automation Dataset Neo Design t…" at bounding box center [780, 392] width 1560 height 784
click at [135, 184] on div "Internal Design System" at bounding box center [154, 181] width 89 height 11
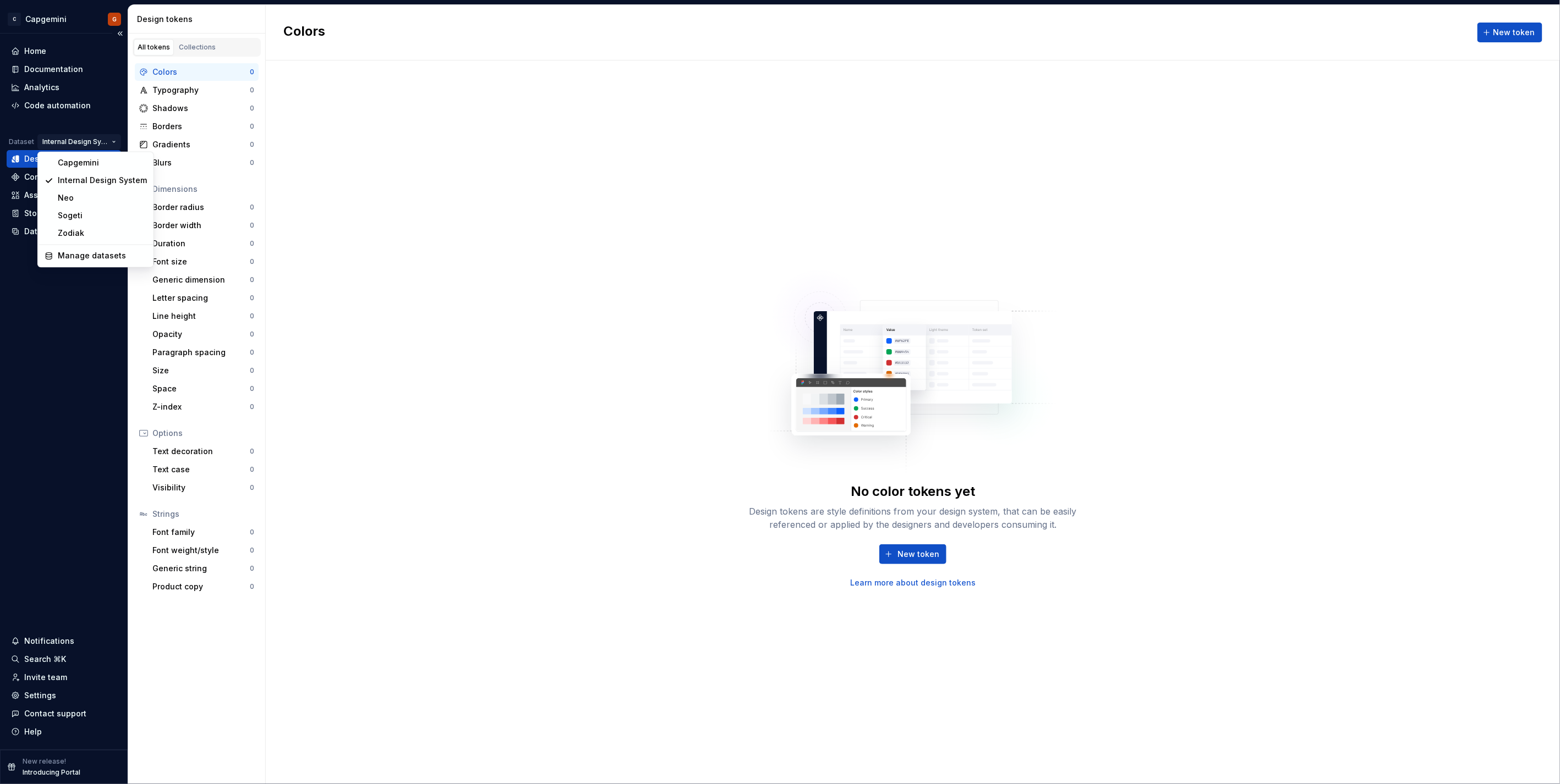
click at [94, 138] on html "C Capgemini G Home Documentation Analytics Code automation Dataset Internal Des…" at bounding box center [780, 392] width 1560 height 784
click at [96, 167] on div "Capgemini" at bounding box center [102, 163] width 89 height 11
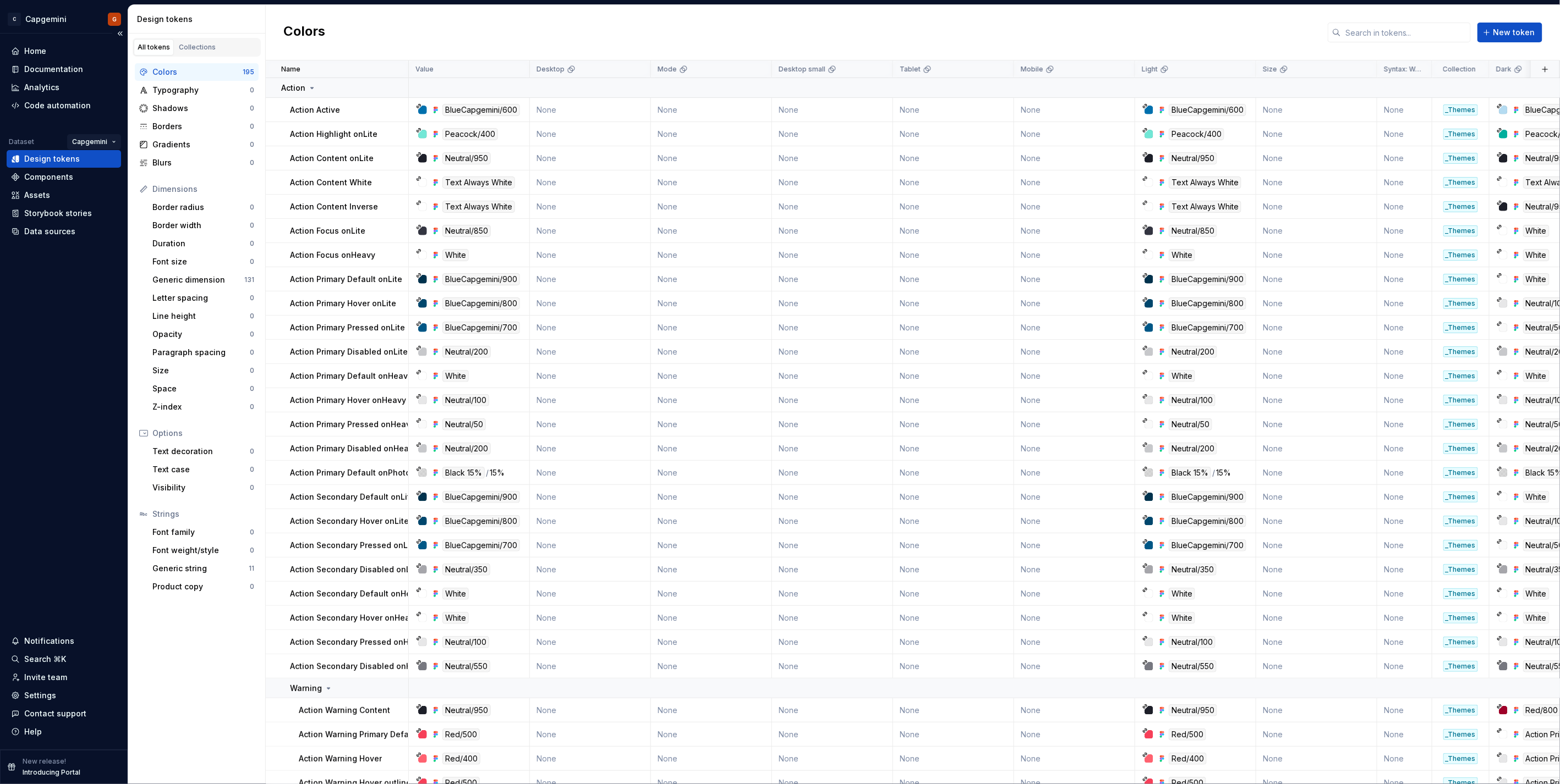
click at [104, 140] on html "C Capgemini G Home Documentation Analytics Code automation Dataset Capgemini De…" at bounding box center [780, 392] width 1560 height 784
click at [101, 229] on div "Zodiak" at bounding box center [133, 233] width 89 height 11
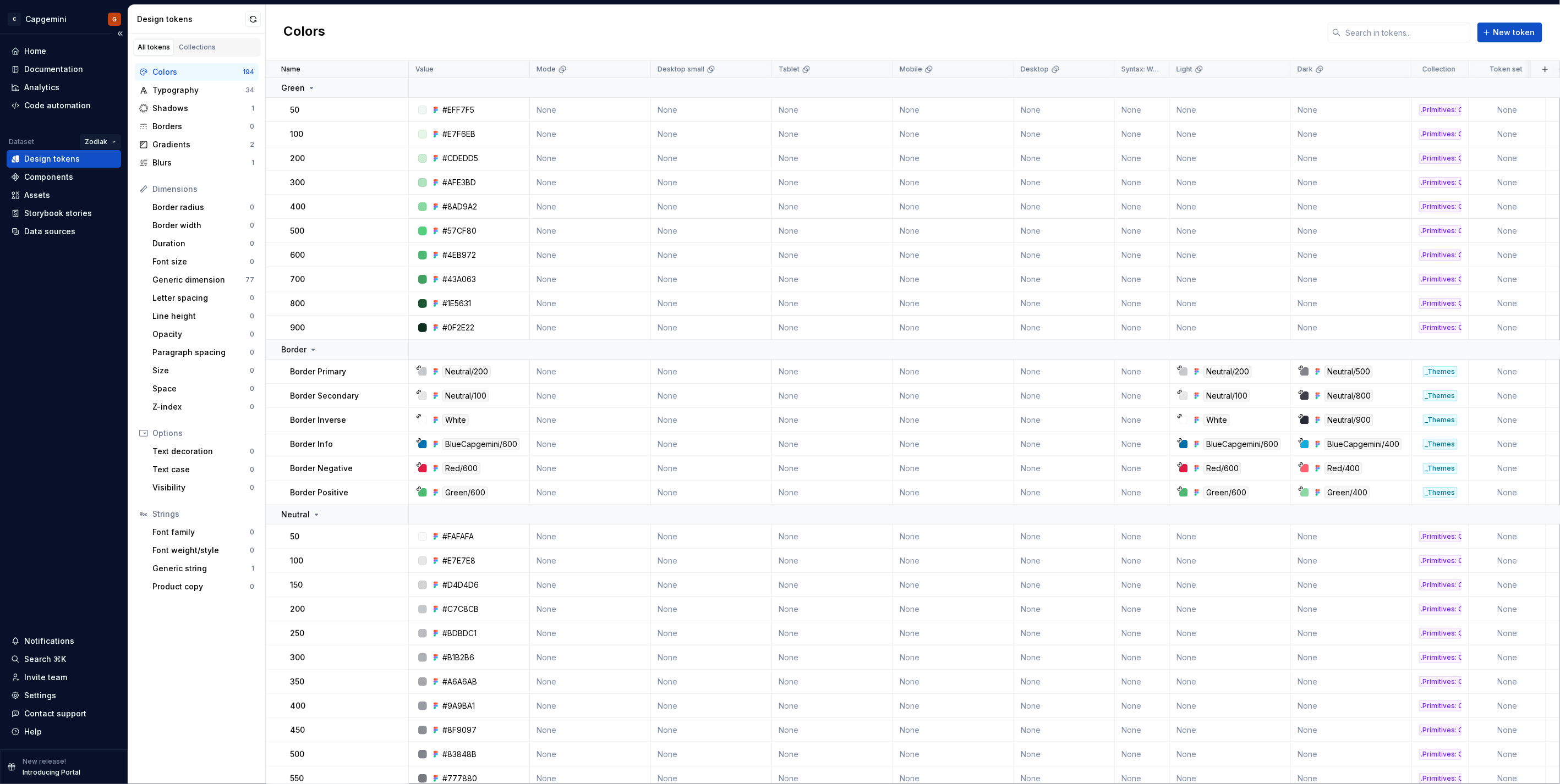
click at [98, 145] on html "C Capgemini G Home Documentation Analytics Code automation Dataset Zodiak Desig…" at bounding box center [780, 392] width 1560 height 784
click at [114, 160] on div "Capgemini" at bounding box center [145, 163] width 89 height 11
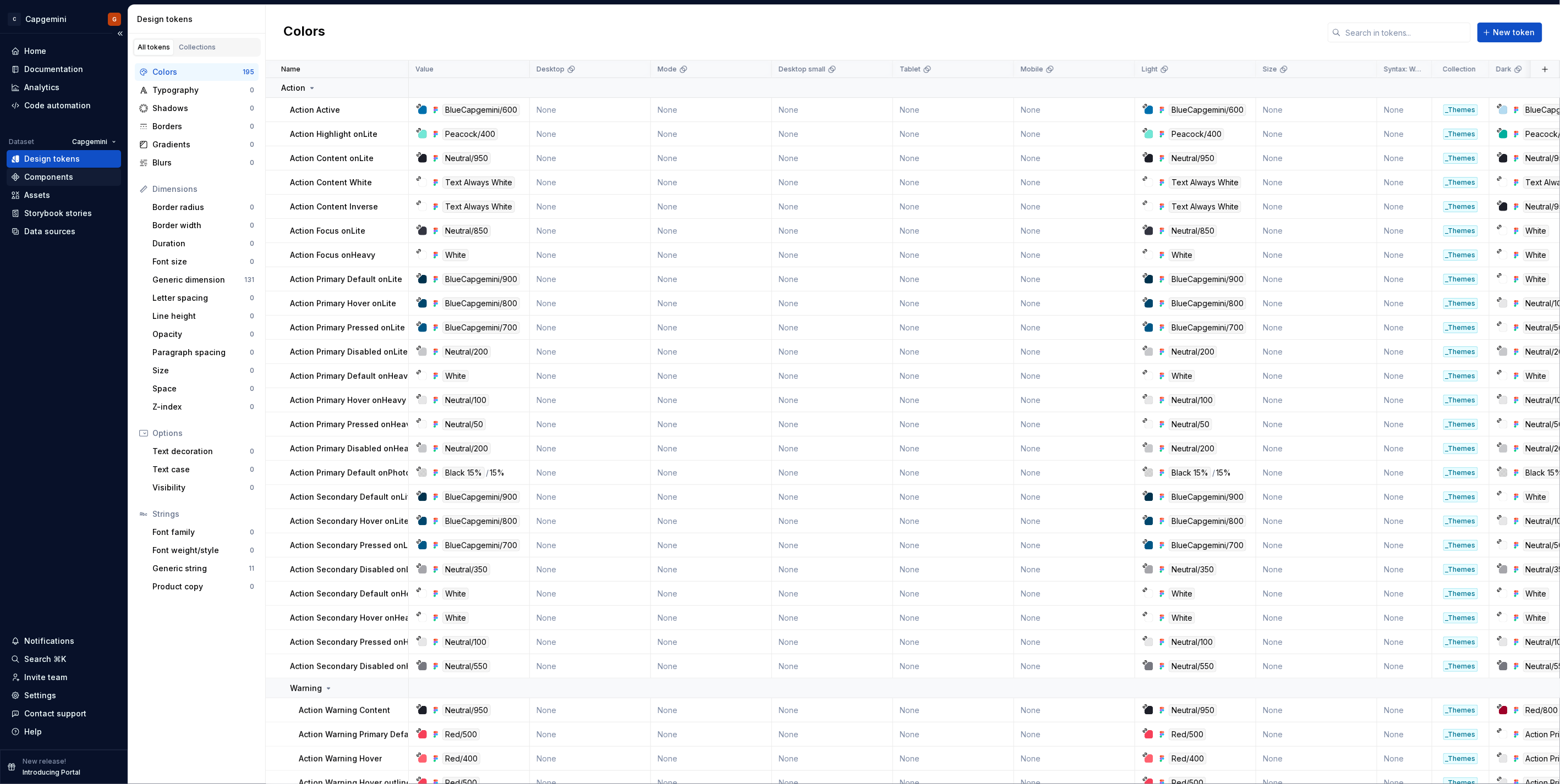
click at [57, 175] on div "Components" at bounding box center [49, 177] width 49 height 11
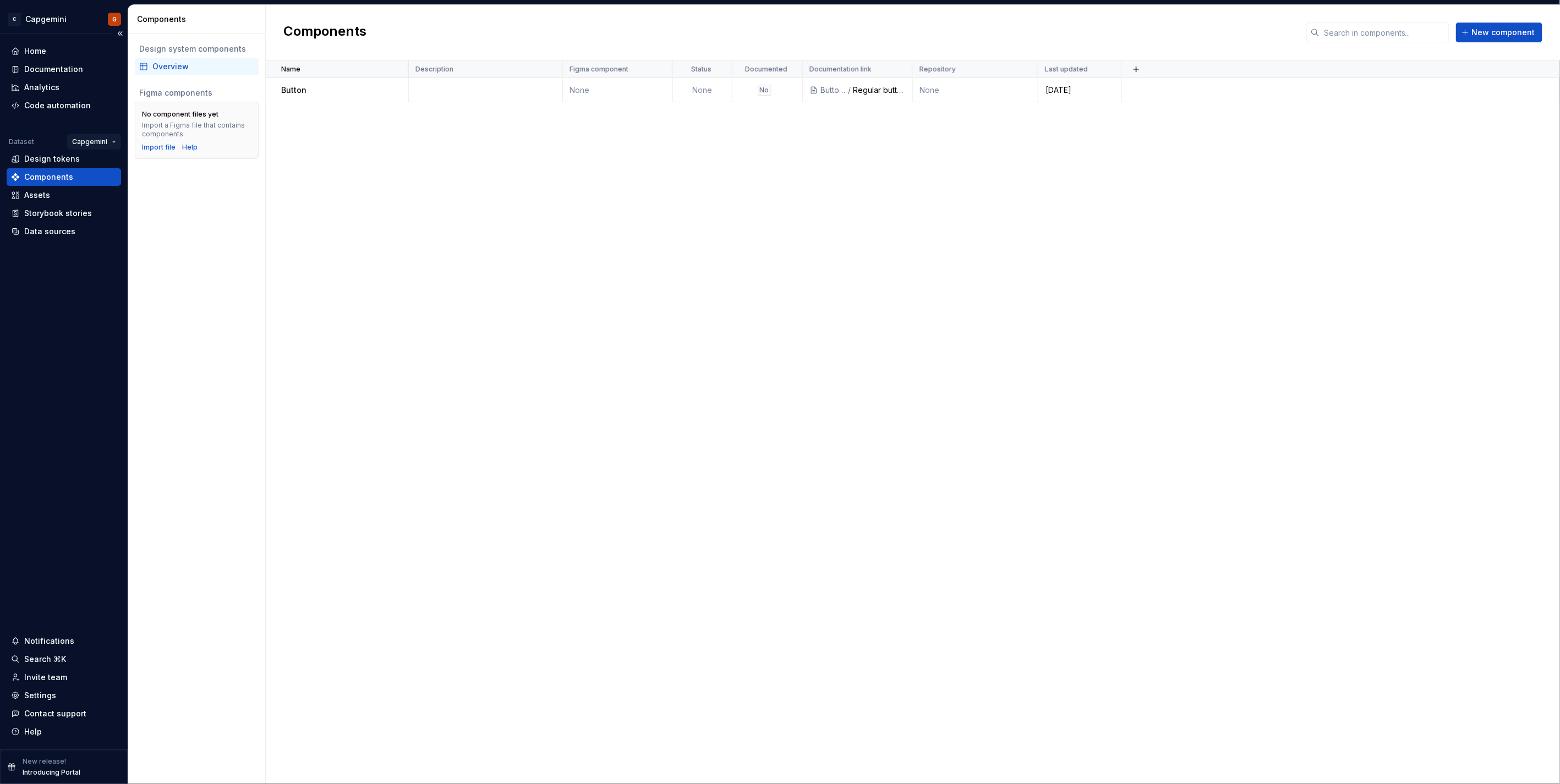
click at [100, 140] on html "C Capgemini G Home Documentation Analytics Code automation Dataset Capgemini De…" at bounding box center [780, 392] width 1560 height 784
click at [116, 233] on div "Zodiak" at bounding box center [133, 233] width 89 height 11
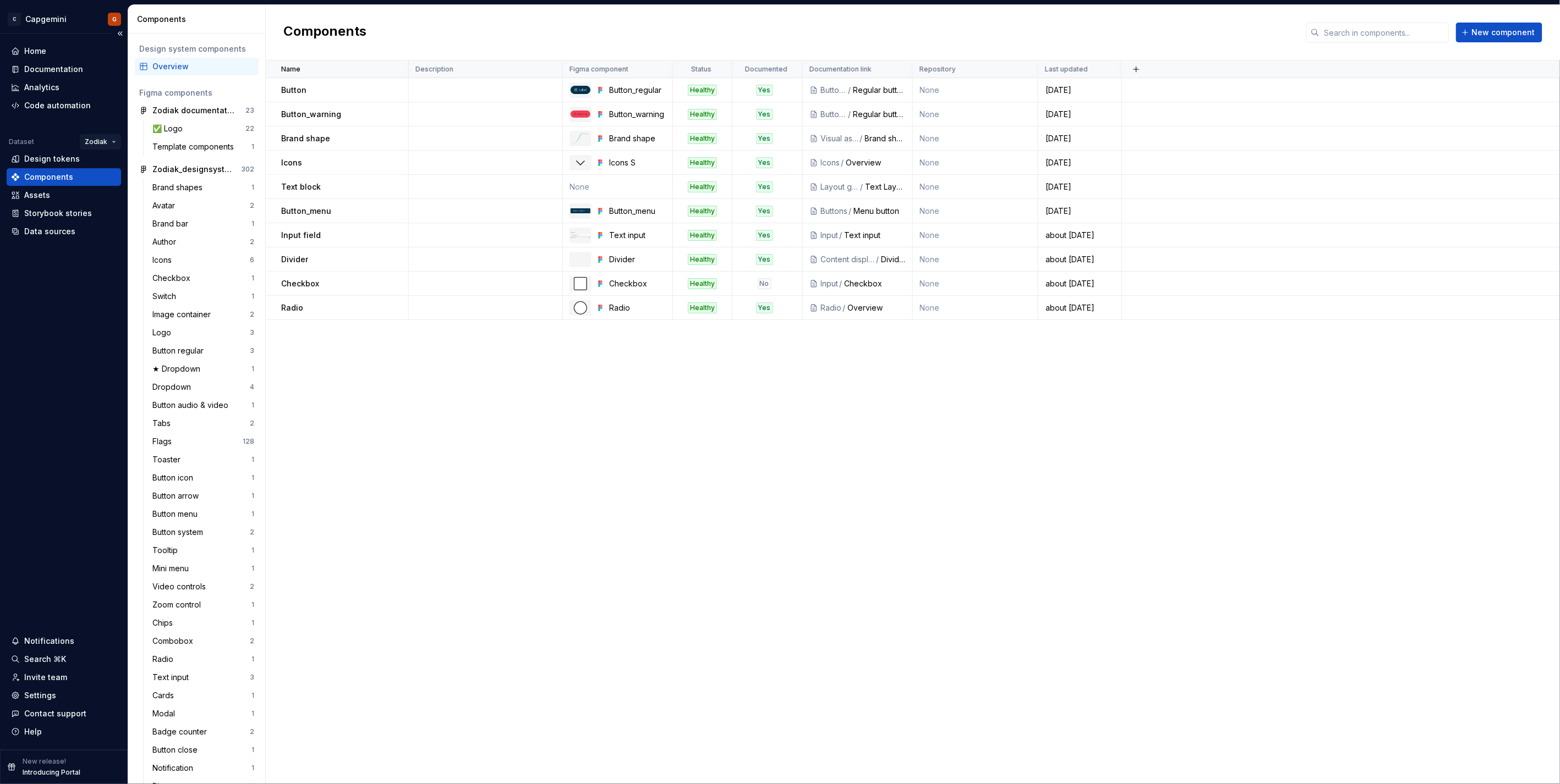
click at [91, 140] on html "C Capgemini G Home Documentation Analytics Code automation Dataset Zodiak Desig…" at bounding box center [780, 392] width 1560 height 784
click at [48, 152] on div "Design tokens" at bounding box center [52, 156] width 55 height 11
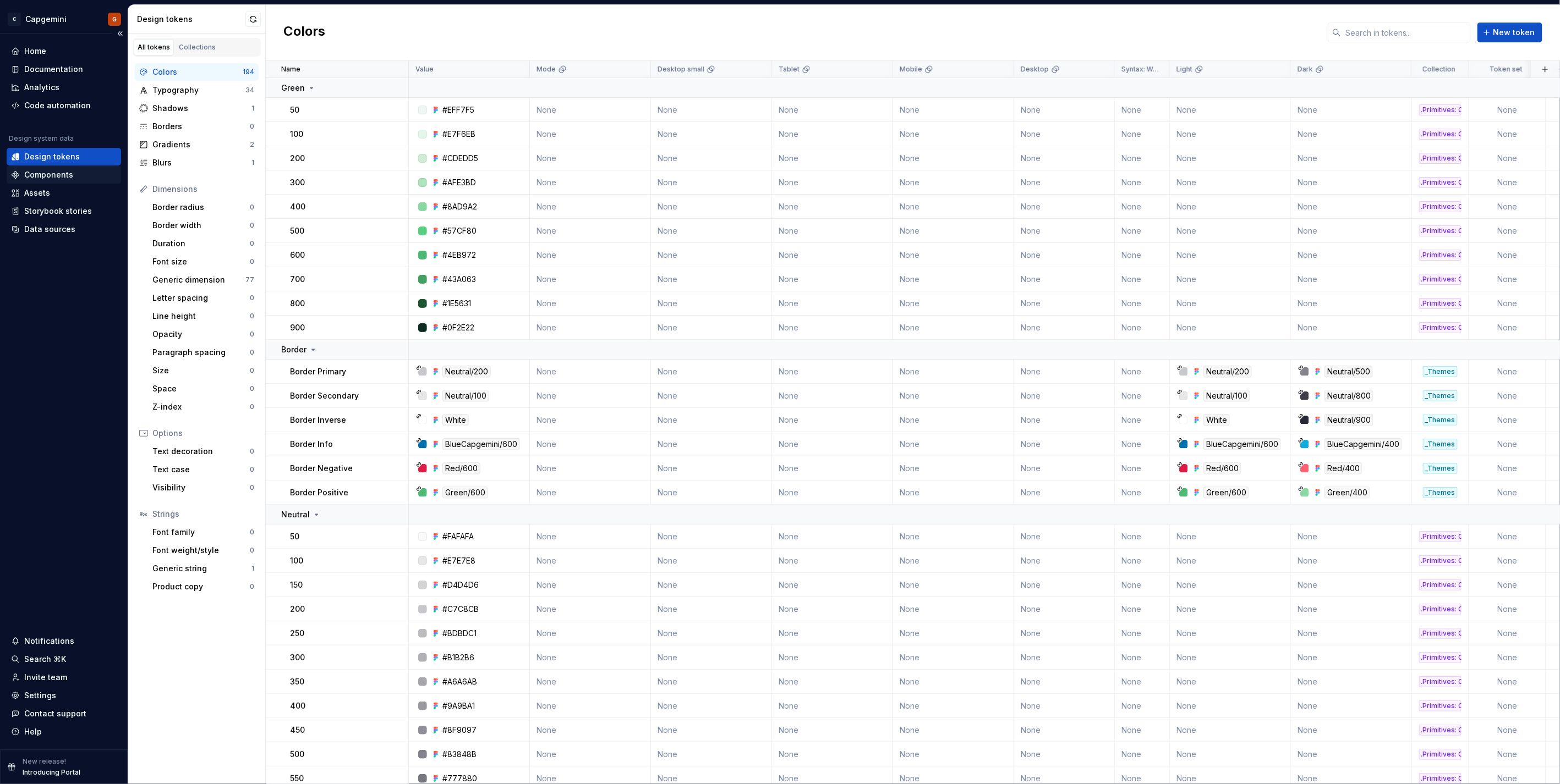
click at [65, 175] on div "Components" at bounding box center [49, 175] width 49 height 11
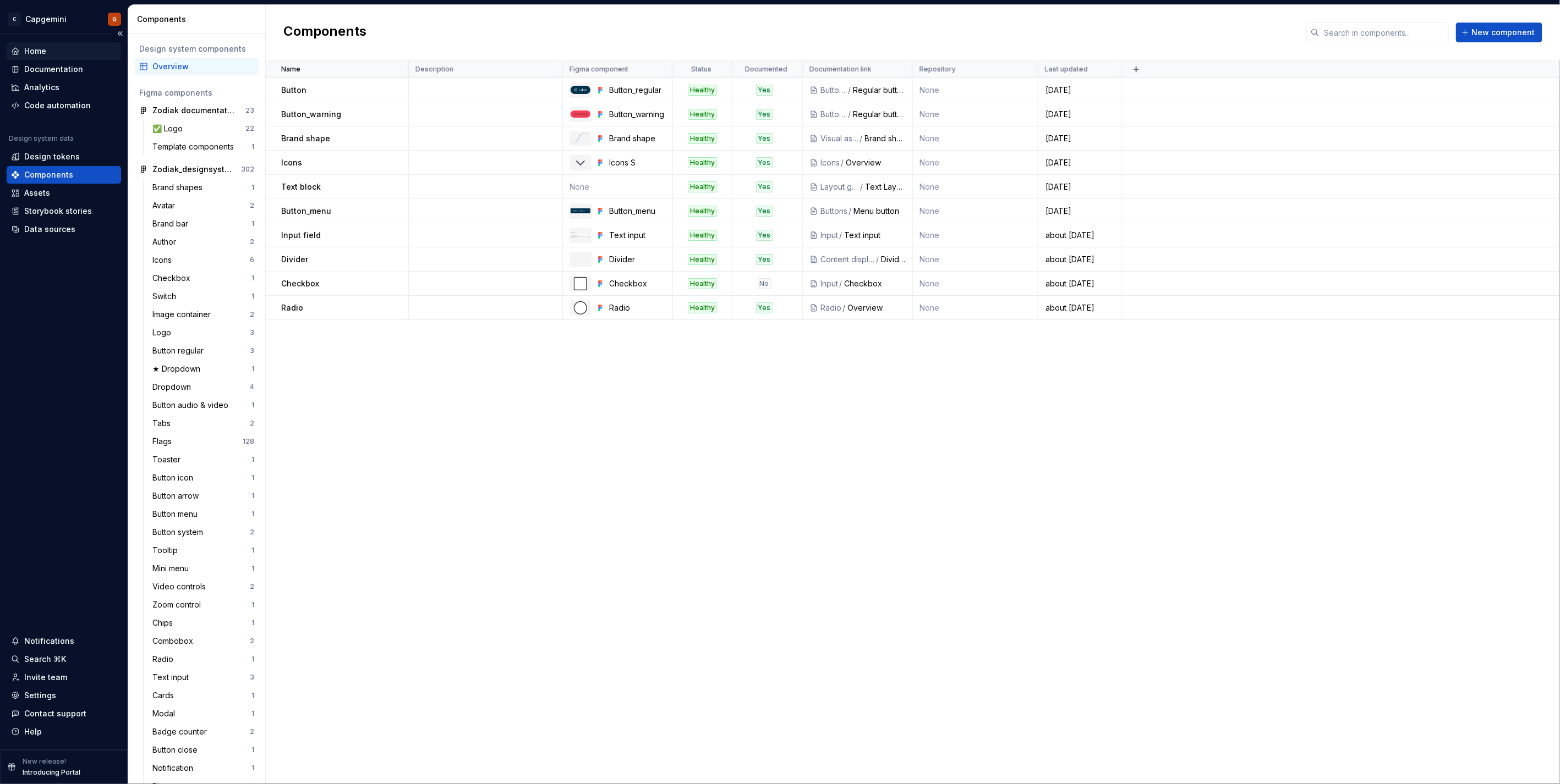
click at [49, 51] on div "Home" at bounding box center [64, 51] width 106 height 11
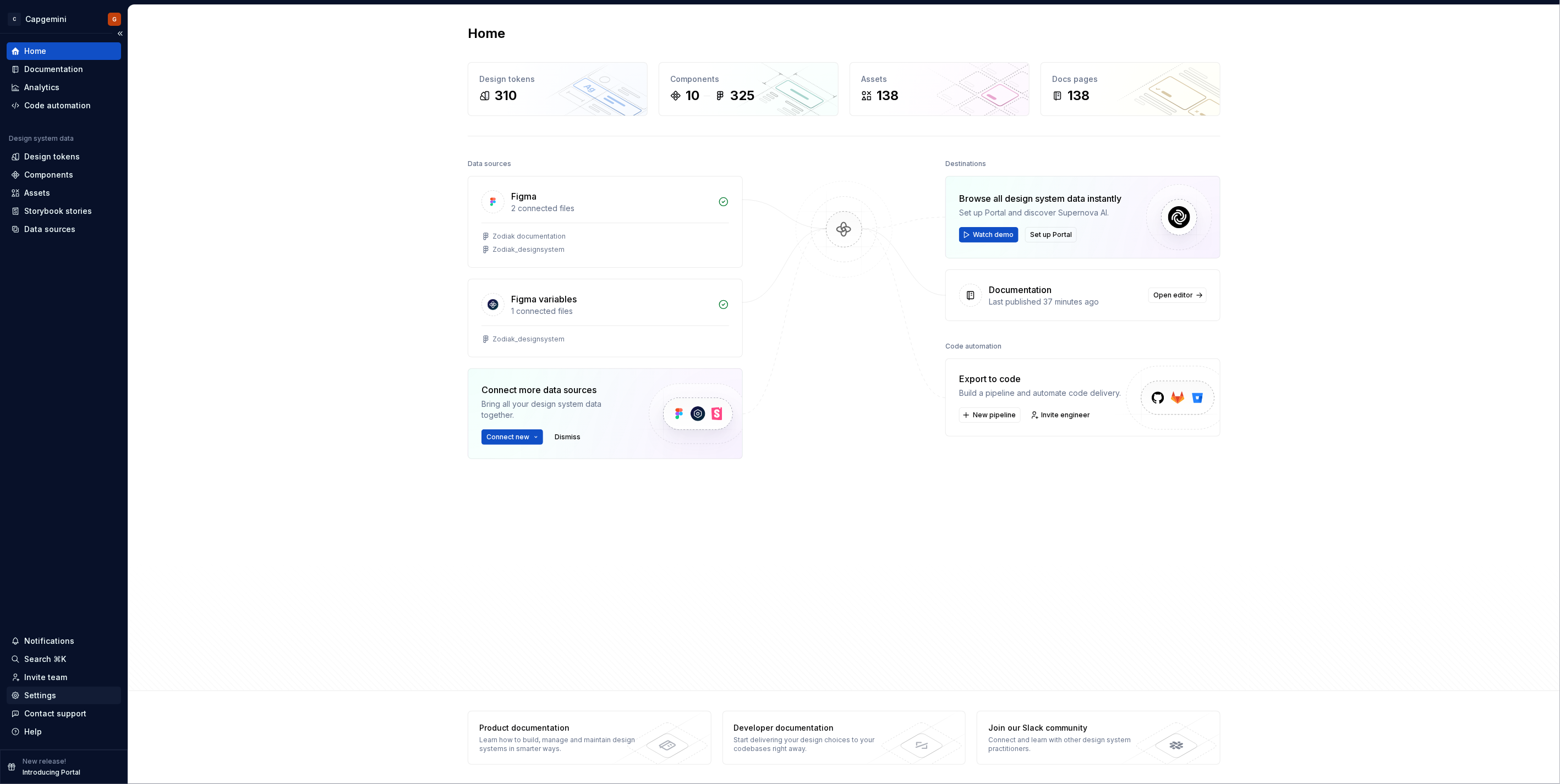
click at [53, 698] on div "Settings" at bounding box center [40, 696] width 32 height 11
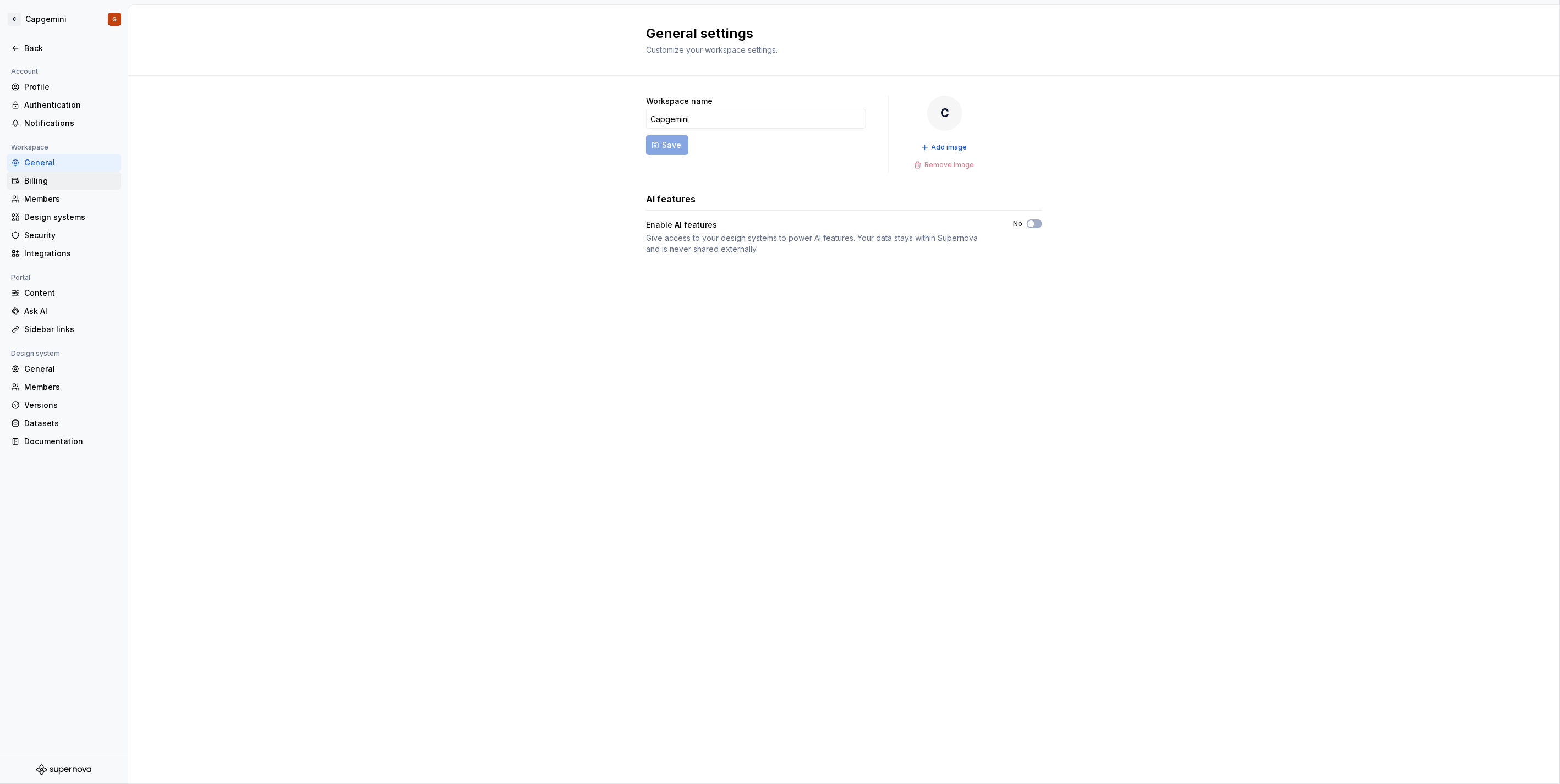
click at [62, 187] on div "Billing" at bounding box center [63, 181] width 114 height 18
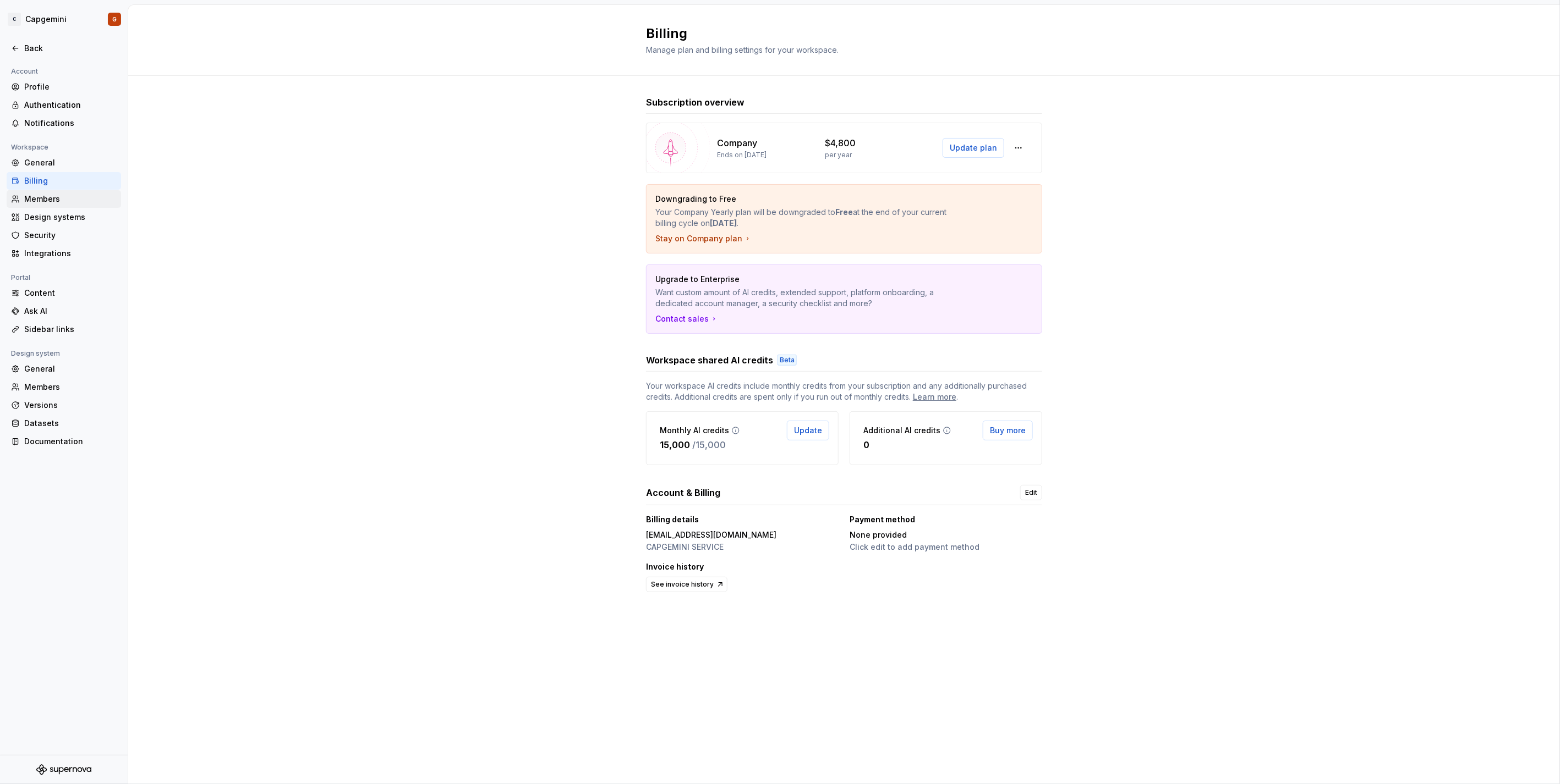
click at [63, 207] on div "Members" at bounding box center [63, 199] width 114 height 18
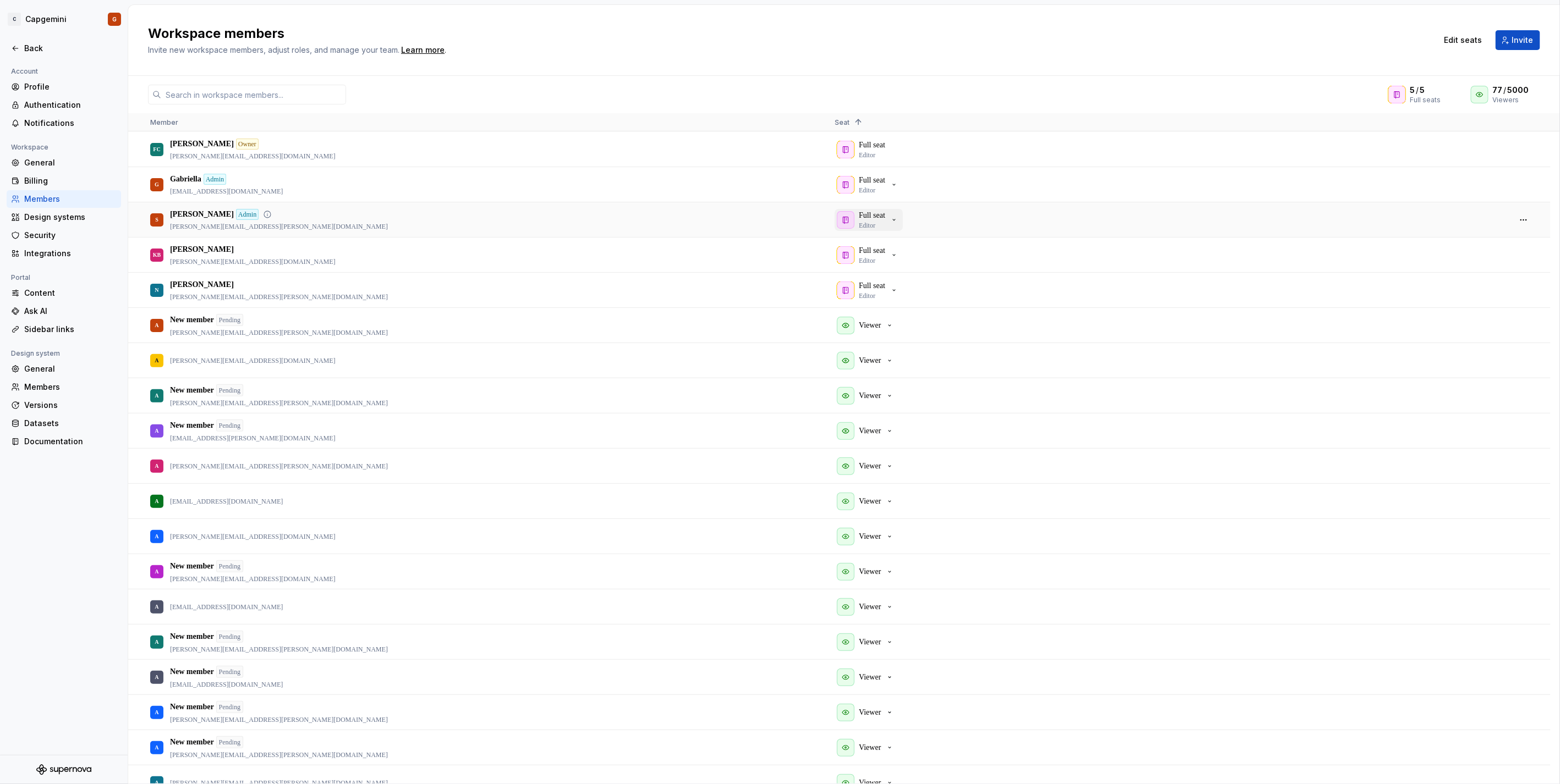
click at [895, 222] on icon "button" at bounding box center [894, 220] width 9 height 9
click at [767, 278] on div "N Naitri naitri-dharmesh.jha@capgemini.com" at bounding box center [484, 290] width 667 height 34
click at [892, 284] on div "Full seat Editor" at bounding box center [867, 290] width 61 height 20
click at [876, 227] on div "Full seat Editor" at bounding box center [872, 220] width 26 height 20
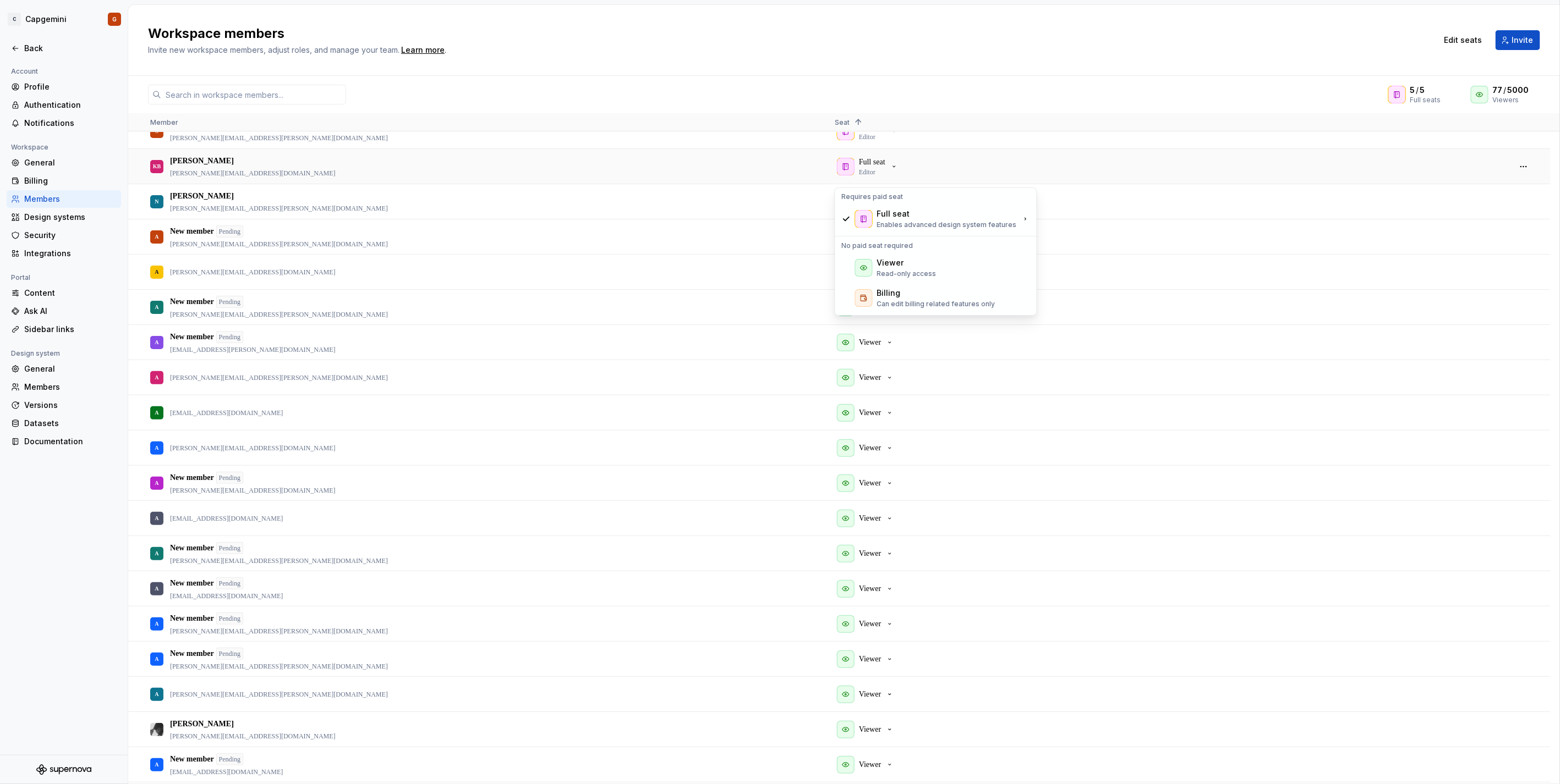
scroll to position [122, 0]
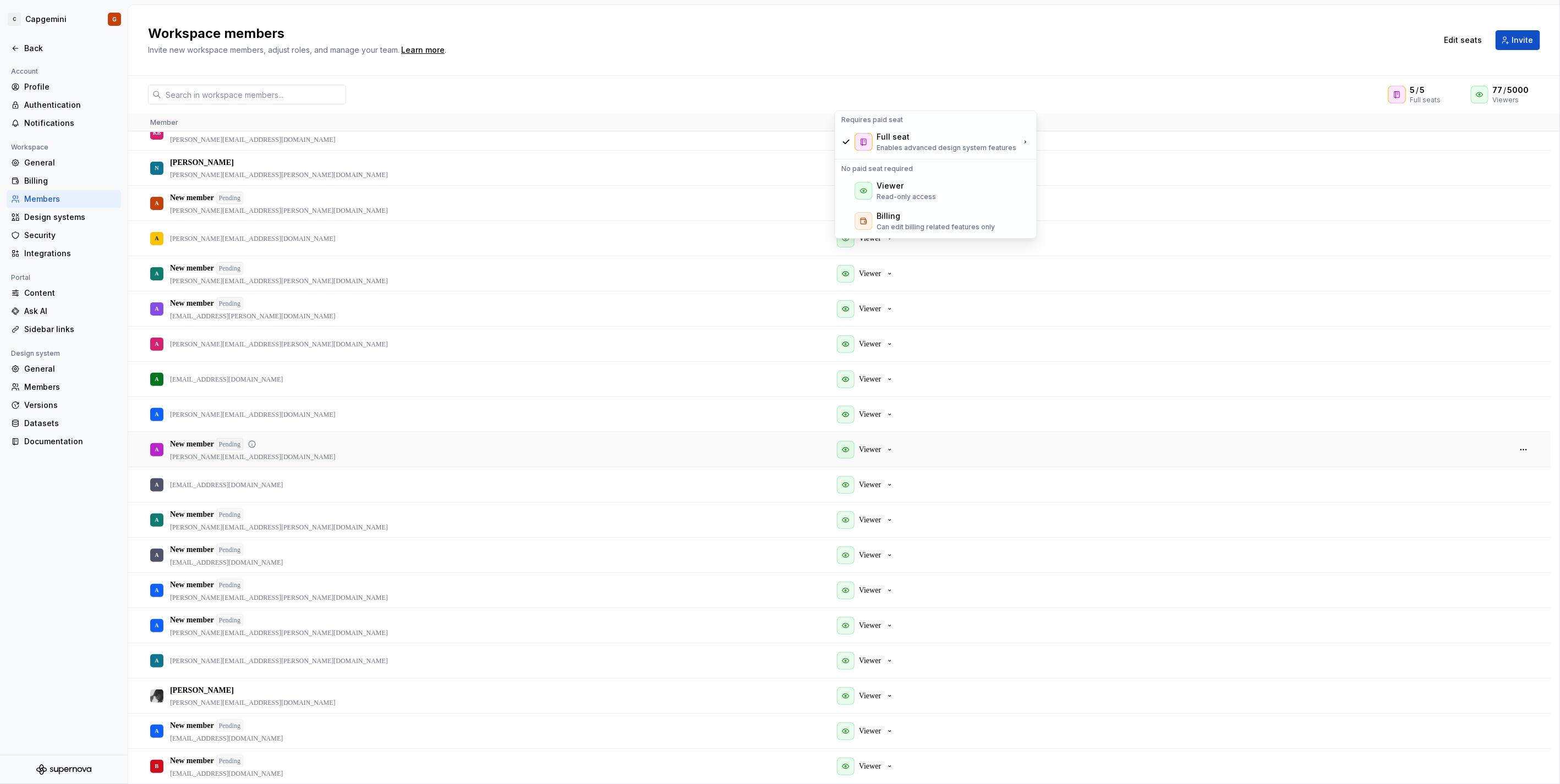
click at [462, 444] on div "A New member Pending andreas.henriksson@capgemini.com" at bounding box center [484, 449] width 667 height 34
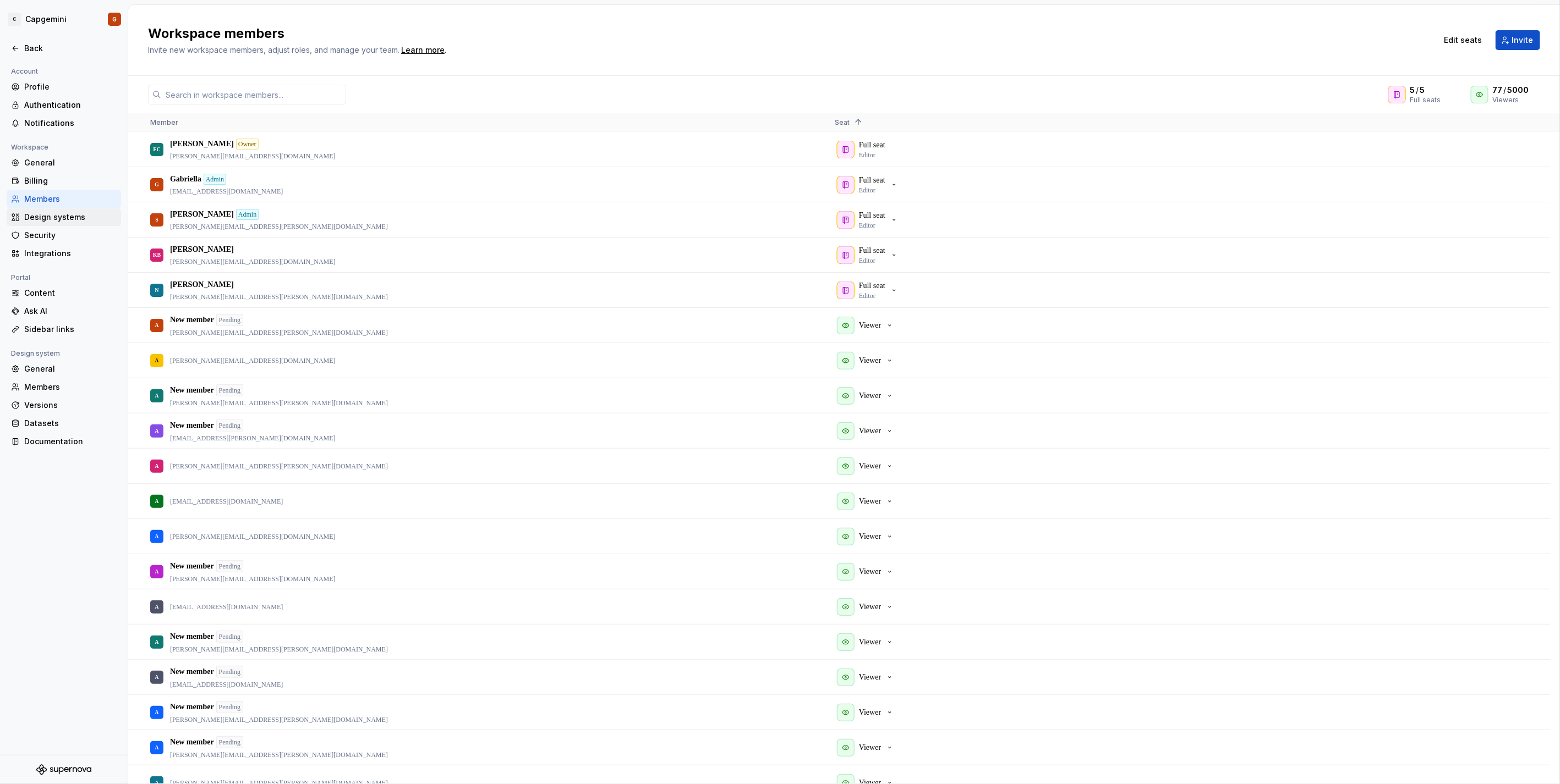
click at [38, 217] on div "Design systems" at bounding box center [71, 217] width 92 height 11
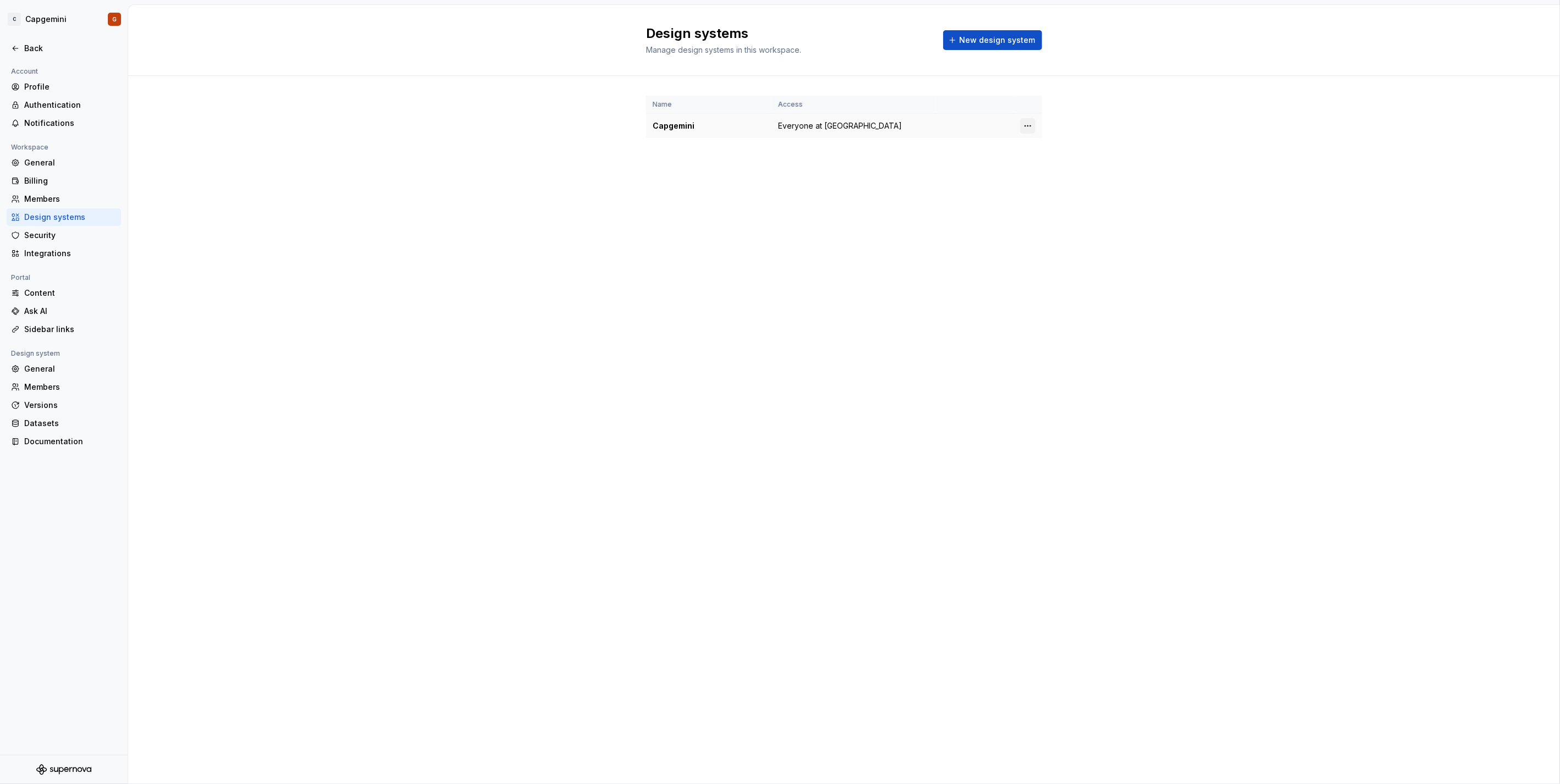
click at [1029, 124] on html "C Capgemini G Back Account Profile Authentication Notifications Workspace Gener…" at bounding box center [780, 392] width 1560 height 784
click at [1069, 168] on div "Design system settings" at bounding box center [1092, 166] width 104 height 11
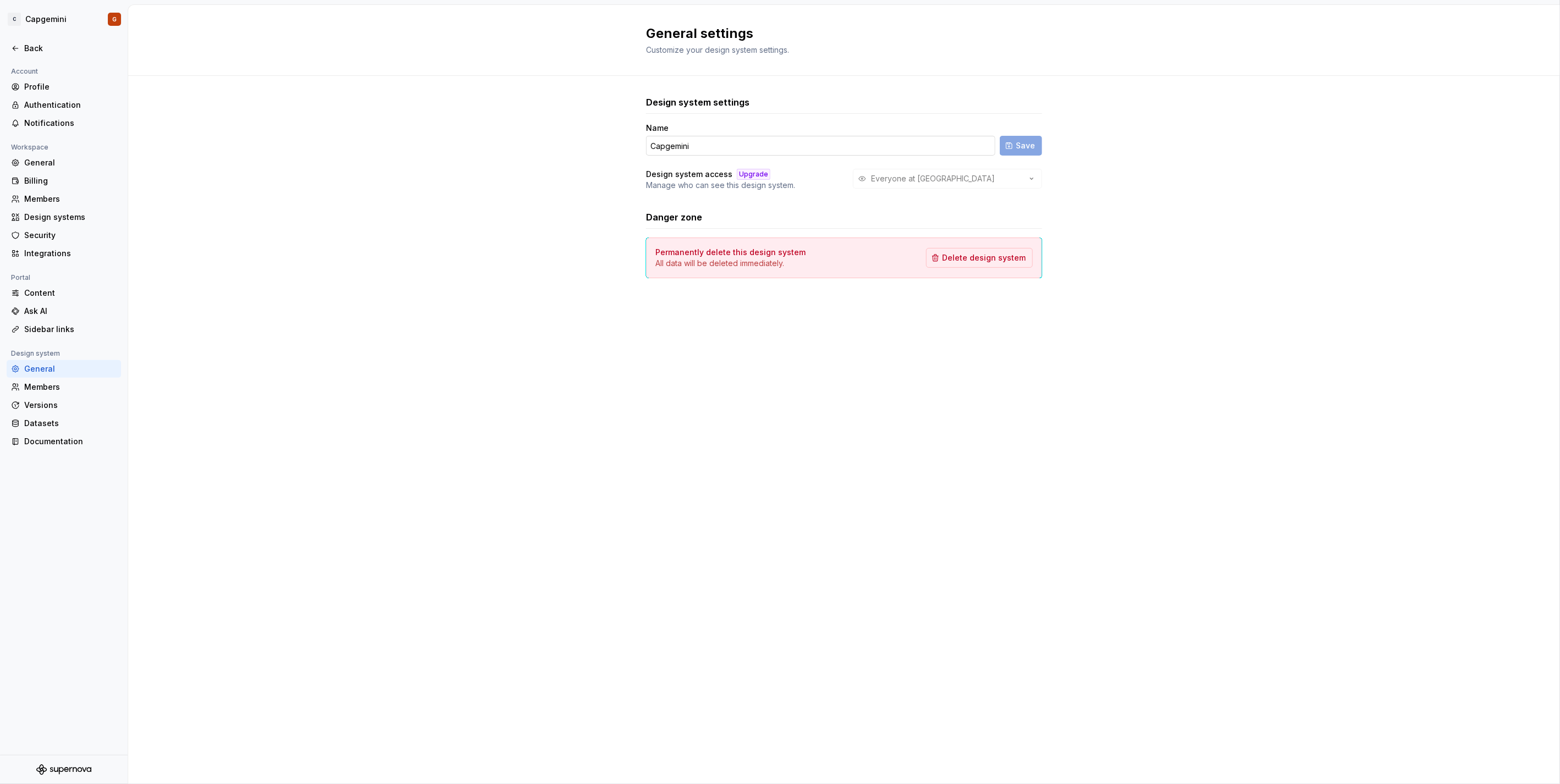
click at [698, 146] on input "Capgemini" at bounding box center [821, 146] width 350 height 20
click at [680, 151] on input "Capgemini" at bounding box center [821, 146] width 350 height 20
type input "Capgemini"
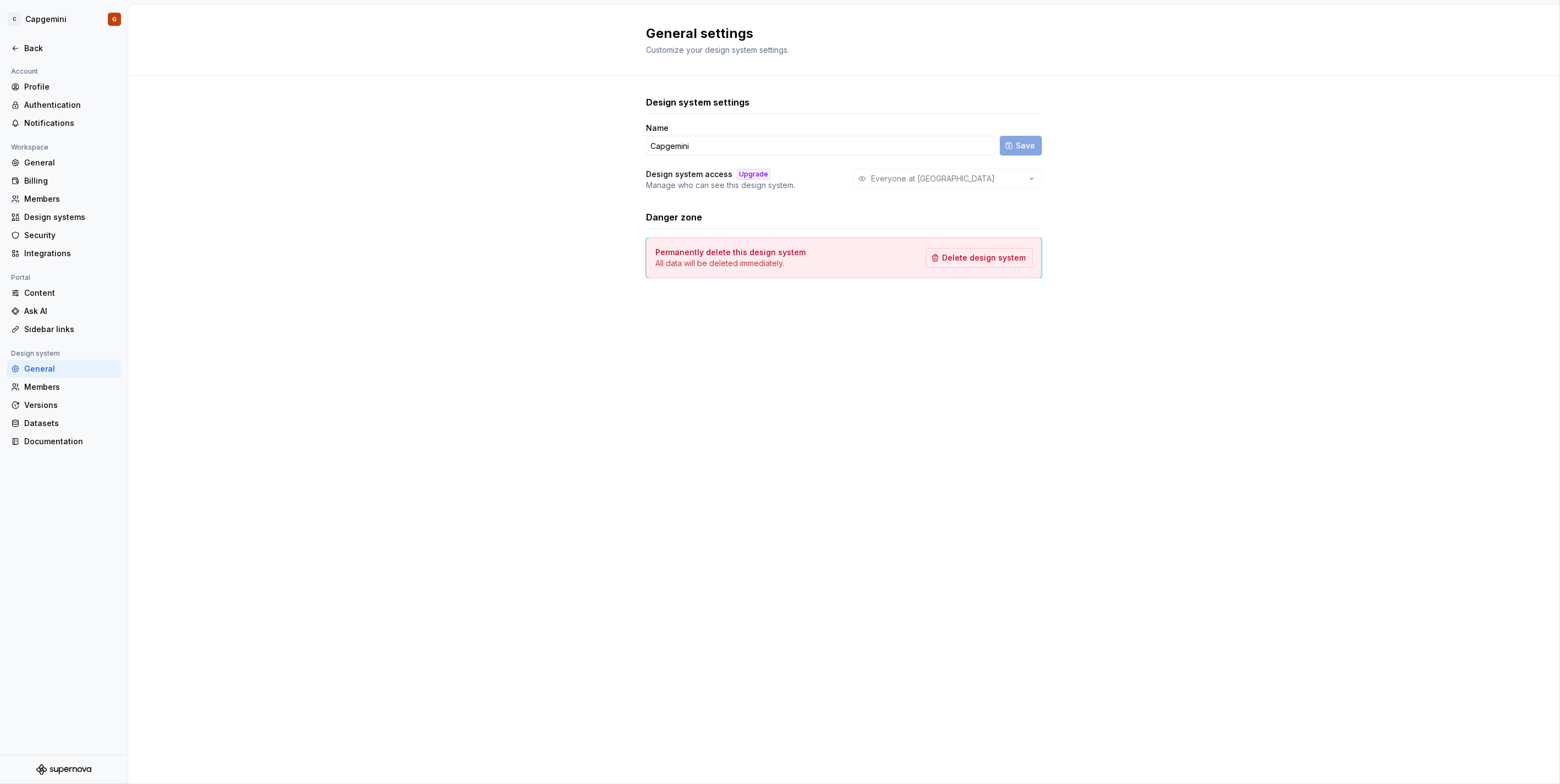
click at [587, 210] on div "Design system settings Name Capgemini Save Design system access Upgrade Manage …" at bounding box center [844, 198] width 1431 height 244
click at [58, 81] on div "Profile" at bounding box center [71, 86] width 92 height 11
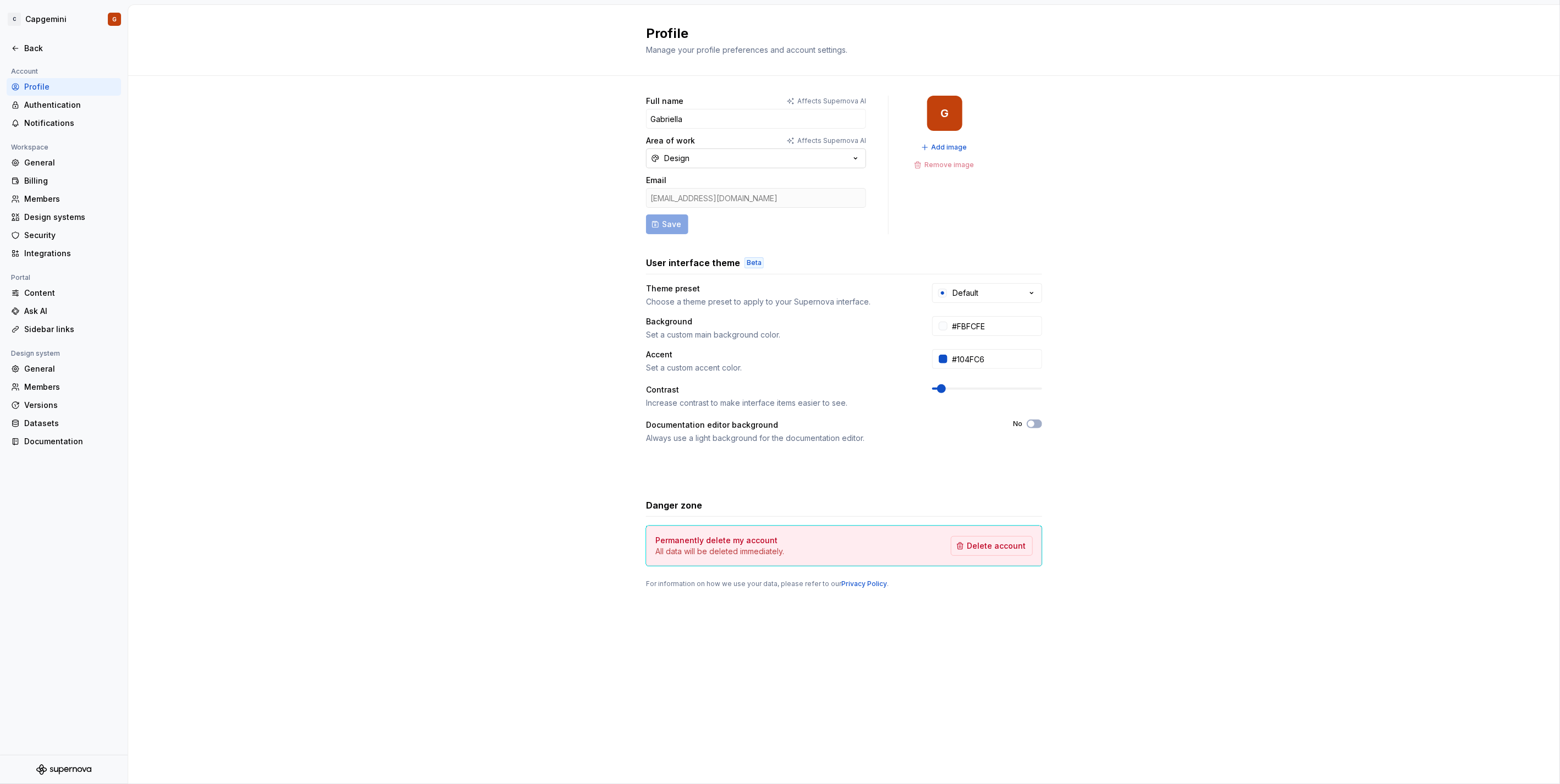
click at [730, 153] on button "Design" at bounding box center [756, 158] width 220 height 20
click at [482, 147] on div "Full name Affects Supernova AI Gabriella Area of work Affects Supernova AI Desi…" at bounding box center [844, 353] width 1431 height 555
click at [1033, 425] on span "button" at bounding box center [1031, 424] width 7 height 7
click at [1033, 425] on icon "button" at bounding box center [1030, 424] width 9 height 7
click at [1052, 290] on div "Full name Affects Supernova AI Gabriella Area of work Affects Supernova AI Desi…" at bounding box center [844, 353] width 1431 height 555
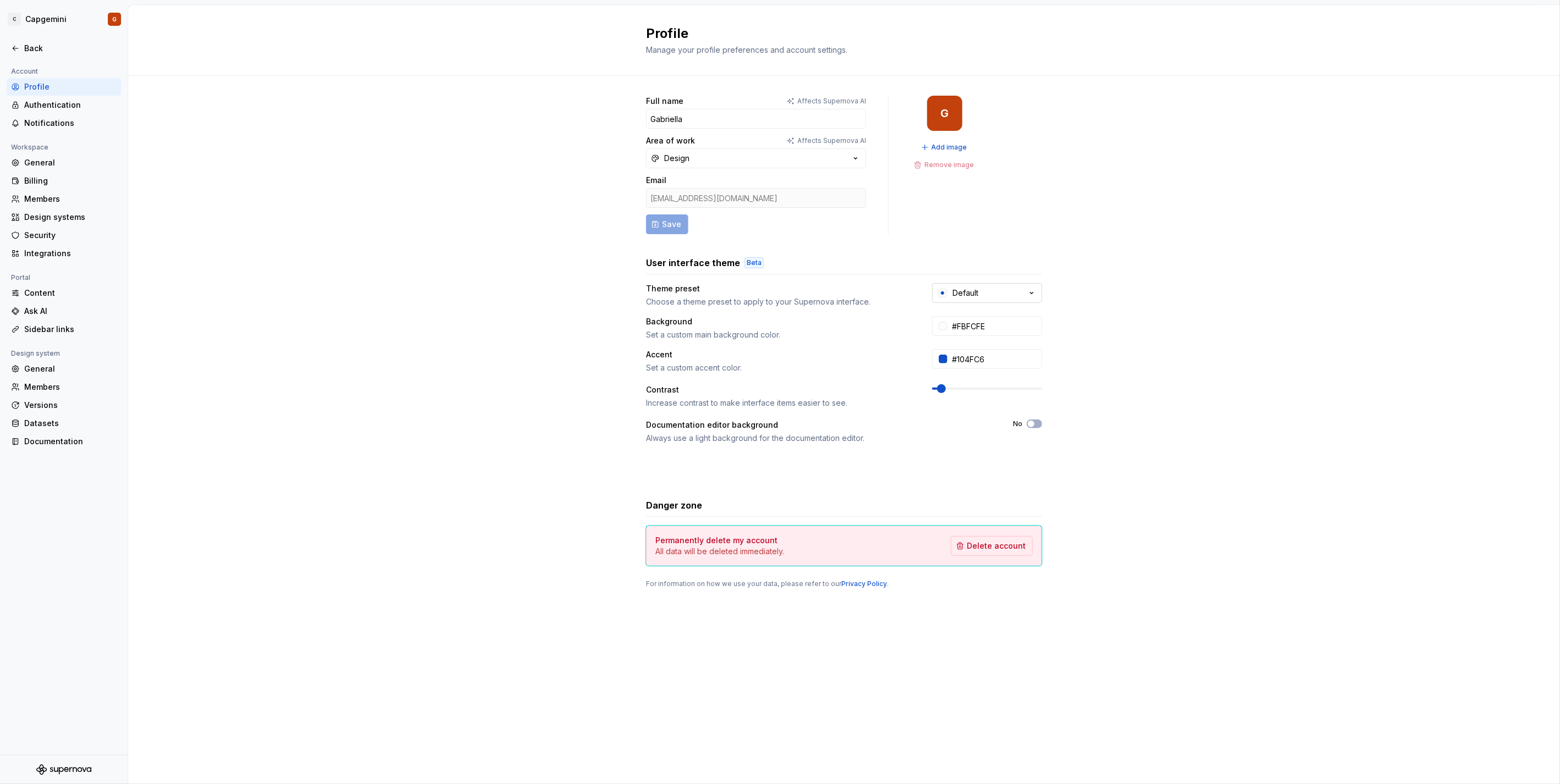
click at [1038, 291] on button "Default" at bounding box center [987, 293] width 110 height 20
click at [1086, 428] on div "Full name Affects Supernova AI Gabriella Area of work Affects Supernova AI Desi…" at bounding box center [844, 353] width 1431 height 555
click at [72, 102] on div "Authentication" at bounding box center [71, 105] width 92 height 11
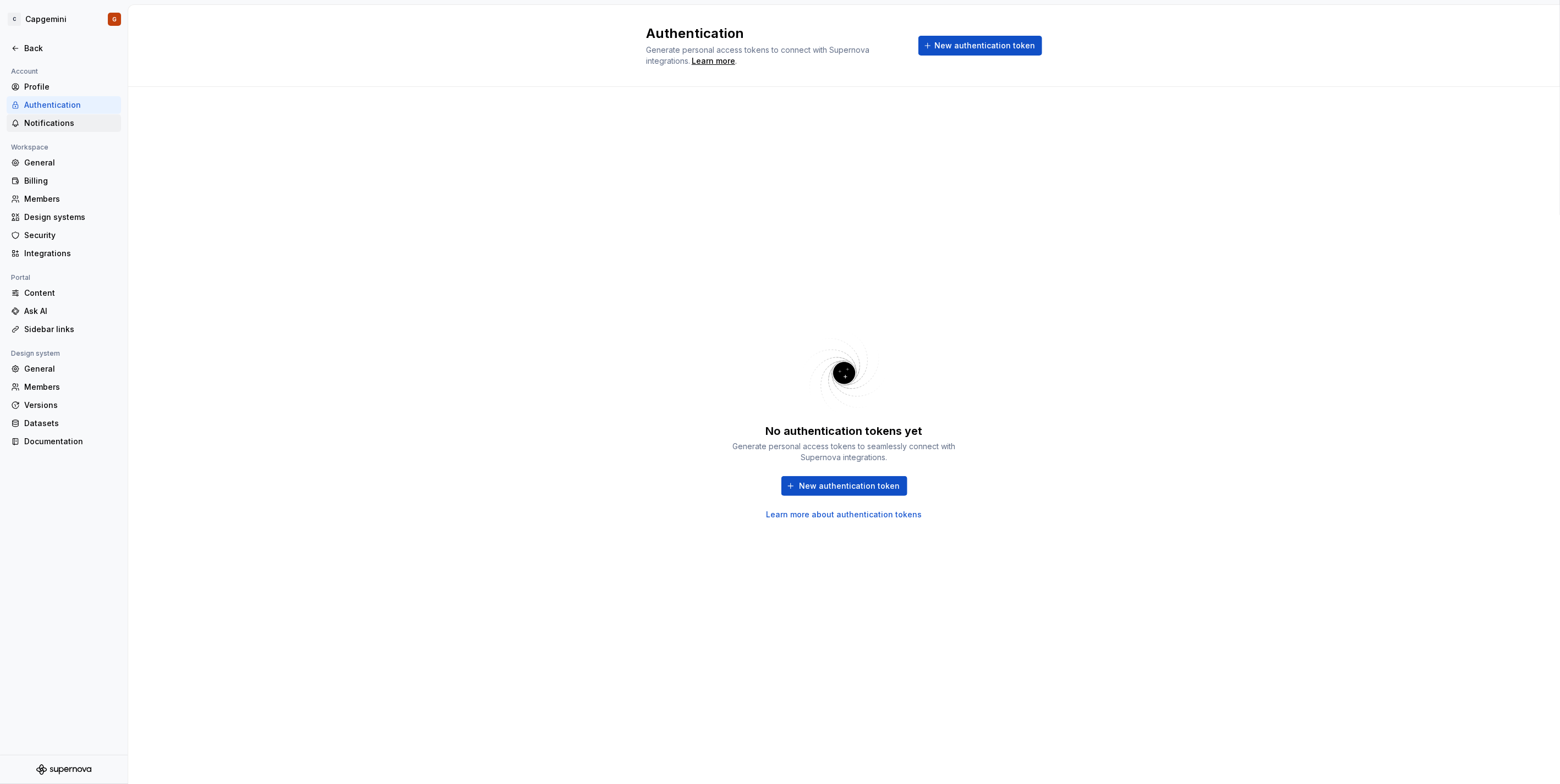
click at [64, 121] on div "Notifications" at bounding box center [71, 123] width 92 height 11
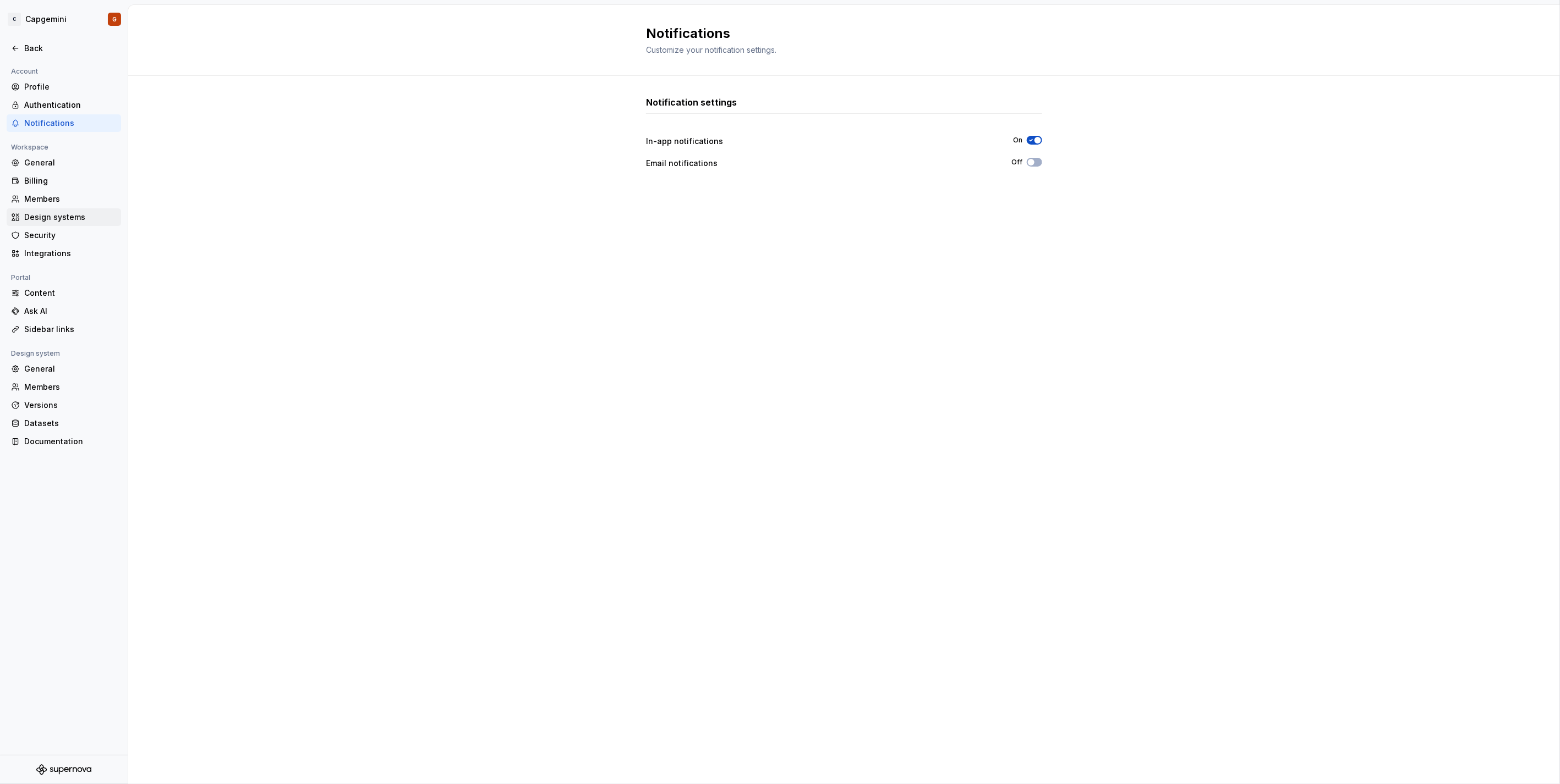
click at [83, 216] on div "Design systems" at bounding box center [71, 217] width 92 height 11
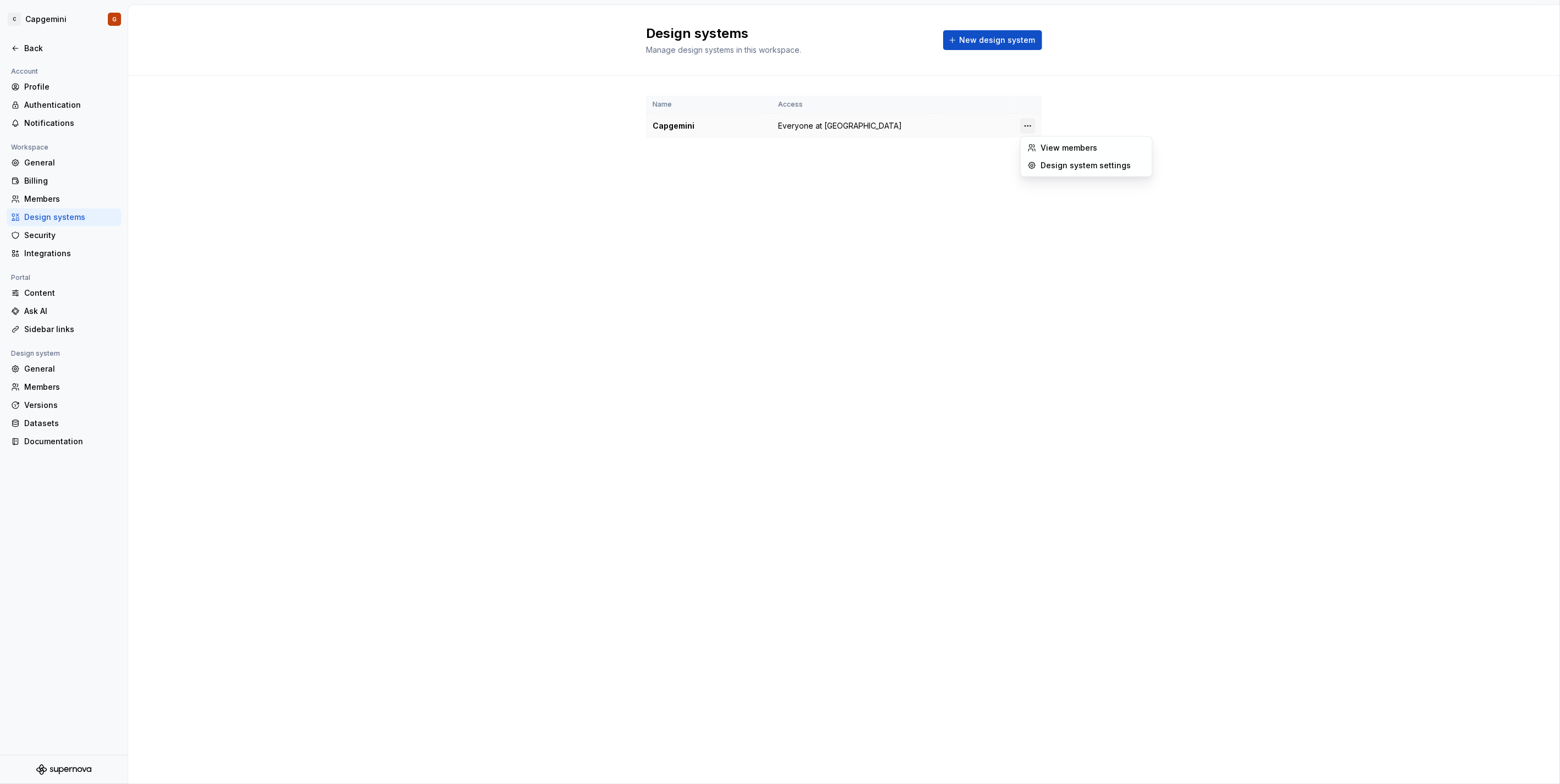
click at [1027, 123] on html "C Capgemini G Back Account Profile Authentication Notifications Workspace Gener…" at bounding box center [780, 392] width 1560 height 784
click at [1063, 164] on div "Design system settings" at bounding box center [1092, 166] width 104 height 11
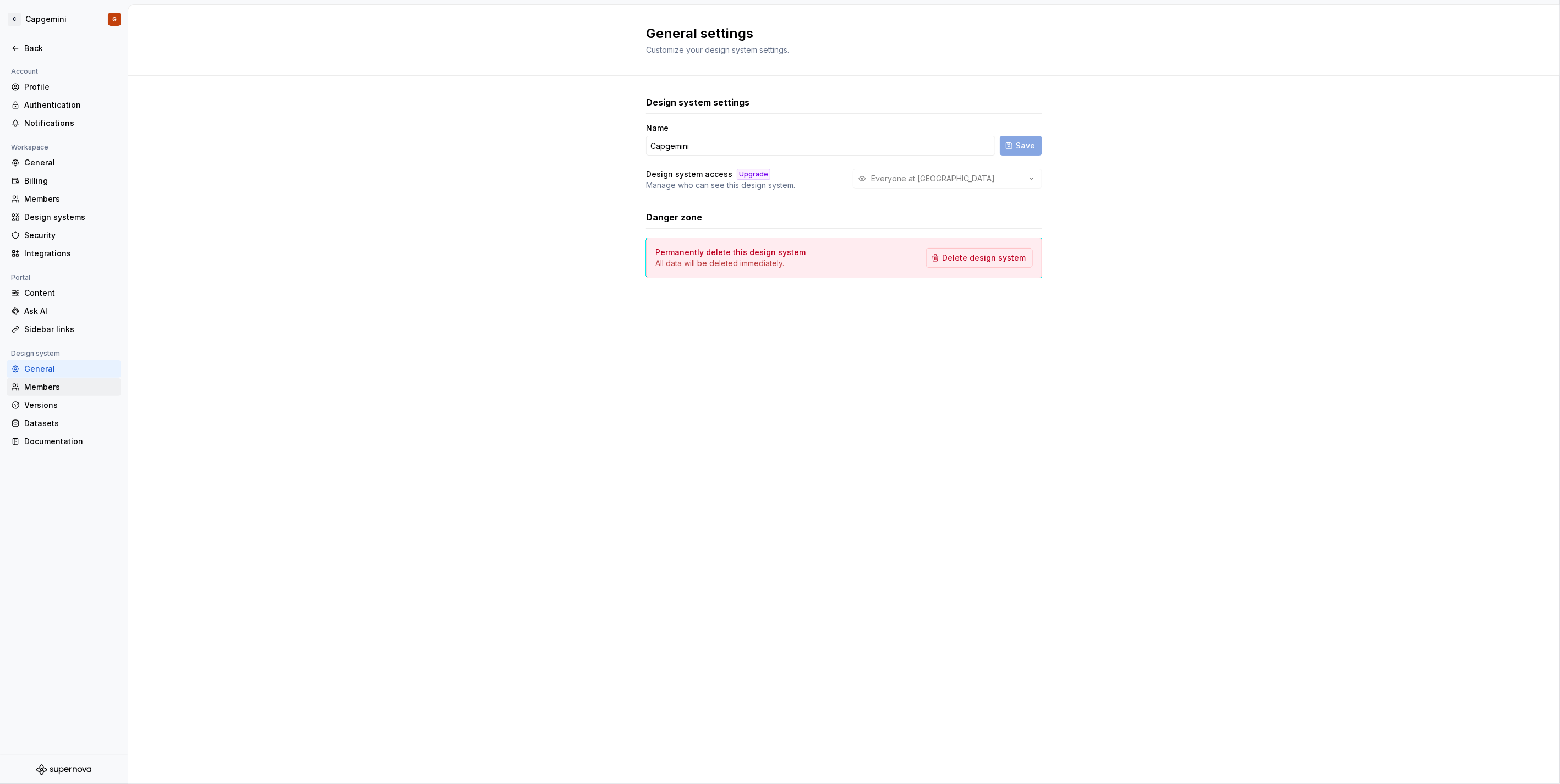
click at [72, 387] on div "Members" at bounding box center [71, 387] width 92 height 11
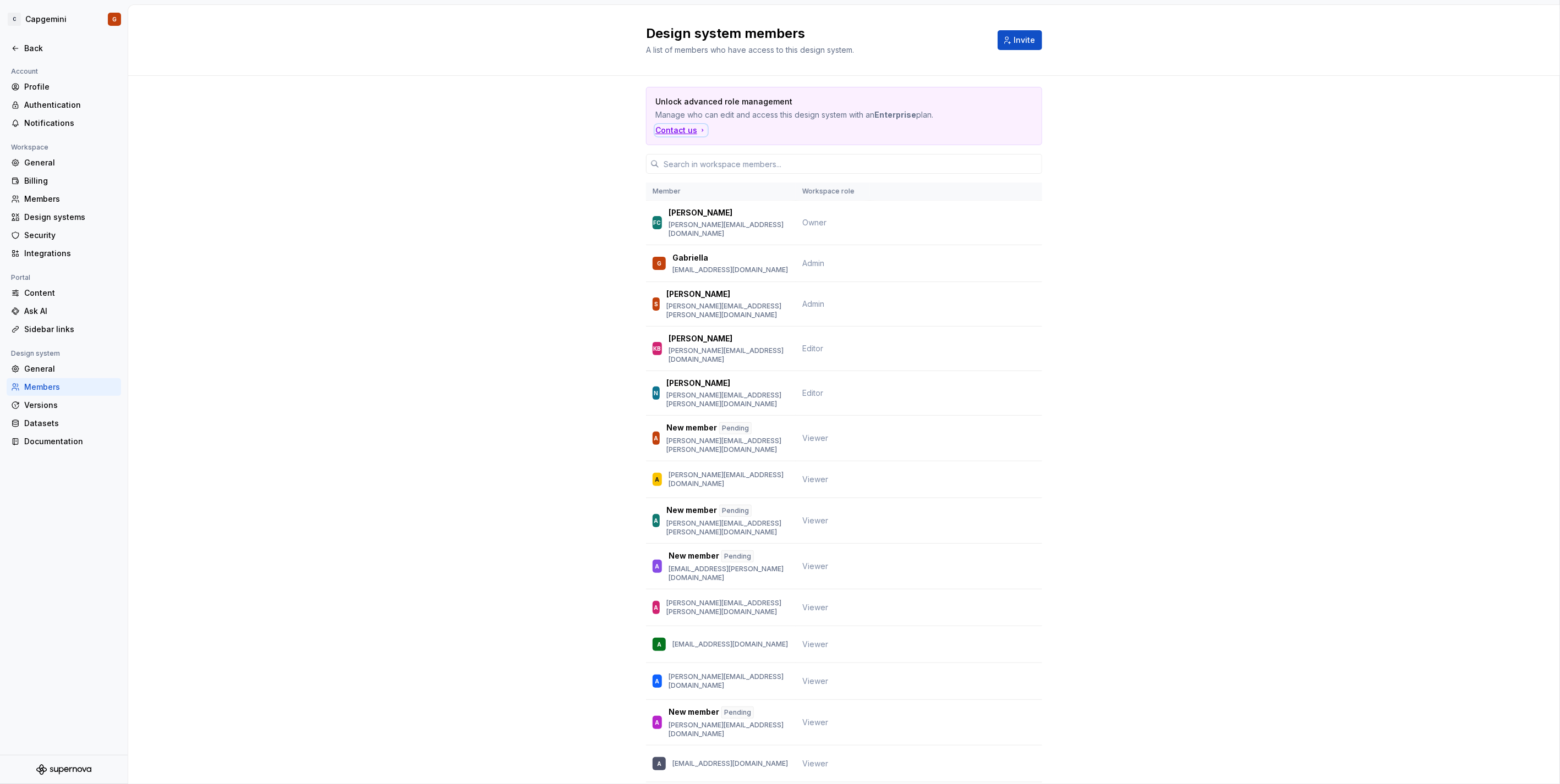
click at [671, 133] on div "Contact us" at bounding box center [681, 130] width 51 height 11
click at [65, 408] on div "Versions" at bounding box center [71, 405] width 92 height 11
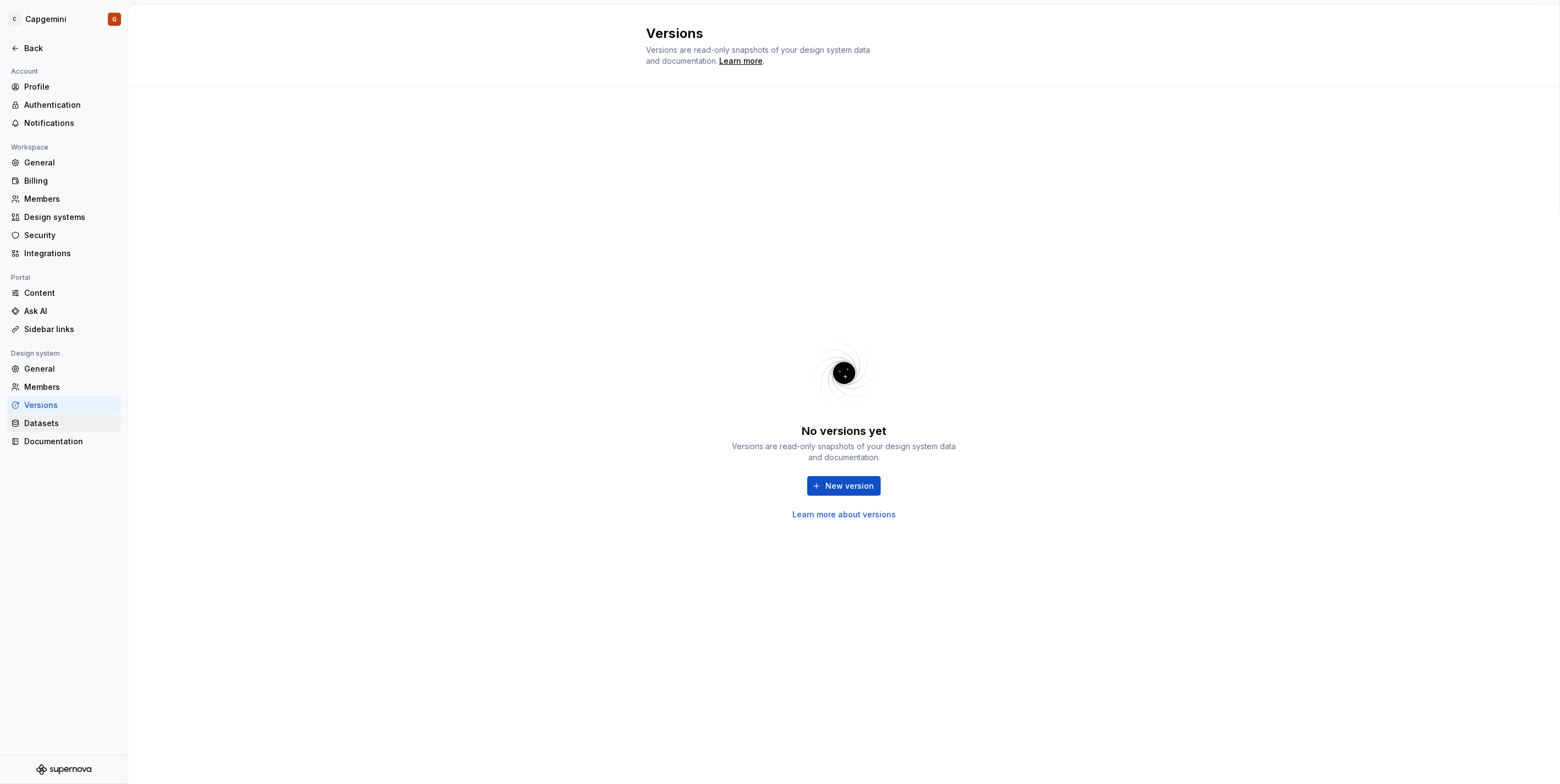
click at [64, 428] on div "Datasets" at bounding box center [71, 423] width 92 height 11
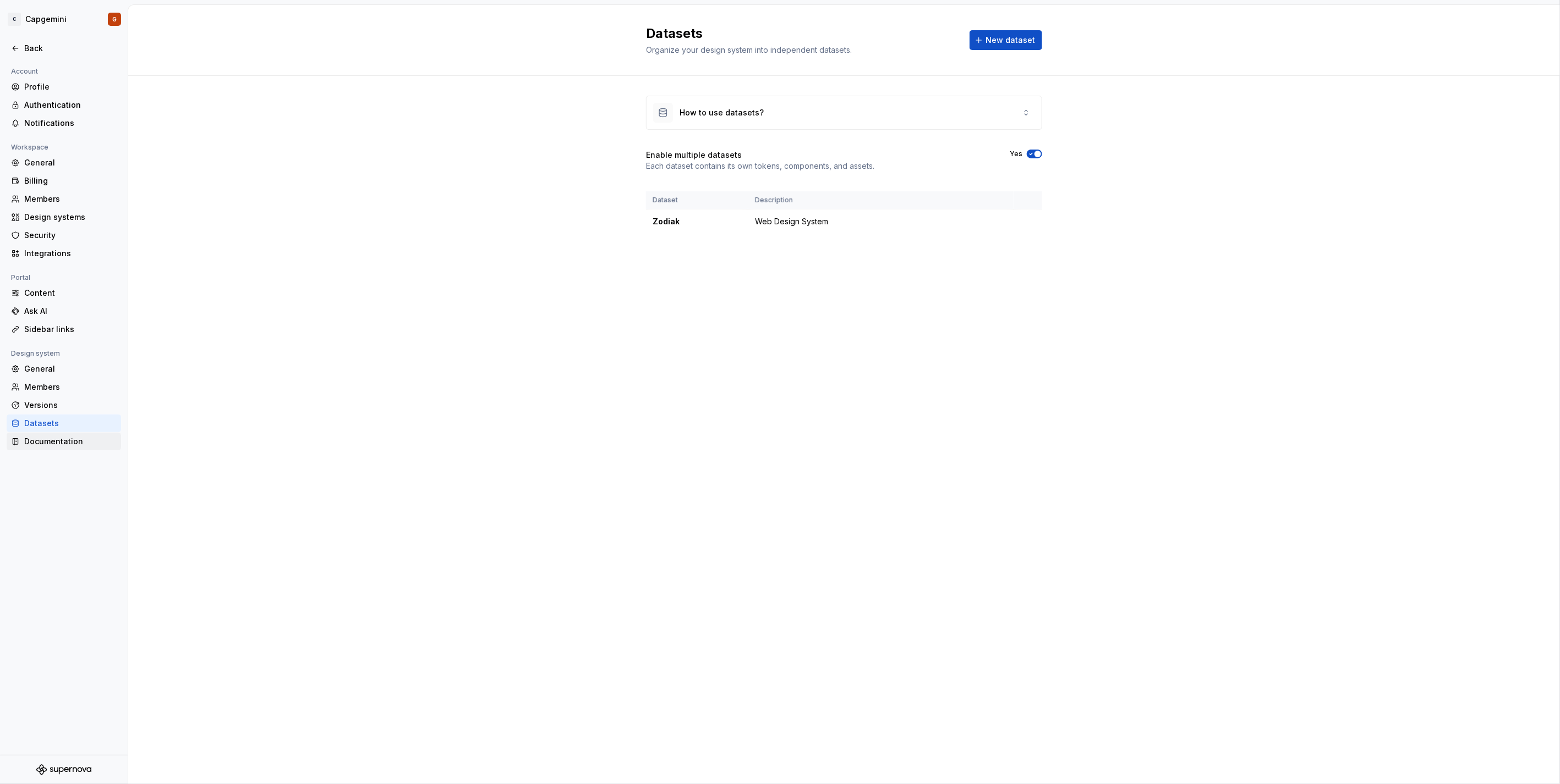
click at [63, 440] on div "Documentation" at bounding box center [71, 441] width 92 height 11
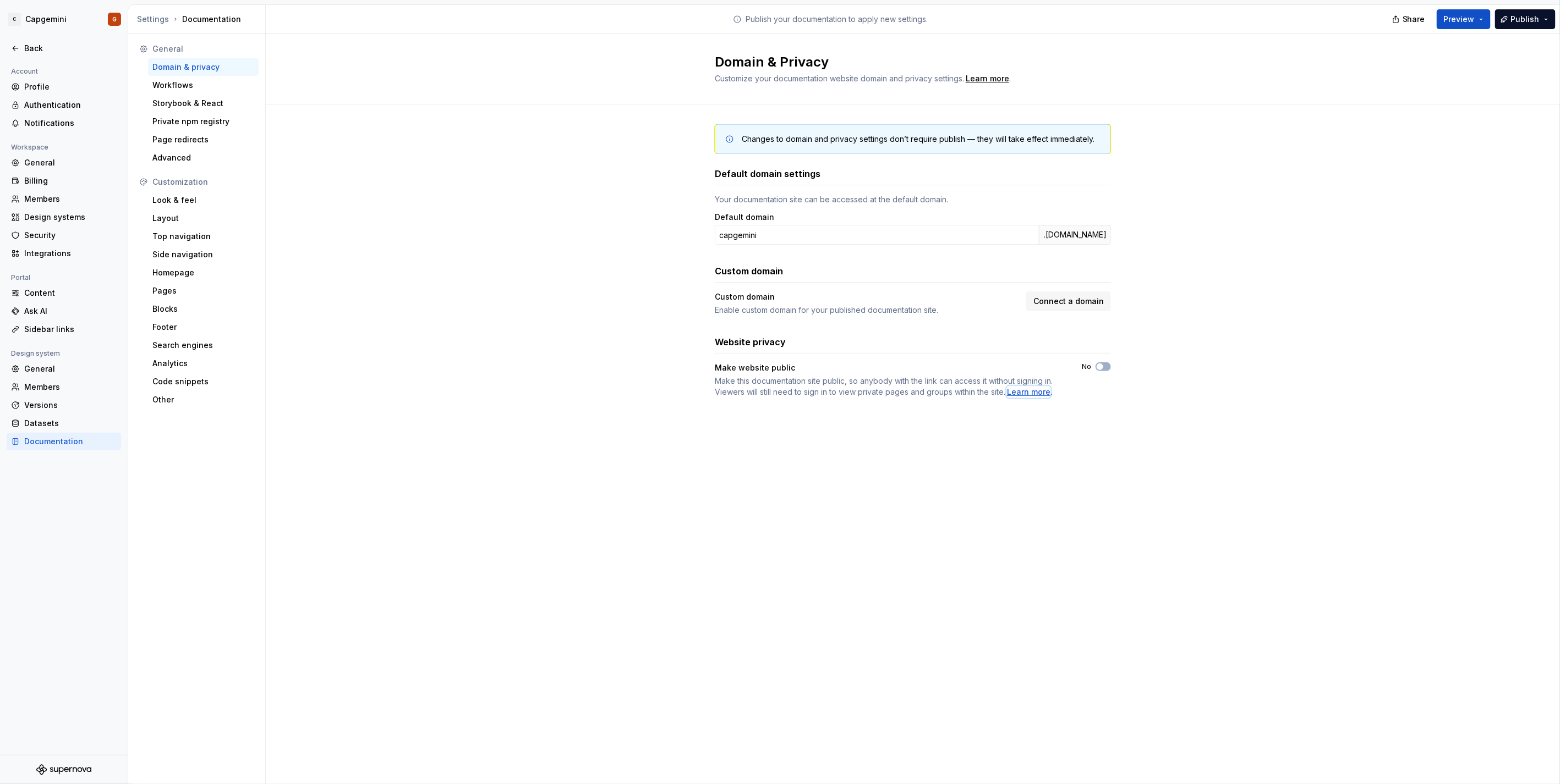
click at [1013, 391] on div "Learn more" at bounding box center [1028, 392] width 44 height 11
click at [970, 384] on span "Make this documentation site public, so anybody with the link can access it wit…" at bounding box center [883, 386] width 338 height 20
click at [1107, 369] on button "No" at bounding box center [1103, 367] width 15 height 9
click at [1096, 367] on icon "button" at bounding box center [1100, 367] width 9 height 7
